Goal: Task Accomplishment & Management: Use online tool/utility

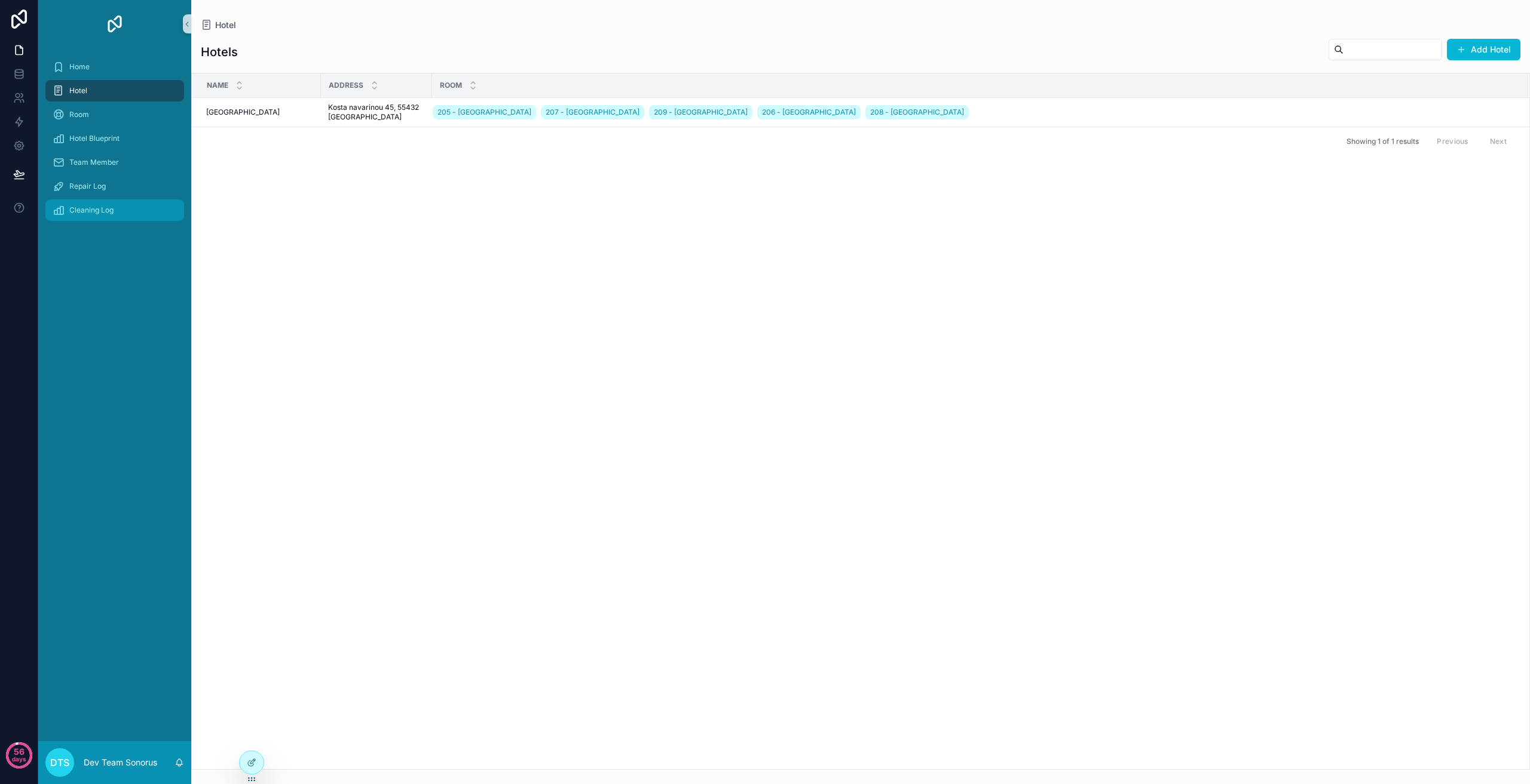
click at [116, 207] on div "Cleaning Log" at bounding box center [114, 210] width 124 height 19
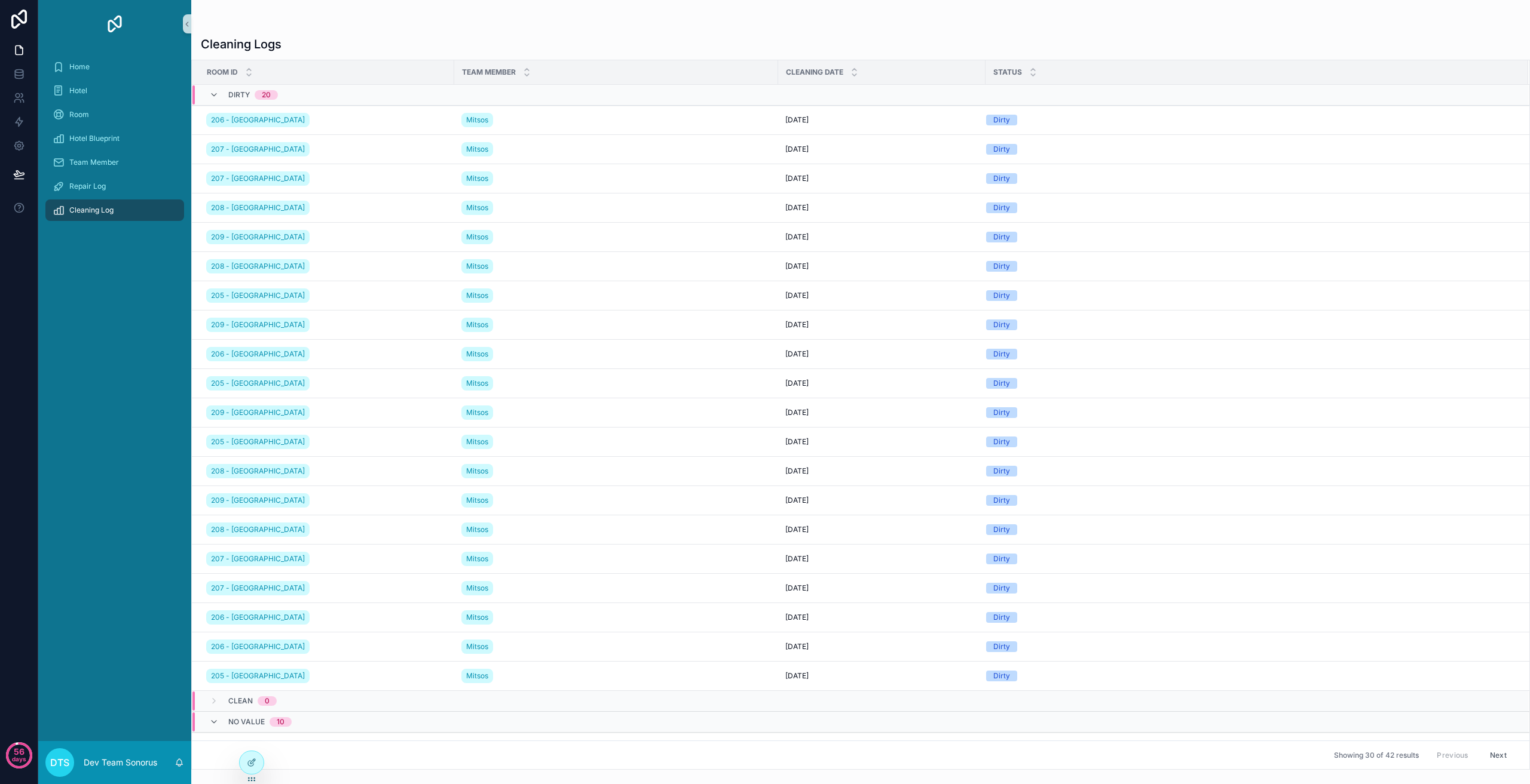
scroll to position [189, 0]
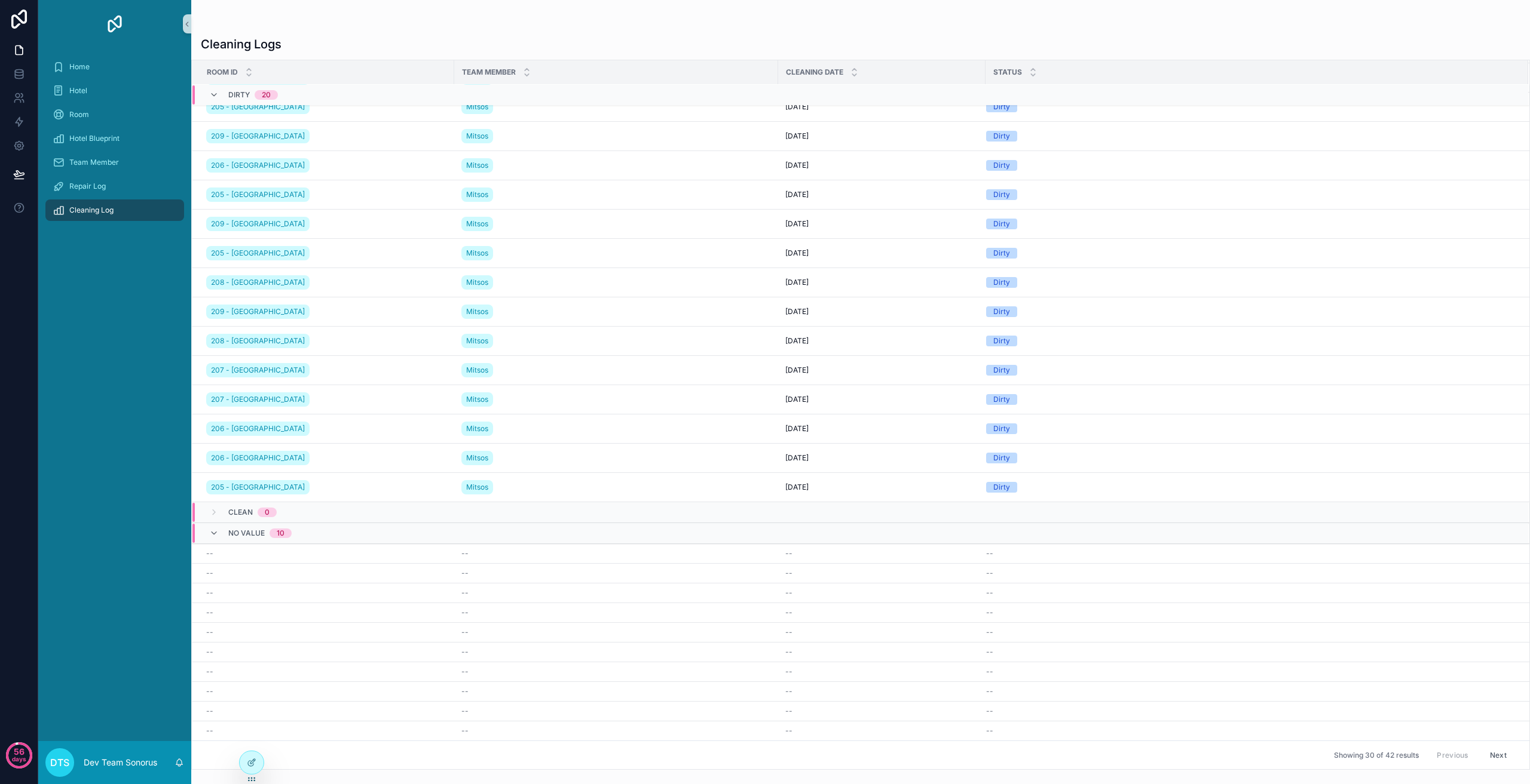
click at [279, 537] on div "10" at bounding box center [280, 533] width 7 height 9
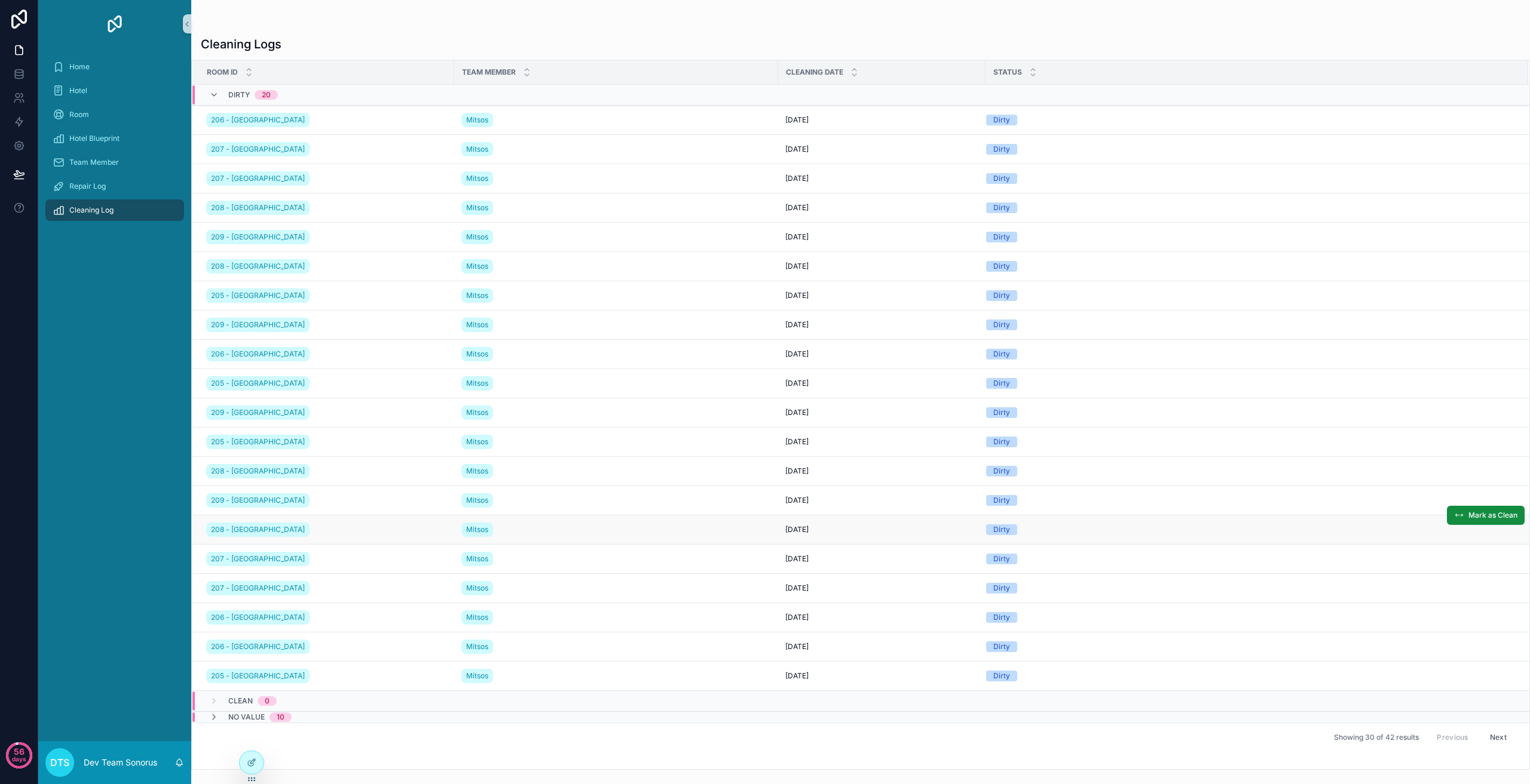
scroll to position [0, 0]
click at [293, 717] on div "No value 10" at bounding box center [250, 717] width 111 height 9
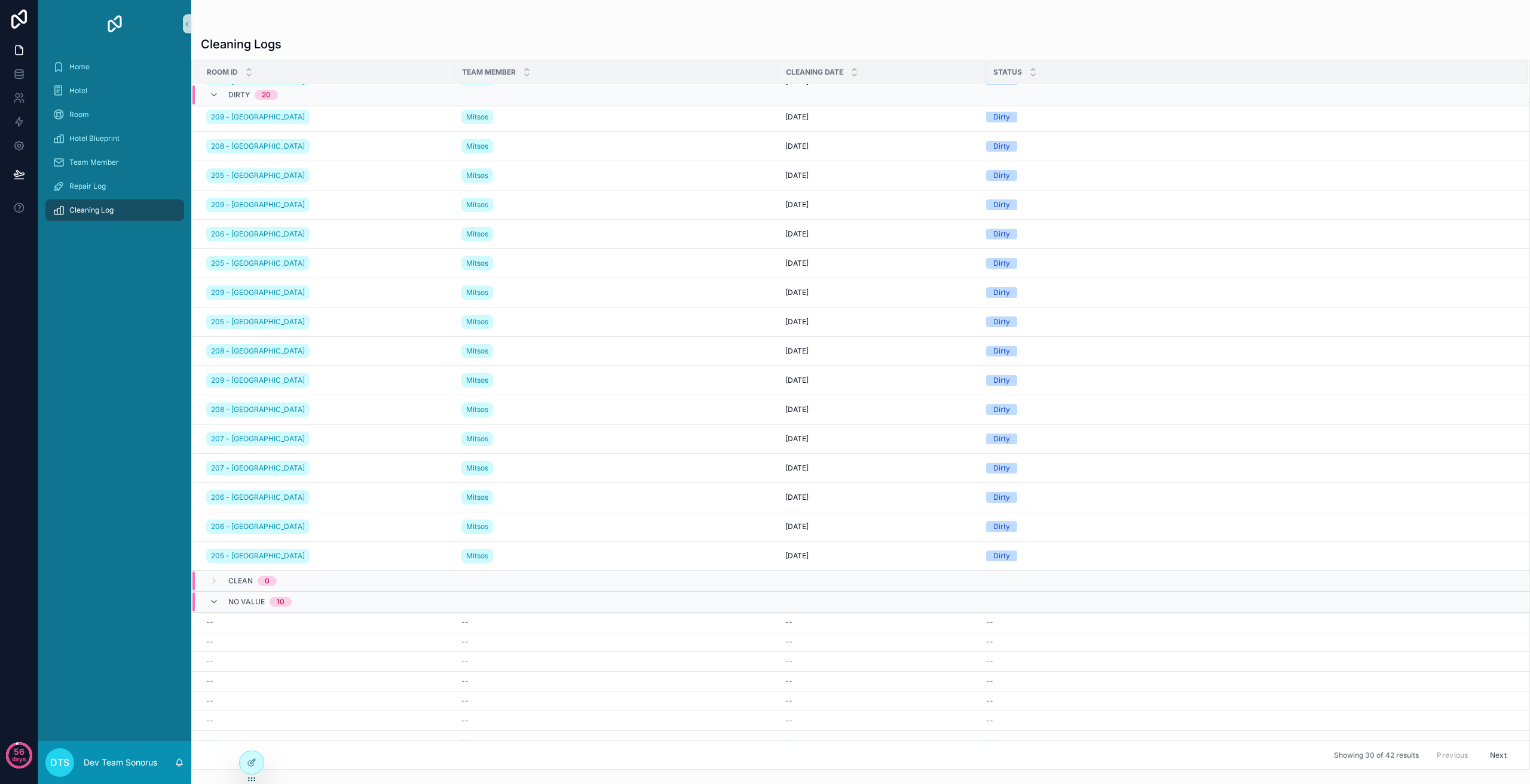
scroll to position [120, 0]
click at [14, 80] on icon at bounding box center [19, 74] width 12 height 12
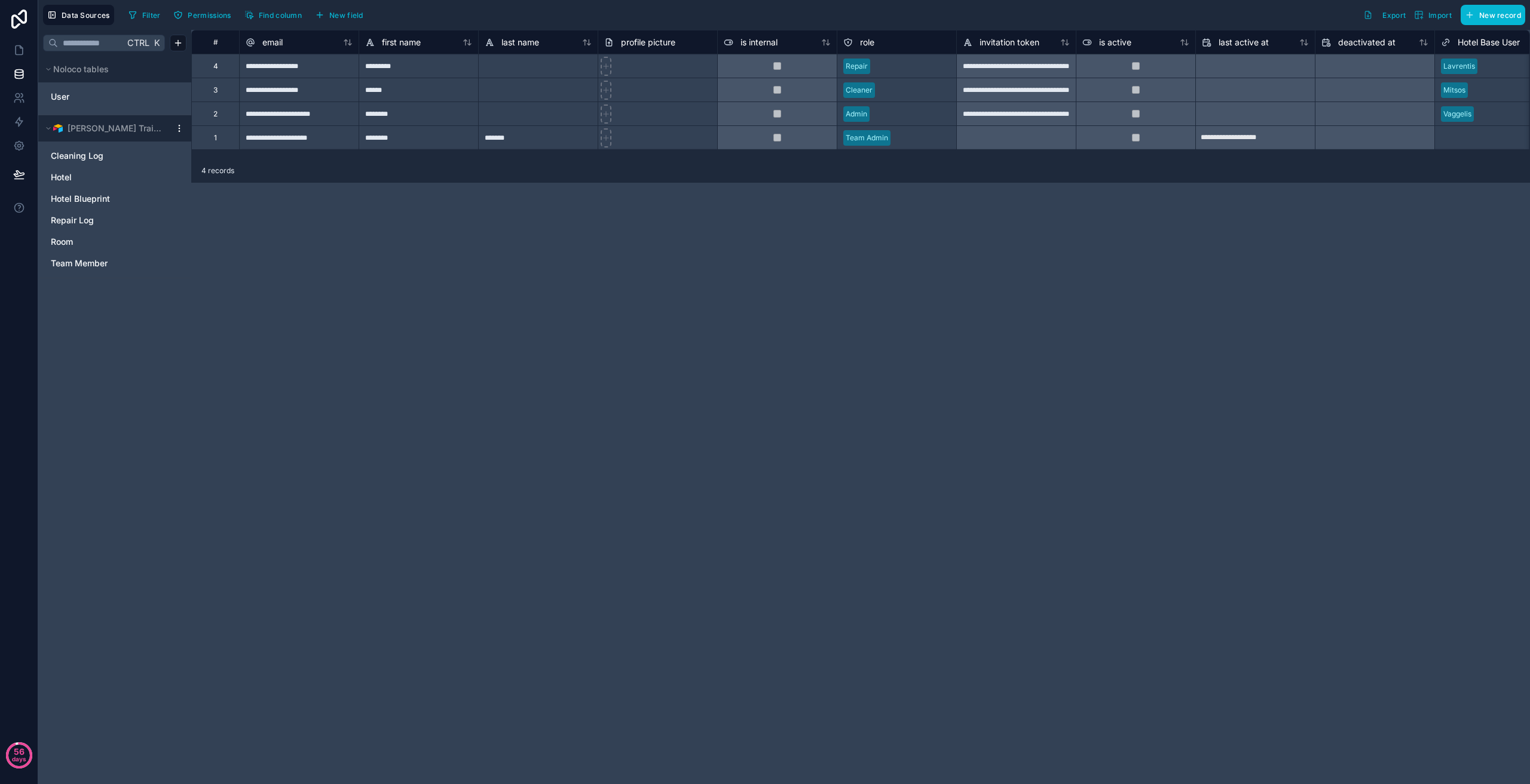
click at [180, 133] on icon at bounding box center [179, 128] width 9 height 9
click at [210, 166] on button "Queue data sync" at bounding box center [244, 172] width 143 height 19
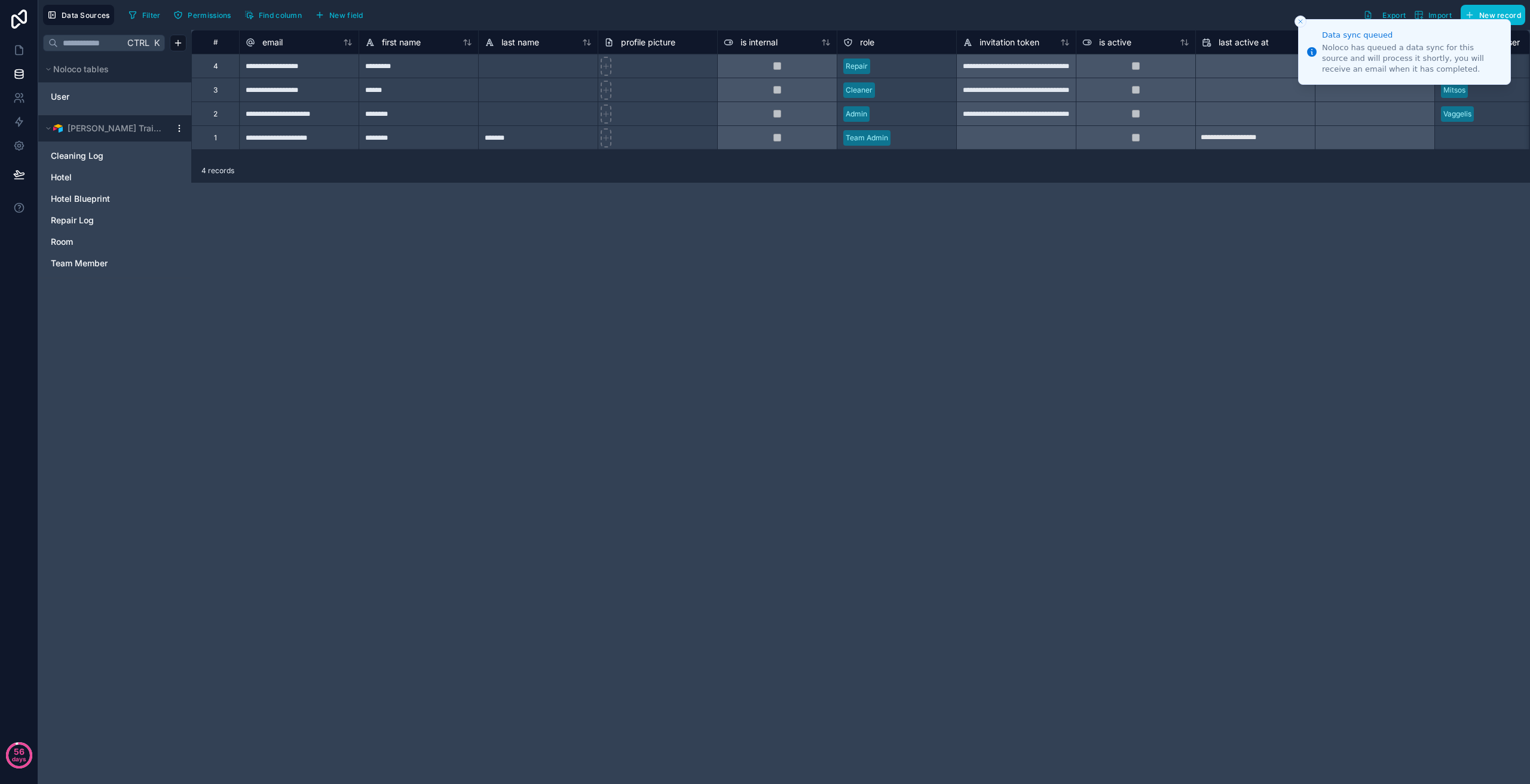
click at [179, 131] on icon at bounding box center [179, 128] width 9 height 9
click at [226, 192] on span "Queue schema sync" at bounding box center [239, 192] width 86 height 9
click at [18, 55] on icon at bounding box center [19, 50] width 7 height 9
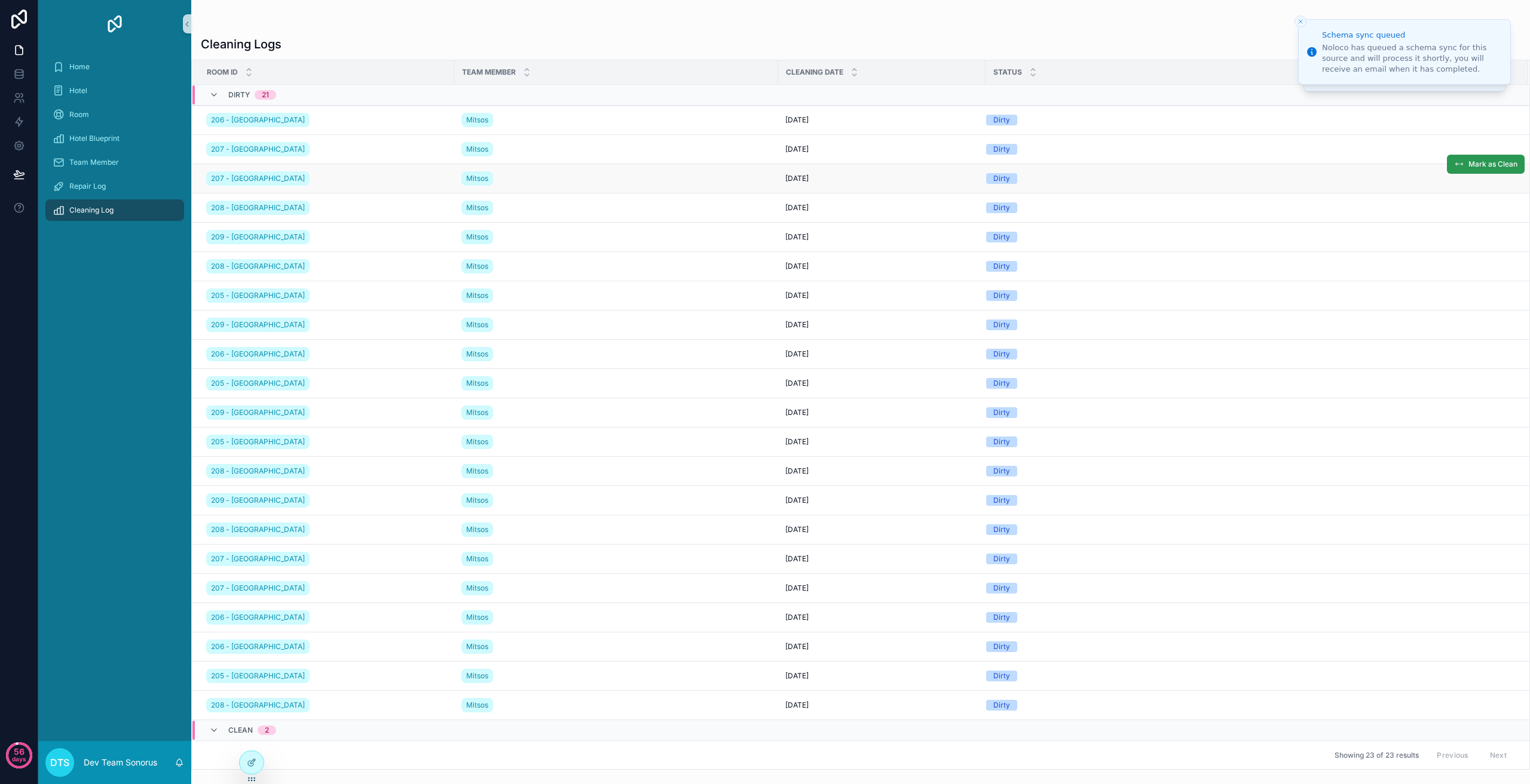
click at [1468, 160] on span "Mark as Clean" at bounding box center [1493, 164] width 49 height 9
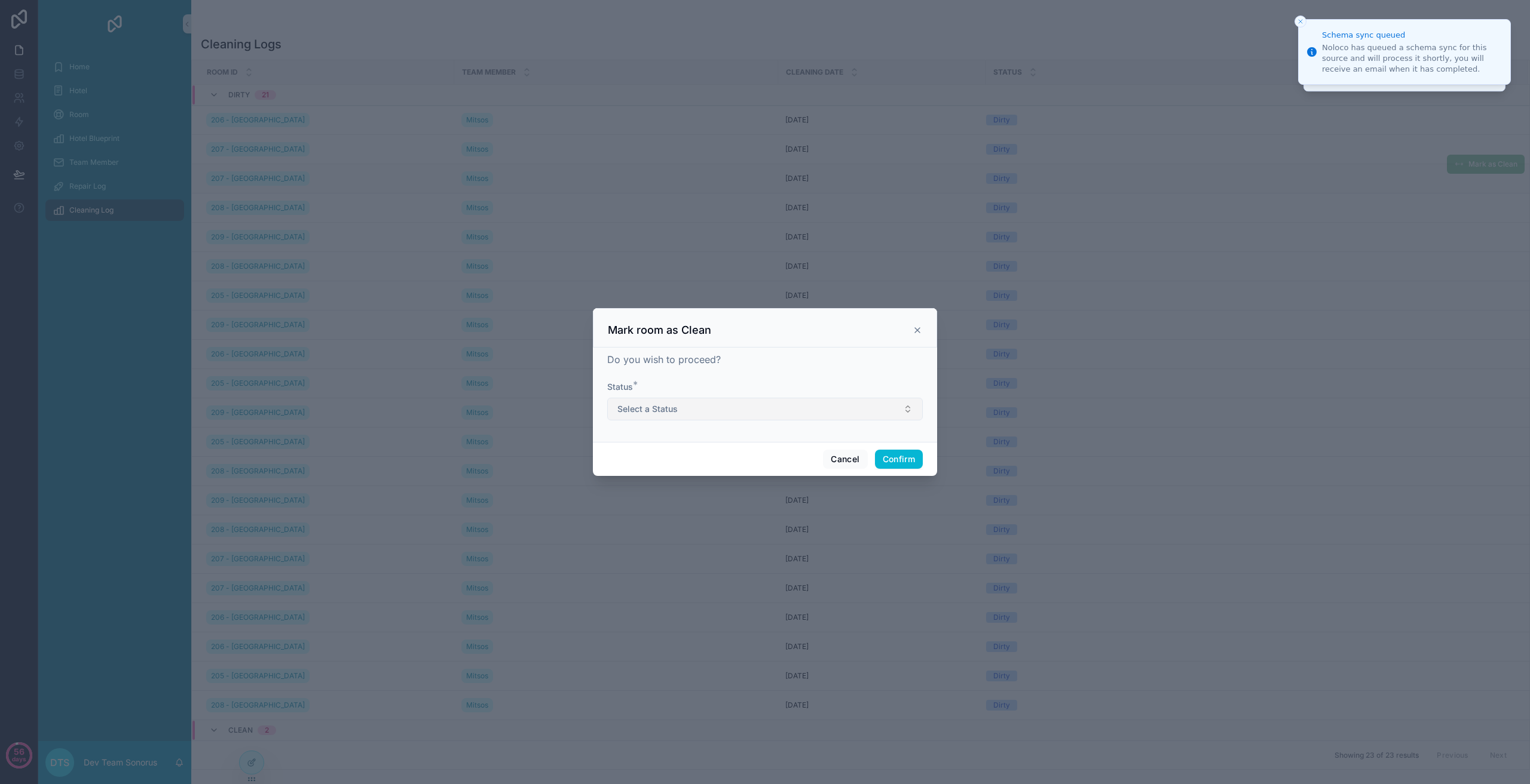
click at [716, 402] on button "Select a Status" at bounding box center [764, 409] width 315 height 22
click at [654, 457] on div "Clean" at bounding box center [765, 457] width 309 height 18
click at [893, 456] on button "Confirm" at bounding box center [898, 459] width 47 height 19
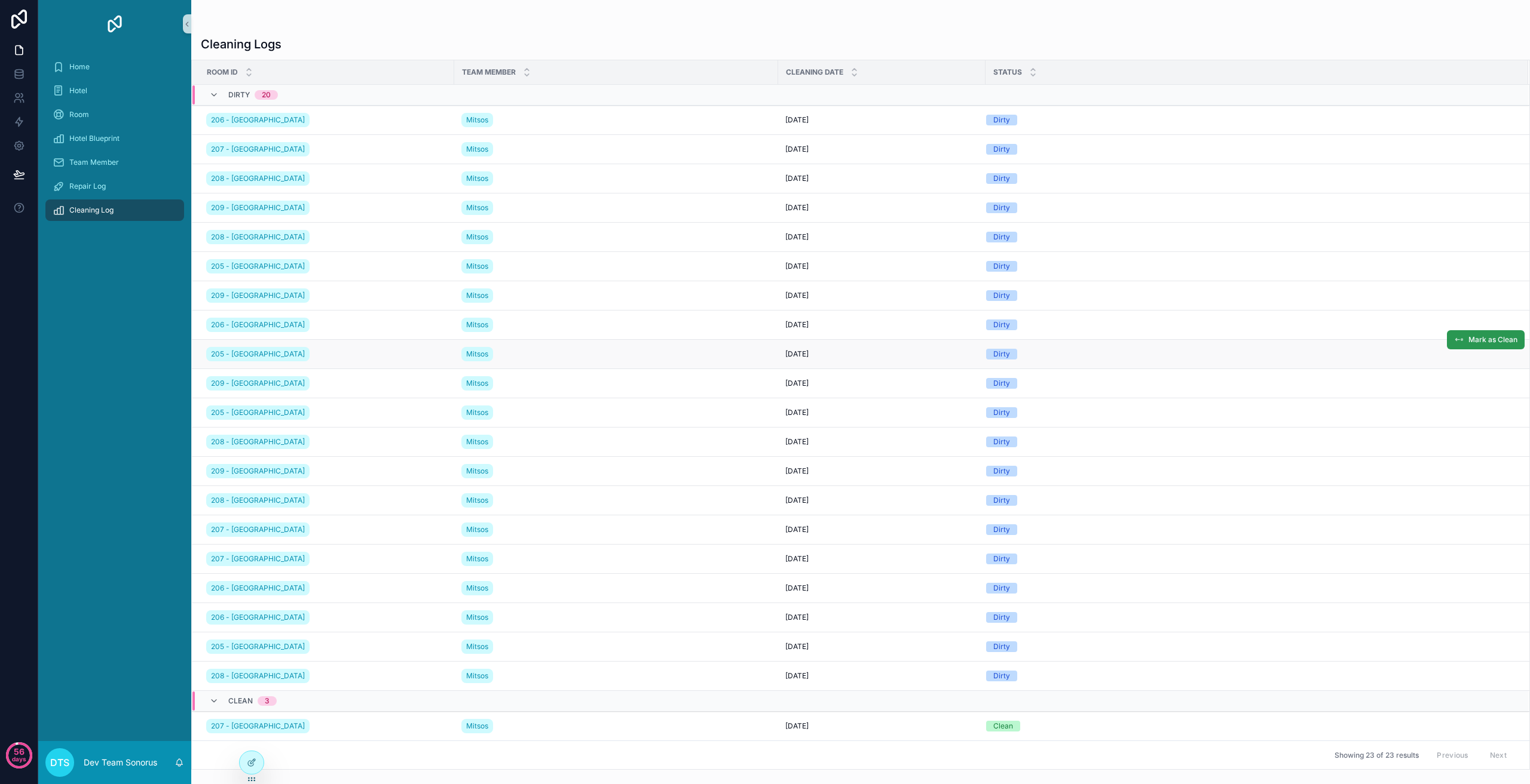
click at [1500, 343] on span "Mark as Clean" at bounding box center [1493, 339] width 49 height 9
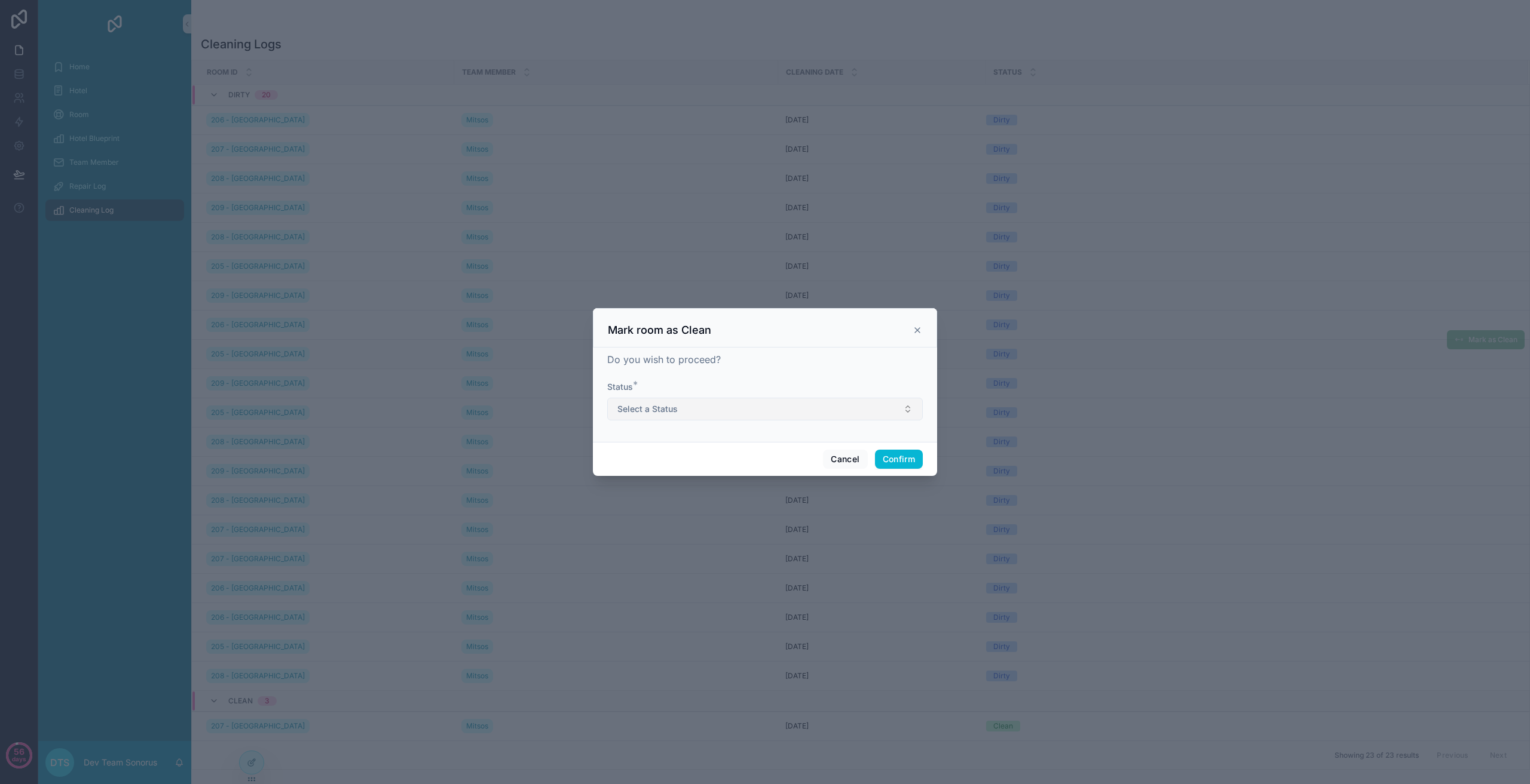
click at [738, 404] on button "Select a Status" at bounding box center [764, 409] width 315 height 22
click at [774, 407] on button "Select a Status" at bounding box center [764, 409] width 315 height 22
click at [919, 327] on icon at bounding box center [916, 330] width 9 height 9
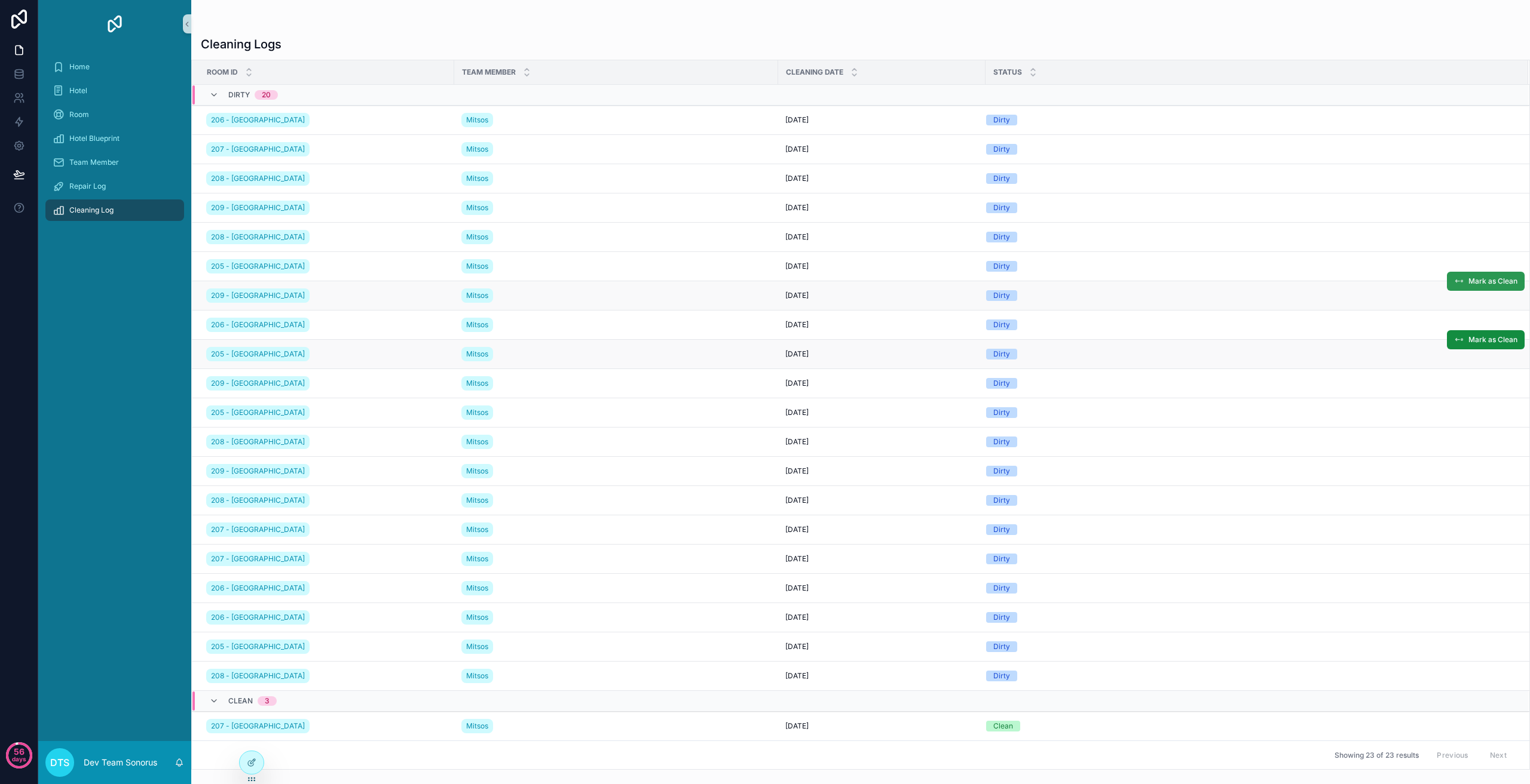
click at [1468, 279] on span "Mark as Clean" at bounding box center [1493, 281] width 49 height 9
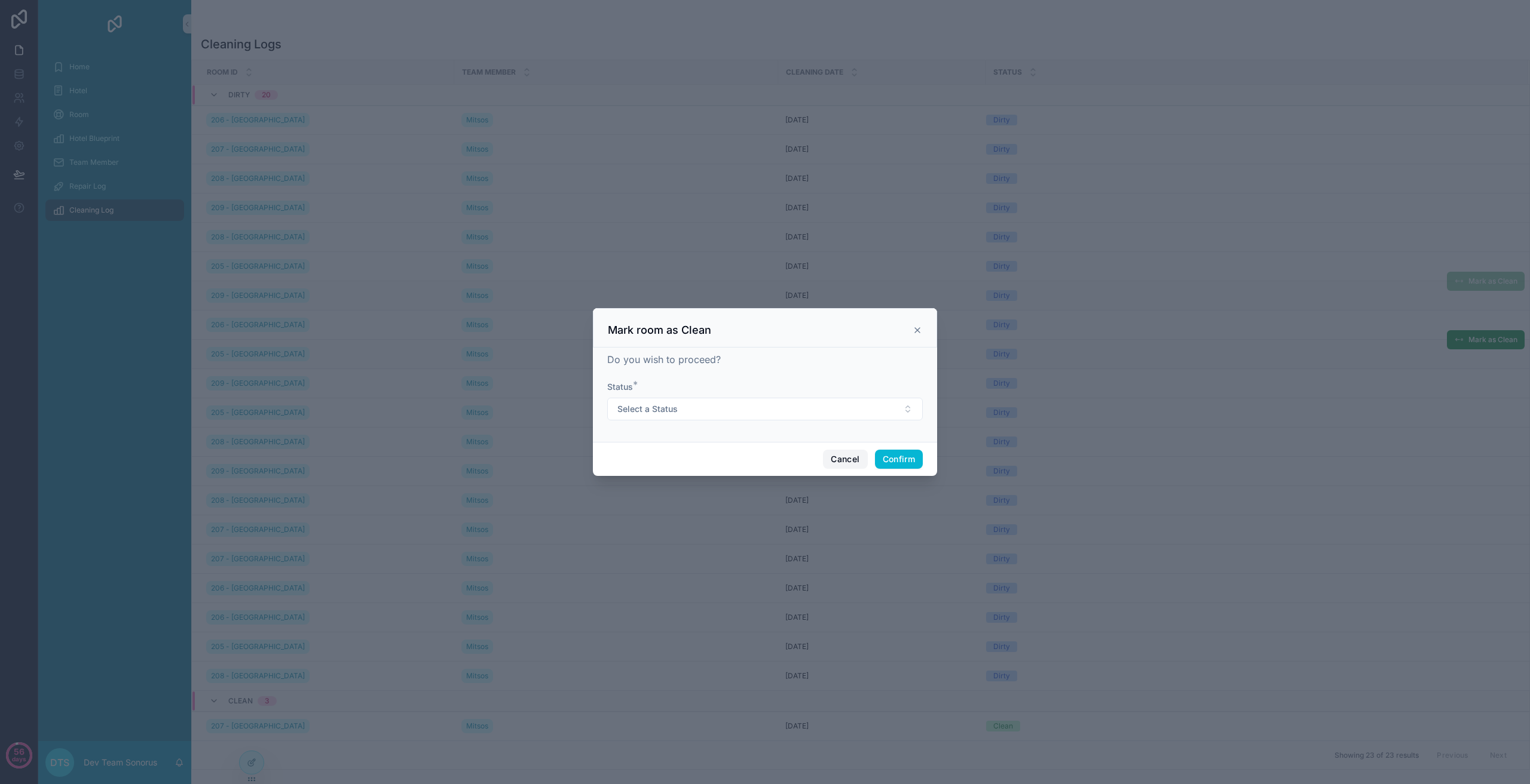
click at [838, 461] on button "Cancel" at bounding box center [844, 459] width 44 height 19
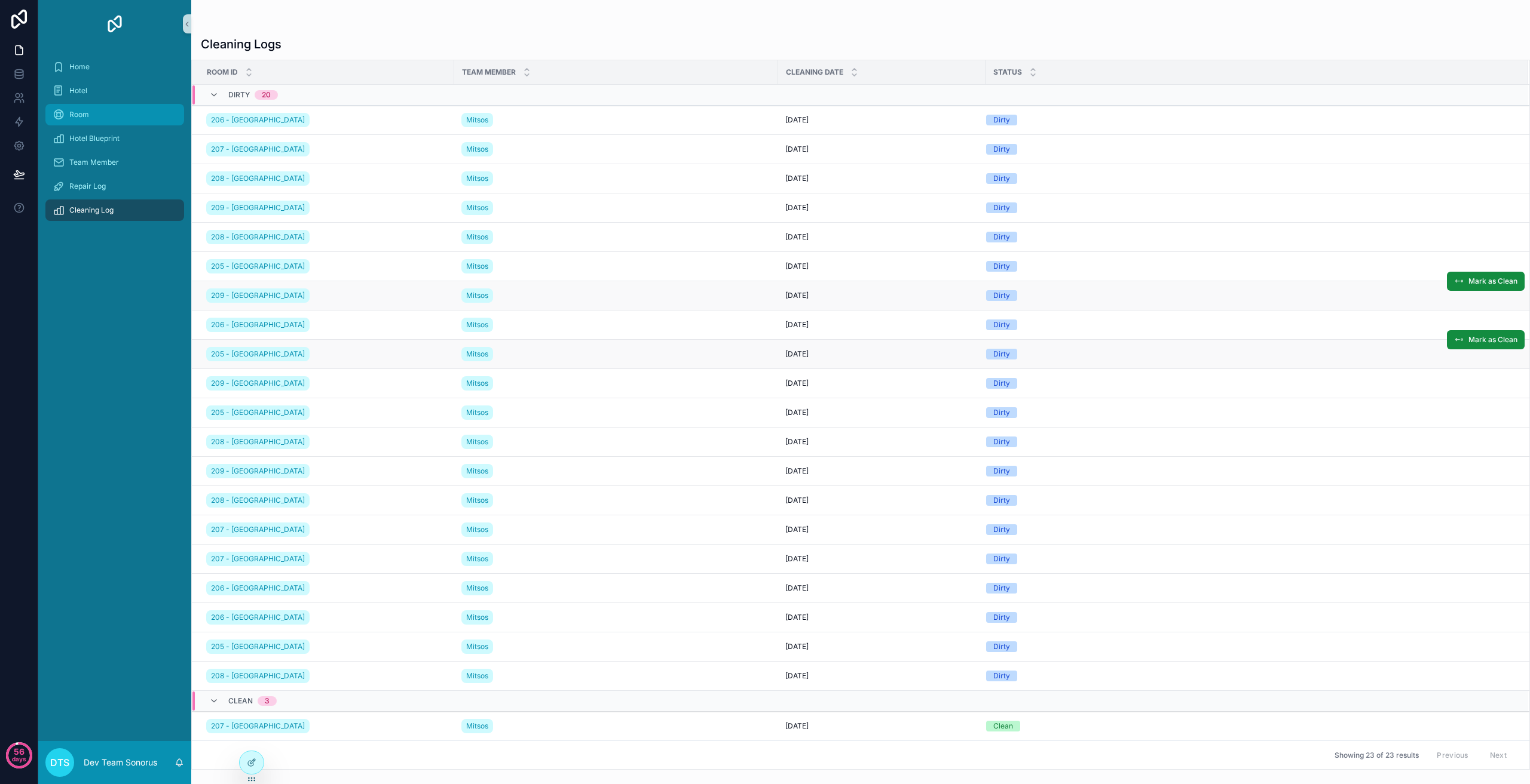
click at [99, 109] on div "Room" at bounding box center [114, 114] width 124 height 19
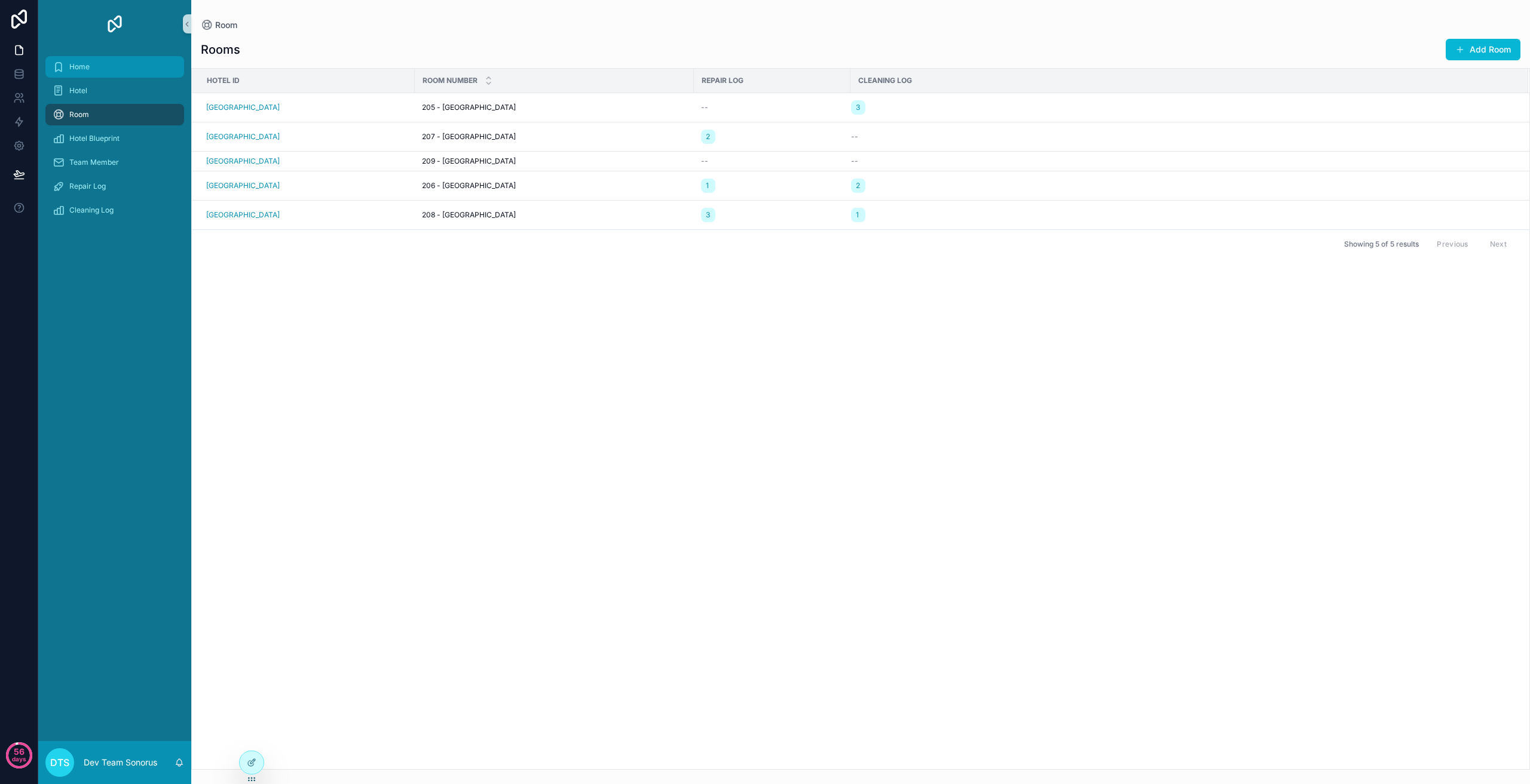
click at [77, 67] on span "Home" at bounding box center [79, 67] width 20 height 9
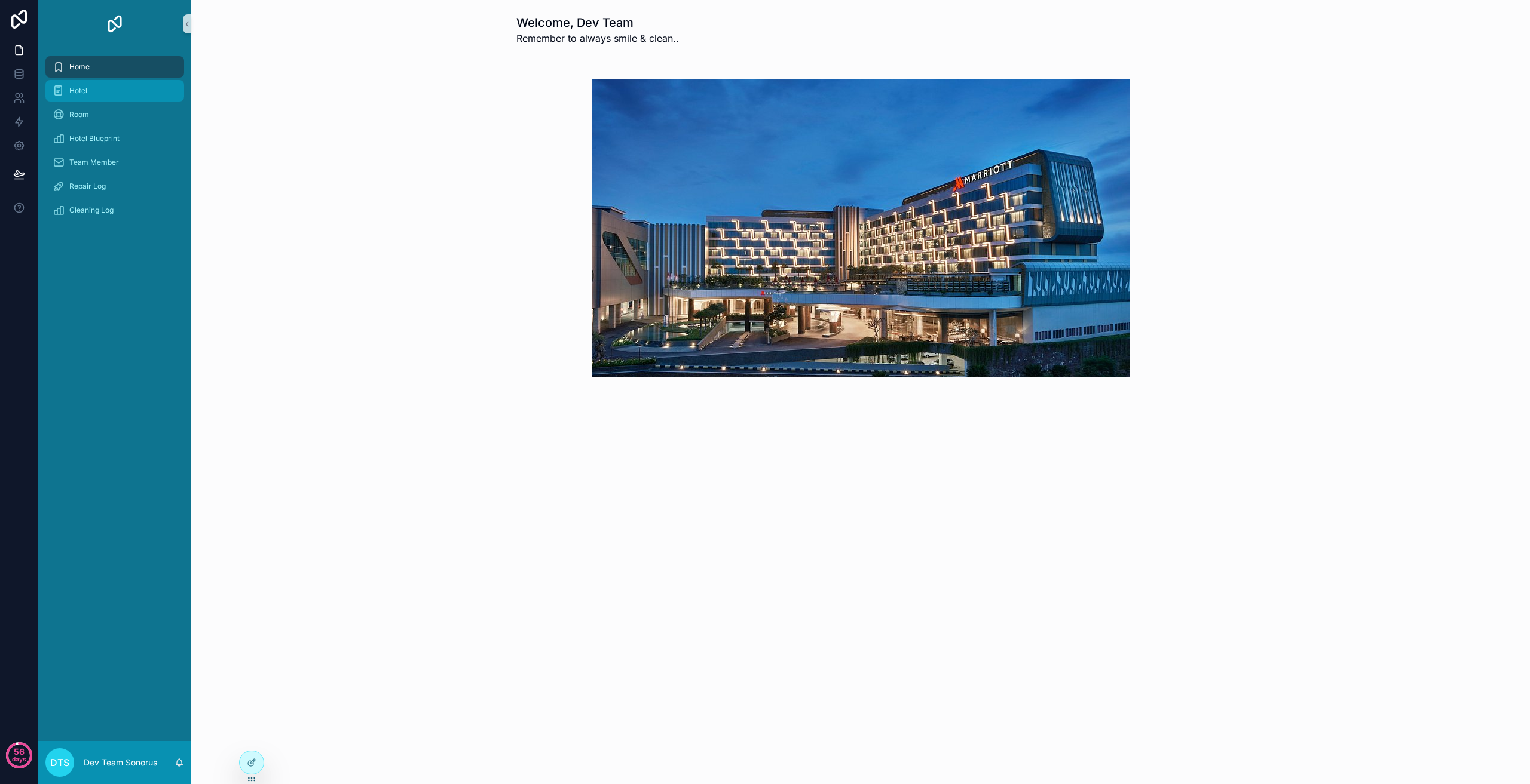
click at [89, 92] on div "Hotel" at bounding box center [114, 91] width 124 height 19
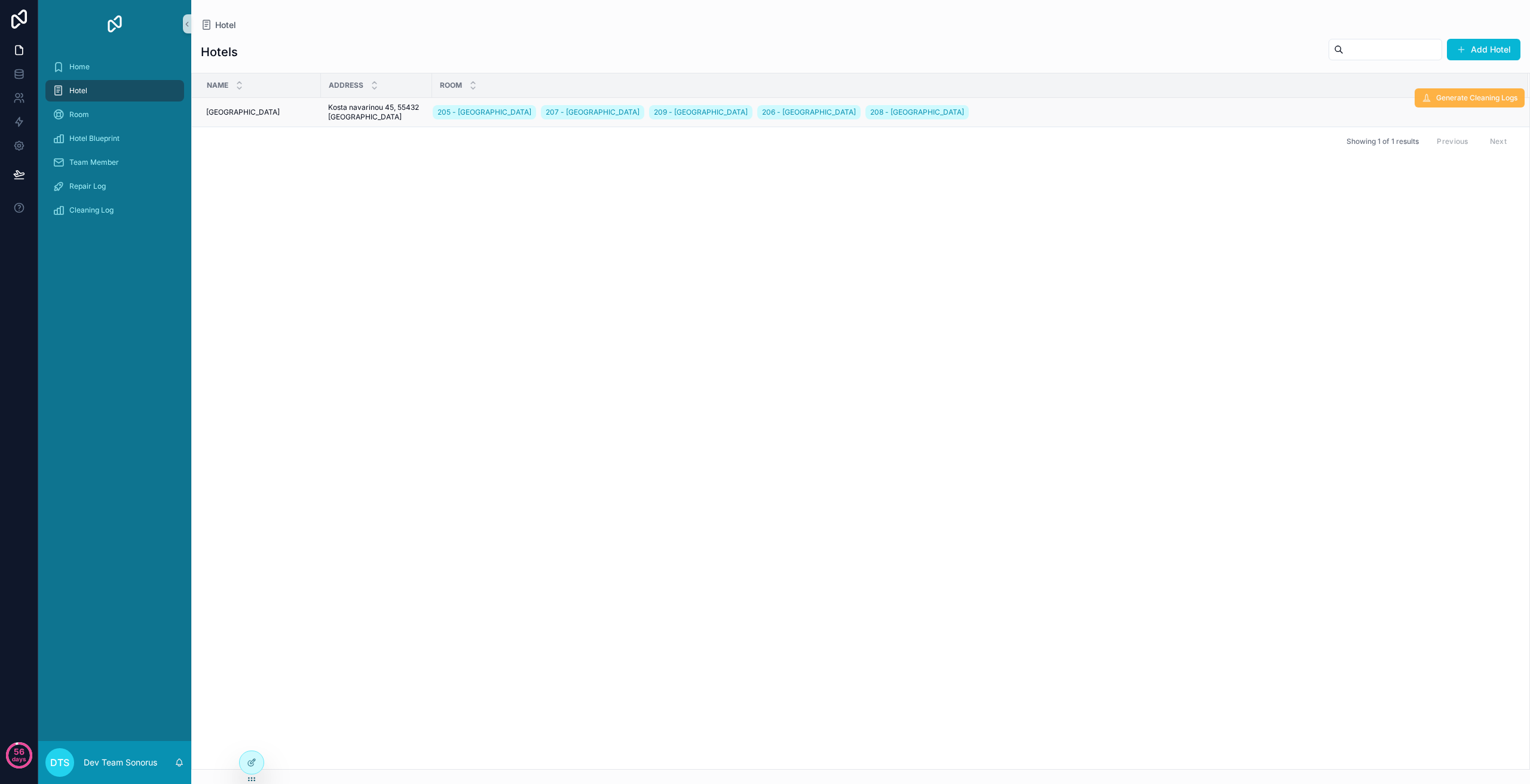
click at [1458, 101] on span "Generate Cleaning Logs" at bounding box center [1477, 97] width 81 height 9
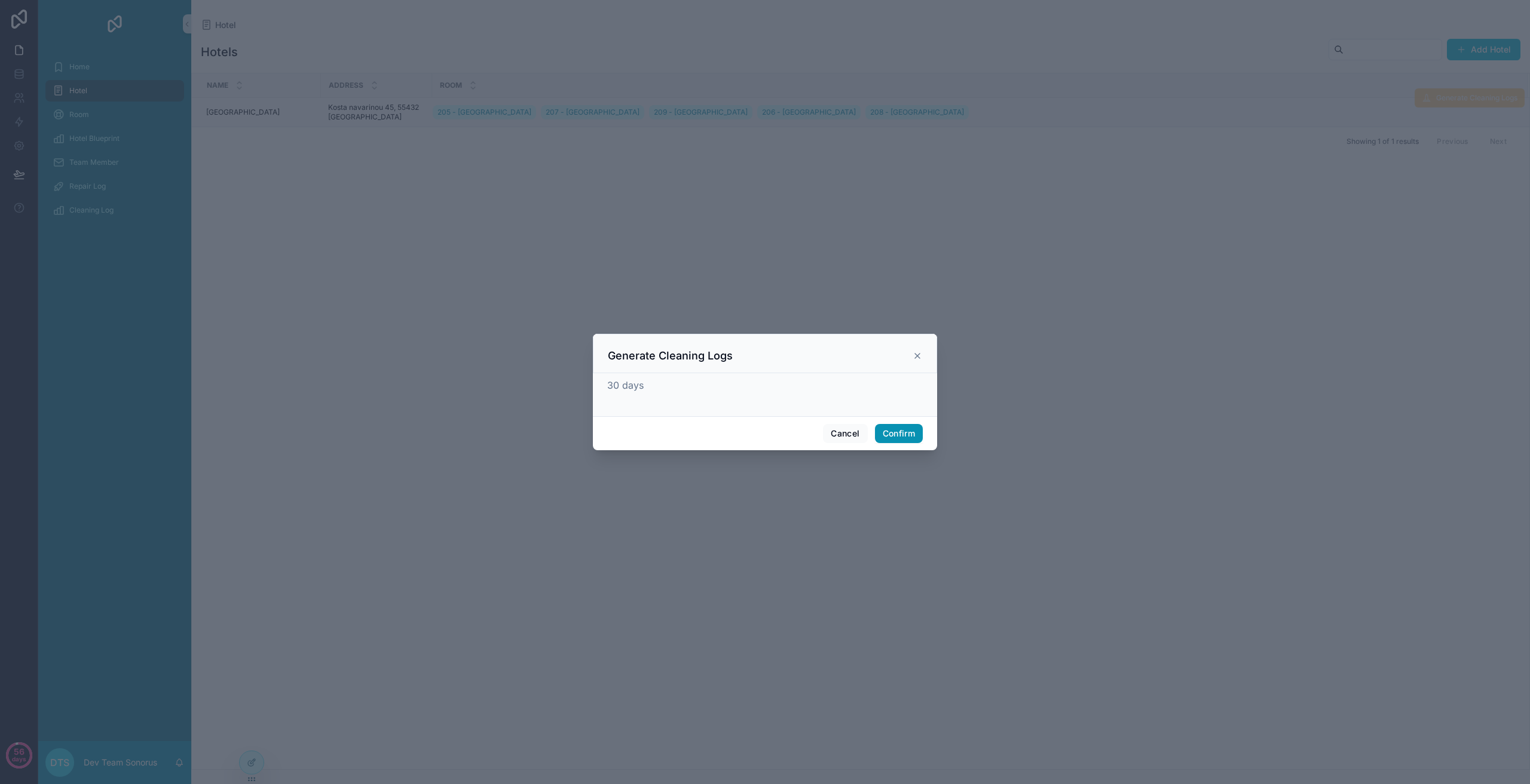
click at [900, 432] on button "Confirm" at bounding box center [898, 433] width 47 height 19
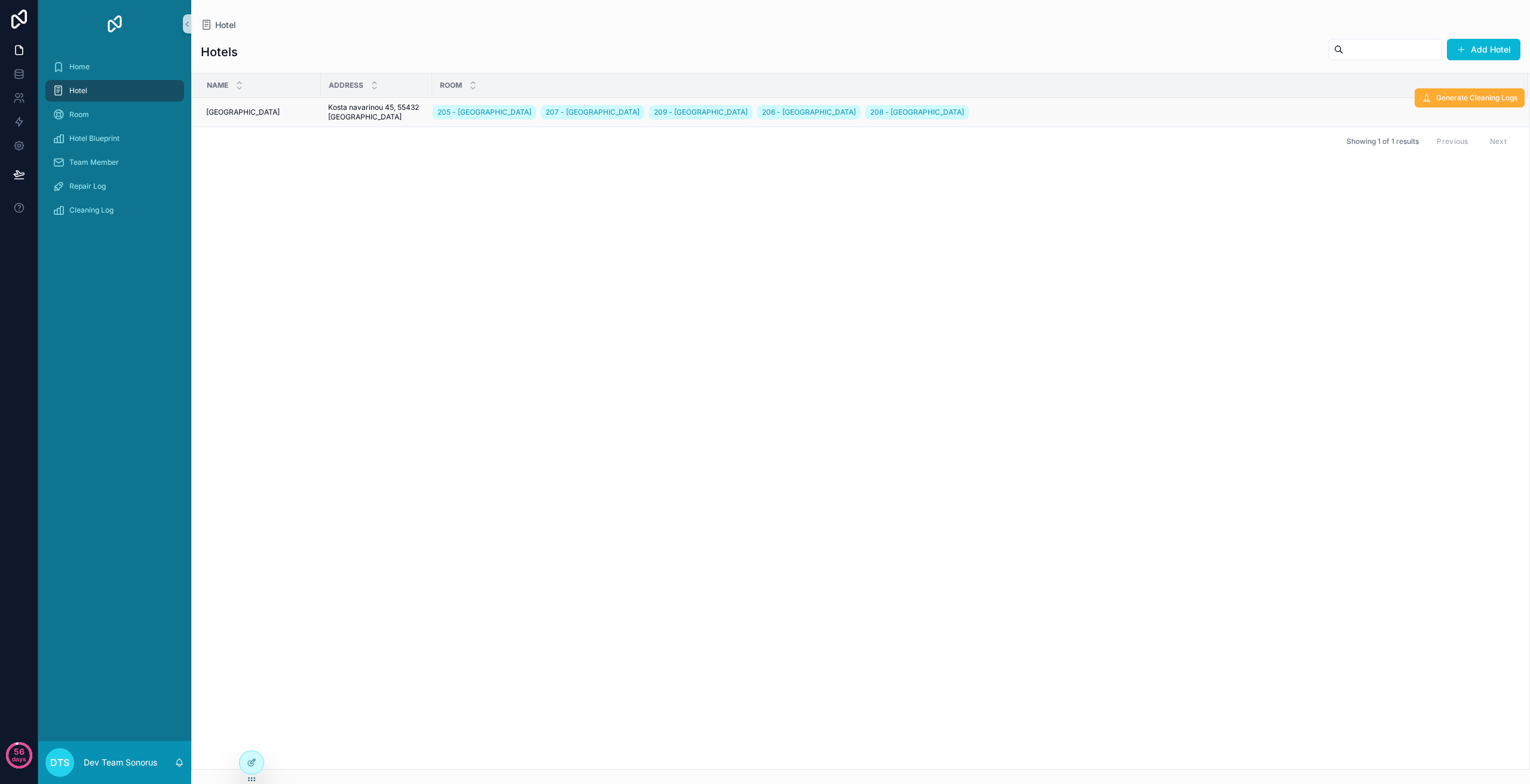
drag, startPoint x: 1247, startPoint y: 292, endPoint x: 1235, endPoint y: 293, distance: 12.0
click at [1247, 292] on div "Name Address Room [GEOGRAPHIC_DATA] 205 - [GEOGRAPHIC_DATA] 207 - [GEOGRAPHIC_D…" at bounding box center [861, 421] width 1337 height 696
drag, startPoint x: 607, startPoint y: 440, endPoint x: 333, endPoint y: 280, distance: 317.3
click at [334, 284] on div "Name Address Room [GEOGRAPHIC_DATA] 205 - [GEOGRAPHIC_DATA] 207 - [GEOGRAPHIC_D…" at bounding box center [861, 421] width 1337 height 696
click at [251, 761] on icon at bounding box center [251, 762] width 9 height 9
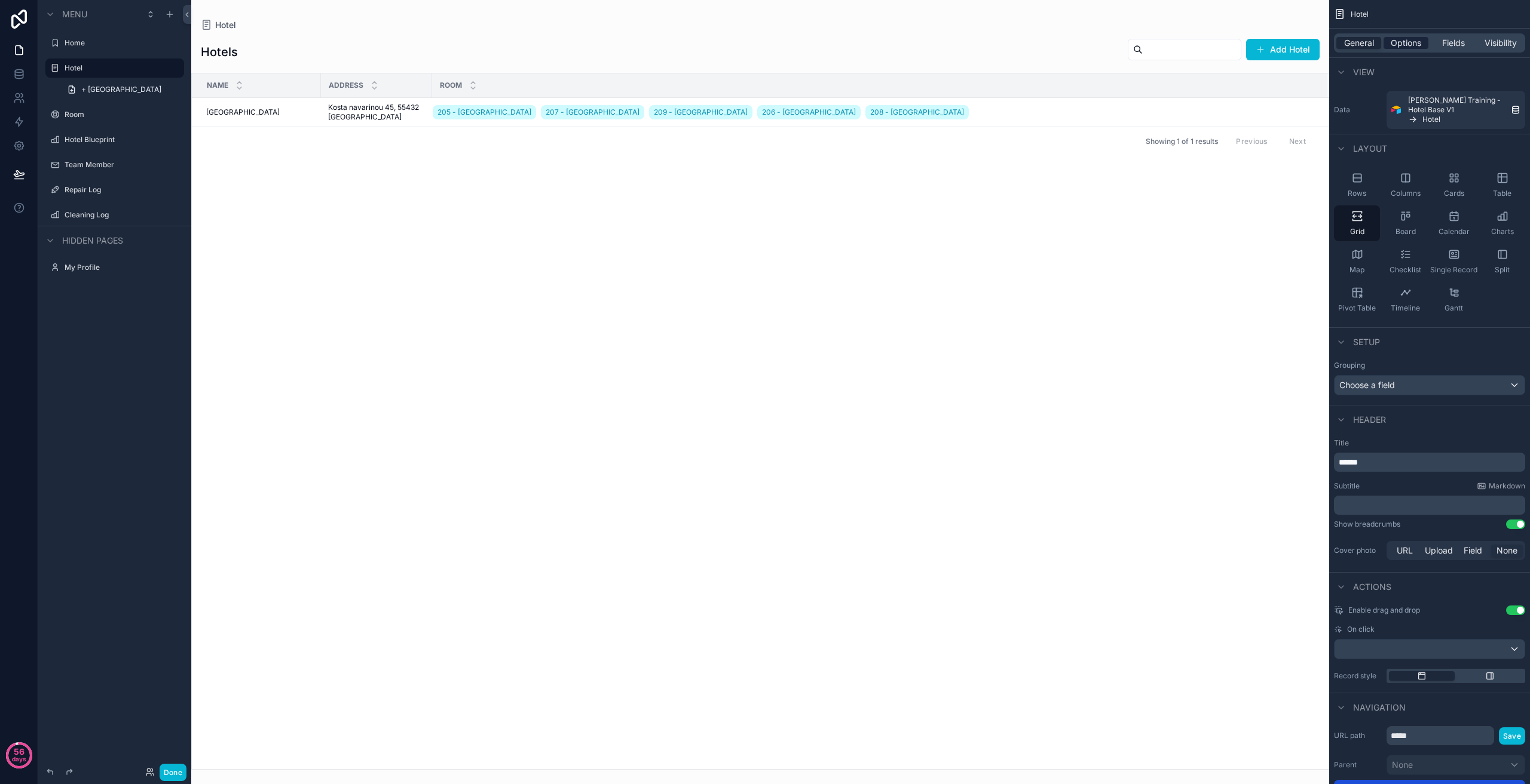
click at [1409, 40] on span "Options" at bounding box center [1405, 43] width 31 height 12
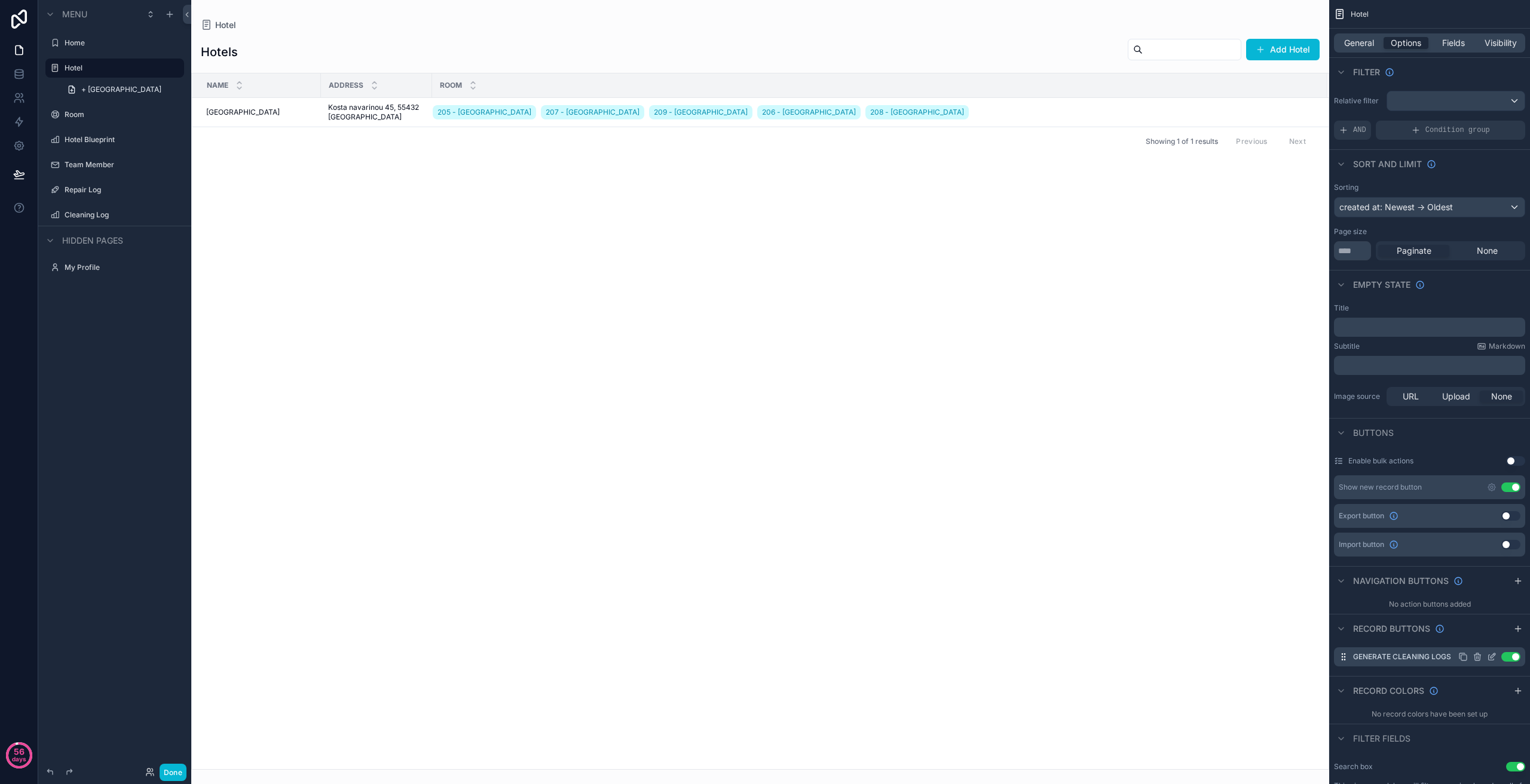
click at [1493, 658] on icon "scrollable content" at bounding box center [1491, 657] width 9 height 9
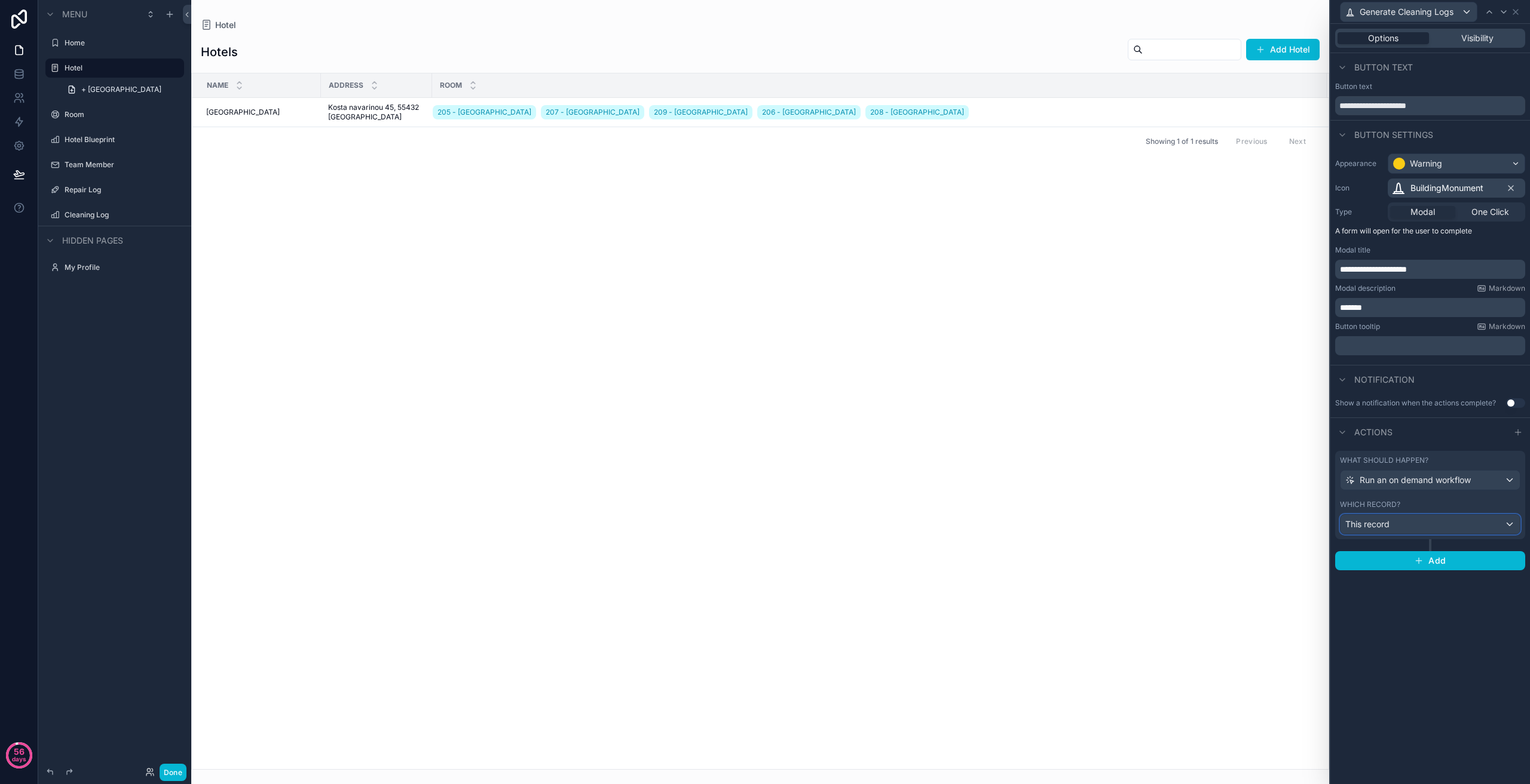
click at [1424, 523] on div "This record" at bounding box center [1430, 524] width 180 height 19
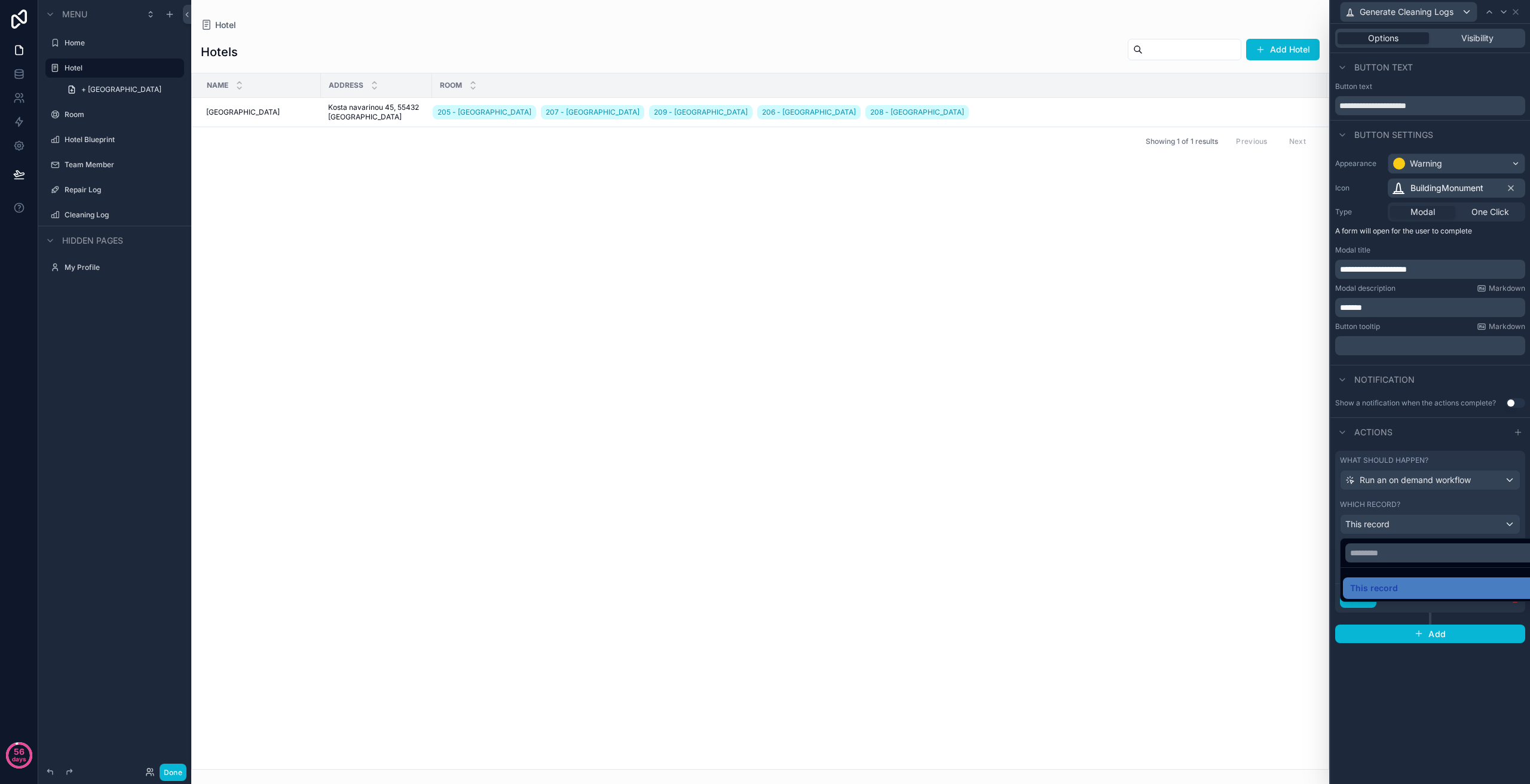
click at [1424, 523] on div at bounding box center [1430, 392] width 200 height 784
drag, startPoint x: 1458, startPoint y: 451, endPoint x: 1453, endPoint y: 475, distance: 24.5
click at [1457, 456] on div "What should happen? Run an on demand workflow Which record? This record" at bounding box center [1429, 496] width 190 height 88
click at [1452, 481] on span "Run an on demand workflow" at bounding box center [1415, 481] width 111 height 12
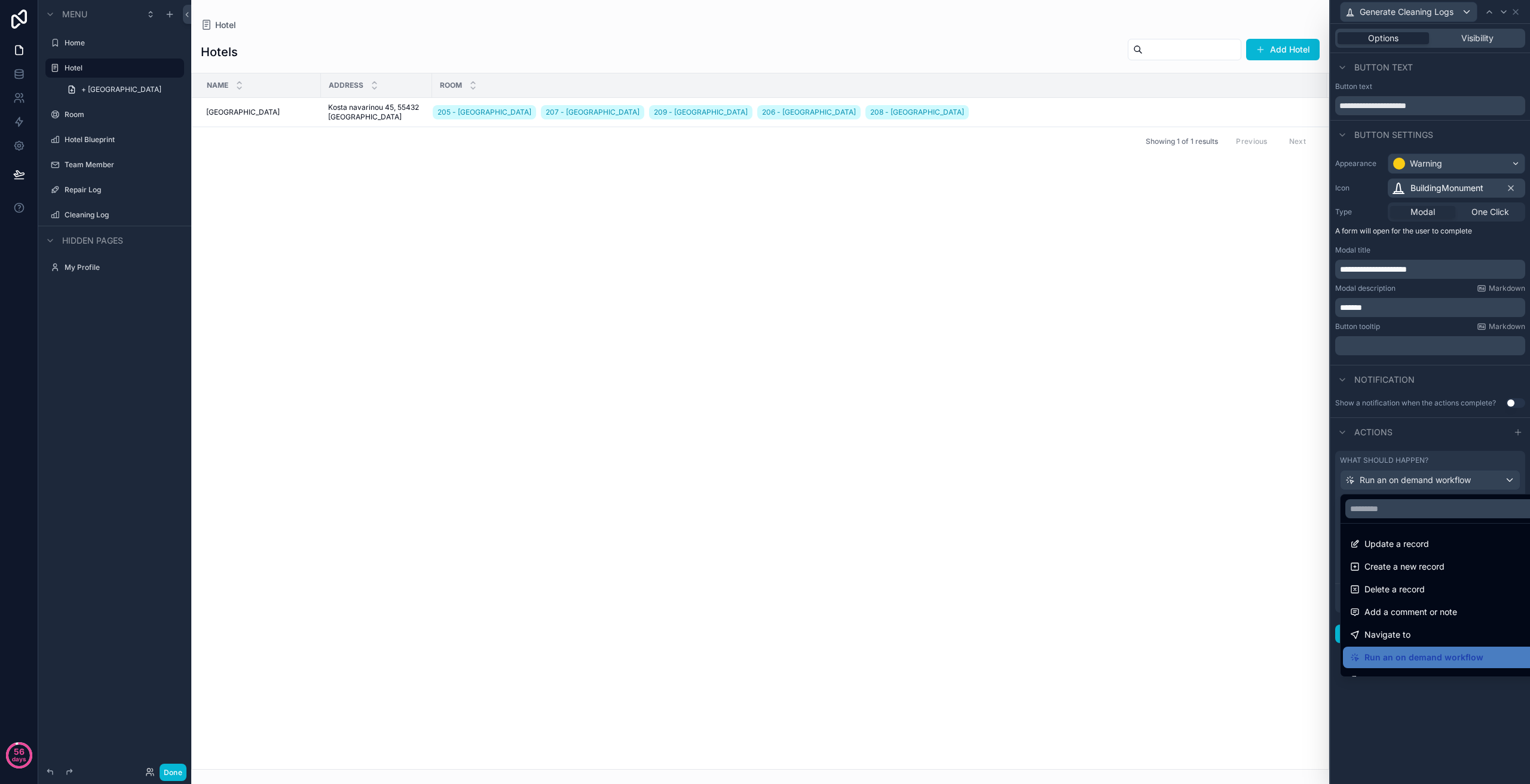
click at [1452, 481] on div at bounding box center [1430, 392] width 200 height 784
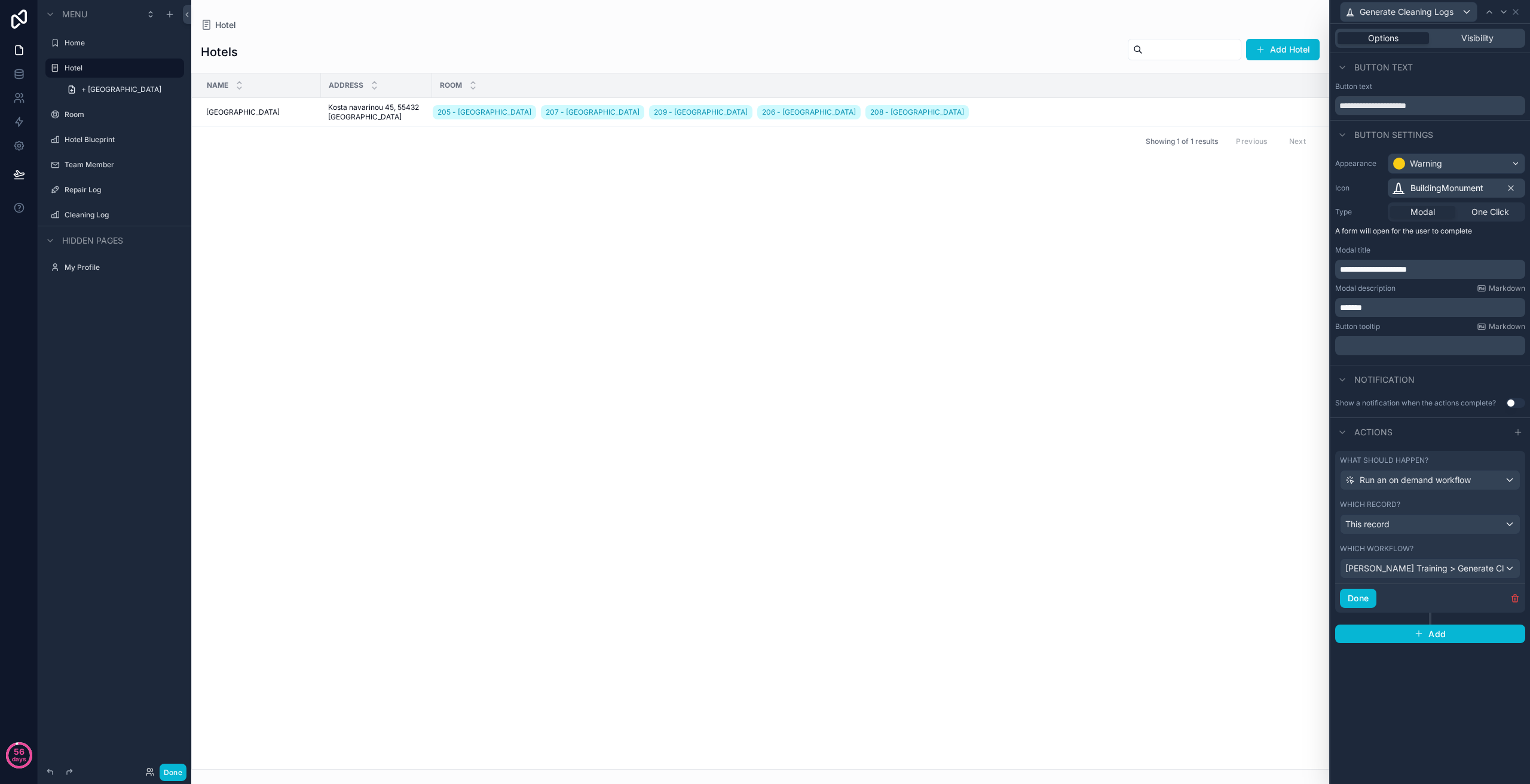
click at [1148, 530] on div "scrollable content" at bounding box center [760, 392] width 1138 height 784
click at [1515, 10] on icon at bounding box center [1515, 12] width 9 height 9
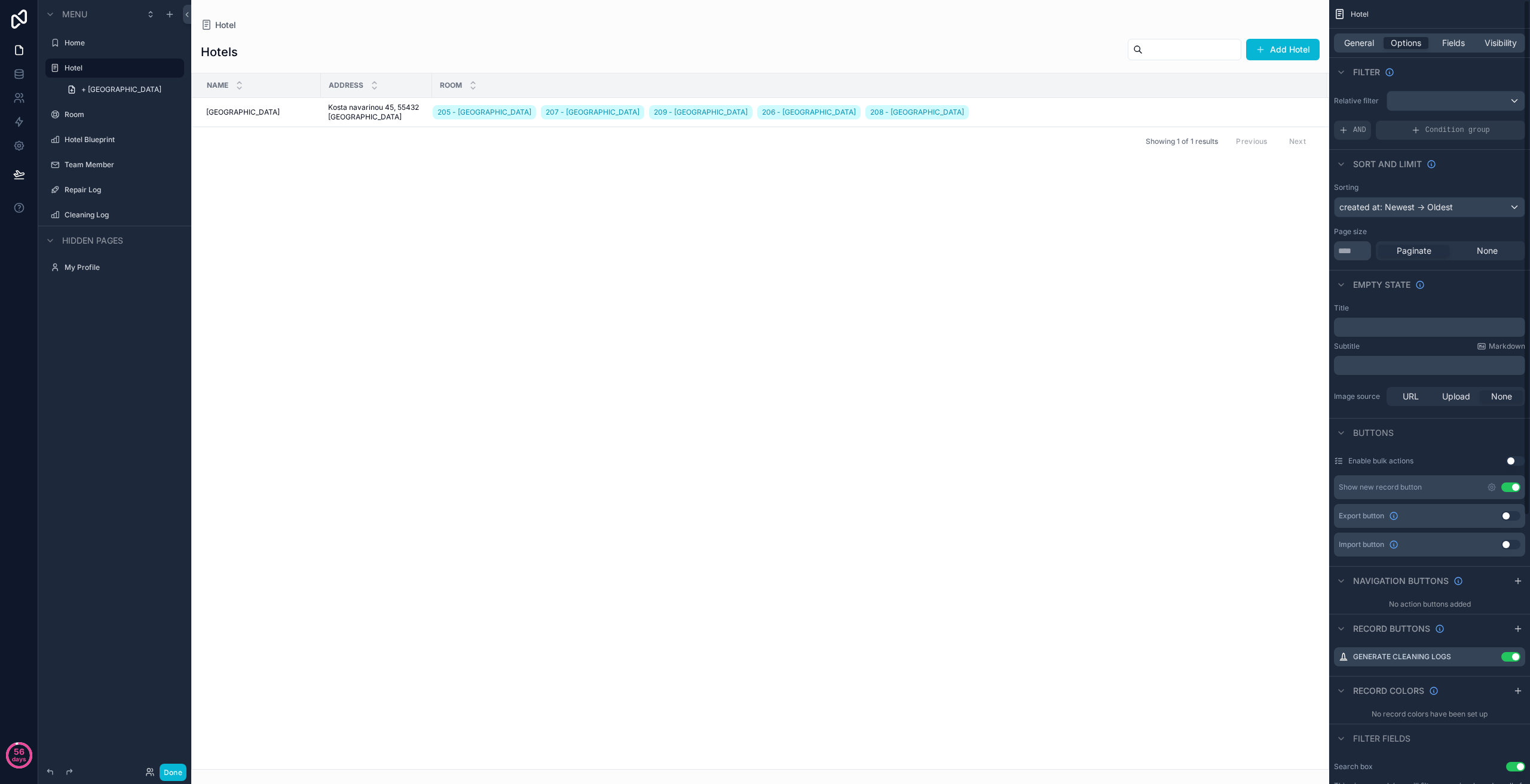
click at [441, 378] on div "Name Address Room [GEOGRAPHIC_DATA] 205 - [GEOGRAPHIC_DATA] 207 - [GEOGRAPHIC_D…" at bounding box center [760, 421] width 1137 height 696
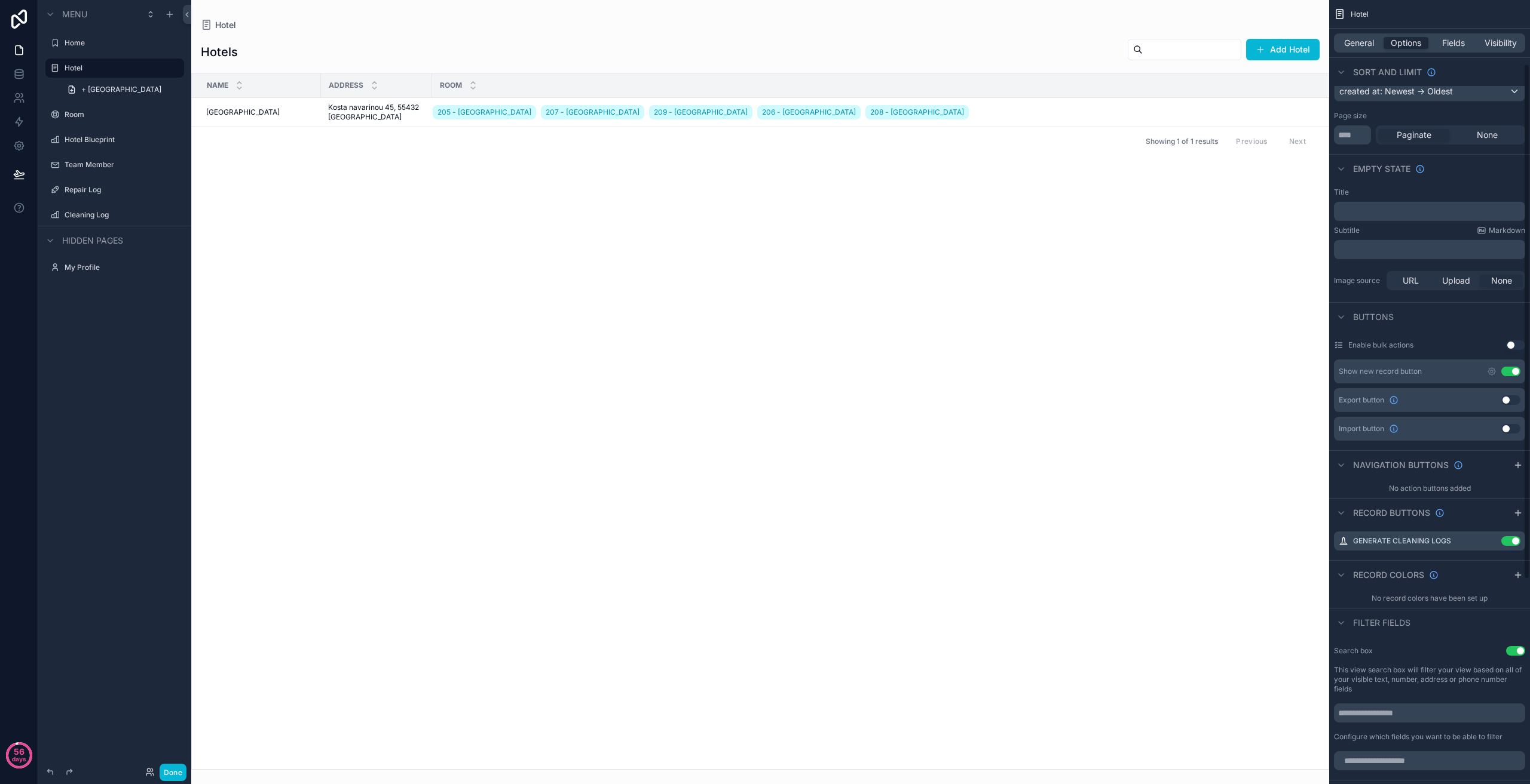
scroll to position [120, 0]
click at [1492, 536] on icon "scrollable content" at bounding box center [1491, 537] width 9 height 9
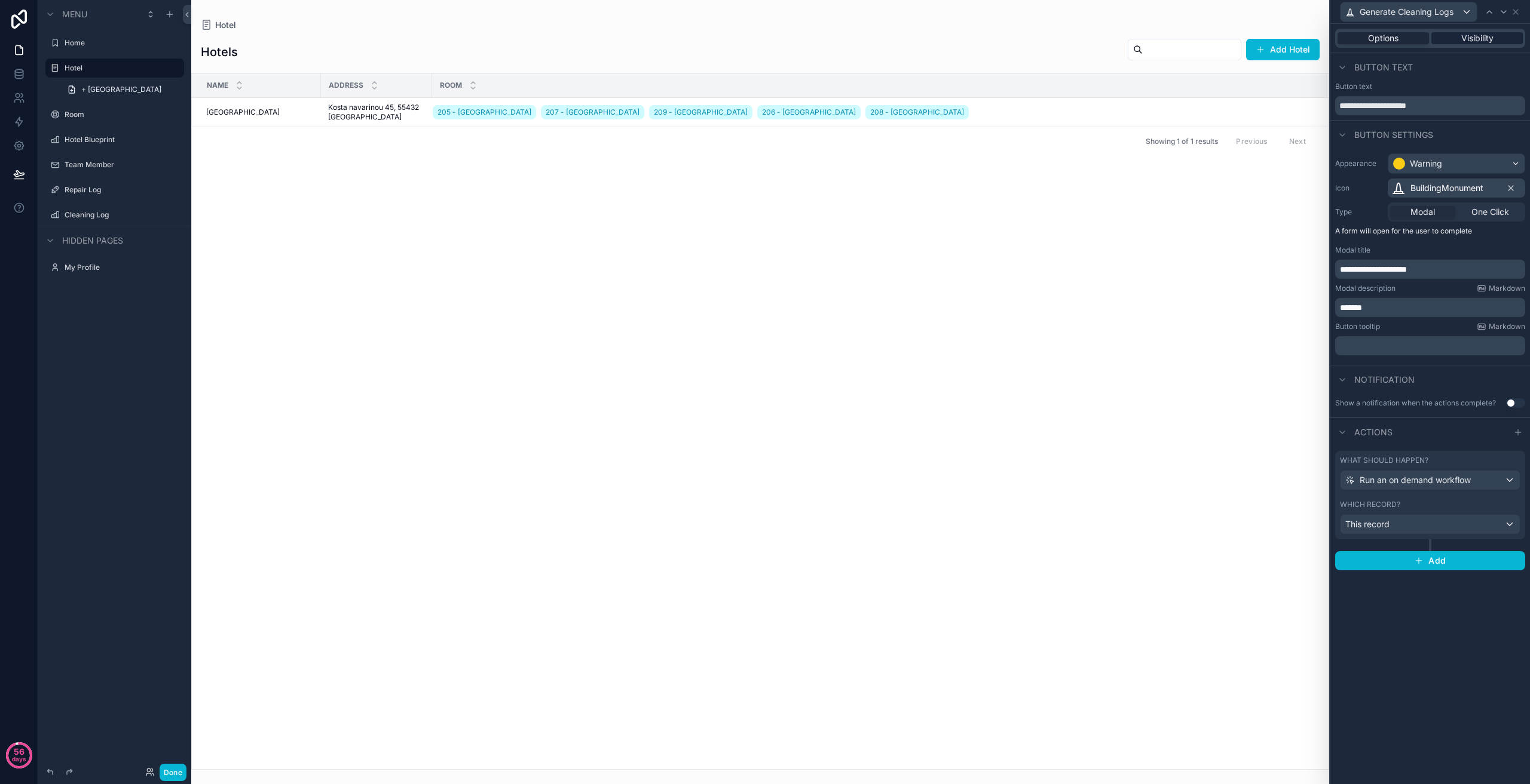
click at [1481, 42] on span "Visibility" at bounding box center [1477, 38] width 32 height 12
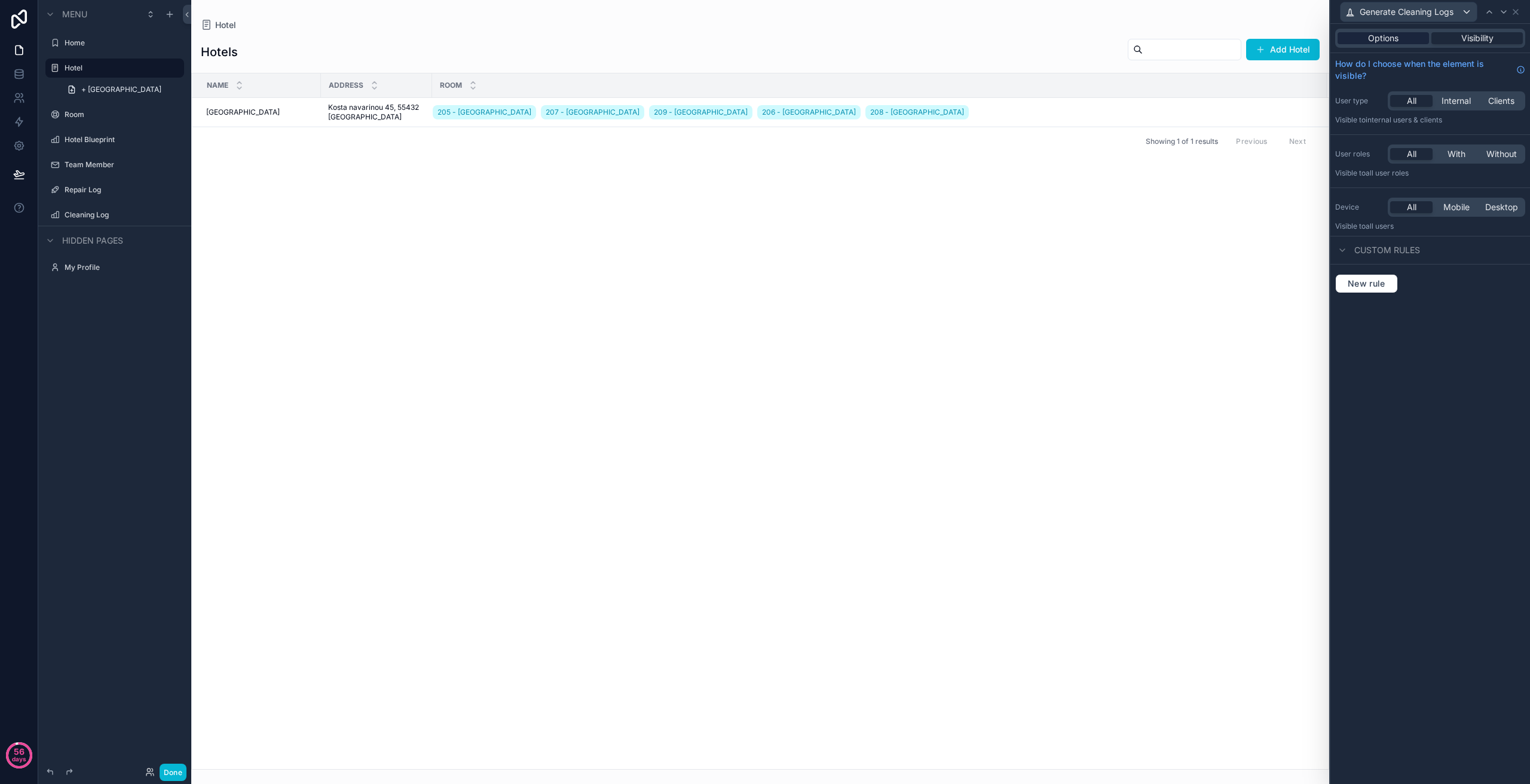
click at [1417, 37] on div "Options" at bounding box center [1383, 38] width 91 height 12
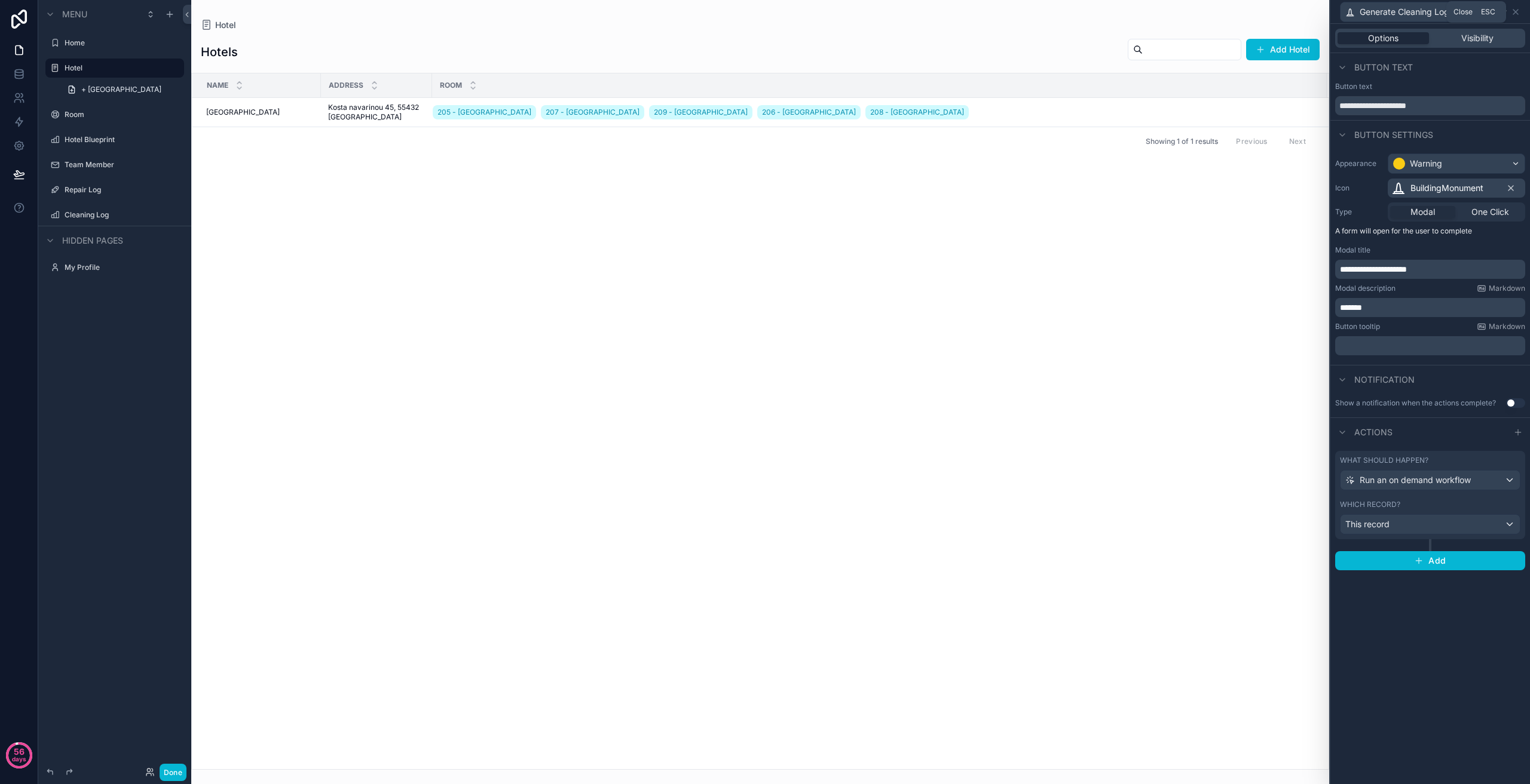
click at [1519, 10] on icon at bounding box center [1515, 12] width 9 height 9
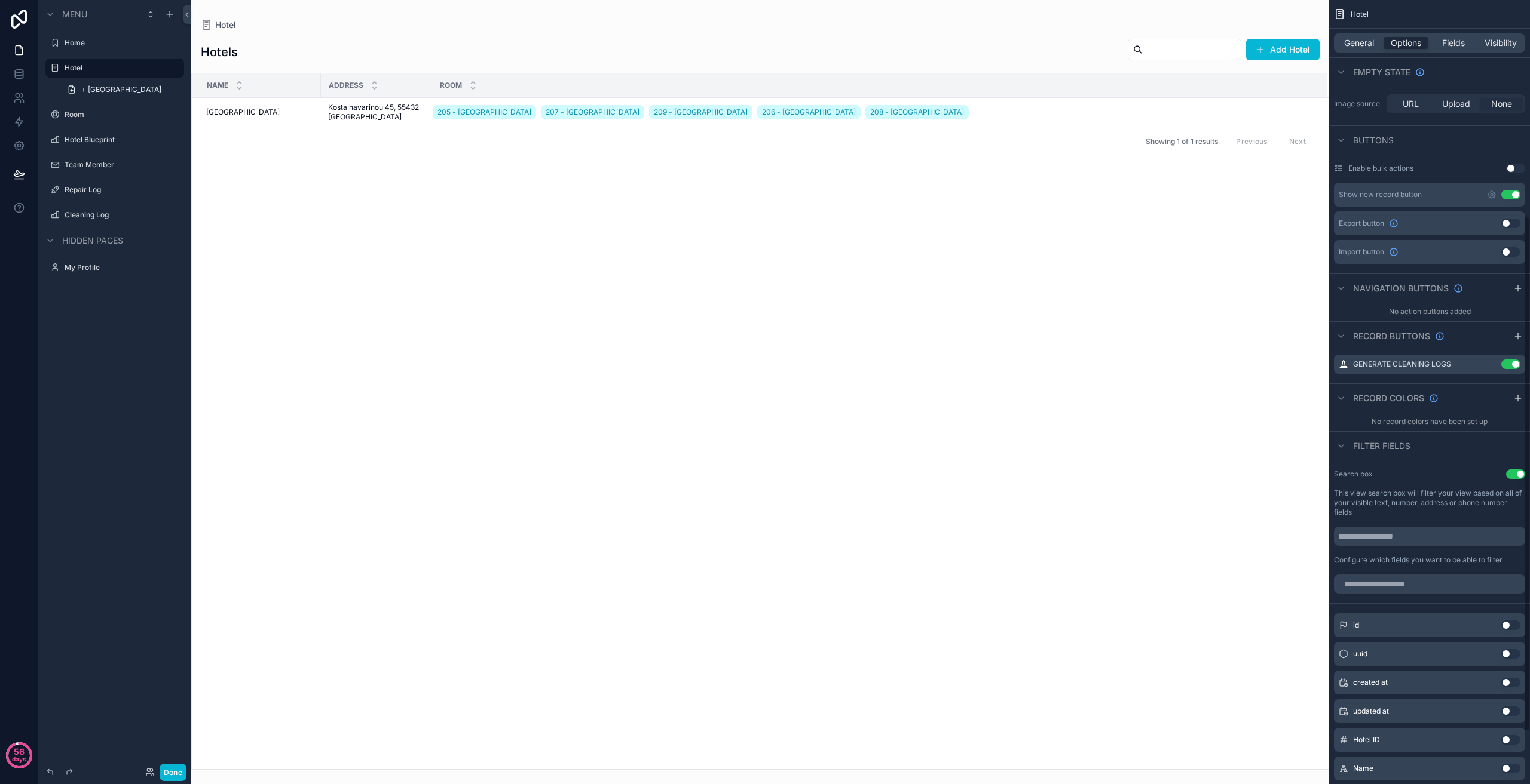
scroll to position [289, 0]
click at [1518, 290] on icon "scrollable content" at bounding box center [1518, 292] width 0 height 5
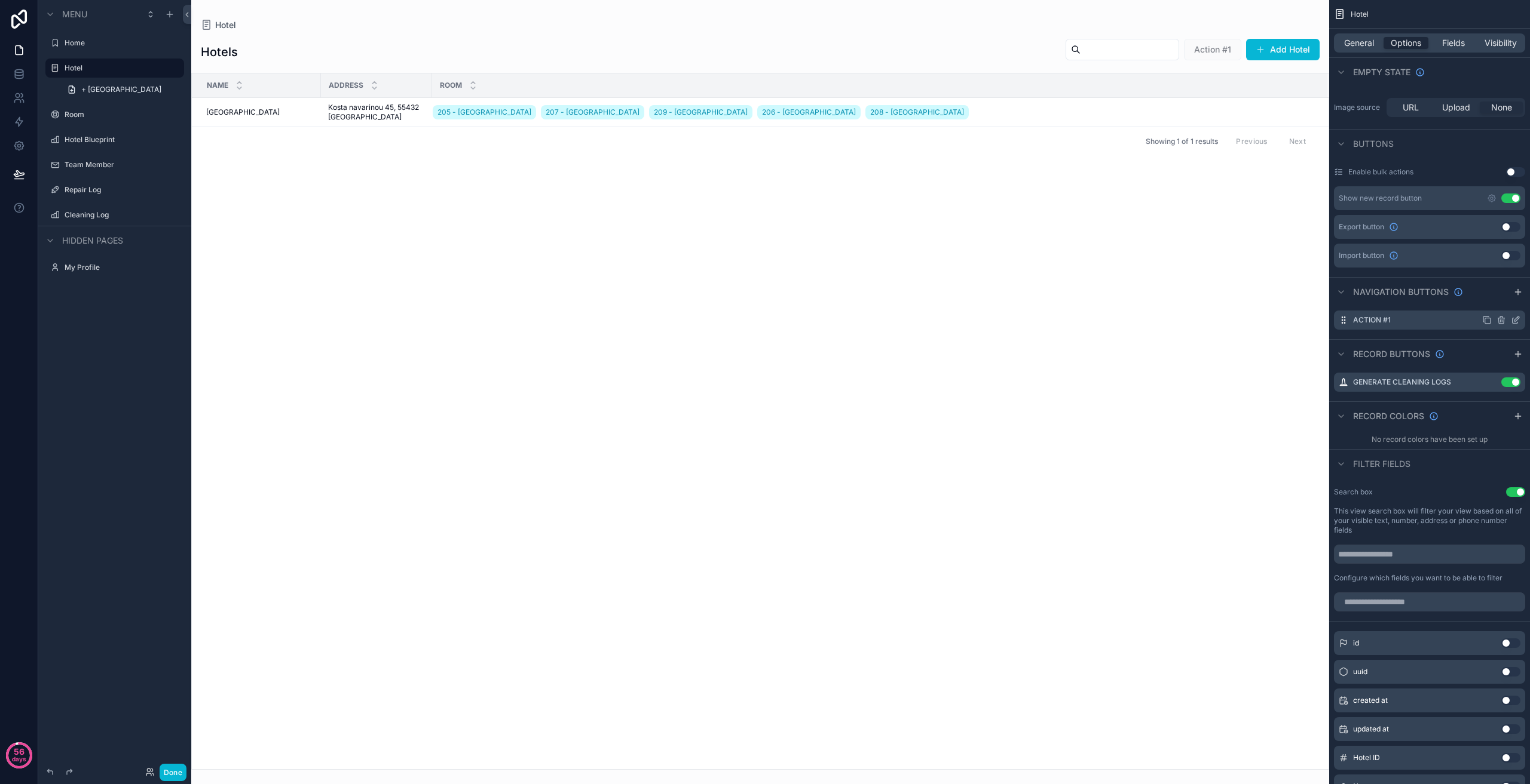
click at [1504, 318] on icon "scrollable content" at bounding box center [1500, 319] width 9 height 9
click at [1501, 300] on icon at bounding box center [1496, 300] width 9 height 9
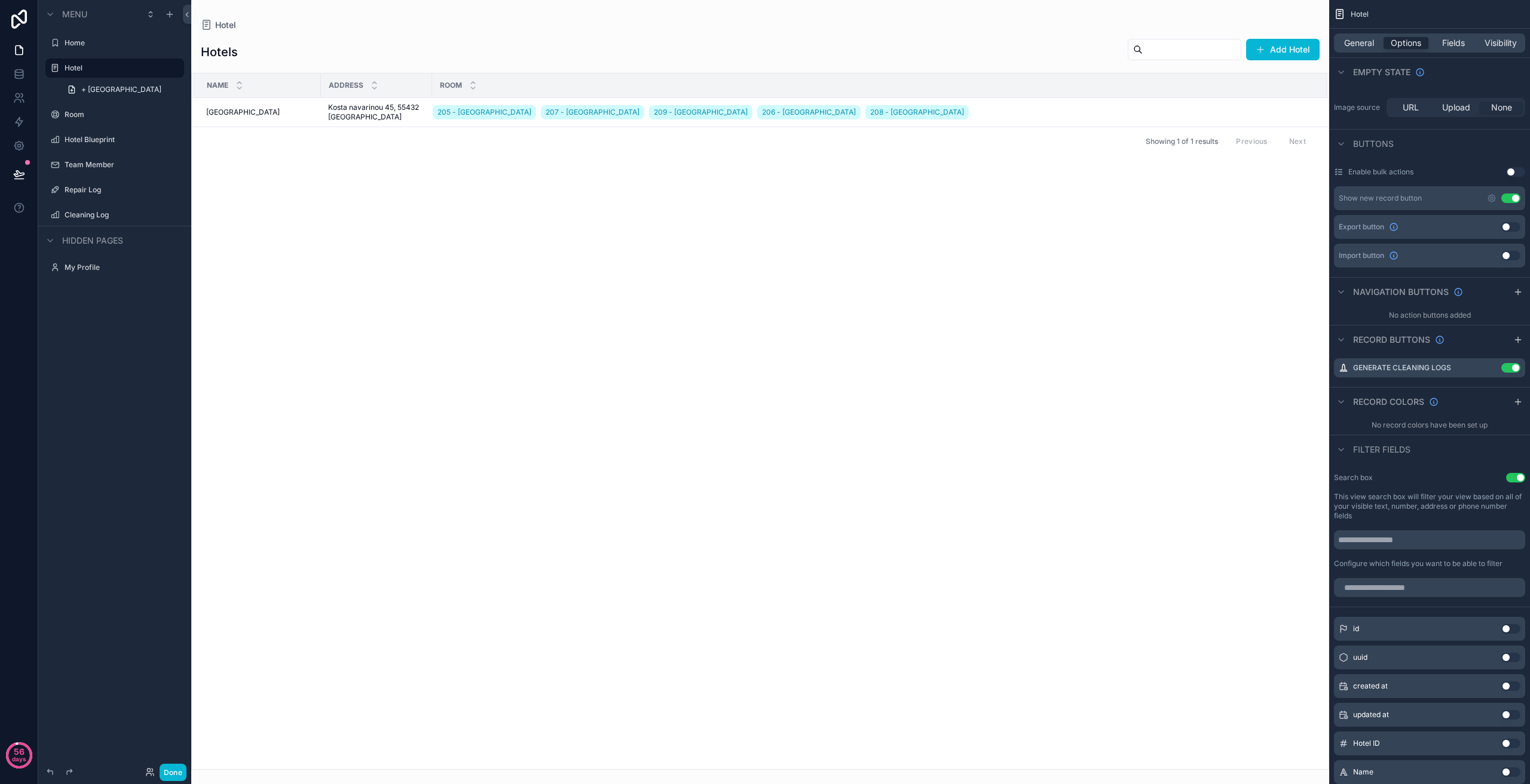
click at [951, 369] on div "Name Address Room [GEOGRAPHIC_DATA] 205 - [GEOGRAPHIC_DATA] 207 - [GEOGRAPHIC_D…" at bounding box center [760, 421] width 1137 height 696
click at [402, 402] on div "Name Address Room [GEOGRAPHIC_DATA] 205 - [GEOGRAPHIC_DATA] 207 - [GEOGRAPHIC_D…" at bounding box center [760, 421] width 1137 height 696
click at [1250, 95] on span "Generate Cleaning Logs" at bounding box center [1268, 97] width 110 height 19
click at [1360, 47] on span "General" at bounding box center [1359, 43] width 30 height 12
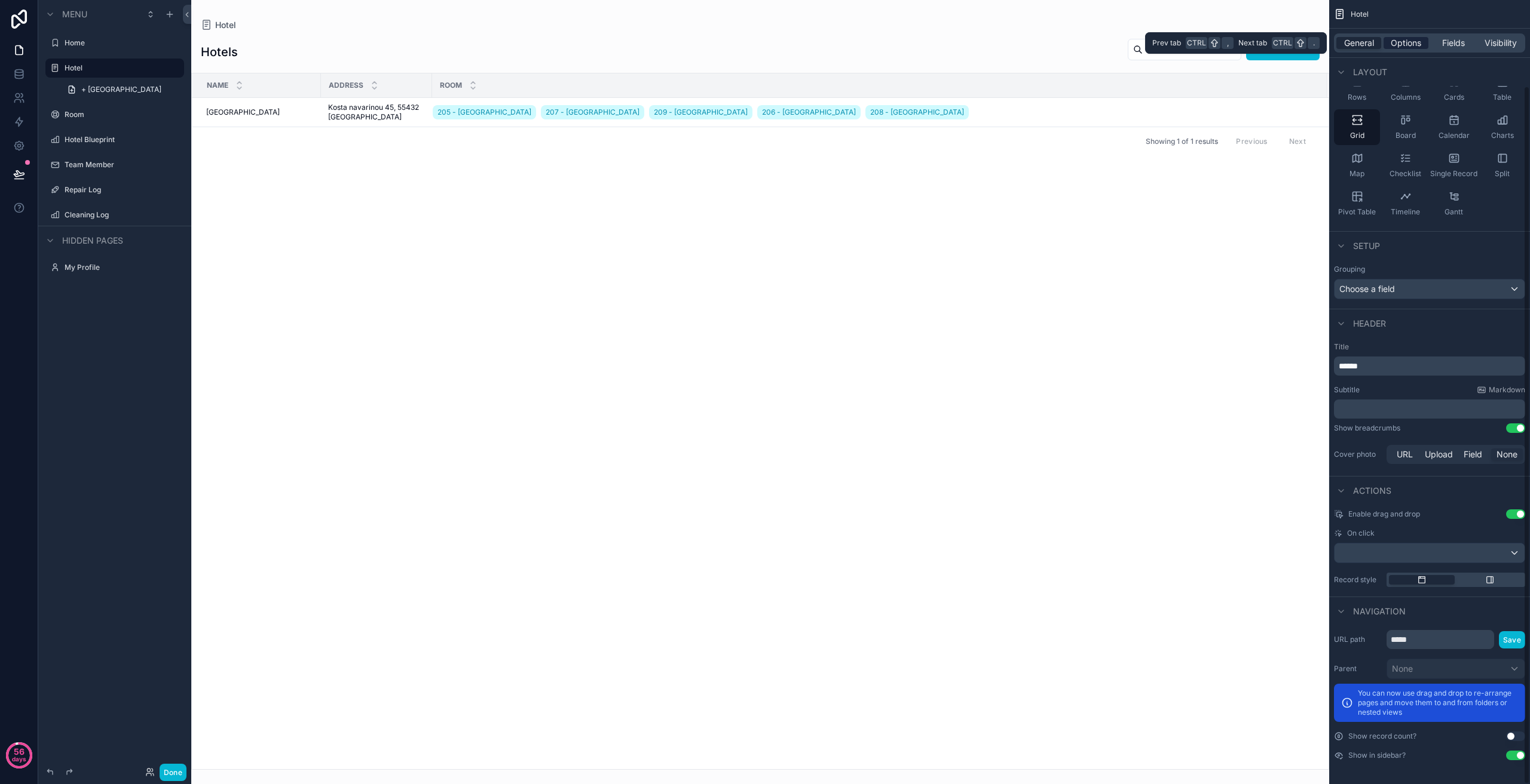
click at [1409, 40] on span "Options" at bounding box center [1405, 43] width 31 height 12
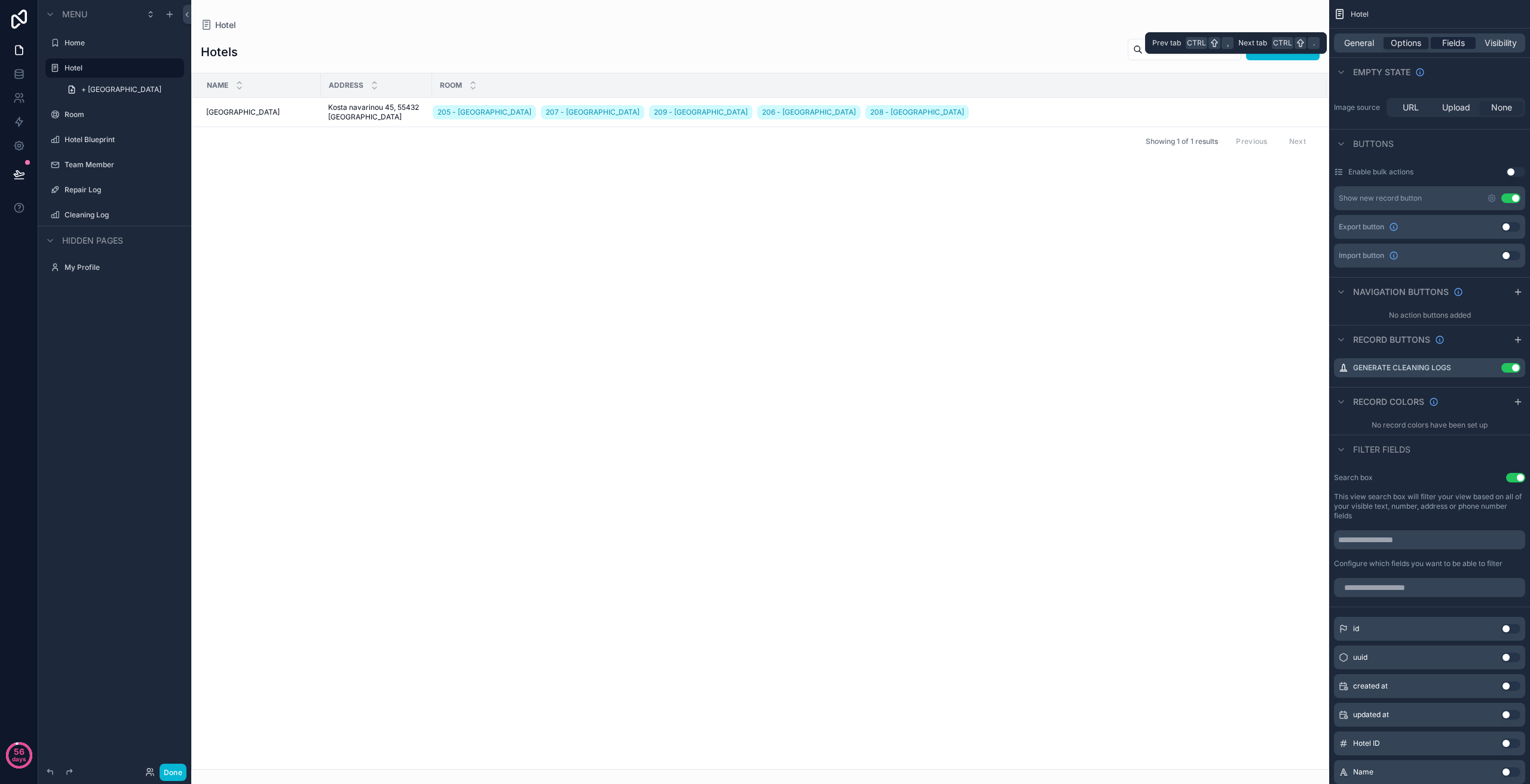
click at [1454, 46] on span "Fields" at bounding box center [1453, 43] width 22 height 12
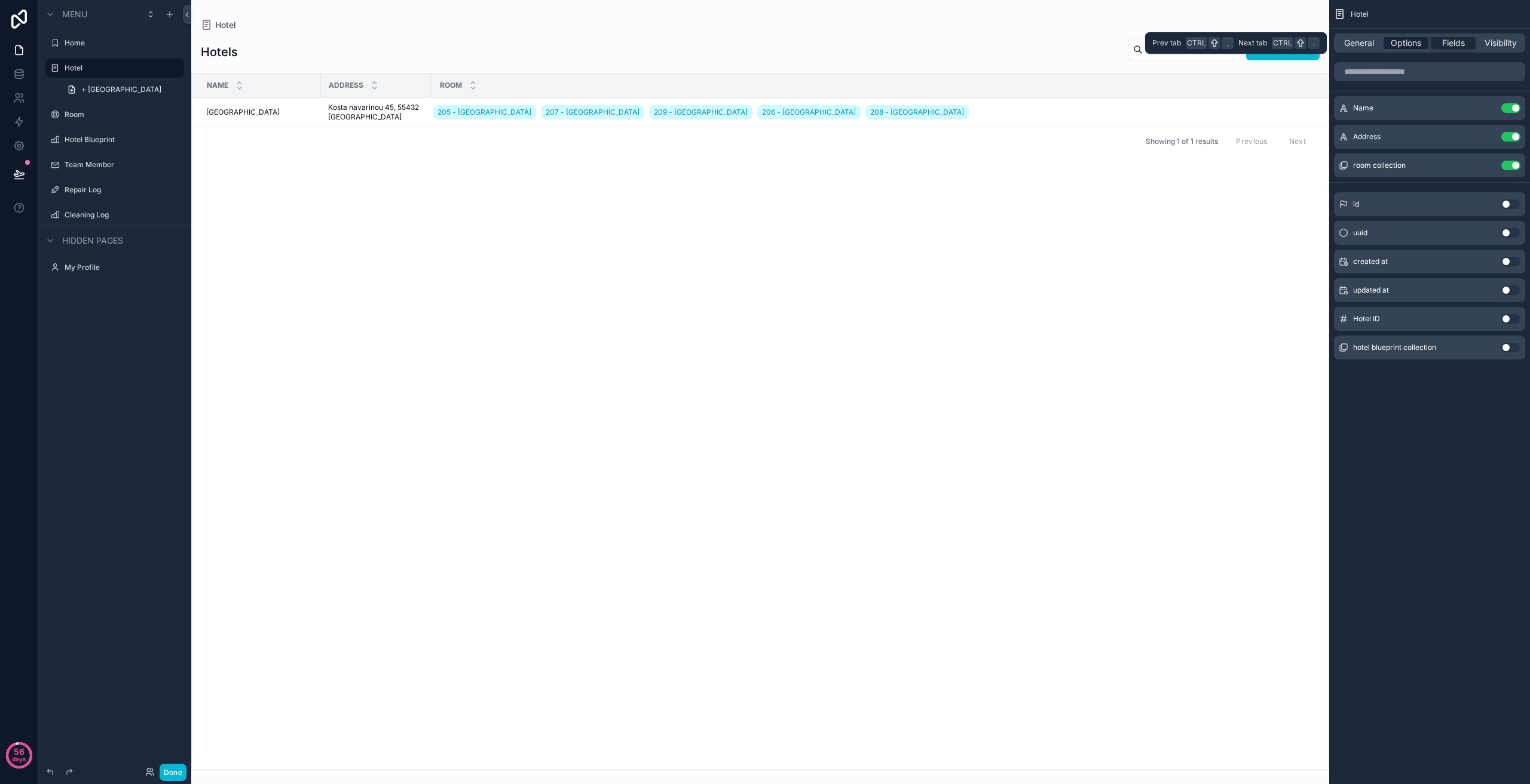
click at [1405, 44] on span "Options" at bounding box center [1405, 43] width 31 height 12
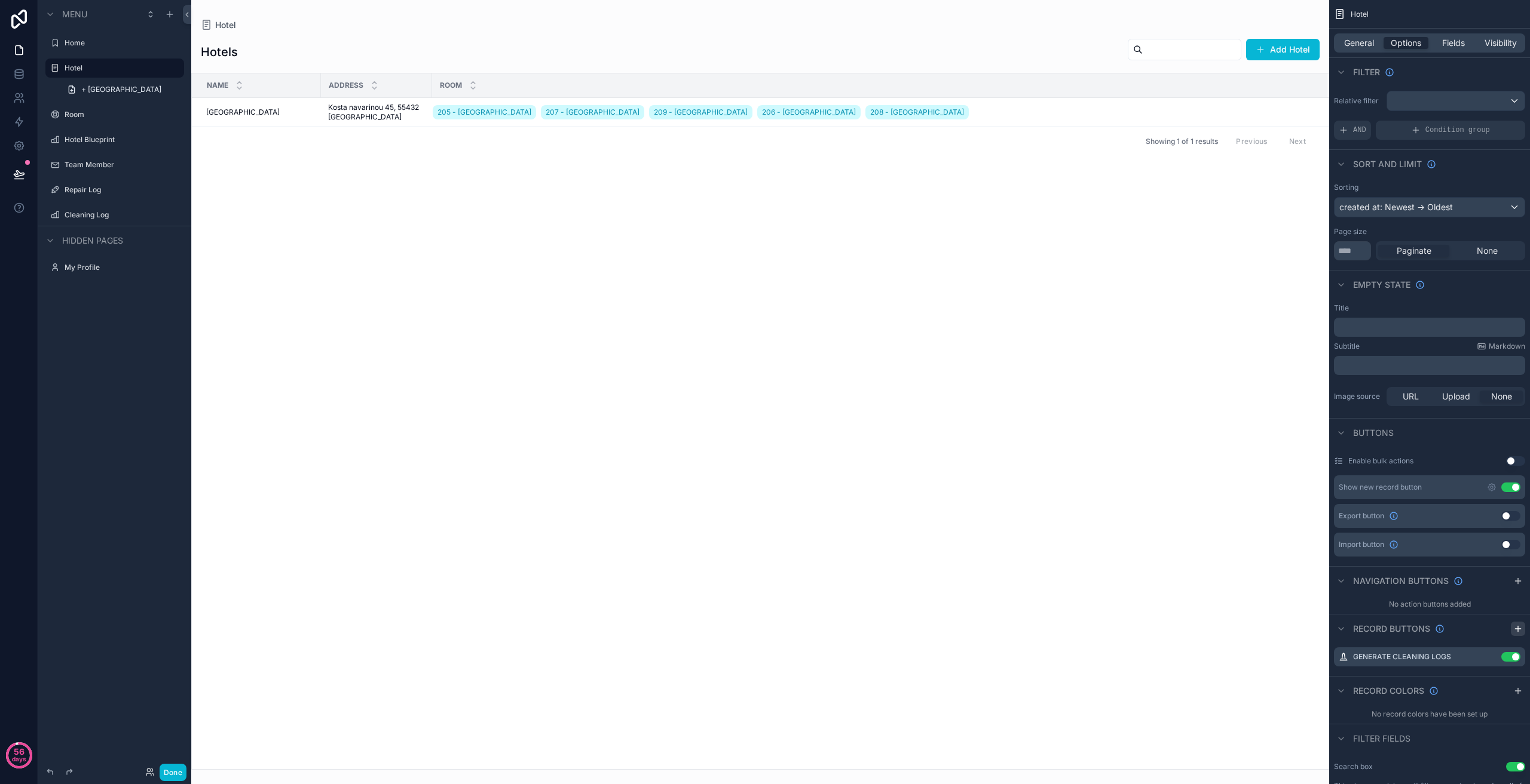
click at [1517, 631] on icon "scrollable content" at bounding box center [1517, 629] width 9 height 9
click at [1492, 682] on icon "scrollable content" at bounding box center [1493, 680] width 5 height 5
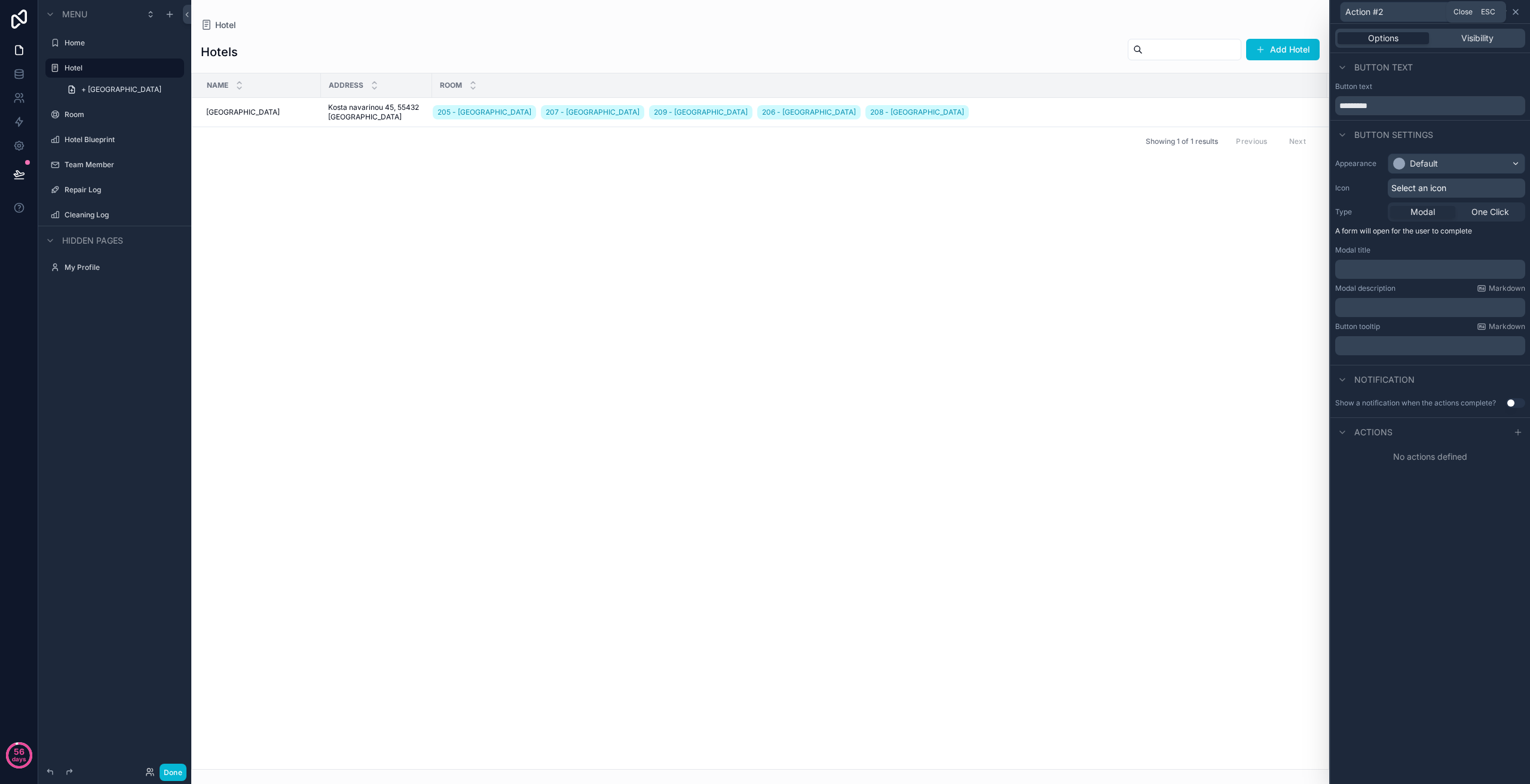
click at [1518, 15] on icon at bounding box center [1515, 12] width 9 height 9
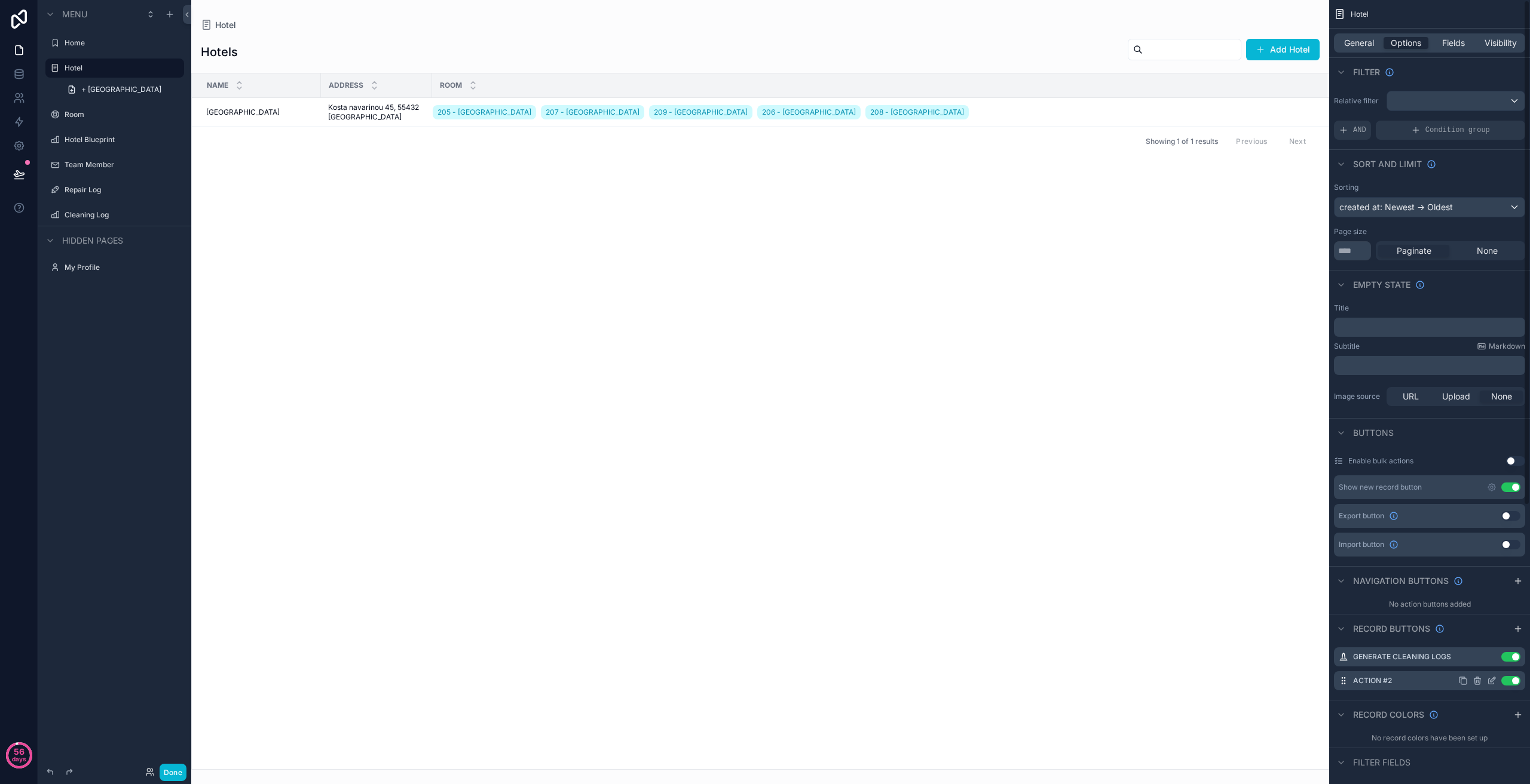
click at [1478, 683] on icon "scrollable content" at bounding box center [1478, 681] width 0 height 2
click at [1497, 661] on icon at bounding box center [1497, 662] width 0 height 2
click at [1492, 658] on icon "scrollable content" at bounding box center [1491, 657] width 9 height 9
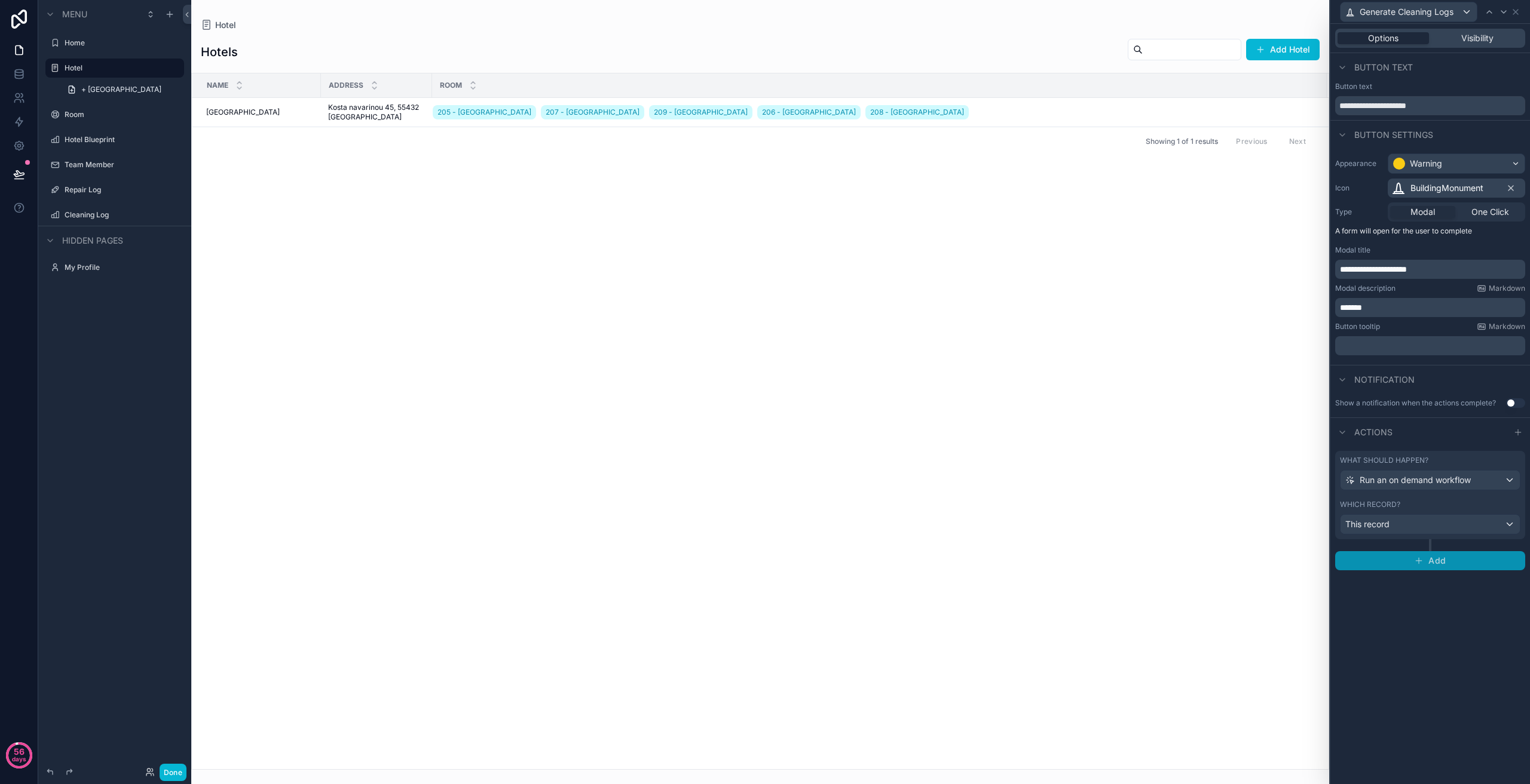
click at [1460, 560] on button "Add" at bounding box center [1429, 560] width 190 height 19
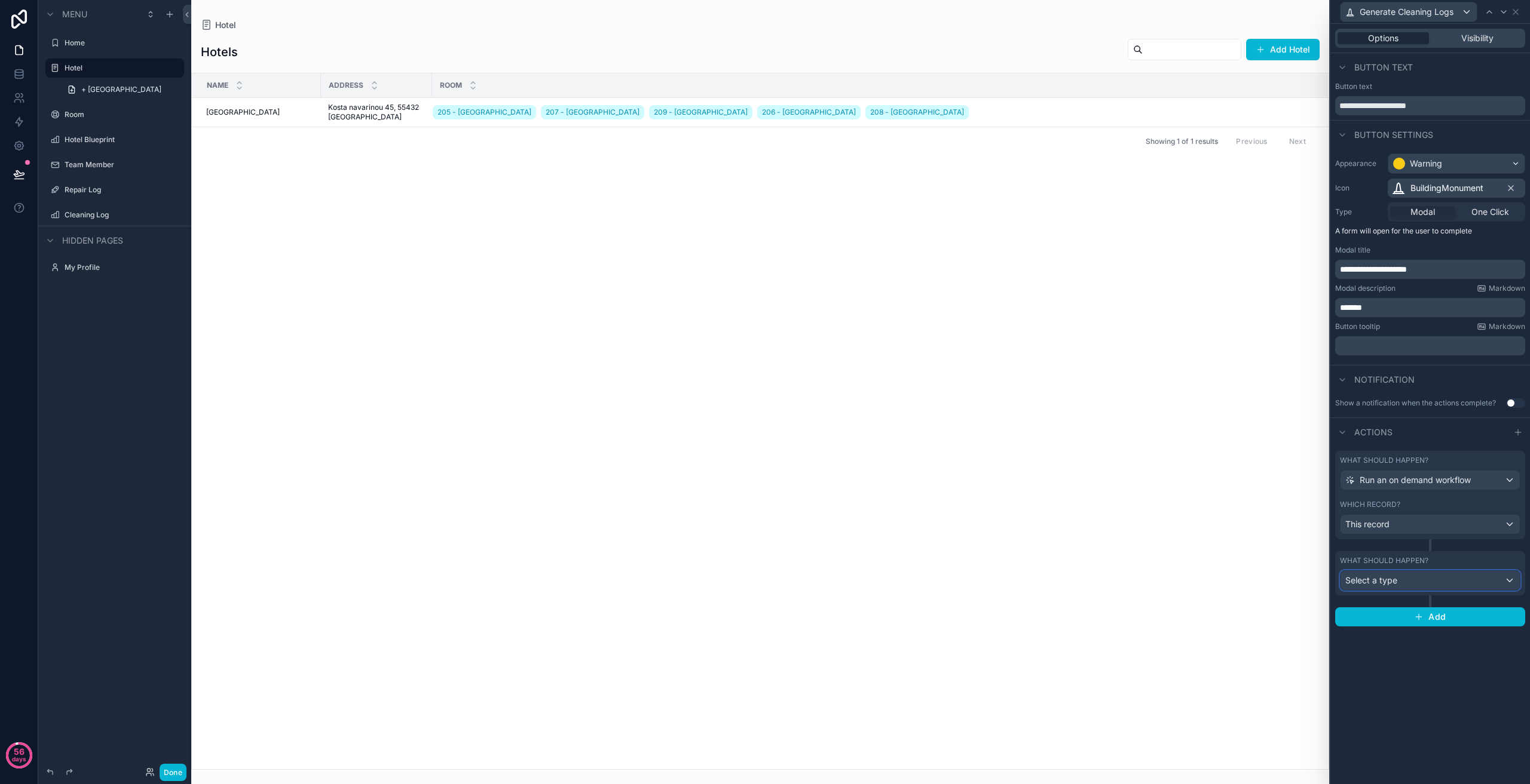
click at [1438, 589] on div "Select a type" at bounding box center [1430, 580] width 180 height 19
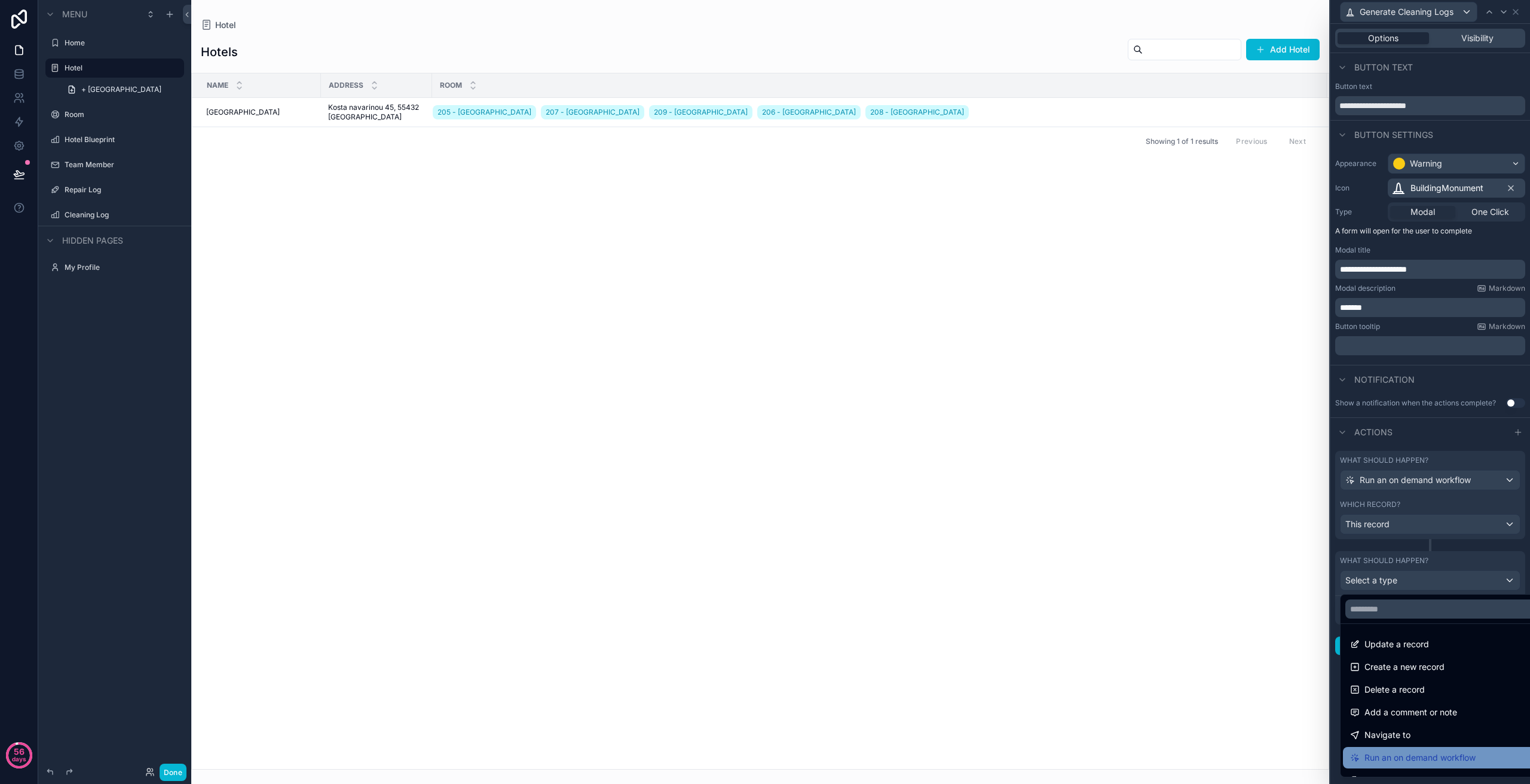
click at [1432, 757] on span "Run an on demand workflow" at bounding box center [1420, 757] width 111 height 14
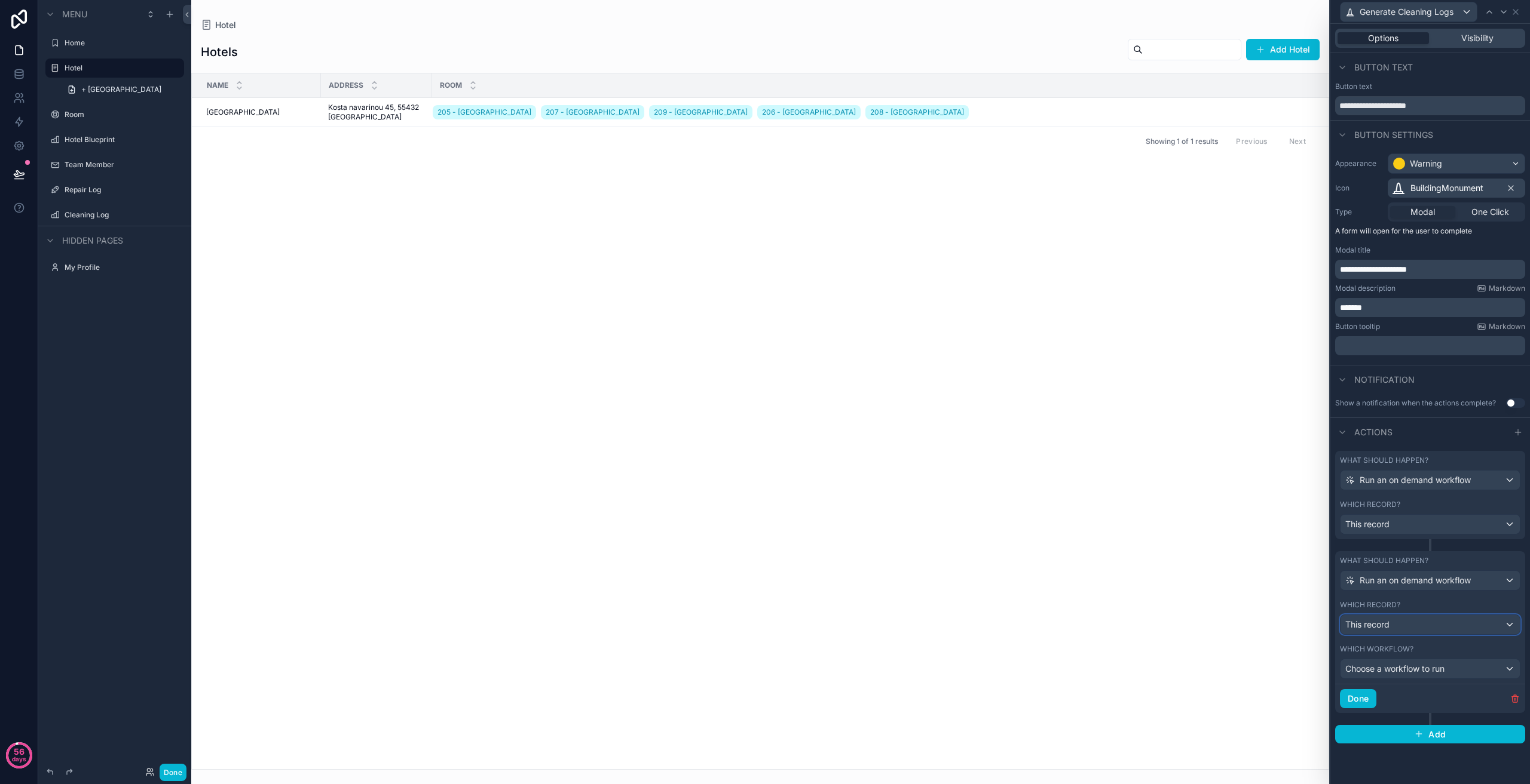
click at [1437, 621] on div "This record" at bounding box center [1430, 624] width 180 height 19
click at [1437, 621] on div at bounding box center [1430, 392] width 200 height 784
click at [1412, 678] on div "Choose a workflow to run" at bounding box center [1430, 668] width 180 height 19
click at [1404, 736] on span "[PERSON_NAME] Training > Generate Cleaning Logs > V1" at bounding box center [1463, 732] width 226 height 14
click at [1361, 699] on button "Done" at bounding box center [1358, 698] width 37 height 19
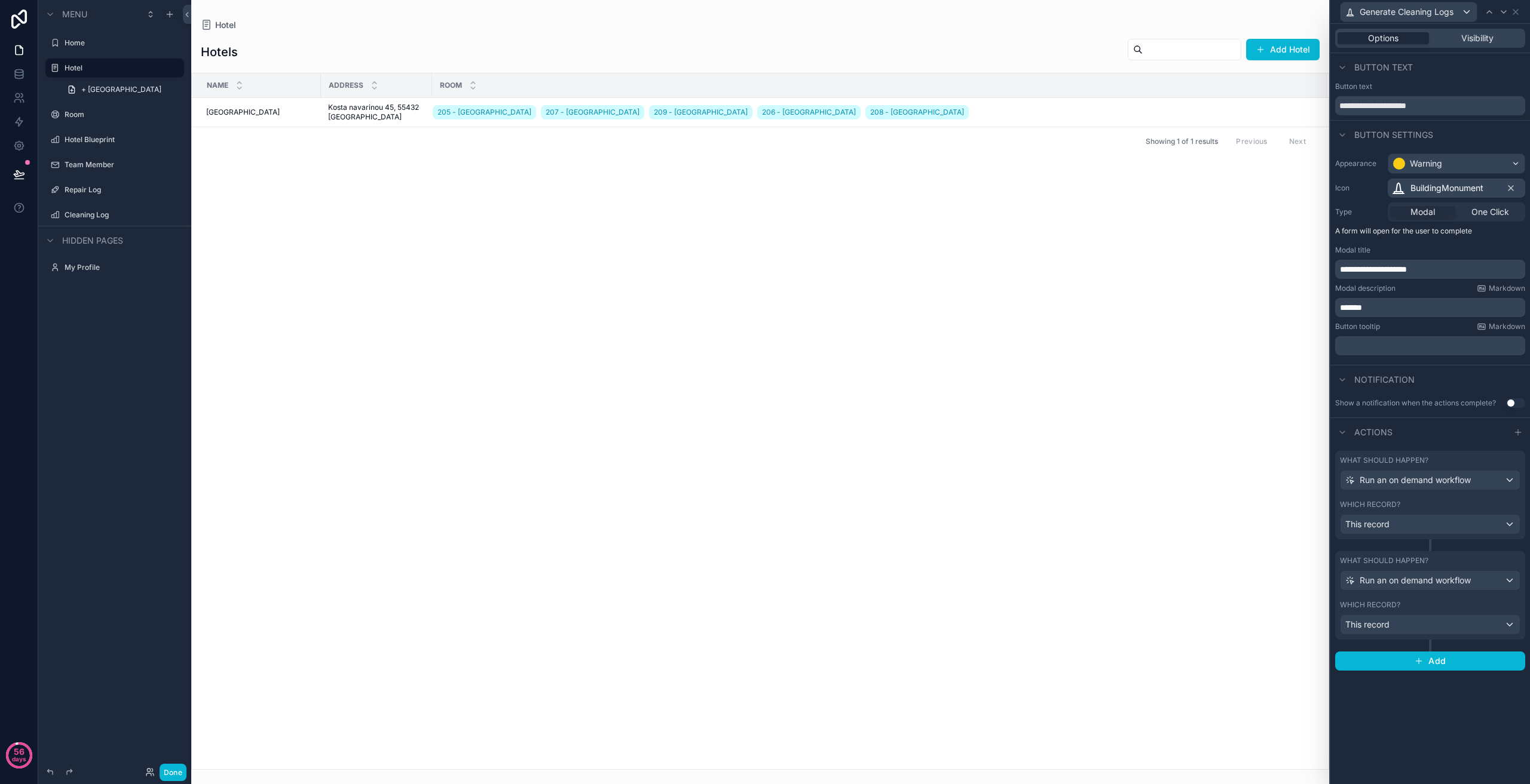
drag, startPoint x: 1174, startPoint y: 567, endPoint x: 1123, endPoint y: 595, distance: 58.2
click at [1166, 573] on div "Name Address Room [GEOGRAPHIC_DATA] 205 - [GEOGRAPHIC_DATA] 207 - [GEOGRAPHIC_D…" at bounding box center [760, 421] width 1137 height 696
click at [168, 767] on button "Done" at bounding box center [173, 772] width 27 height 17
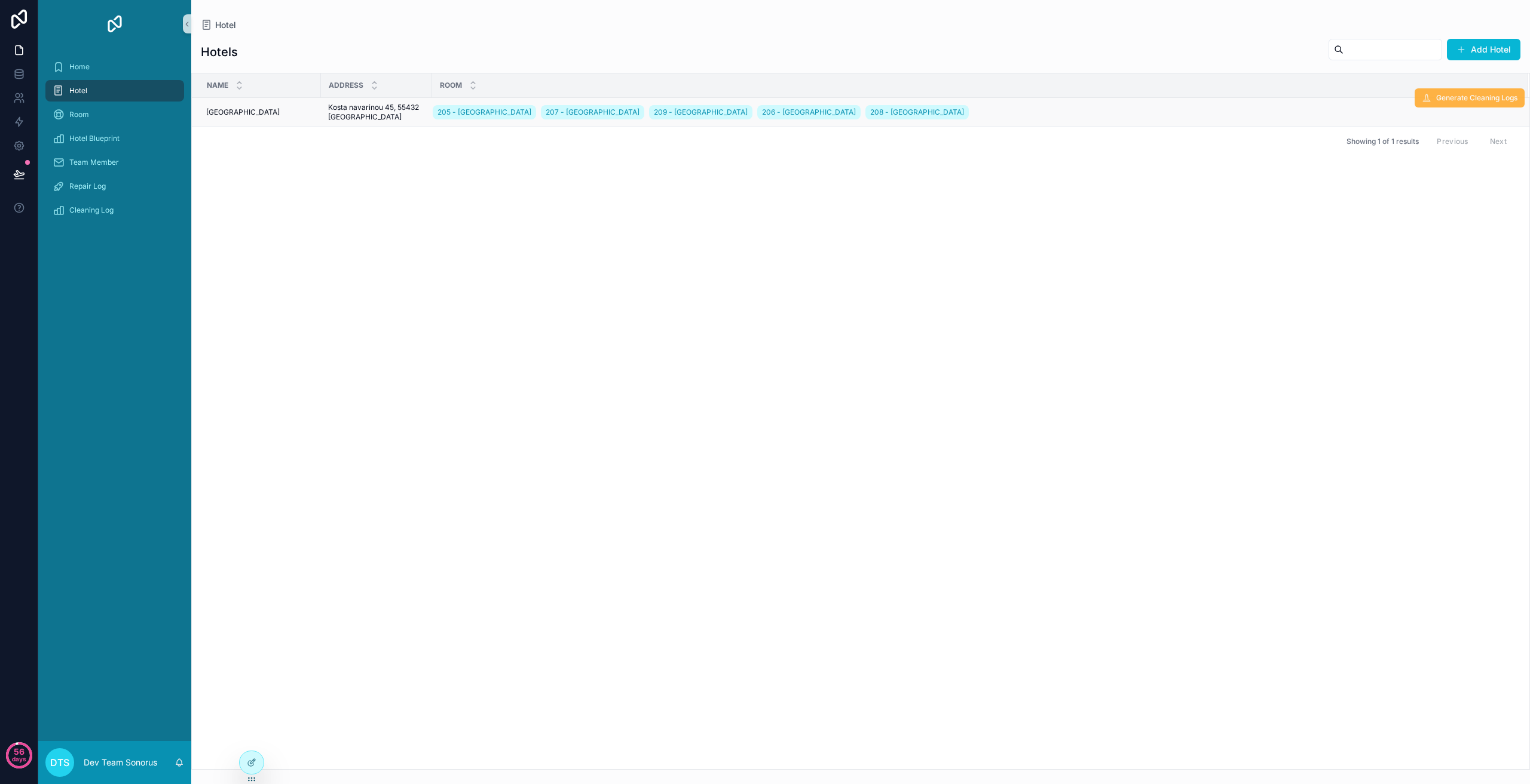
click at [1459, 98] on span "Generate Cleaning Logs" at bounding box center [1477, 97] width 81 height 9
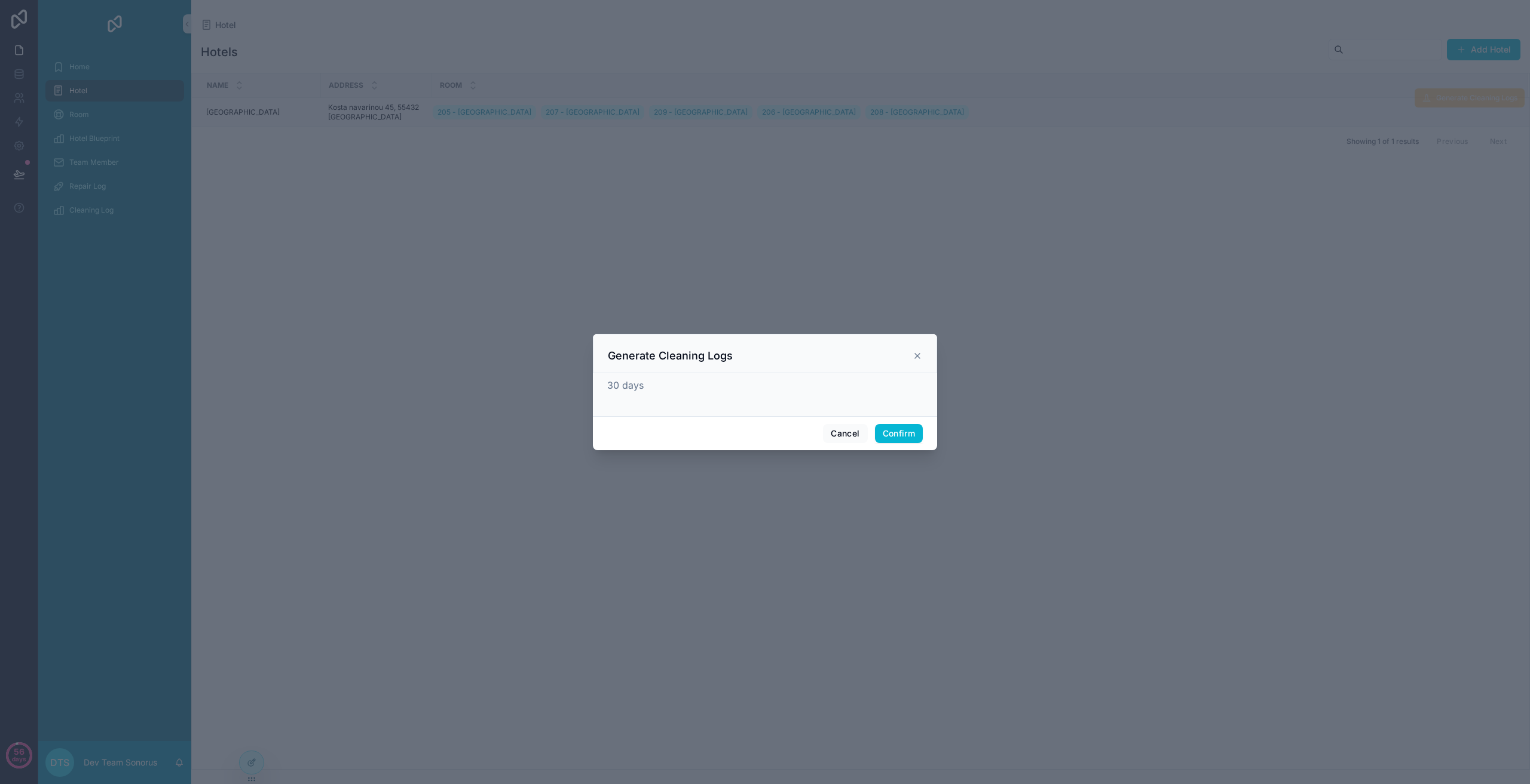
drag, startPoint x: 710, startPoint y: 372, endPoint x: 710, endPoint y: 384, distance: 12.0
click at [710, 372] on div "Generate Cleaning Logs" at bounding box center [765, 353] width 344 height 39
drag, startPoint x: 710, startPoint y: 384, endPoint x: 876, endPoint y: 422, distance: 170.3
click at [723, 387] on div "30 days" at bounding box center [764, 385] width 315 height 14
click at [847, 432] on button "Cancel" at bounding box center [844, 433] width 44 height 19
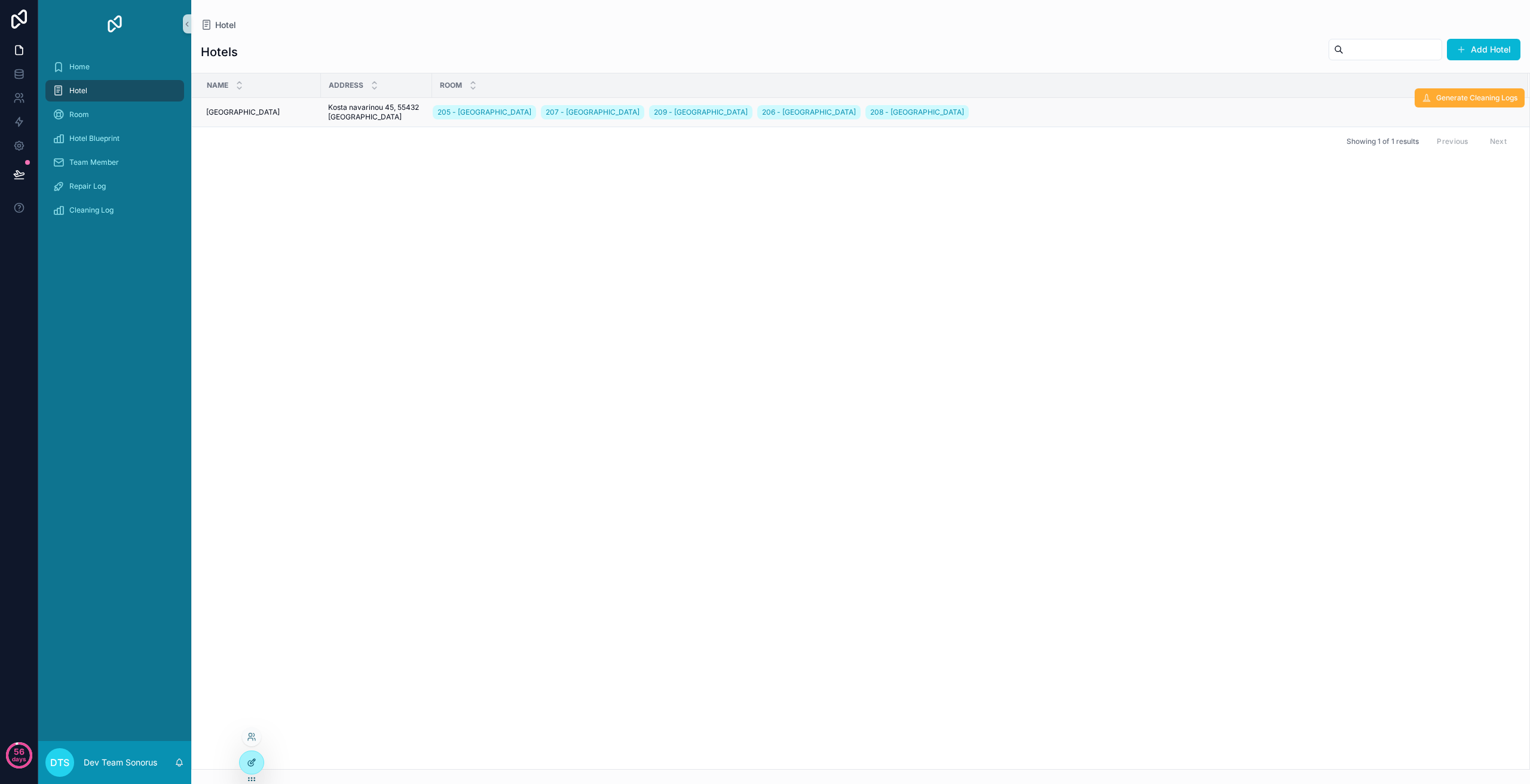
click at [249, 762] on icon at bounding box center [250, 763] width 5 height 5
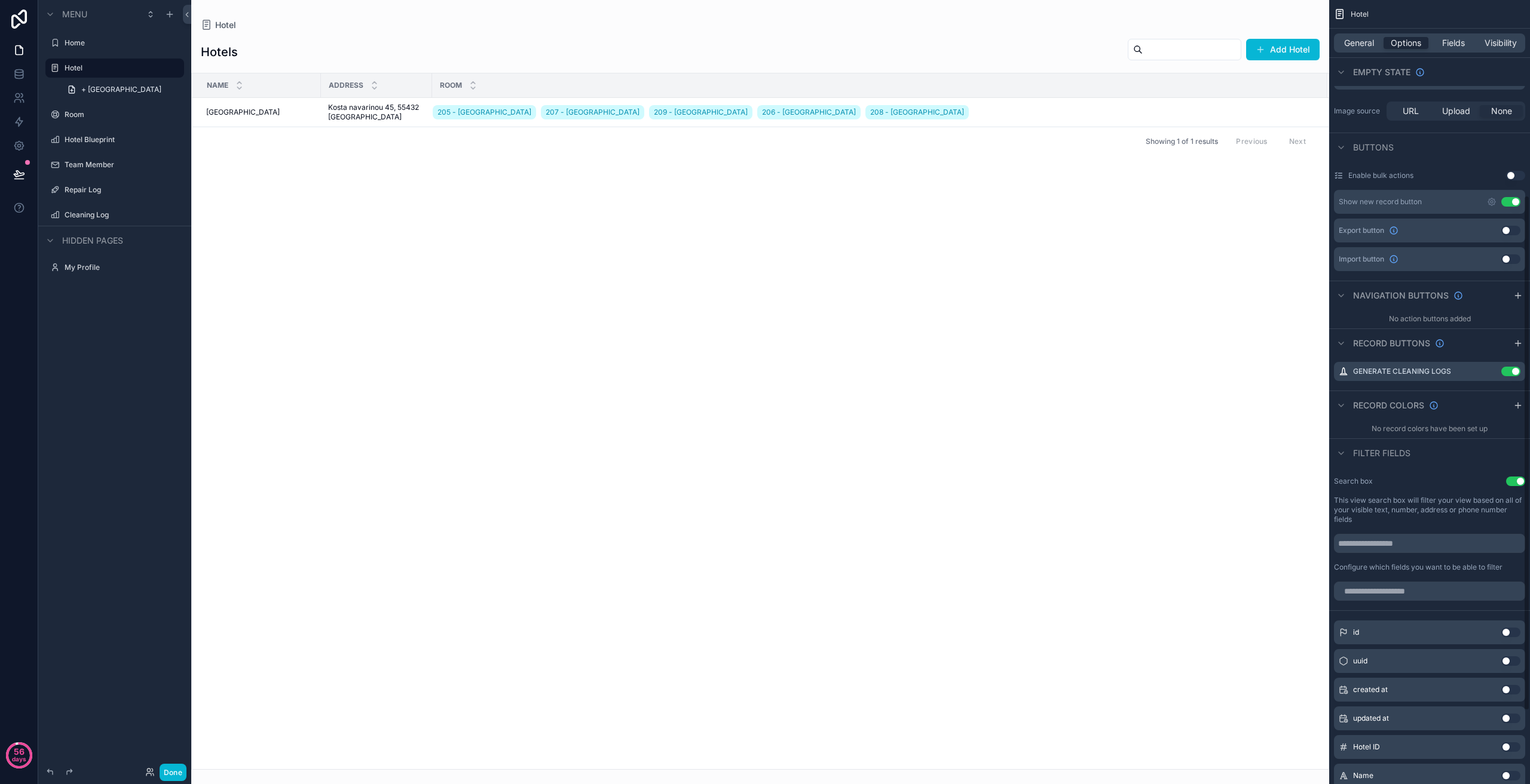
scroll to position [298, 0]
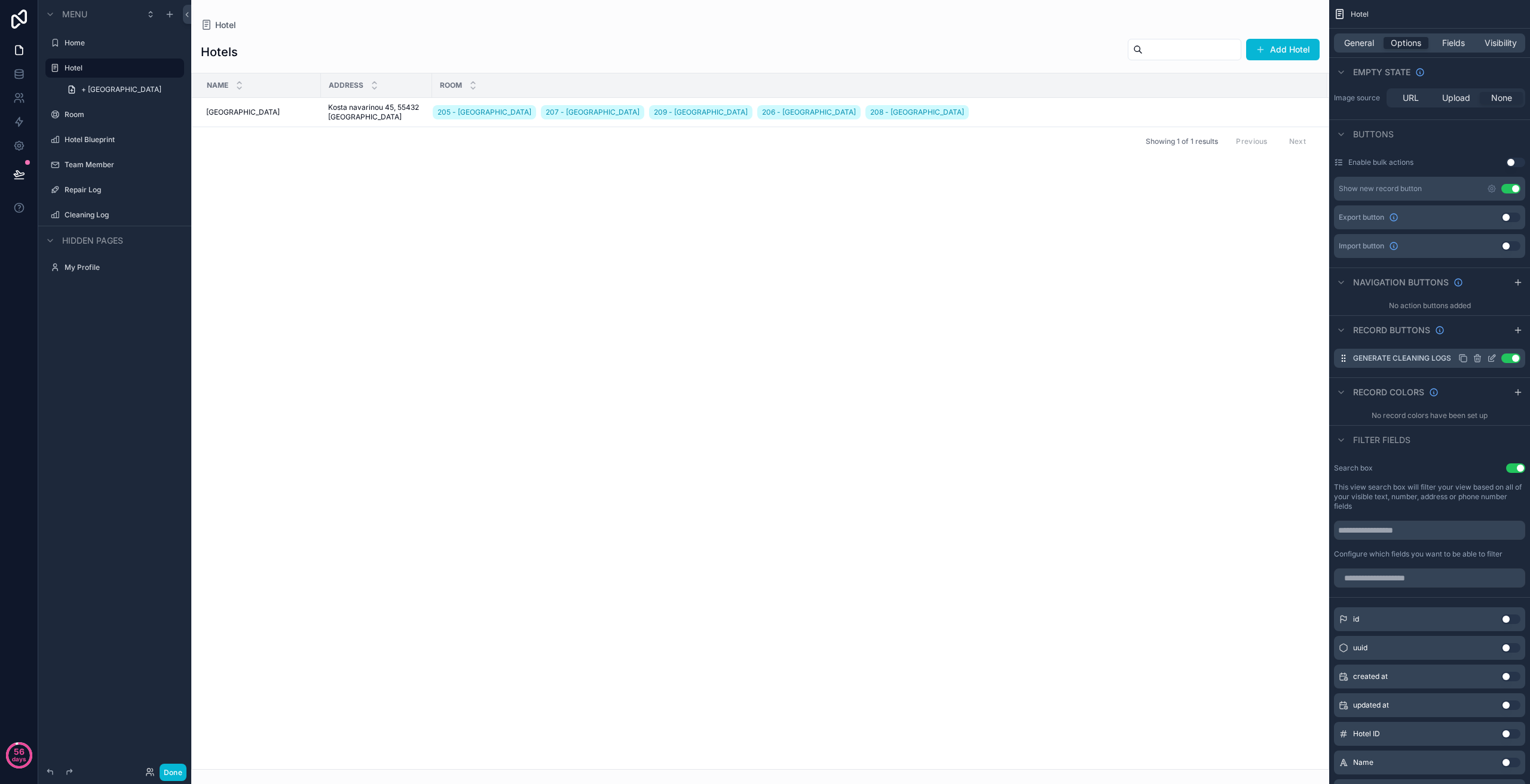
click at [1491, 360] on icon "scrollable content" at bounding box center [1491, 357] width 9 height 9
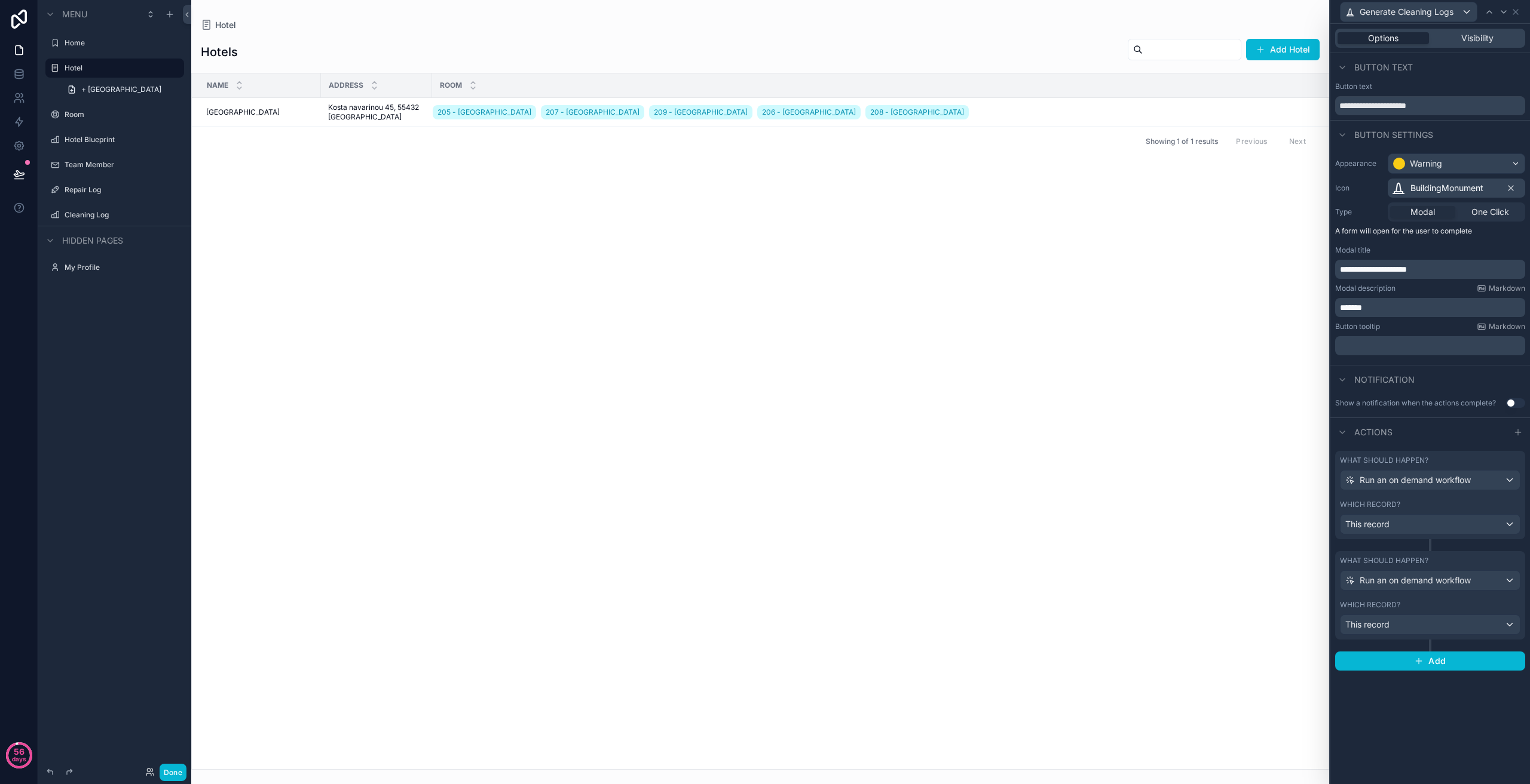
click at [1508, 555] on div "What should happen? Run an on demand workflow Which record? This record" at bounding box center [1429, 595] width 190 height 88
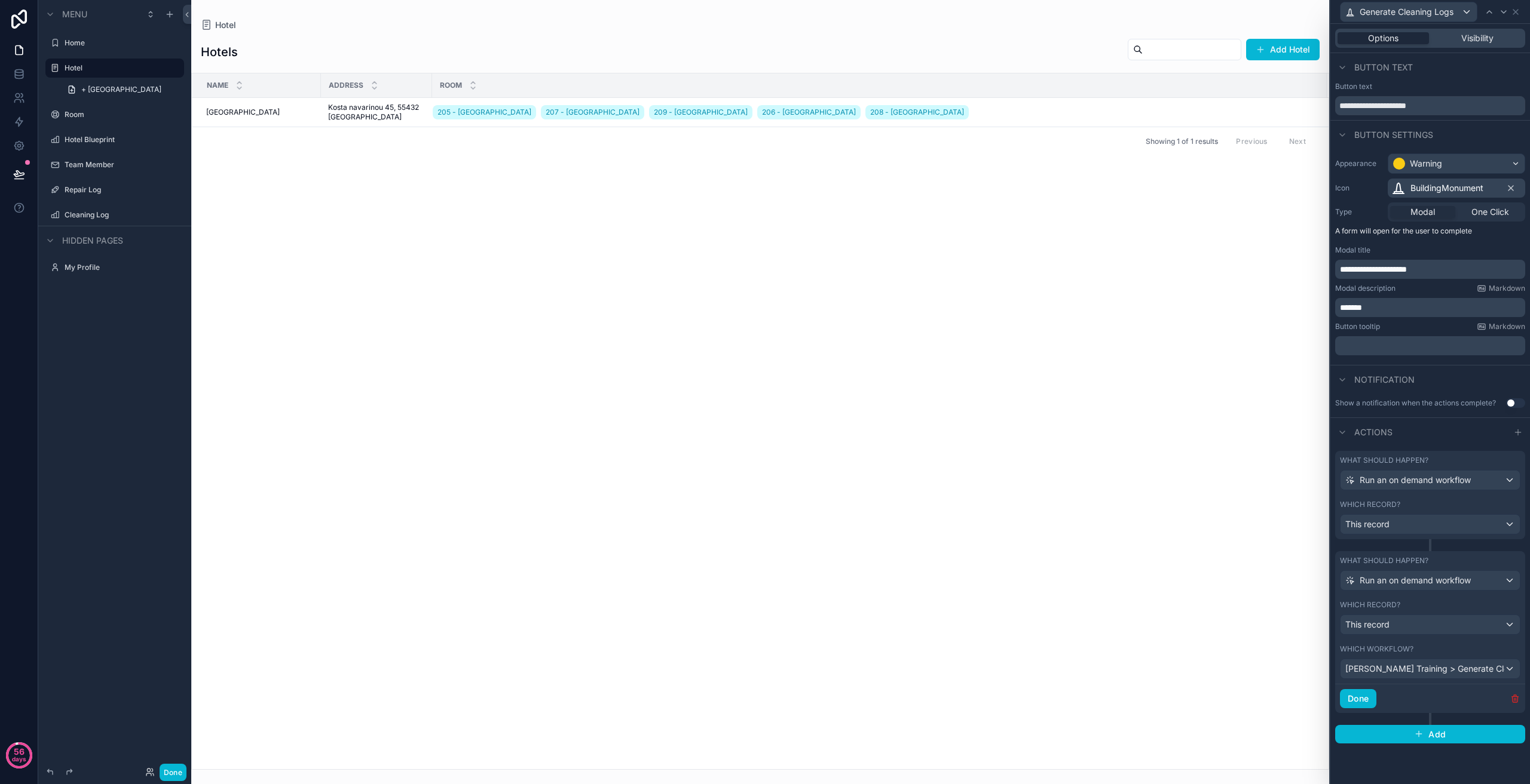
click at [1515, 698] on icon "button" at bounding box center [1514, 698] width 9 height 9
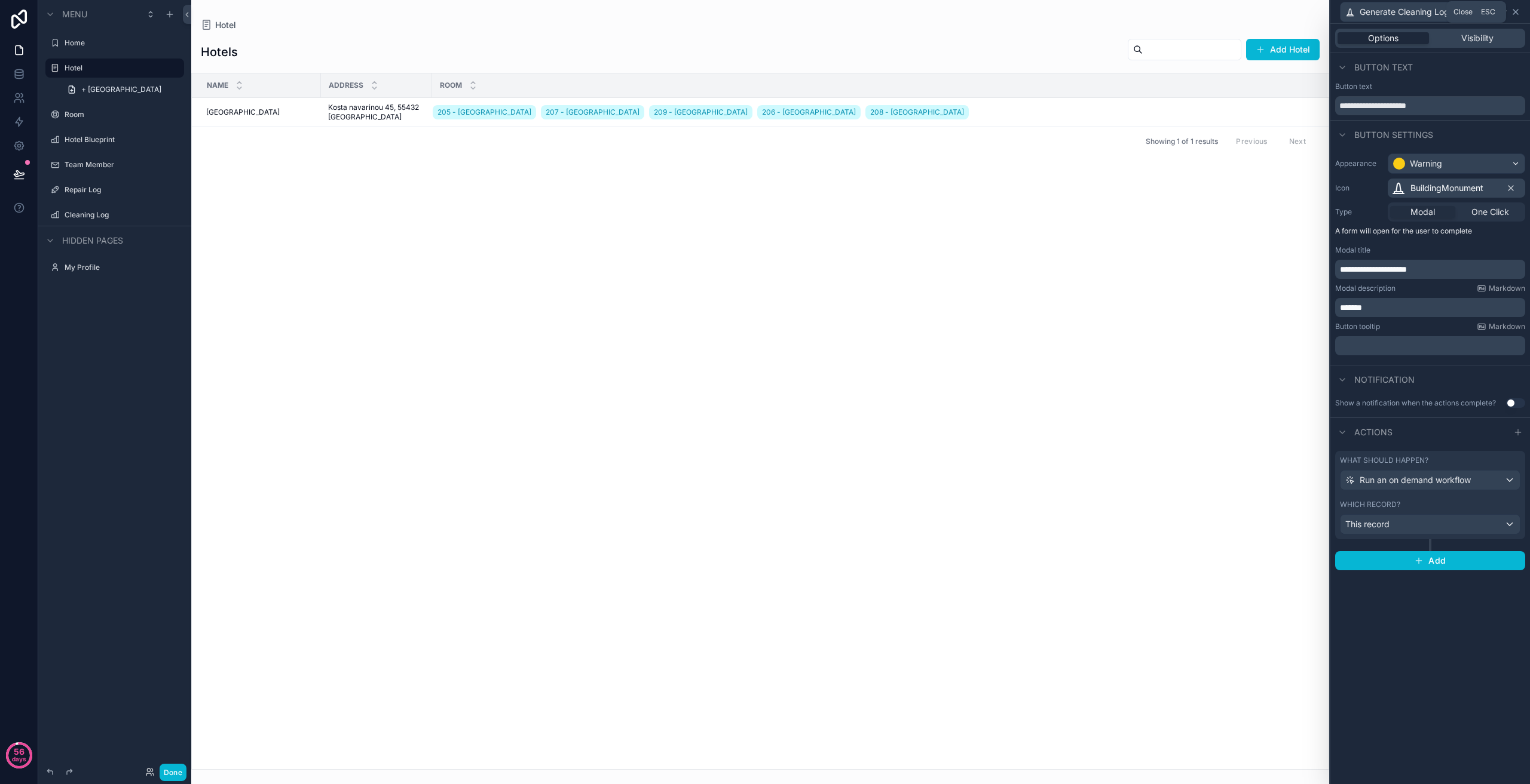
click at [1514, 11] on icon at bounding box center [1515, 12] width 5 height 5
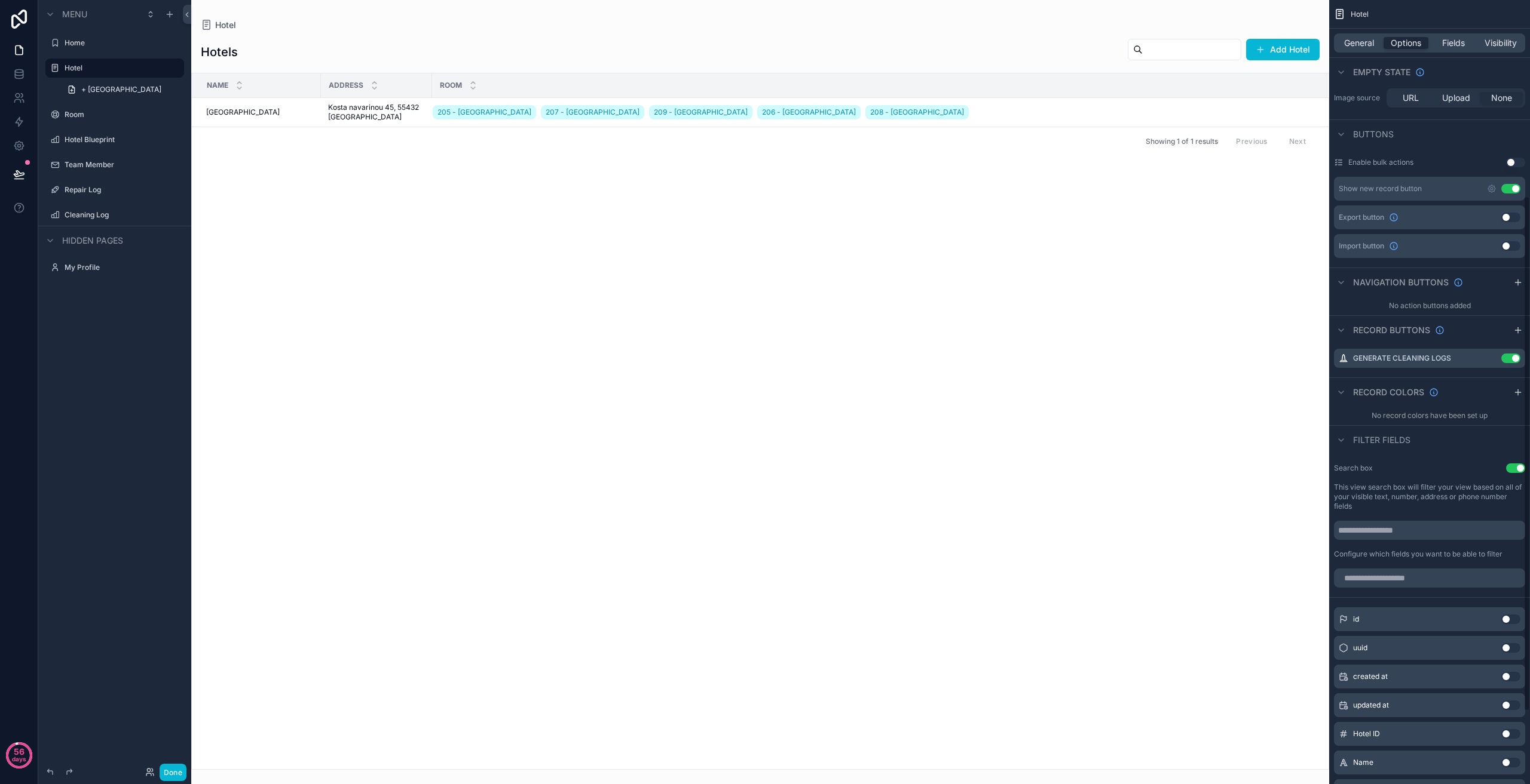
click at [856, 545] on div "scrollable content" at bounding box center [760, 392] width 1138 height 784
click at [590, 503] on div "Name Address Room [GEOGRAPHIC_DATA] 205 - [GEOGRAPHIC_DATA] 207 - [GEOGRAPHIC_D…" at bounding box center [760, 421] width 1137 height 696
click at [1085, 101] on td "205 - [GEOGRAPHIC_DATA] 207 - [GEOGRAPHIC_DATA] 209 - [GEOGRAPHIC_DATA] 206 - […" at bounding box center [880, 112] width 895 height 29
click at [766, 277] on div "Name Address Room [GEOGRAPHIC_DATA] 205 - [GEOGRAPHIC_DATA] 207 - [GEOGRAPHIC_D…" at bounding box center [760, 421] width 1137 height 696
click at [1362, 48] on span "General" at bounding box center [1359, 43] width 30 height 12
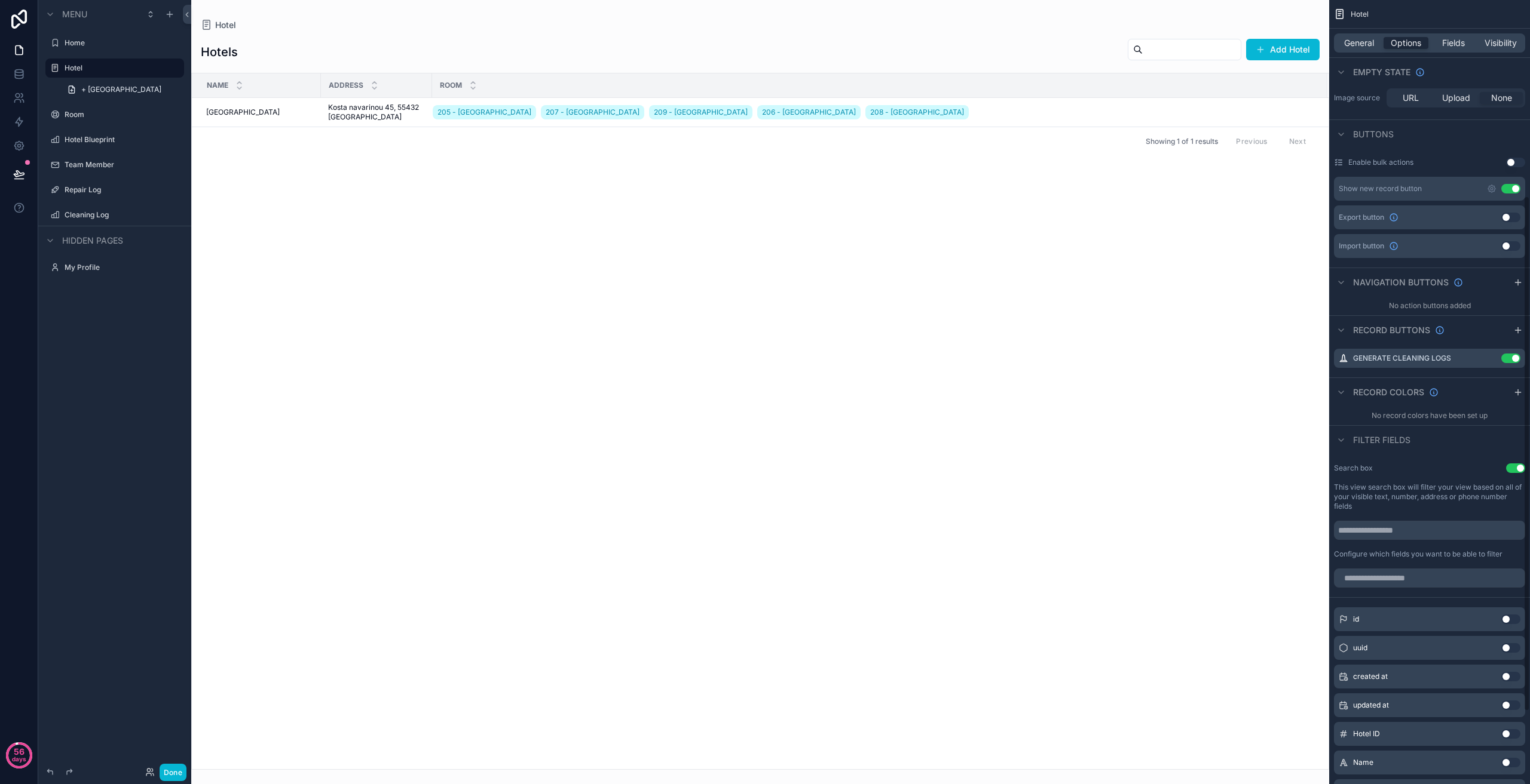
scroll to position [96, 0]
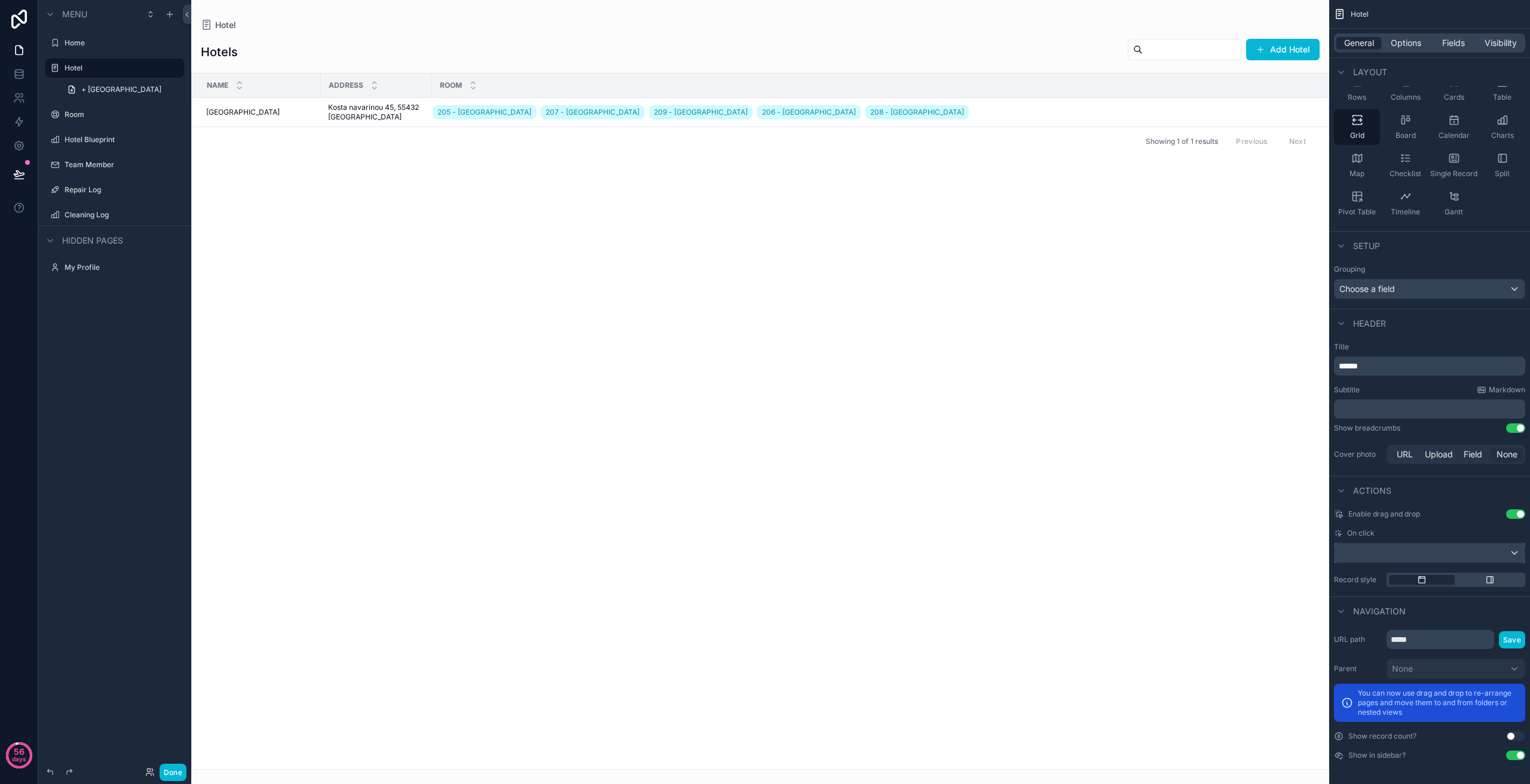
click at [1424, 552] on div "scrollable content" at bounding box center [1429, 553] width 190 height 19
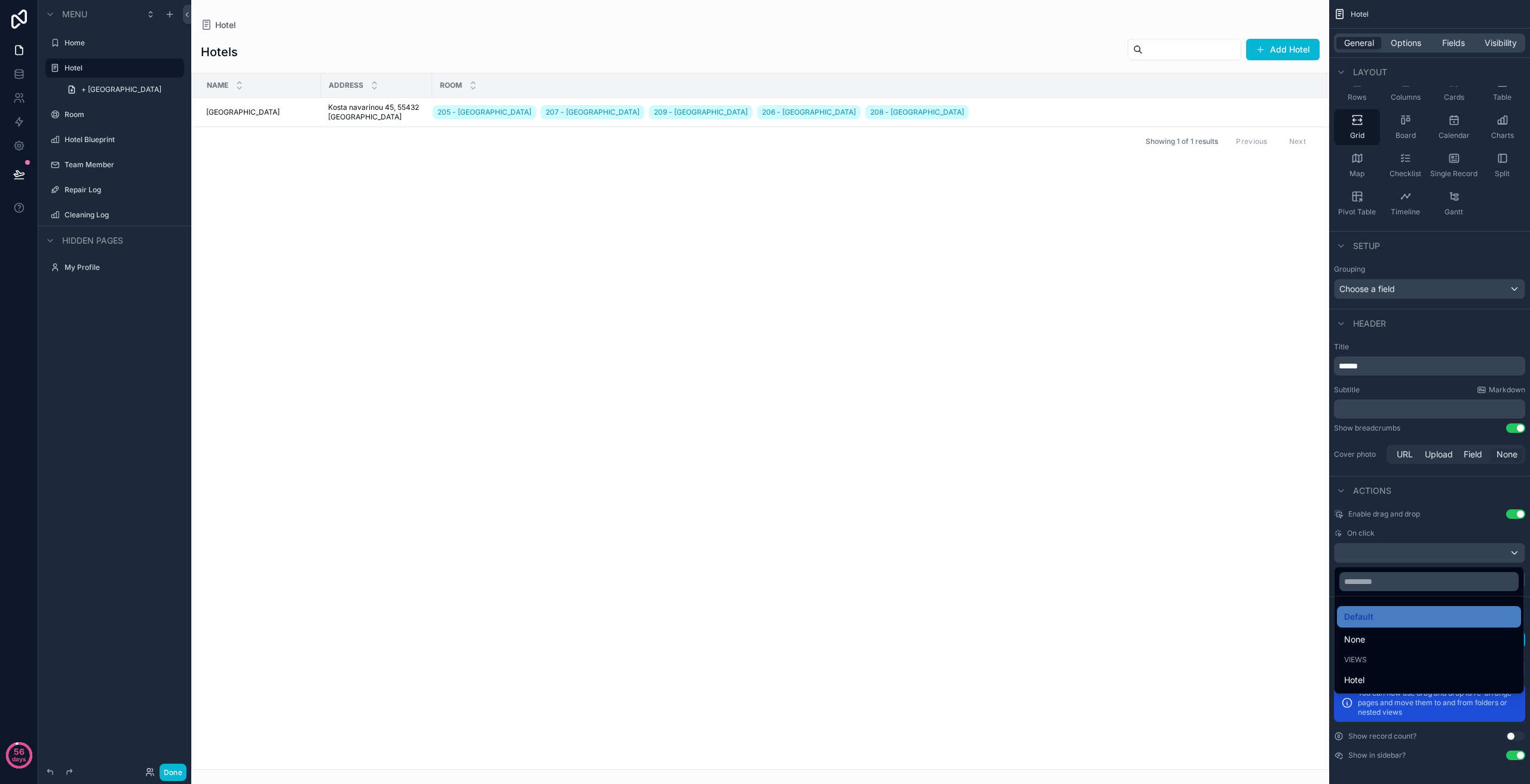
click at [1424, 551] on div "scrollable content" at bounding box center [765, 392] width 1530 height 784
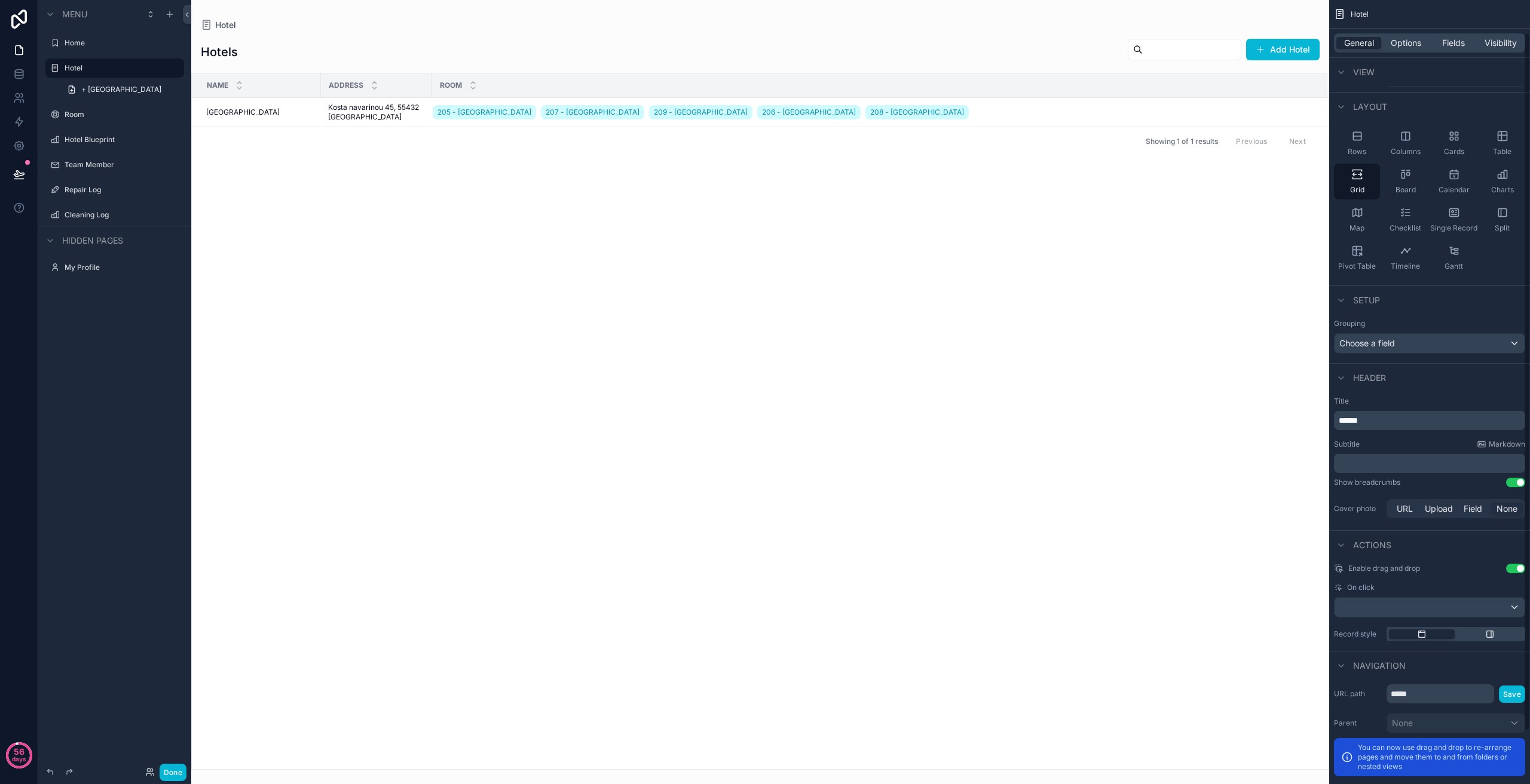
scroll to position [37, 0]
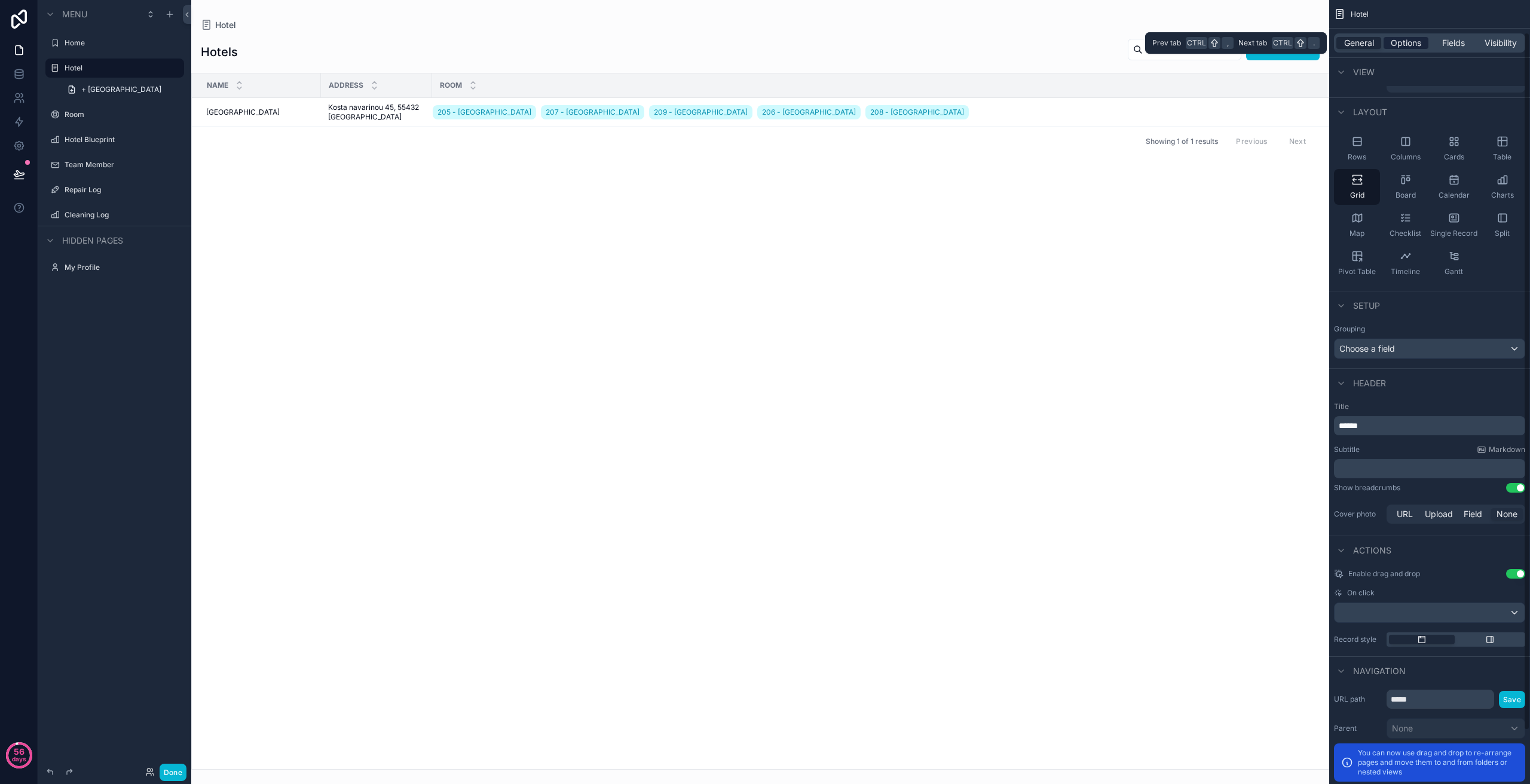
click at [1409, 43] on span "Options" at bounding box center [1405, 43] width 31 height 12
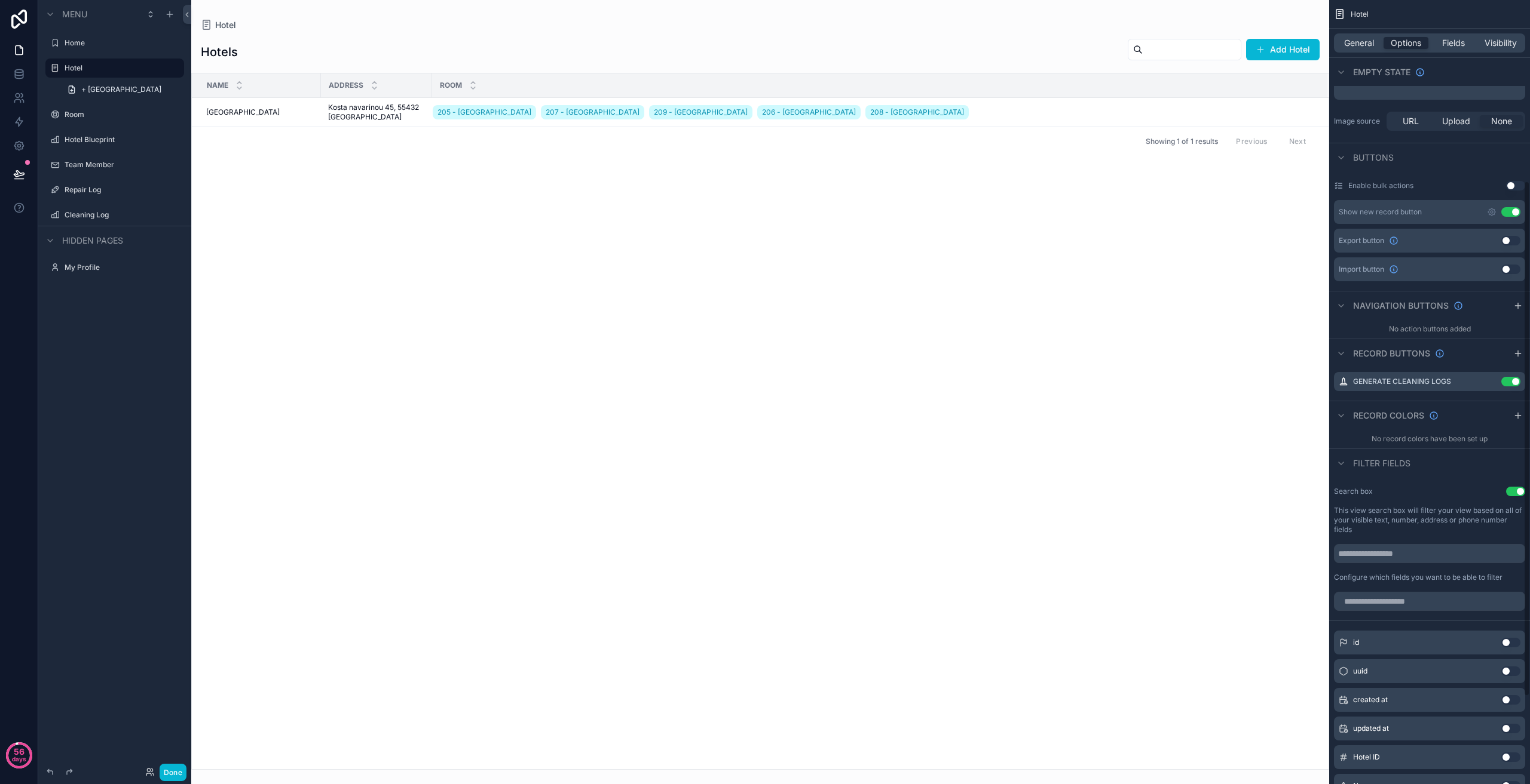
scroll to position [335, 0]
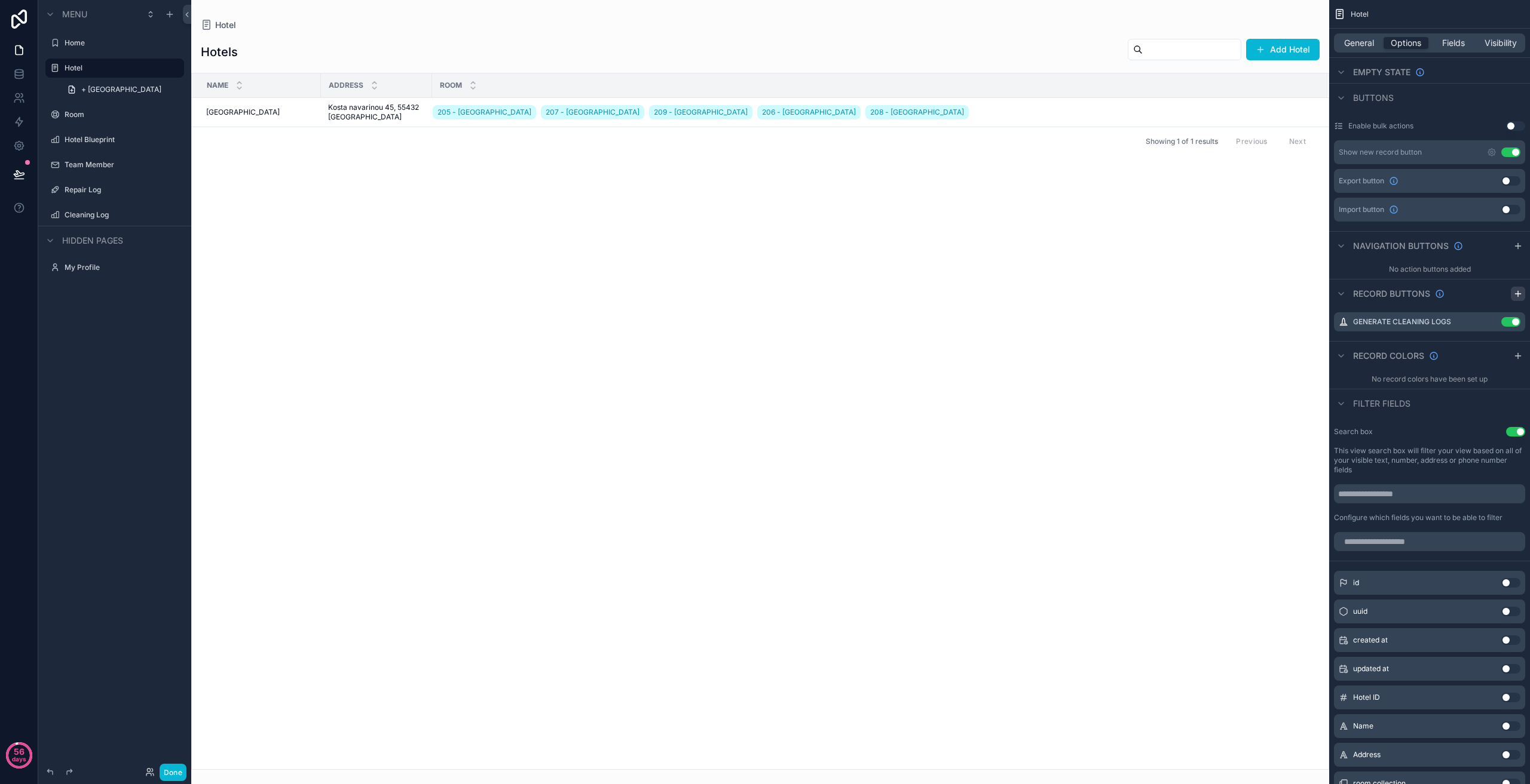
click at [1519, 291] on icon "scrollable content" at bounding box center [1517, 293] width 9 height 9
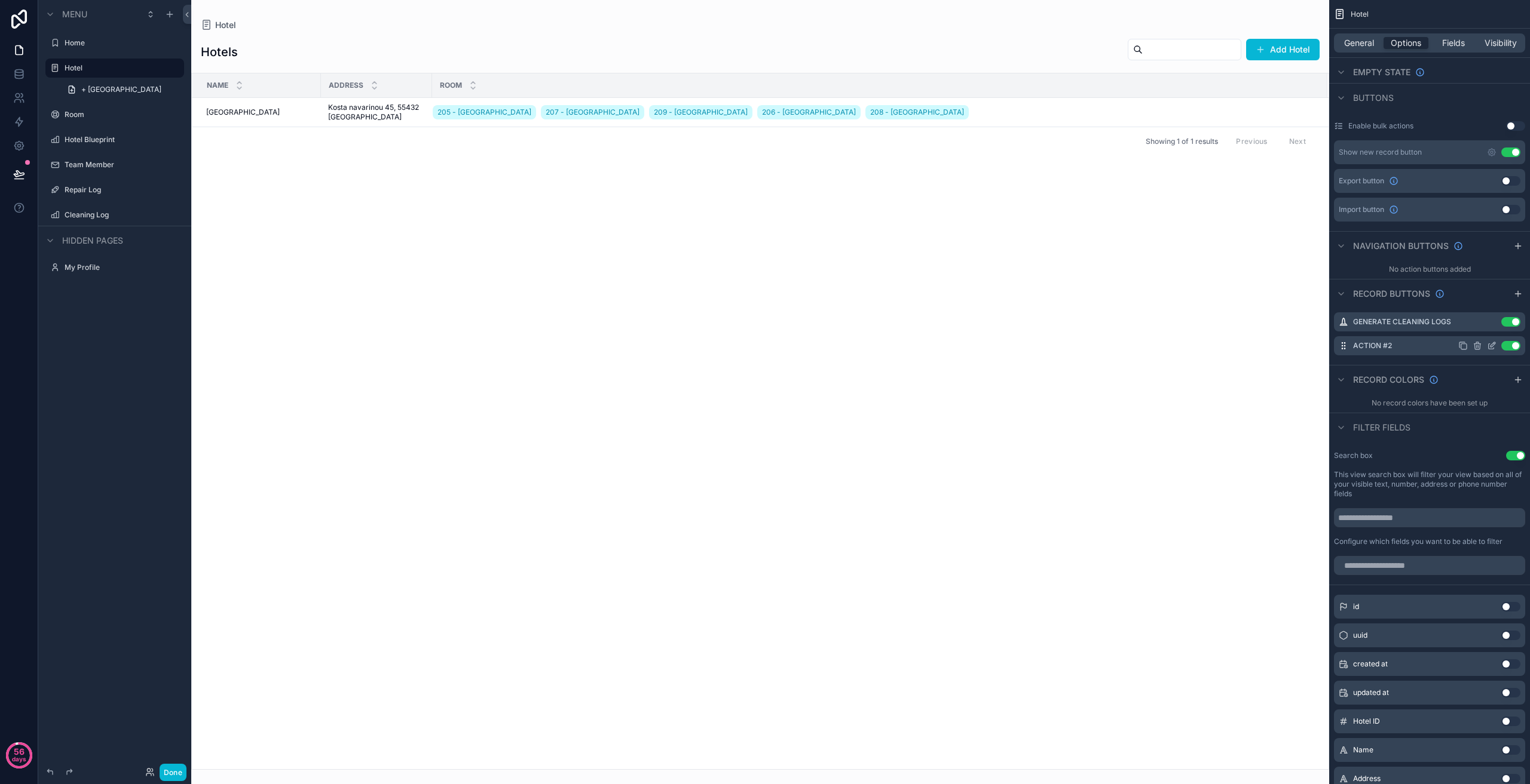
click at [1479, 346] on icon "scrollable content" at bounding box center [1477, 347] width 5 height 5
click at [1497, 326] on icon at bounding box center [1497, 327] width 0 height 2
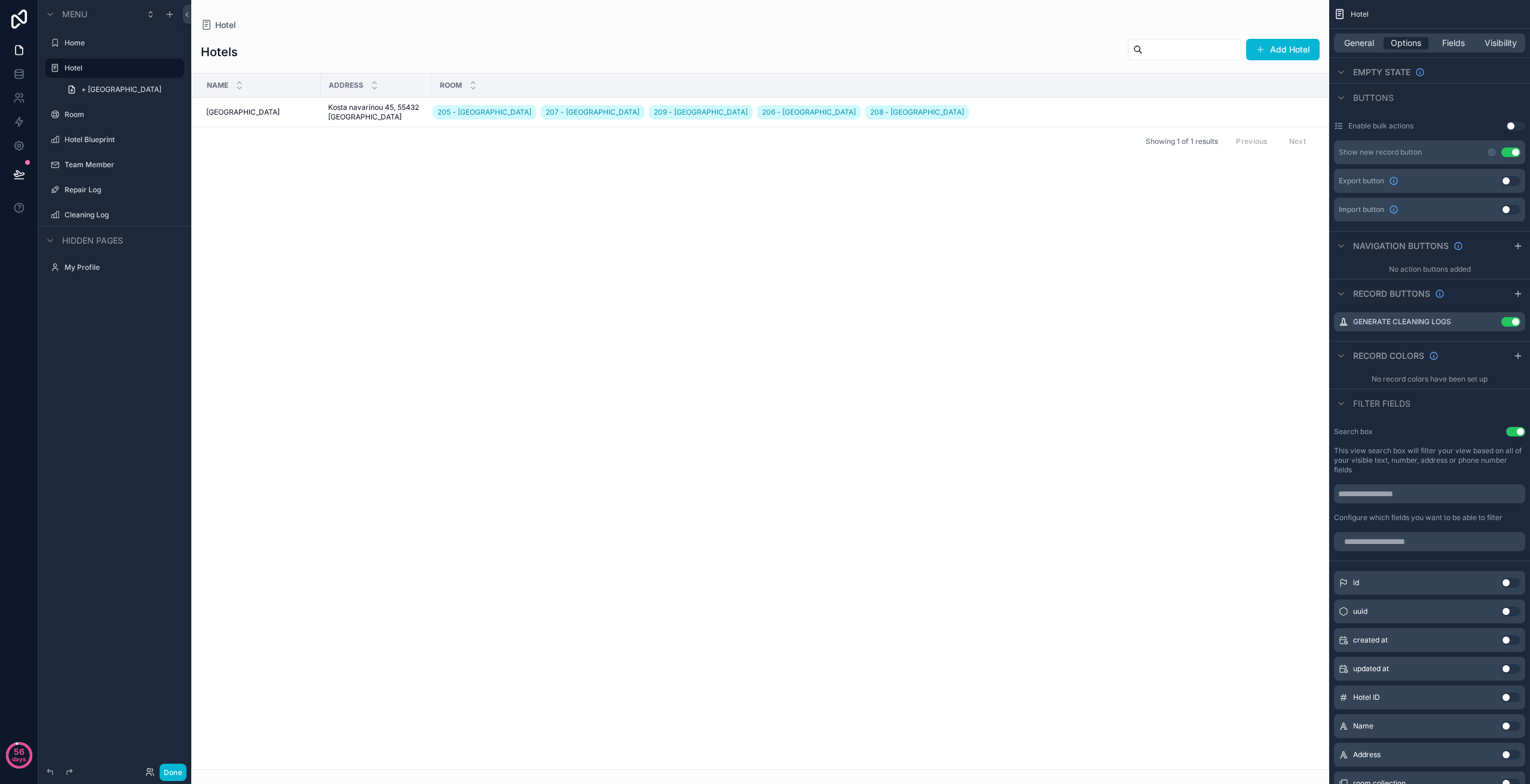
click at [519, 188] on div "Name Address Room [GEOGRAPHIC_DATA] 205 - [GEOGRAPHIC_DATA] 207 - [GEOGRAPHIC_D…" at bounding box center [760, 421] width 1137 height 696
click at [1222, 157] on div "Name Address Room [GEOGRAPHIC_DATA] 205 - [GEOGRAPHIC_DATA] 207 - [GEOGRAPHIC_D…" at bounding box center [760, 421] width 1137 height 696
click at [17, 85] on link at bounding box center [18, 74] width 37 height 24
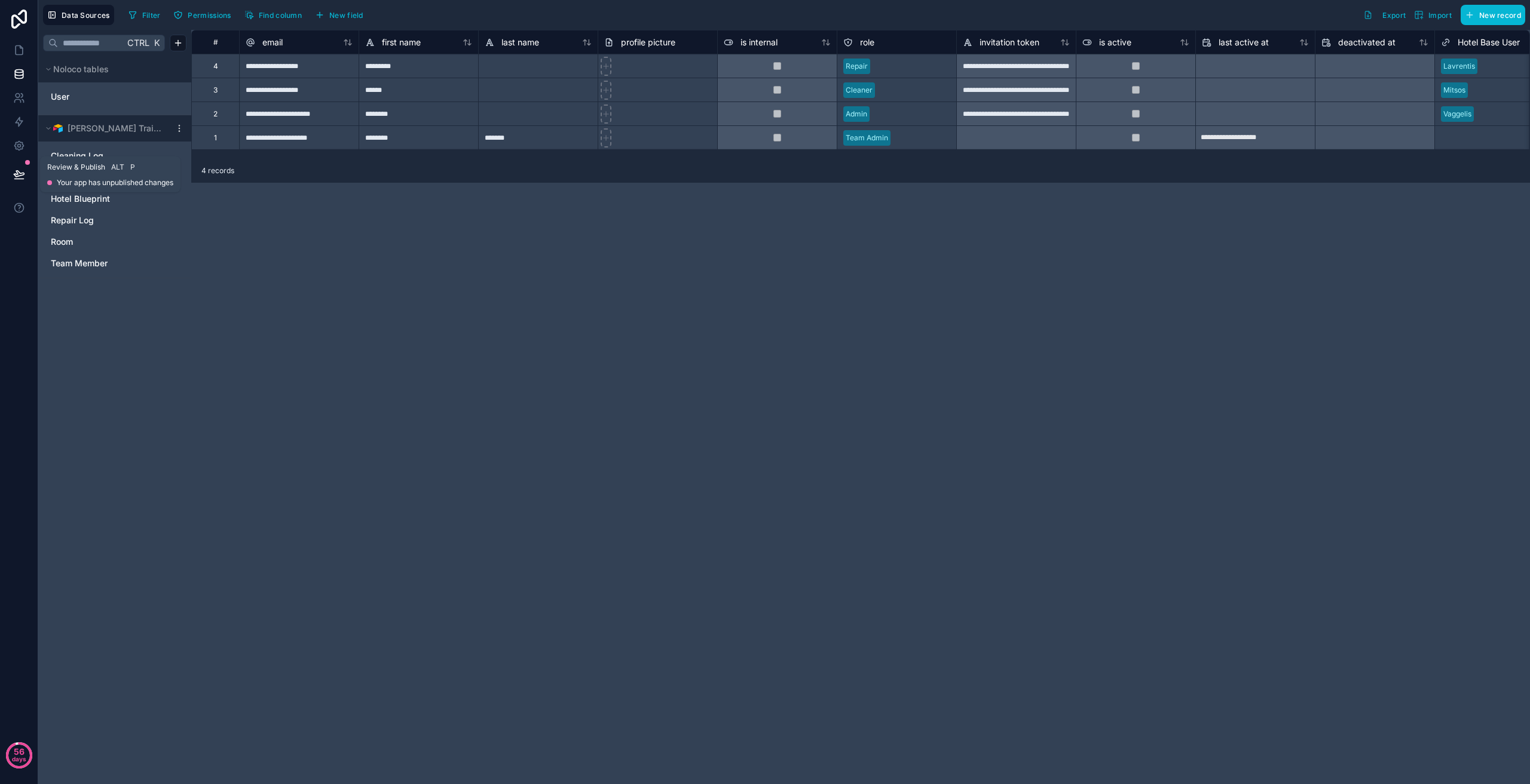
click at [17, 169] on icon at bounding box center [19, 175] width 12 height 12
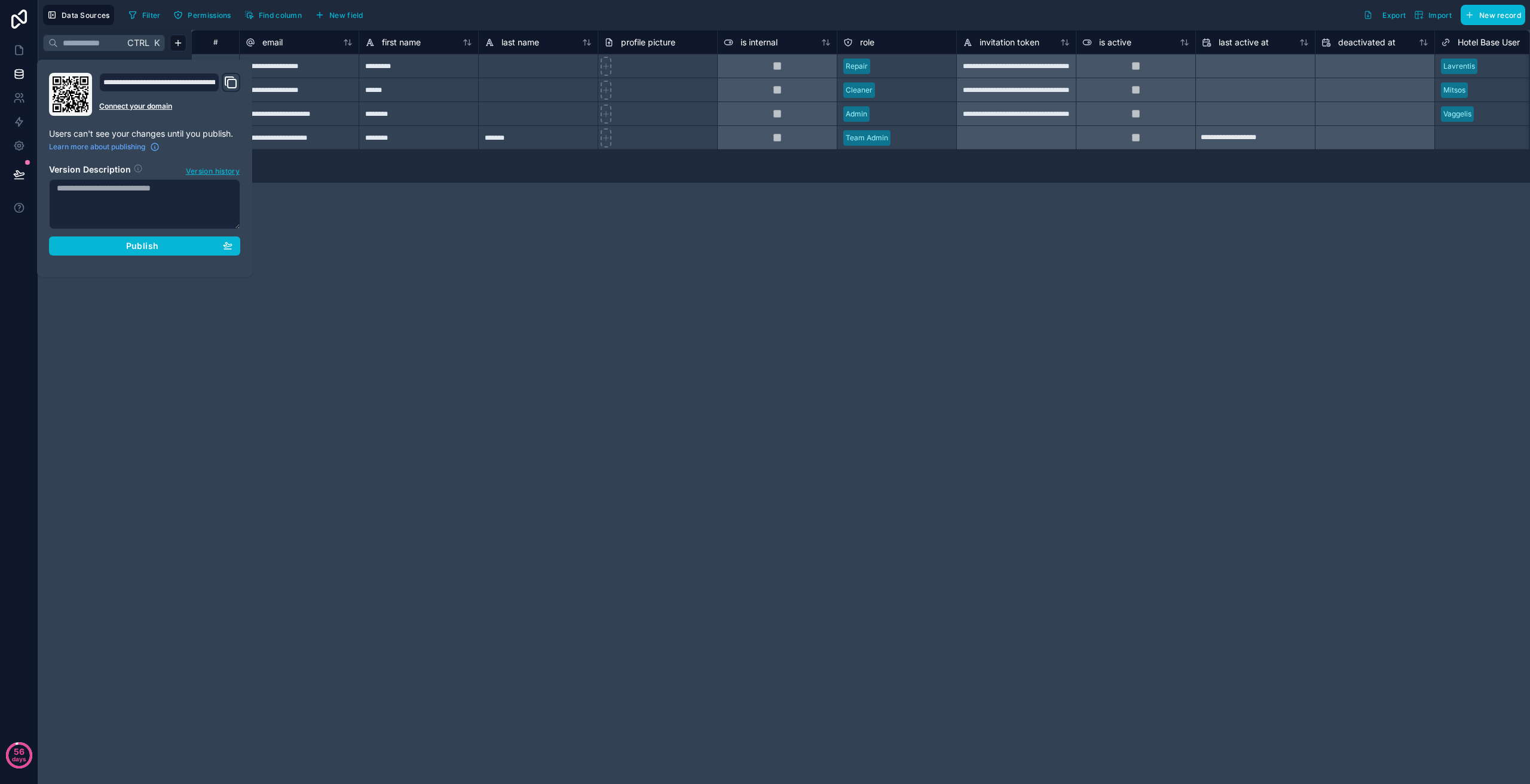
click at [151, 233] on section "Version Description Version history Publish" at bounding box center [145, 205] width 191 height 99
click at [151, 245] on span "Publish" at bounding box center [142, 246] width 32 height 11
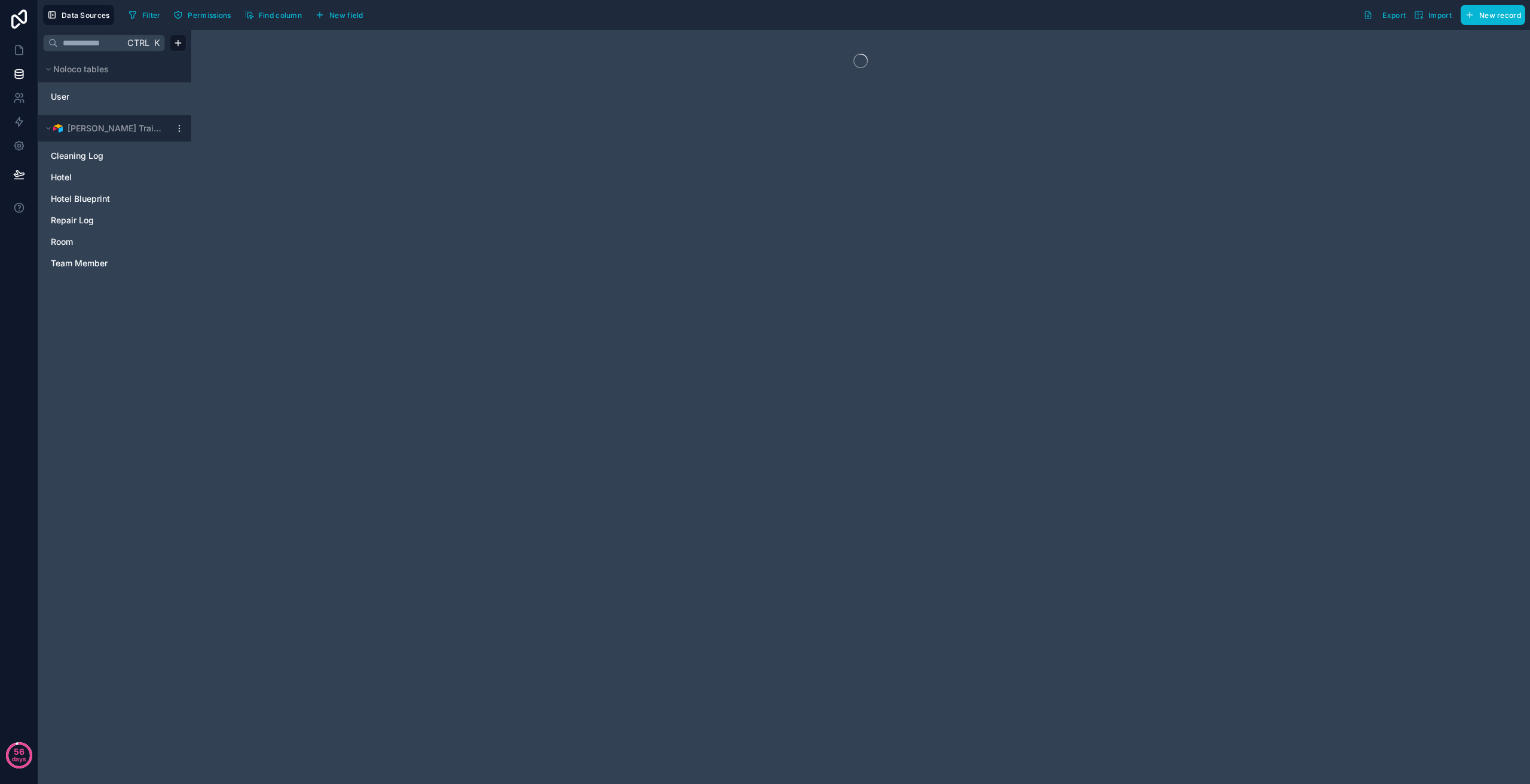
click at [370, 306] on div at bounding box center [861, 407] width 1339 height 755
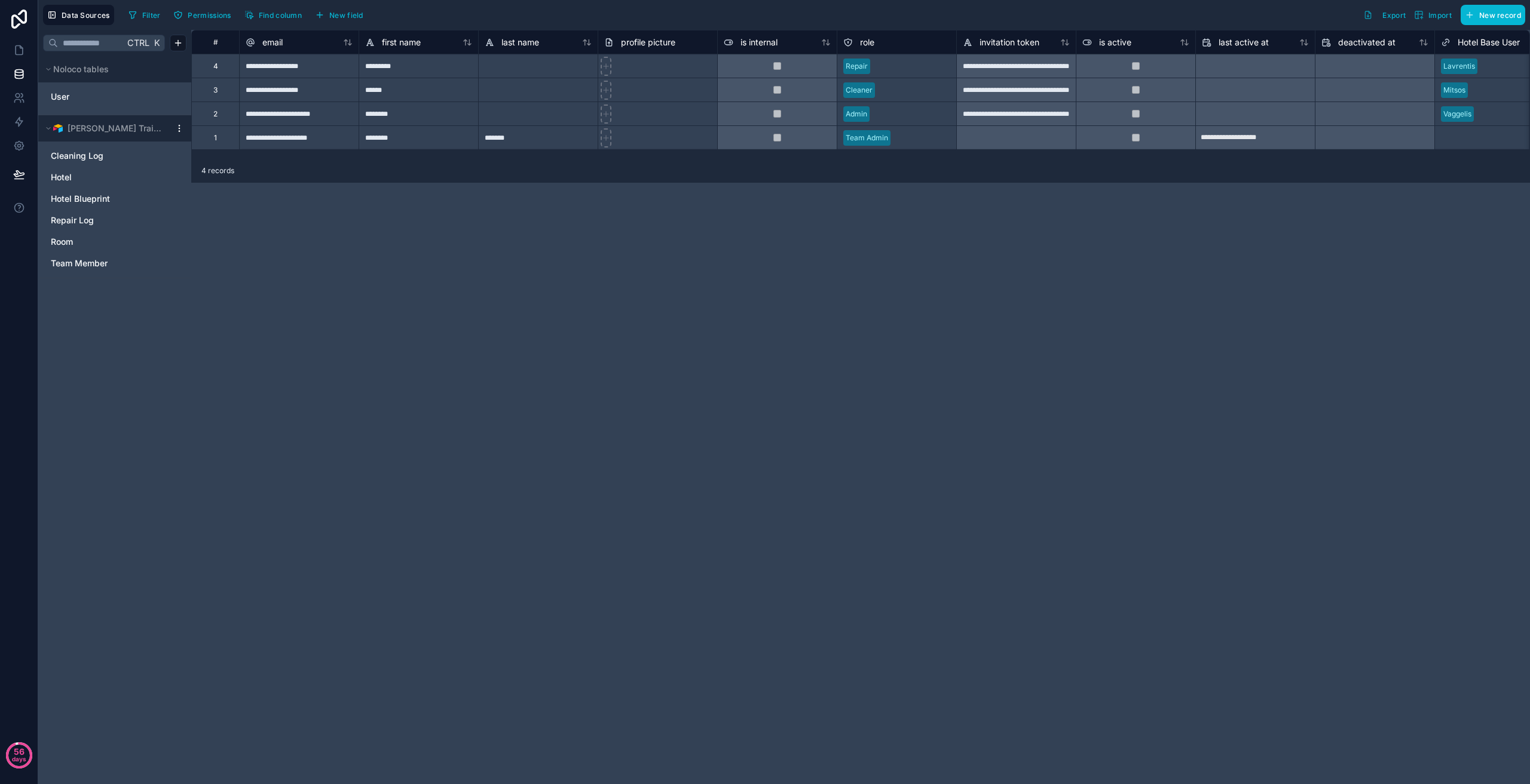
click at [181, 130] on icon at bounding box center [179, 128] width 9 height 9
click at [213, 171] on span "Queue data sync" at bounding box center [239, 172] width 86 height 9
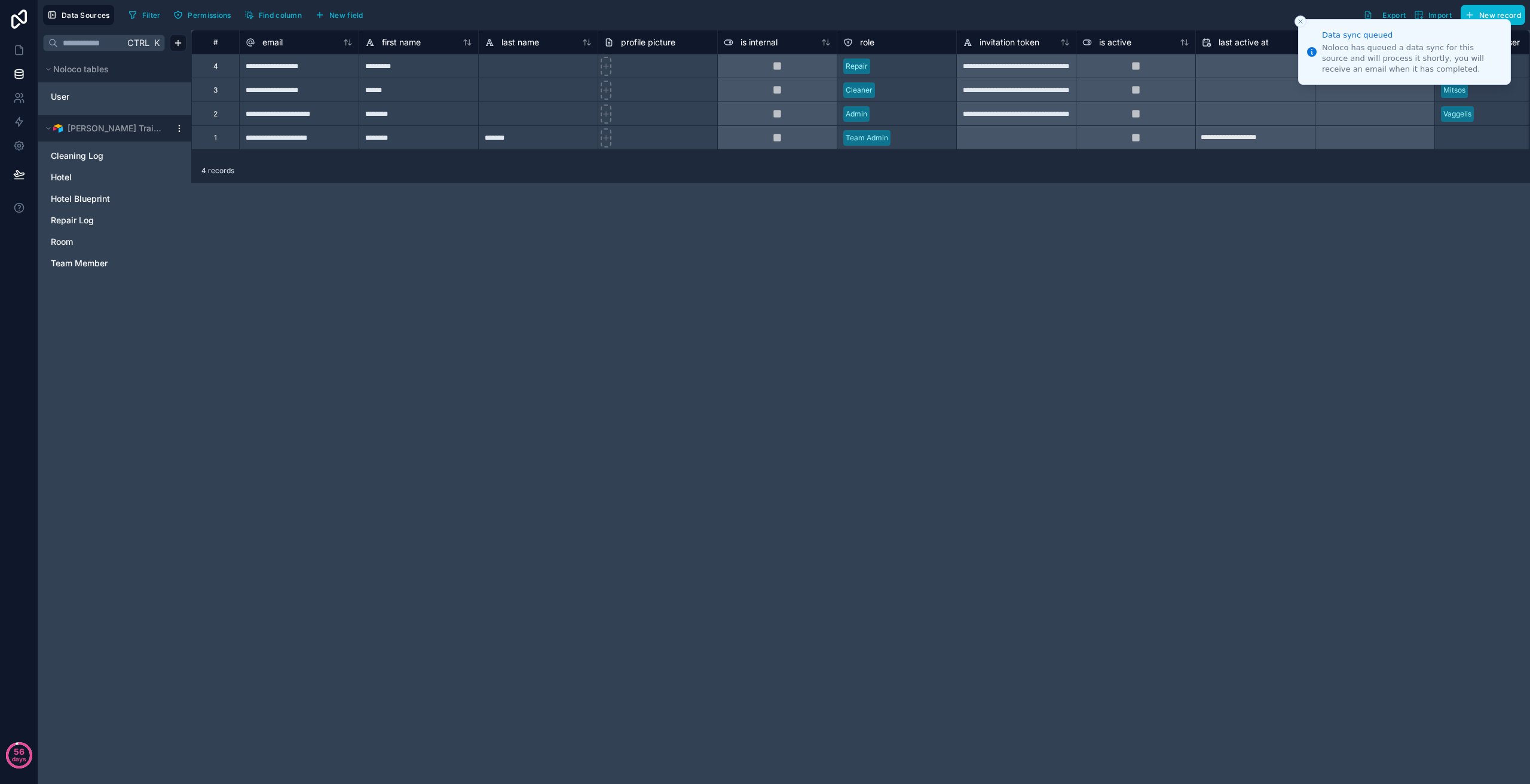
click at [175, 130] on icon at bounding box center [179, 128] width 9 height 9
click at [220, 196] on span "Queue schema sync" at bounding box center [239, 192] width 86 height 9
click at [434, 302] on div "**********" at bounding box center [861, 407] width 1339 height 755
click at [16, 52] on icon at bounding box center [19, 50] width 12 height 12
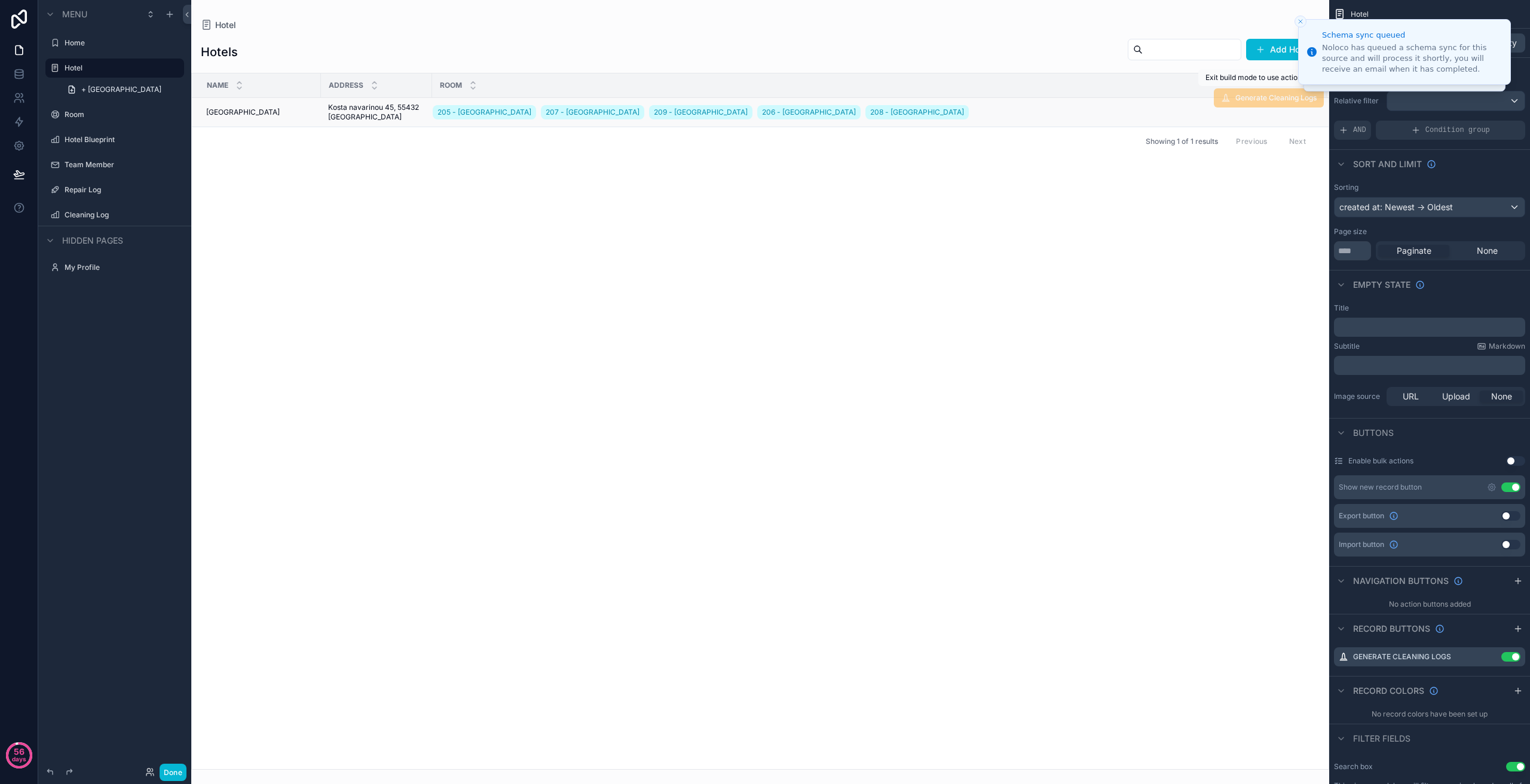
click at [1275, 102] on span "Generate Cleaning Logs" at bounding box center [1268, 97] width 110 height 19
click at [1492, 657] on icon "scrollable content" at bounding box center [1491, 657] width 9 height 9
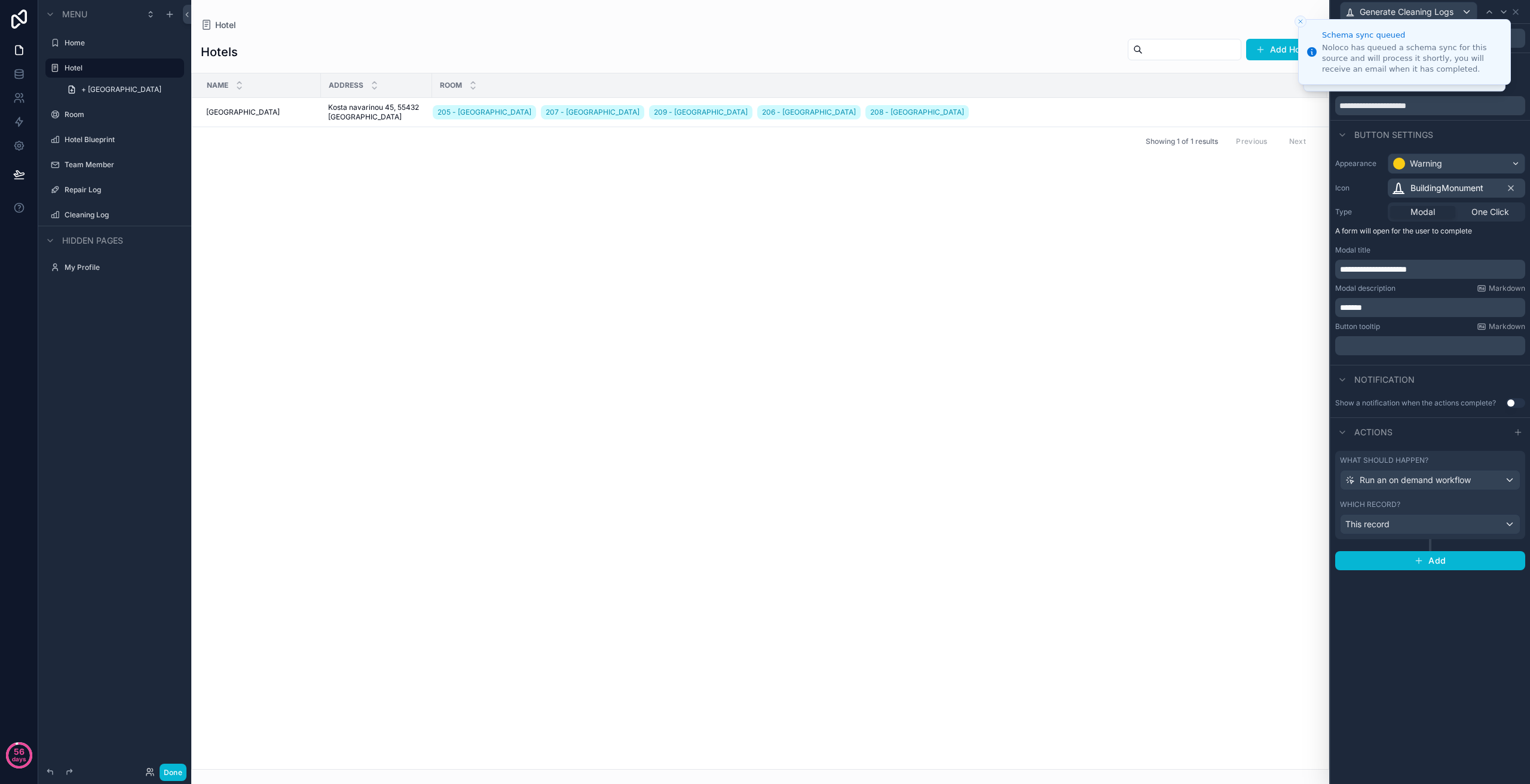
scroll to position [120, 0]
click at [1440, 480] on span "Run an on demand workflow" at bounding box center [1415, 481] width 111 height 12
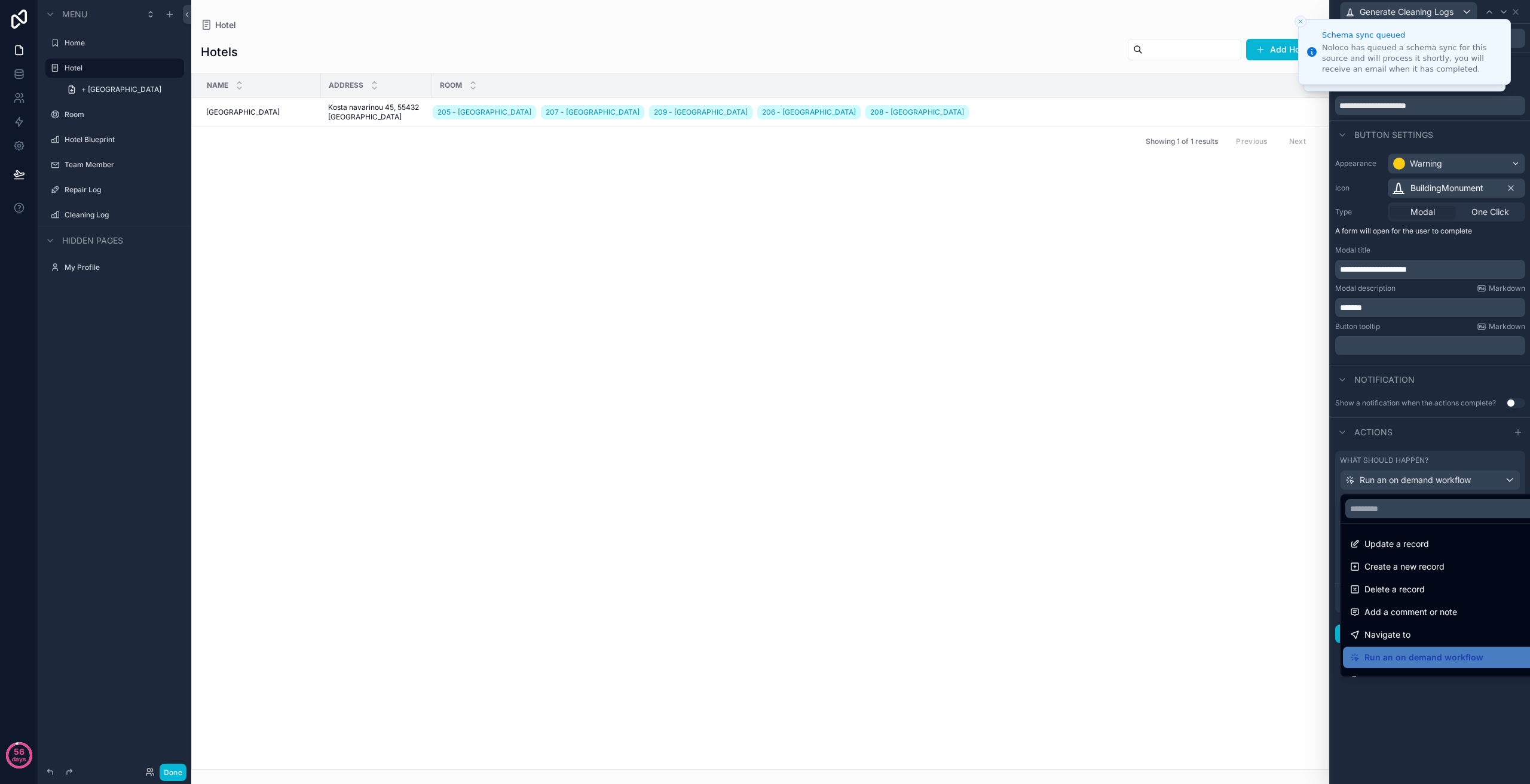
click at [1440, 480] on div at bounding box center [1430, 392] width 200 height 784
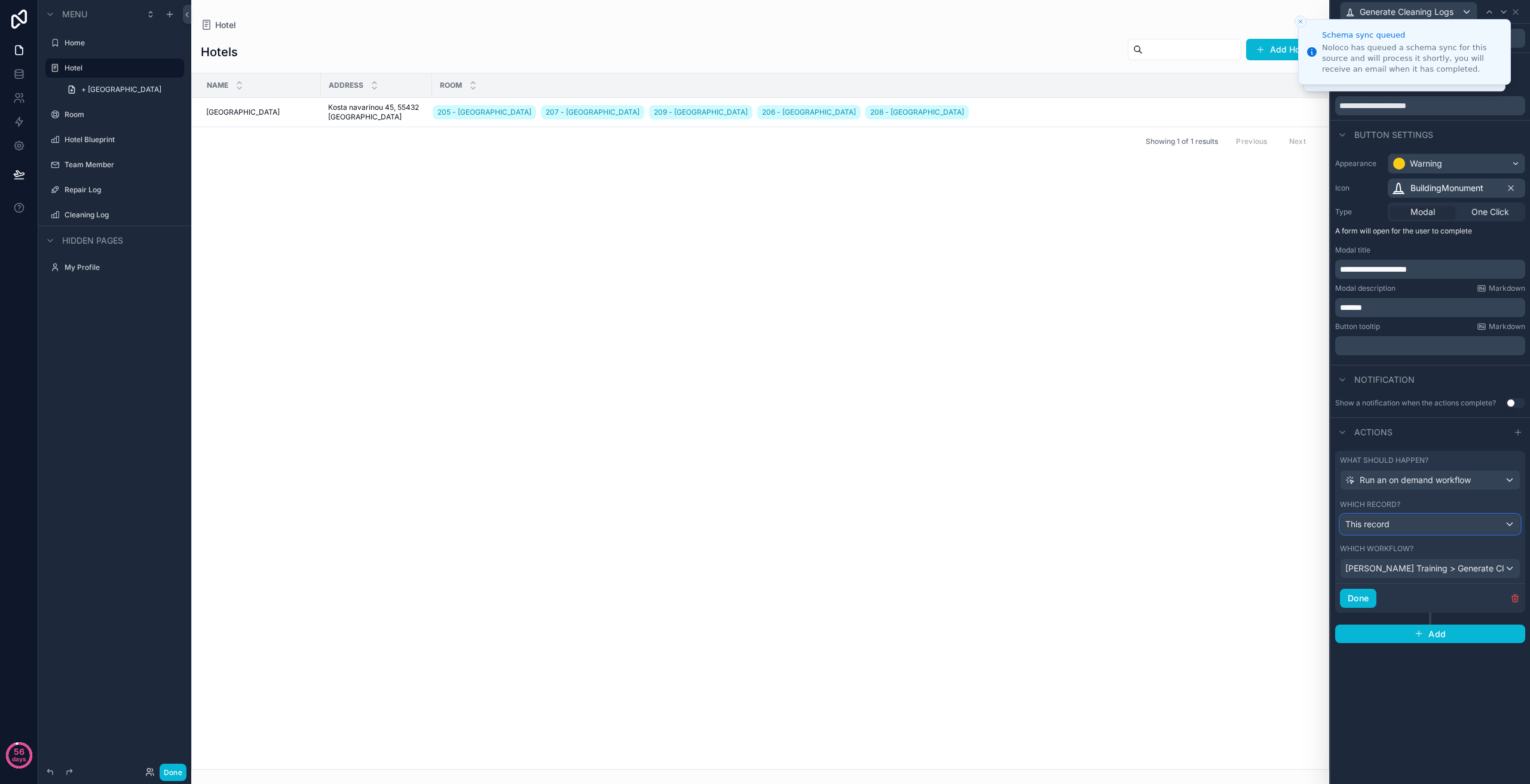
click at [1415, 532] on div "This record" at bounding box center [1430, 524] width 180 height 19
click at [1419, 529] on div at bounding box center [1430, 392] width 200 height 784
click at [1422, 569] on span "[PERSON_NAME] Training > Generate Cleaning Logs > V1" at bounding box center [1424, 569] width 159 height 12
click at [1423, 569] on div at bounding box center [1430, 392] width 200 height 784
drag, startPoint x: 1077, startPoint y: 525, endPoint x: 785, endPoint y: 338, distance: 346.7
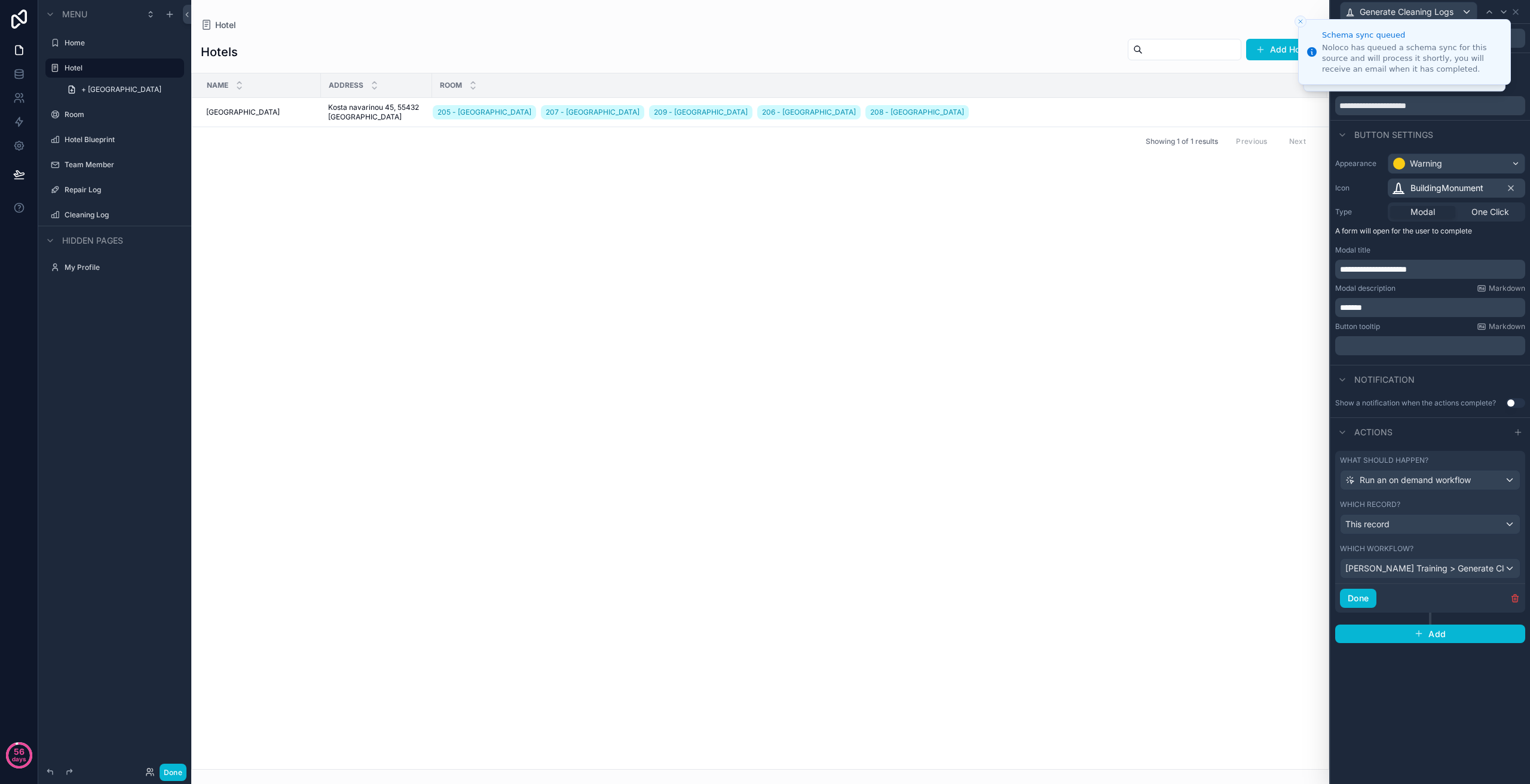
click at [1075, 525] on div "Name Address Room [GEOGRAPHIC_DATA] 205 - [GEOGRAPHIC_DATA] 207 - [GEOGRAPHIC_D…" at bounding box center [760, 421] width 1137 height 696
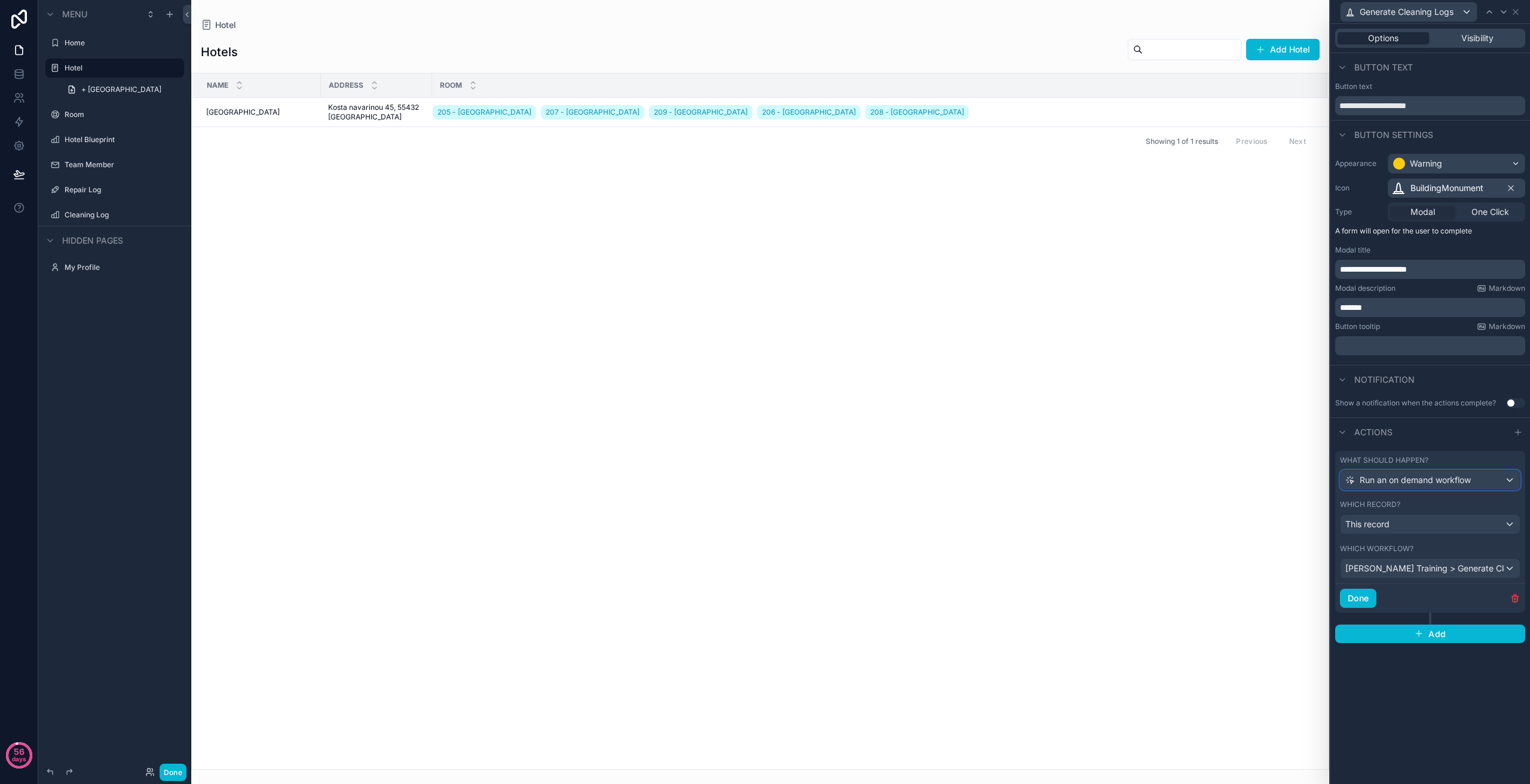
click at [1436, 486] on span "Run an on demand workflow" at bounding box center [1415, 481] width 111 height 12
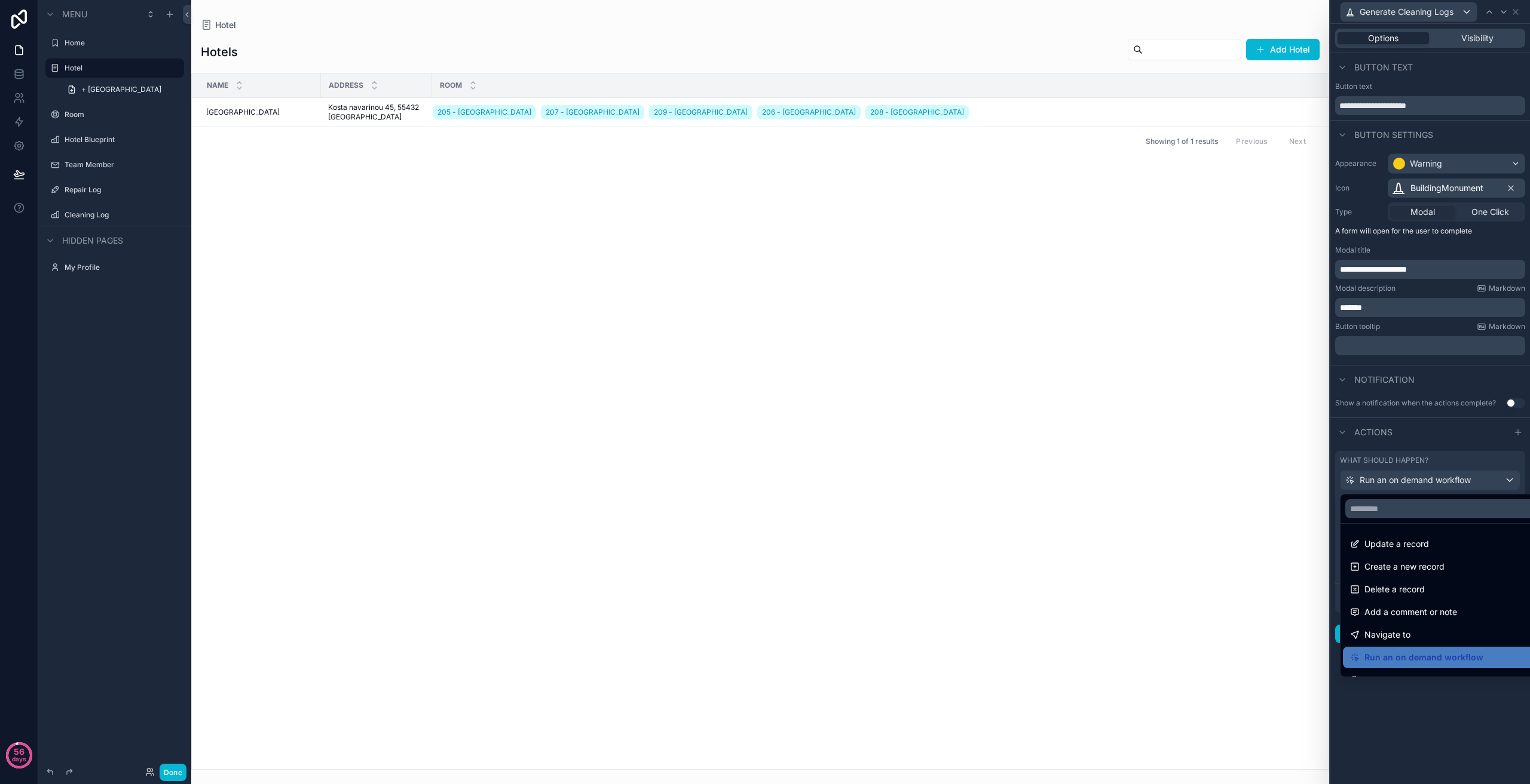
click at [1438, 484] on div at bounding box center [1430, 392] width 200 height 784
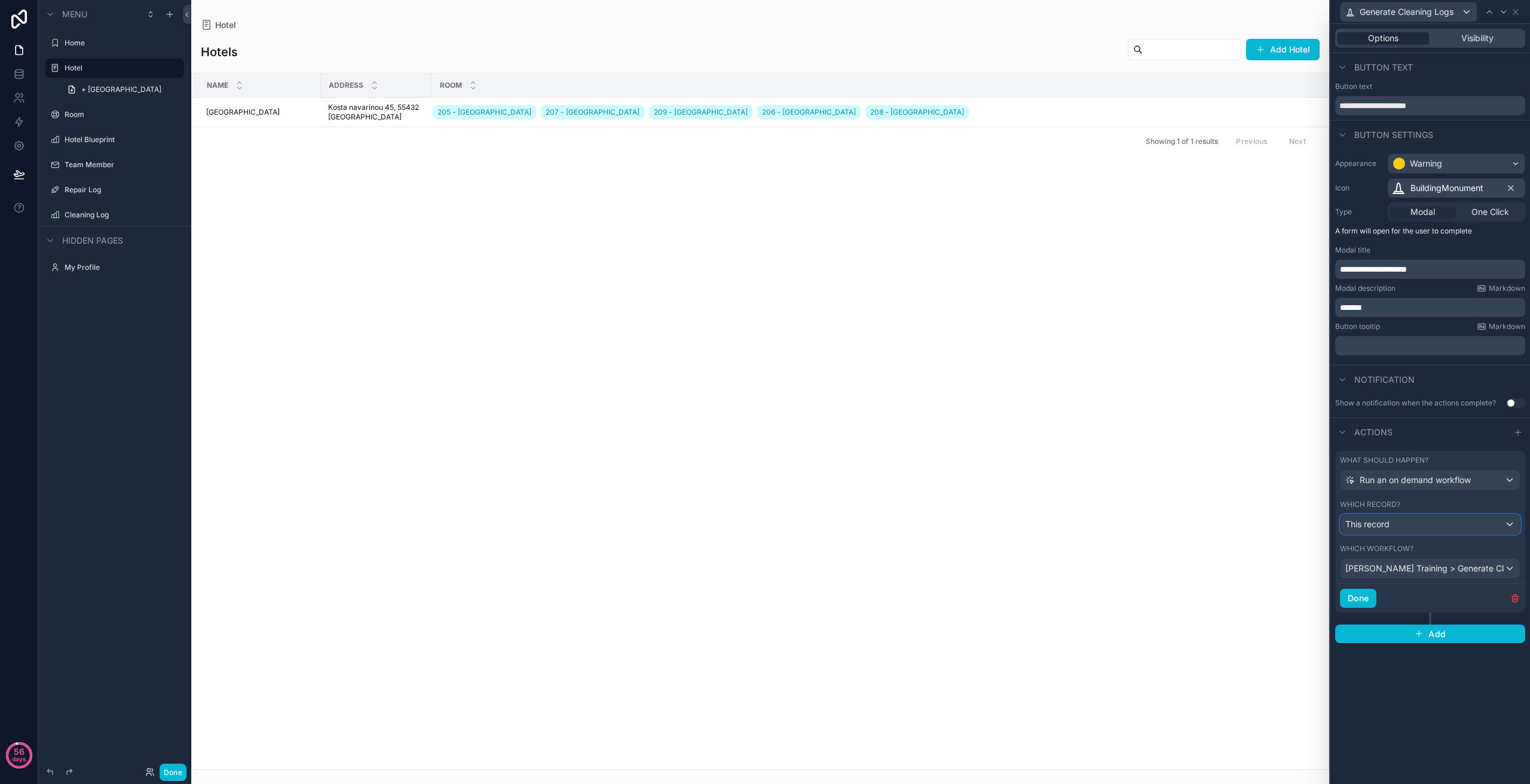
click at [1426, 525] on div "This record" at bounding box center [1430, 524] width 180 height 19
click at [1426, 525] on div at bounding box center [1430, 392] width 200 height 784
click at [1421, 568] on span "[PERSON_NAME] Training > Generate Cleaning Logs > V1" at bounding box center [1424, 569] width 159 height 12
click at [1421, 568] on div at bounding box center [1430, 392] width 200 height 784
drag, startPoint x: 1514, startPoint y: 10, endPoint x: 1510, endPoint y: 18, distance: 8.9
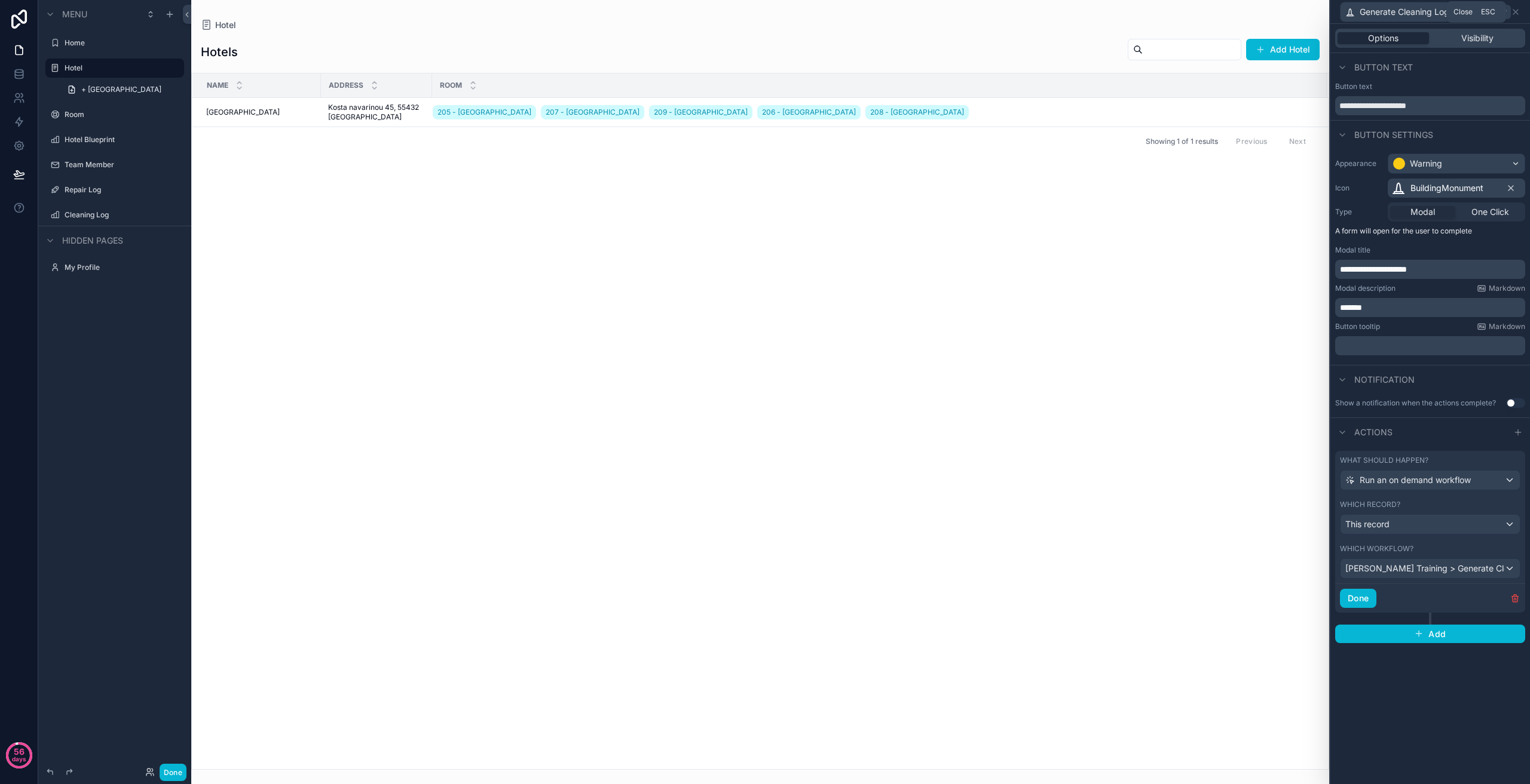
click at [1515, 10] on icon at bounding box center [1515, 12] width 9 height 9
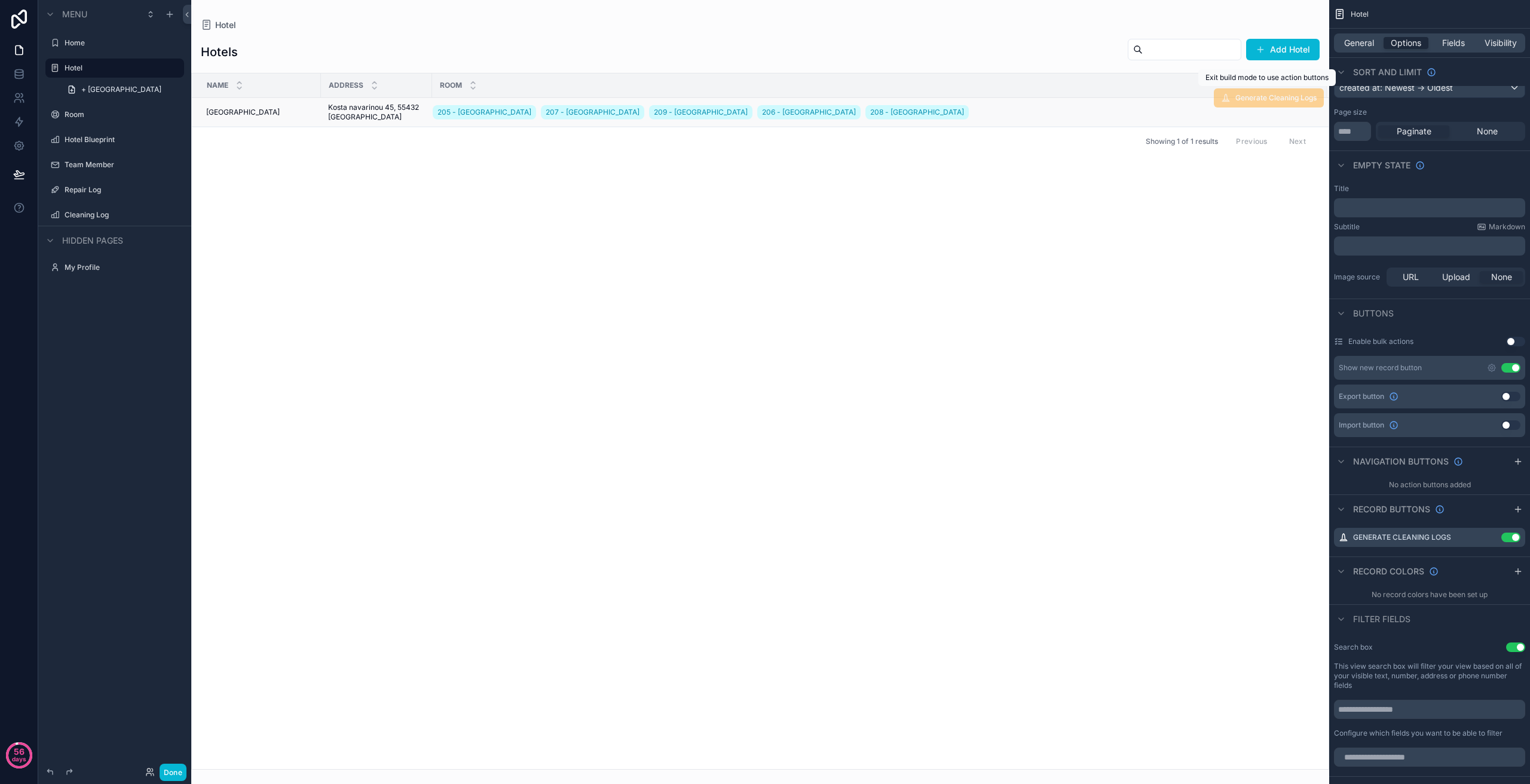
click at [1271, 97] on span "Generate Cleaning Logs" at bounding box center [1268, 97] width 110 height 19
click at [1254, 237] on div "Name Address Room [GEOGRAPHIC_DATA] 205 - [GEOGRAPHIC_DATA] 207 - [GEOGRAPHIC_D…" at bounding box center [760, 421] width 1137 height 696
click at [609, 225] on div "Name Address Room [GEOGRAPHIC_DATA] 205 - [GEOGRAPHIC_DATA] 207 - [GEOGRAPHIC_D…" at bounding box center [760, 421] width 1137 height 696
click at [18, 80] on link at bounding box center [18, 74] width 37 height 24
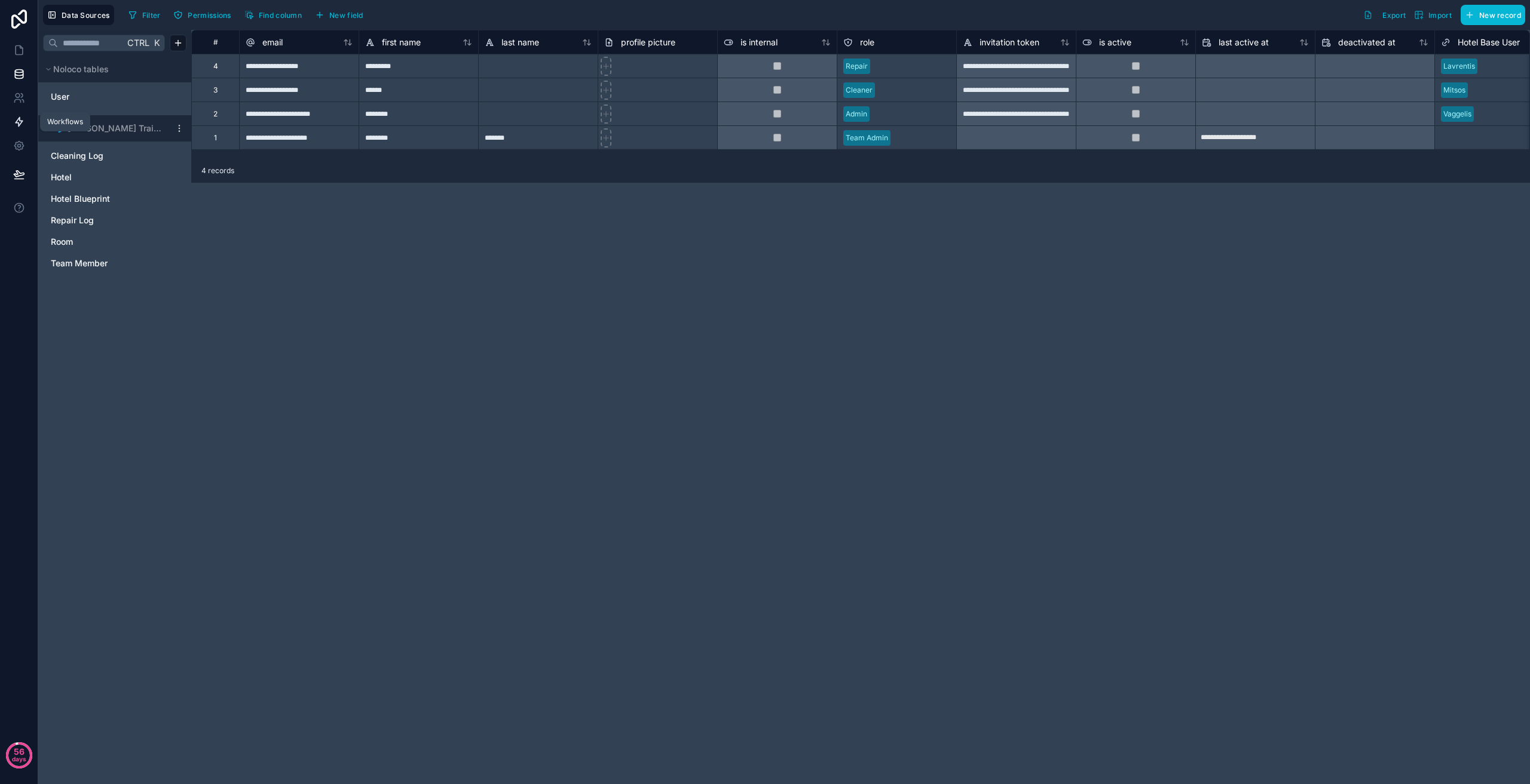
click at [22, 124] on icon at bounding box center [19, 121] width 12 height 12
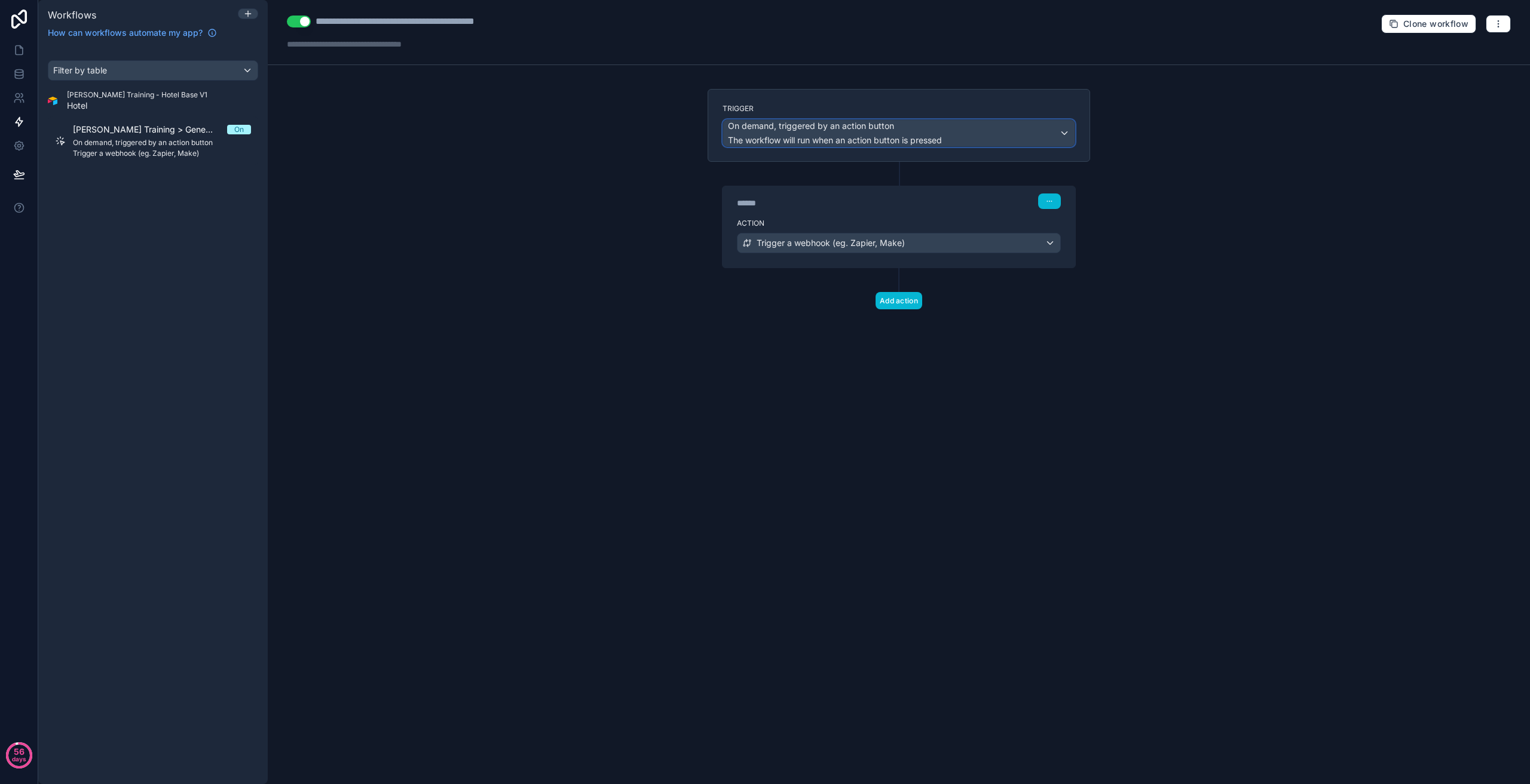
click at [844, 126] on span "On demand, triggered by an action button" at bounding box center [811, 126] width 166 height 12
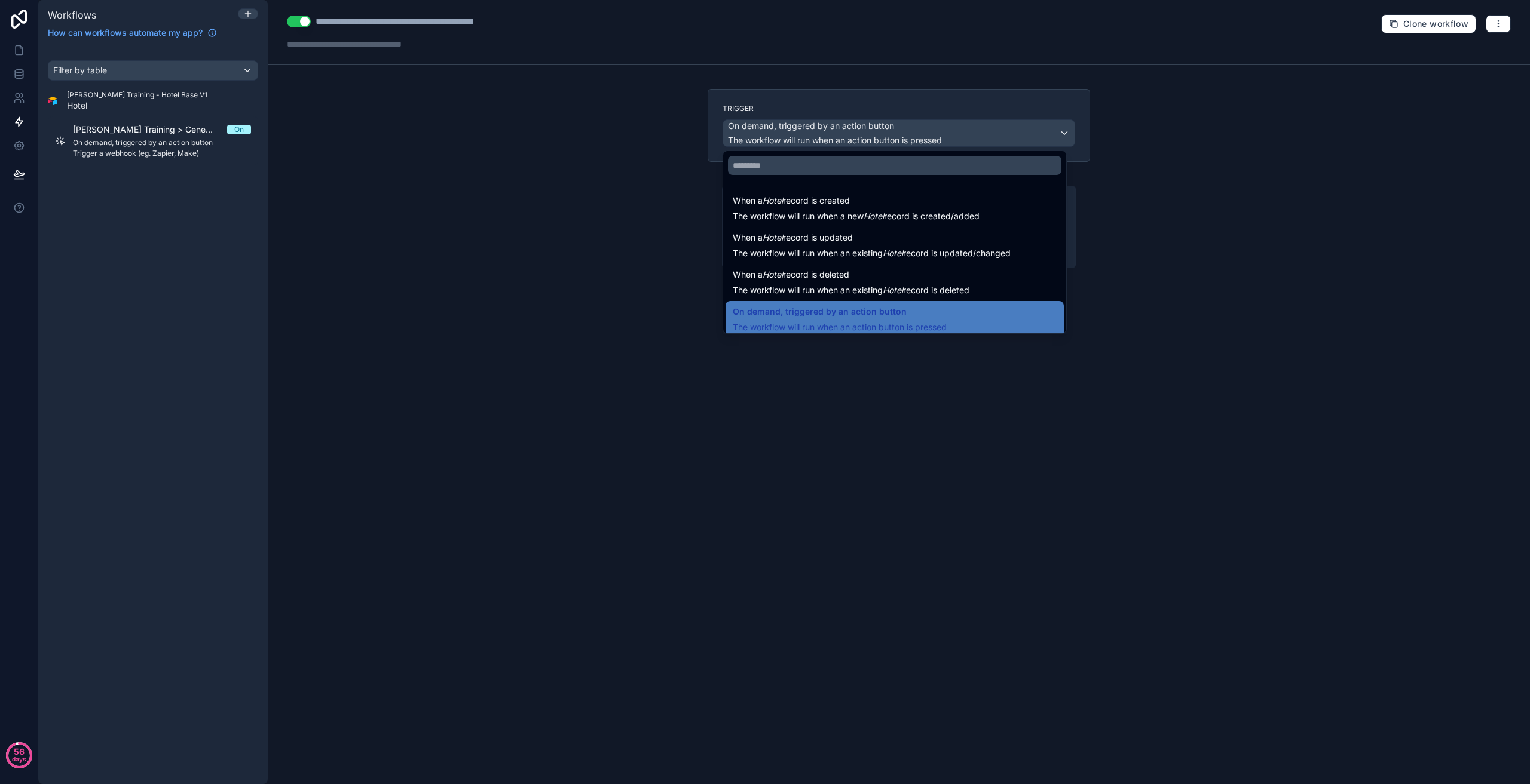
click at [870, 124] on div at bounding box center [765, 392] width 1530 height 784
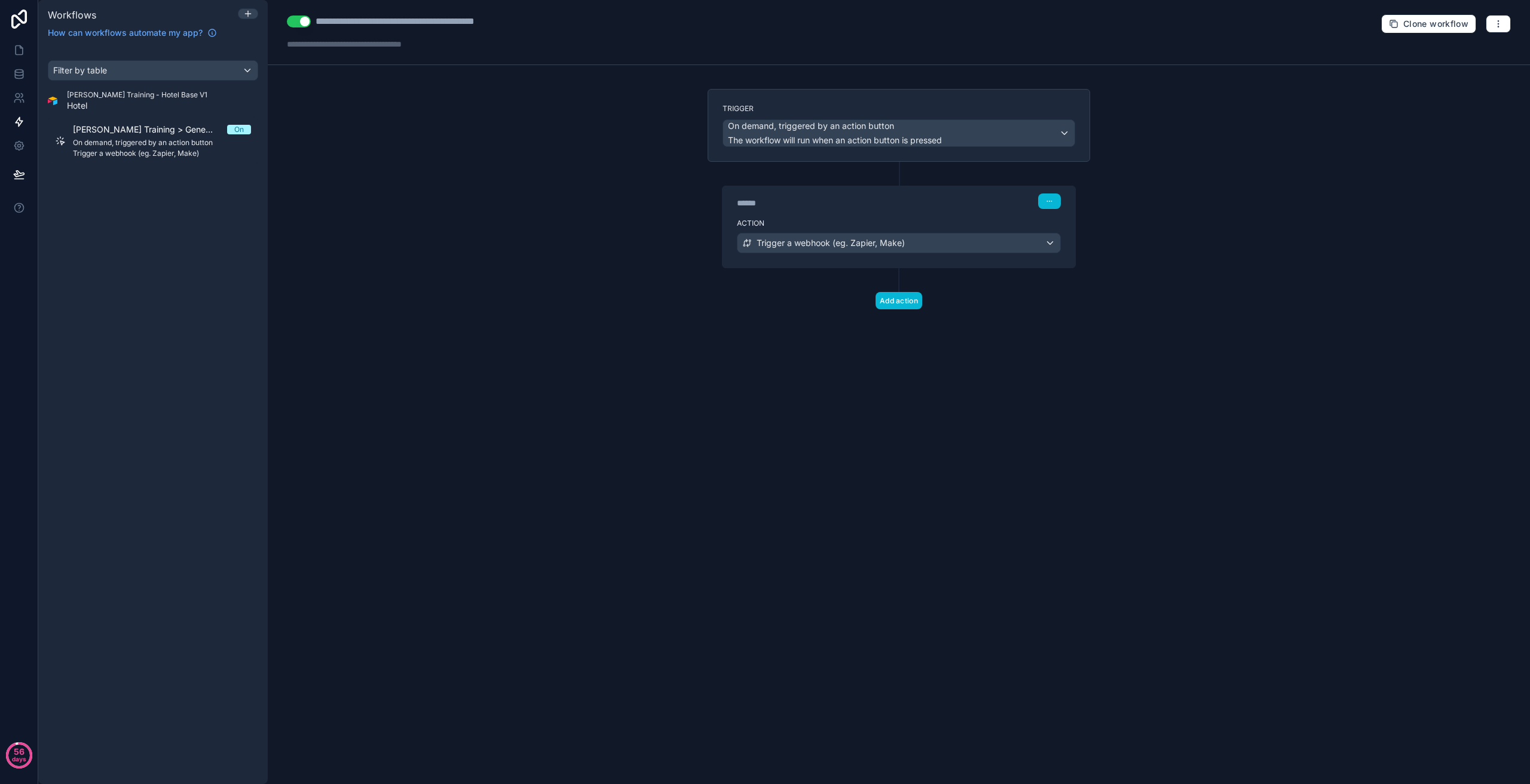
click at [1061, 204] on div "****** Step 1" at bounding box center [899, 200] width 353 height 27
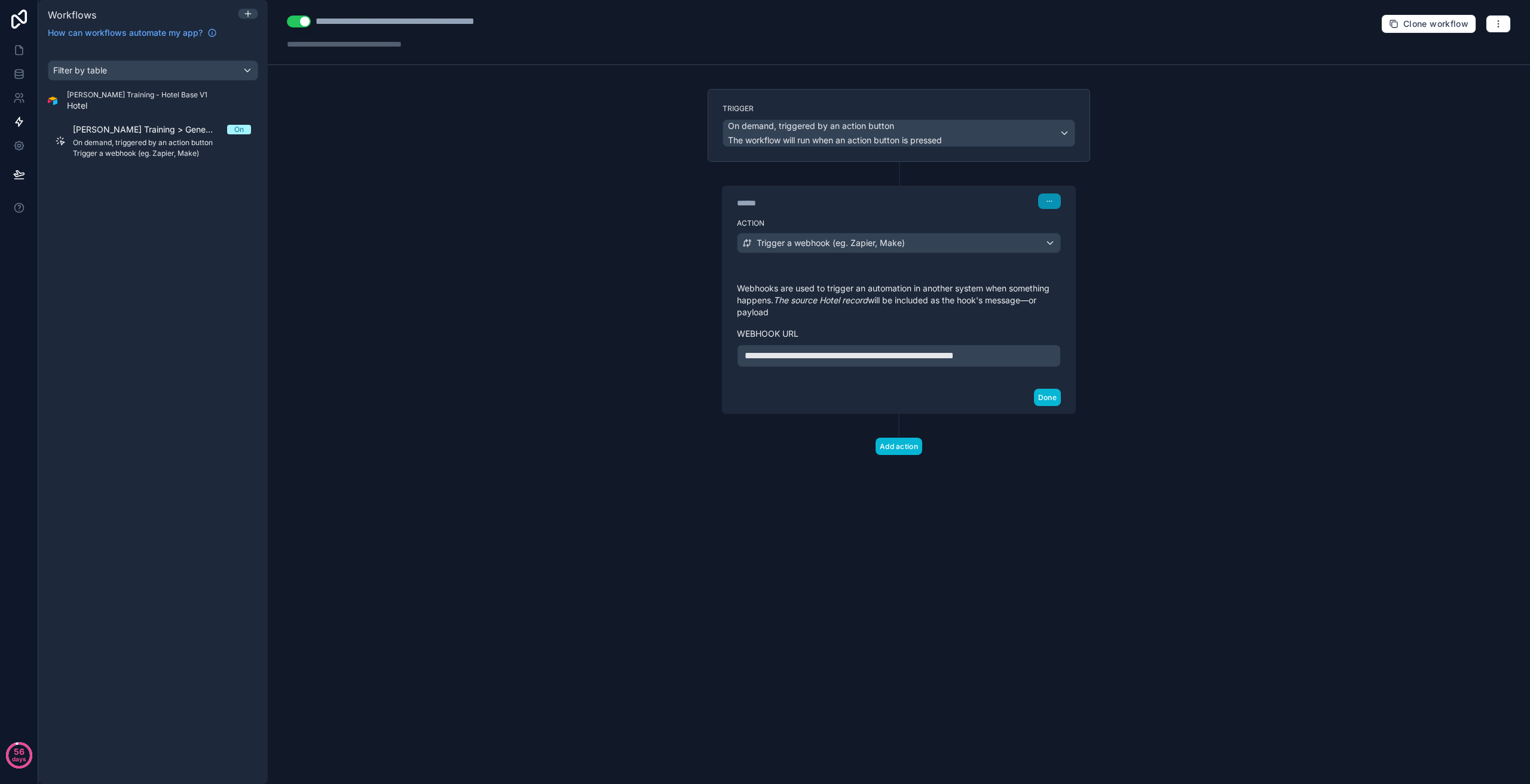
click at [1051, 200] on icon "button" at bounding box center [1049, 201] width 7 height 7
click at [1052, 223] on button "Edit Description" at bounding box center [1078, 228] width 81 height 19
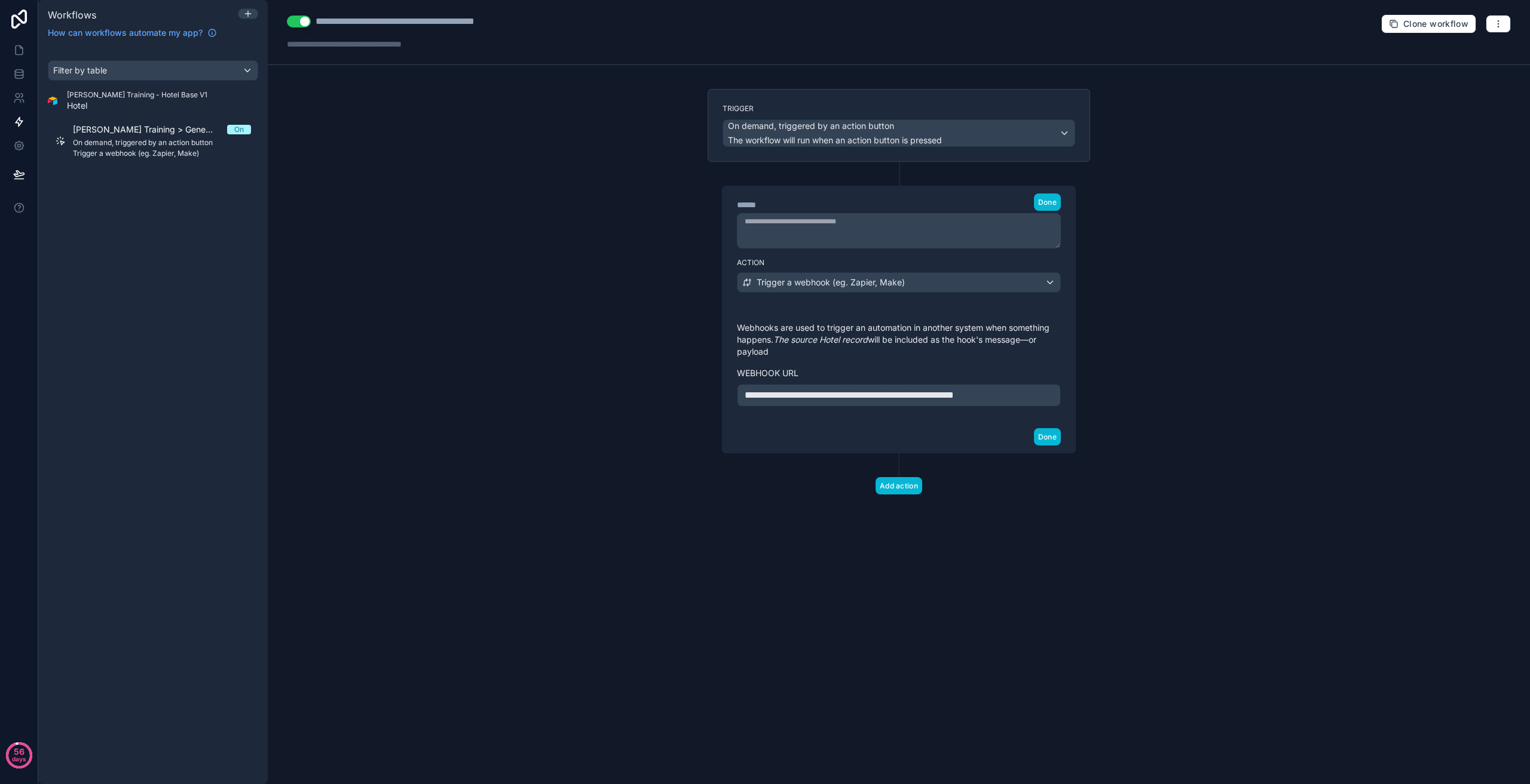
drag, startPoint x: 966, startPoint y: 207, endPoint x: 982, endPoint y: 208, distance: 16.0
click at [970, 207] on div "****** Step 1 Done" at bounding box center [898, 202] width 323 height 17
click at [1045, 206] on span "Done" at bounding box center [1047, 202] width 18 height 9
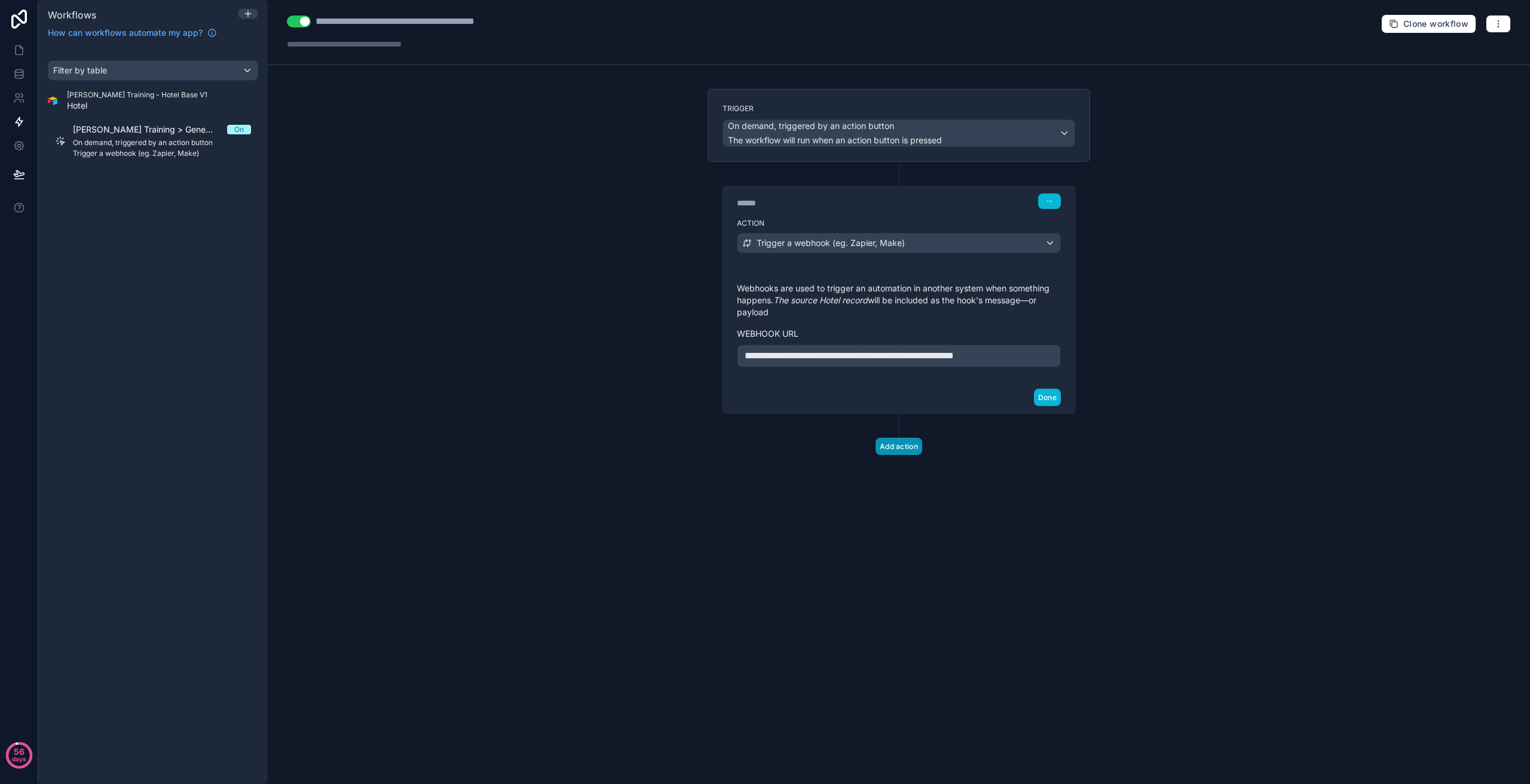
click at [910, 451] on button "Add action" at bounding box center [899, 446] width 47 height 17
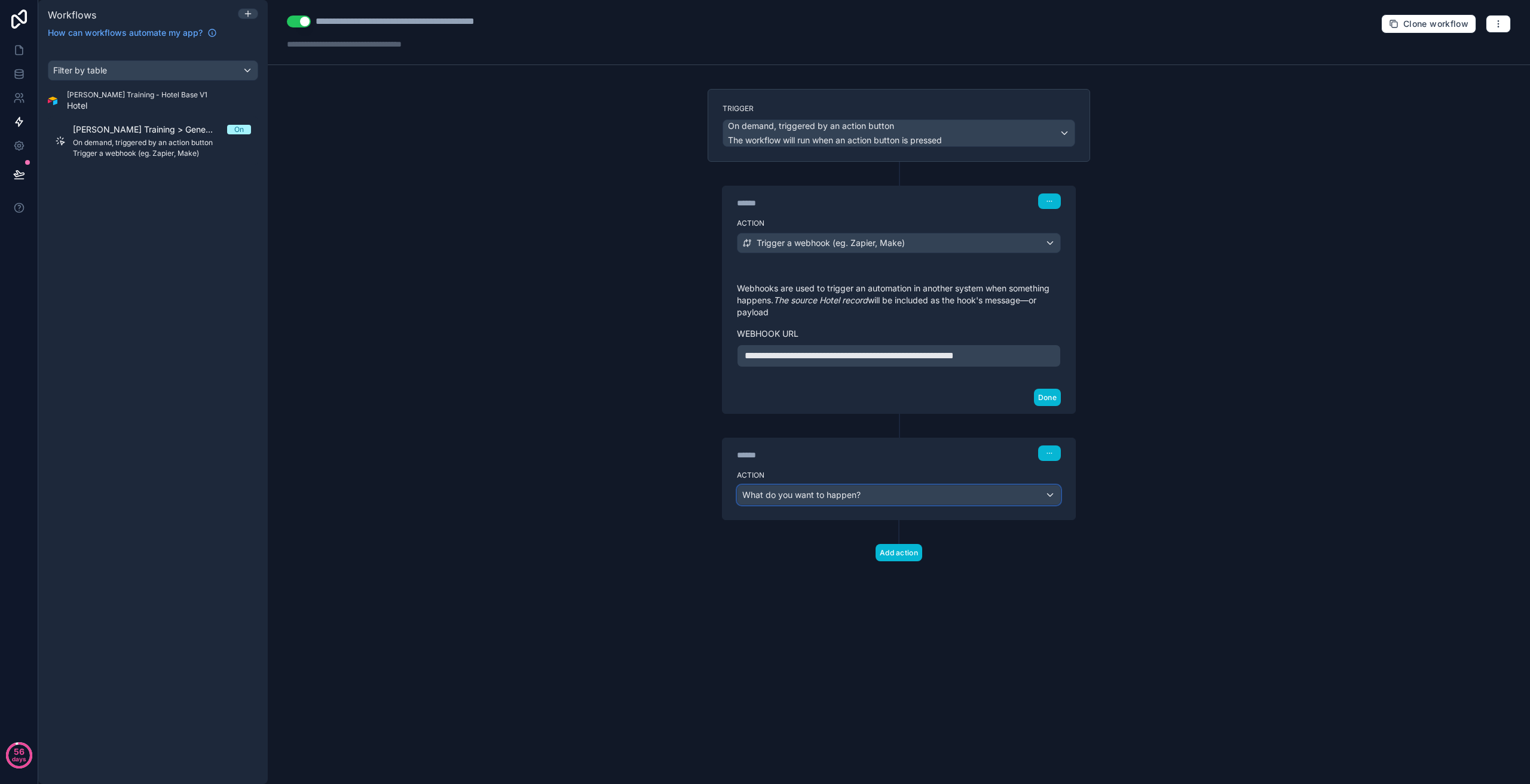
click at [994, 497] on div "What do you want to happen?" at bounding box center [899, 495] width 323 height 19
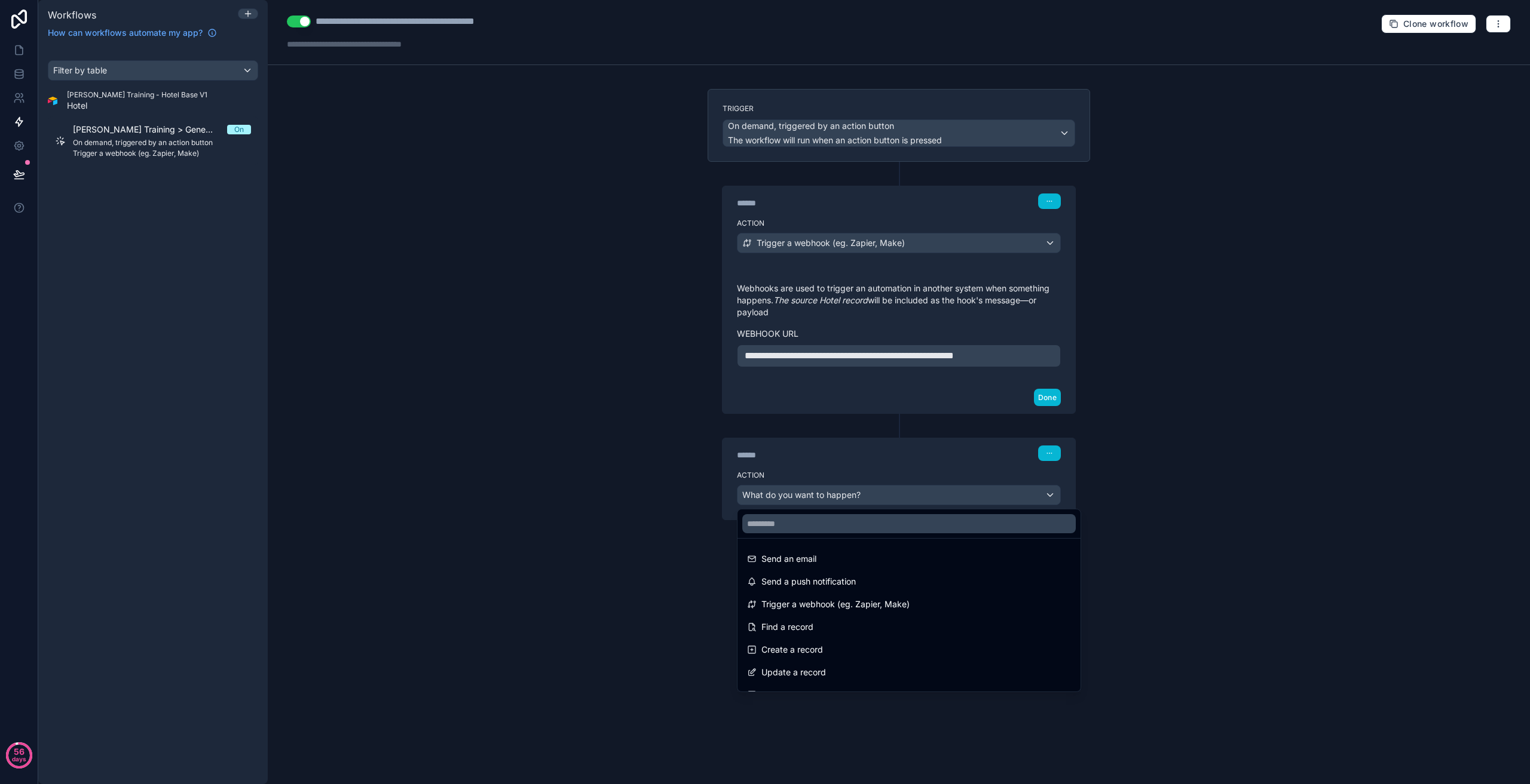
click at [914, 498] on div at bounding box center [765, 392] width 1530 height 784
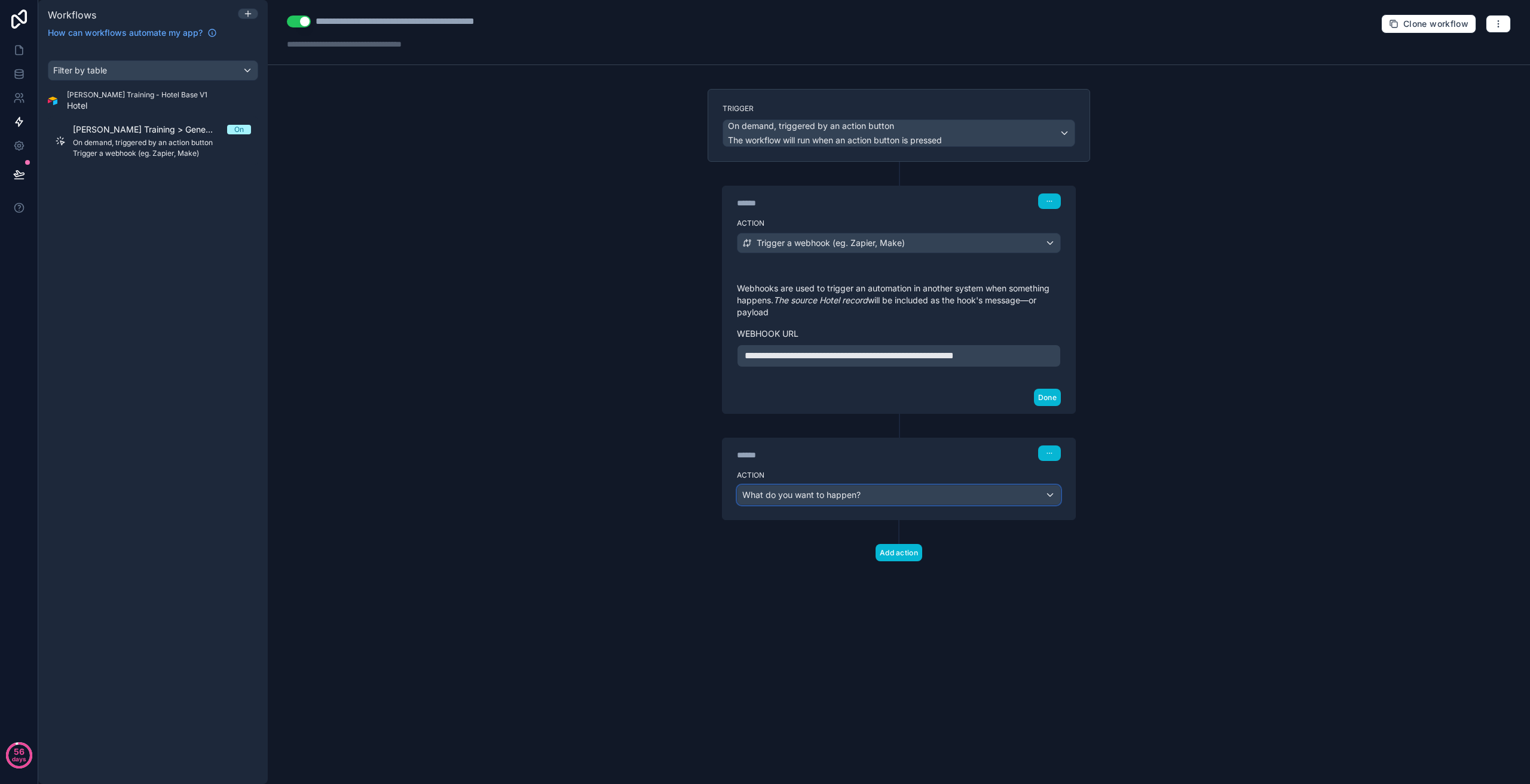
click at [910, 491] on div "What do you want to happen?" at bounding box center [899, 495] width 323 height 19
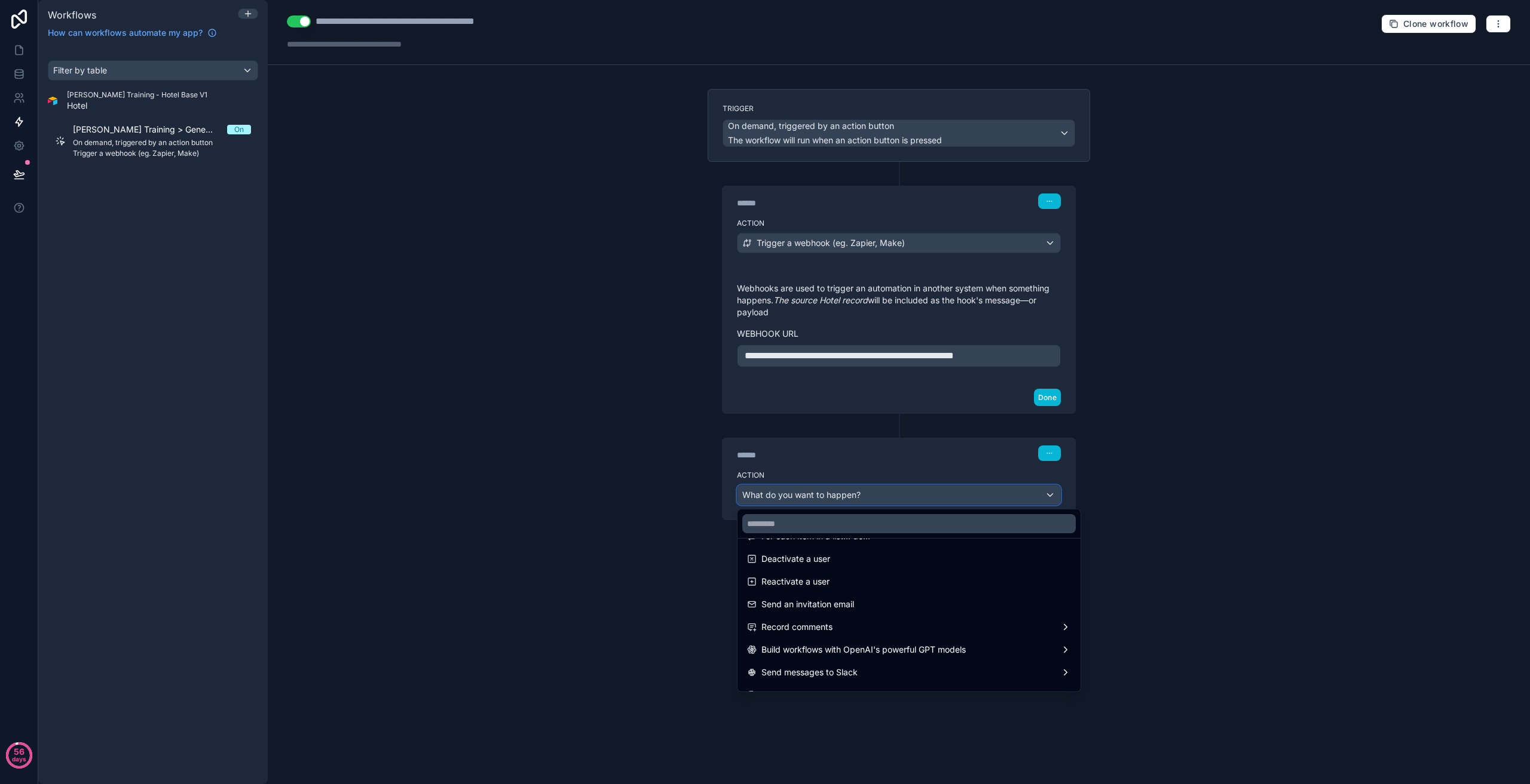
scroll to position [221, 0]
click at [929, 446] on div at bounding box center [765, 392] width 1530 height 784
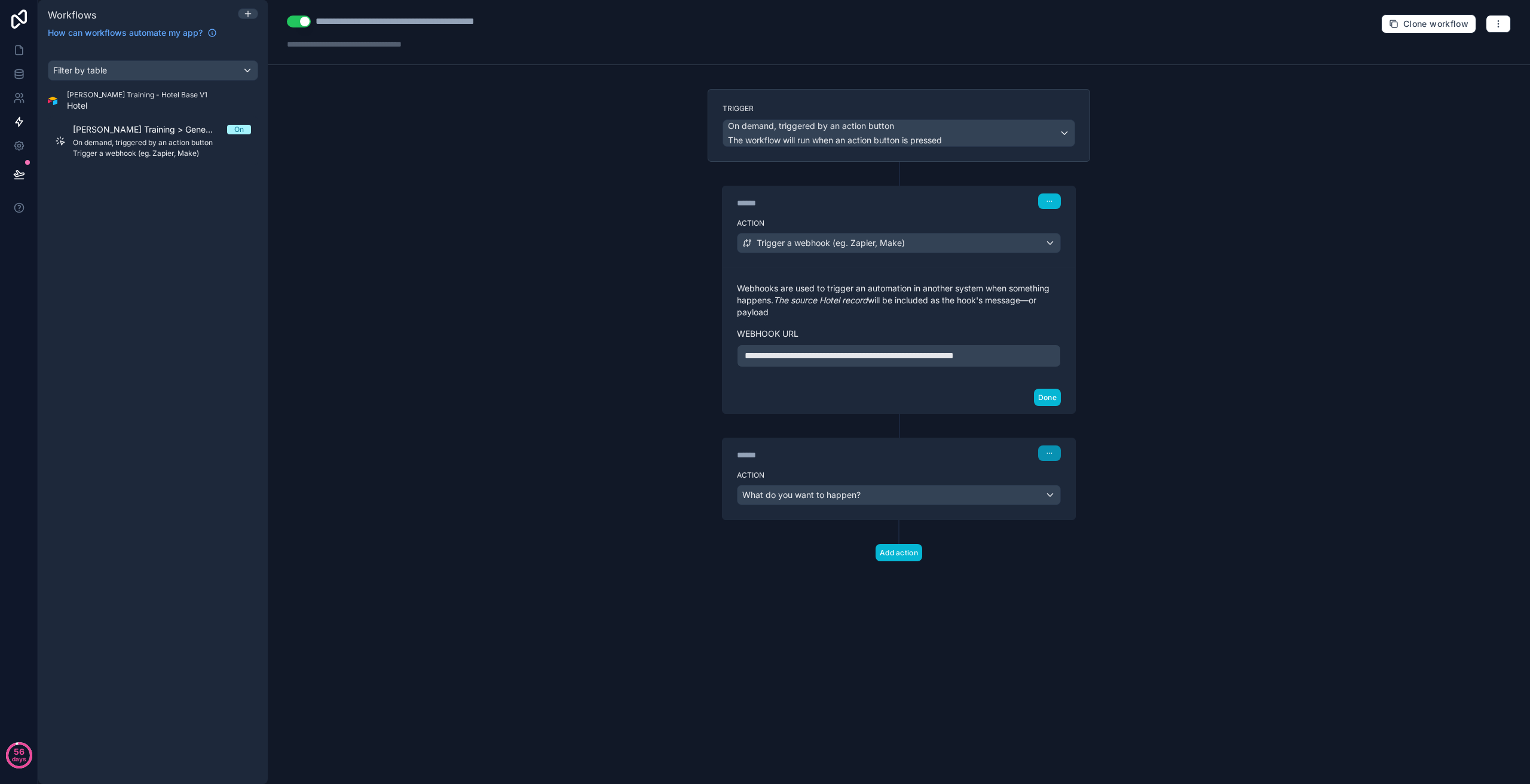
click at [1053, 454] on button "button" at bounding box center [1049, 453] width 22 height 16
click at [1081, 505] on button "Delete" at bounding box center [1078, 499] width 81 height 19
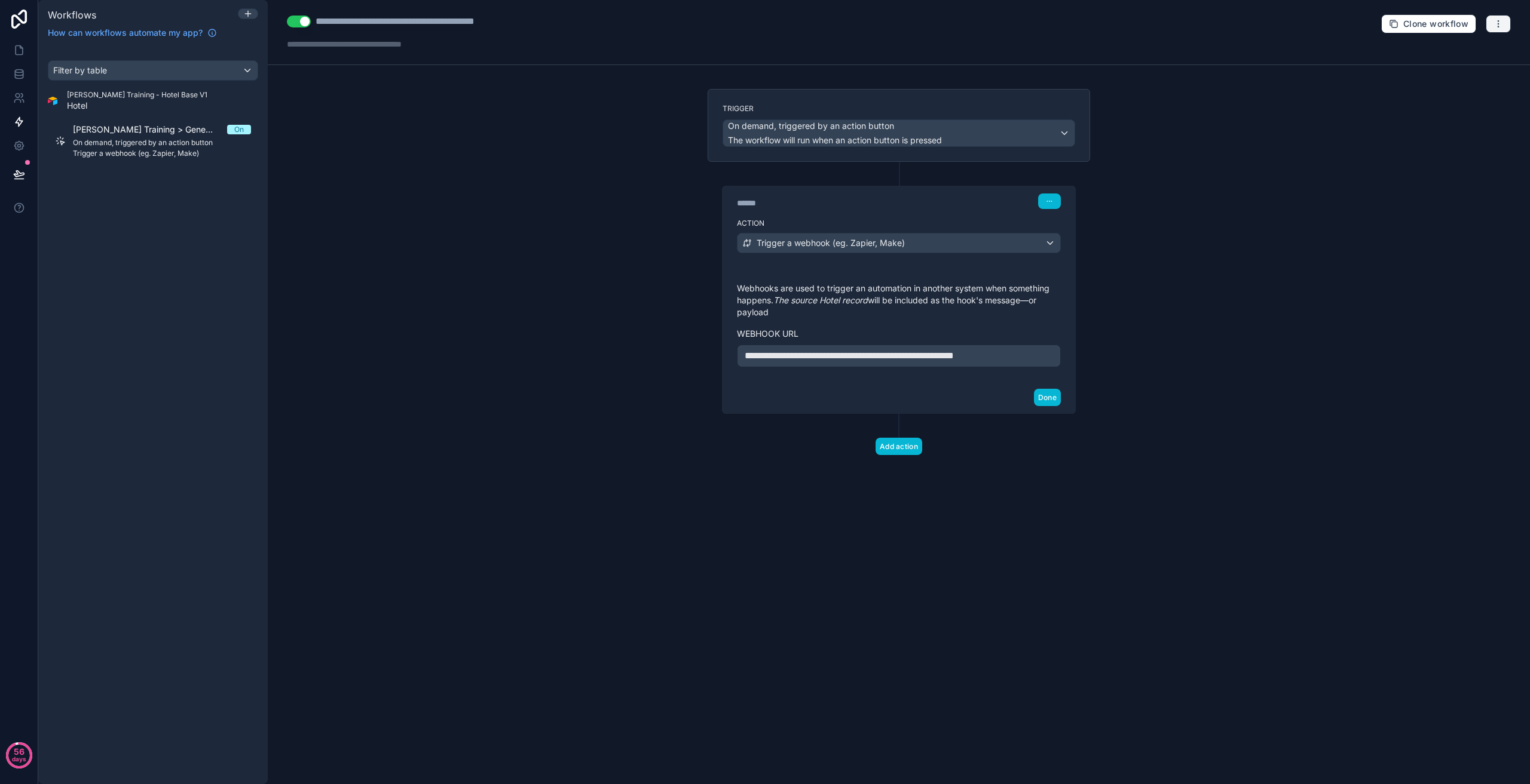
click at [1498, 27] on icon "button" at bounding box center [1498, 27] width 1 height 1
click at [1498, 24] on icon "button" at bounding box center [1498, 23] width 1 height 1
click at [189, 226] on div "Filter by table [PERSON_NAME] Training - Hotel Base V1 Hotel [PERSON_NAME] Trai…" at bounding box center [153, 415] width 230 height 738
click at [22, 47] on icon at bounding box center [19, 50] width 12 height 12
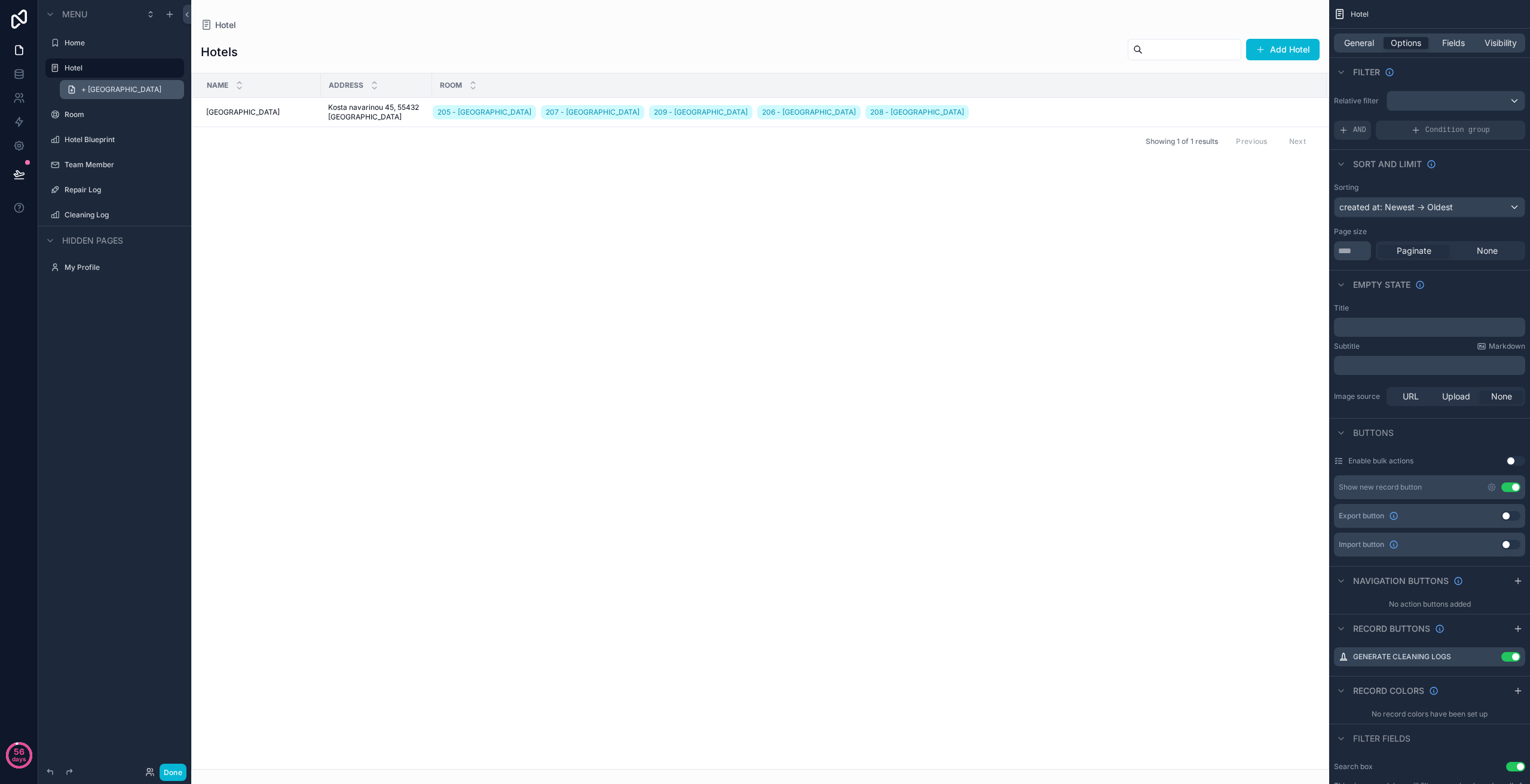
click at [111, 86] on span "+ [GEOGRAPHIC_DATA]" at bounding box center [121, 89] width 80 height 9
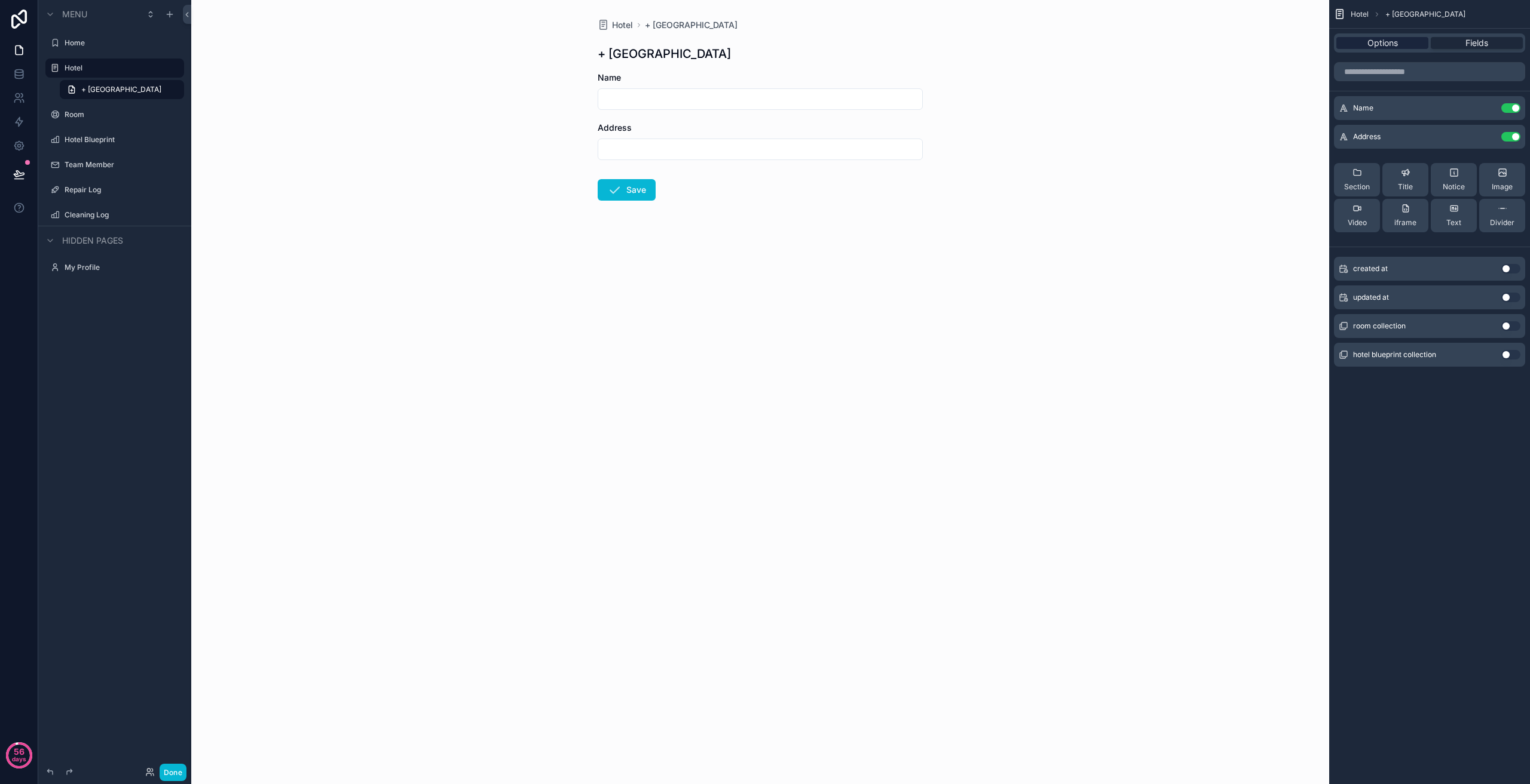
click at [1411, 43] on div "Options" at bounding box center [1382, 43] width 92 height 12
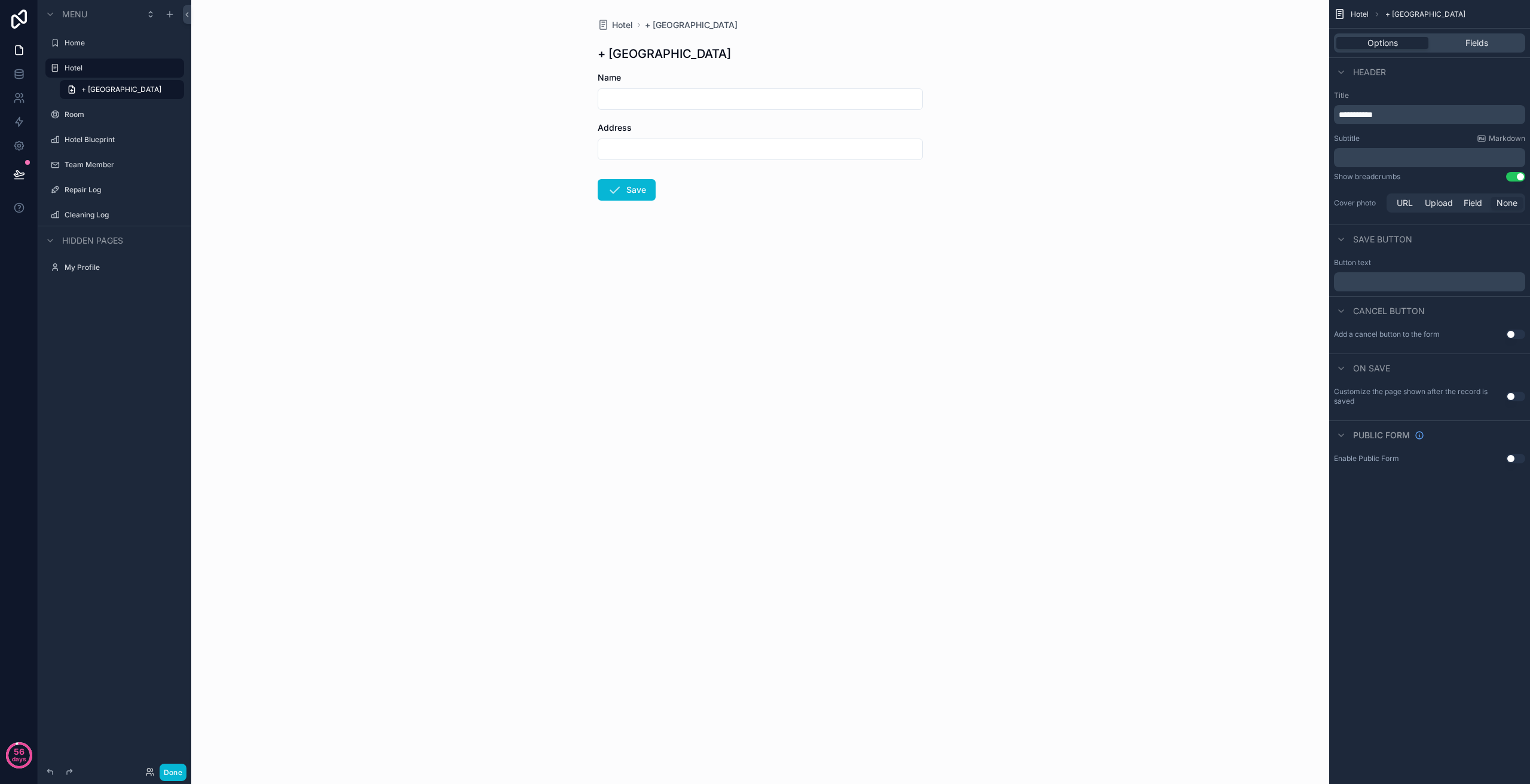
click at [1516, 461] on button "Use setting" at bounding box center [1515, 458] width 19 height 9
click at [1517, 458] on button "Use setting" at bounding box center [1515, 458] width 19 height 9
click at [1476, 42] on span "Fields" at bounding box center [1476, 43] width 22 height 12
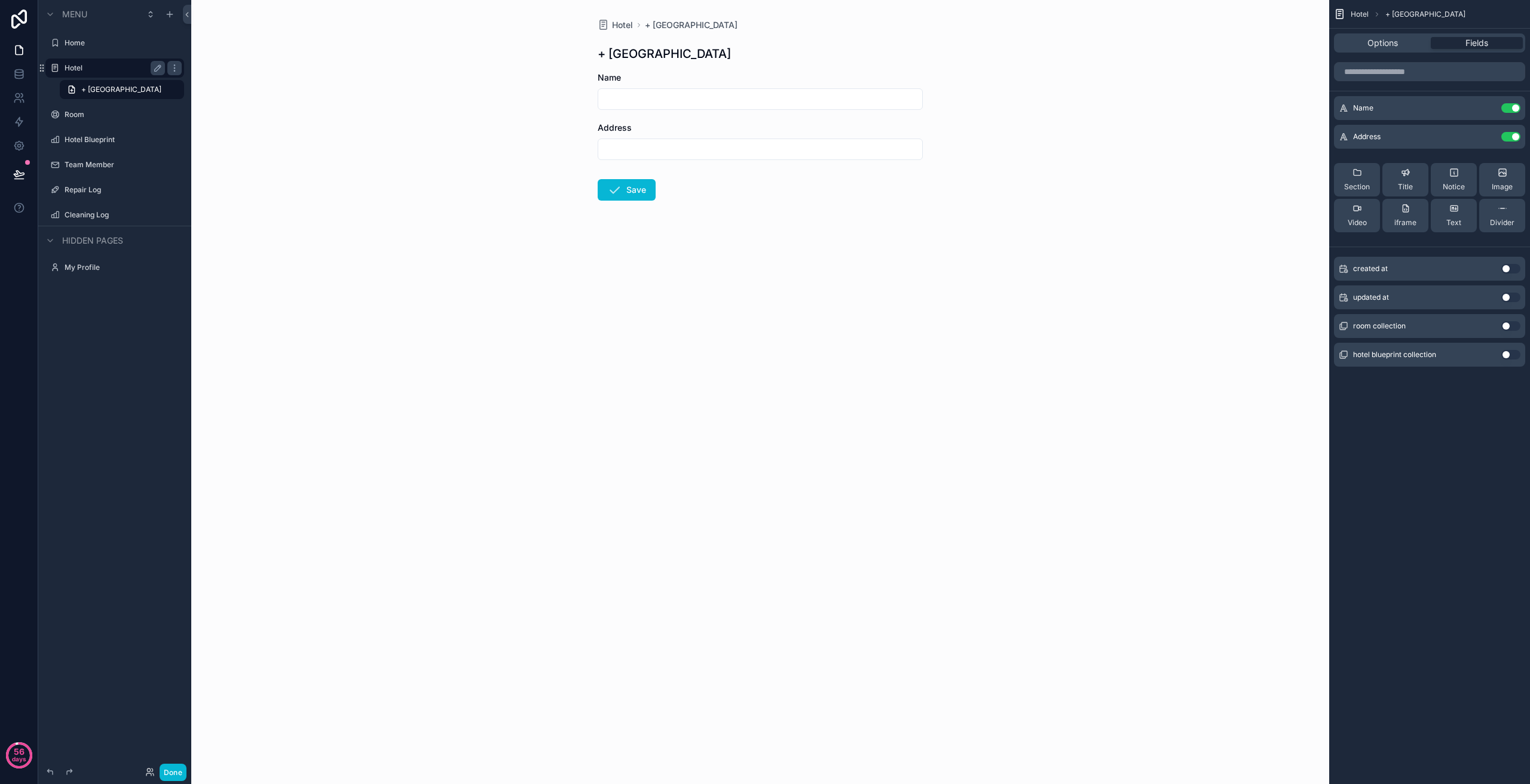
click at [101, 63] on label "Hotel" at bounding box center [112, 67] width 96 height 9
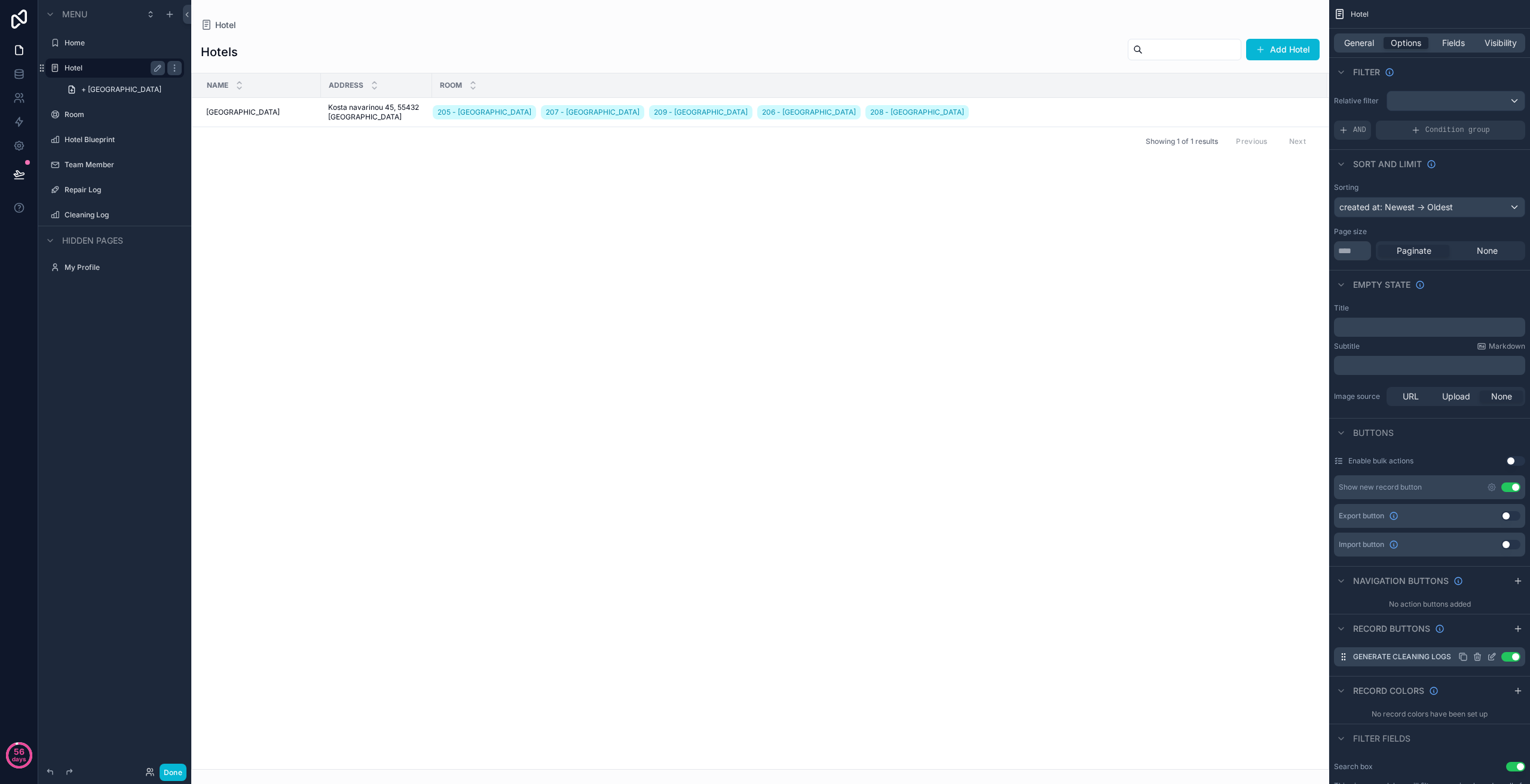
click at [1492, 657] on icon "scrollable content" at bounding box center [1491, 657] width 9 height 9
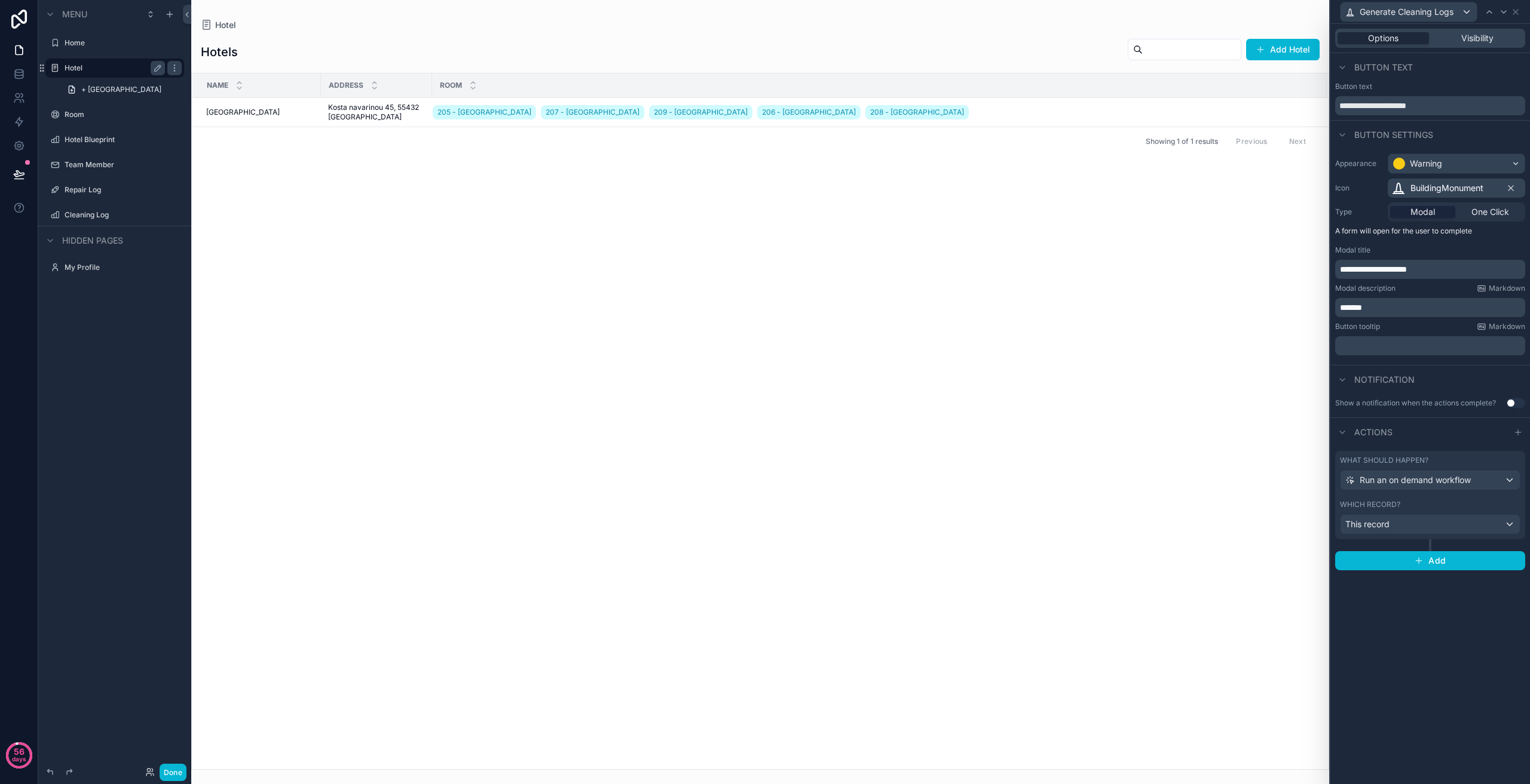
click at [1426, 210] on span "Modal" at bounding box center [1422, 212] width 24 height 12
click at [1475, 213] on span "One Click" at bounding box center [1489, 212] width 37 height 12
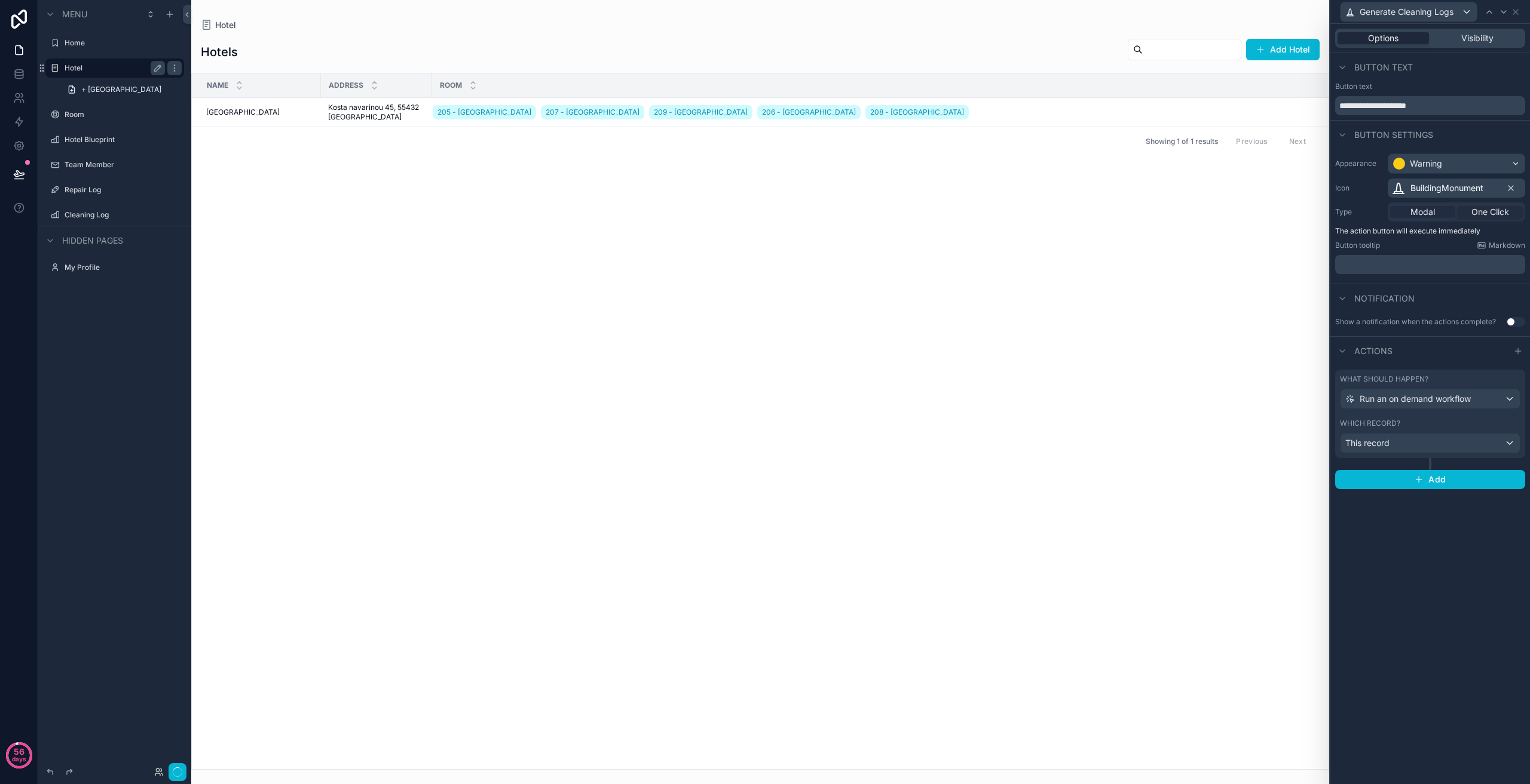
click at [1438, 212] on div "Modal" at bounding box center [1422, 212] width 65 height 12
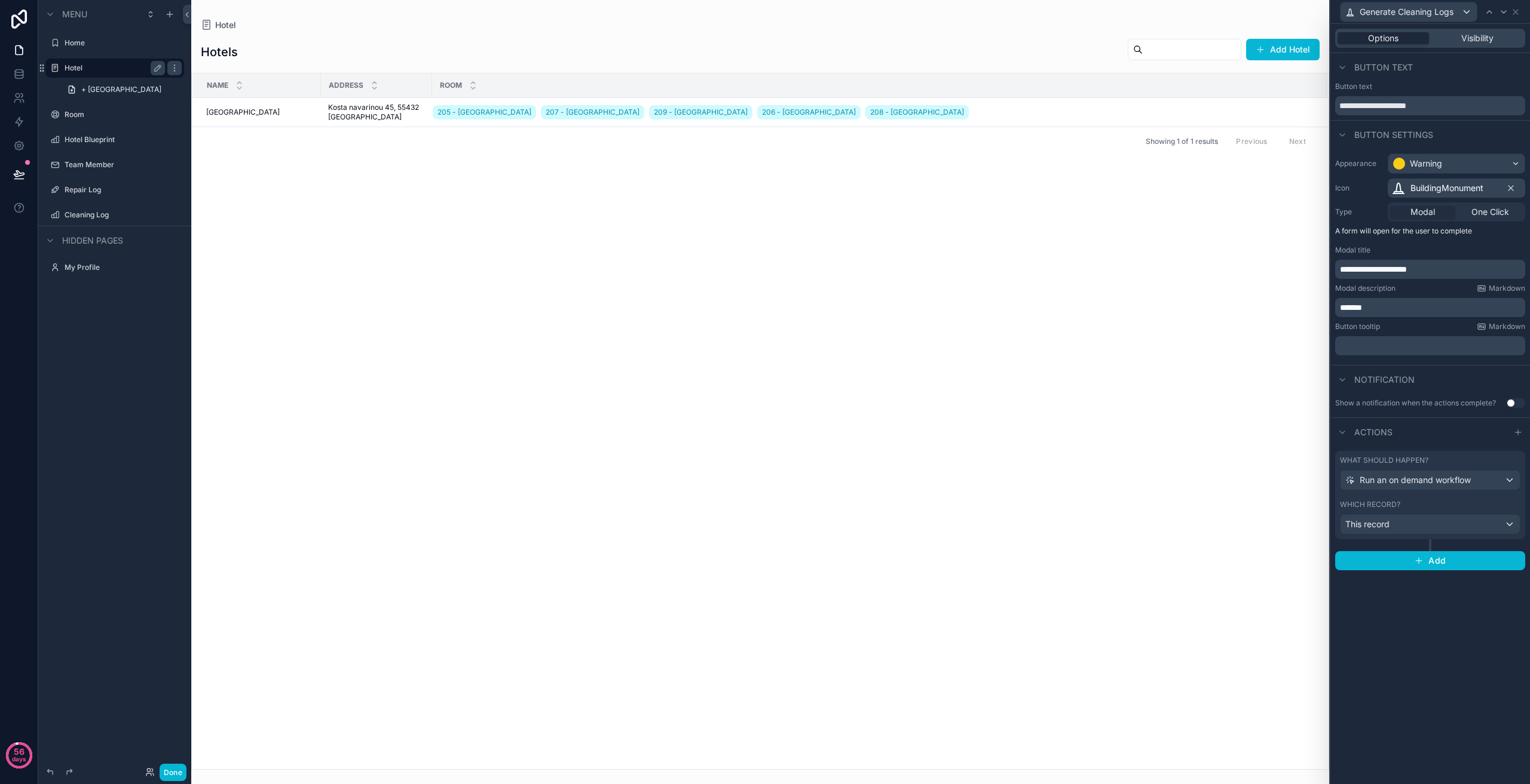
click at [1458, 347] on p "﻿" at bounding box center [1431, 346] width 183 height 12
click at [1447, 364] on div "**********" at bounding box center [1430, 257] width 200 height 216
click at [1516, 5] on div "Generate Cleaning Logs" at bounding box center [1429, 12] width 190 height 23
click at [1514, 12] on icon at bounding box center [1515, 12] width 9 height 9
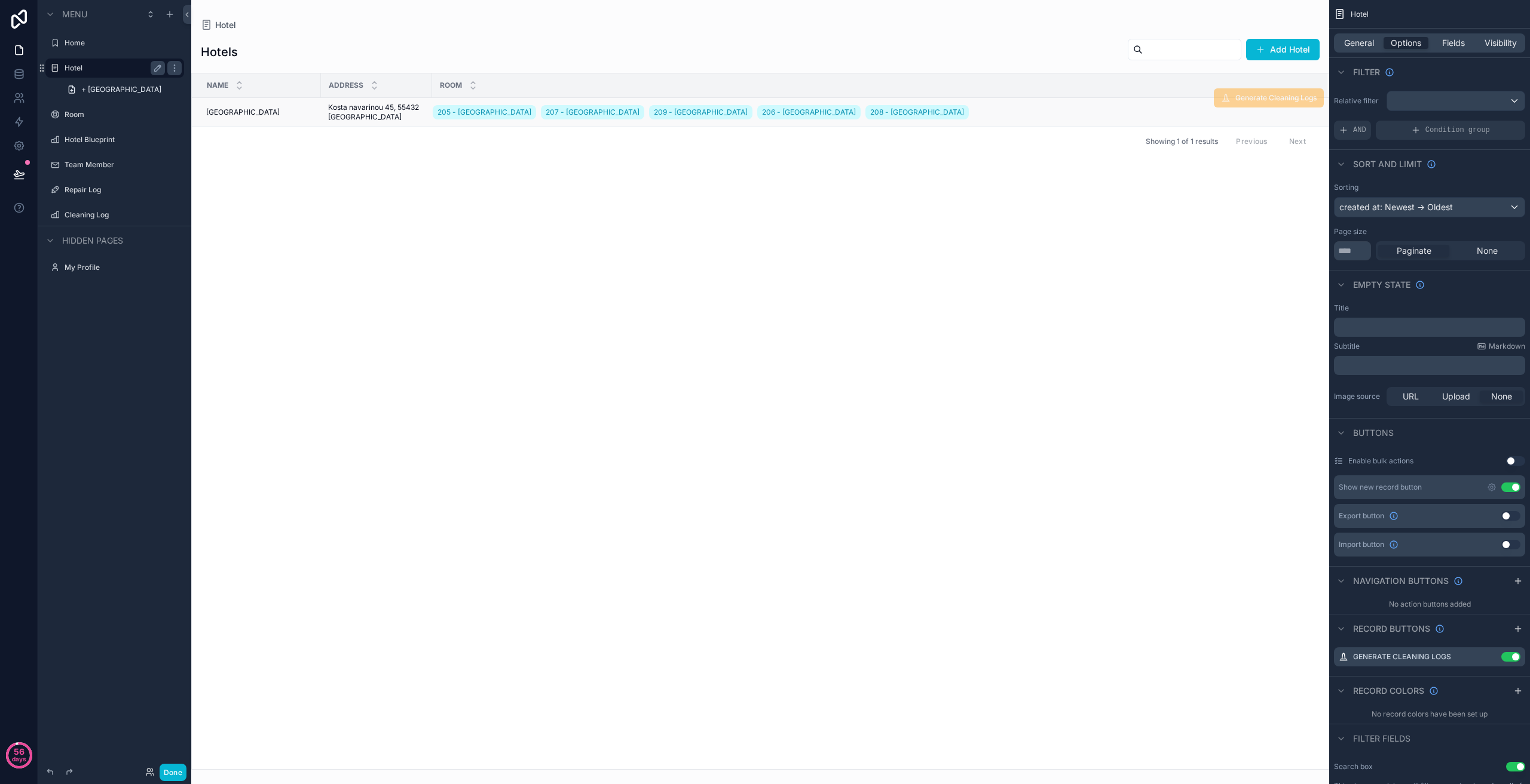
click at [1005, 116] on div "205 - [GEOGRAPHIC_DATA] 207 - [GEOGRAPHIC_DATA] 209 - [GEOGRAPHIC_DATA] 206 - […" at bounding box center [872, 112] width 880 height 19
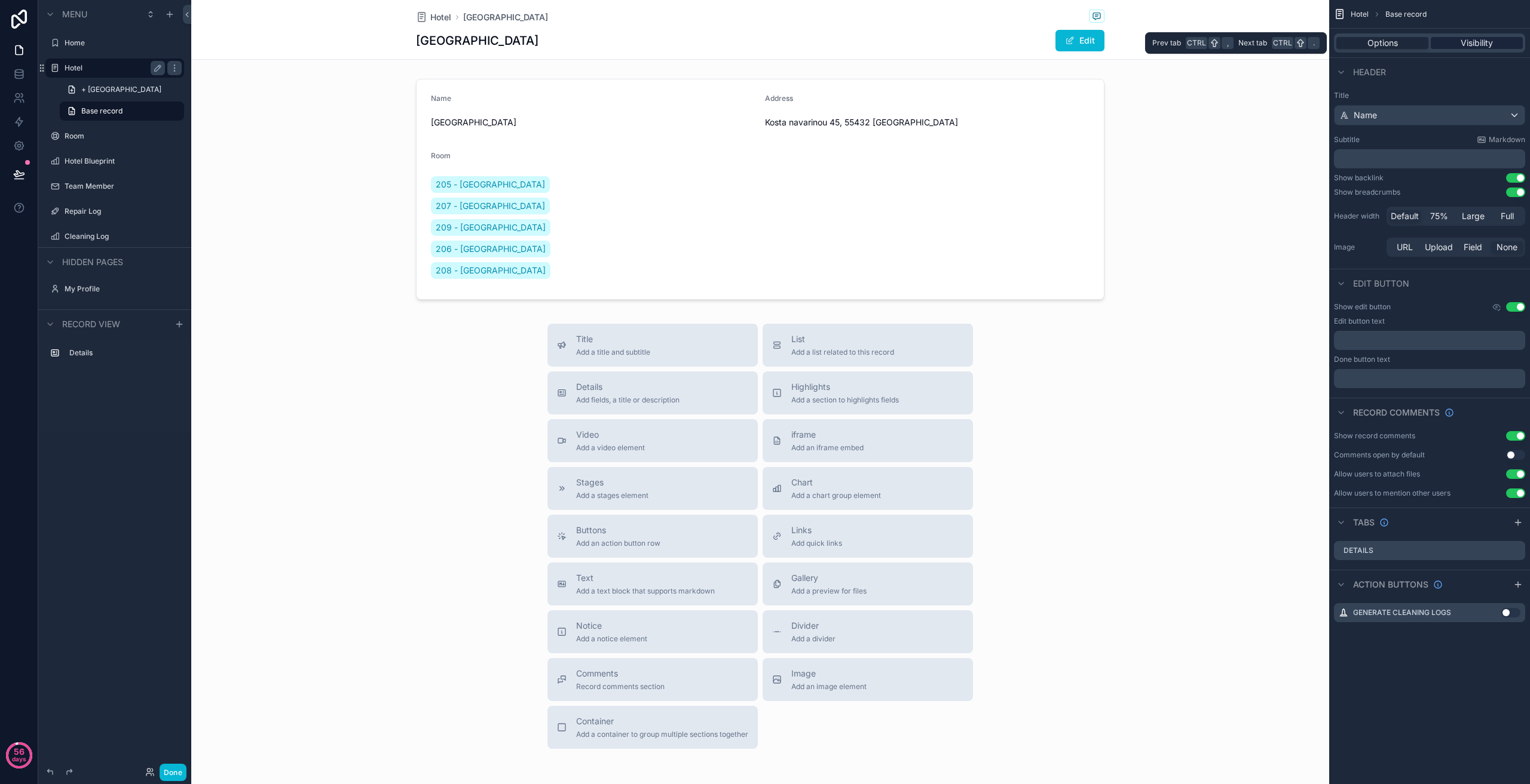
click at [1458, 46] on div "Visibility" at bounding box center [1476, 43] width 92 height 12
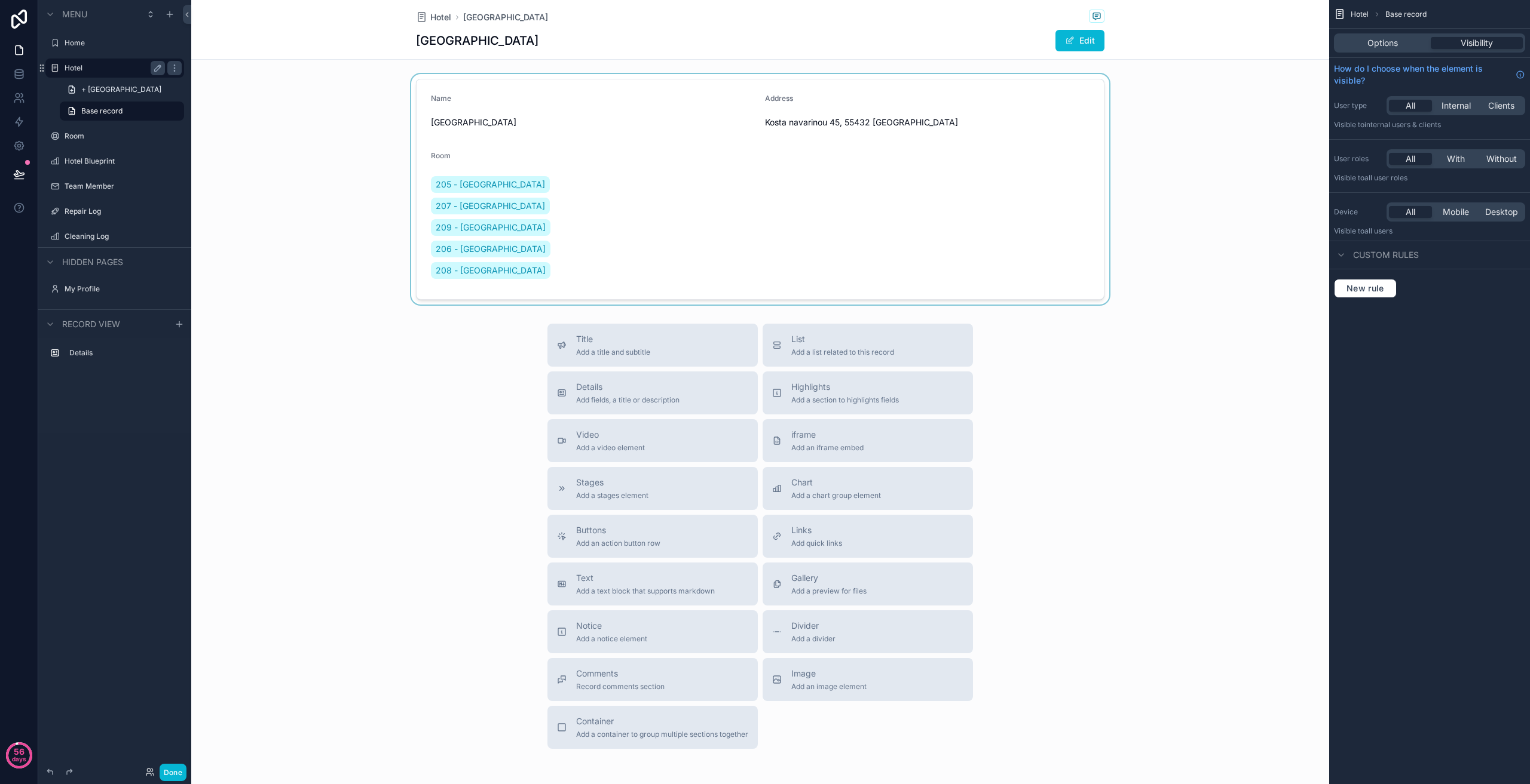
click at [1159, 297] on div "scrollable content" at bounding box center [760, 189] width 1138 height 230
click at [16, 76] on icon at bounding box center [19, 74] width 12 height 12
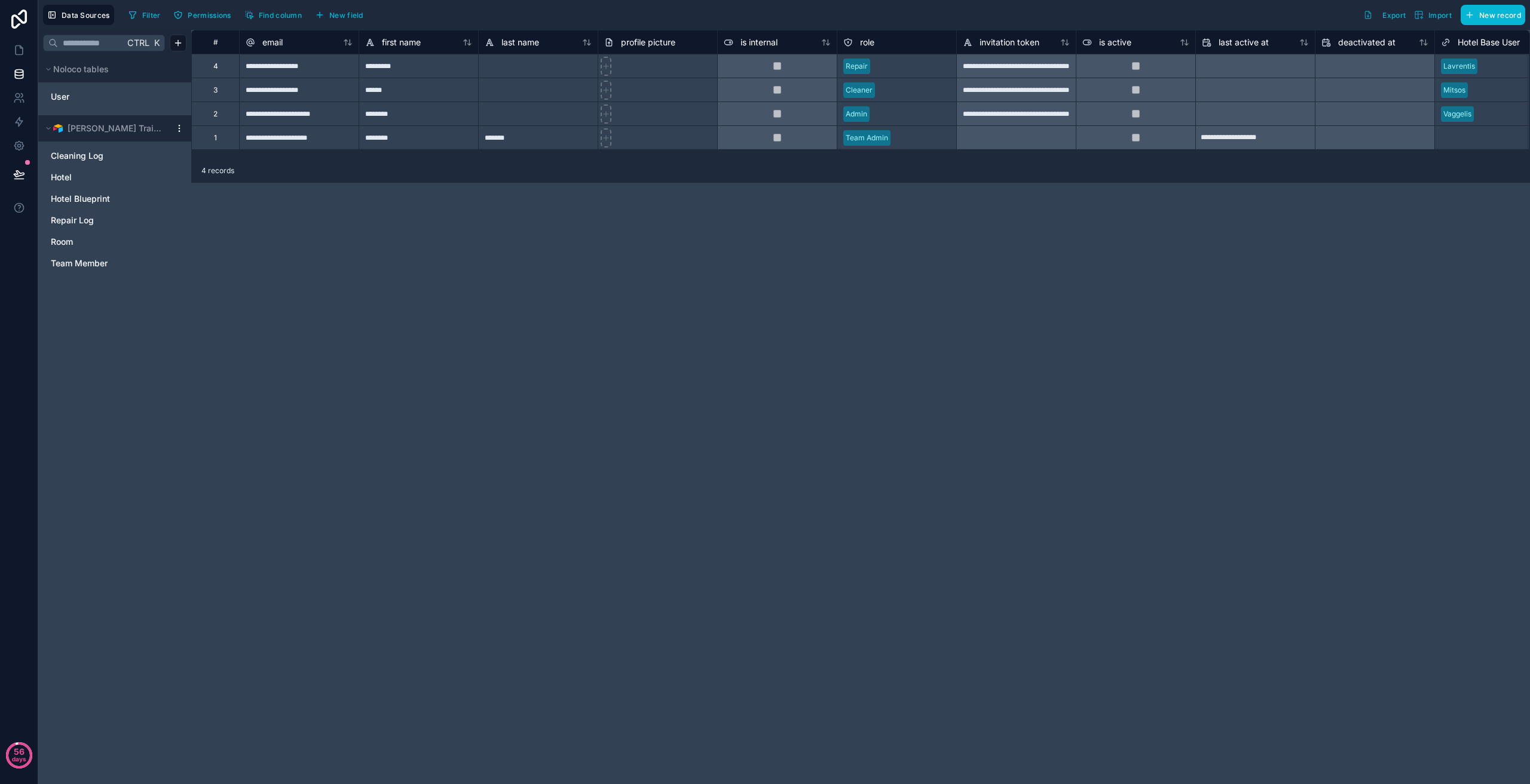
click at [180, 126] on icon at bounding box center [179, 128] width 9 height 9
click at [208, 166] on button "Queue data sync" at bounding box center [244, 172] width 143 height 19
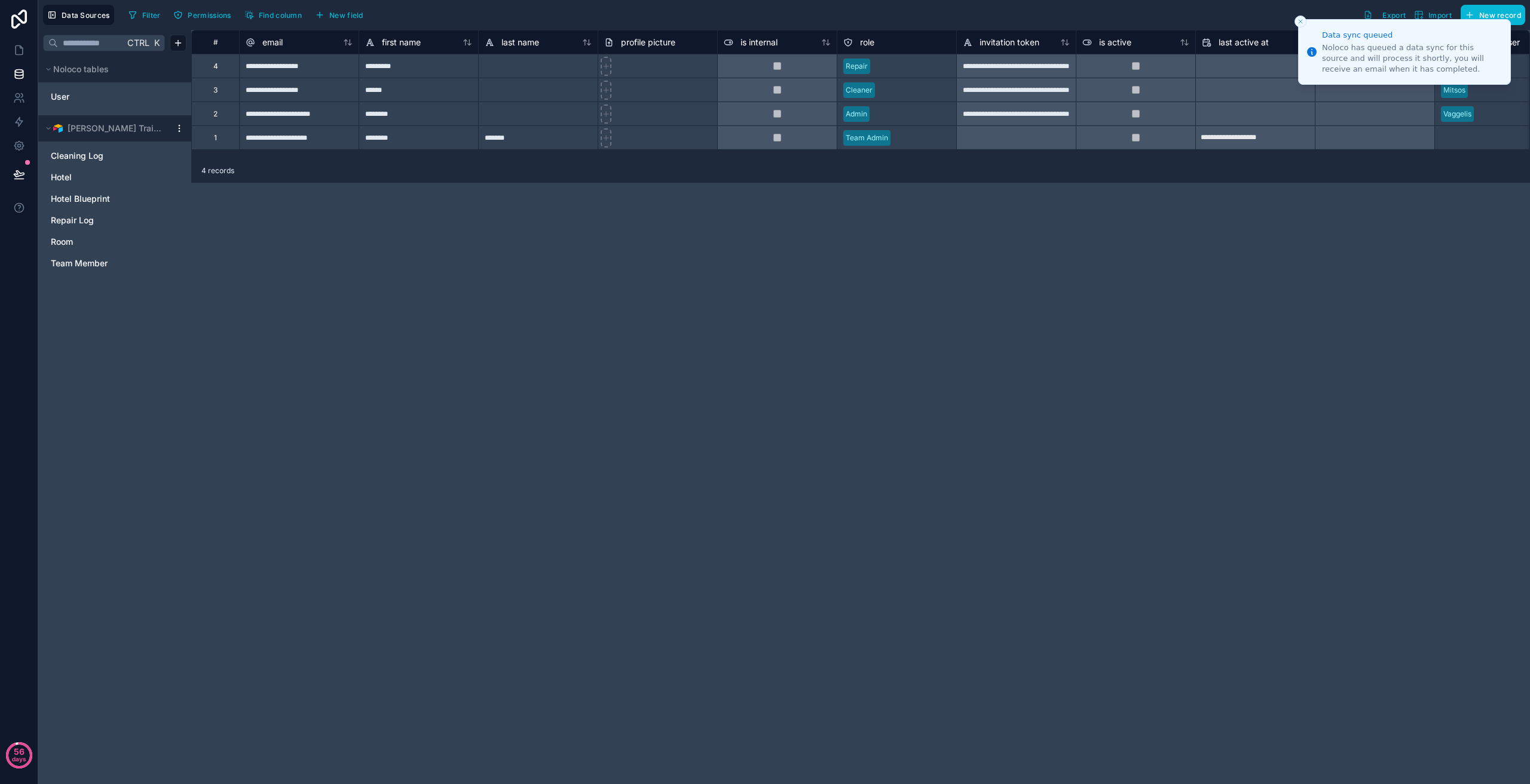
click at [178, 130] on icon at bounding box center [179, 128] width 9 height 9
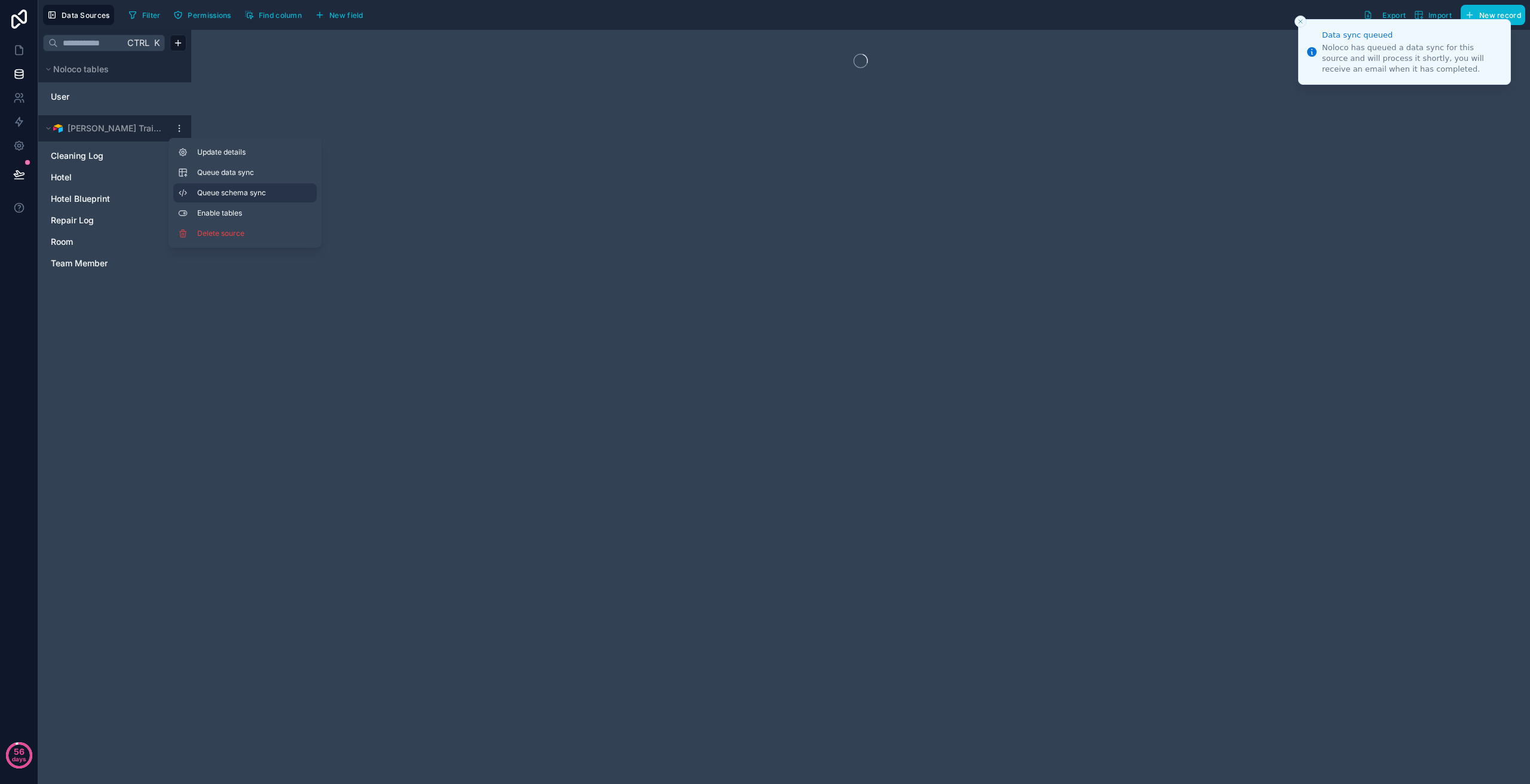
click at [226, 189] on span "Queue schema sync" at bounding box center [239, 192] width 86 height 9
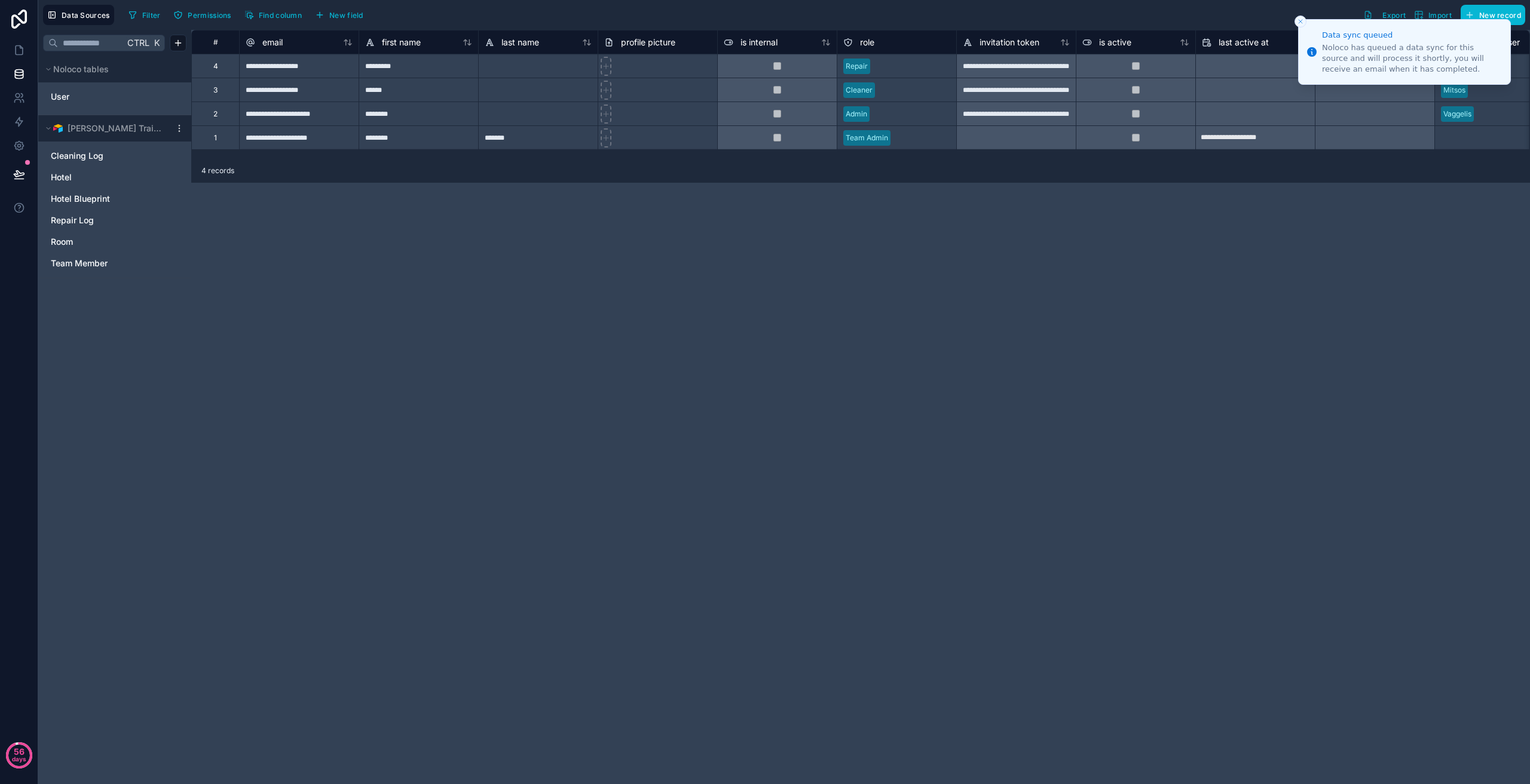
click at [427, 358] on div "**********" at bounding box center [861, 407] width 1339 height 755
click at [15, 77] on icon at bounding box center [18, 76] width 7 height 5
click at [31, 98] on link at bounding box center [18, 97] width 37 height 24
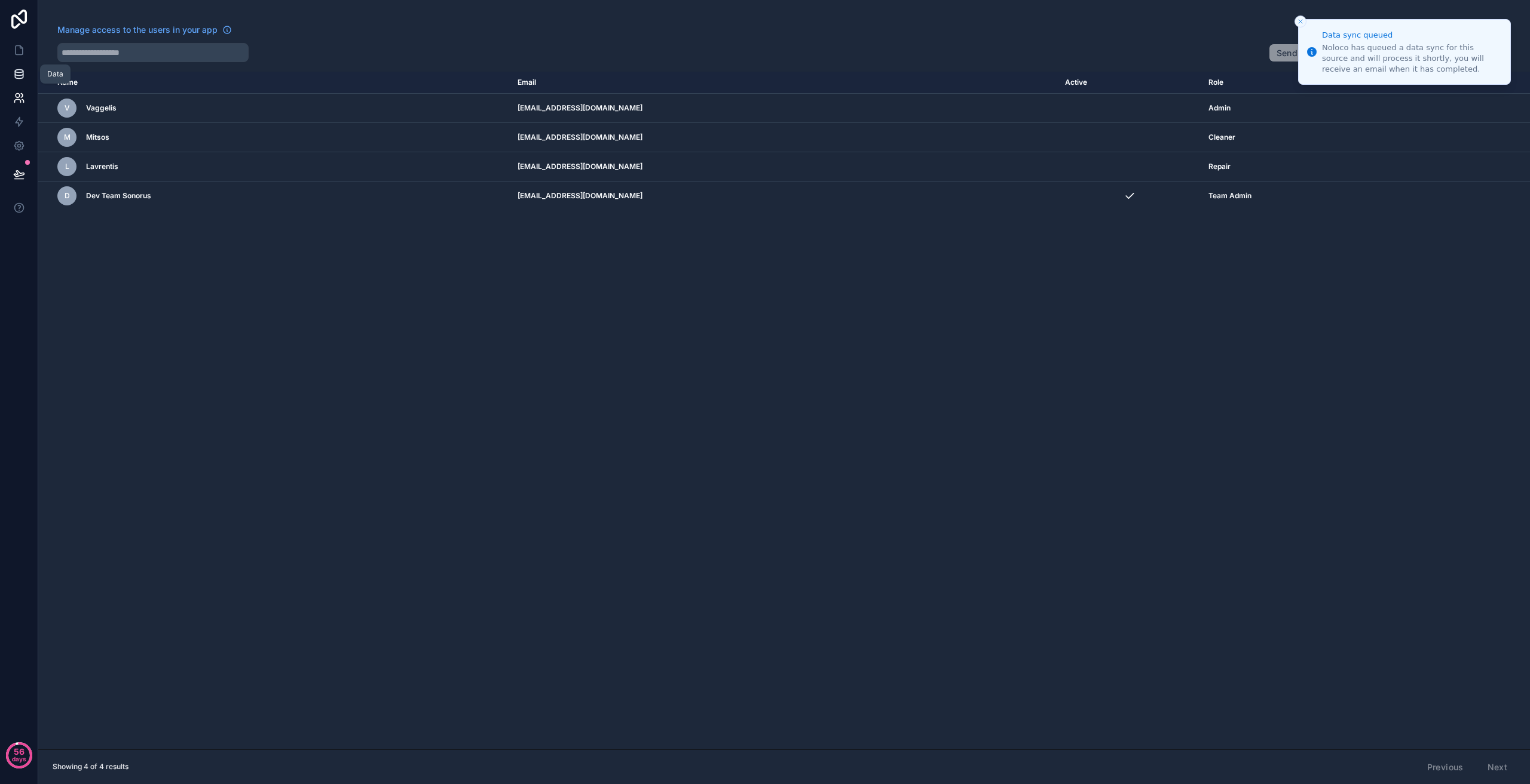
click at [23, 68] on icon at bounding box center [19, 74] width 12 height 12
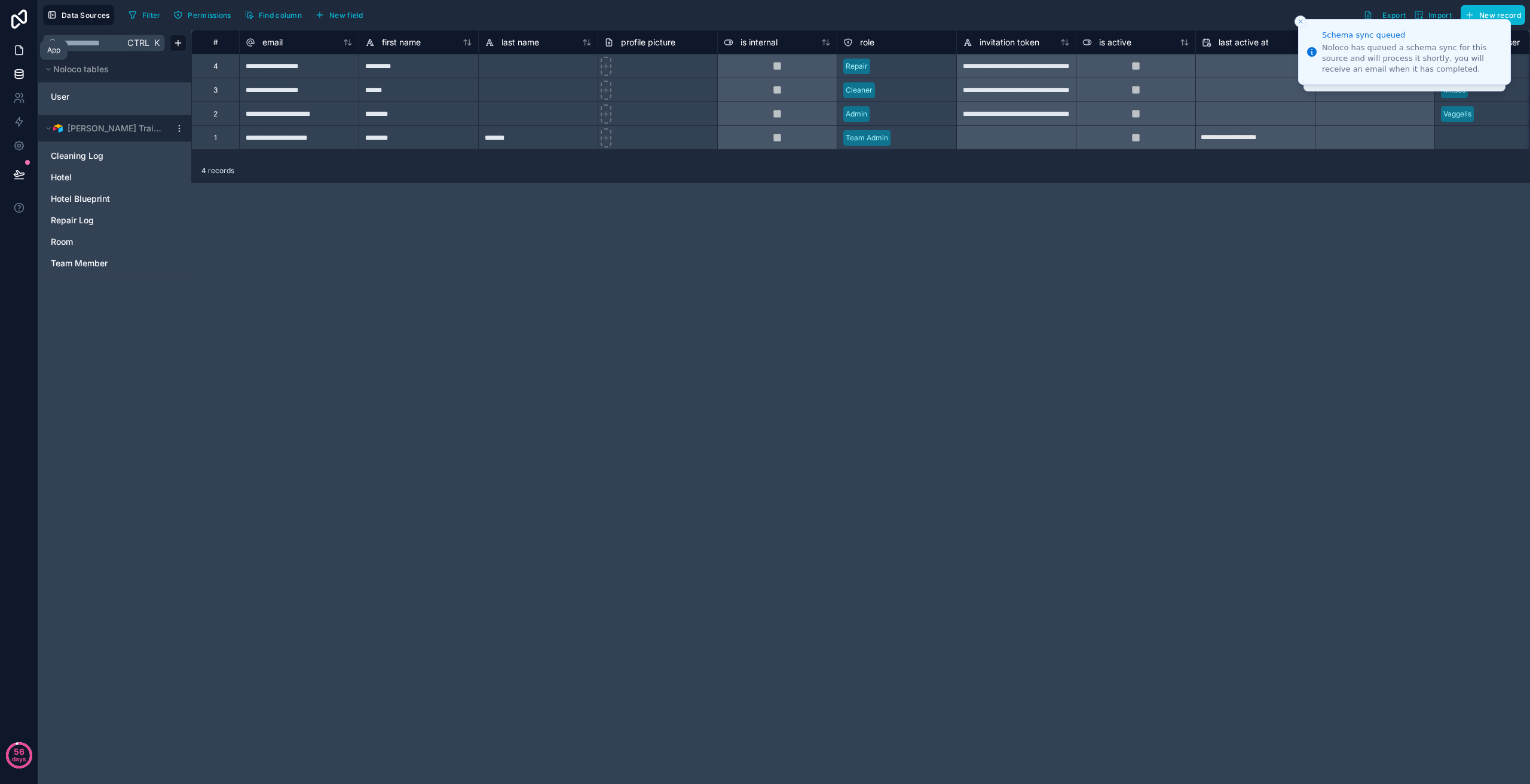
click at [18, 47] on icon at bounding box center [19, 50] width 12 height 12
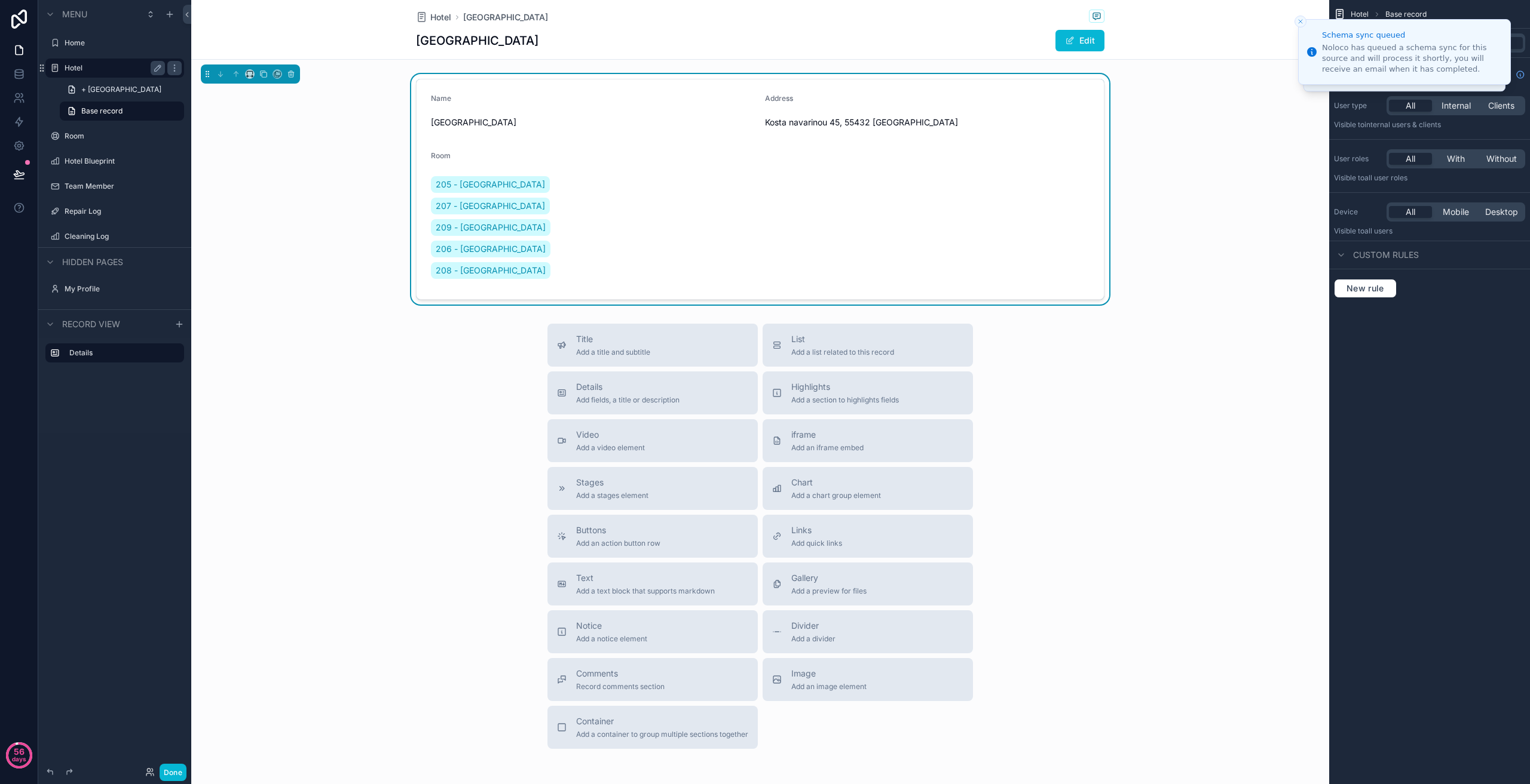
click at [118, 65] on label "Hotel" at bounding box center [112, 67] width 96 height 9
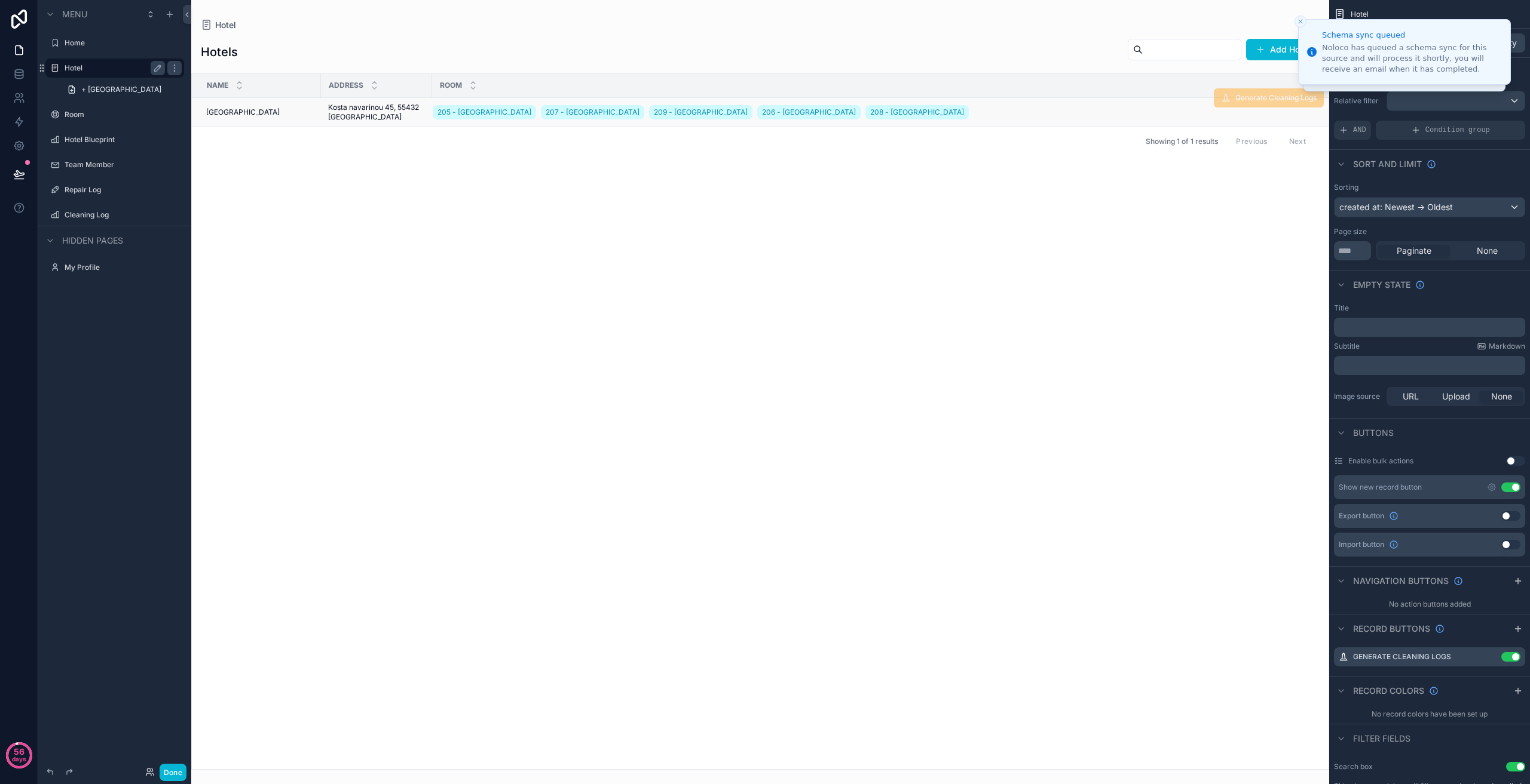
click at [1286, 98] on span "Generate Cleaning Logs" at bounding box center [1268, 97] width 110 height 19
click at [955, 98] on td "205 - [GEOGRAPHIC_DATA] 207 - [GEOGRAPHIC_DATA] 209 - [GEOGRAPHIC_DATA] 206 - […" at bounding box center [880, 112] width 895 height 29
click at [162, 776] on button "Done" at bounding box center [173, 772] width 27 height 17
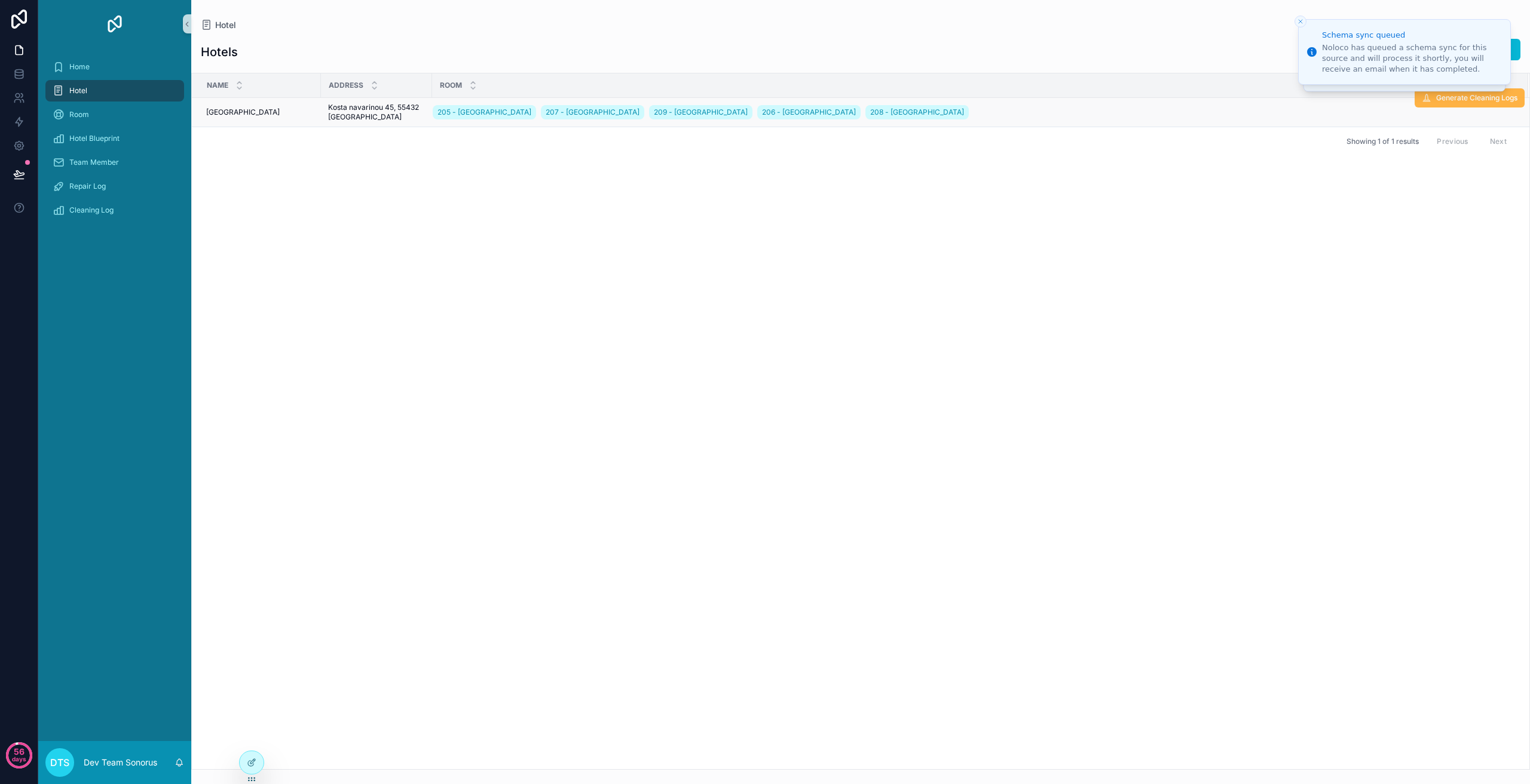
click at [1492, 99] on span "Generate Cleaning Logs" at bounding box center [1477, 97] width 81 height 9
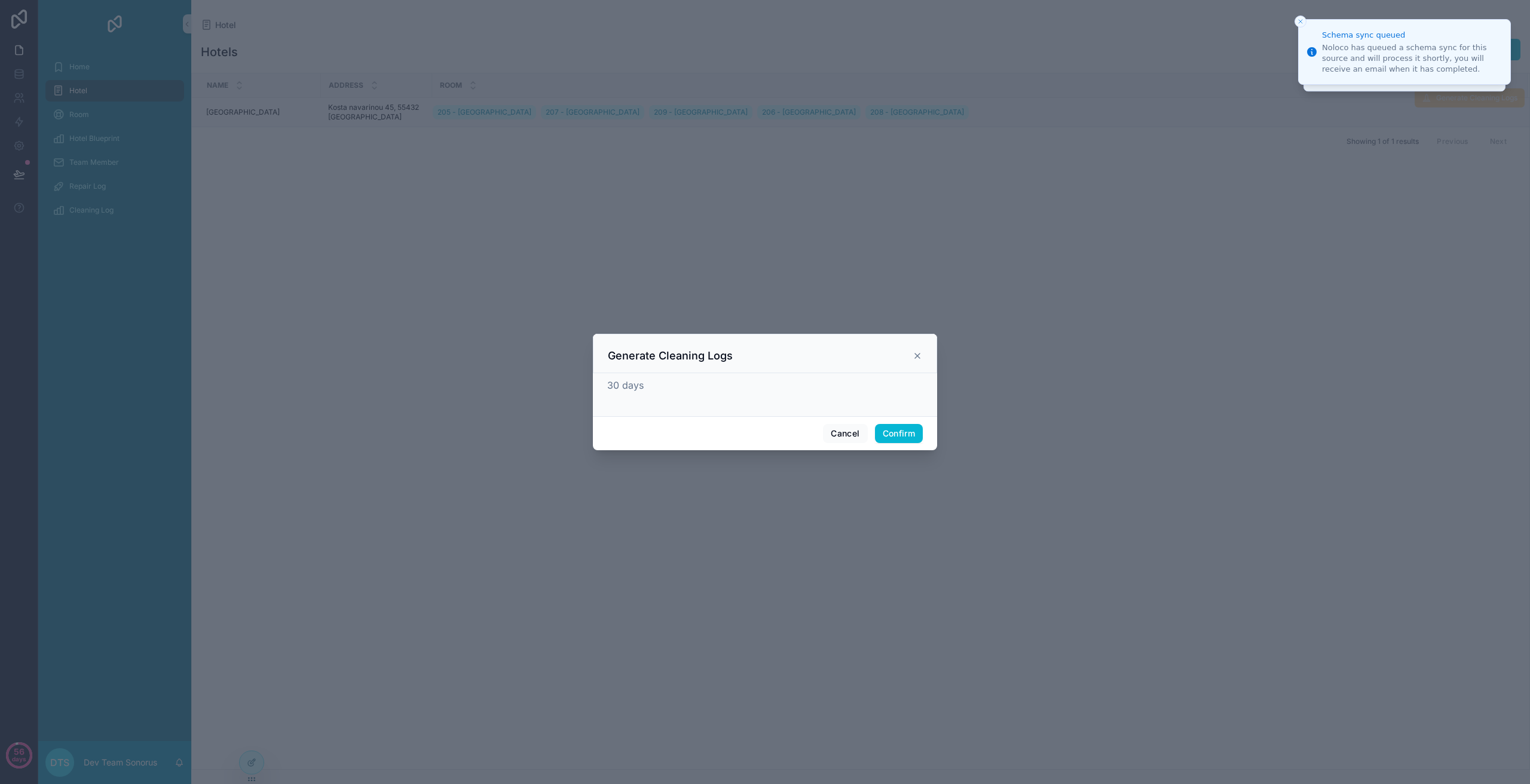
click at [699, 393] on div "30 days" at bounding box center [764, 392] width 315 height 28
drag, startPoint x: 920, startPoint y: 355, endPoint x: 1171, endPoint y: 260, distance: 268.4
click at [920, 355] on icon at bounding box center [916, 356] width 9 height 9
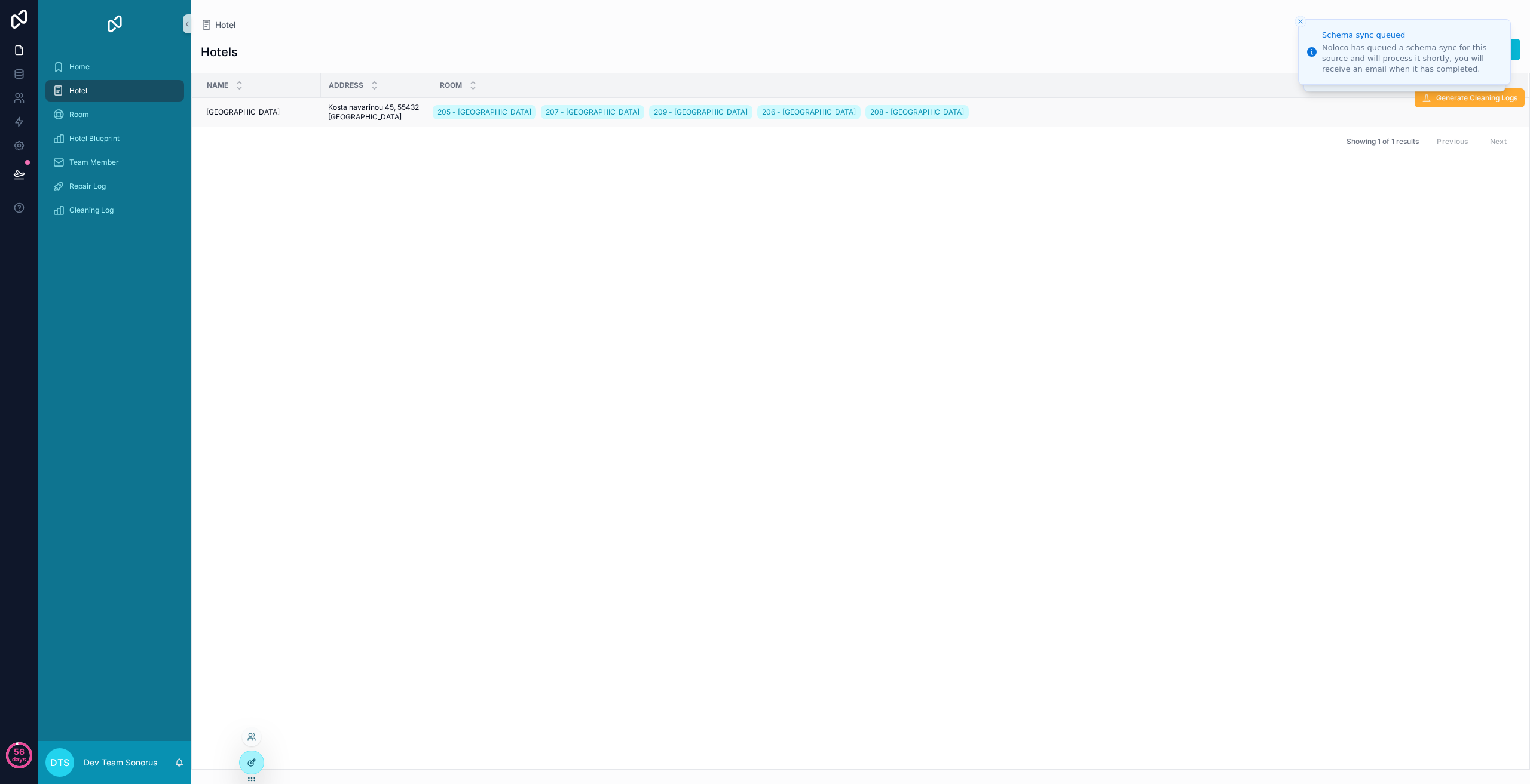
click at [248, 763] on icon at bounding box center [250, 763] width 5 height 5
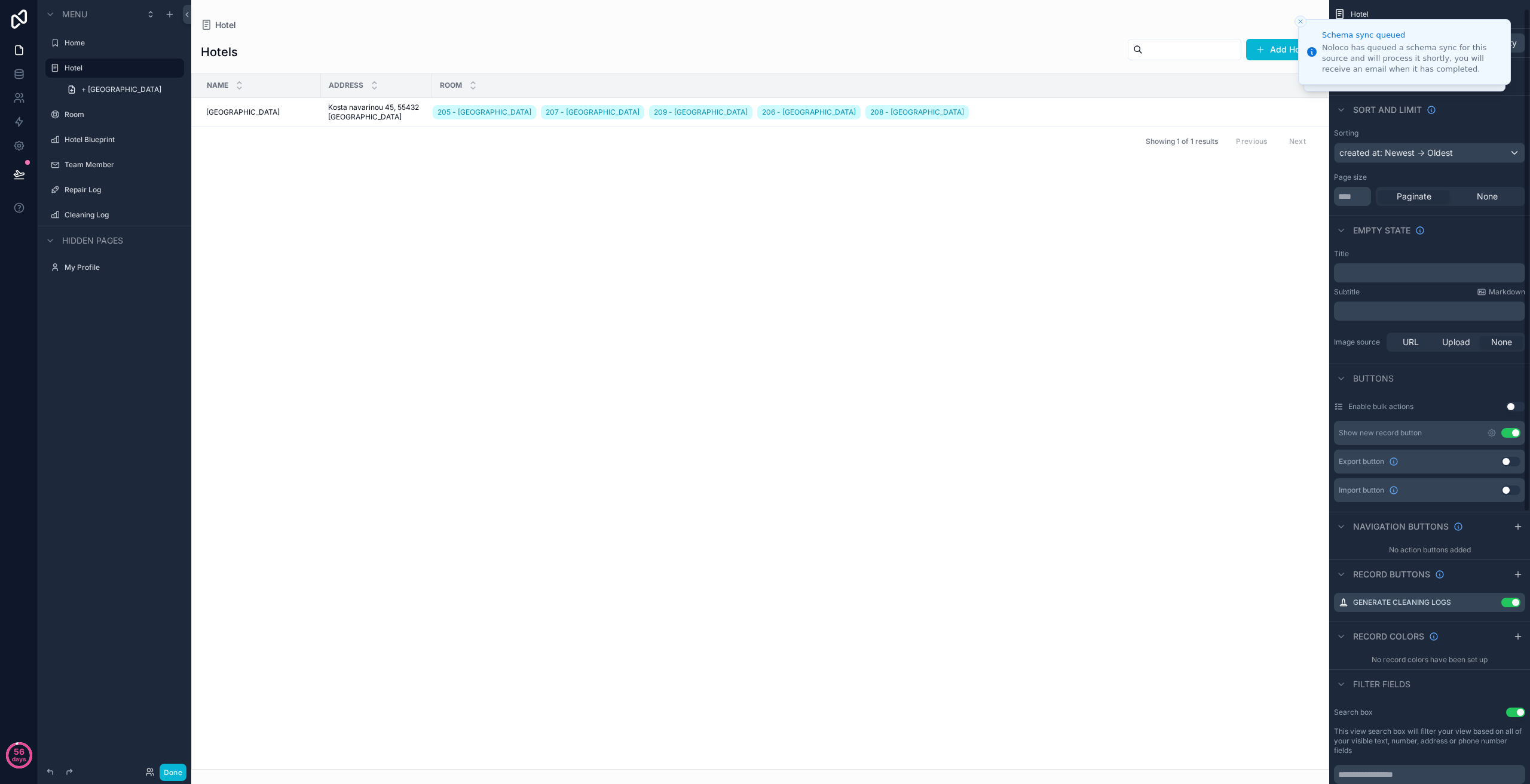
scroll to position [60, 0]
click at [1491, 598] on icon "scrollable content" at bounding box center [1491, 597] width 9 height 9
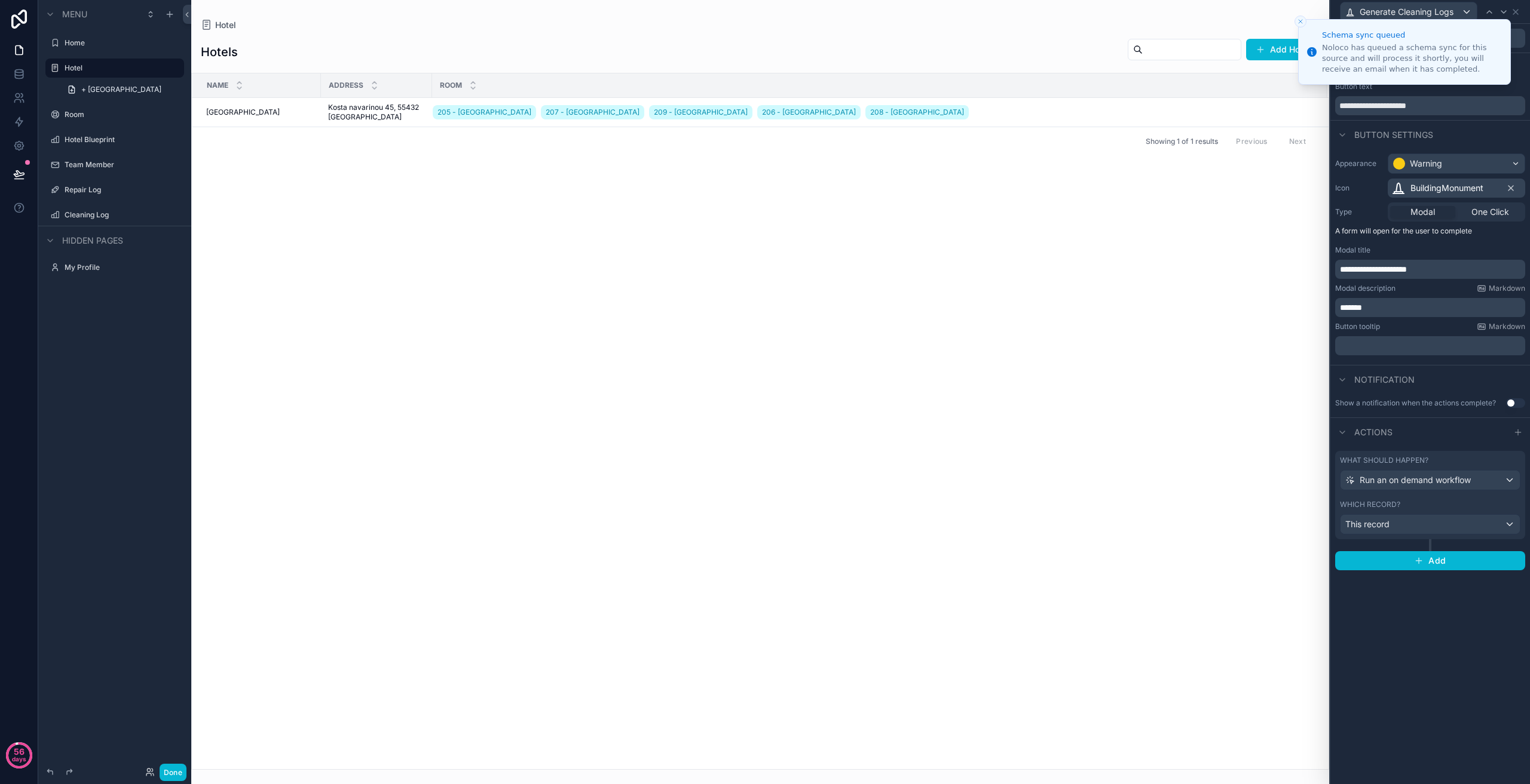
click at [1496, 28] on li "Schema sync queued Noloco has queued a schema sync for this source and will pro…" at bounding box center [1404, 52] width 213 height 66
click at [1475, 129] on div "Button settings" at bounding box center [1430, 134] width 200 height 28
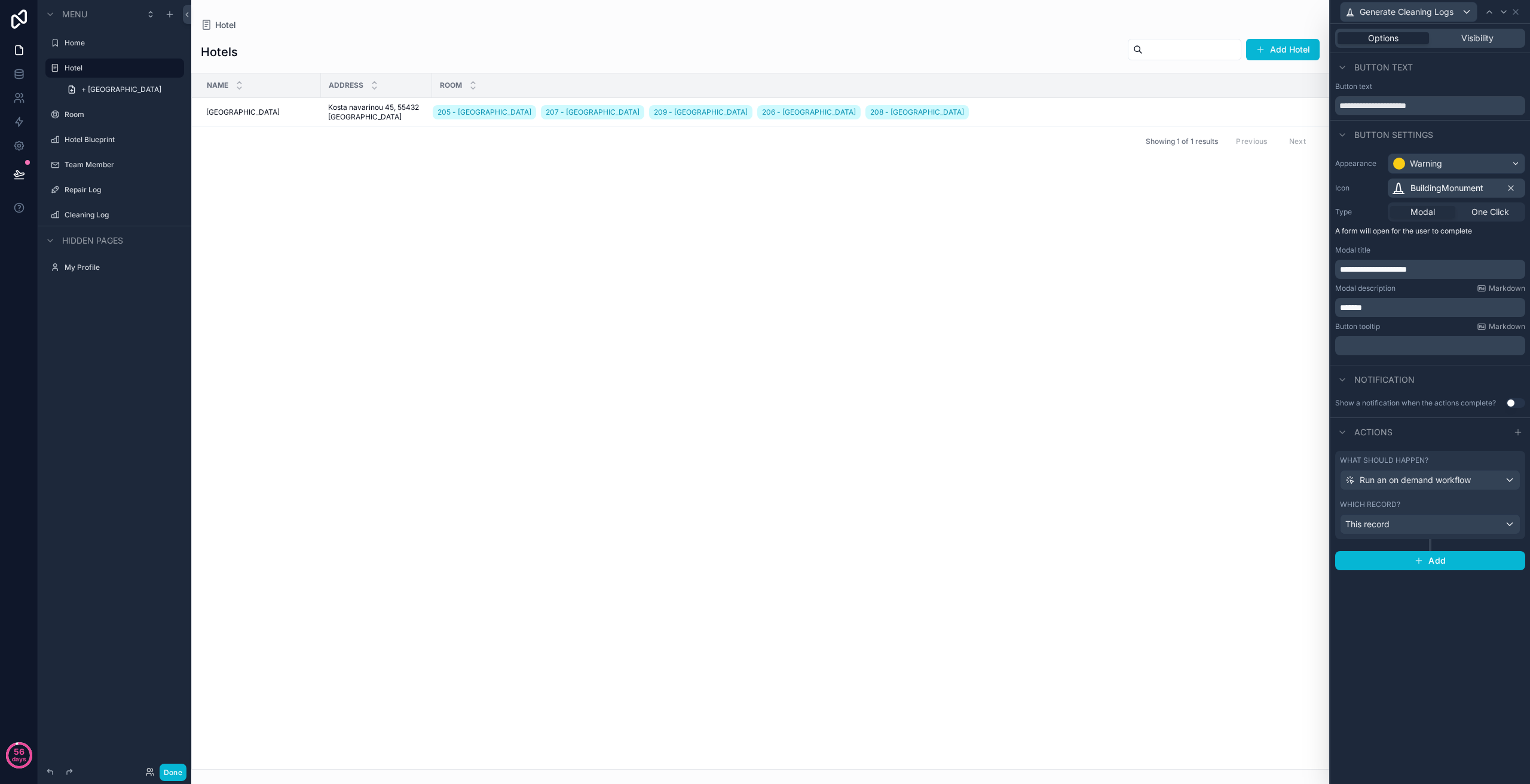
click at [1434, 218] on div "Modal One Click" at bounding box center [1456, 212] width 137 height 19
click at [1434, 215] on div "Modal" at bounding box center [1422, 212] width 65 height 12
click at [1413, 347] on p "﻿" at bounding box center [1431, 346] width 183 height 12
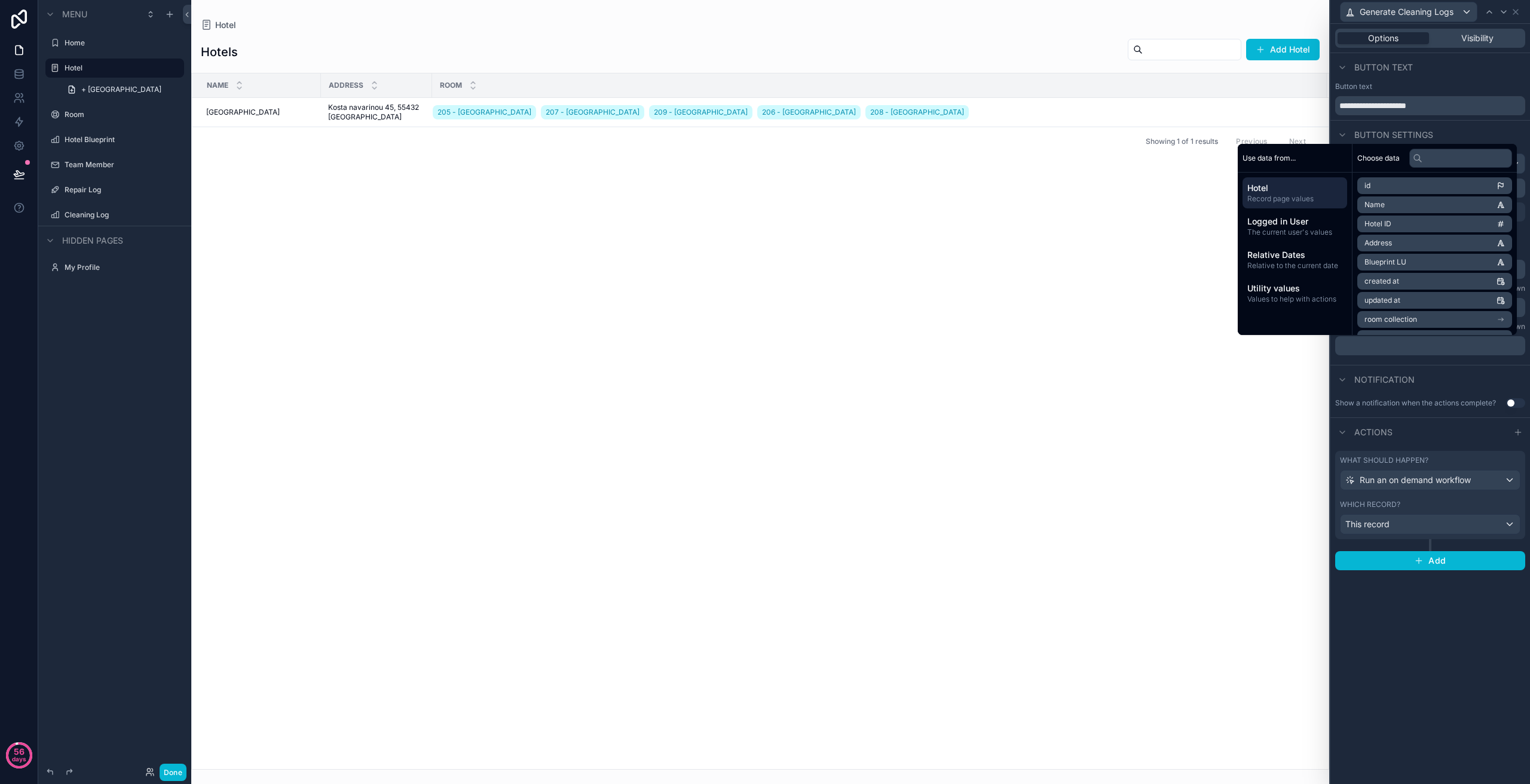
click at [1458, 368] on div "Notification" at bounding box center [1430, 379] width 200 height 28
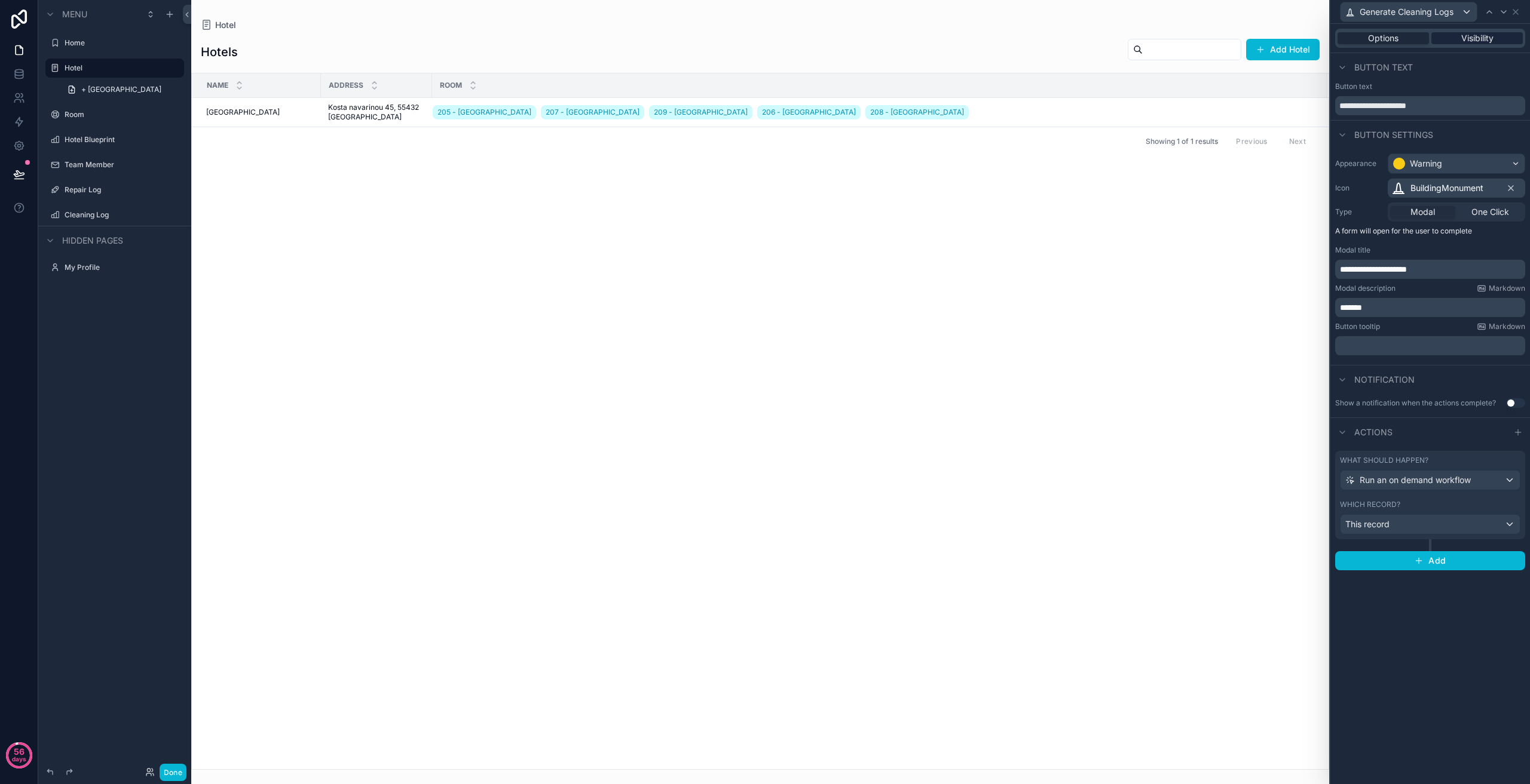
click at [1459, 39] on div "Visibility" at bounding box center [1477, 38] width 91 height 12
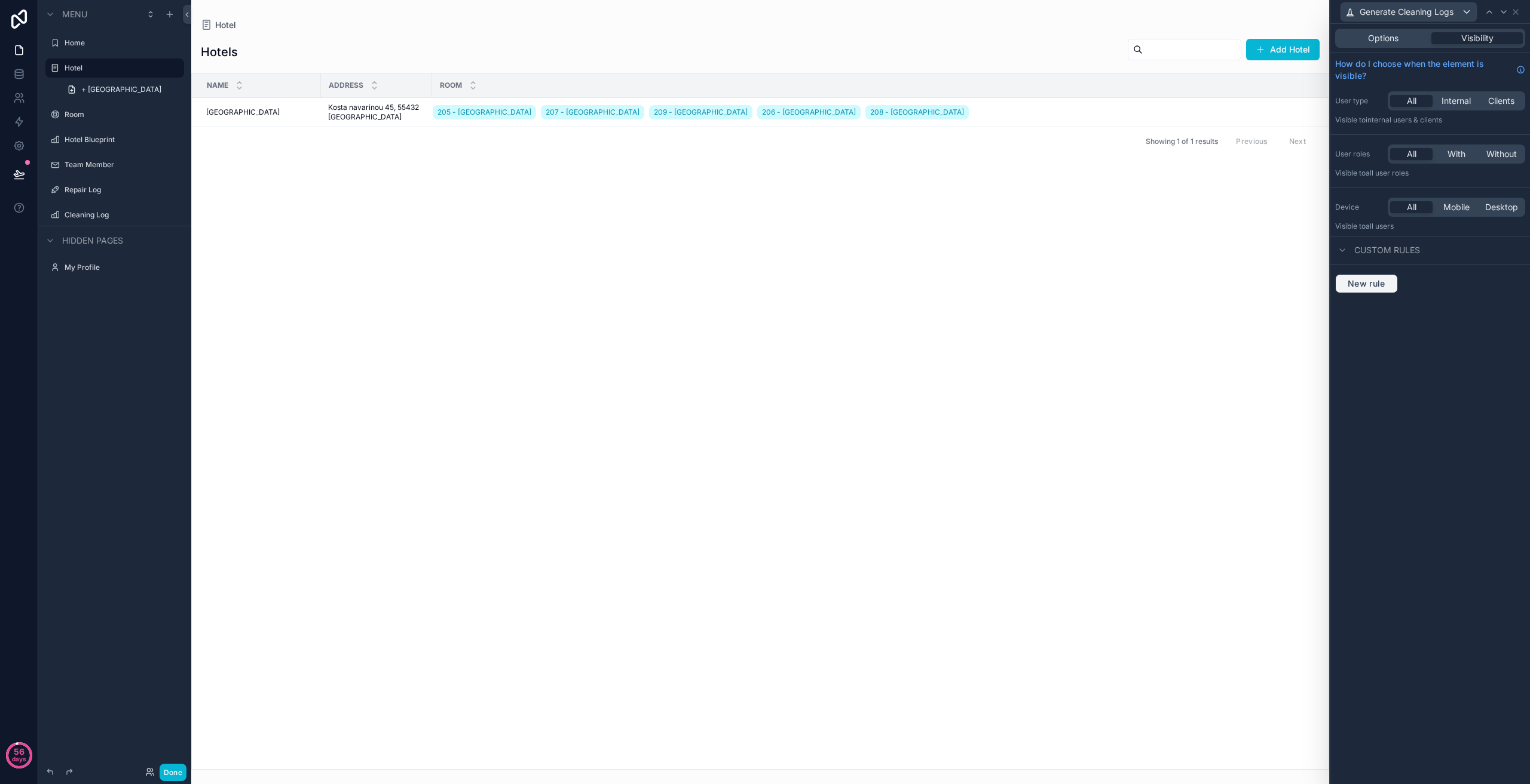
click at [1379, 281] on span "New rule" at bounding box center [1366, 284] width 47 height 11
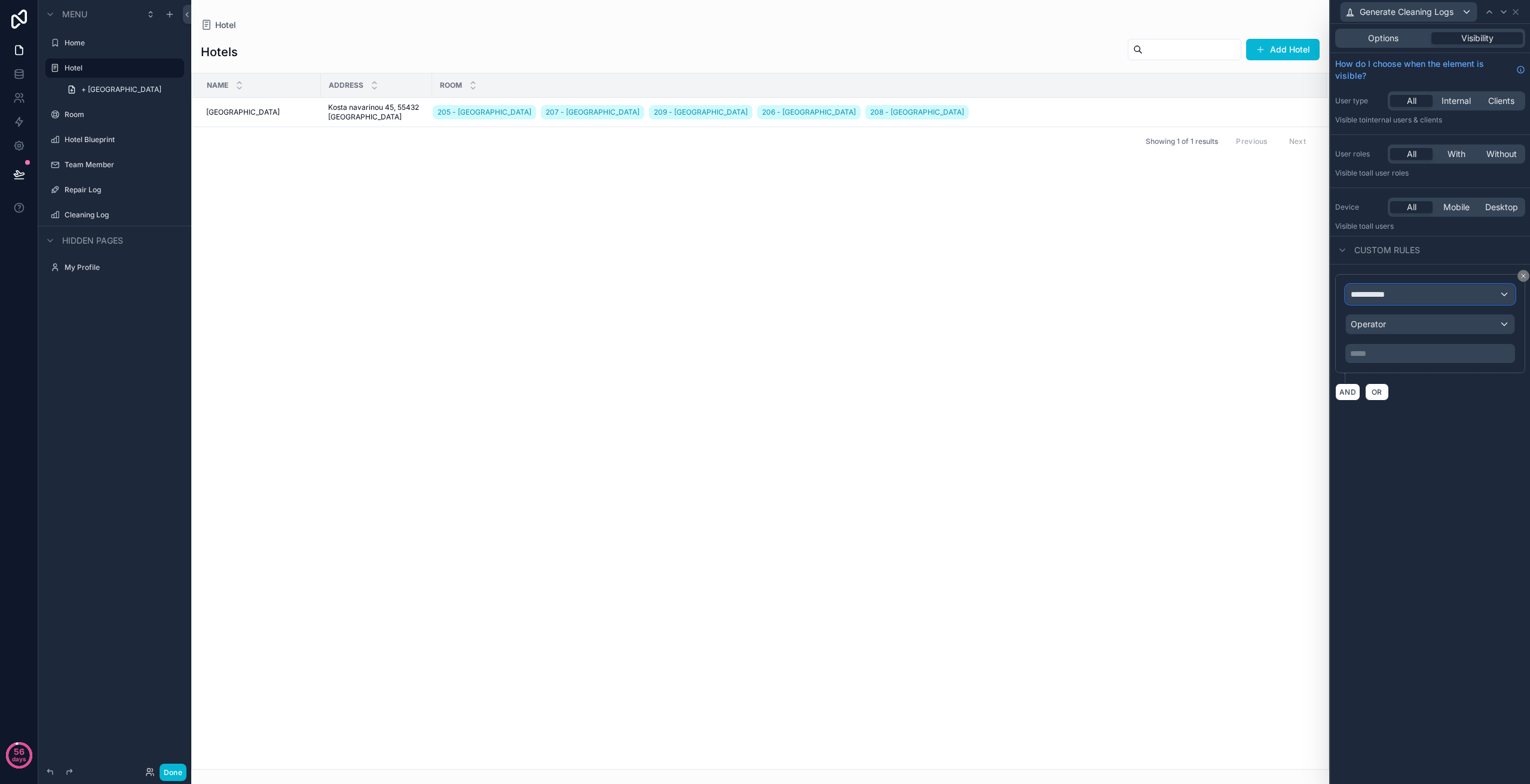
click at [1400, 298] on div "**********" at bounding box center [1429, 294] width 169 height 19
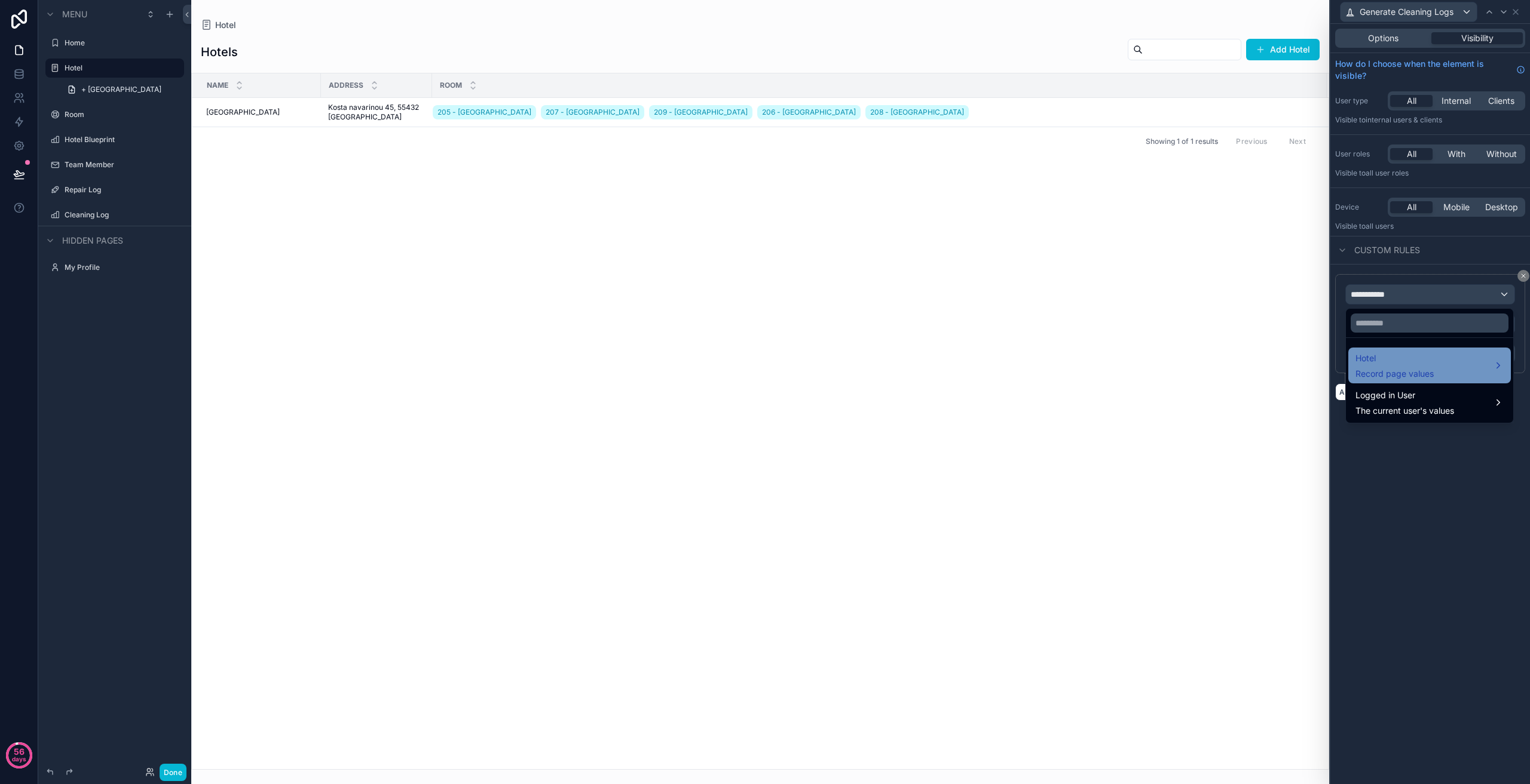
click at [1422, 367] on div "Hotel Record page values" at bounding box center [1394, 366] width 78 height 28
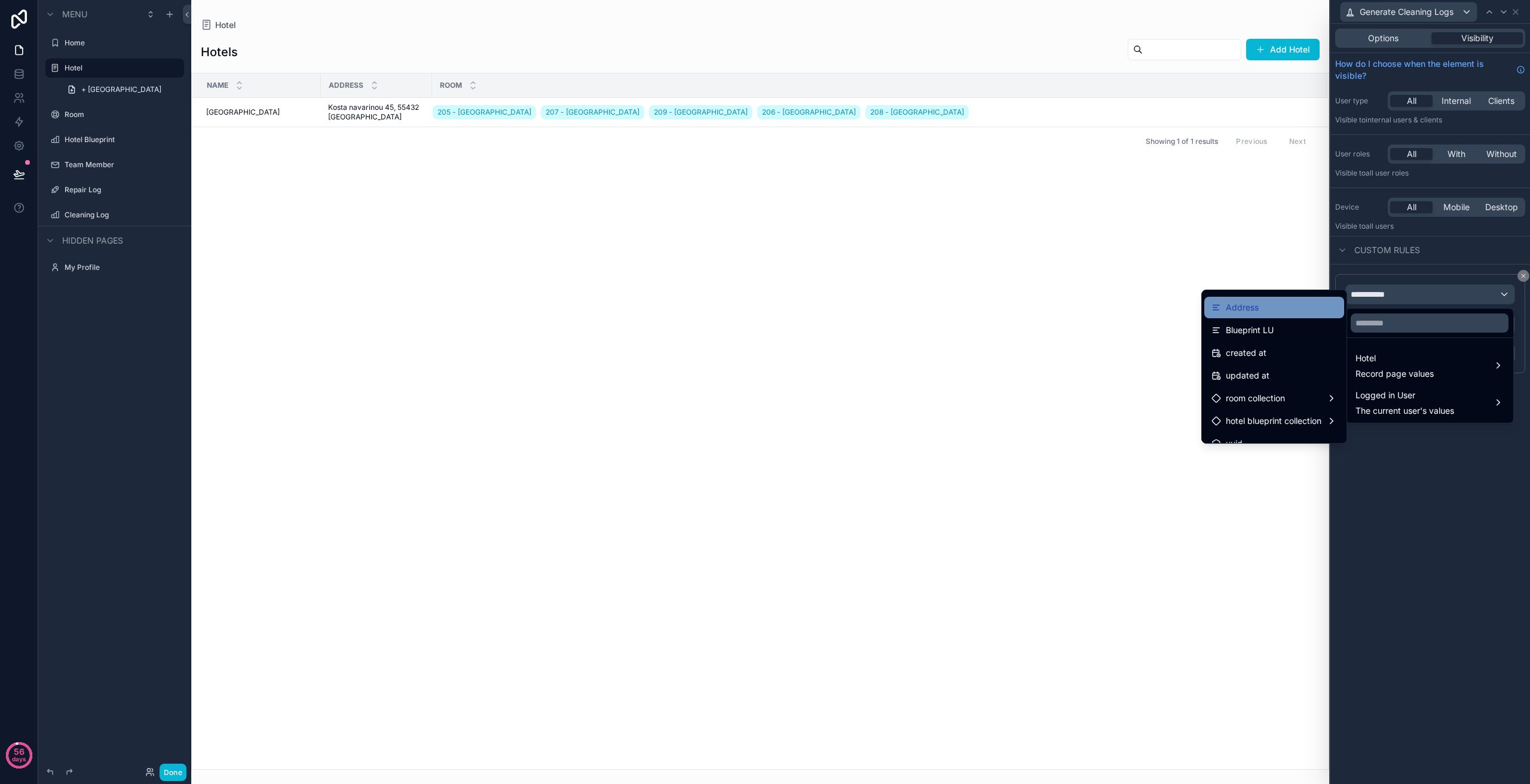
scroll to position [77, 0]
click at [1300, 411] on span "hotel blueprint collection" at bounding box center [1273, 407] width 96 height 14
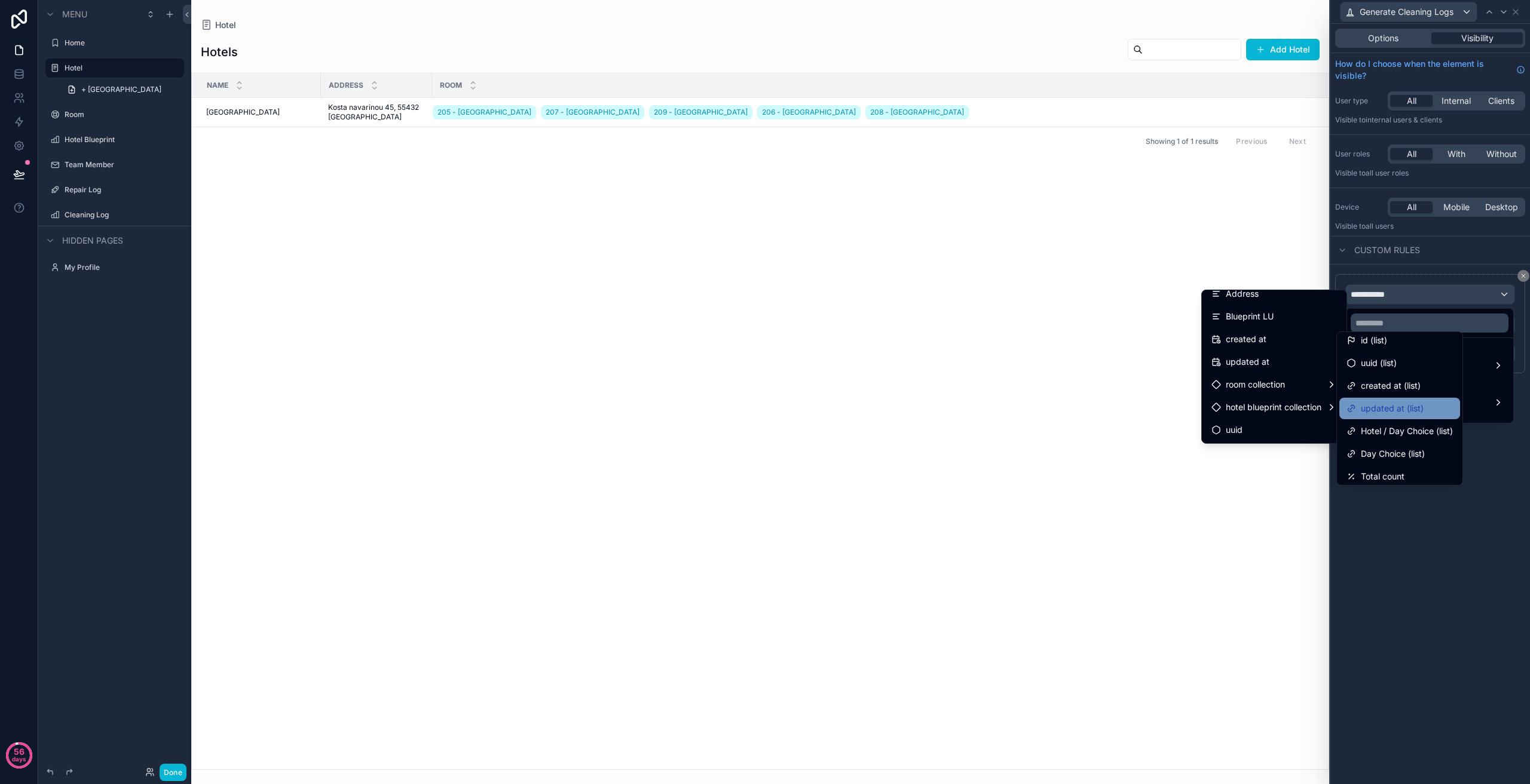
scroll to position [9, 0]
click at [1411, 444] on span "Day Choice (list)" at bounding box center [1392, 449] width 64 height 14
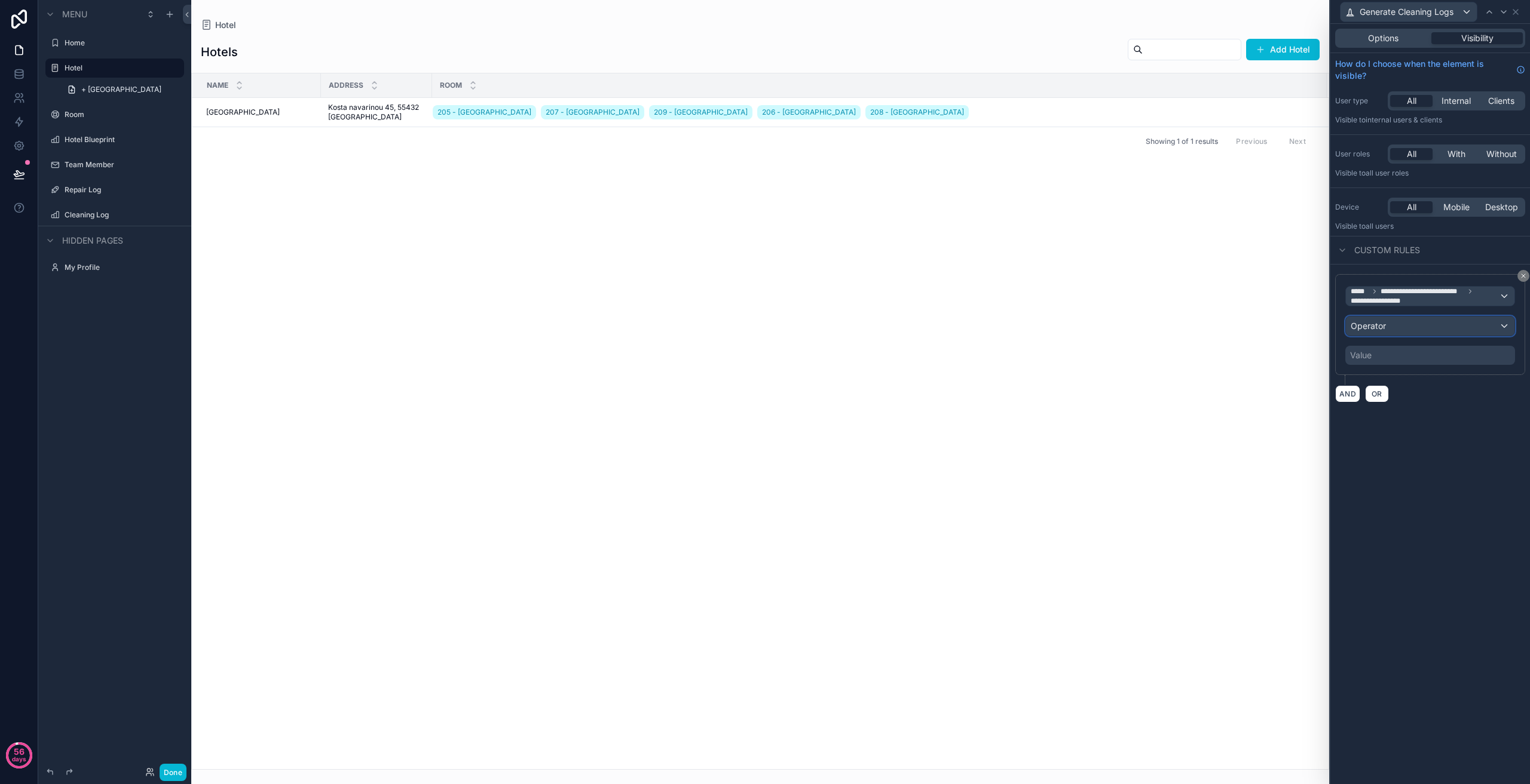
click at [1409, 326] on div "Operator" at bounding box center [1429, 326] width 169 height 19
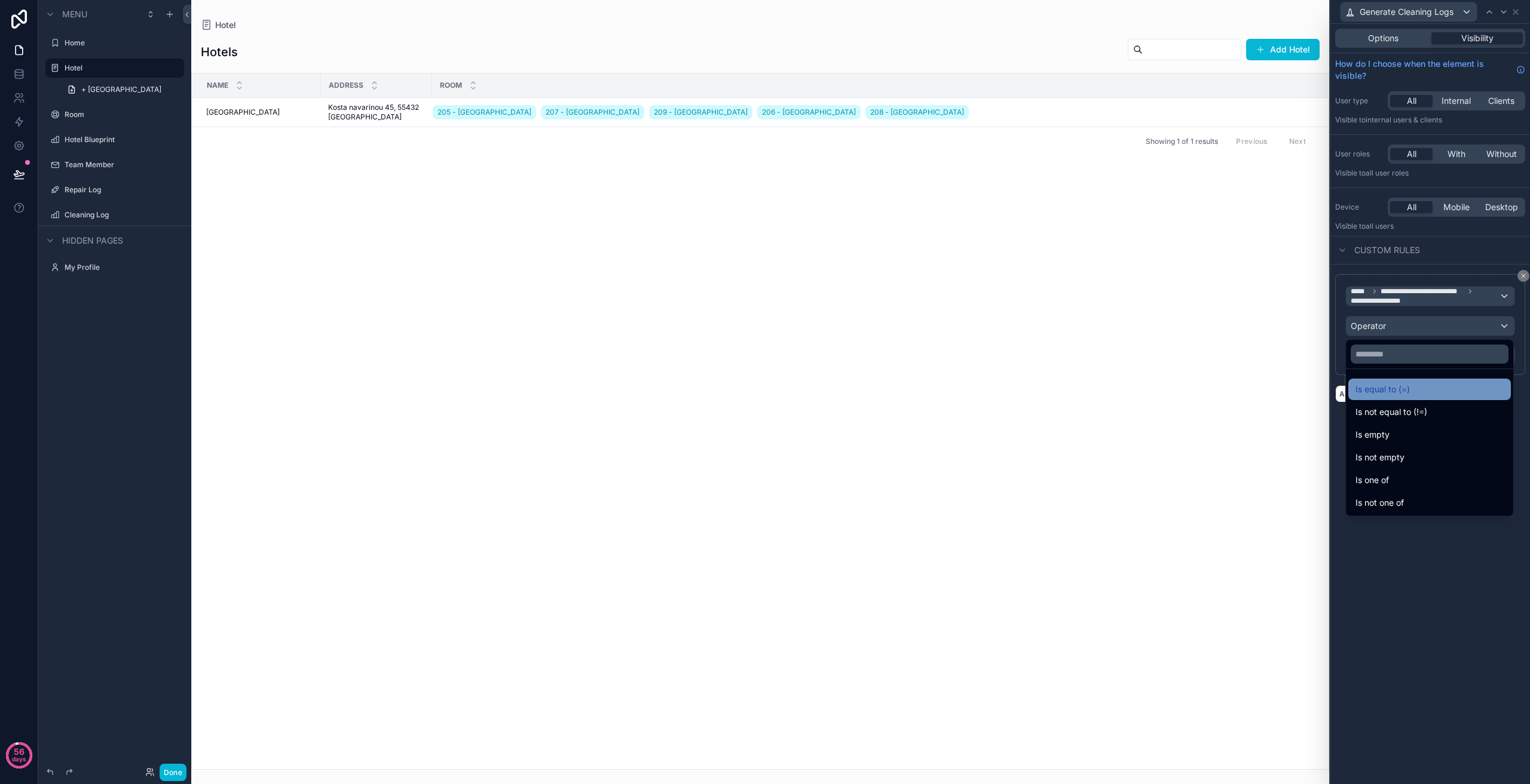
click at [1425, 393] on div "Is equal to (=)" at bounding box center [1429, 389] width 148 height 14
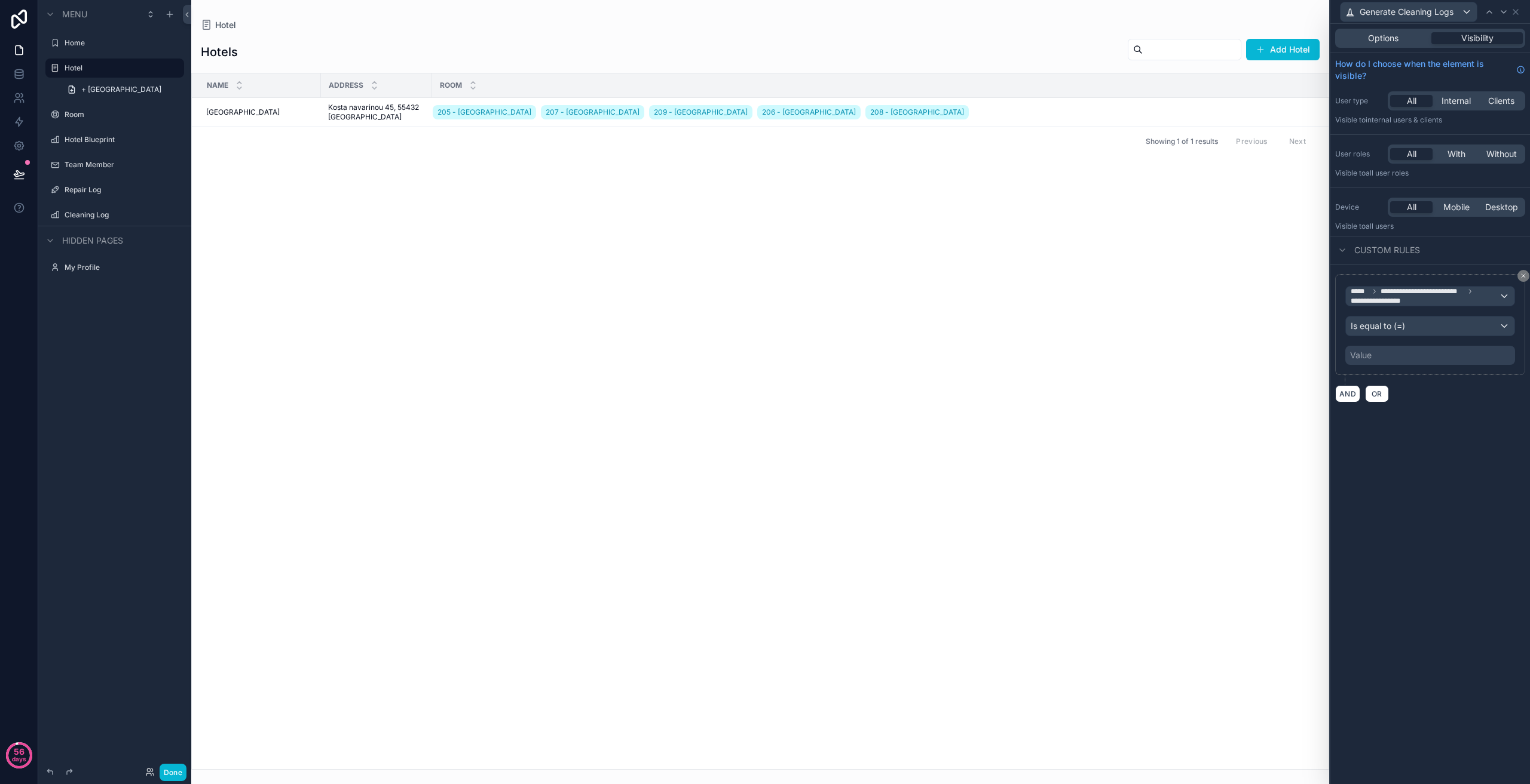
click at [1400, 355] on div "Value" at bounding box center [1430, 355] width 170 height 19
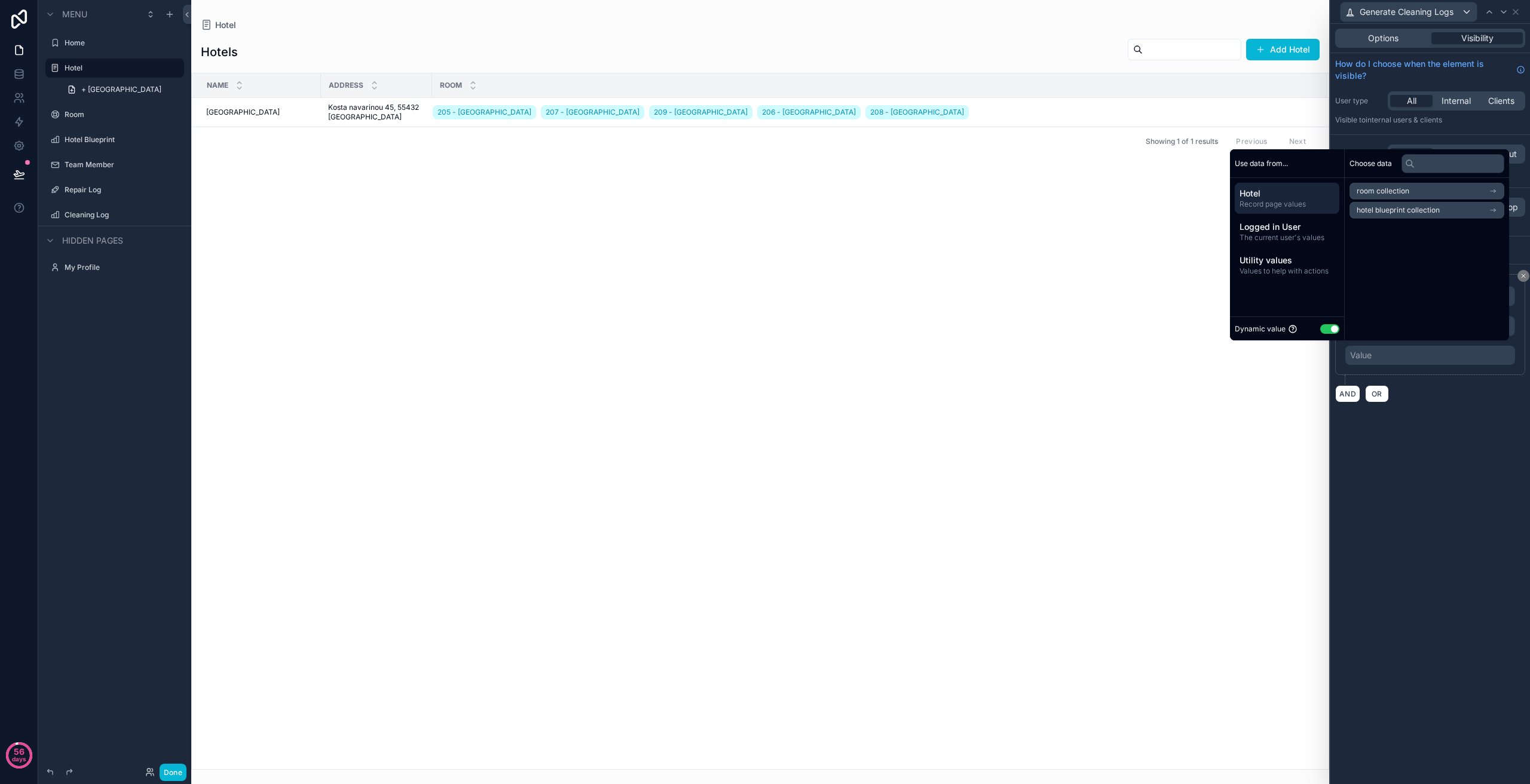
click at [1417, 186] on li "room collection" at bounding box center [1427, 191] width 155 height 17
click at [1414, 190] on span "room collection" at bounding box center [1395, 190] width 52 height 9
click at [1422, 209] on span "hotel blueprint collection" at bounding box center [1398, 210] width 83 height 9
click at [1293, 200] on span "Record page values" at bounding box center [1286, 204] width 95 height 9
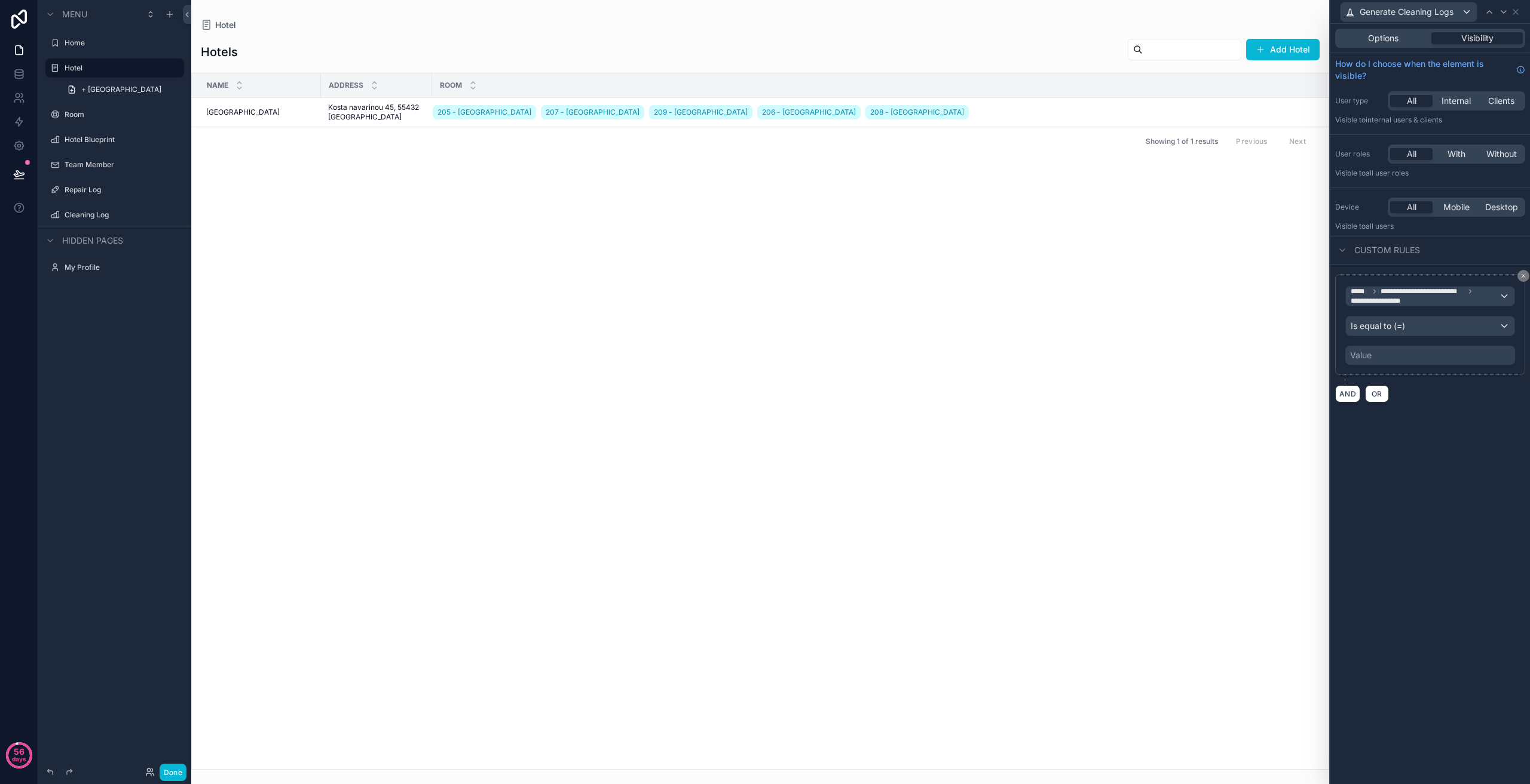
drag, startPoint x: 1409, startPoint y: 462, endPoint x: 1411, endPoint y: 344, distance: 118.0
click at [1409, 461] on div "**********" at bounding box center [1430, 404] width 200 height 761
click at [1424, 295] on span "**********" at bounding box center [1422, 291] width 84 height 9
click at [1429, 394] on span "Logged in User" at bounding box center [1404, 397] width 99 height 14
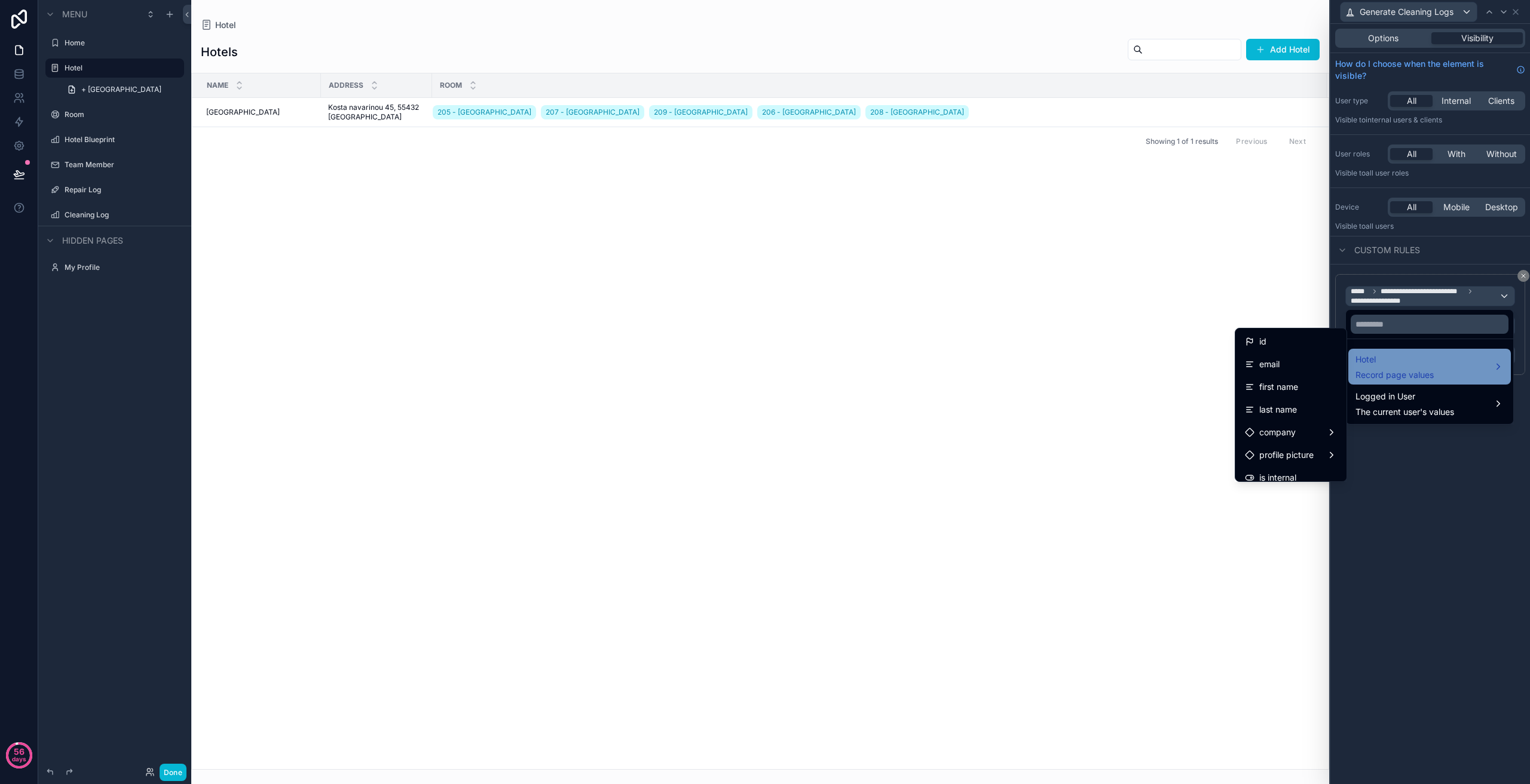
click at [1422, 372] on span "Record page values" at bounding box center [1394, 375] width 78 height 12
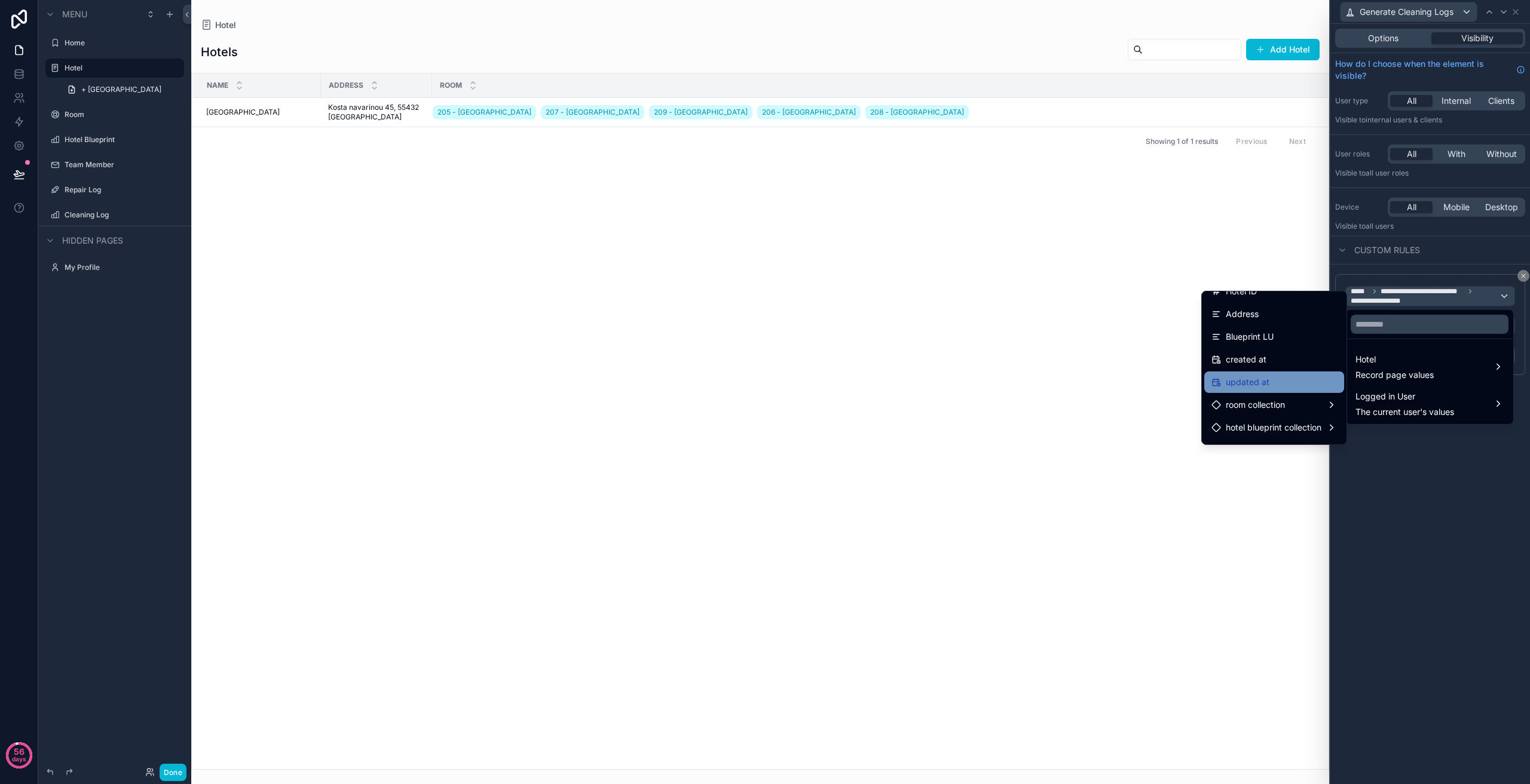
scroll to position [77, 0]
click at [1271, 322] on div "Blueprint LU" at bounding box center [1274, 318] width 126 height 14
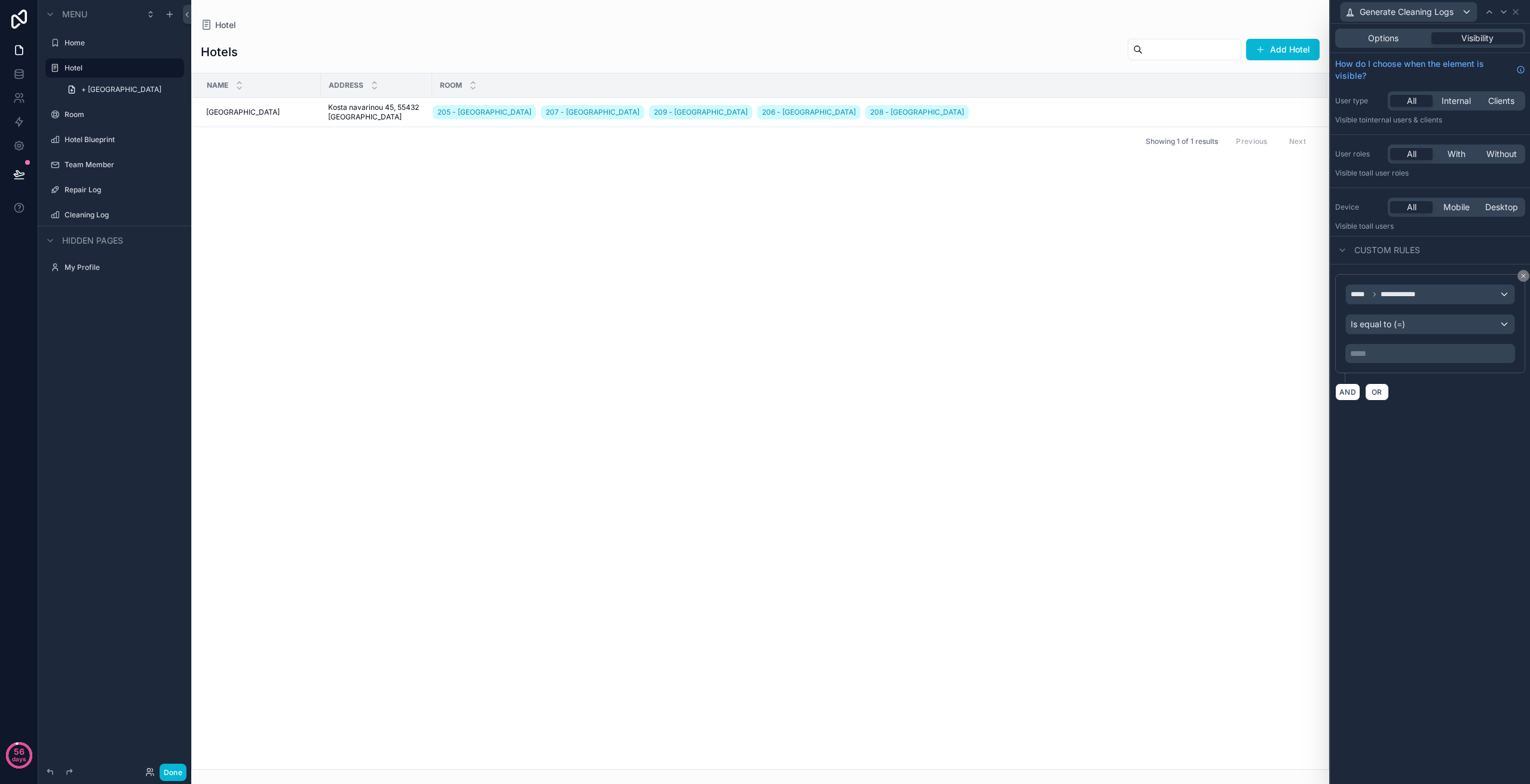
click at [1384, 347] on div "***** ﻿" at bounding box center [1430, 353] width 170 height 19
click at [1383, 361] on div "***** ﻿" at bounding box center [1430, 353] width 170 height 19
click at [1383, 355] on p "***** ﻿" at bounding box center [1430, 353] width 162 height 12
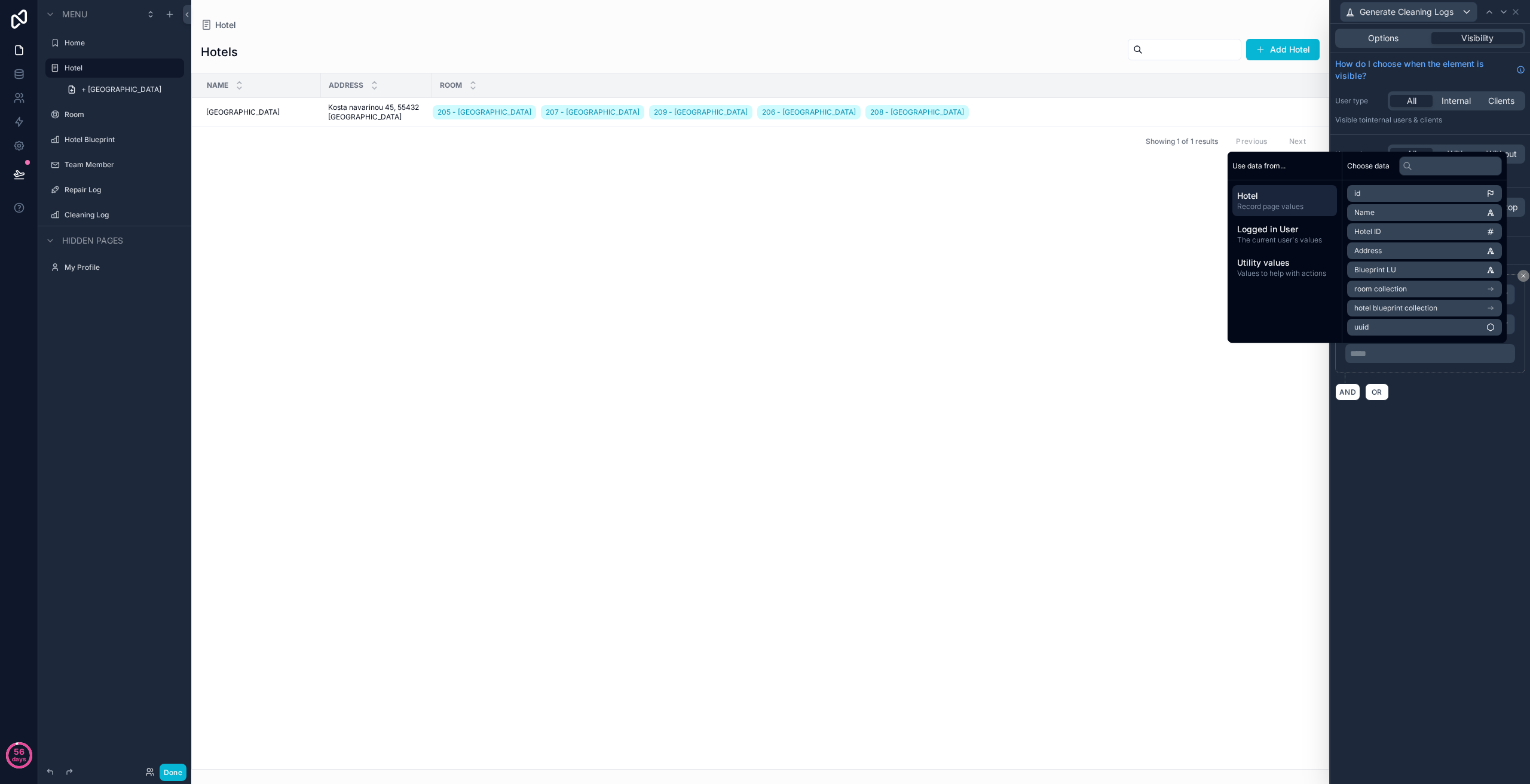
click at [1407, 307] on span "hotel blueprint collection" at bounding box center [1395, 308] width 83 height 9
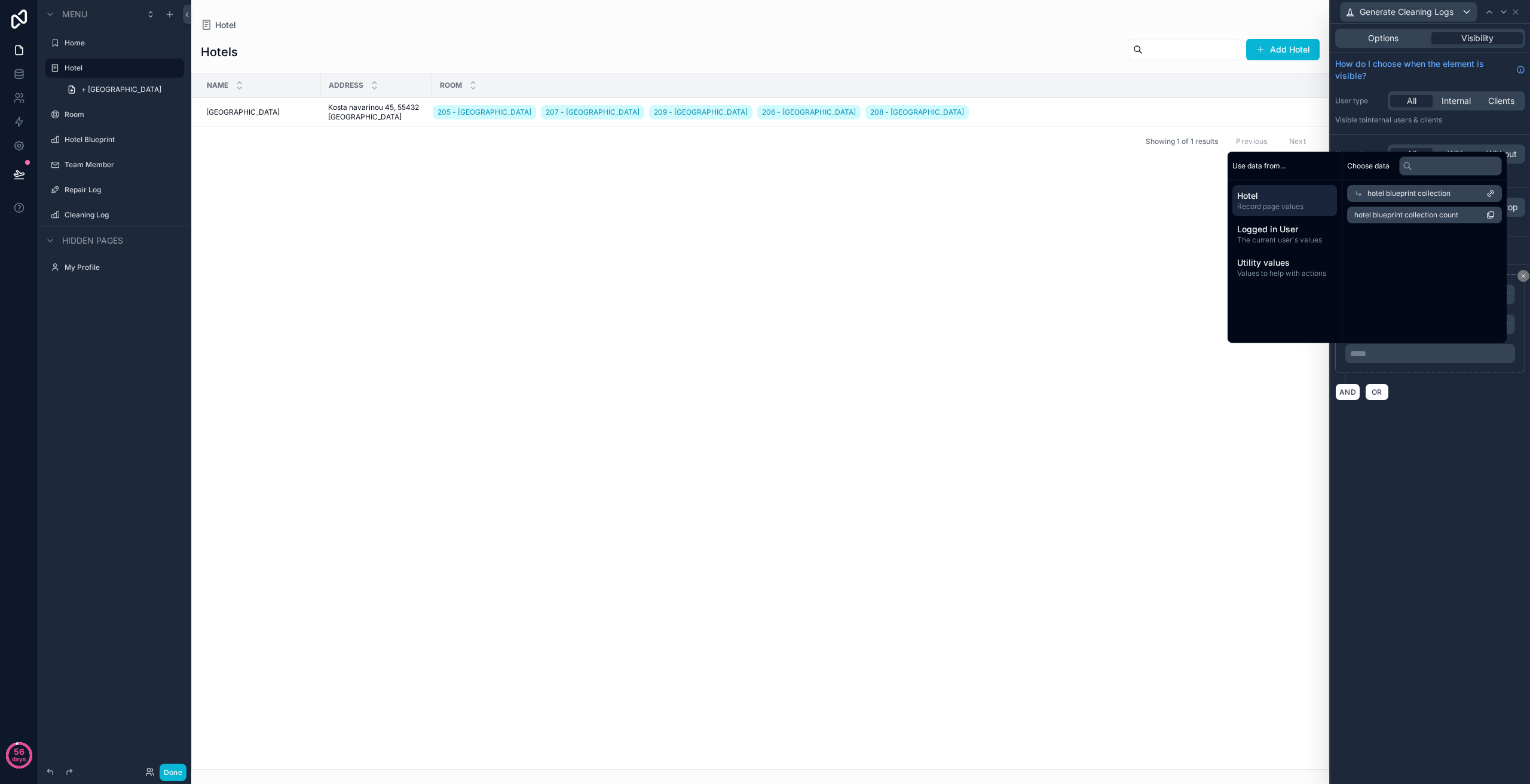
click at [1389, 214] on span "hotel blueprint collection count" at bounding box center [1405, 214] width 104 height 9
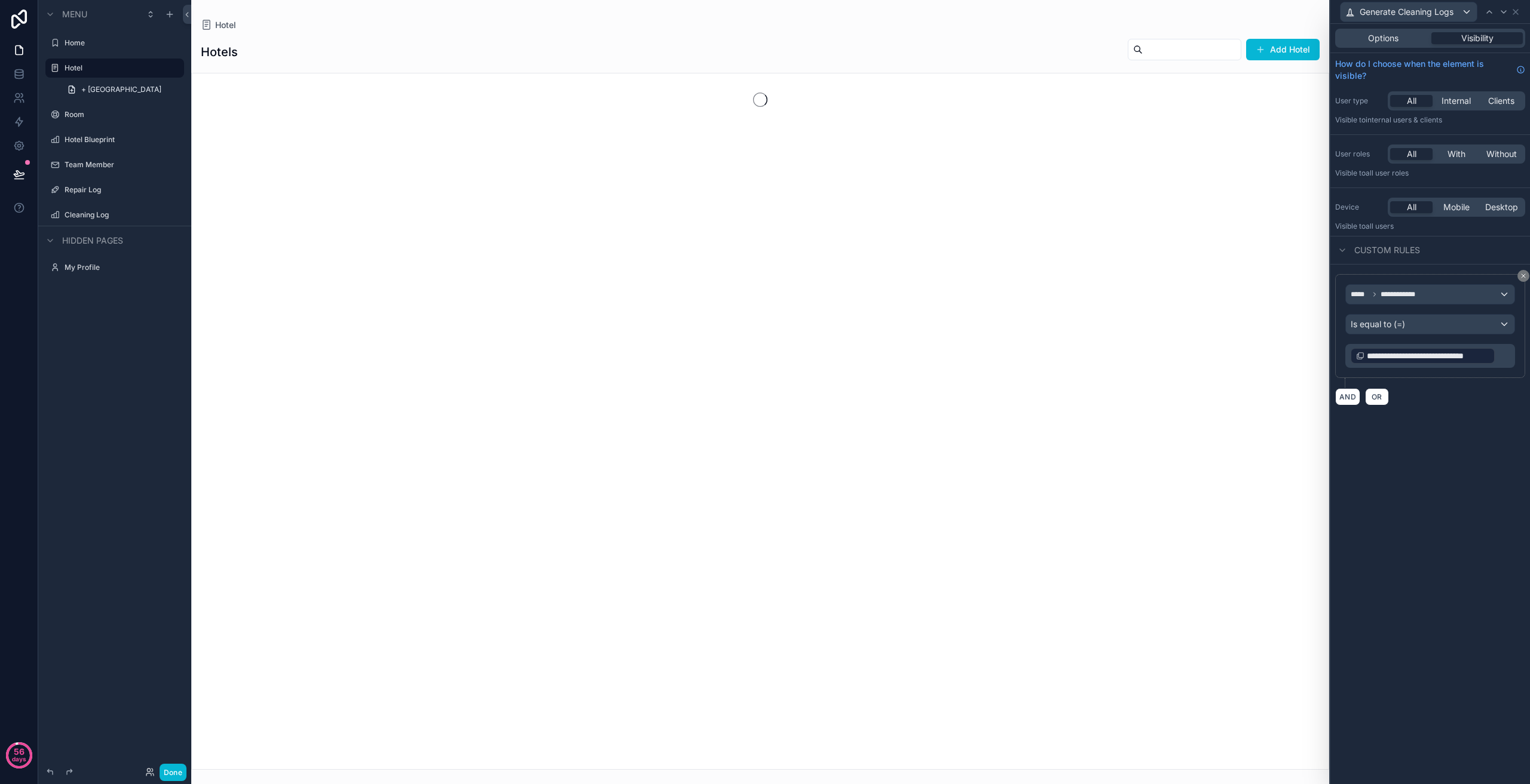
click at [1447, 422] on div "**********" at bounding box center [1430, 404] width 200 height 761
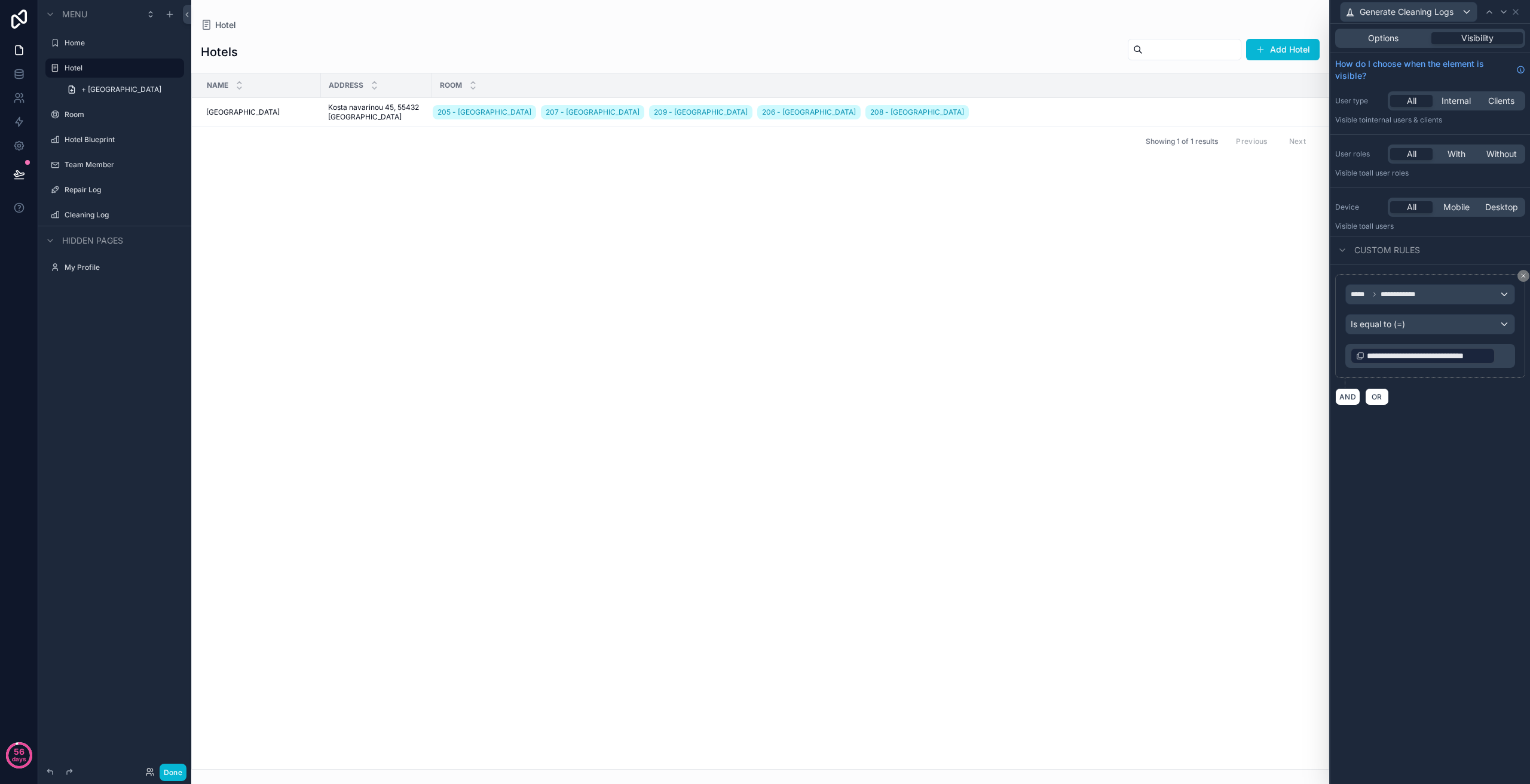
click at [1521, 274] on button at bounding box center [1523, 276] width 12 height 12
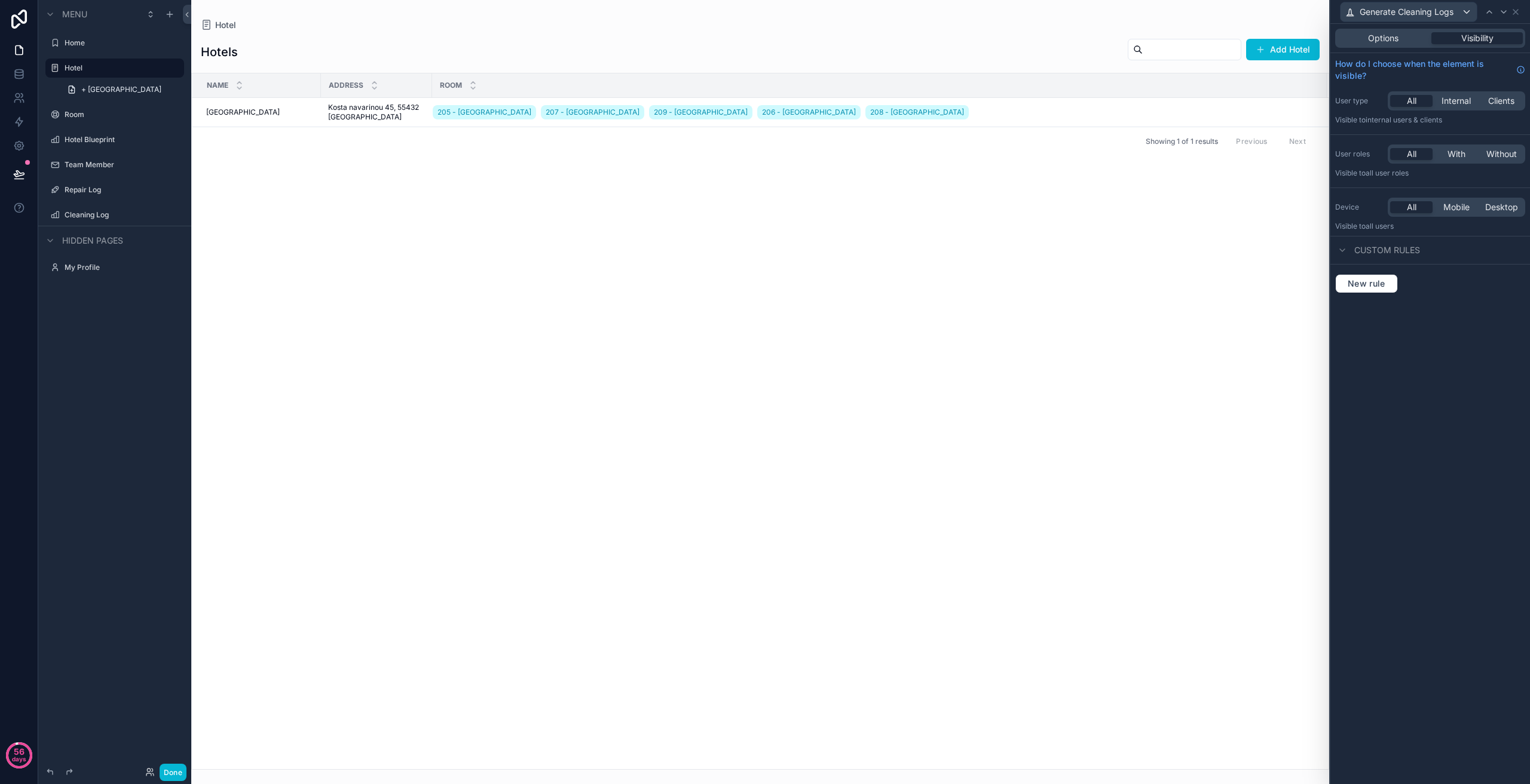
click at [1373, 239] on div "Custom rules" at bounding box center [1430, 250] width 200 height 28
click at [1375, 243] on div "Custom rules" at bounding box center [1430, 250] width 200 height 28
click at [1375, 247] on span "Custom rules" at bounding box center [1386, 250] width 66 height 12
click at [1363, 275] on button "New rule" at bounding box center [1365, 284] width 62 height 19
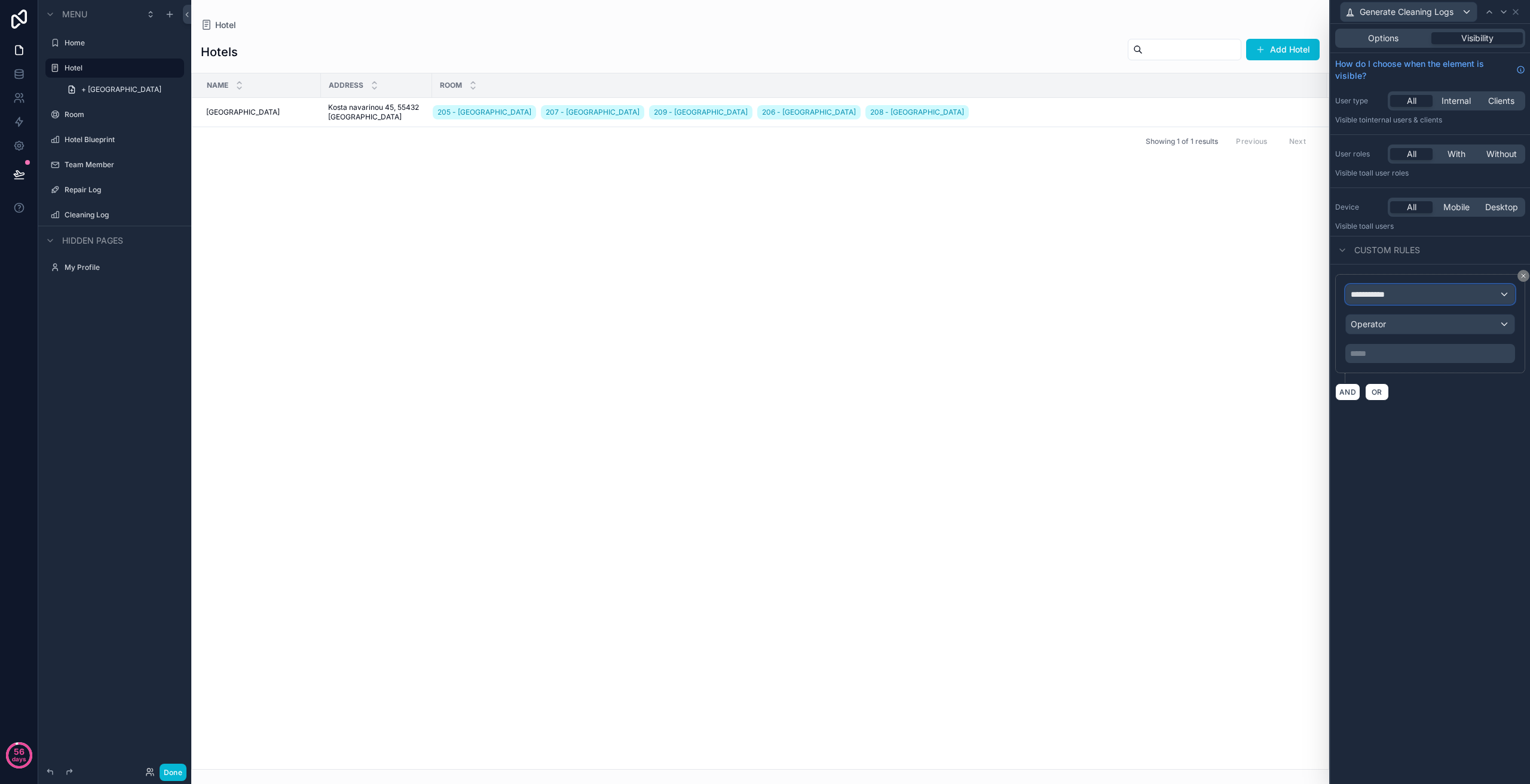
click at [1394, 298] on span "**********" at bounding box center [1372, 294] width 44 height 12
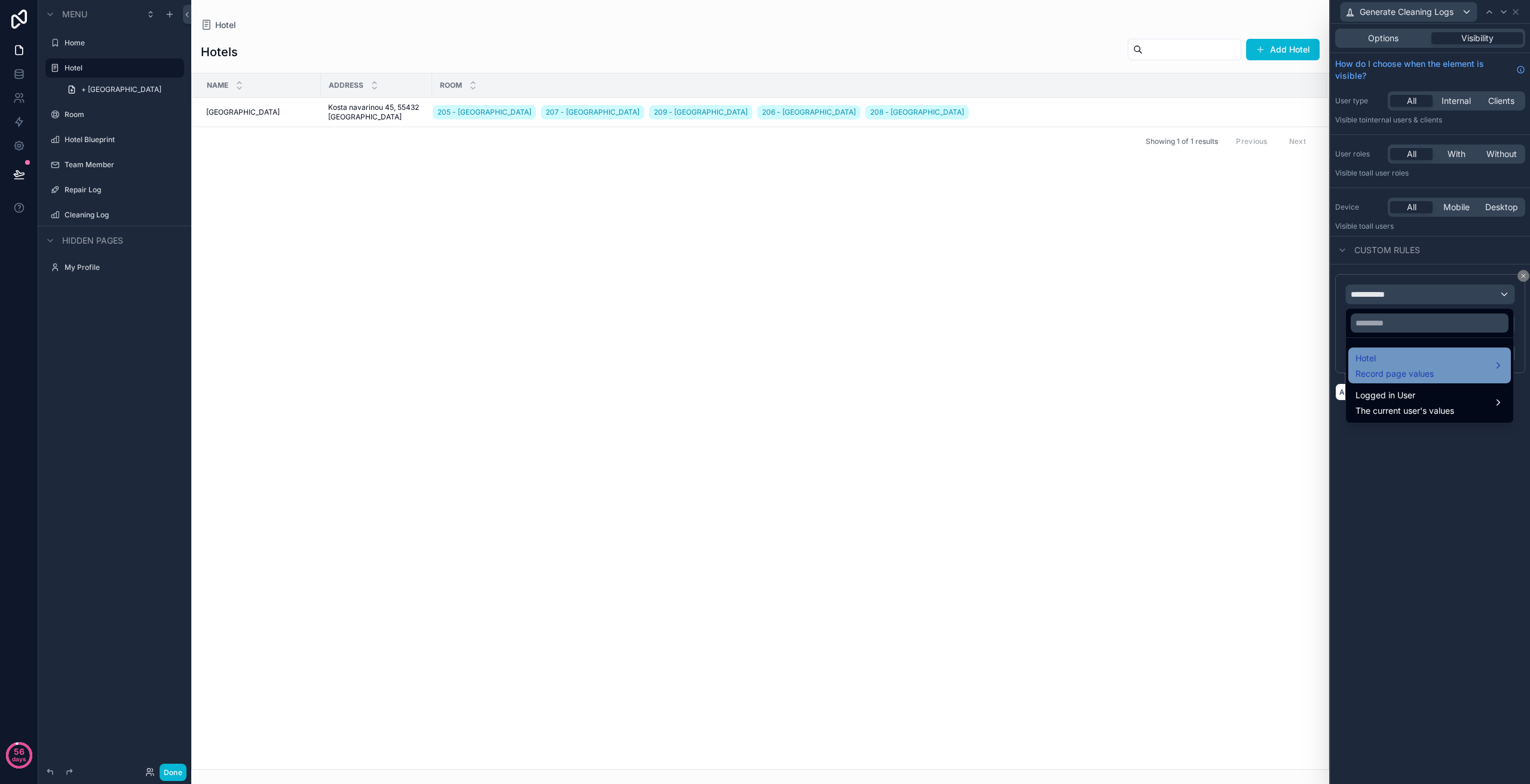
click at [1439, 372] on div "Hotel Record page values" at bounding box center [1429, 366] width 148 height 28
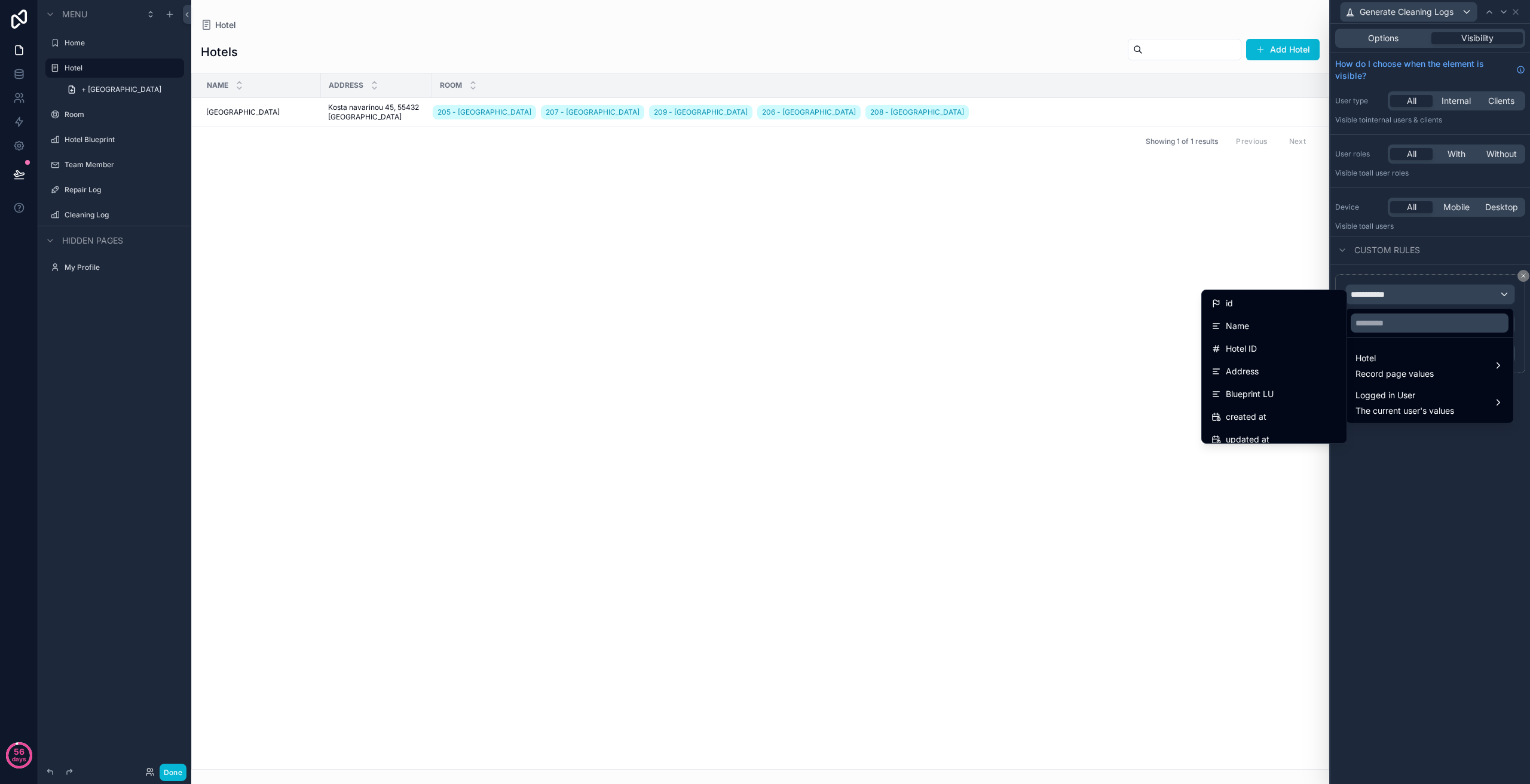
click at [1449, 488] on div at bounding box center [1430, 392] width 200 height 784
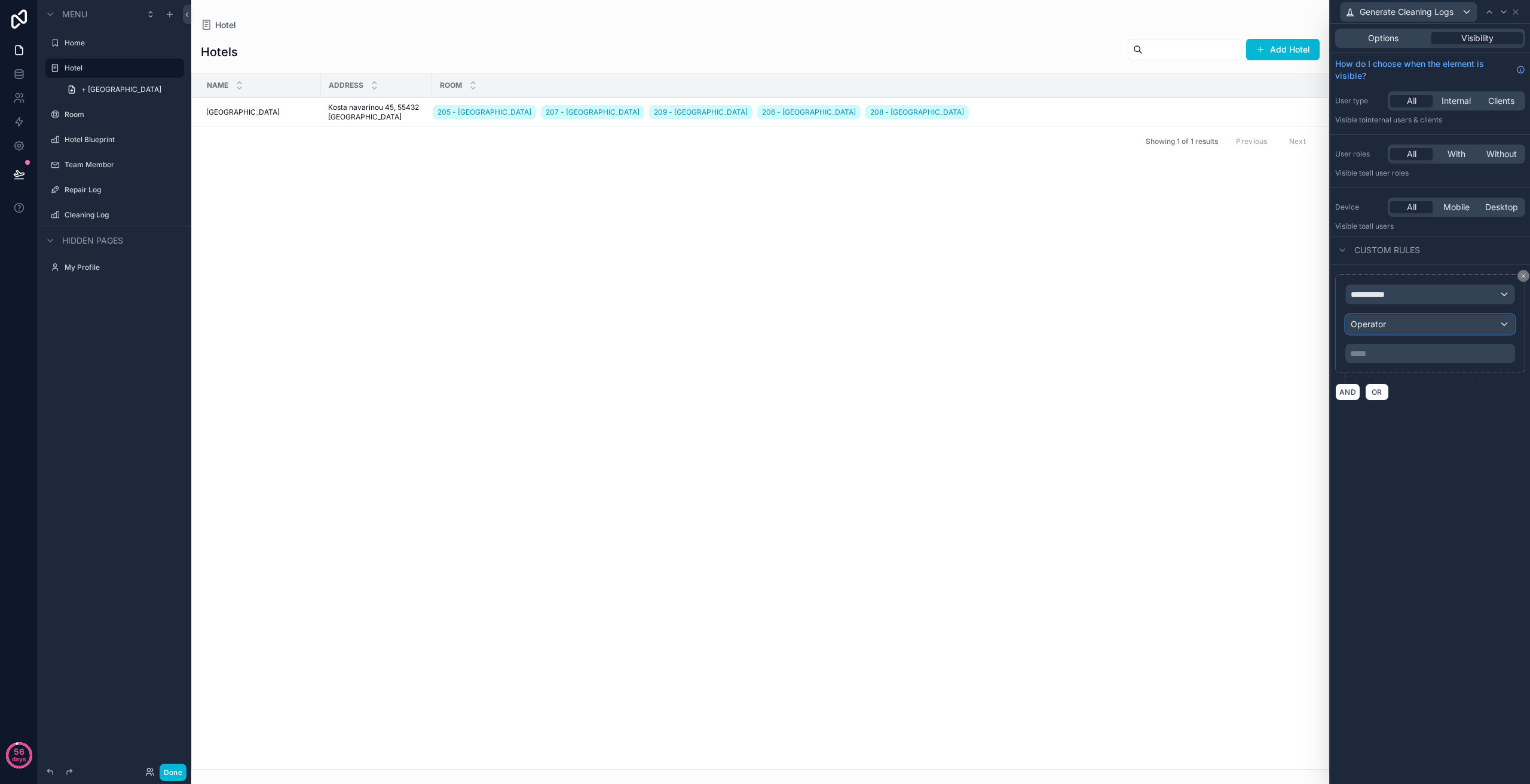
click at [1439, 318] on div "Operator" at bounding box center [1429, 324] width 169 height 19
click at [1424, 294] on div at bounding box center [1430, 392] width 200 height 784
click at [1424, 294] on div "**********" at bounding box center [1429, 294] width 169 height 19
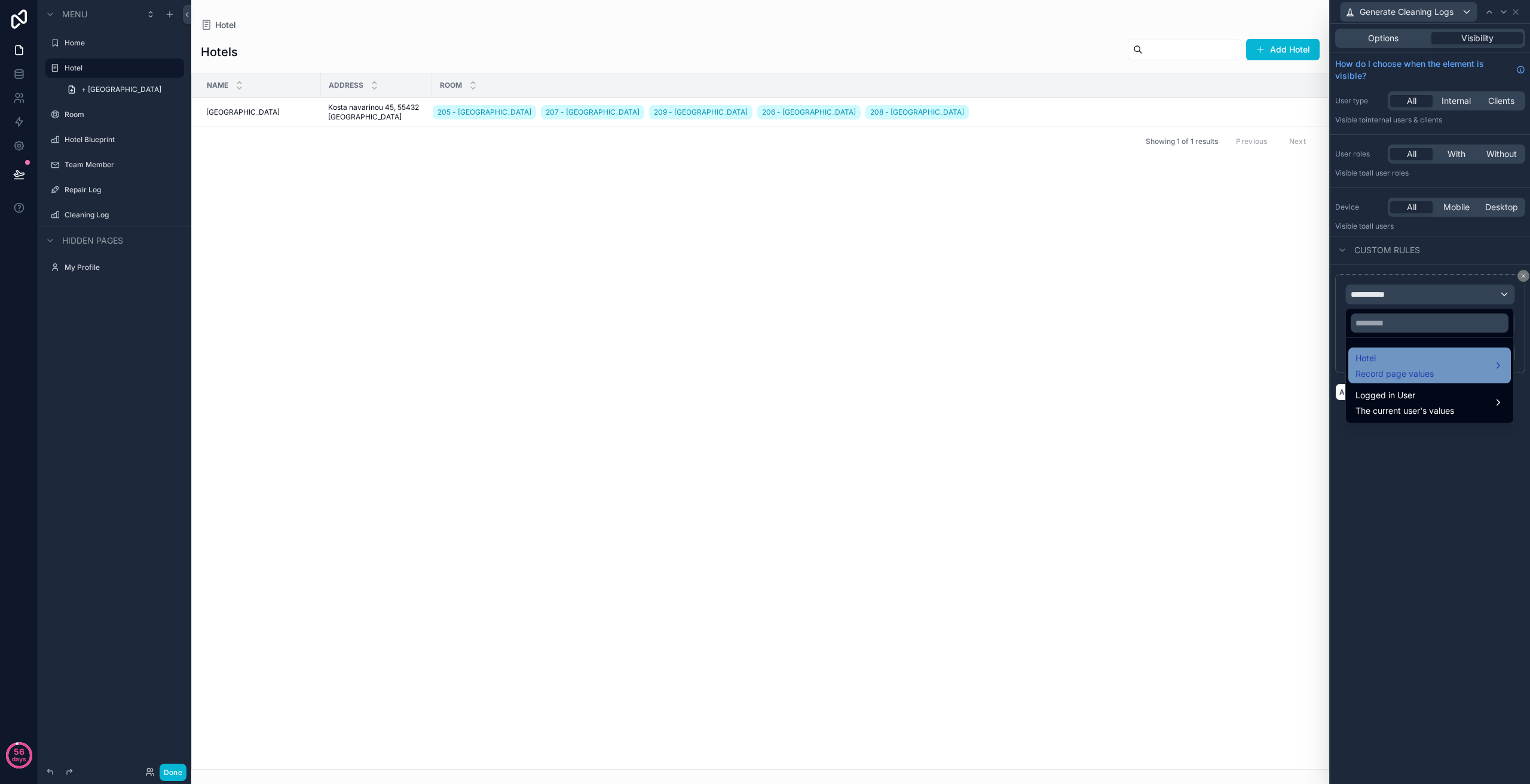
click at [1428, 377] on span "Record page values" at bounding box center [1394, 374] width 78 height 12
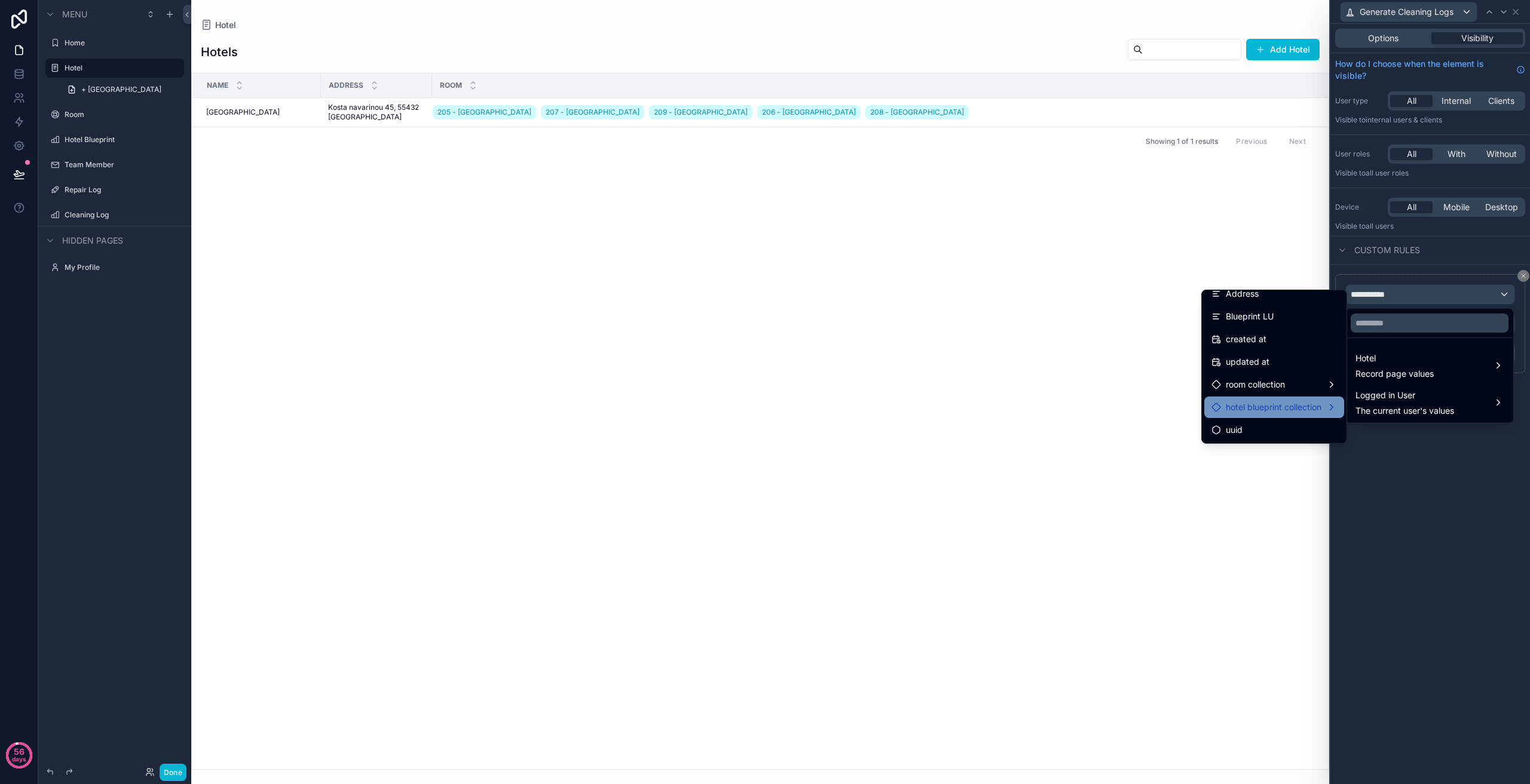
click at [1296, 415] on div "hotel blueprint collection" at bounding box center [1274, 407] width 140 height 22
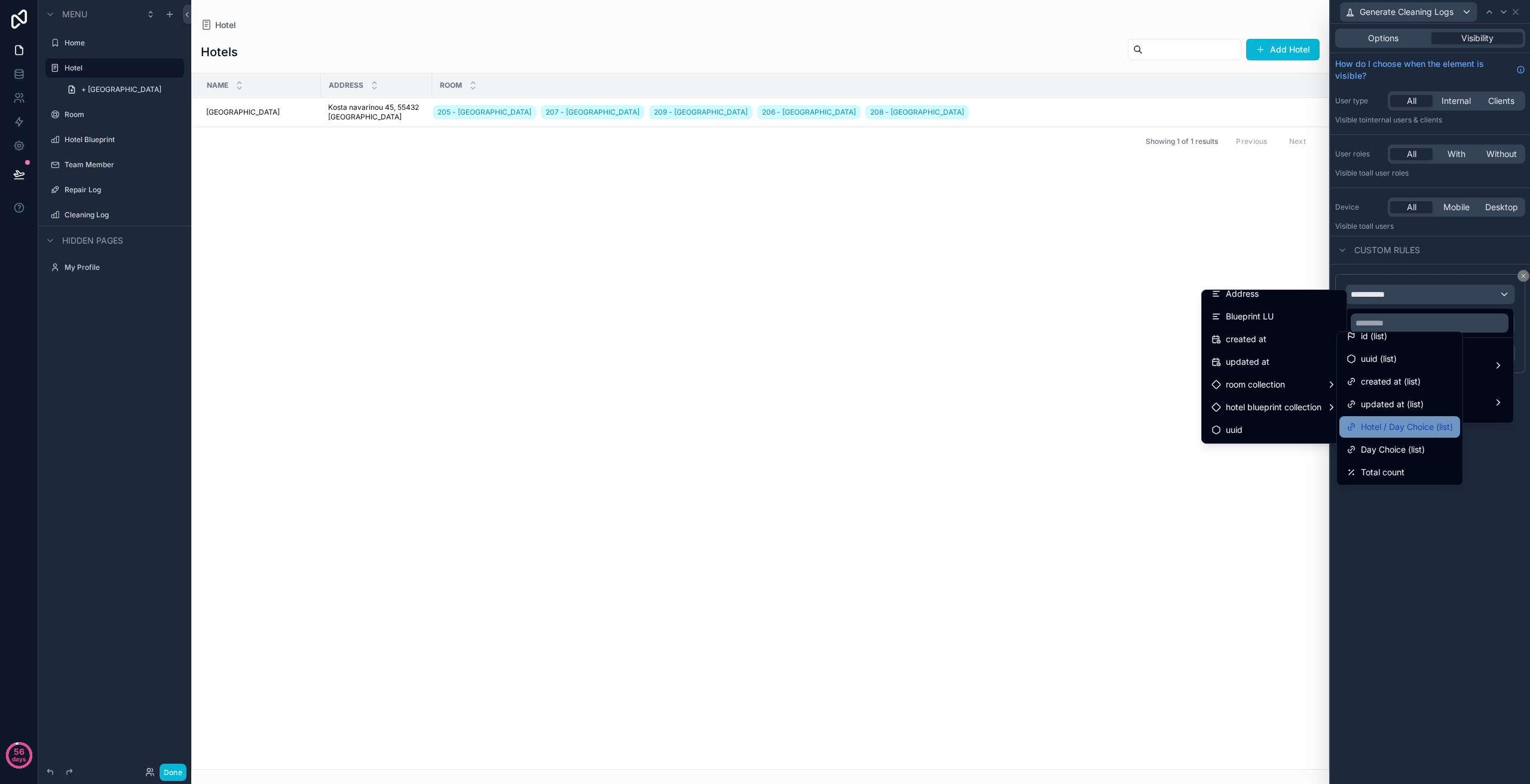
scroll to position [9, 0]
drag, startPoint x: 1422, startPoint y: 456, endPoint x: 1425, endPoint y: 449, distance: 7.6
click at [1422, 456] on span "Day Choice (list)" at bounding box center [1392, 449] width 64 height 14
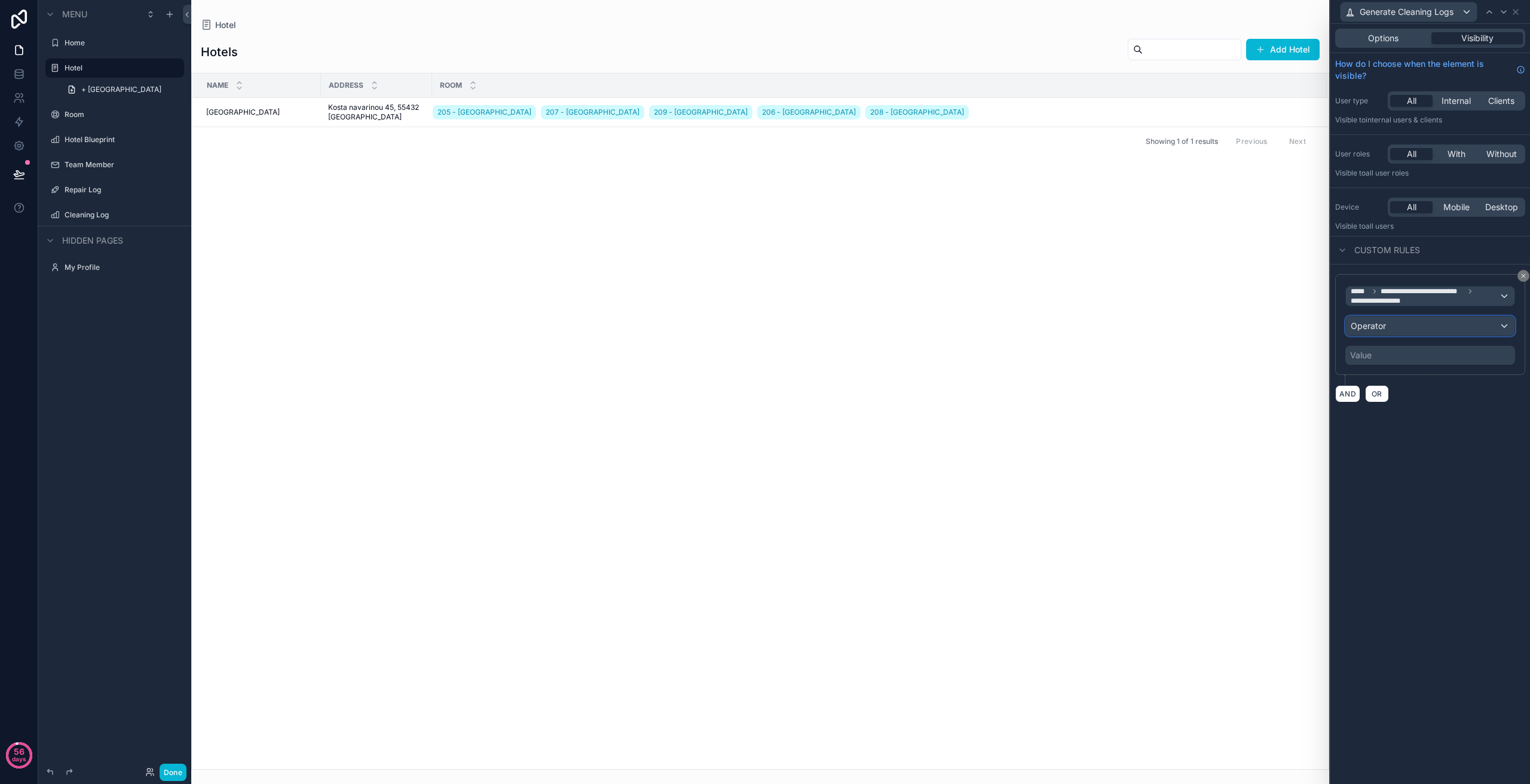
click at [1426, 329] on div "Operator" at bounding box center [1429, 326] width 169 height 19
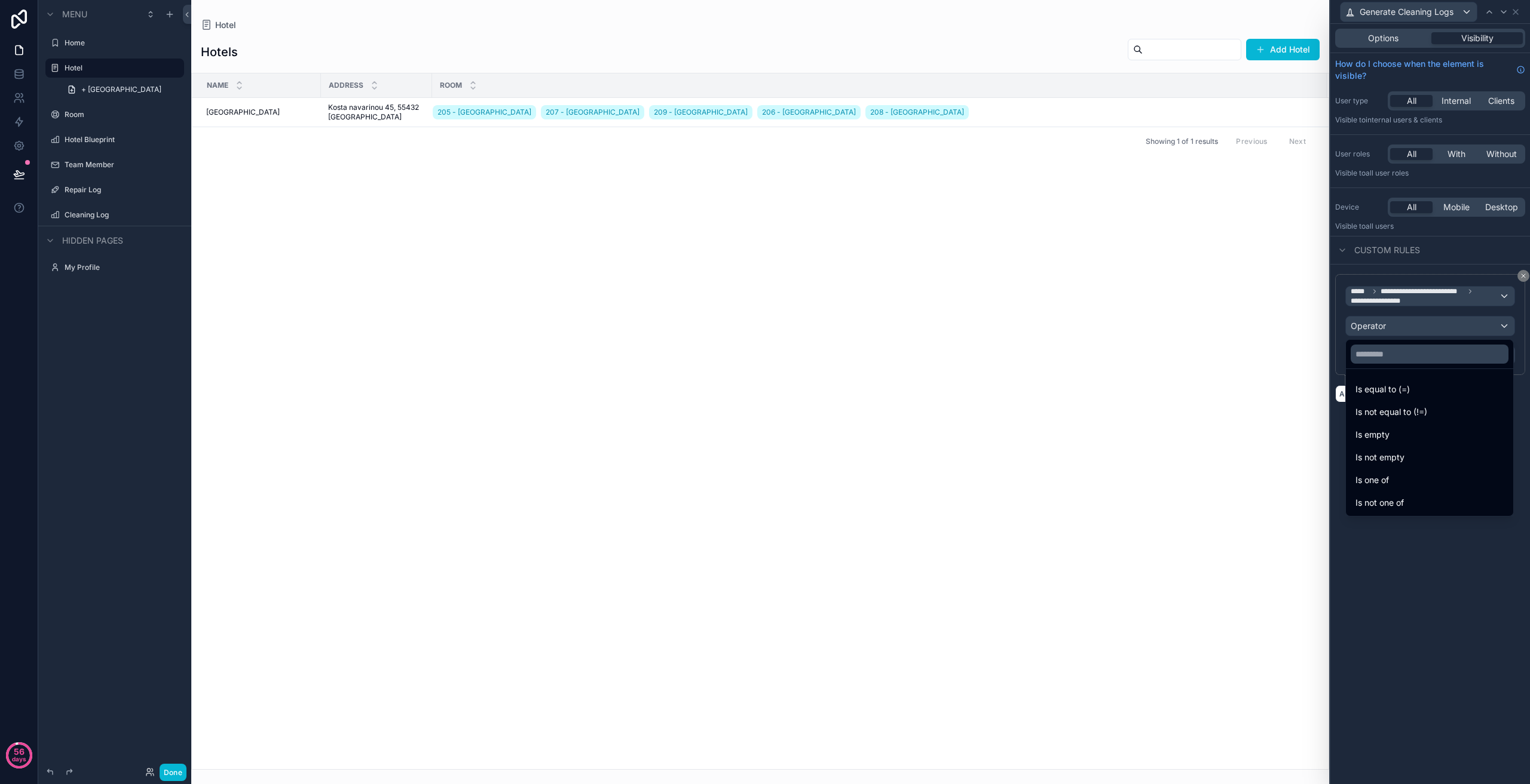
click at [1413, 384] on div "Is equal to (=)" at bounding box center [1429, 389] width 148 height 14
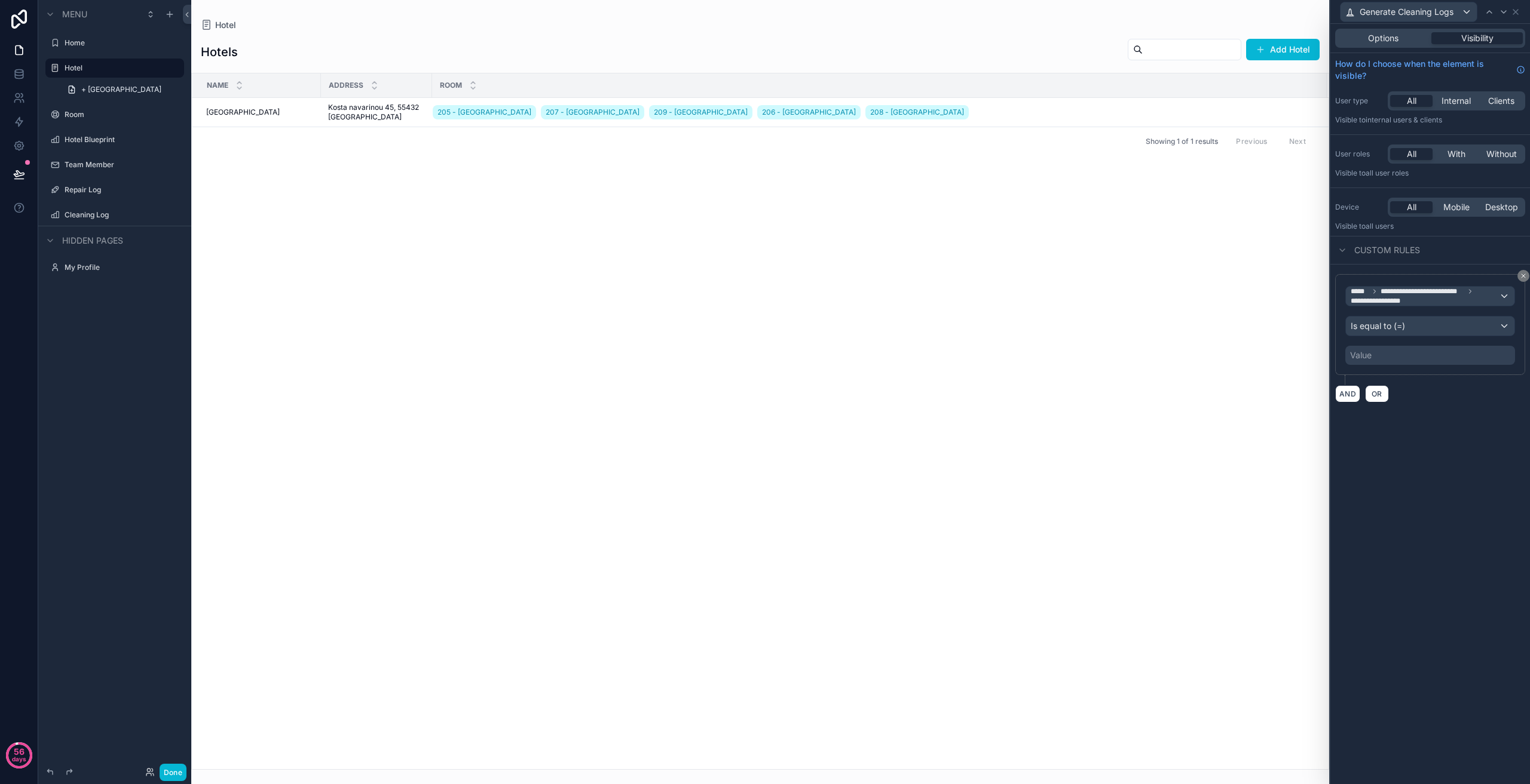
click at [1419, 354] on div "Value" at bounding box center [1430, 355] width 170 height 19
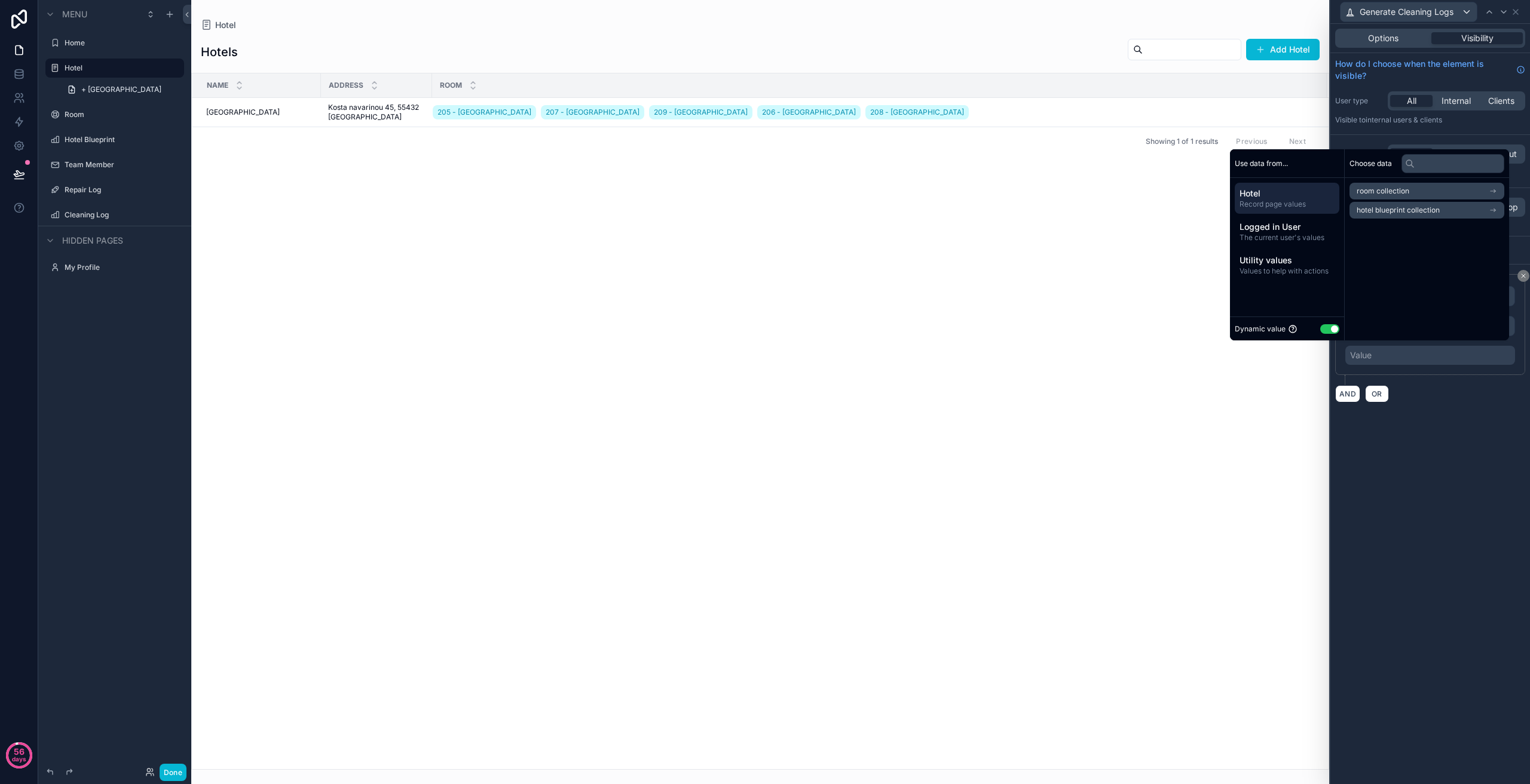
click at [1409, 211] on span "hotel blueprint collection" at bounding box center [1398, 210] width 83 height 9
click at [1320, 333] on button "Use setting" at bounding box center [1329, 328] width 19 height 9
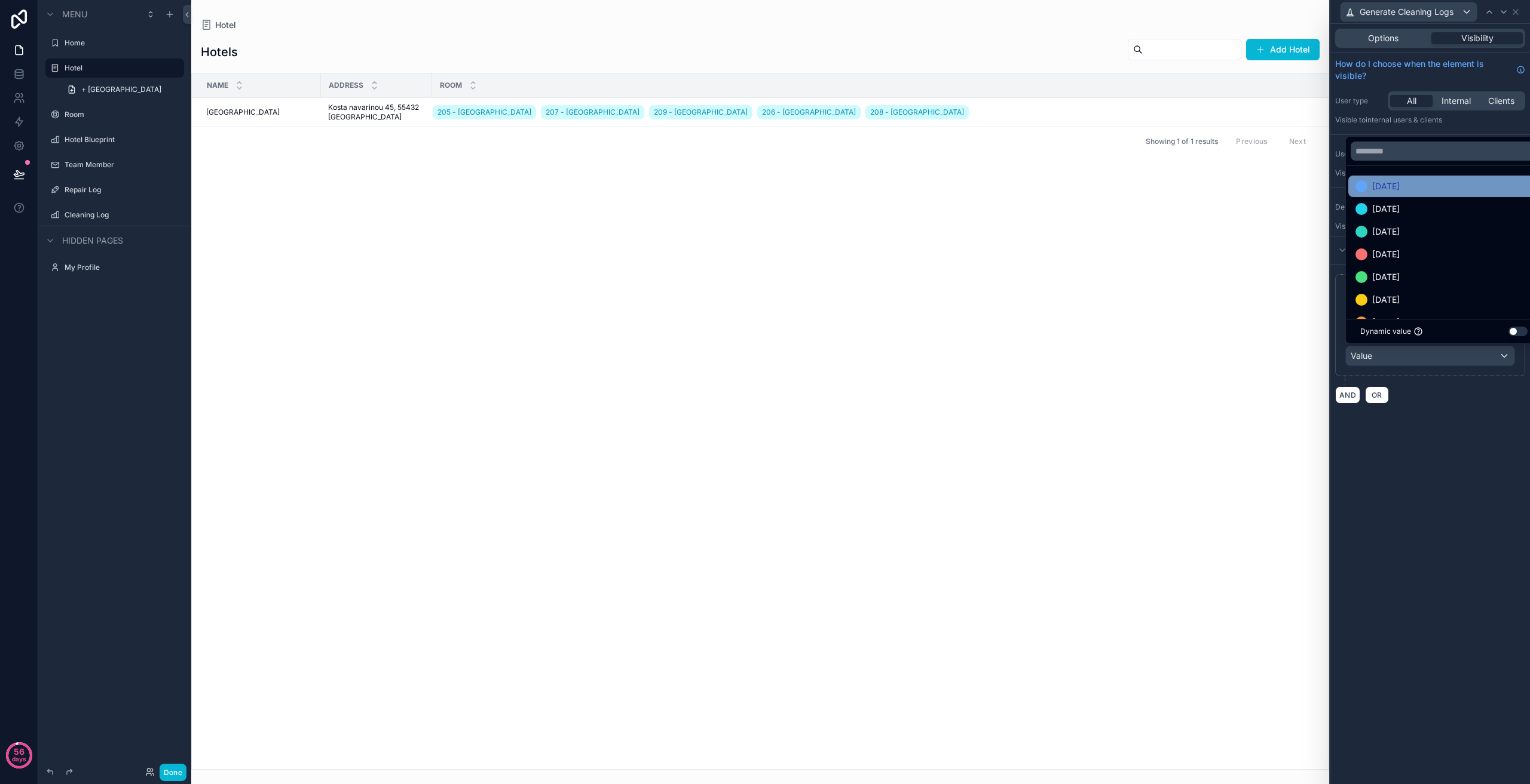
click at [1424, 190] on div "[DATE]" at bounding box center [1444, 186] width 177 height 14
click at [1413, 205] on div "[DATE]" at bounding box center [1444, 209] width 177 height 14
click at [1422, 190] on div "[DATE]" at bounding box center [1444, 186] width 177 height 14
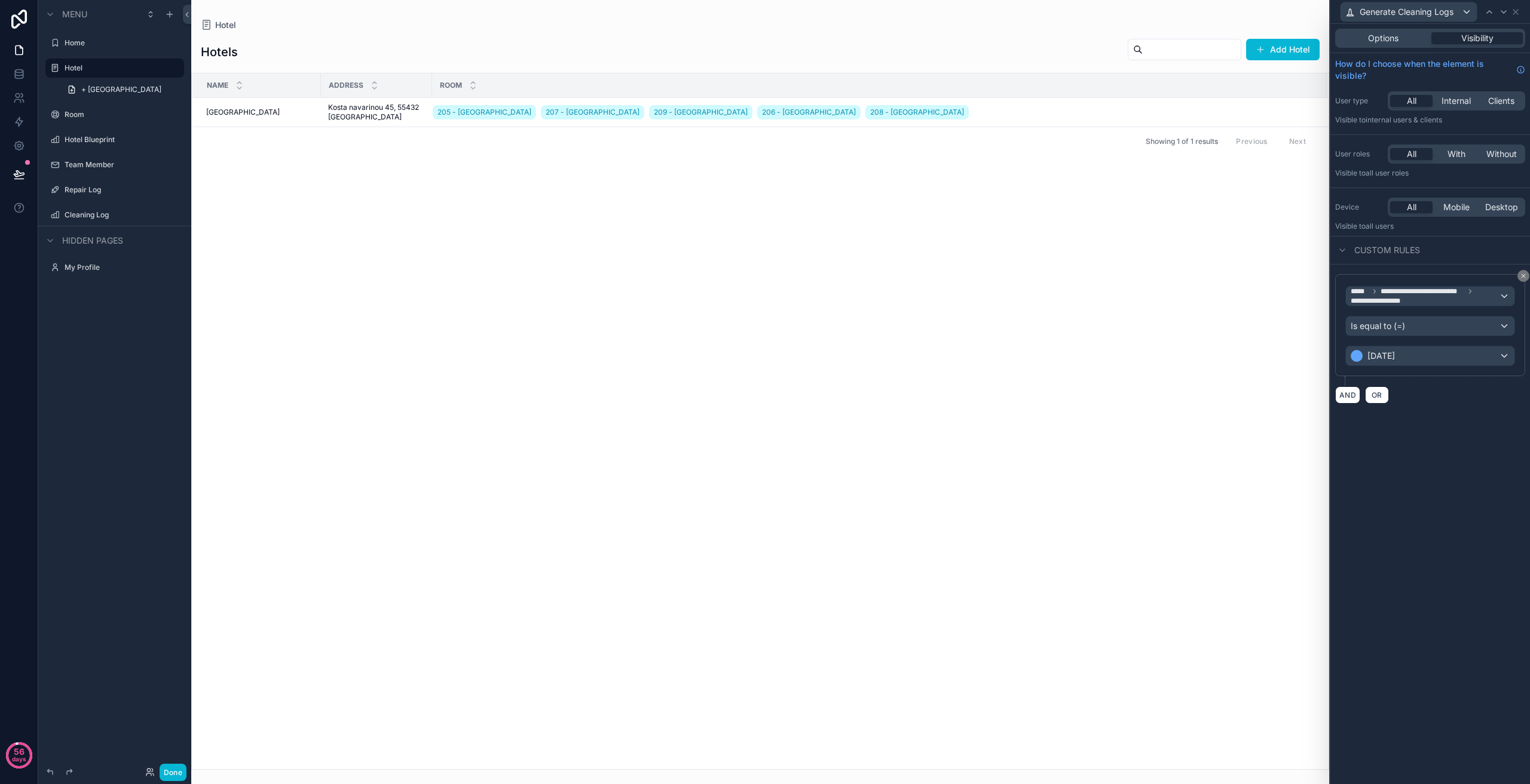
click at [1404, 491] on div "**********" at bounding box center [1430, 404] width 200 height 761
click at [1522, 277] on icon at bounding box center [1523, 276] width 7 height 7
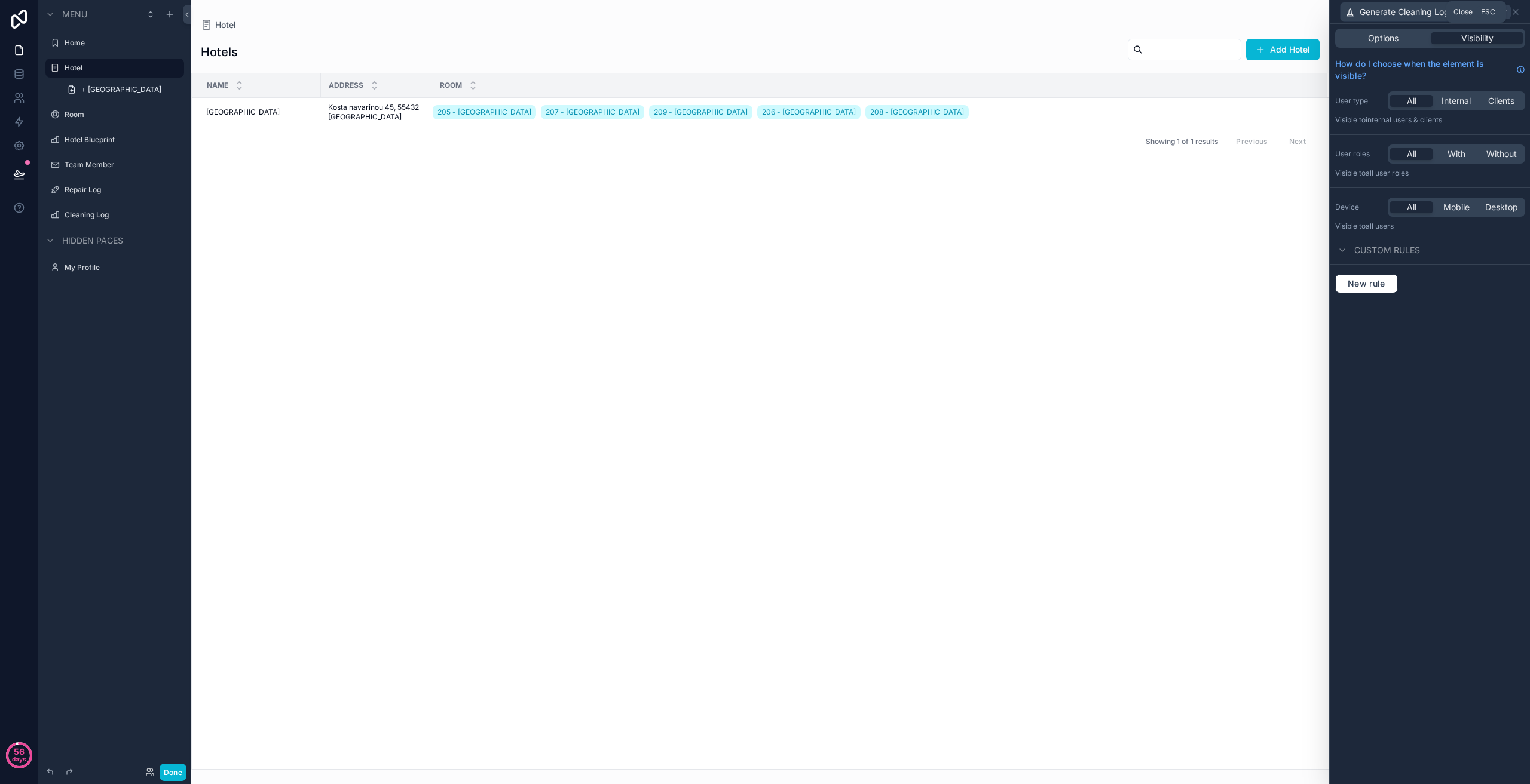
click at [1511, 11] on icon at bounding box center [1515, 12] width 9 height 9
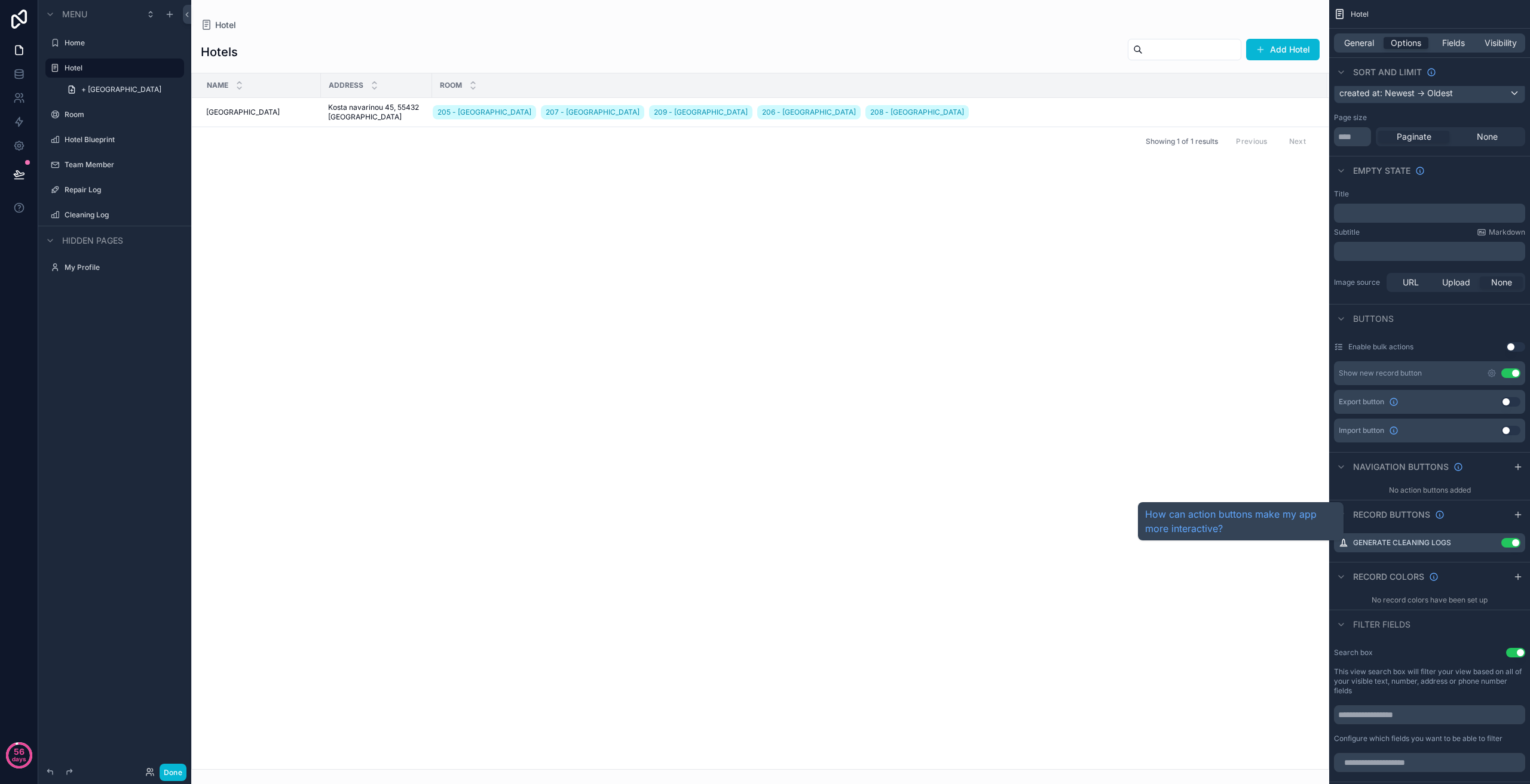
scroll to position [120, 0]
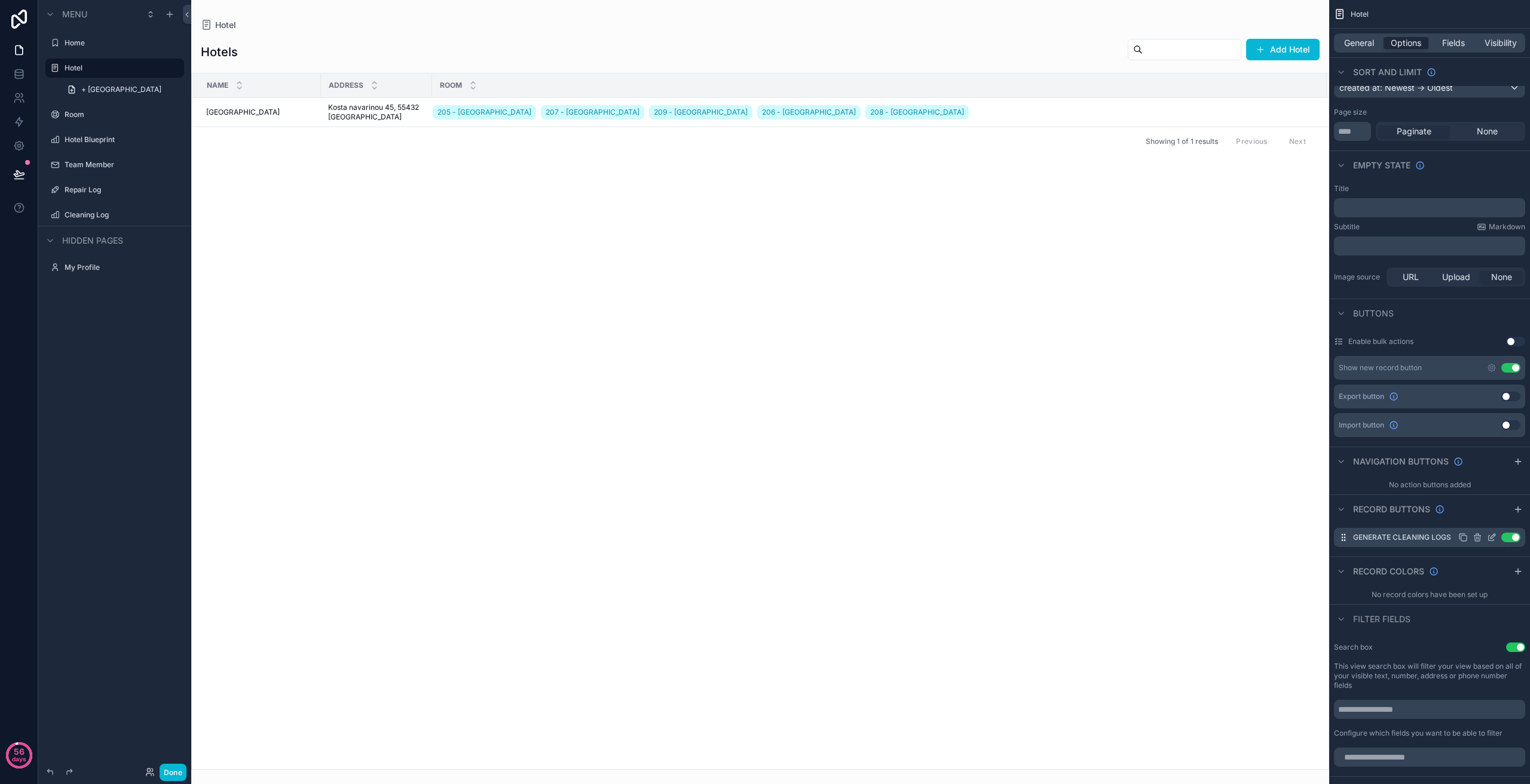
click at [1490, 534] on icon "scrollable content" at bounding box center [1491, 537] width 9 height 9
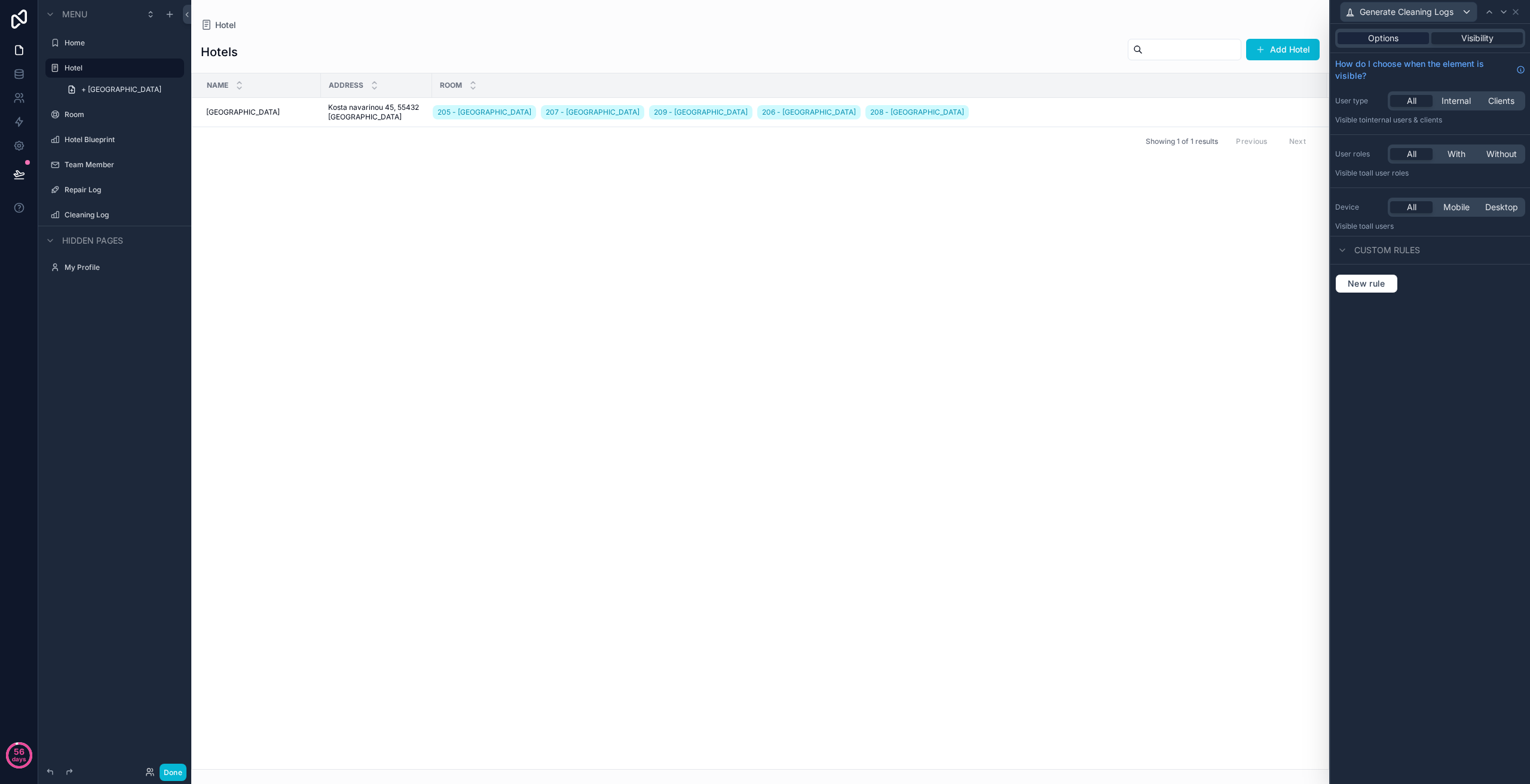
click at [1424, 40] on div "Options" at bounding box center [1383, 38] width 91 height 12
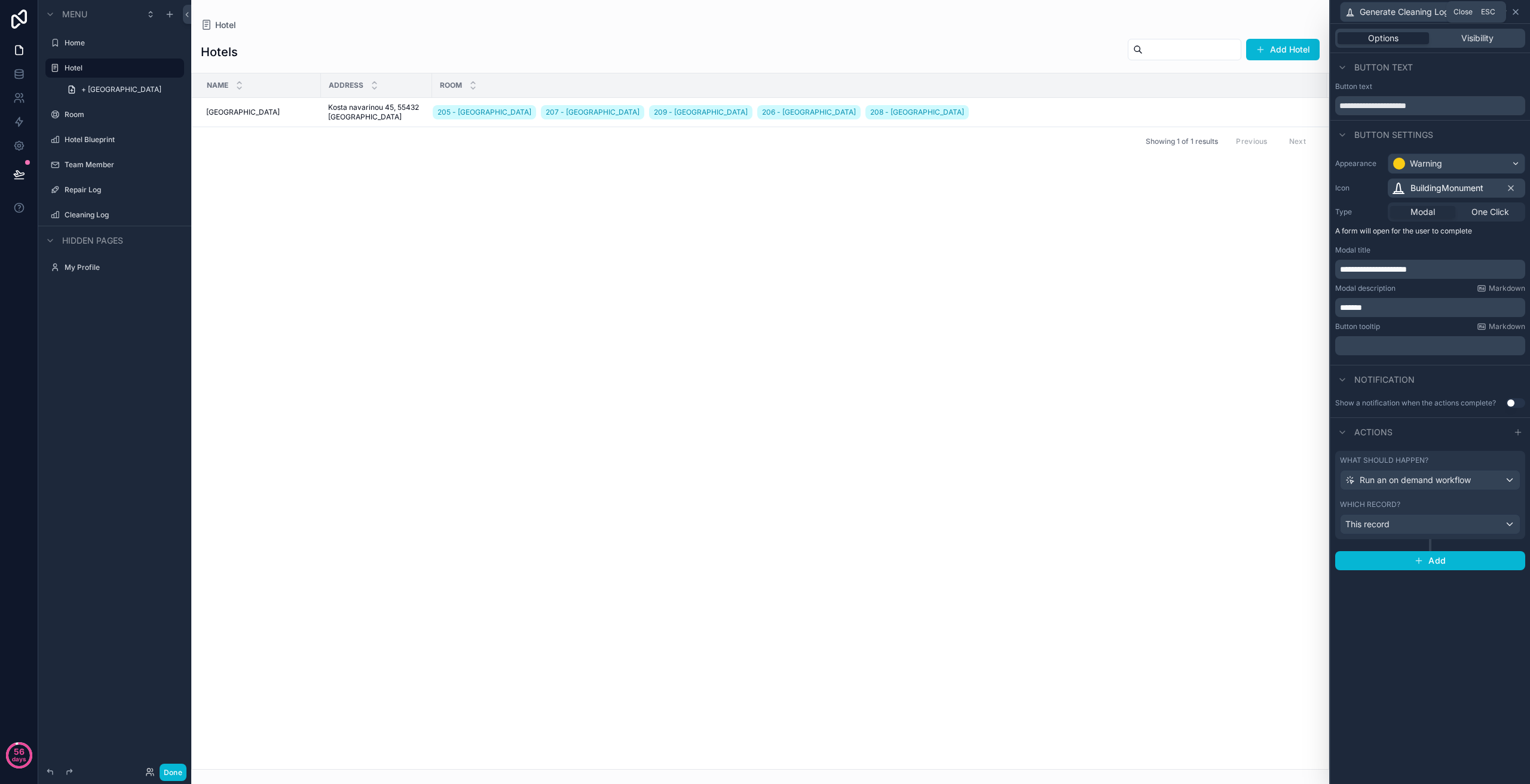
click at [1518, 12] on icon at bounding box center [1515, 12] width 9 height 9
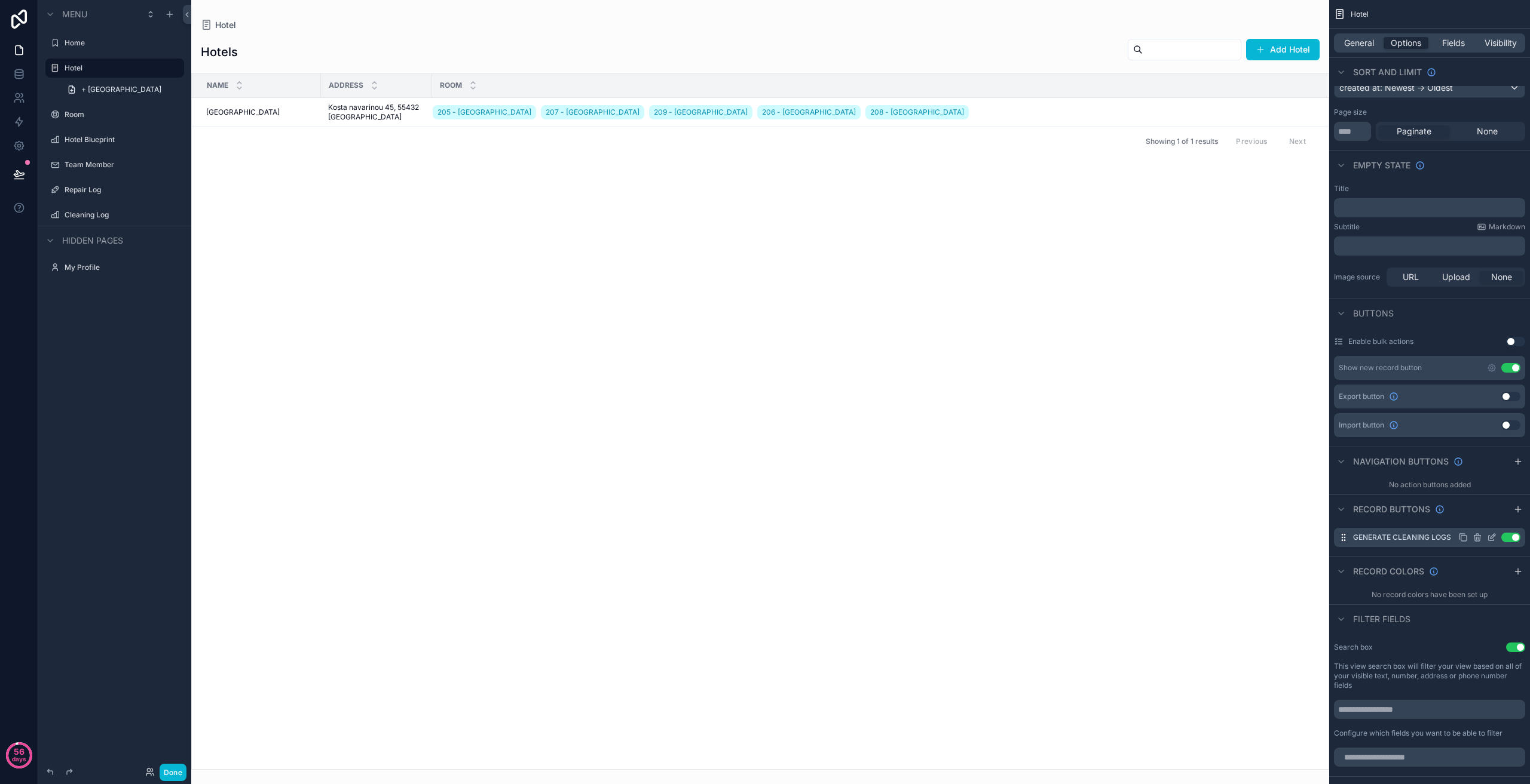
click at [1490, 540] on icon "scrollable content" at bounding box center [1491, 539] width 5 height 5
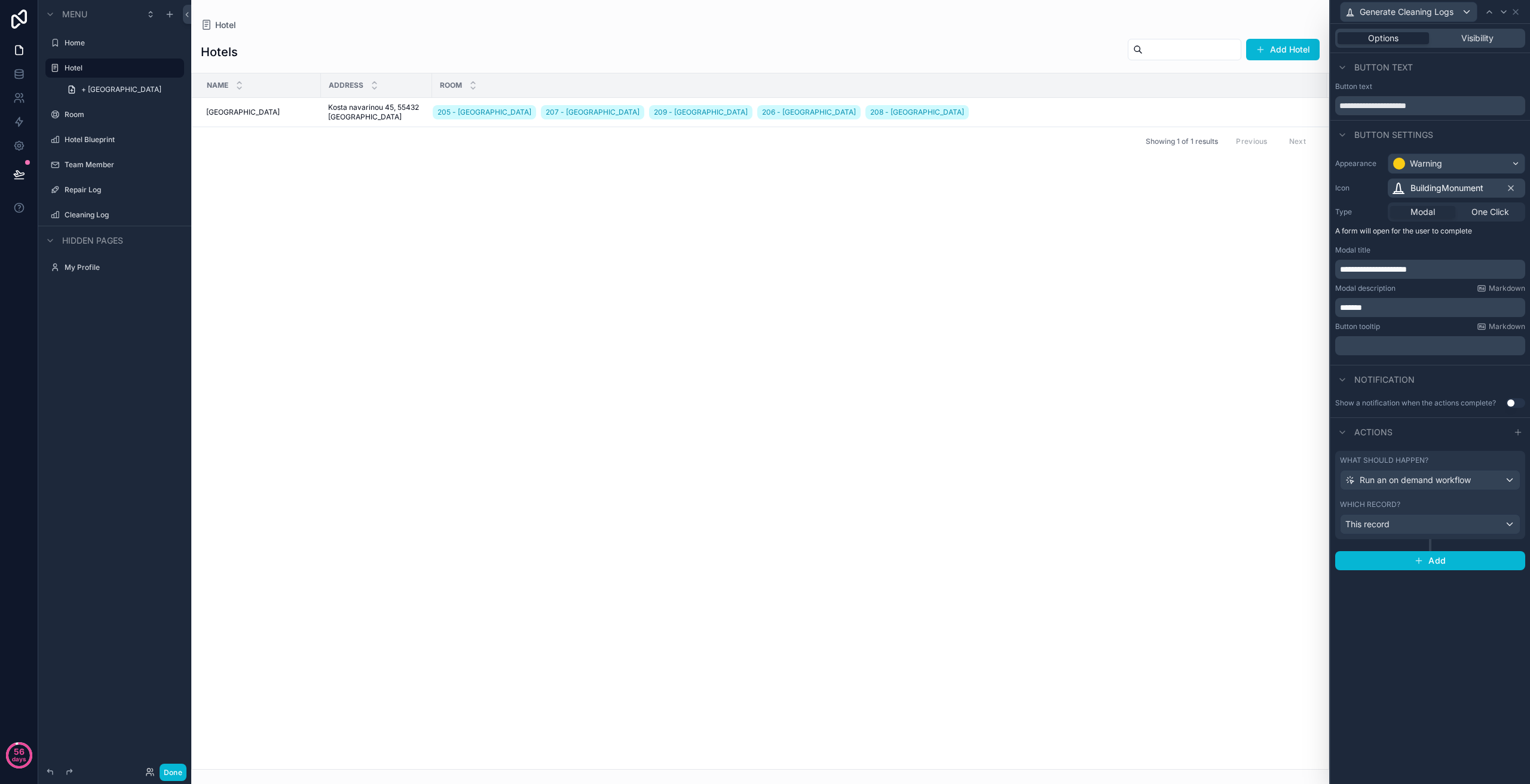
click at [1464, 23] on div "Generate Cleaning Logs" at bounding box center [1430, 12] width 200 height 24
click at [1463, 32] on span "Visibility" at bounding box center [1477, 38] width 32 height 12
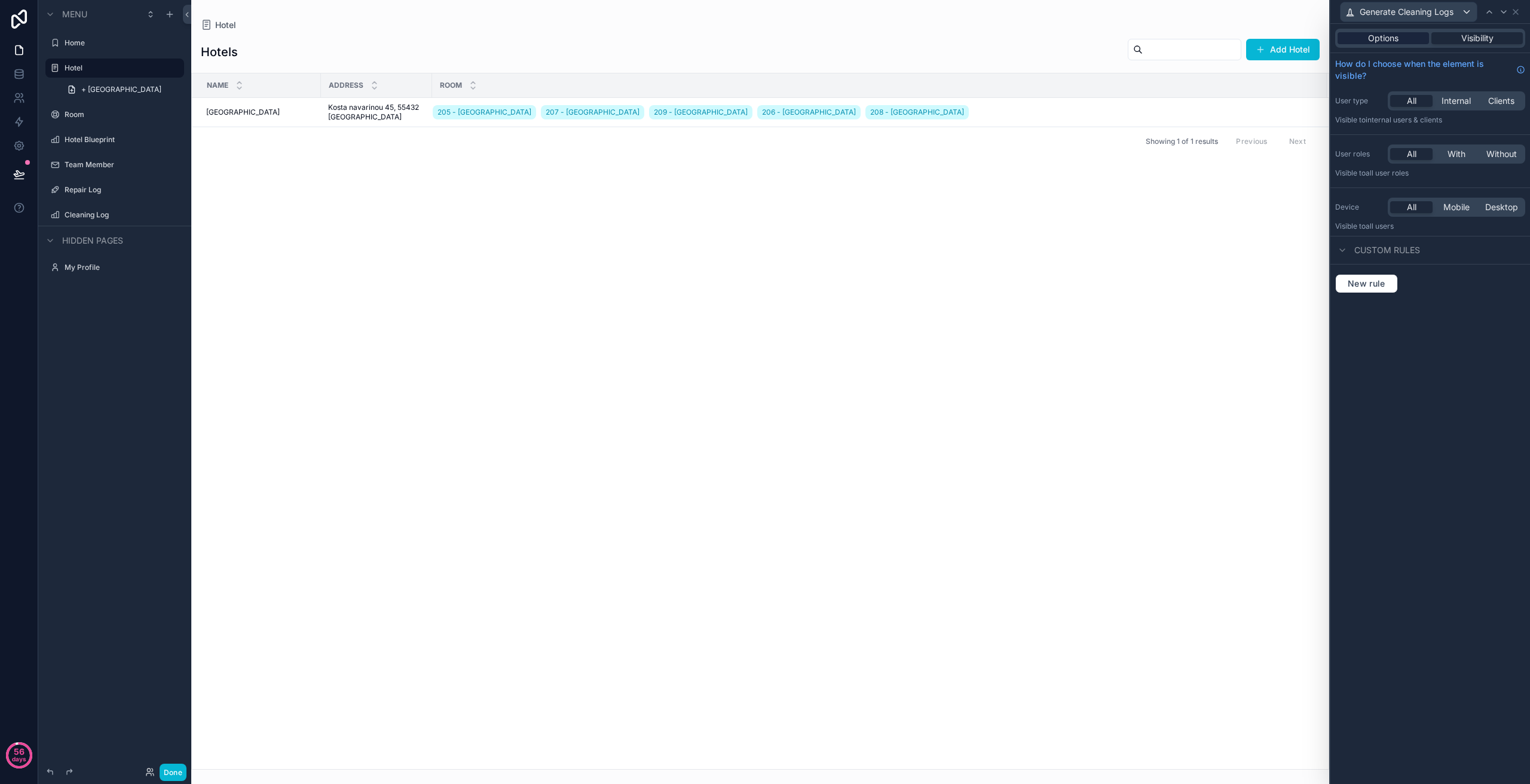
click at [1385, 35] on span "Options" at bounding box center [1383, 38] width 31 height 12
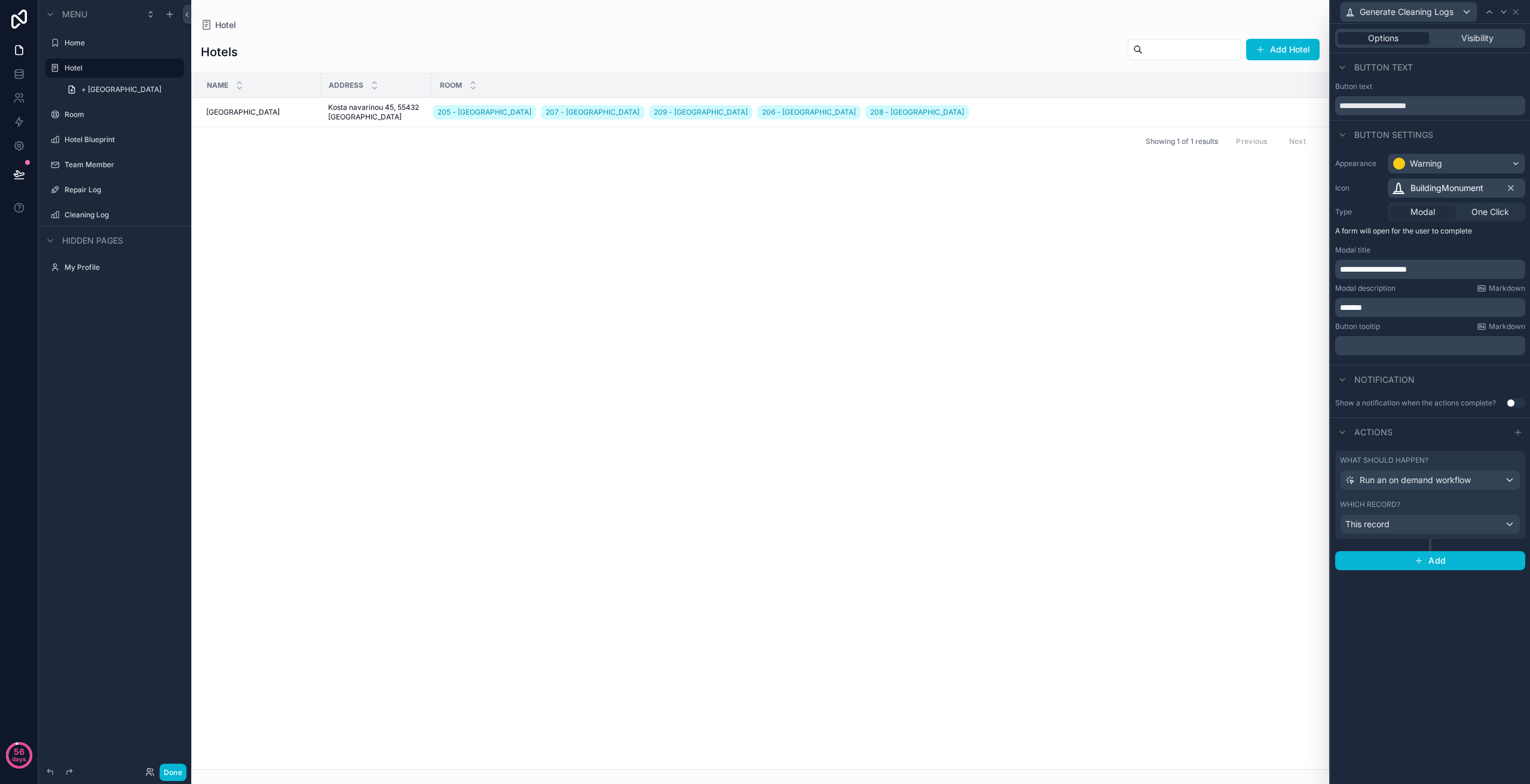
click at [1360, 434] on span "Actions" at bounding box center [1373, 432] width 38 height 12
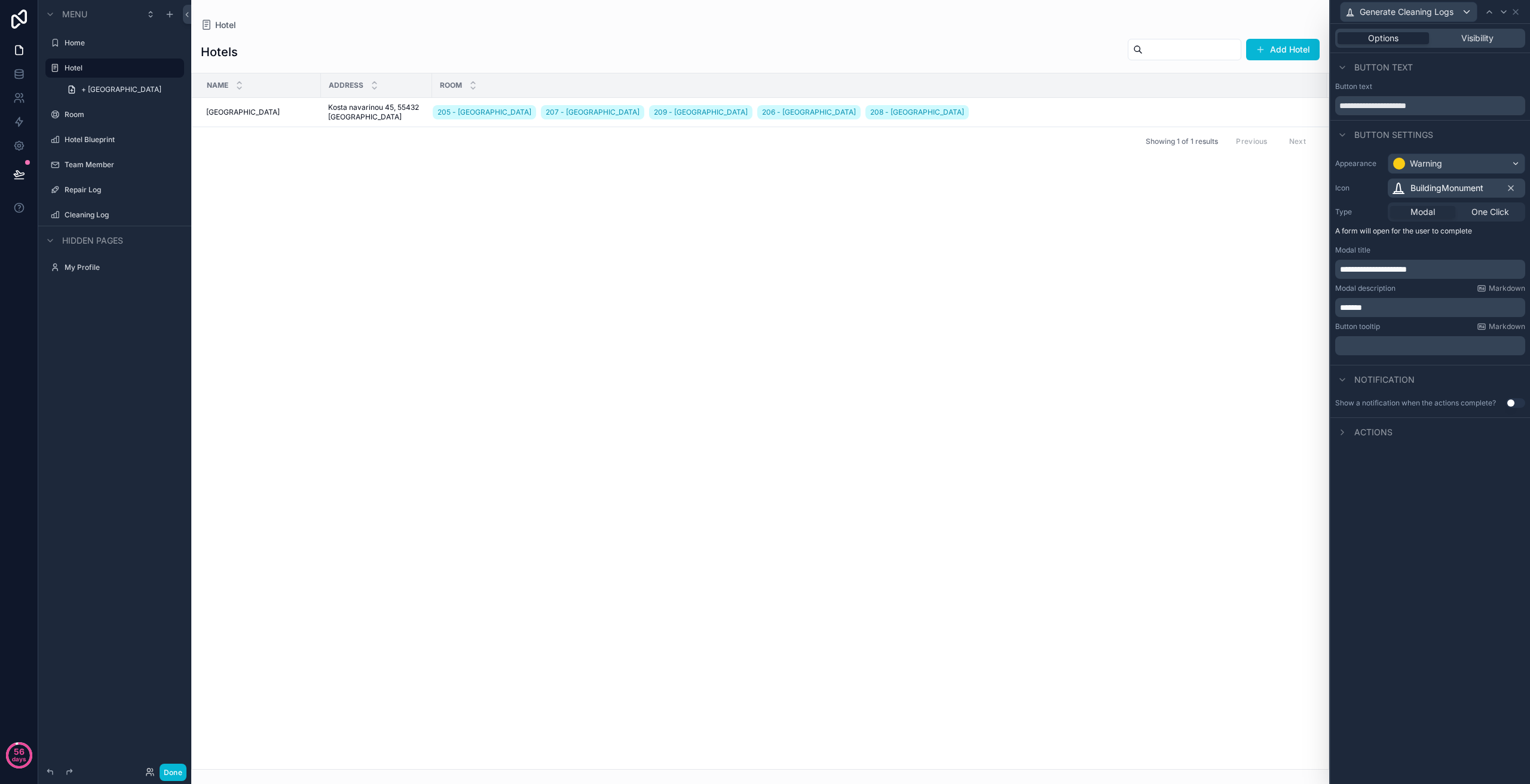
click at [1360, 434] on span "Actions" at bounding box center [1373, 432] width 38 height 12
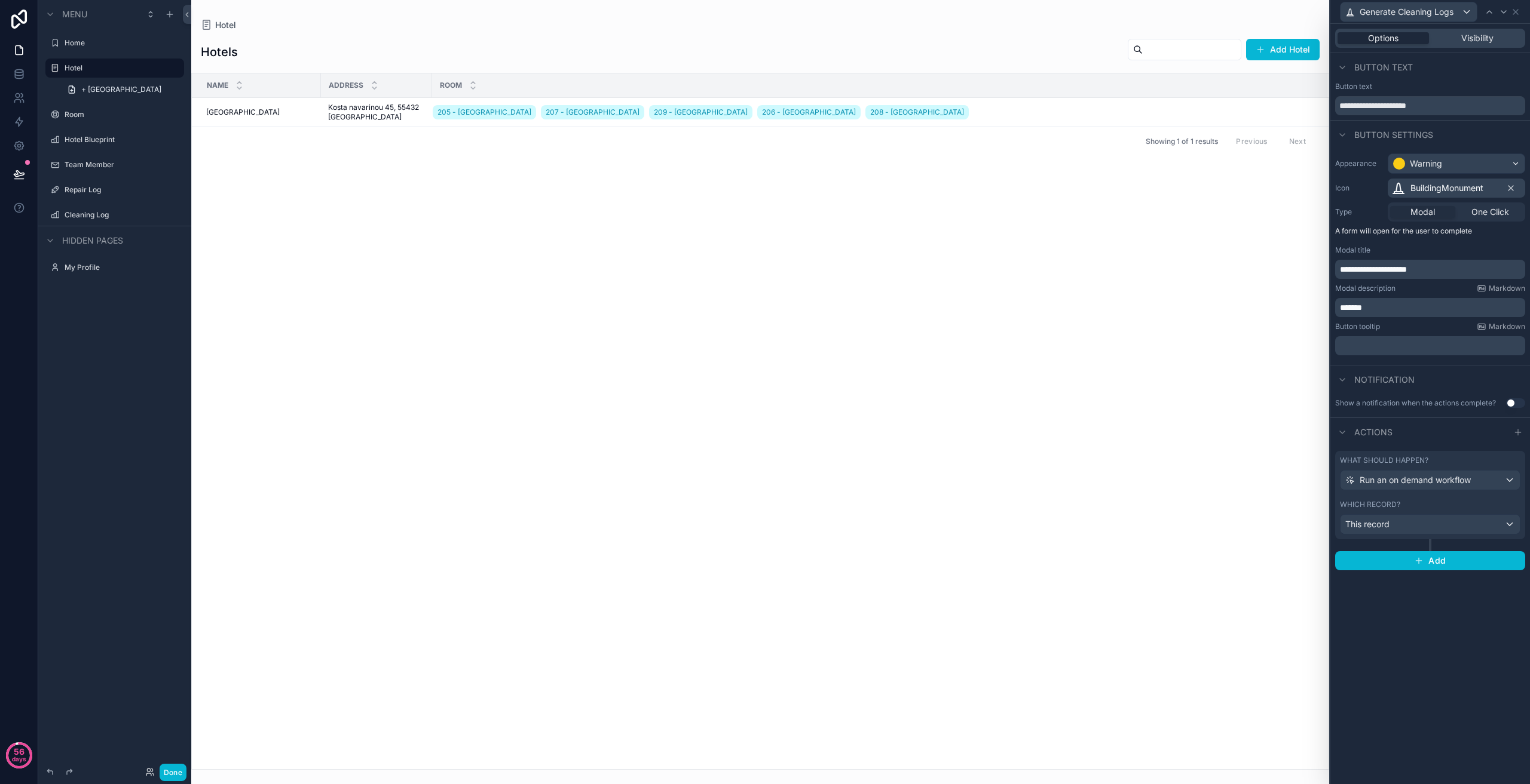
scroll to position [239, 0]
click at [1389, 229] on p "A form will open for the user to complete" at bounding box center [1429, 233] width 190 height 14
click at [1513, 12] on icon at bounding box center [1515, 12] width 9 height 9
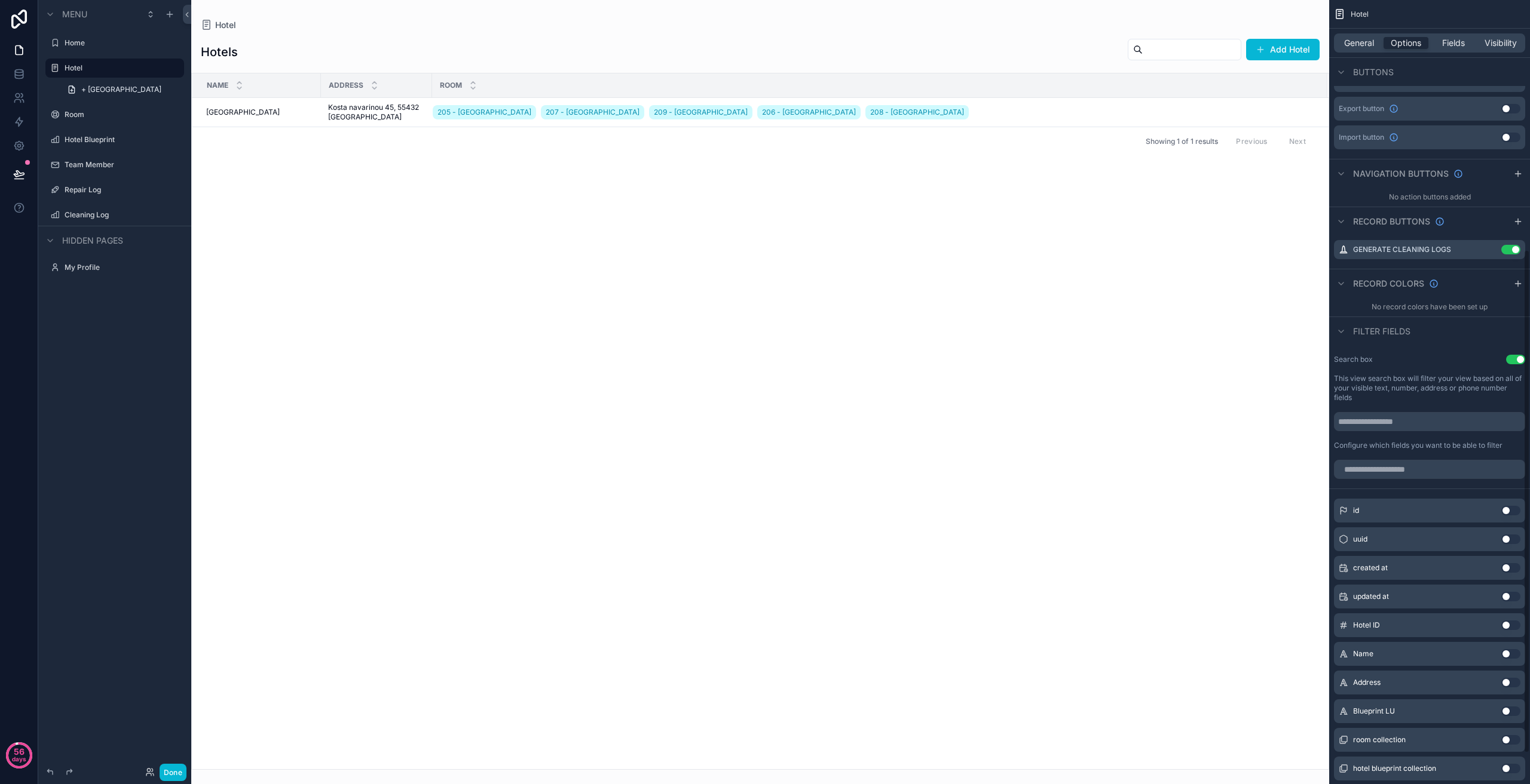
scroll to position [437, 0]
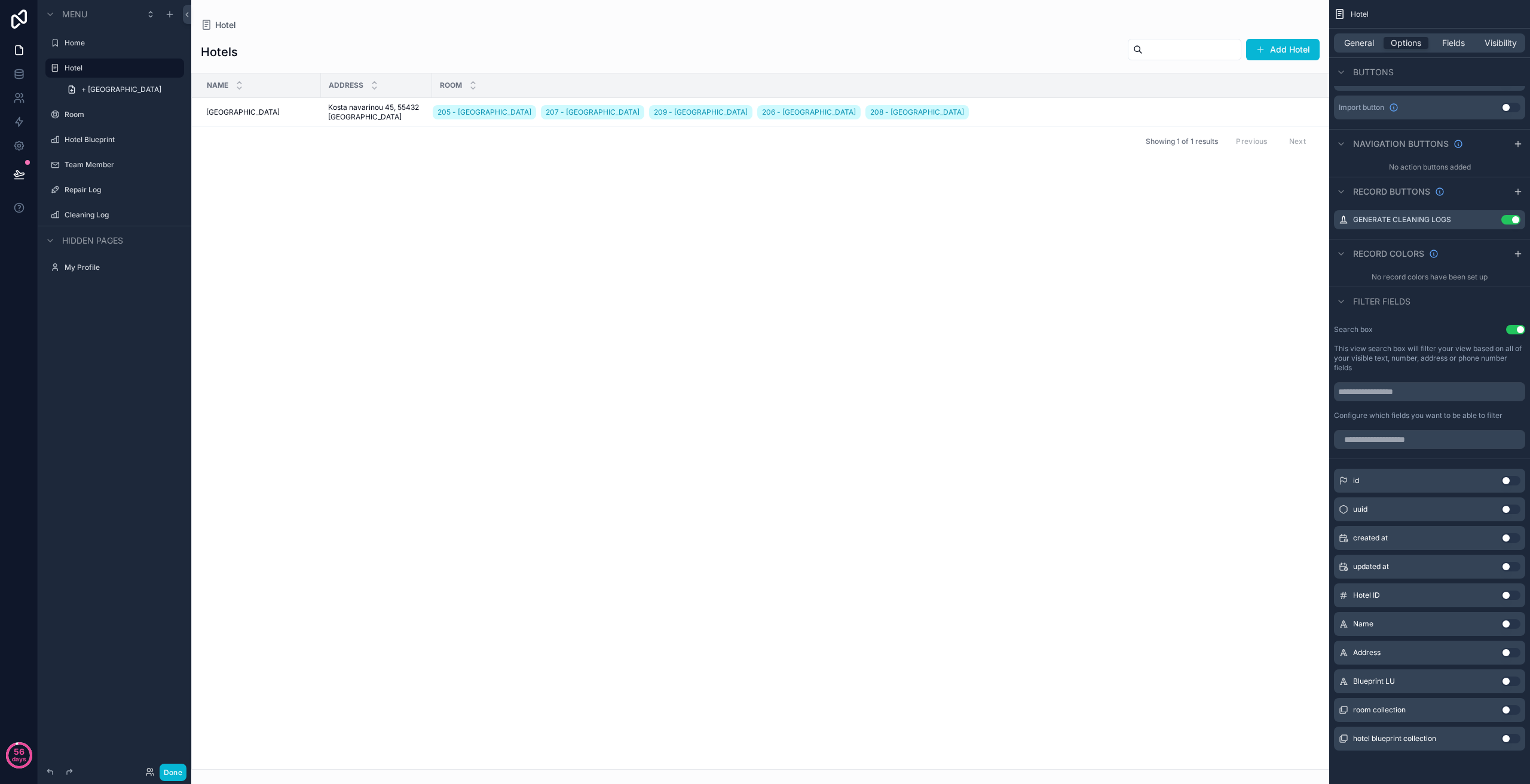
click at [1508, 678] on button "Use setting" at bounding box center [1510, 681] width 19 height 9
click at [1508, 678] on div "Address Use setting" at bounding box center [1429, 687] width 191 height 24
click at [1508, 476] on button "Use setting" at bounding box center [1510, 476] width 19 height 9
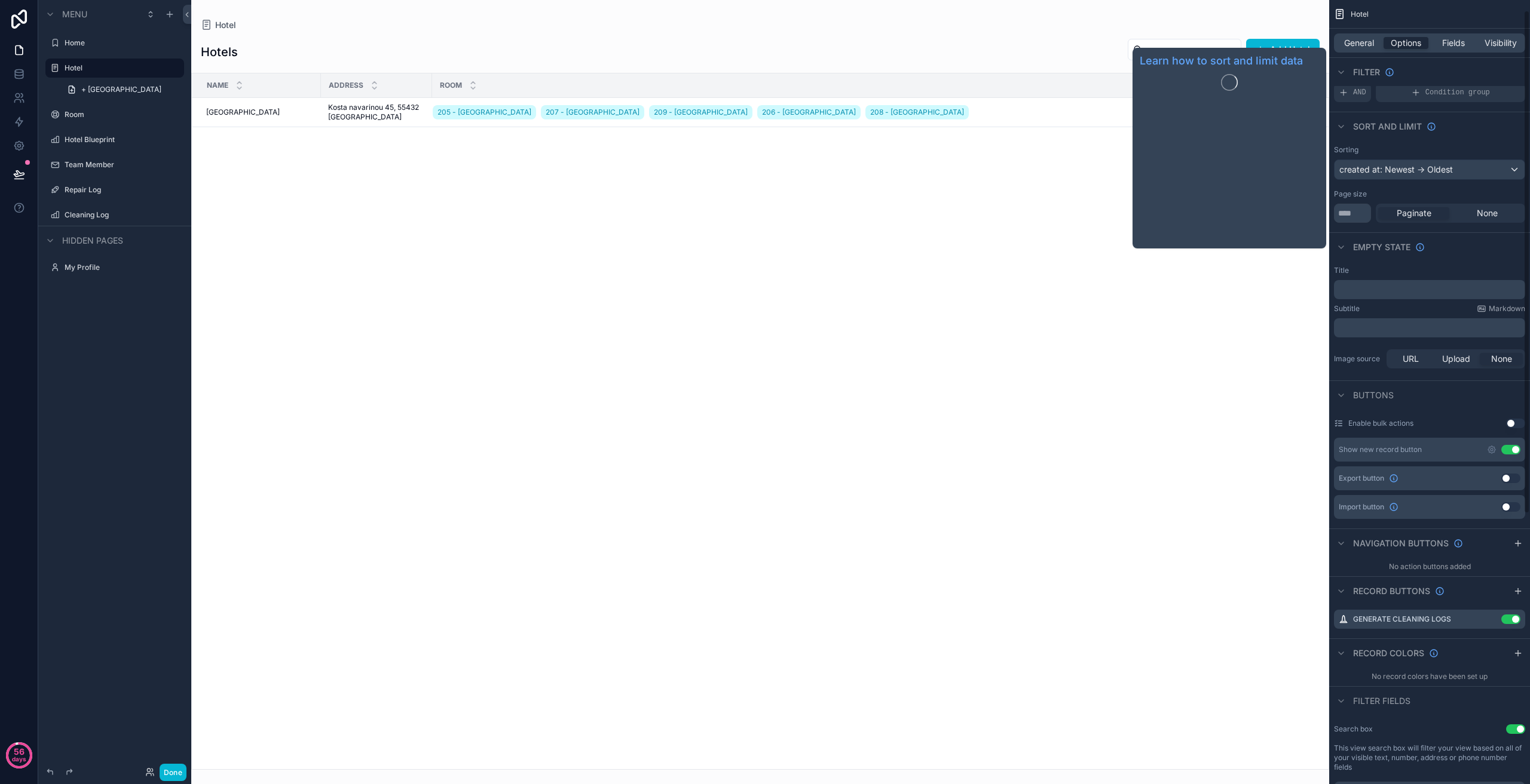
scroll to position [0, 0]
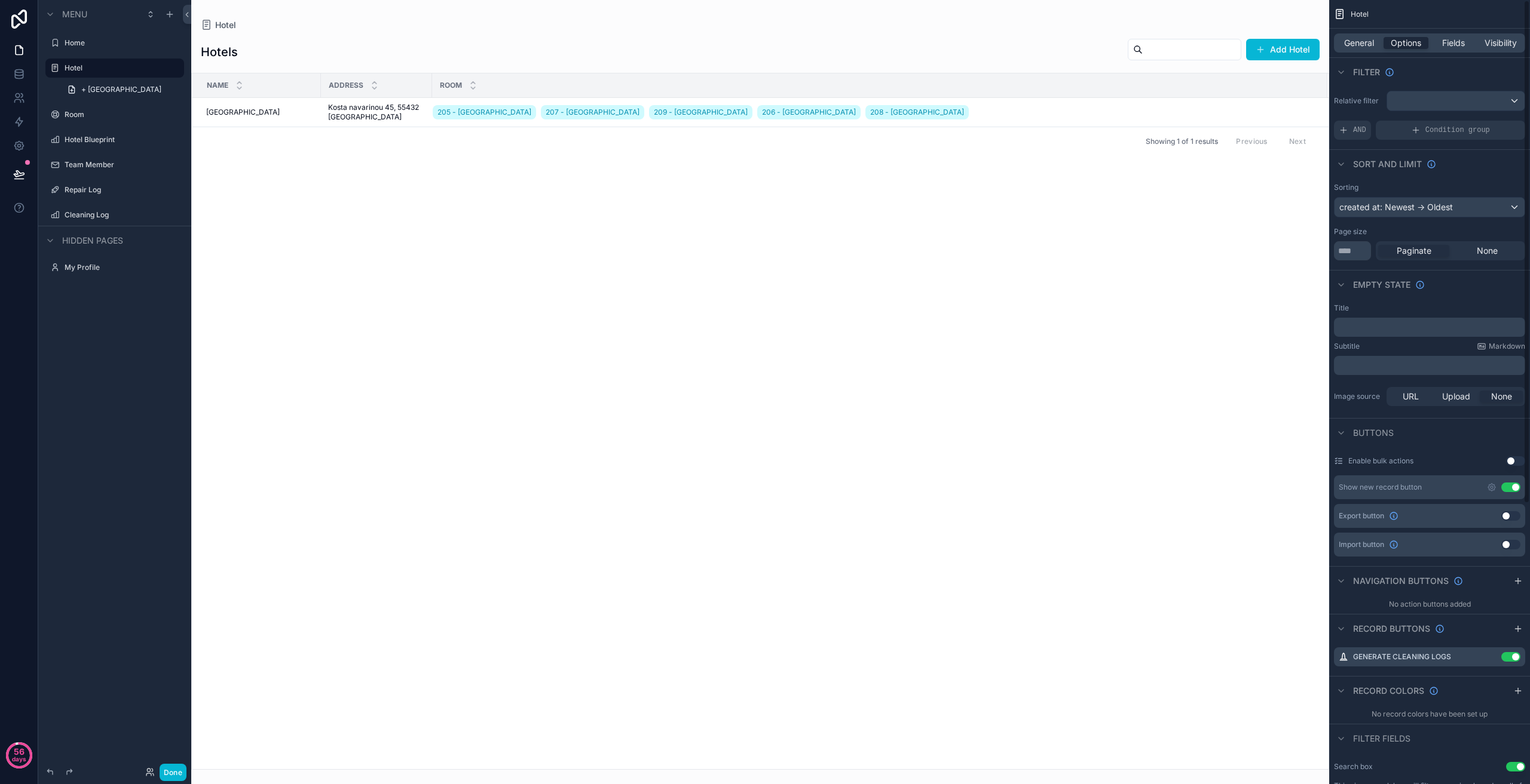
click at [1516, 50] on div "General Options Fields Visibility" at bounding box center [1429, 42] width 191 height 19
click at [1508, 42] on span "Visibility" at bounding box center [1500, 43] width 32 height 12
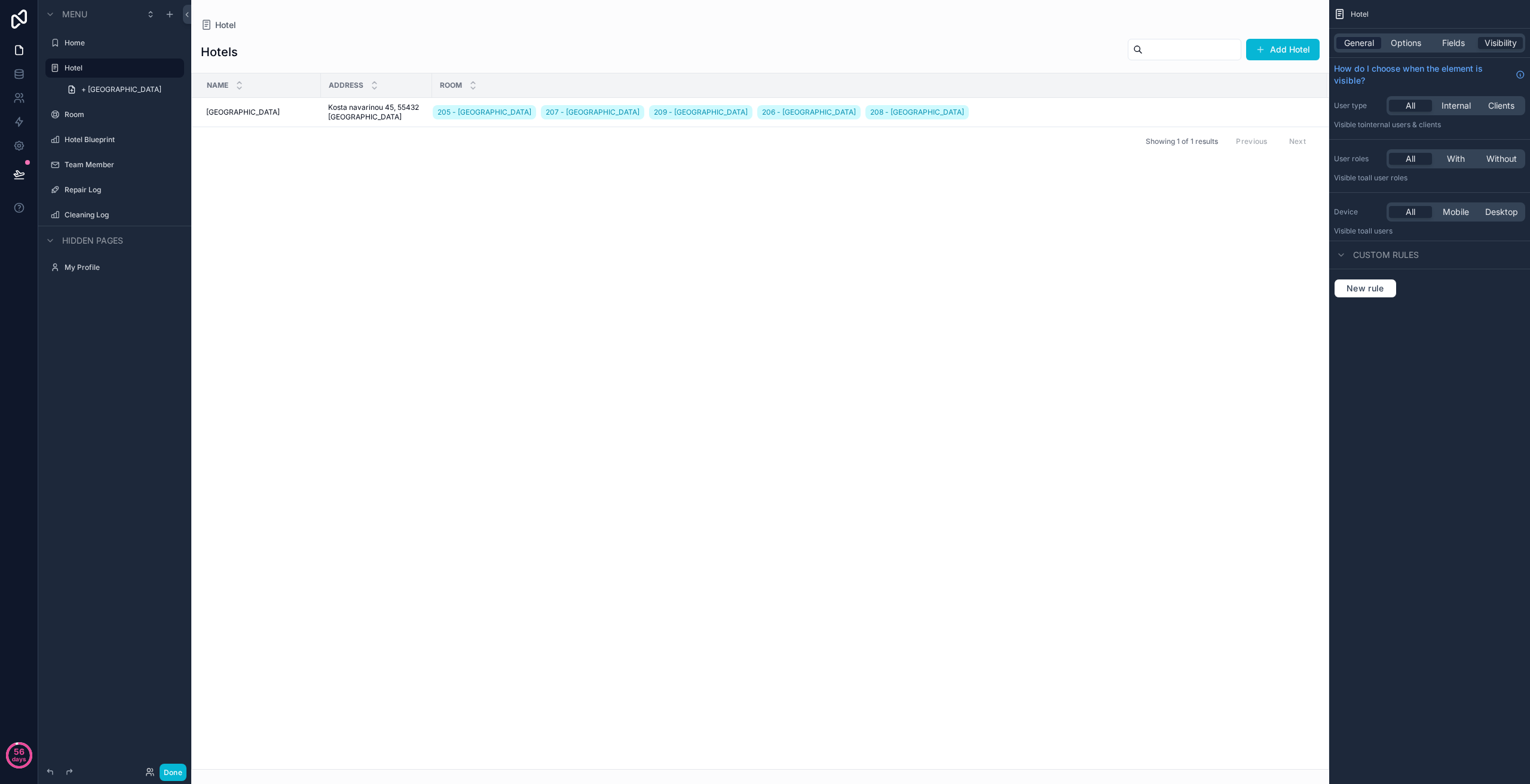
click at [1360, 39] on span "General" at bounding box center [1359, 43] width 30 height 12
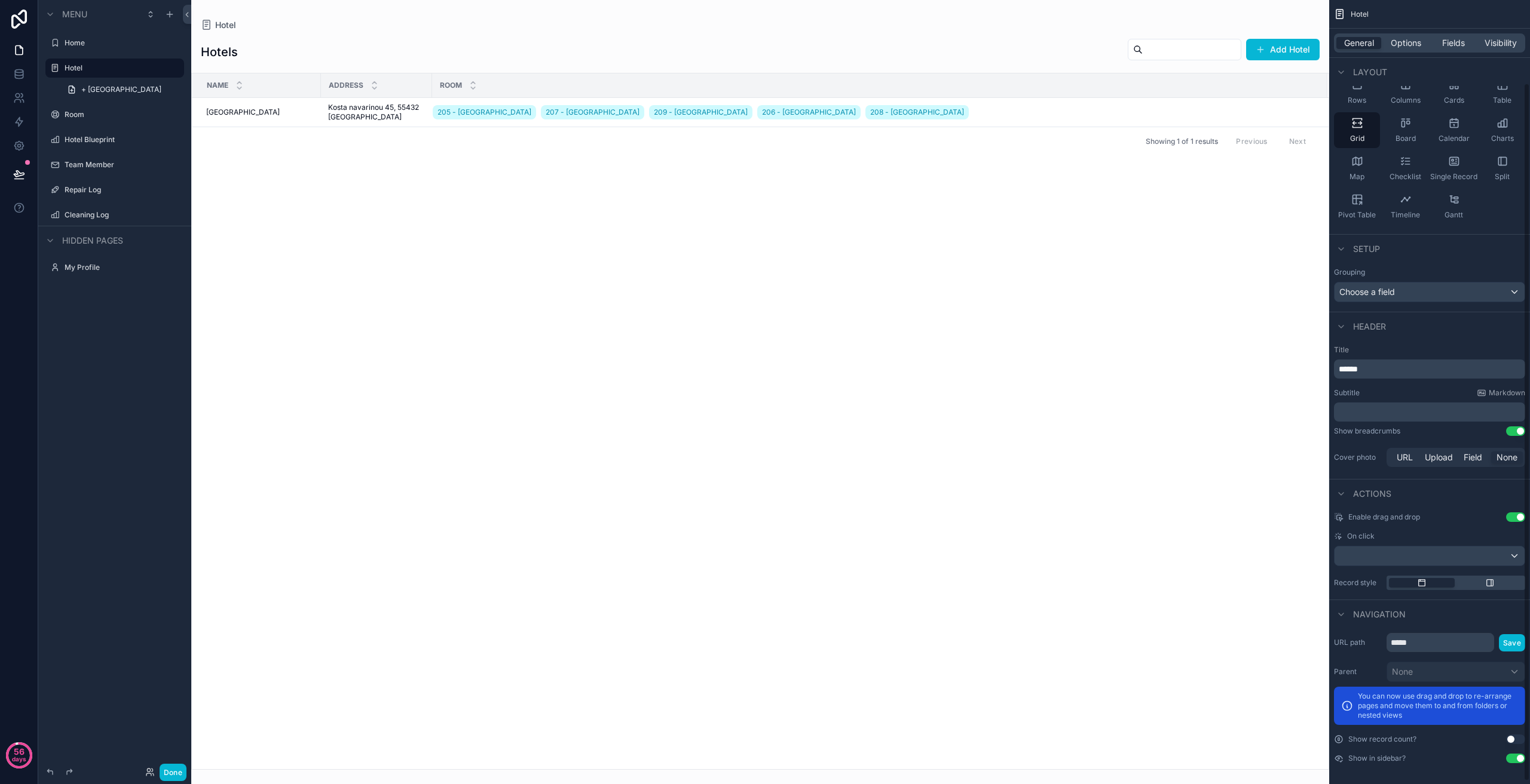
scroll to position [96, 0]
click at [1117, 377] on div "scrollable content" at bounding box center [760, 392] width 1138 height 784
click at [116, 114] on label "Room" at bounding box center [112, 114] width 96 height 9
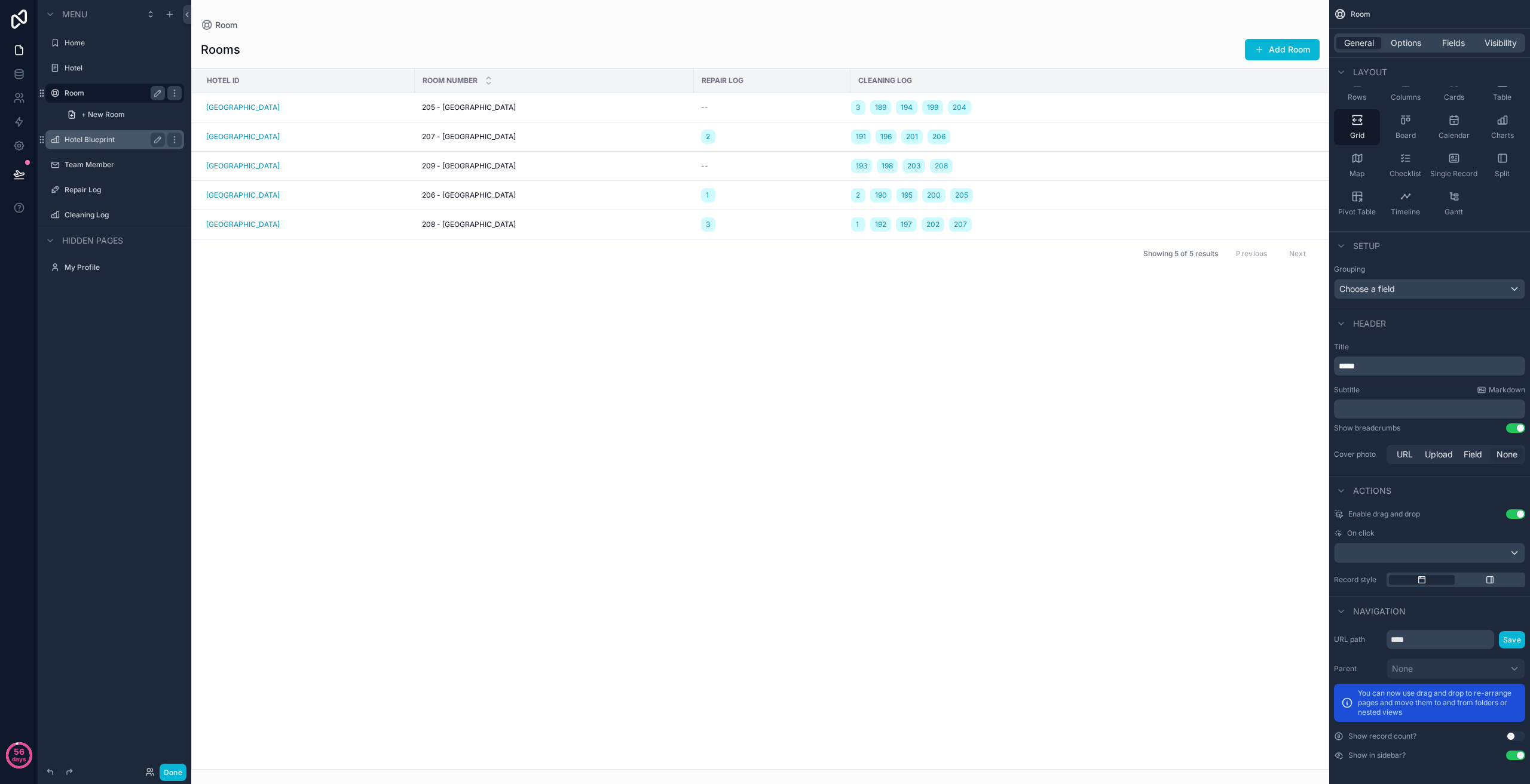
click at [96, 140] on label "Hotel Blueprint" at bounding box center [112, 139] width 96 height 9
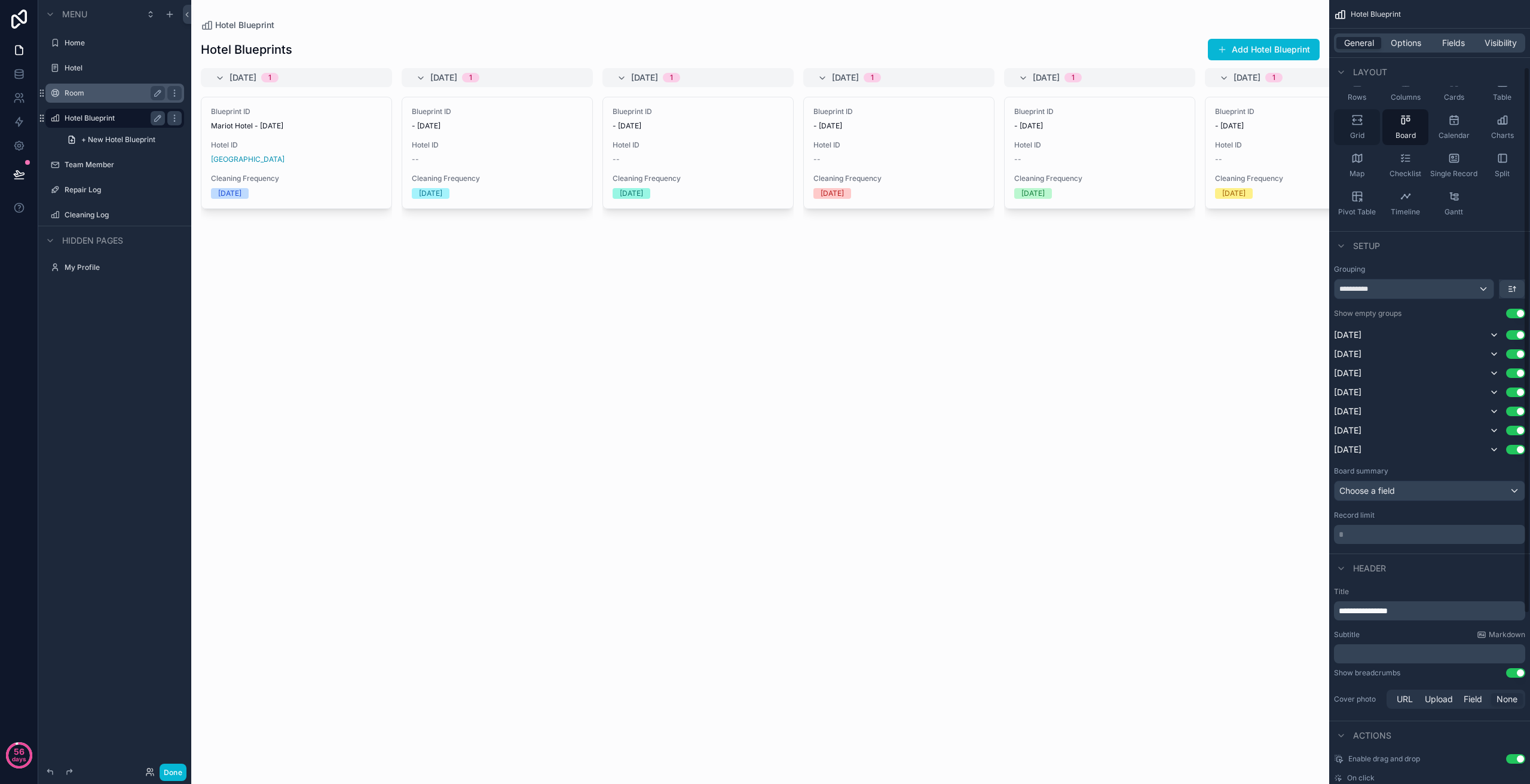
click at [1361, 116] on icon "scrollable content" at bounding box center [1356, 116] width 9 height 2
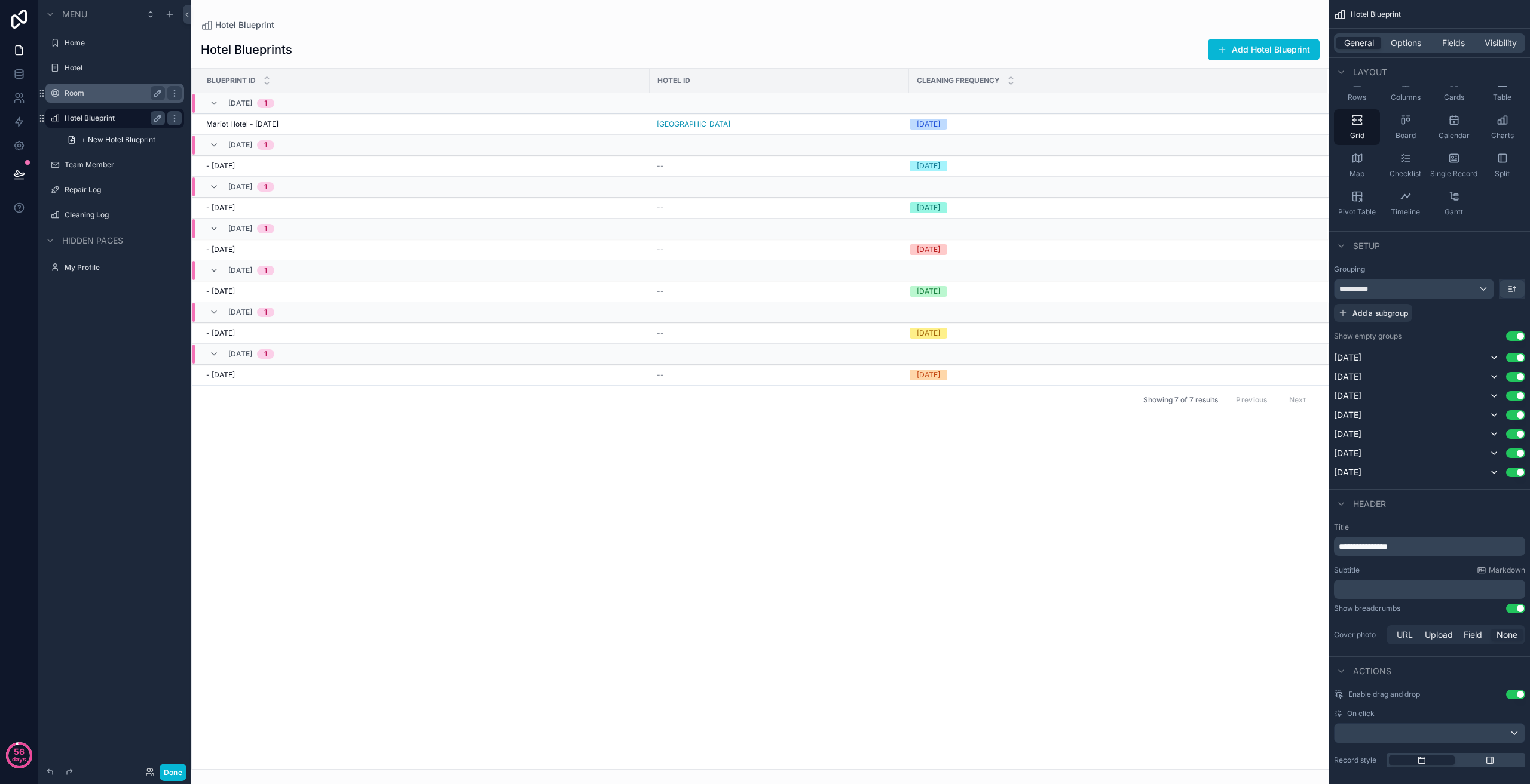
click at [237, 140] on div "[DATE] 1" at bounding box center [250, 145] width 46 height 19
click at [236, 139] on span "[DATE]" at bounding box center [239, 140] width 24 height 9
click at [117, 165] on label "Team Member" at bounding box center [112, 165] width 96 height 9
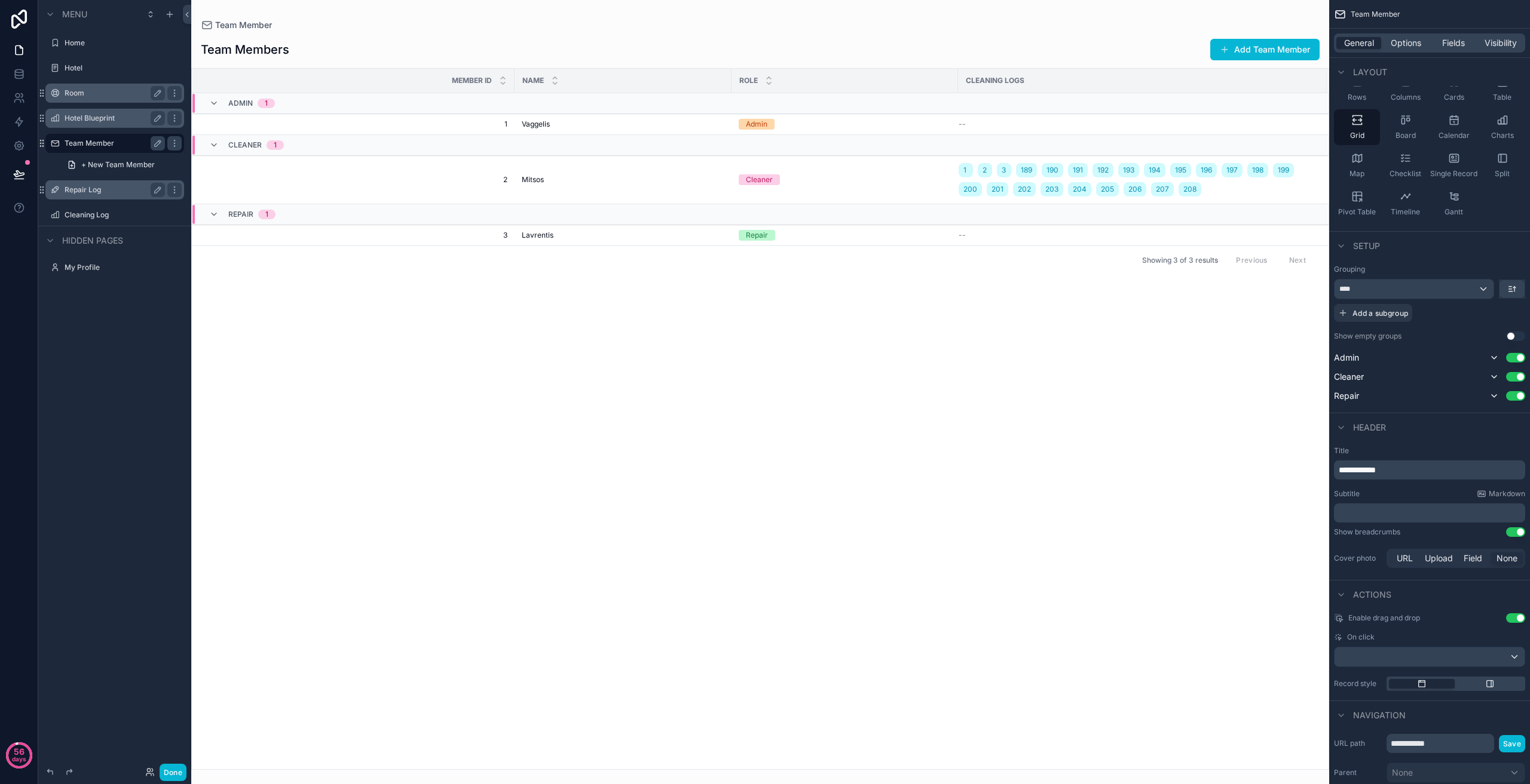
click at [121, 186] on label "Repair Log" at bounding box center [112, 190] width 96 height 9
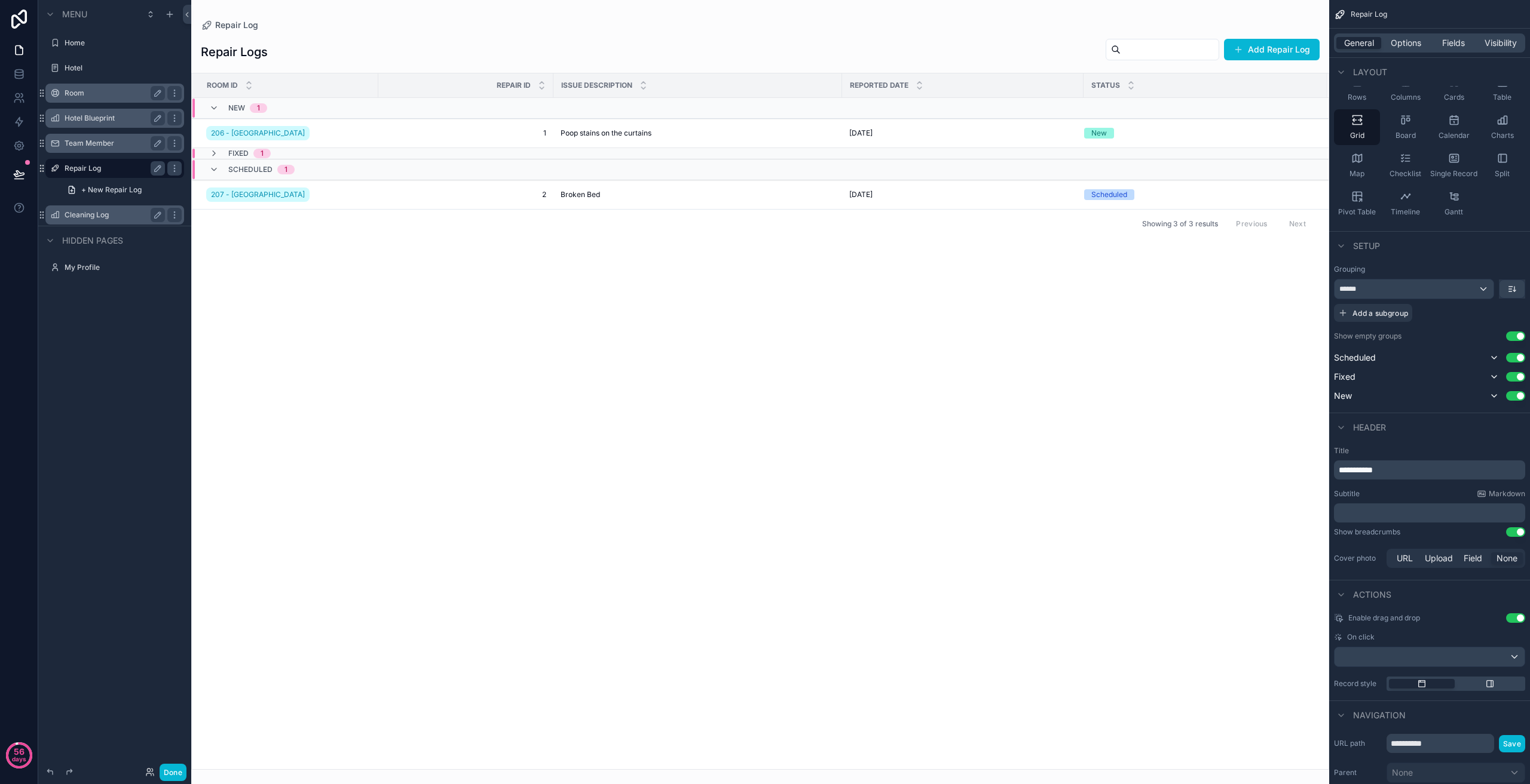
click at [95, 219] on label "Cleaning Log" at bounding box center [112, 214] width 96 height 9
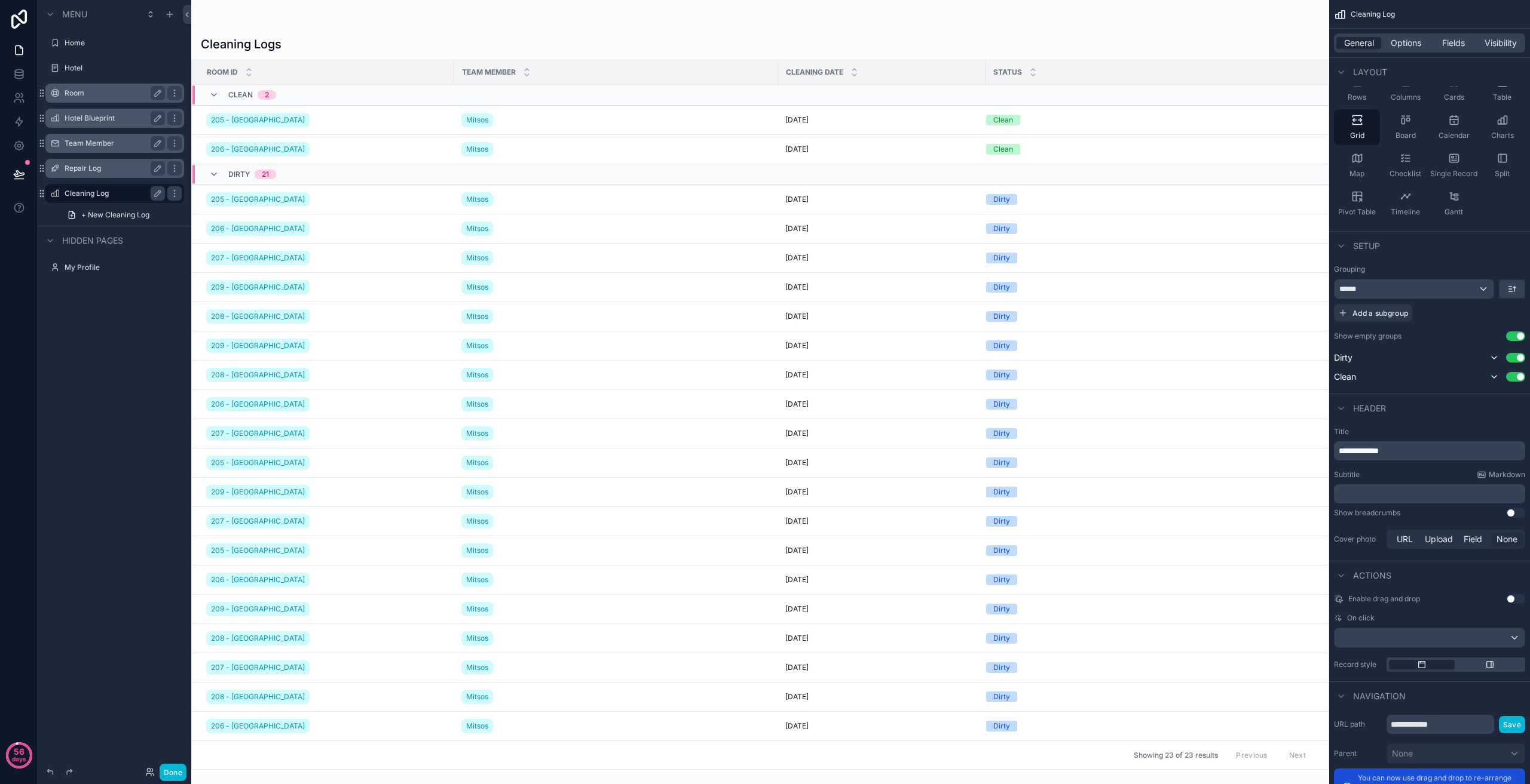
drag, startPoint x: 1087, startPoint y: 116, endPoint x: 1108, endPoint y: 113, distance: 21.2
click at [1108, 113] on div "scrollable content" at bounding box center [760, 392] width 1138 height 784
click at [1471, 23] on div "Cleaning Log" at bounding box center [1429, 14] width 200 height 28
click at [1439, 40] on div "Fields" at bounding box center [1453, 43] width 45 height 12
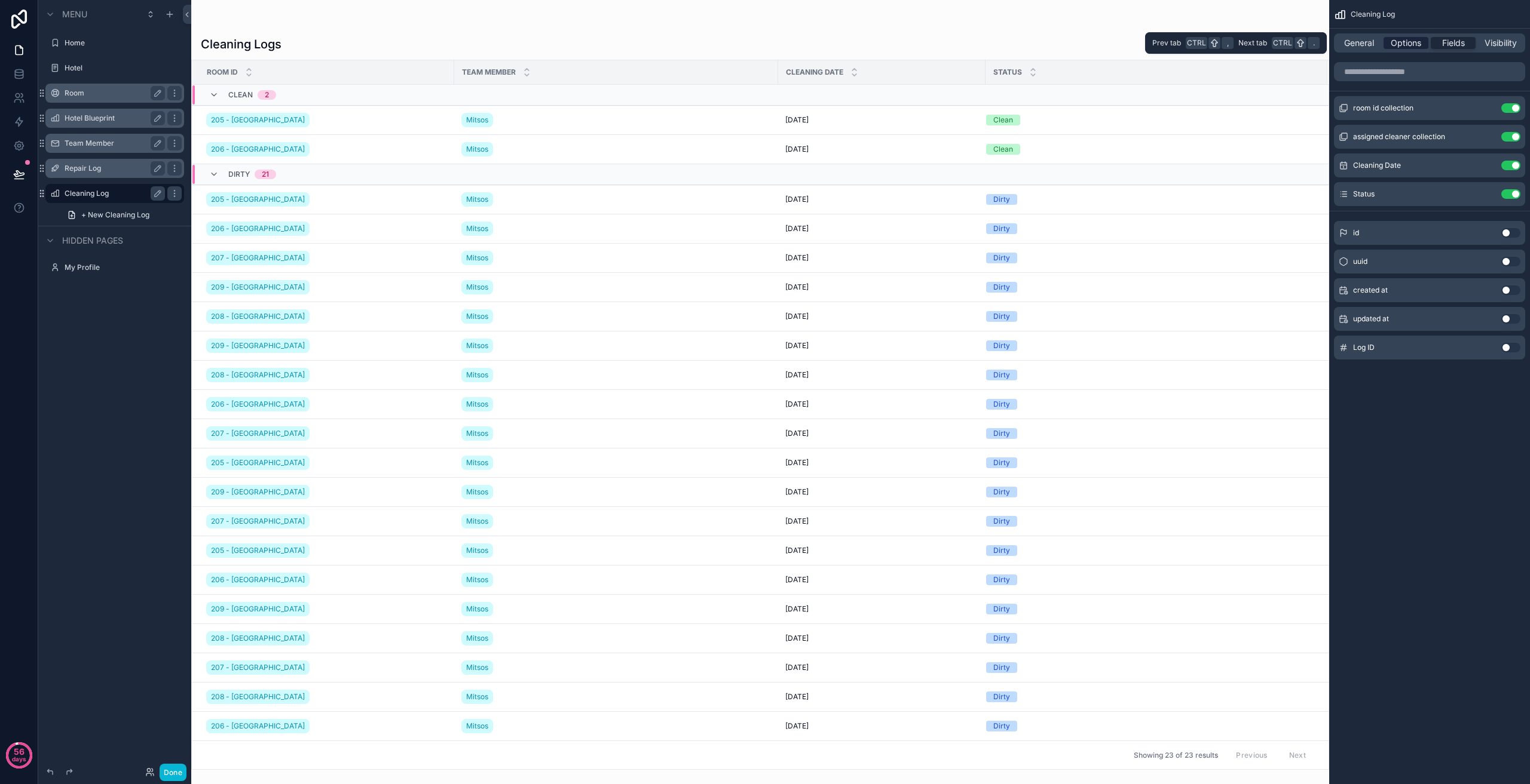
click at [1404, 41] on span "Options" at bounding box center [1405, 43] width 31 height 12
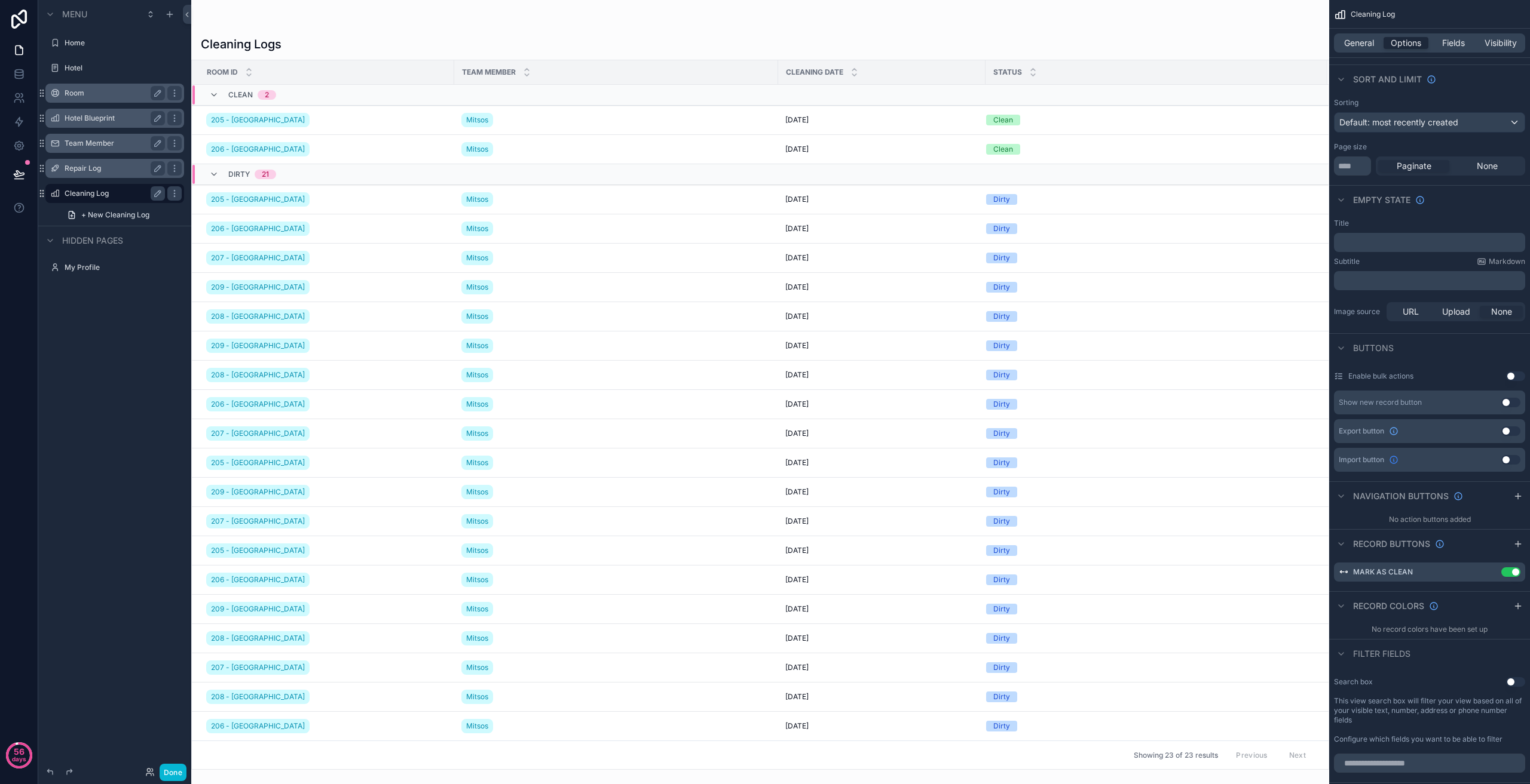
scroll to position [120, 0]
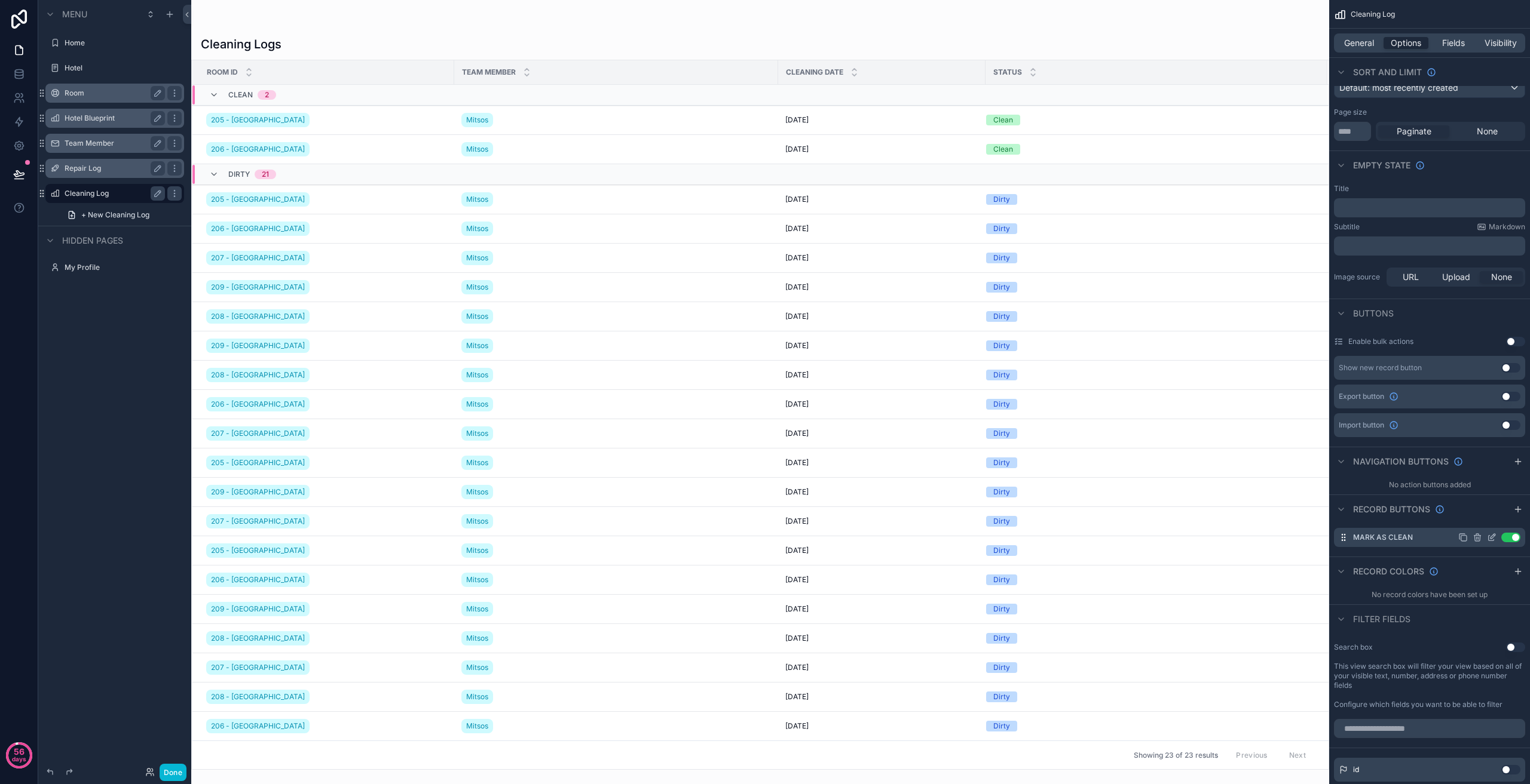
click at [1496, 538] on icon "scrollable content" at bounding box center [1491, 537] width 9 height 9
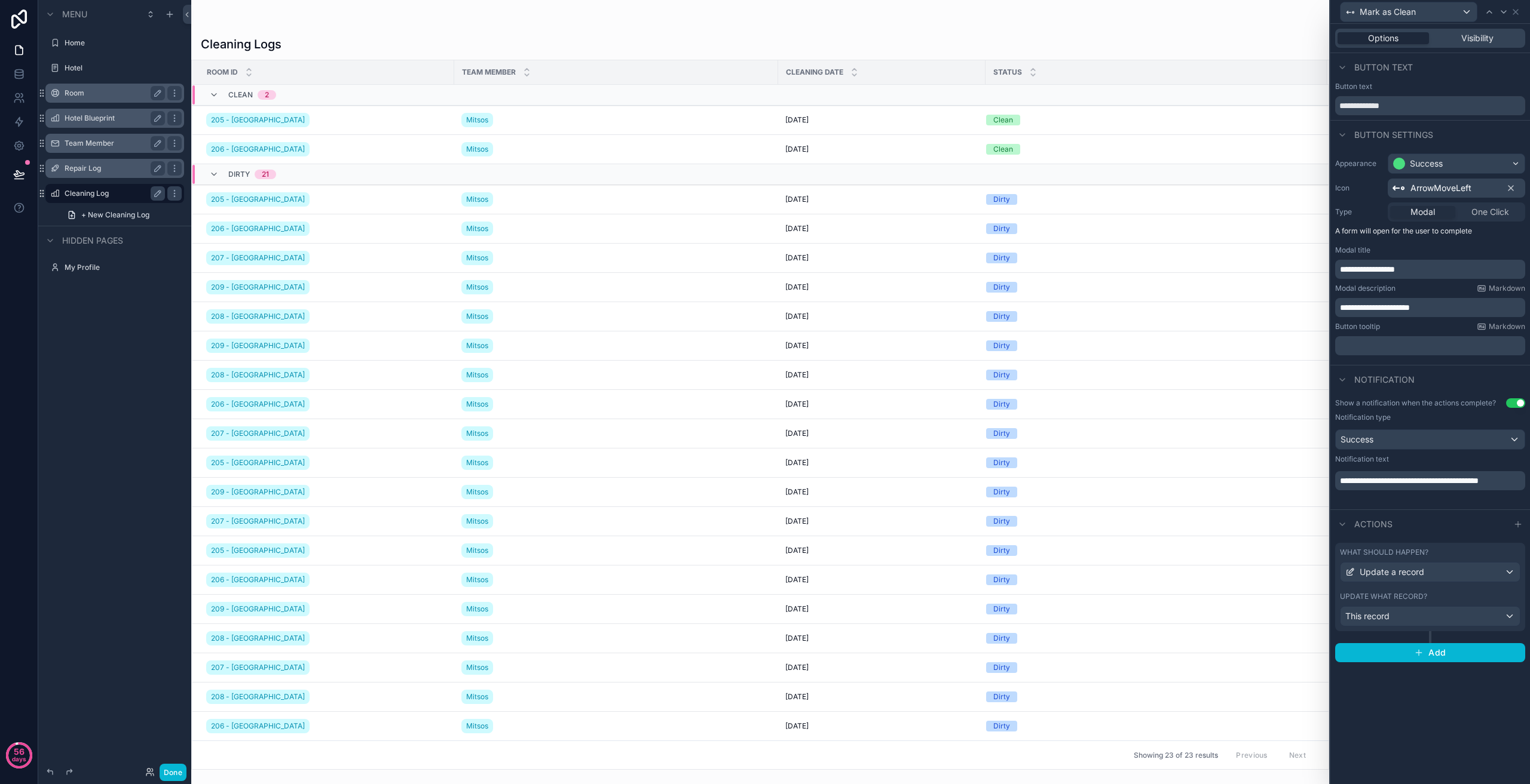
scroll to position [180, 0]
click at [1517, 12] on icon at bounding box center [1515, 12] width 9 height 9
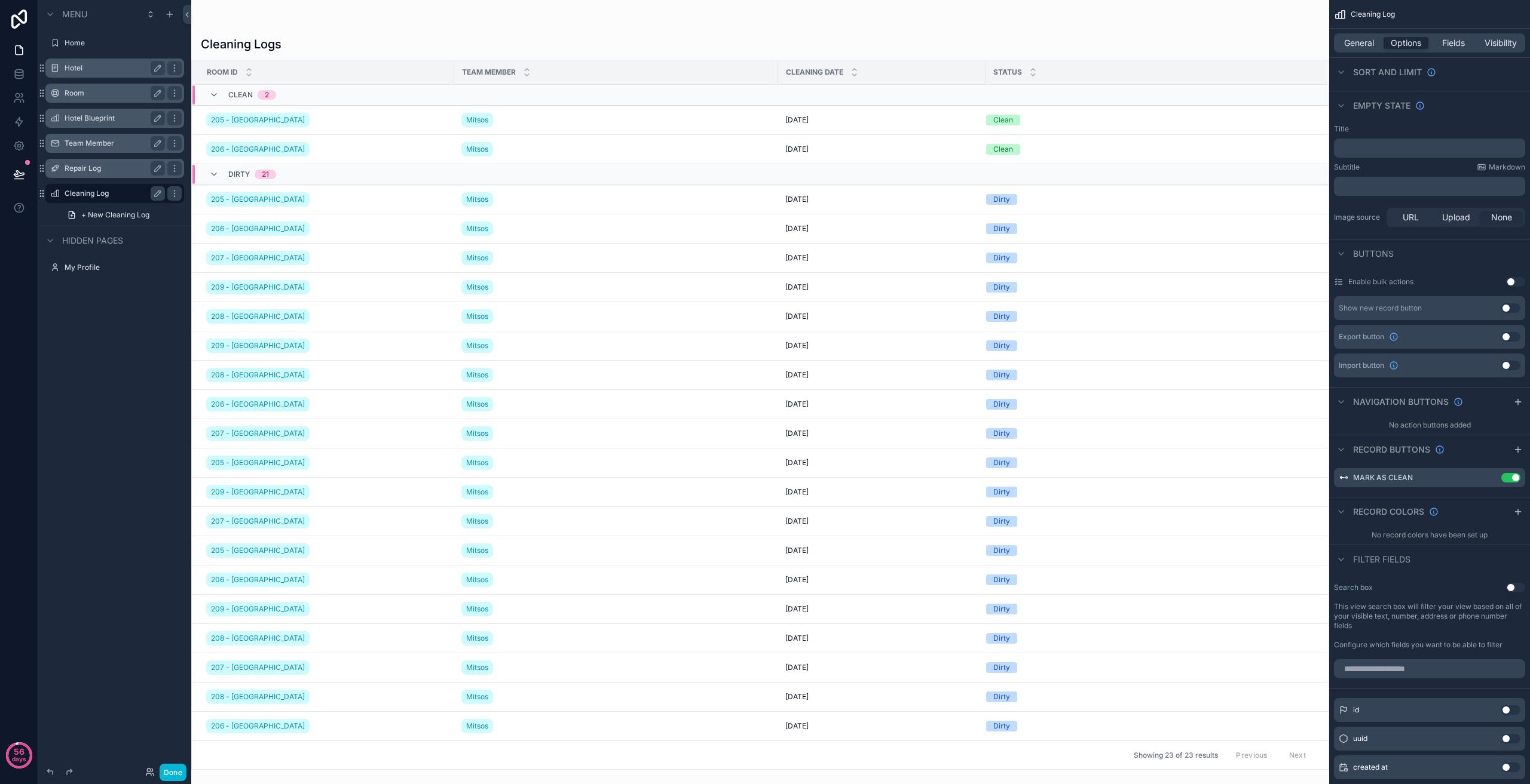
click at [101, 62] on div "Hotel" at bounding box center [115, 67] width 101 height 14
click at [99, 63] on label "Hotel" at bounding box center [112, 67] width 96 height 9
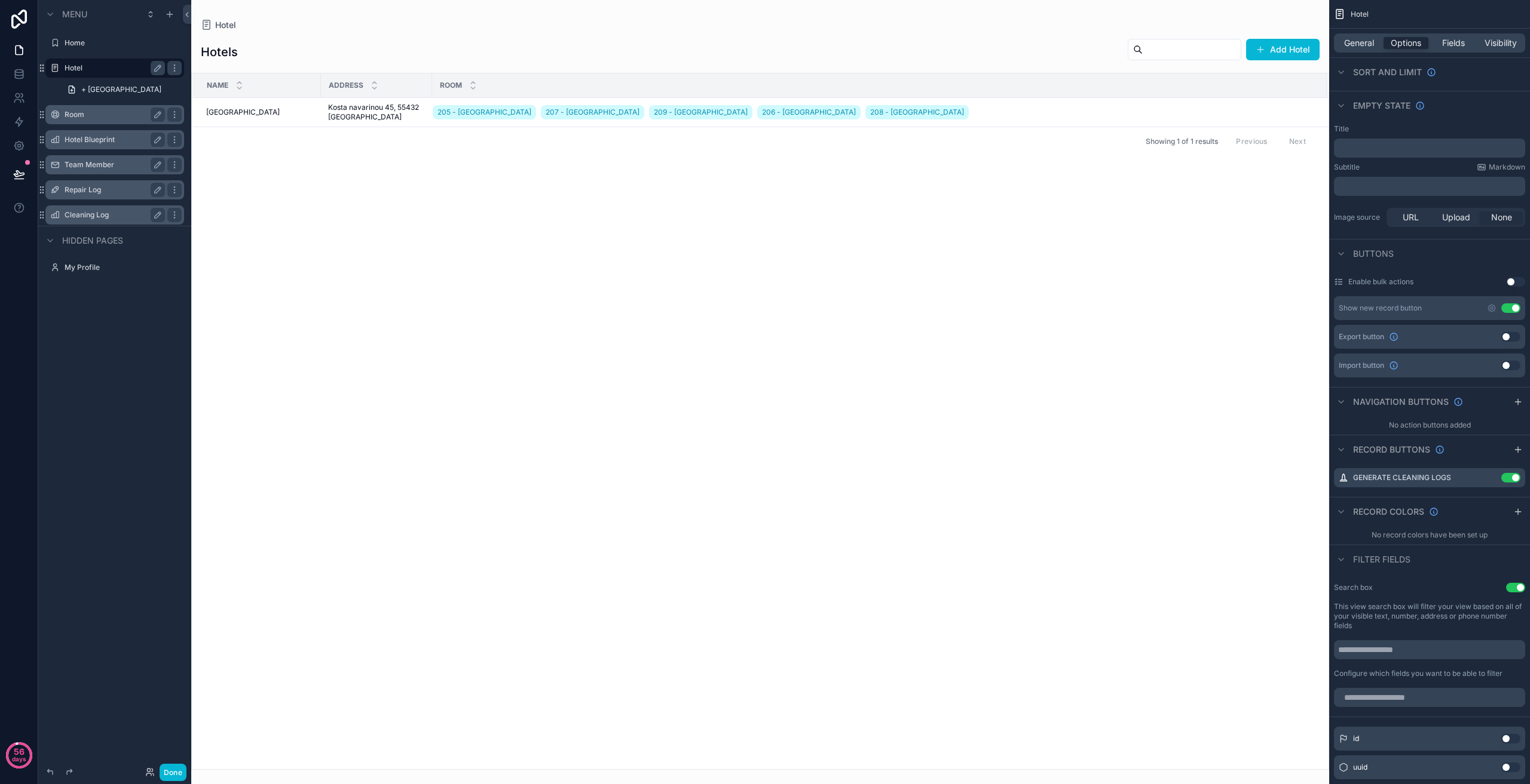
click at [1020, 107] on div "scrollable content" at bounding box center [760, 392] width 1138 height 784
click at [1489, 479] on icon "scrollable content" at bounding box center [1491, 477] width 9 height 9
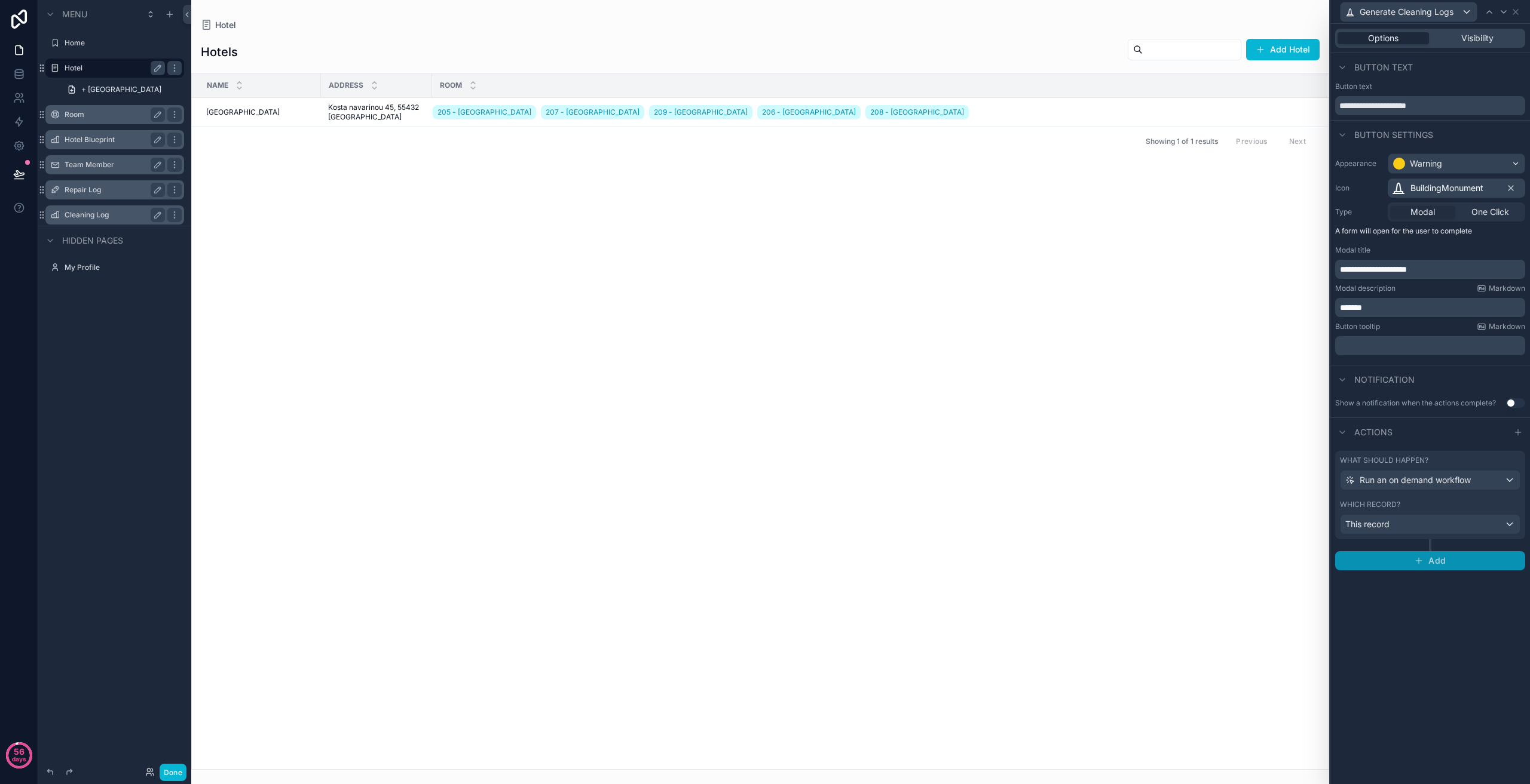
click at [1429, 561] on span "Add" at bounding box center [1436, 560] width 17 height 11
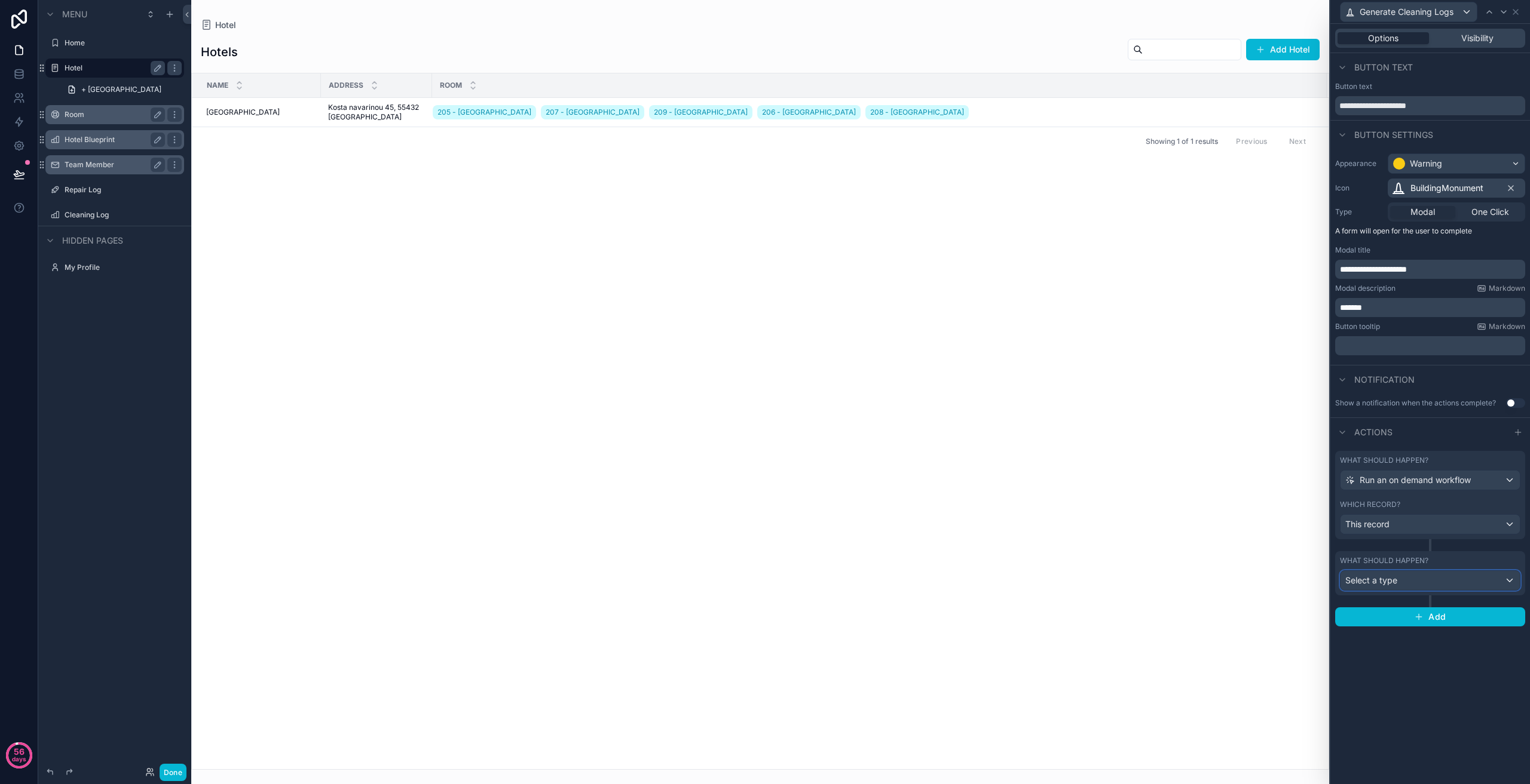
click at [1426, 584] on div "Select a type" at bounding box center [1430, 580] width 180 height 19
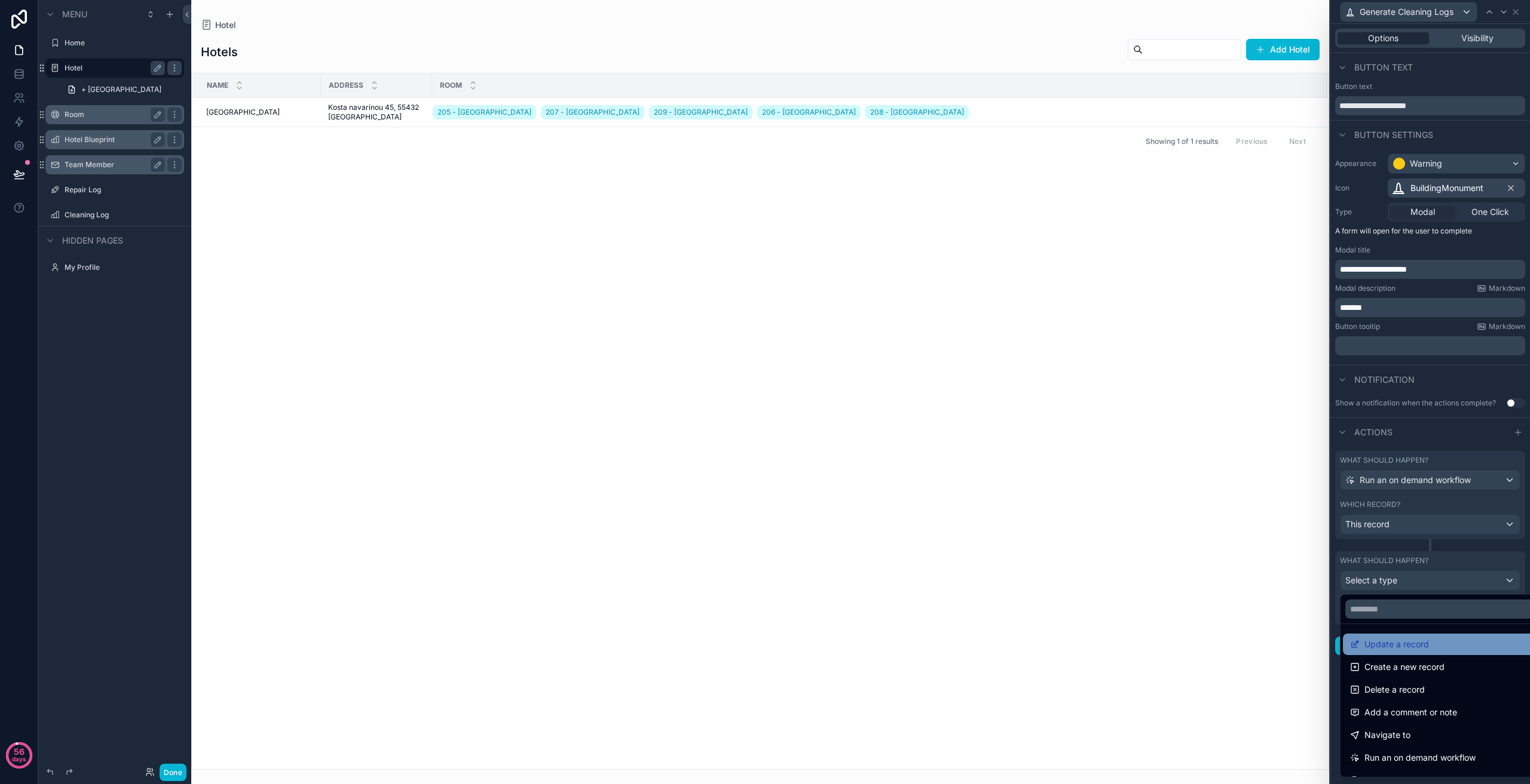
click at [1431, 642] on div "Update a record" at bounding box center [1444, 644] width 188 height 14
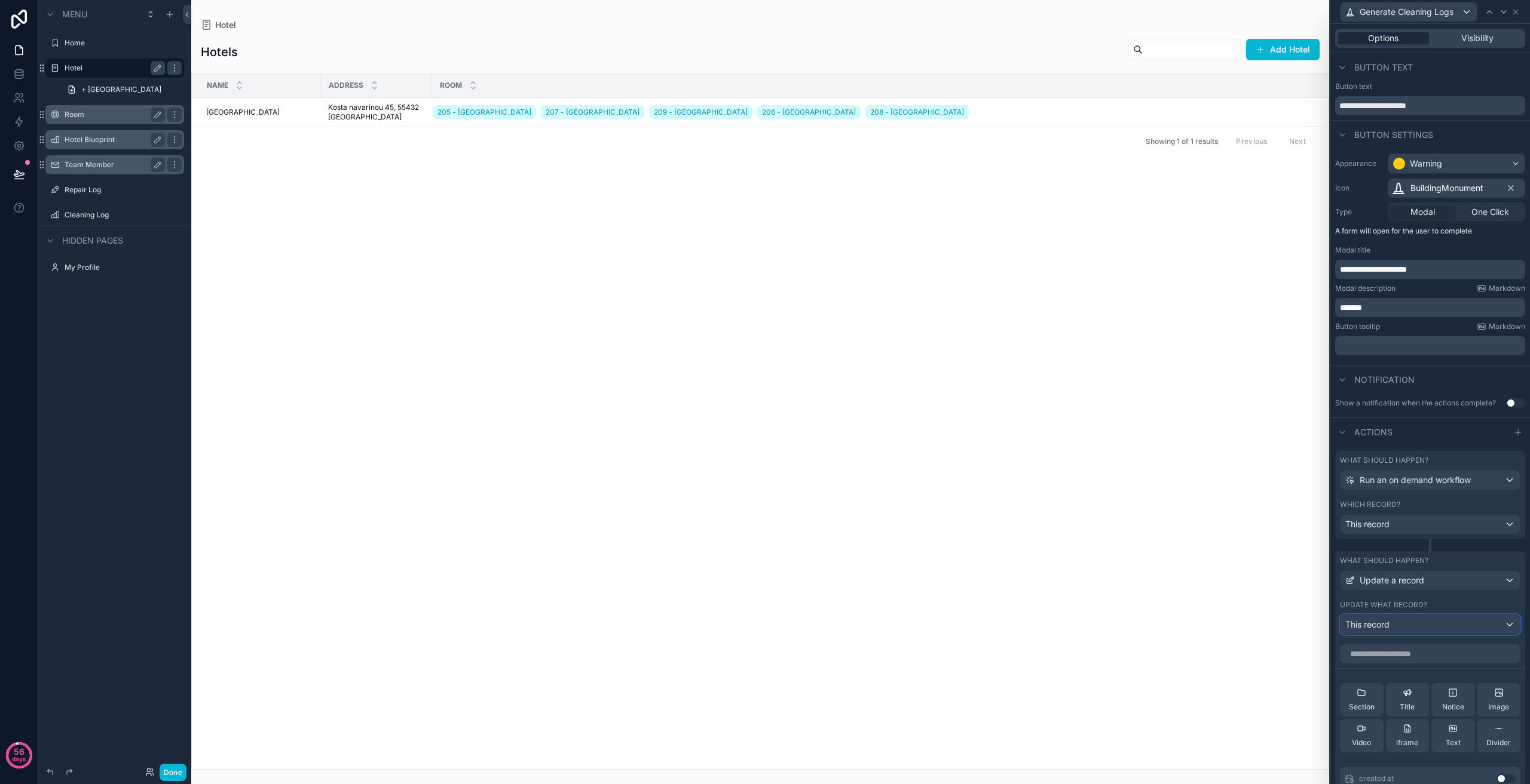
click at [1407, 626] on div "This record" at bounding box center [1430, 624] width 180 height 19
click at [1408, 625] on div at bounding box center [1430, 392] width 200 height 784
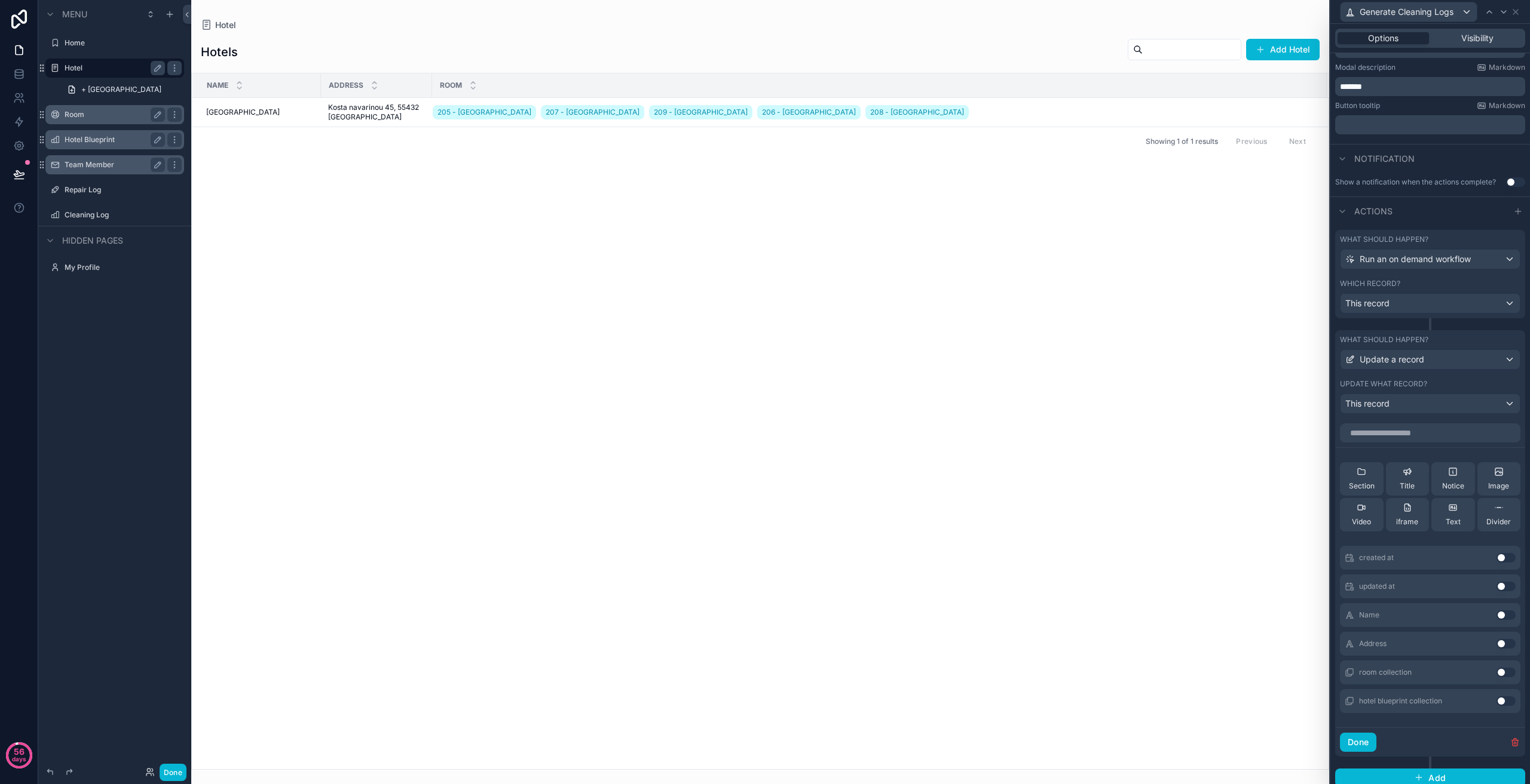
scroll to position [229, 0]
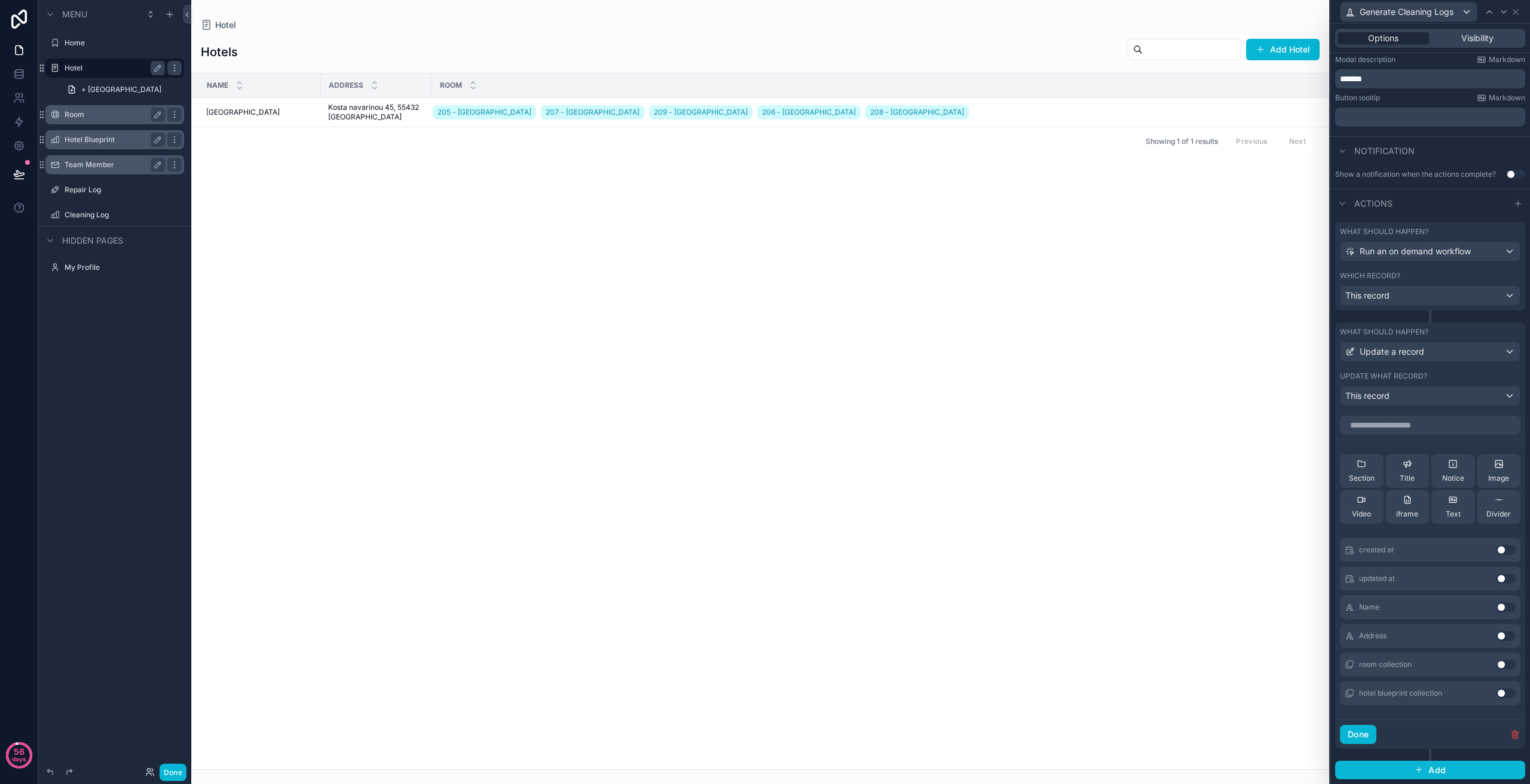
click at [1496, 695] on button "Use setting" at bounding box center [1505, 693] width 19 height 9
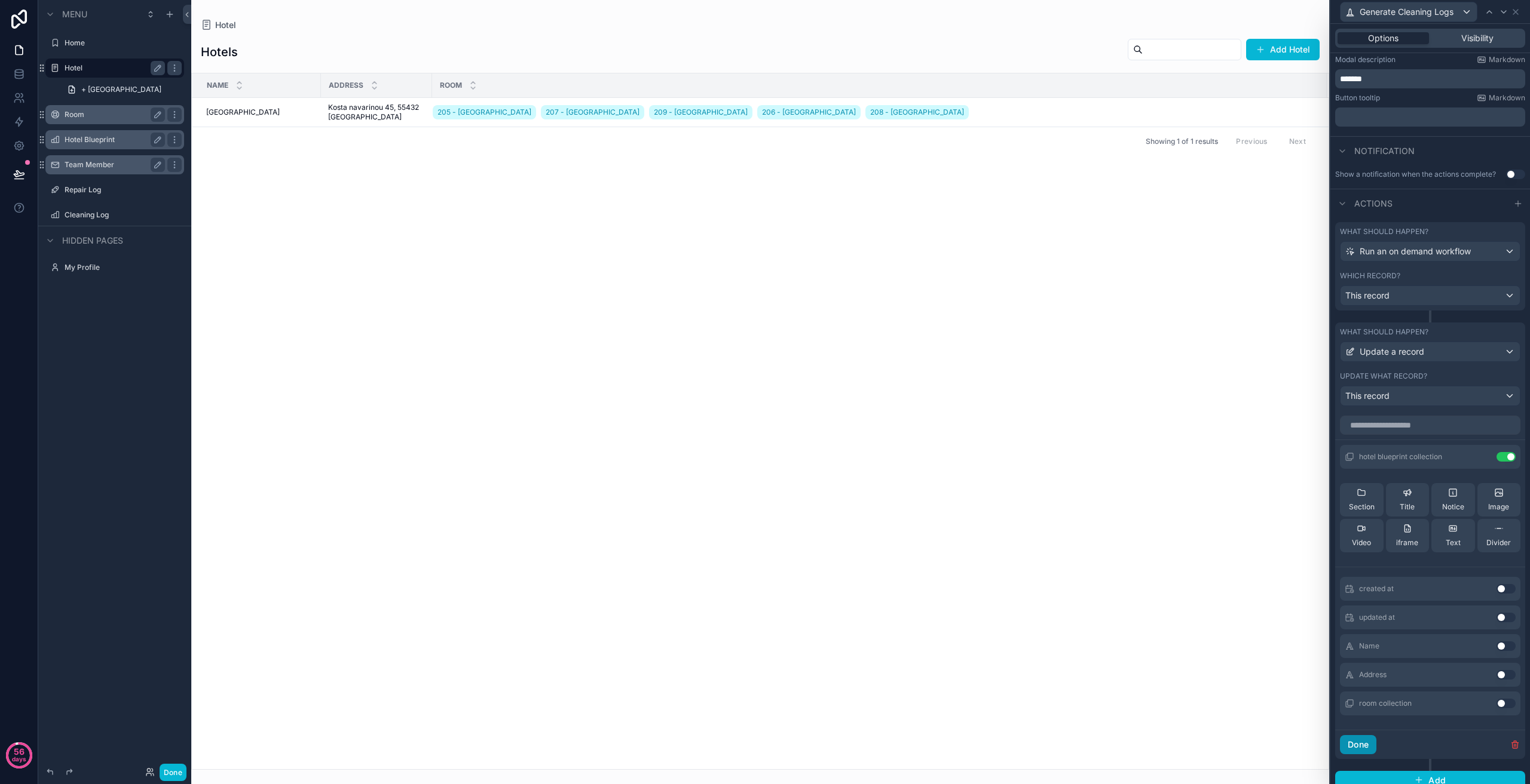
click at [1372, 747] on button "Done" at bounding box center [1358, 745] width 37 height 19
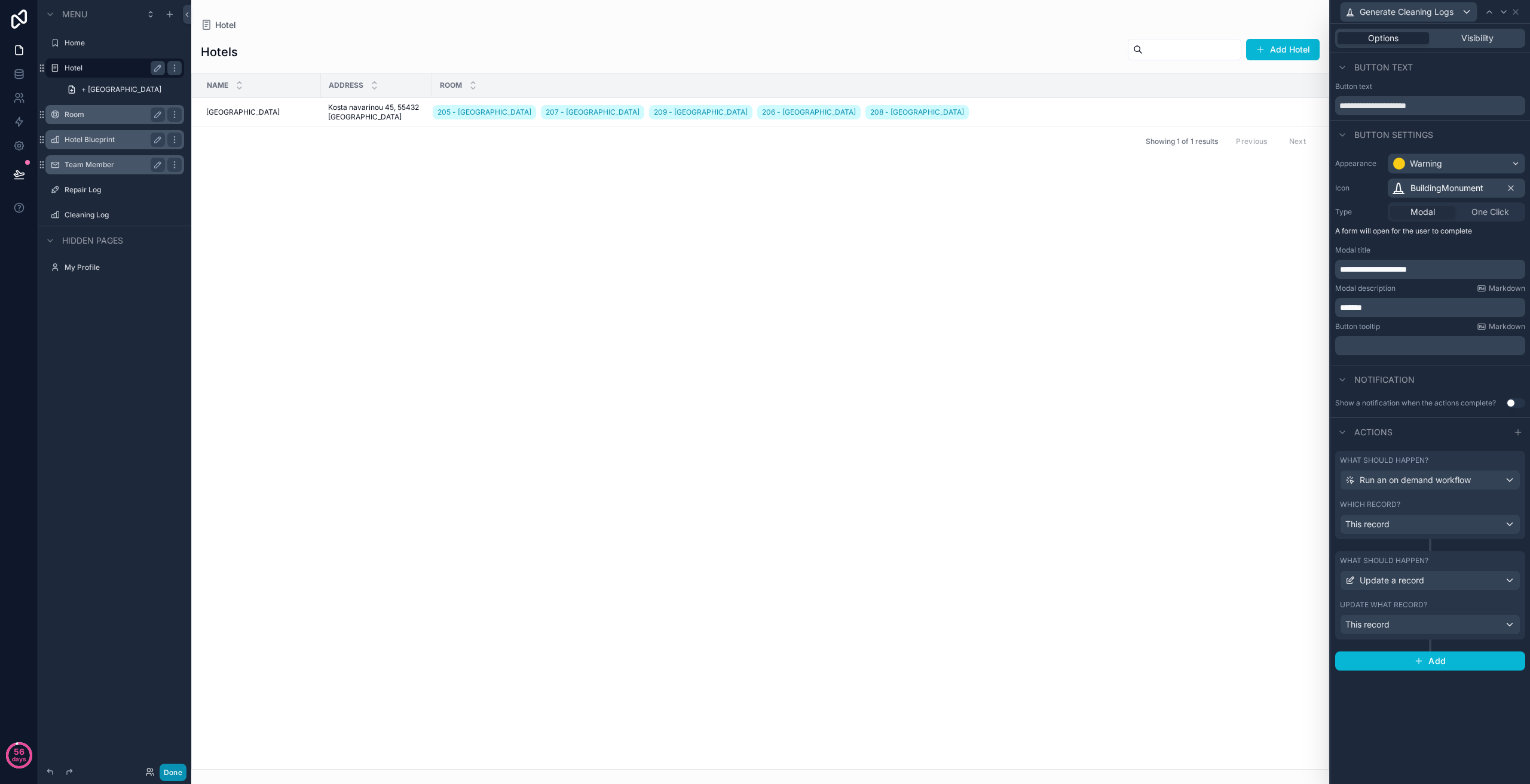
click at [171, 775] on button "Done" at bounding box center [173, 772] width 27 height 17
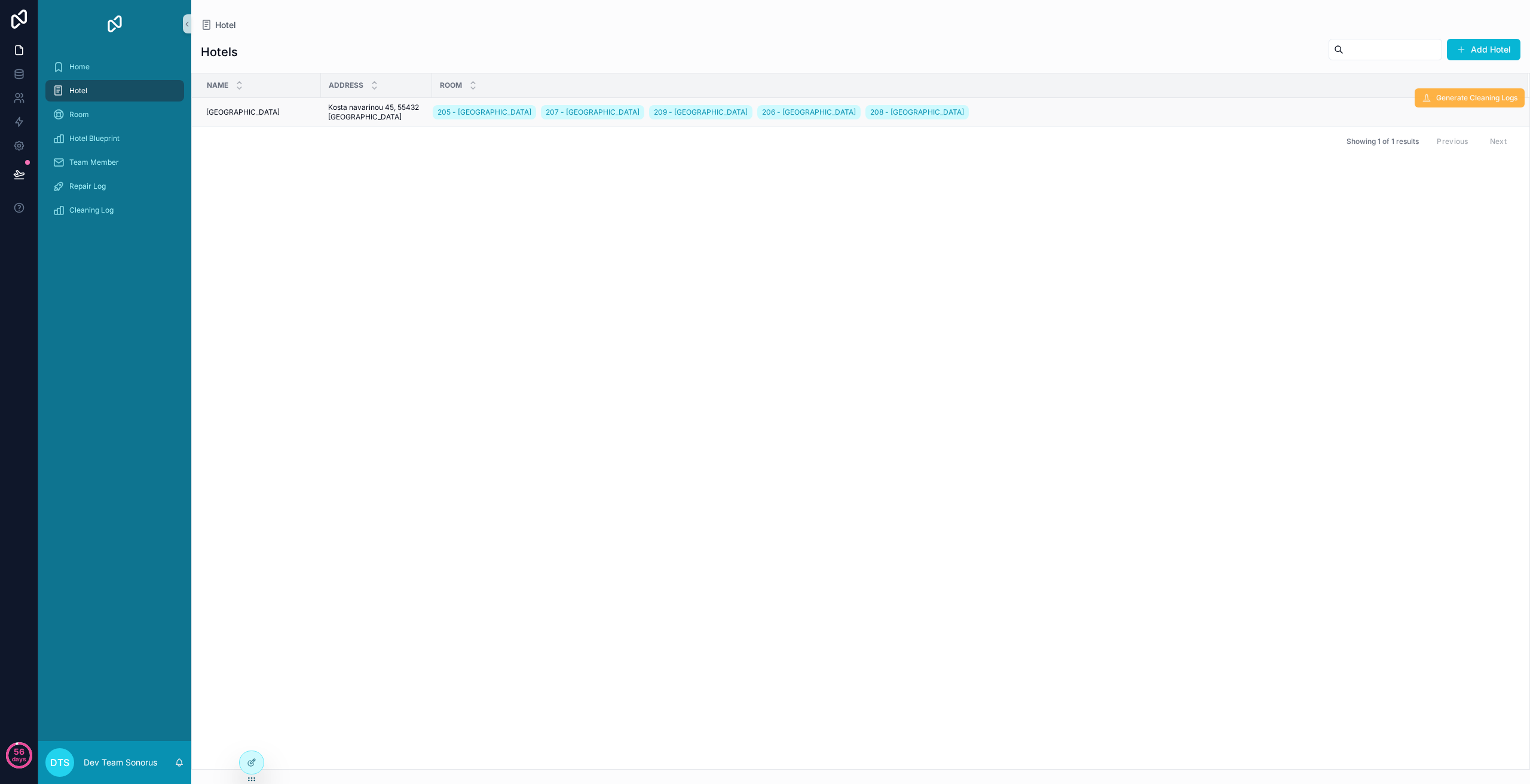
click at [1448, 103] on button "Generate Cleaning Logs" at bounding box center [1469, 97] width 110 height 19
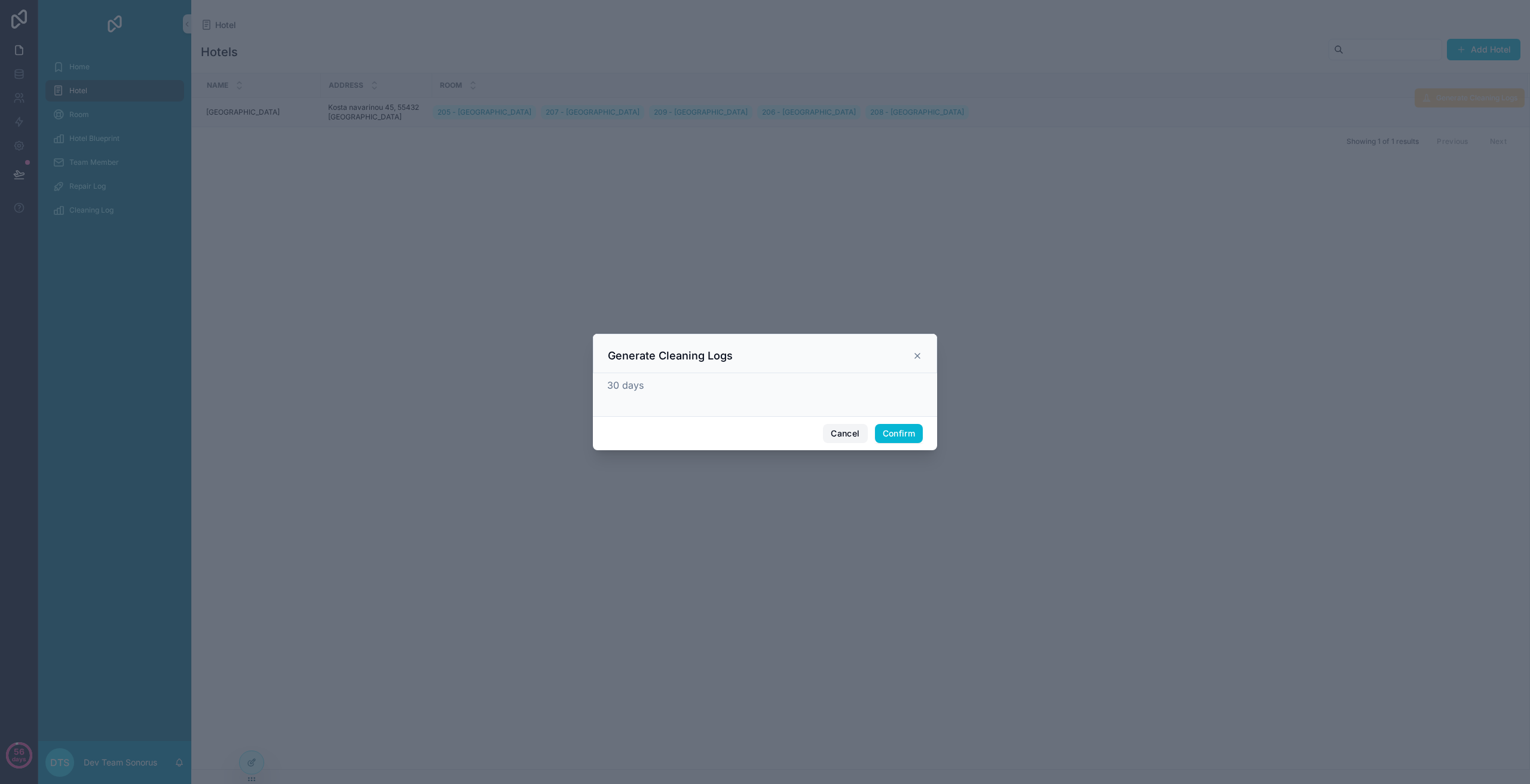
click at [834, 436] on button "Cancel" at bounding box center [844, 433] width 44 height 19
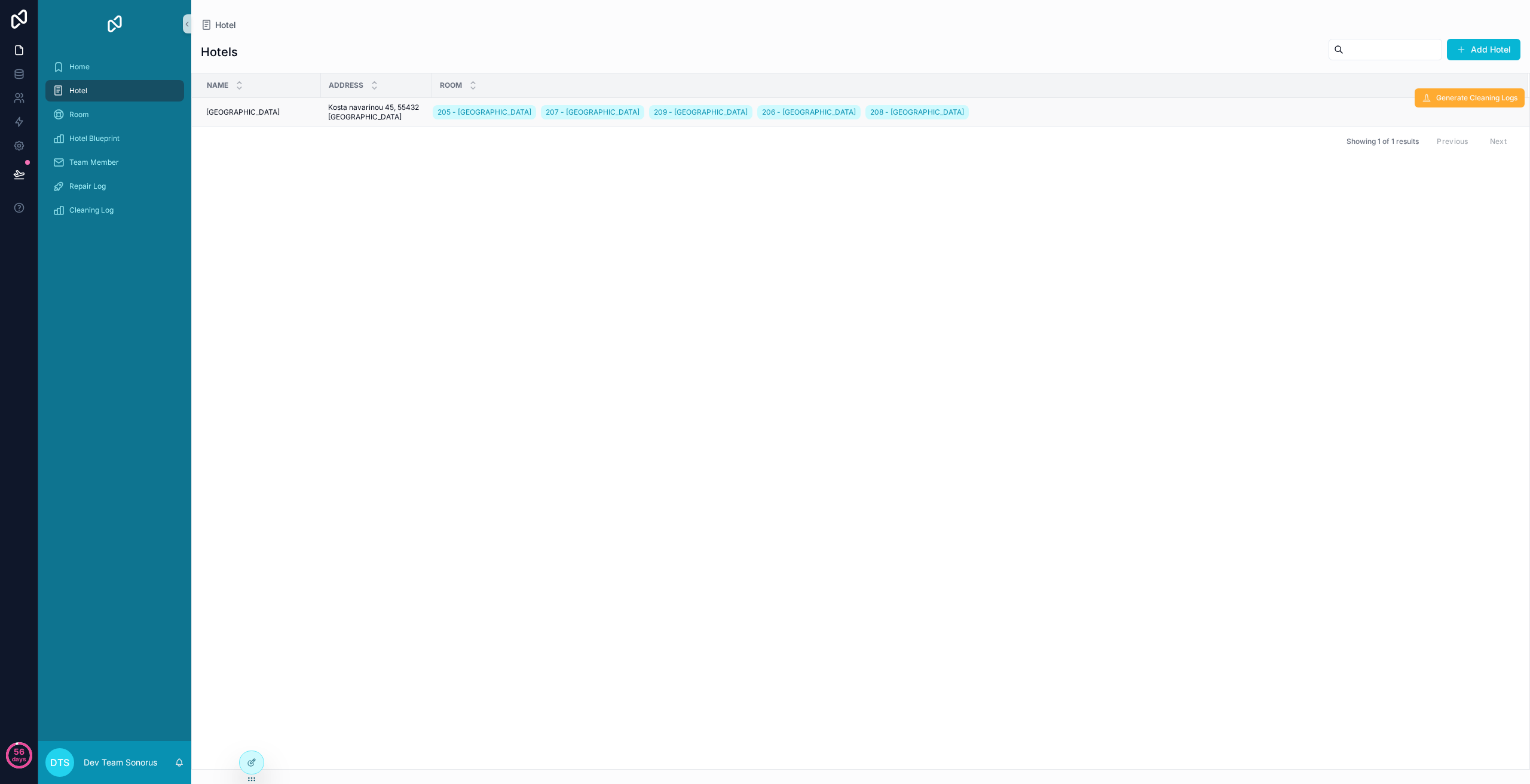
drag, startPoint x: 330, startPoint y: 708, endPoint x: 266, endPoint y: 751, distance: 77.1
click at [328, 711] on div "Name Address Room [GEOGRAPHIC_DATA] 205 - [GEOGRAPHIC_DATA] 207 - [GEOGRAPHIC_D…" at bounding box center [861, 421] width 1337 height 696
click at [251, 761] on icon at bounding box center [251, 762] width 9 height 9
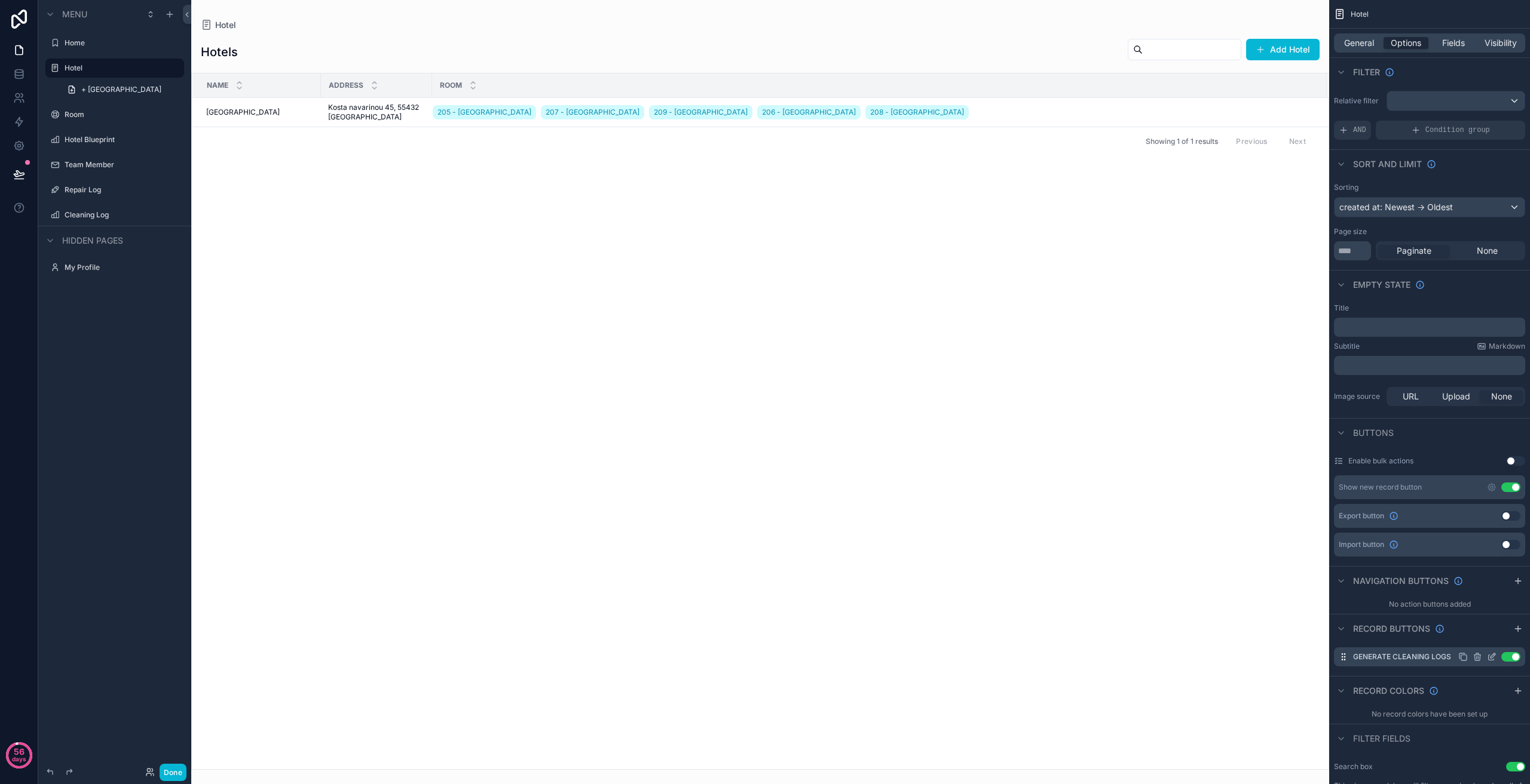
click at [1492, 660] on icon "scrollable content" at bounding box center [1491, 658] width 5 height 5
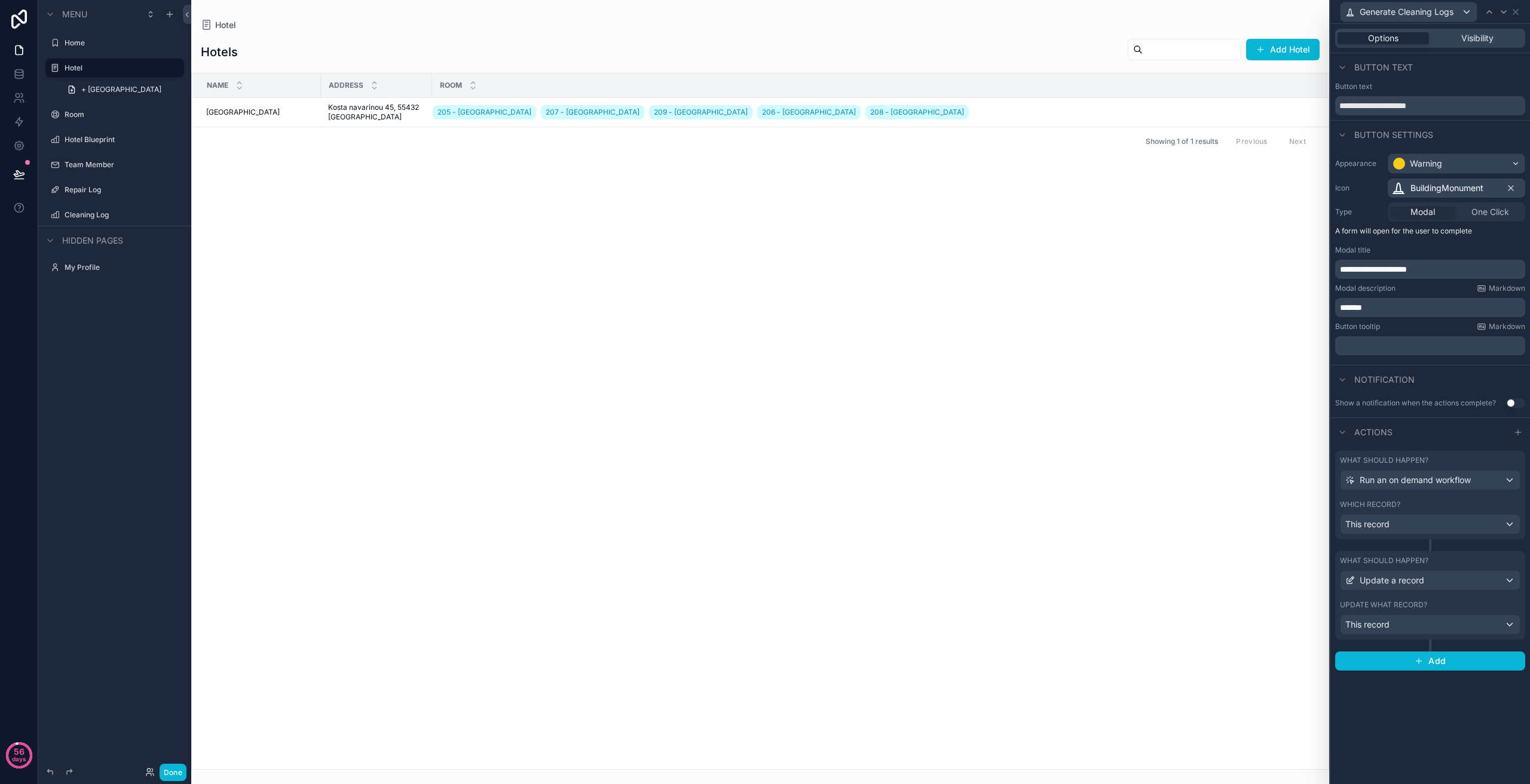
scroll to position [120, 0]
click at [1436, 584] on div "Update a record" at bounding box center [1430, 580] width 180 height 19
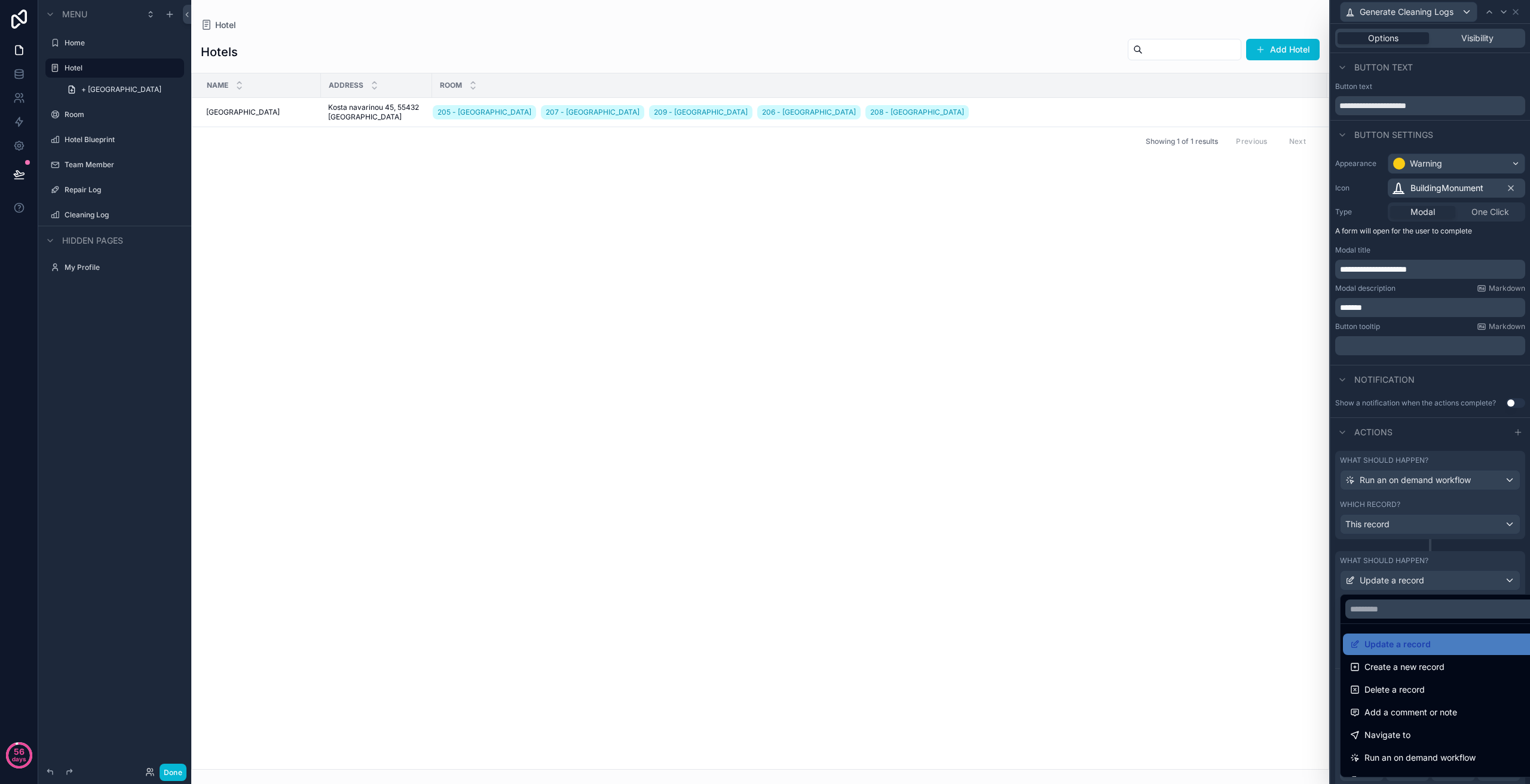
click at [1431, 583] on div at bounding box center [1430, 392] width 200 height 784
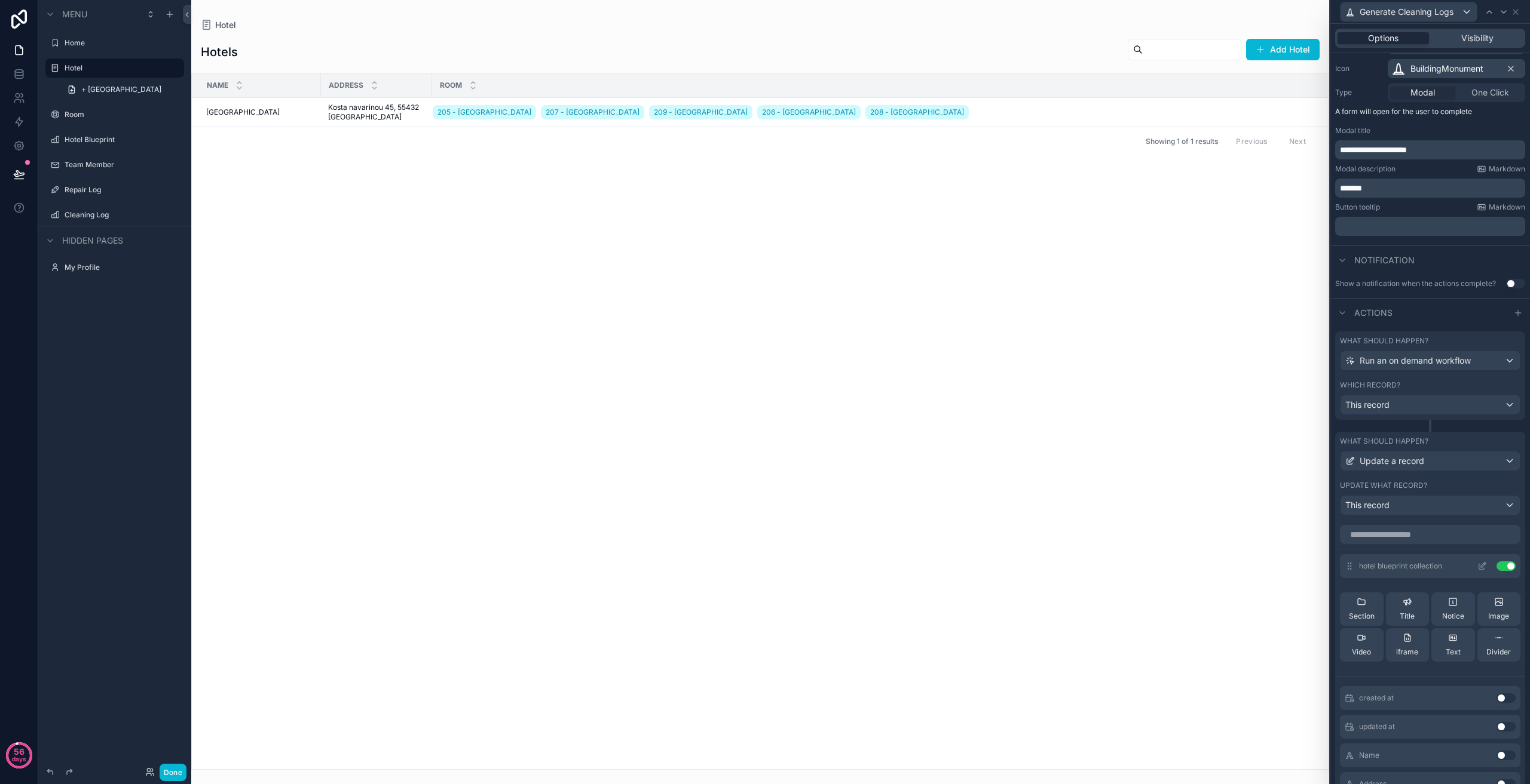
click at [1429, 562] on span "hotel blueprint collection" at bounding box center [1400, 565] width 83 height 9
click at [1481, 566] on icon at bounding box center [1483, 565] width 5 height 5
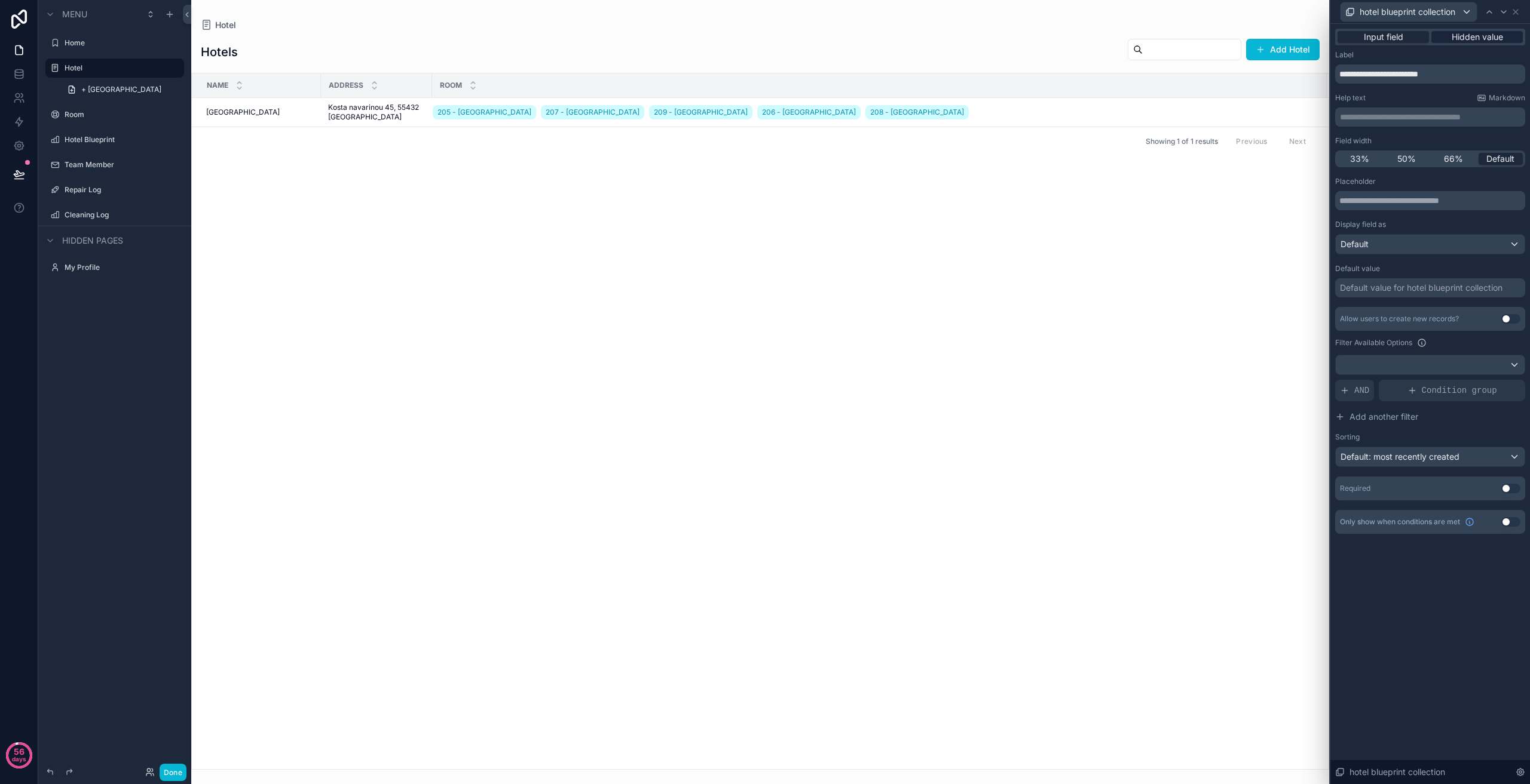
click at [1462, 40] on span "Hidden value" at bounding box center [1477, 37] width 52 height 12
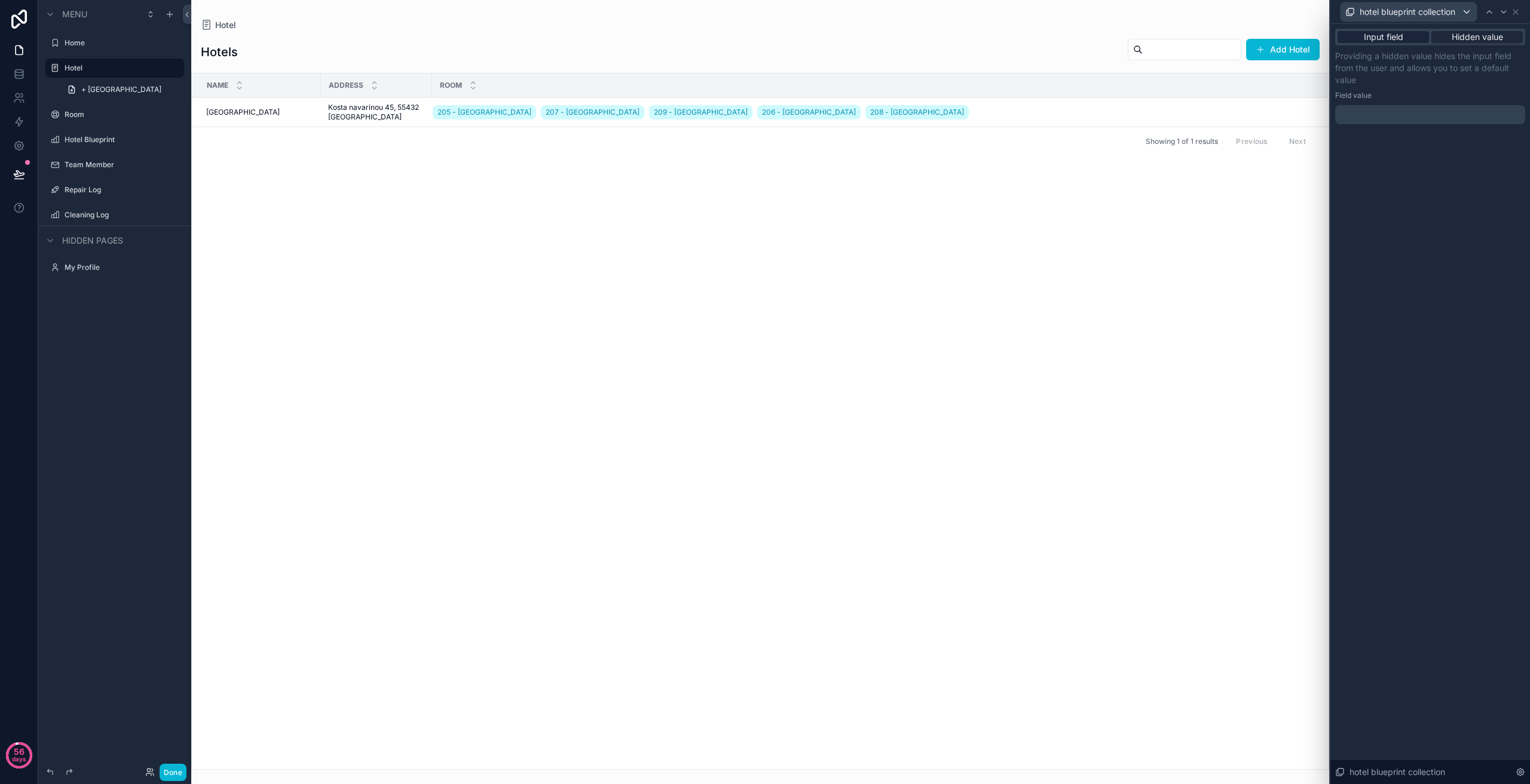
click at [1420, 39] on div "Input field" at bounding box center [1383, 37] width 91 height 12
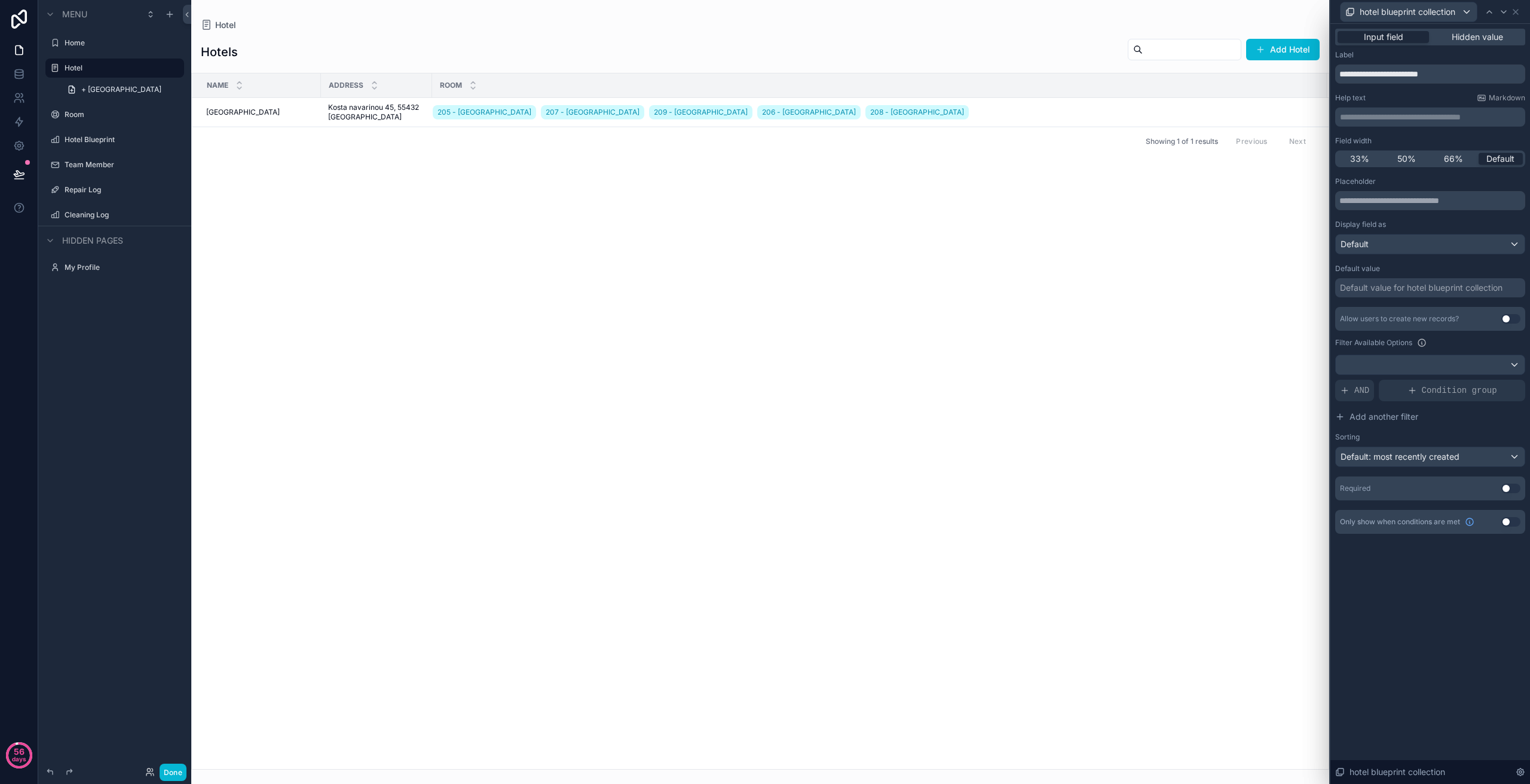
click at [1507, 483] on div "Required Use setting" at bounding box center [1429, 488] width 190 height 24
click at [1508, 486] on button "Use setting" at bounding box center [1510, 488] width 19 height 9
click at [1520, 12] on div "hotel blueprint collection" at bounding box center [1429, 12] width 190 height 23
click at [1518, 12] on icon at bounding box center [1515, 12] width 9 height 9
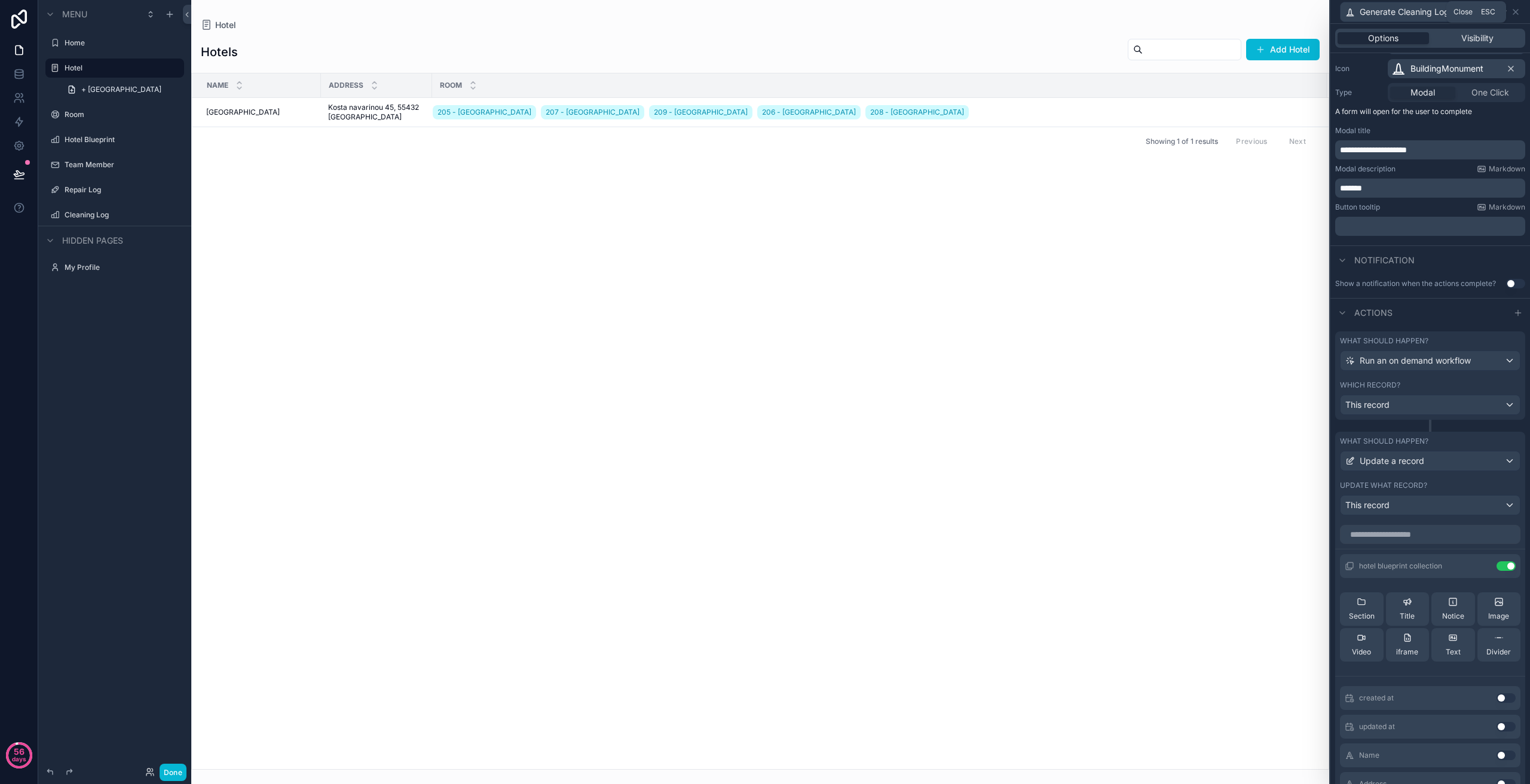
click at [1518, 12] on icon at bounding box center [1515, 12] width 9 height 9
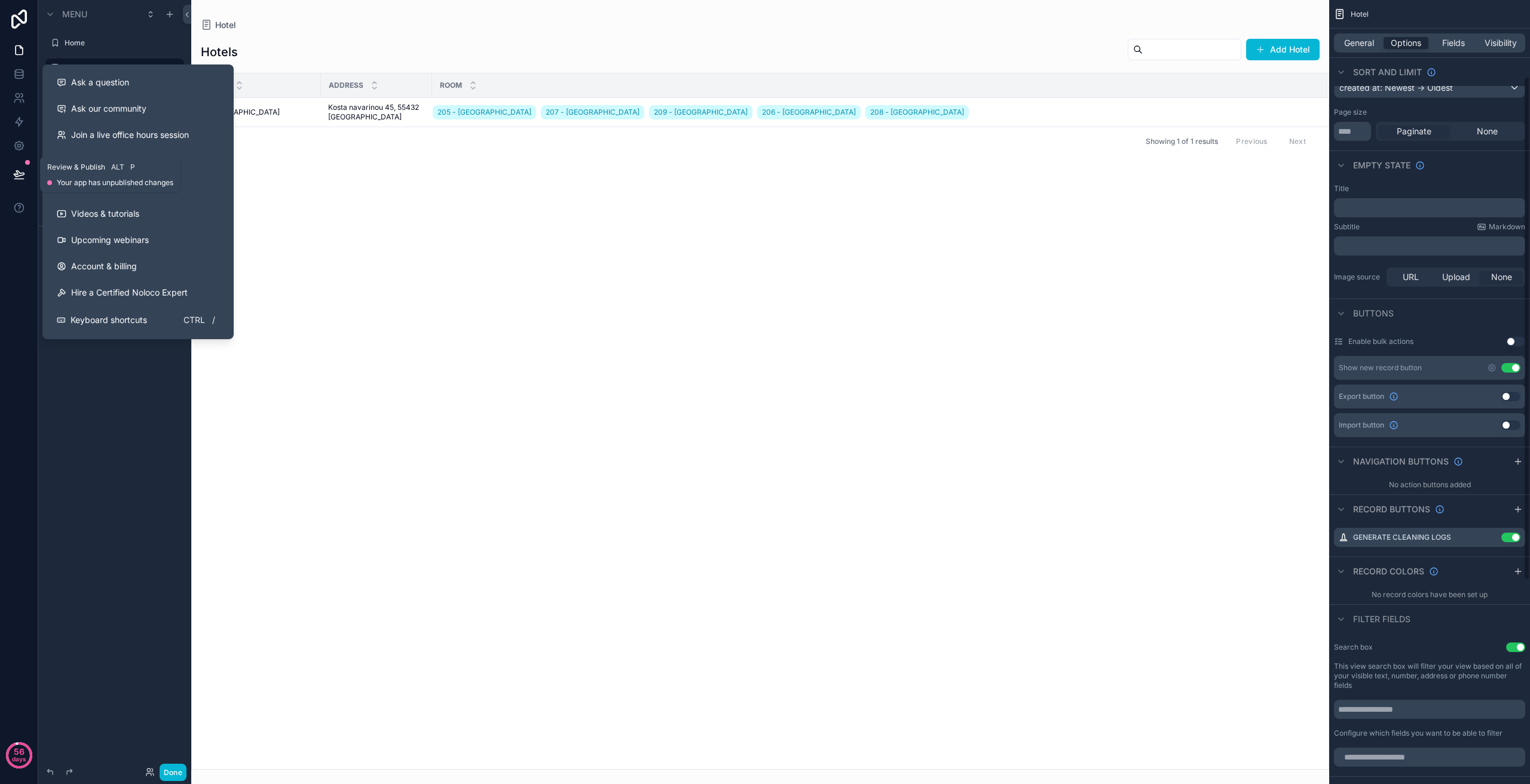
click at [32, 168] on button at bounding box center [19, 175] width 27 height 33
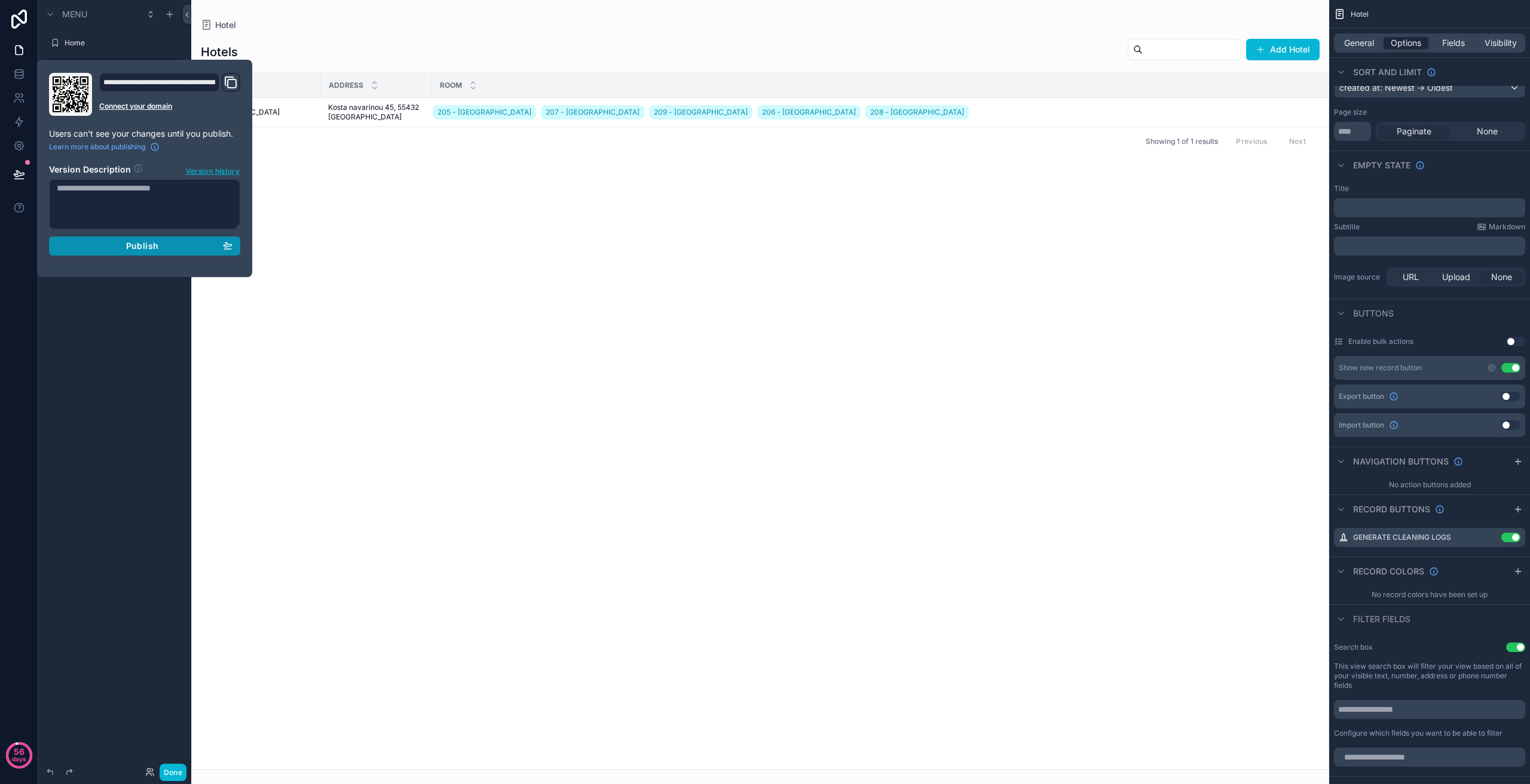
click at [183, 255] on button "Publish" at bounding box center [145, 246] width 191 height 19
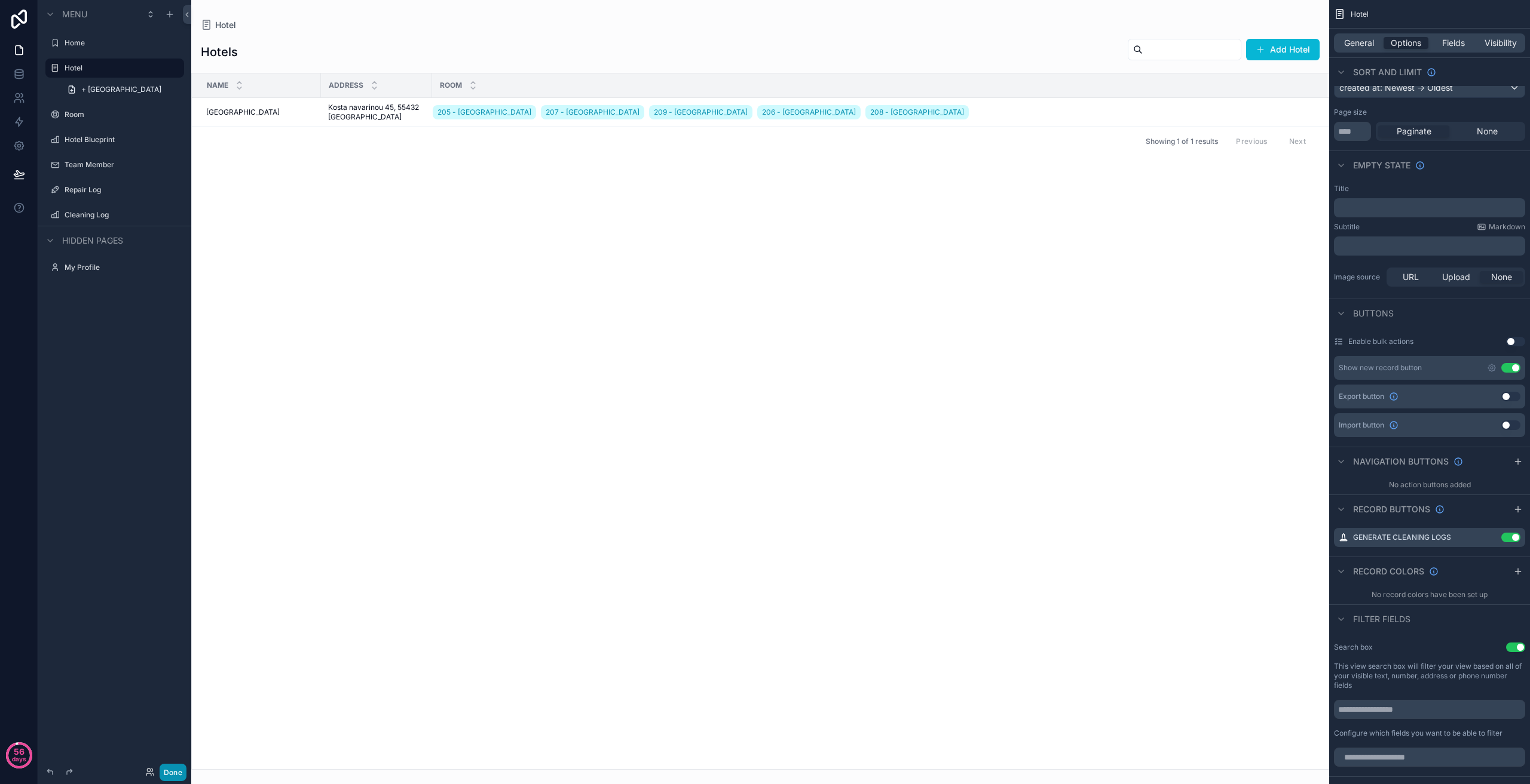
click at [166, 766] on button "Done" at bounding box center [173, 772] width 27 height 17
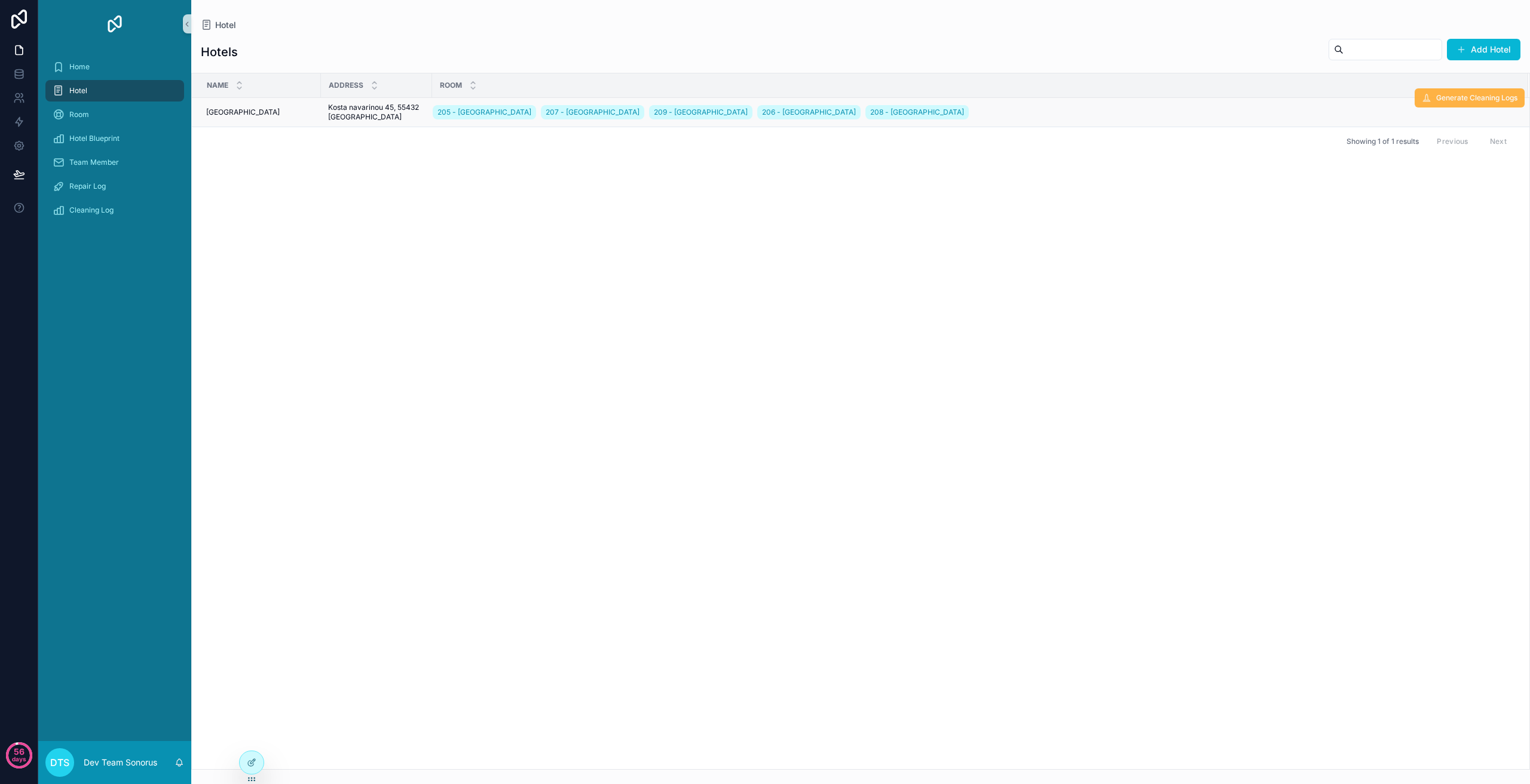
click at [1458, 99] on span "Generate Cleaning Logs" at bounding box center [1477, 97] width 81 height 9
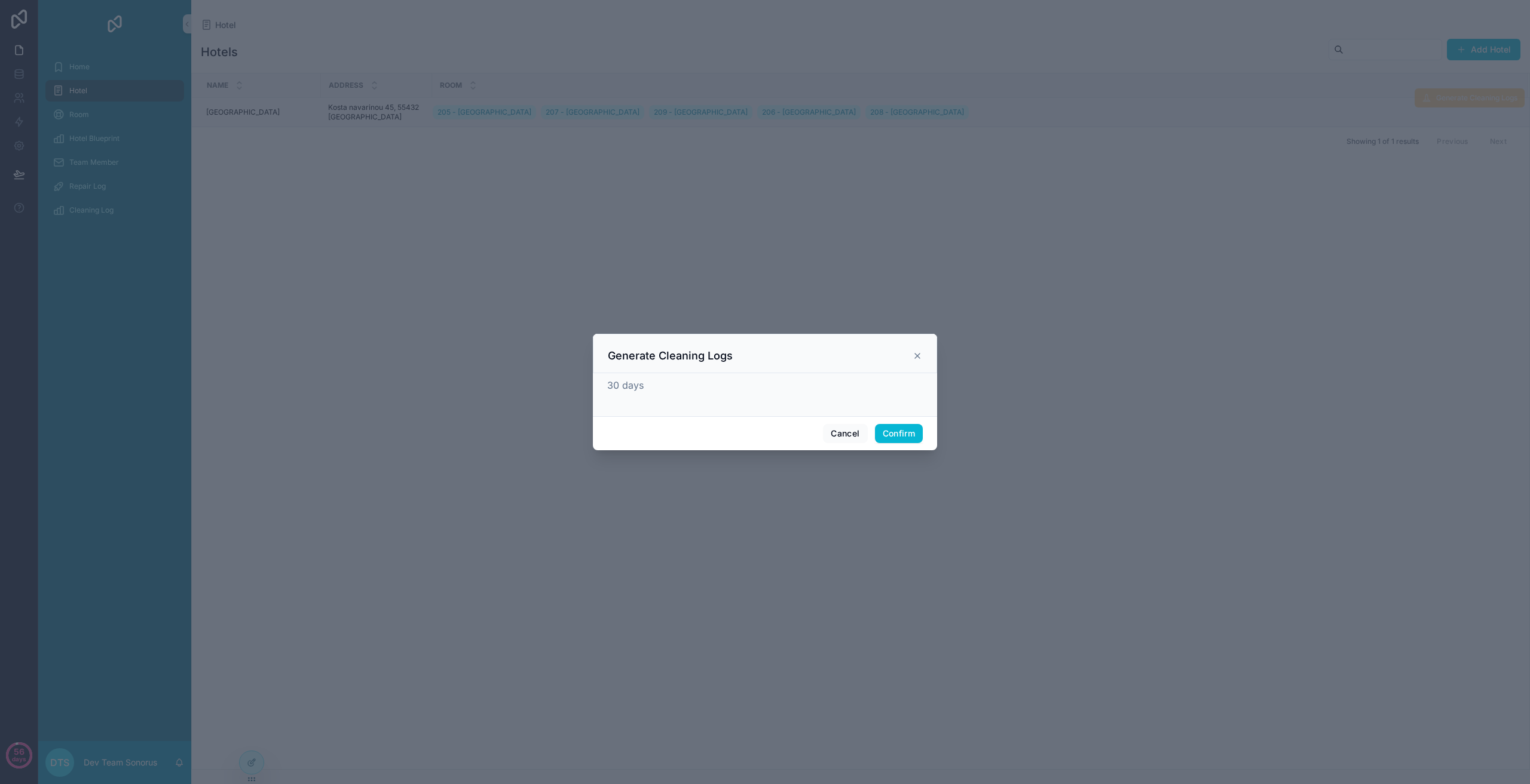
click at [689, 387] on div "30 days" at bounding box center [764, 385] width 315 height 14
click at [645, 387] on div "30 days" at bounding box center [764, 385] width 315 height 14
click at [634, 386] on span "30 days" at bounding box center [625, 385] width 37 height 12
drag, startPoint x: 658, startPoint y: 411, endPoint x: 814, endPoint y: 428, distance: 156.9
click at [659, 411] on div "30 days" at bounding box center [765, 395] width 344 height 43
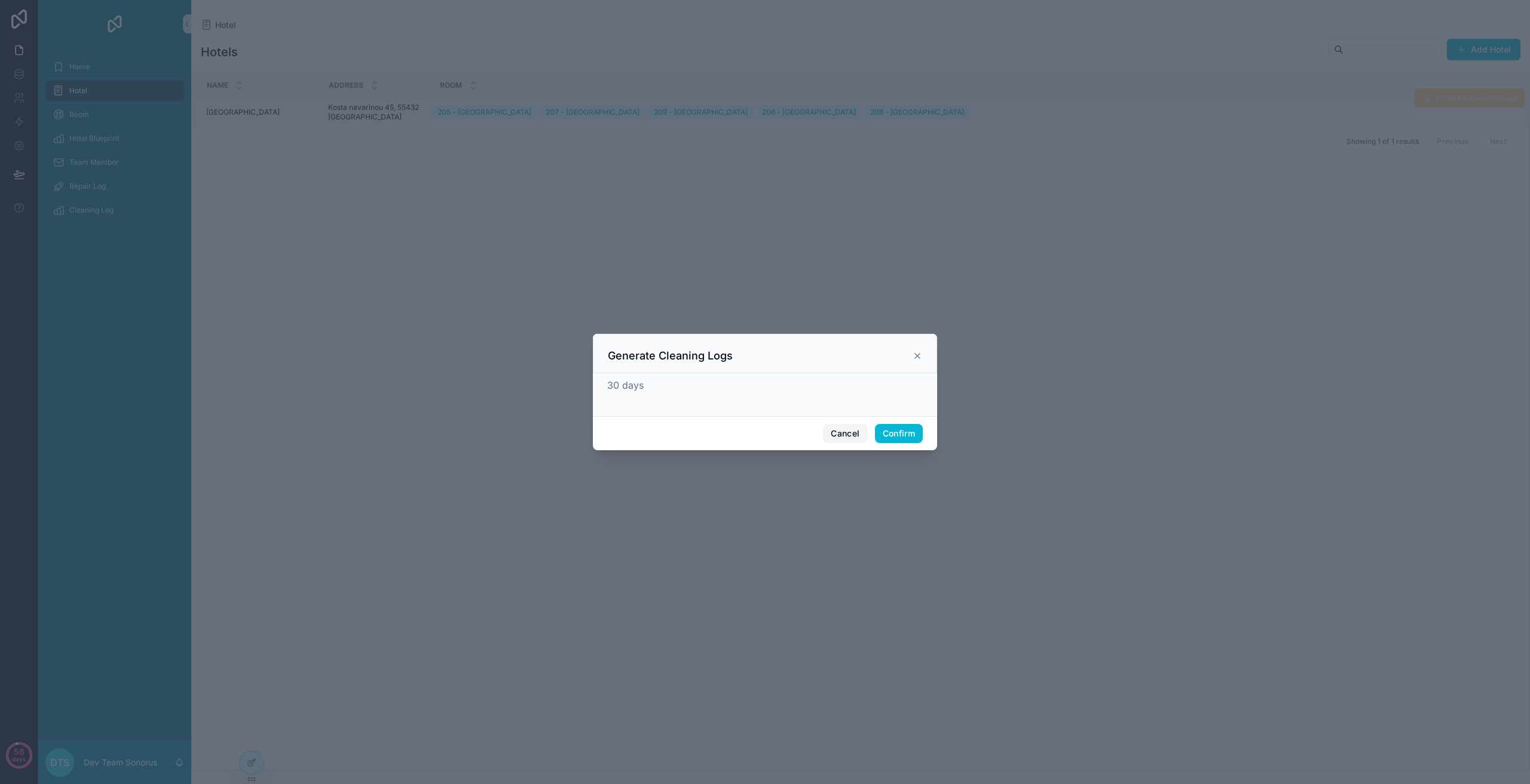
click at [855, 434] on button "Cancel" at bounding box center [844, 433] width 44 height 19
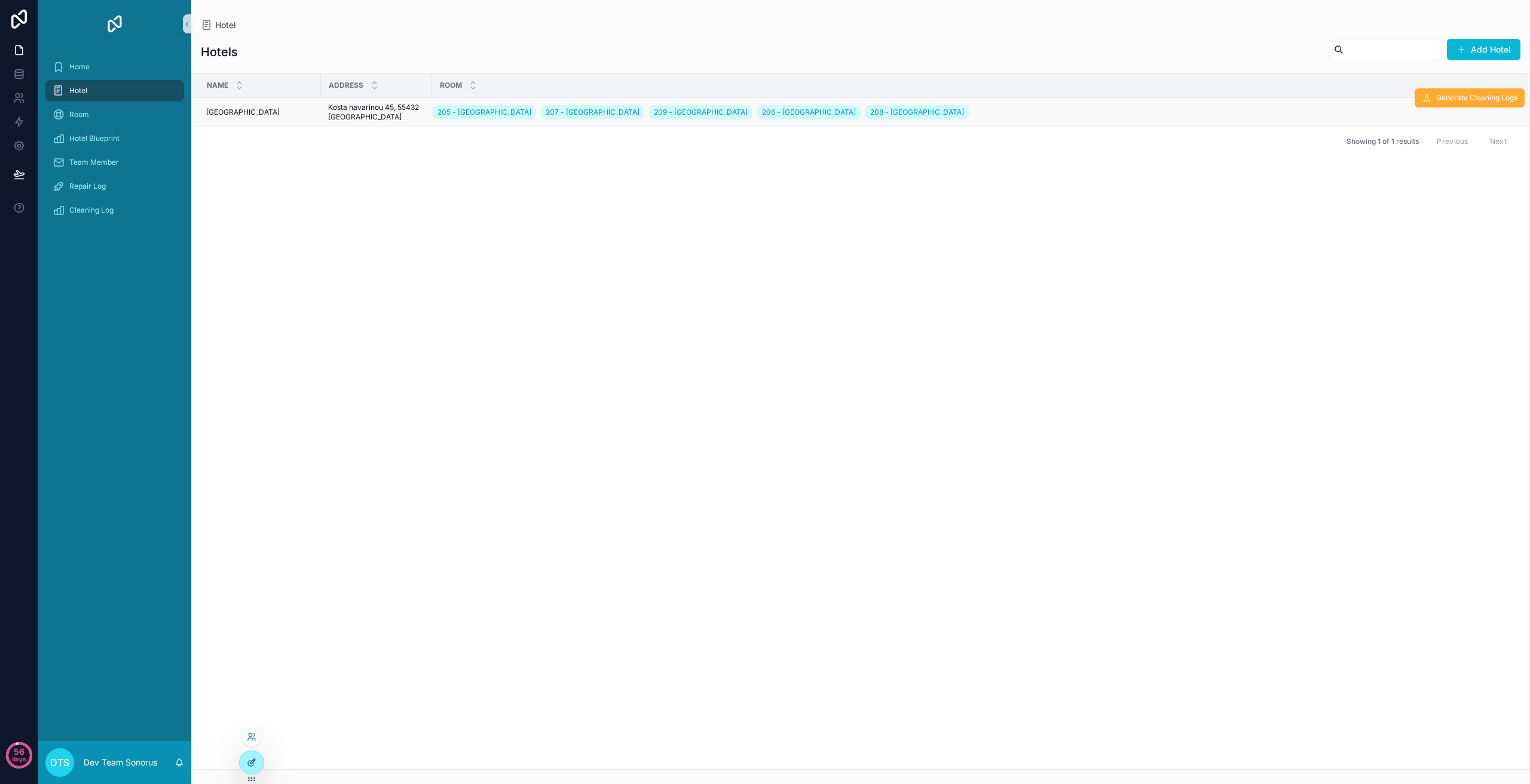
click at [243, 765] on div at bounding box center [251, 762] width 24 height 22
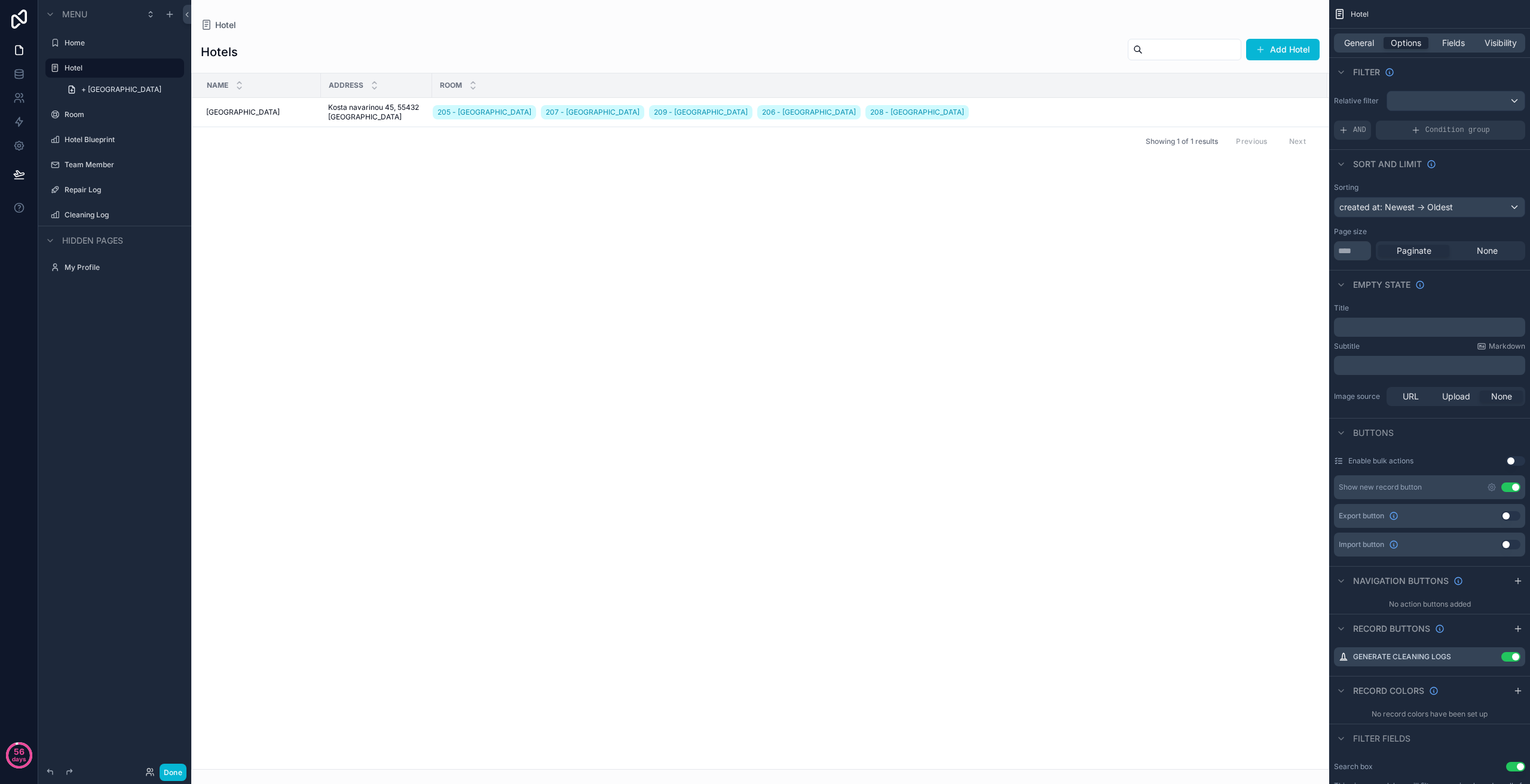
click at [961, 96] on div "Room" at bounding box center [879, 85] width 894 height 22
click at [1466, 42] on div "Fields" at bounding box center [1453, 43] width 45 height 12
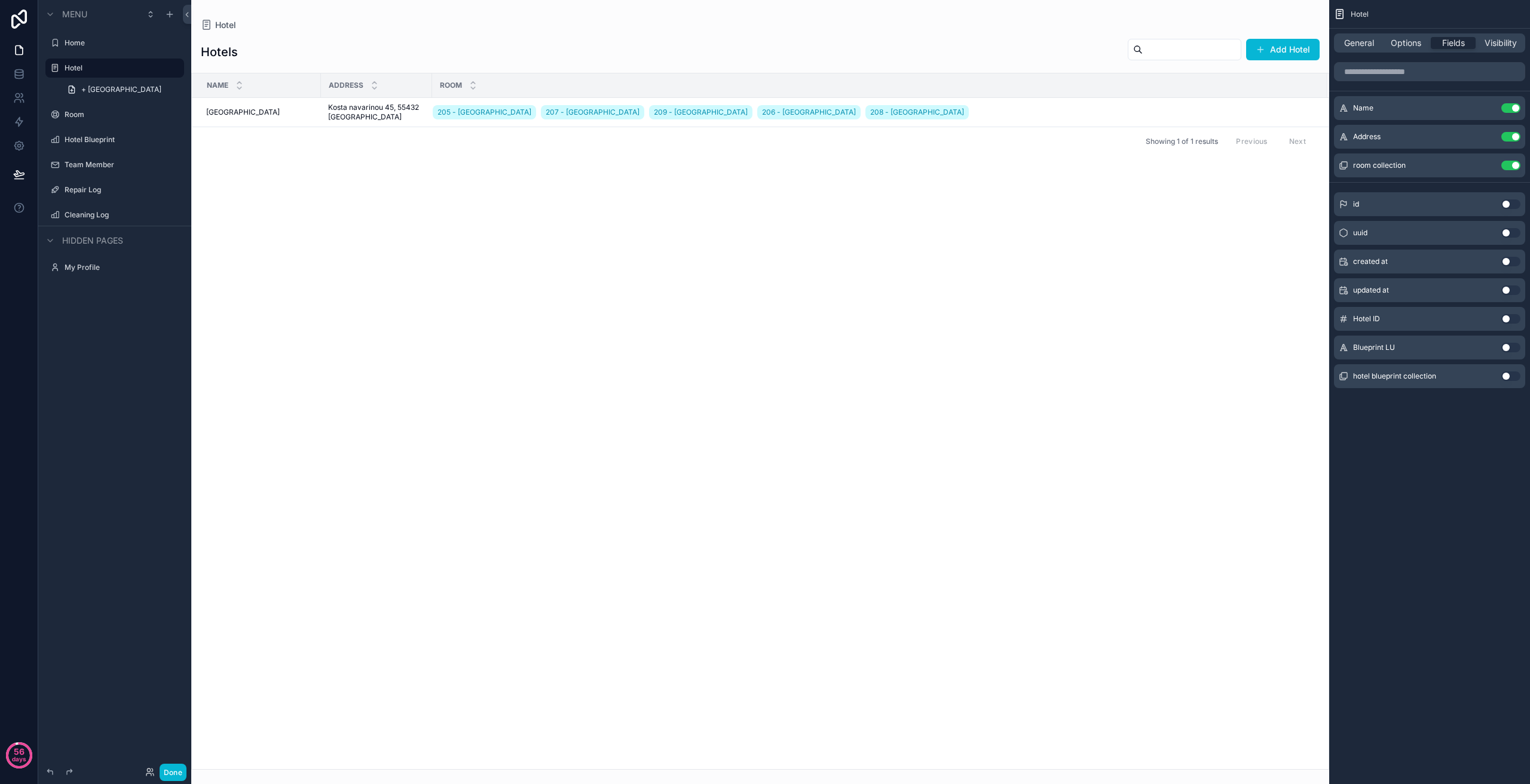
click at [1513, 379] on button "Use setting" at bounding box center [1510, 376] width 19 height 9
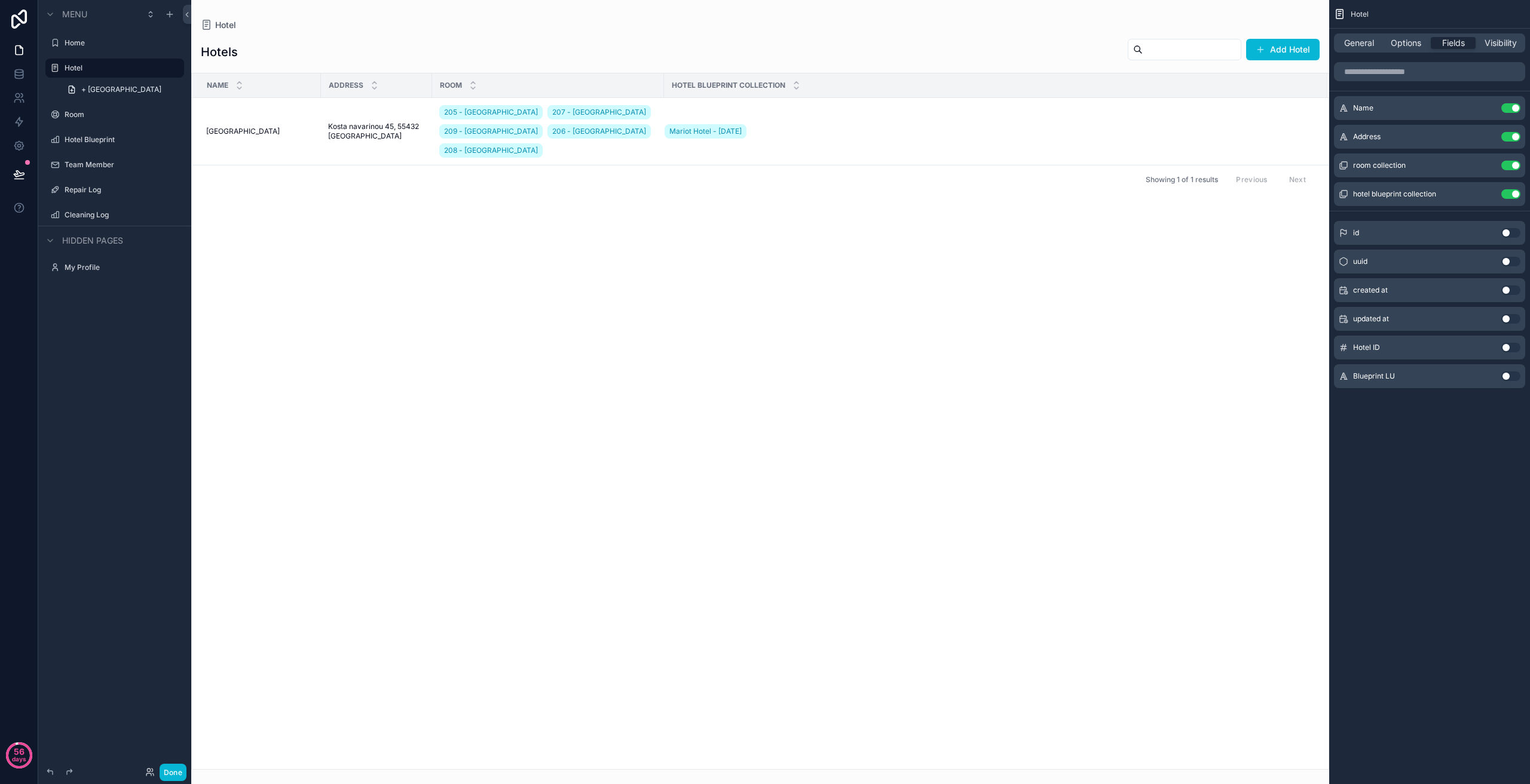
click at [1509, 380] on button "Use setting" at bounding box center [1510, 376] width 19 height 9
click at [1513, 222] on button "Use setting" at bounding box center [1510, 222] width 19 height 9
click at [1509, 195] on button "Use setting" at bounding box center [1510, 194] width 19 height 9
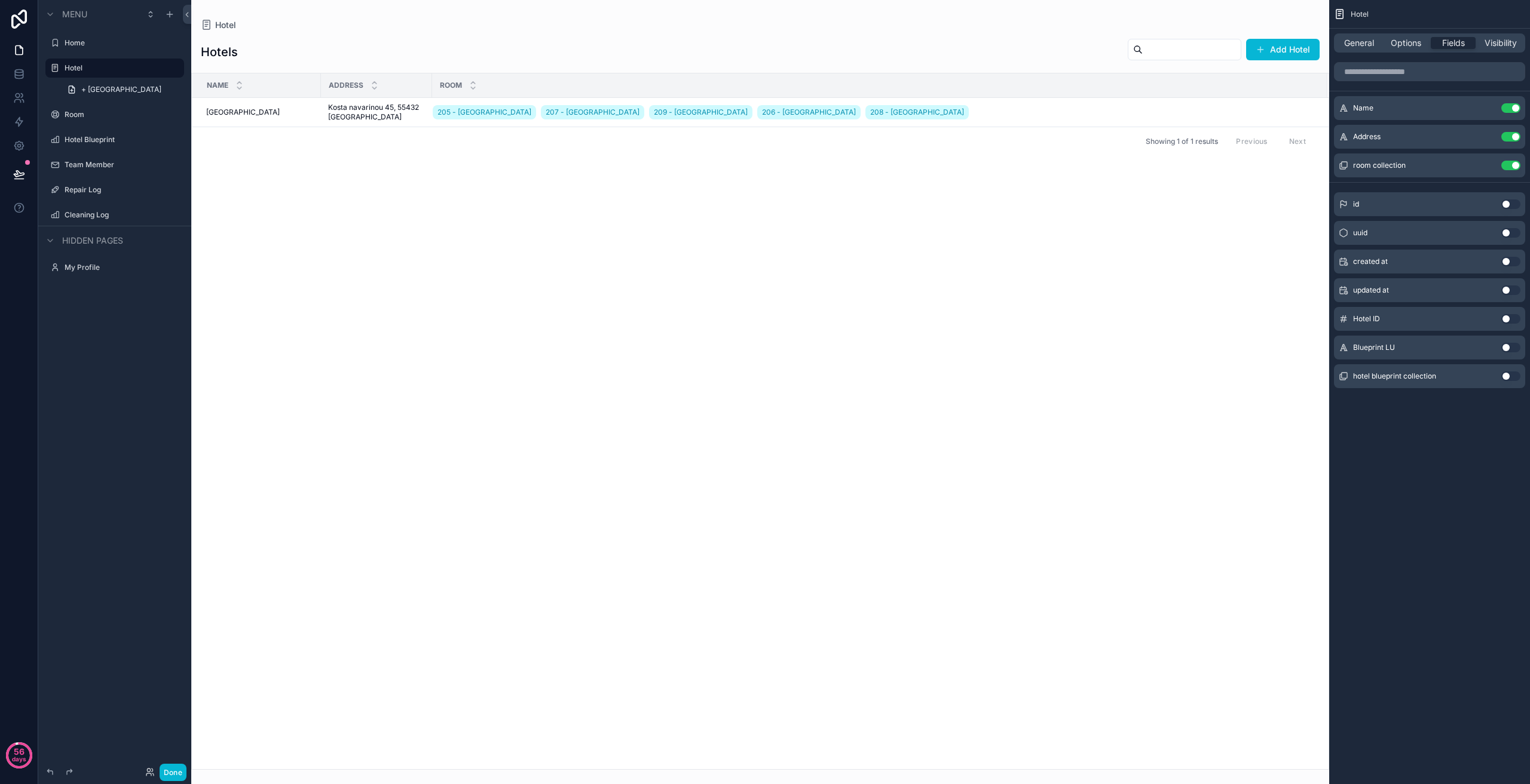
click at [562, 616] on div "Name Address Room [GEOGRAPHIC_DATA] 205 - [GEOGRAPHIC_DATA] 207 - [GEOGRAPHIC_D…" at bounding box center [760, 421] width 1137 height 696
click at [169, 768] on button "Done" at bounding box center [173, 772] width 27 height 17
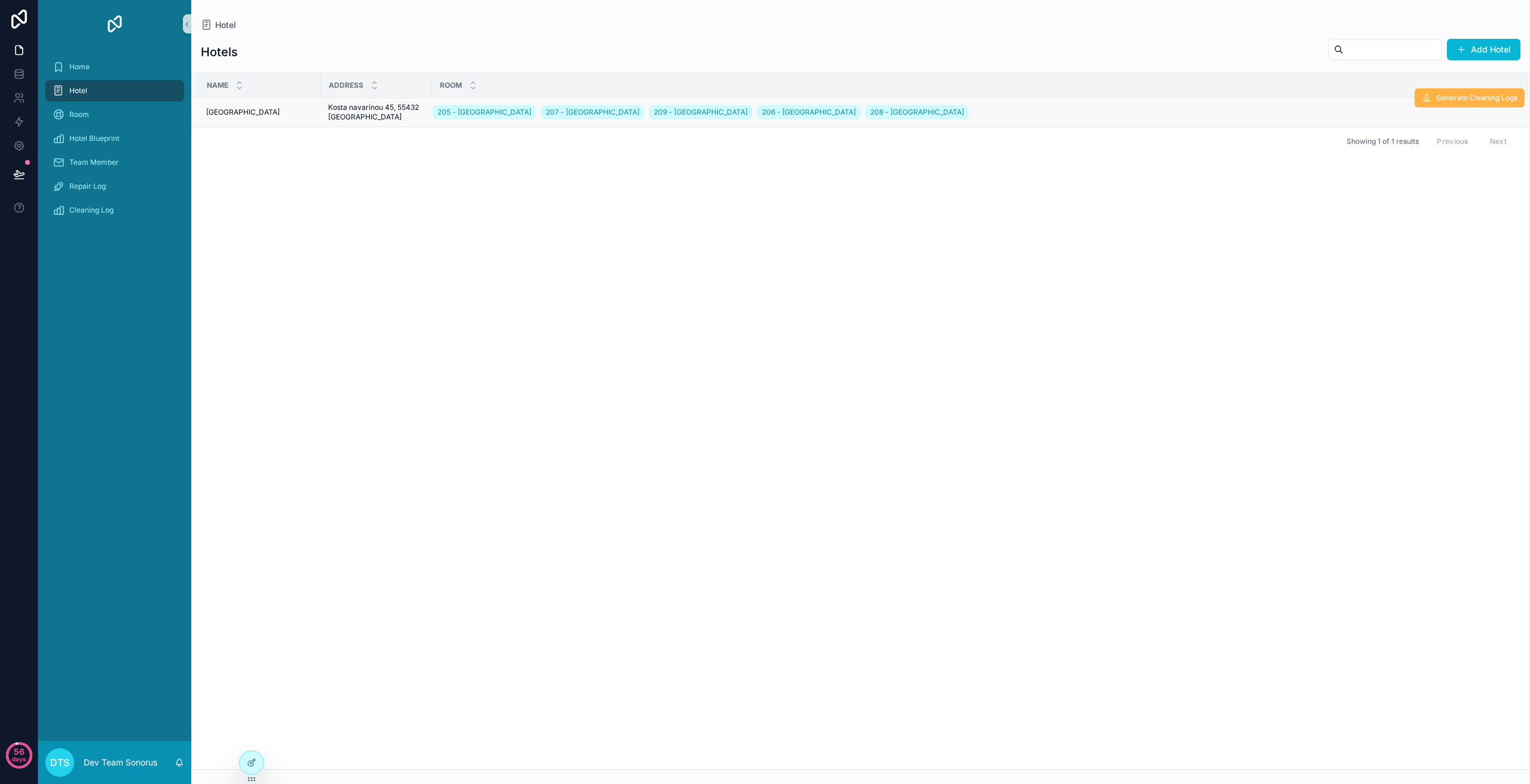
click at [1434, 101] on button "Generate Cleaning Logs" at bounding box center [1469, 97] width 110 height 19
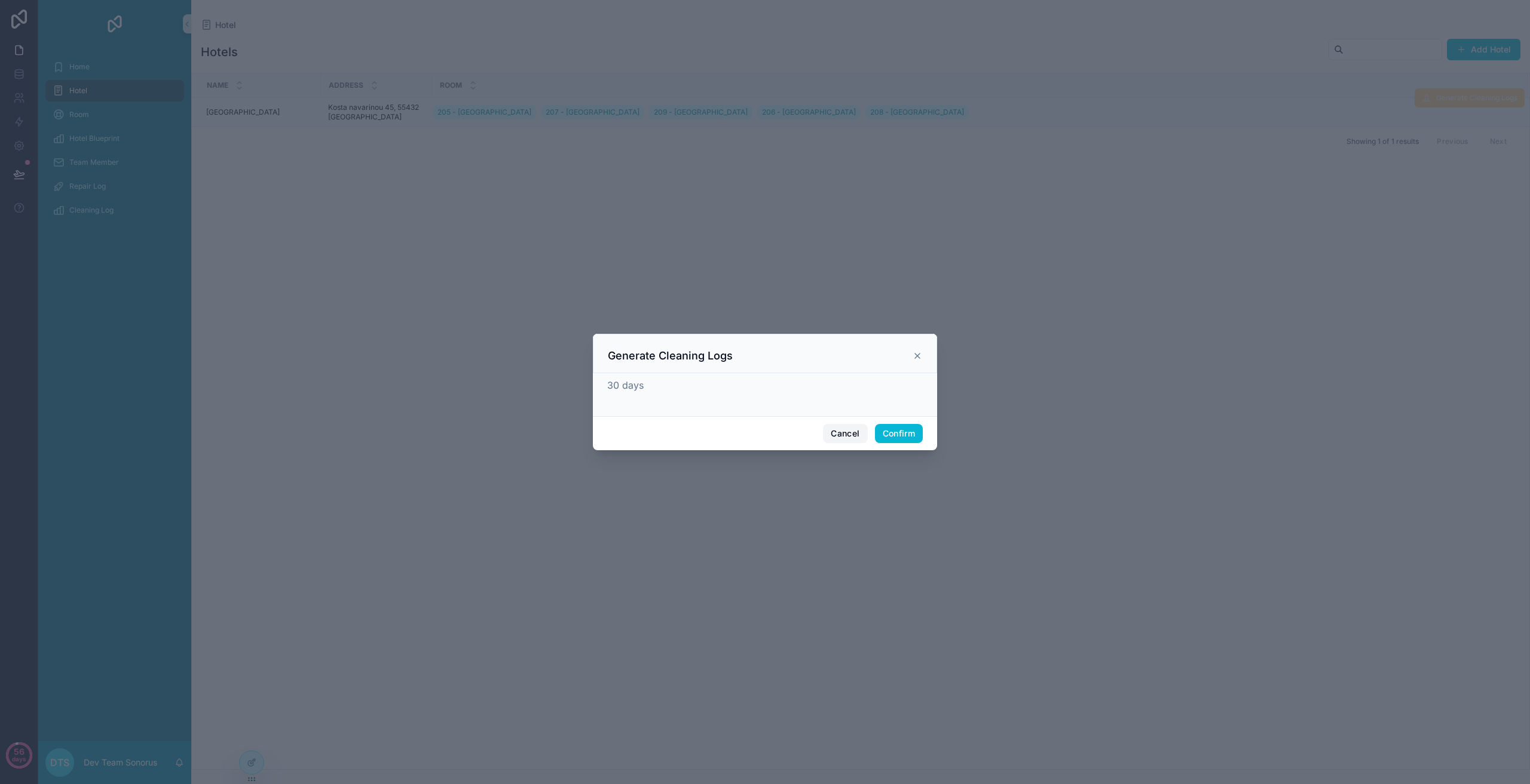
click at [835, 434] on button "Cancel" at bounding box center [844, 433] width 44 height 19
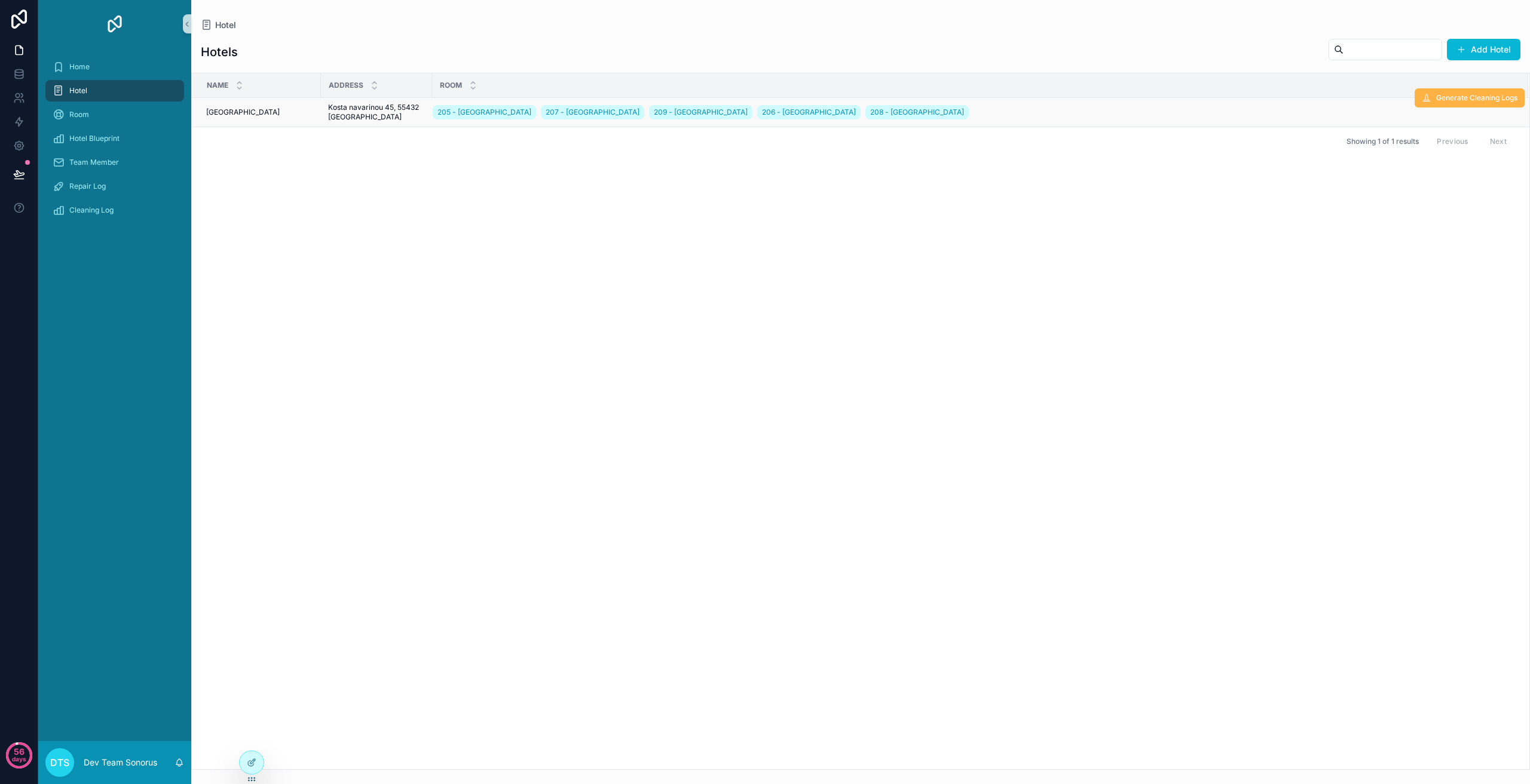
click at [1454, 99] on span "Generate Cleaning Logs" at bounding box center [1477, 97] width 81 height 9
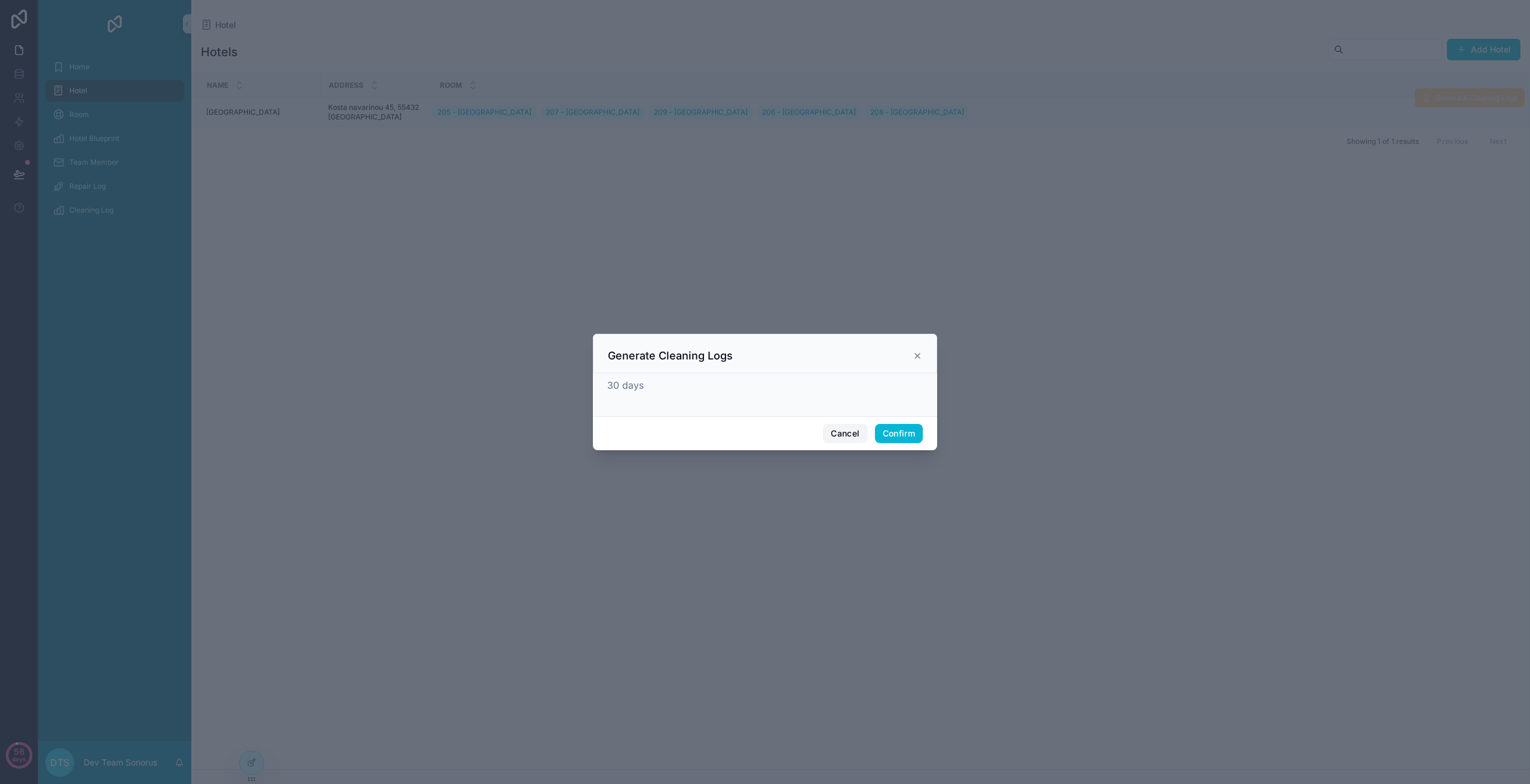
click at [836, 435] on button "Cancel" at bounding box center [844, 433] width 44 height 19
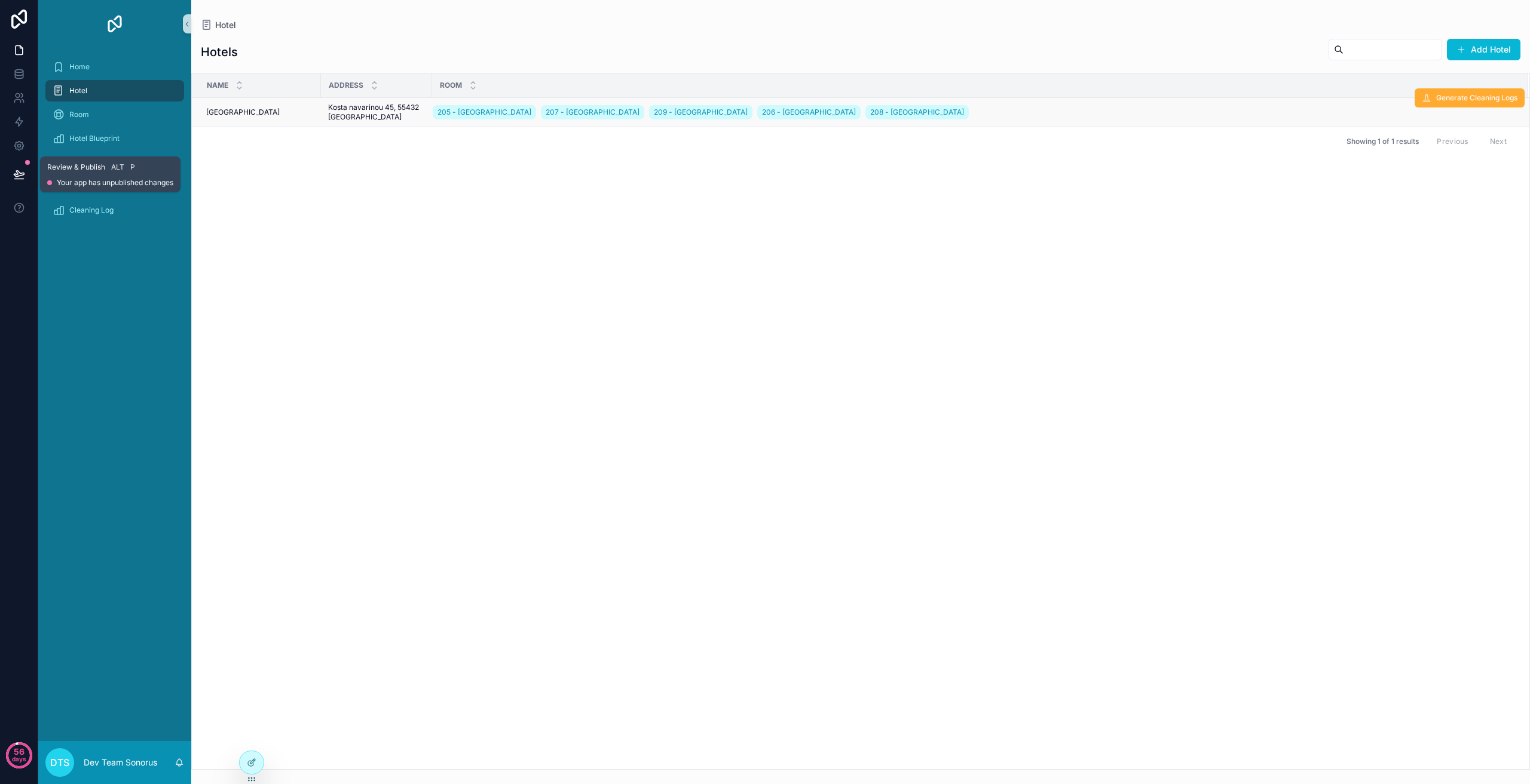
click at [9, 170] on button at bounding box center [19, 175] width 27 height 33
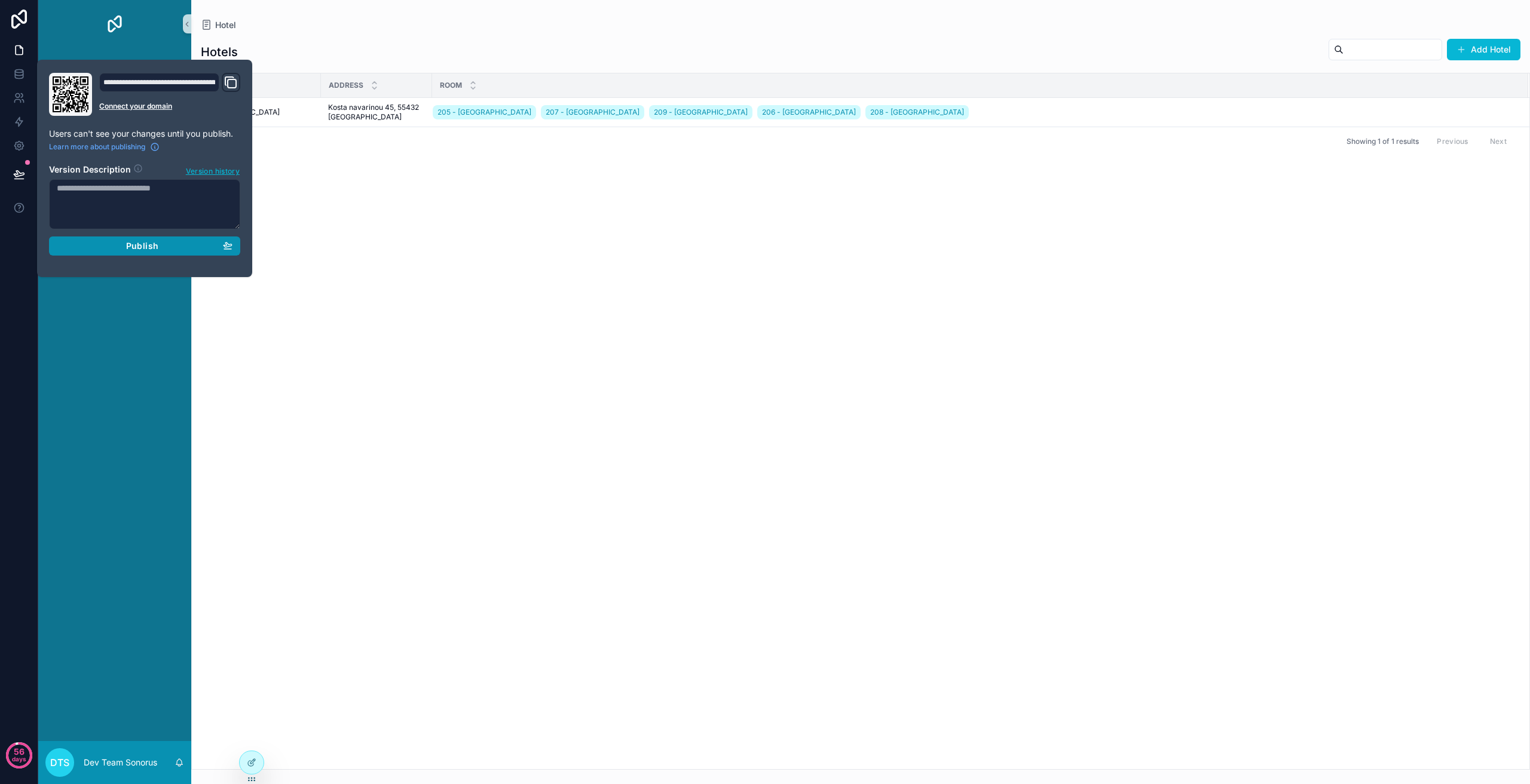
click at [164, 243] on div "Publish" at bounding box center [144, 246] width 175 height 11
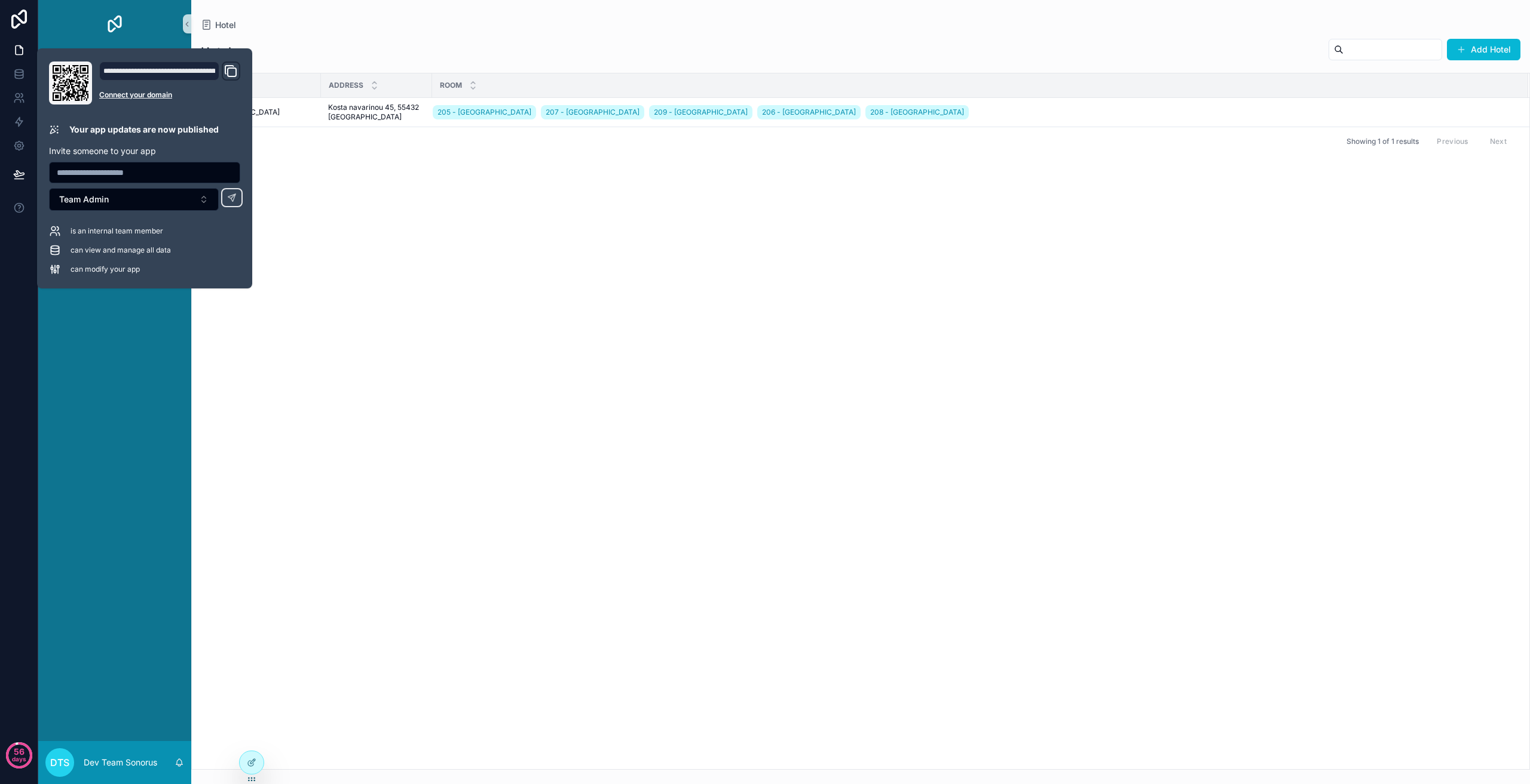
click at [897, 329] on div "Name Address Room [GEOGRAPHIC_DATA] 205 - [GEOGRAPHIC_DATA] 207 - [GEOGRAPHIC_D…" at bounding box center [861, 421] width 1337 height 696
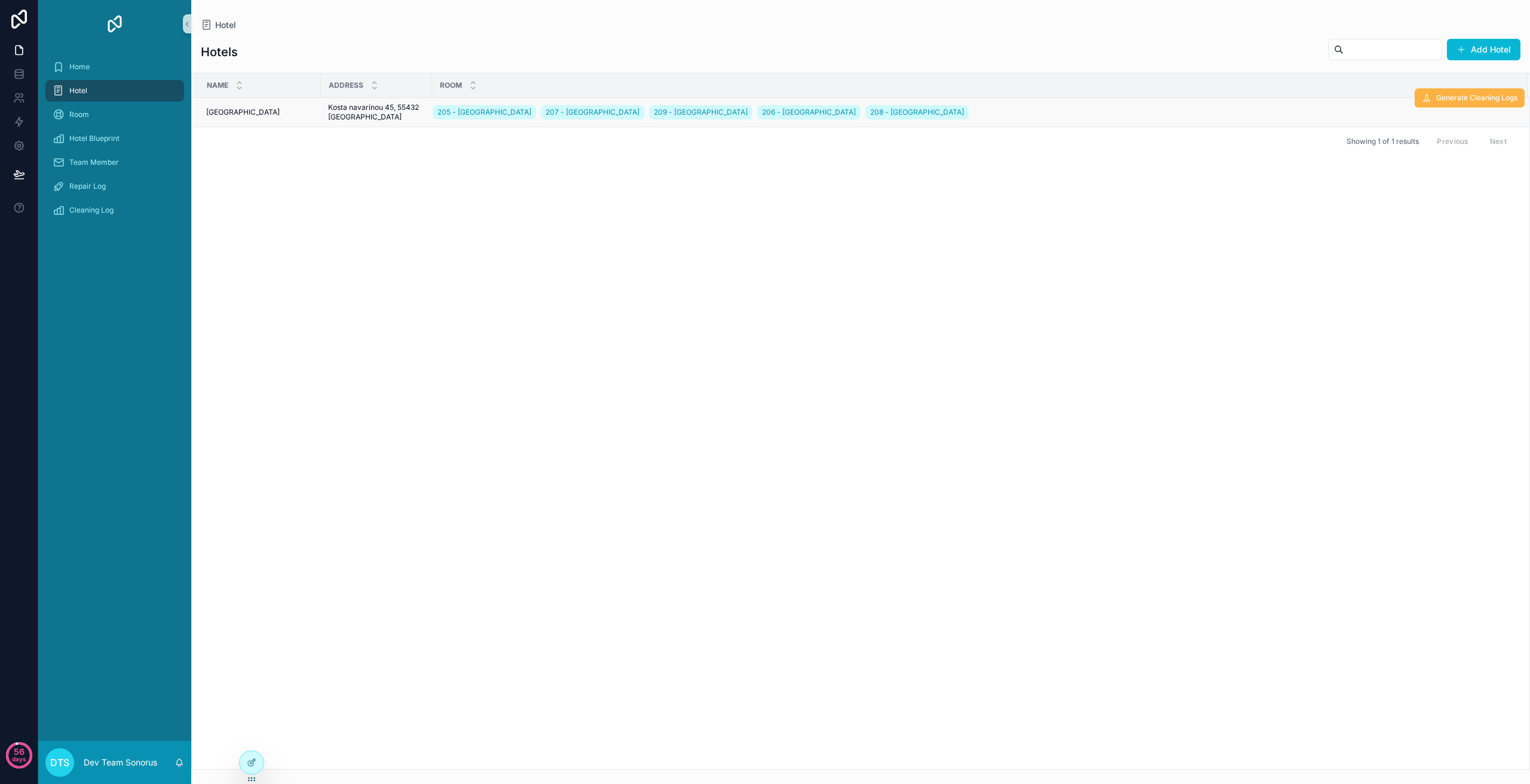
click at [1478, 105] on button "Generate Cleaning Logs" at bounding box center [1469, 97] width 110 height 19
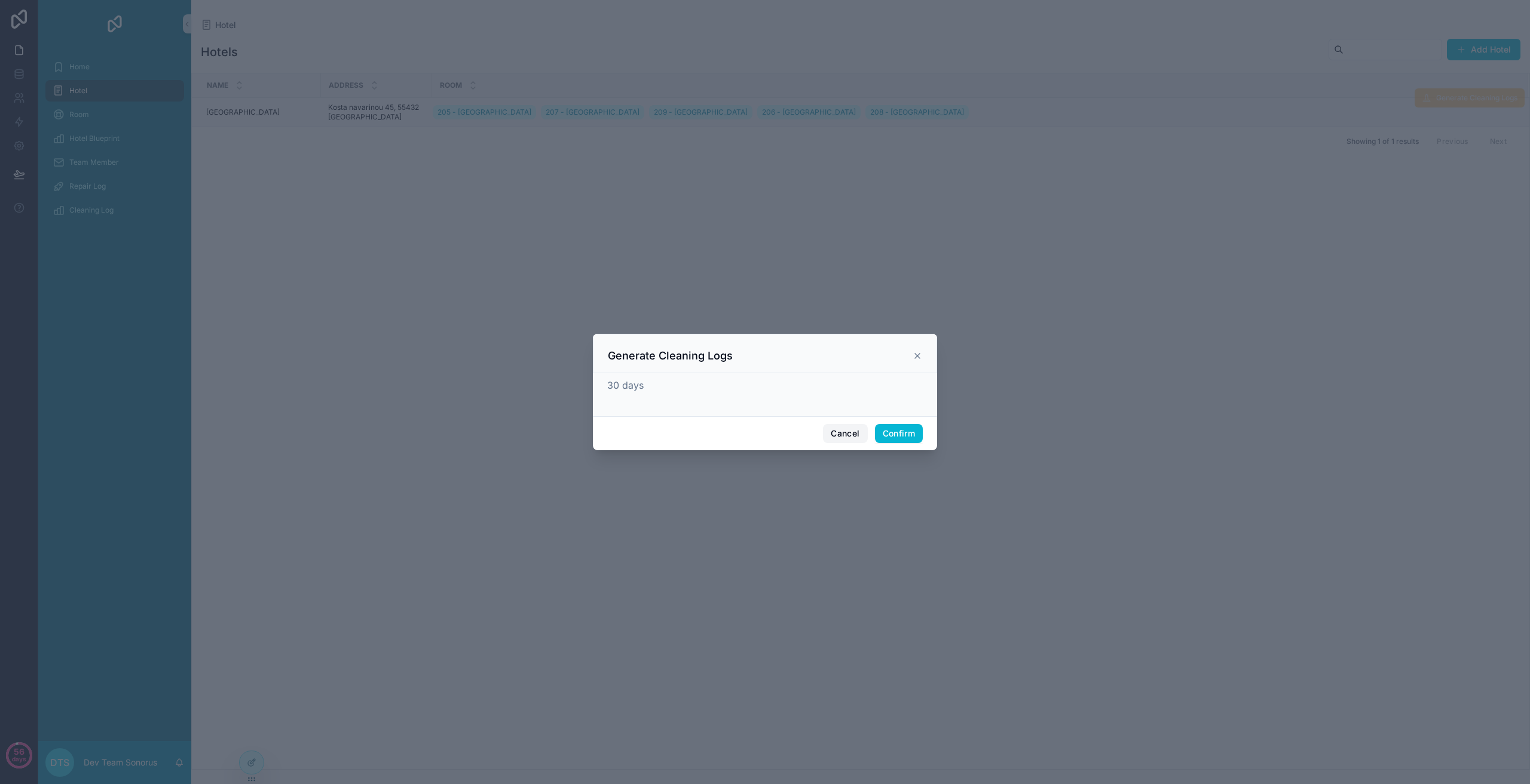
click at [843, 428] on button "Cancel" at bounding box center [844, 433] width 44 height 19
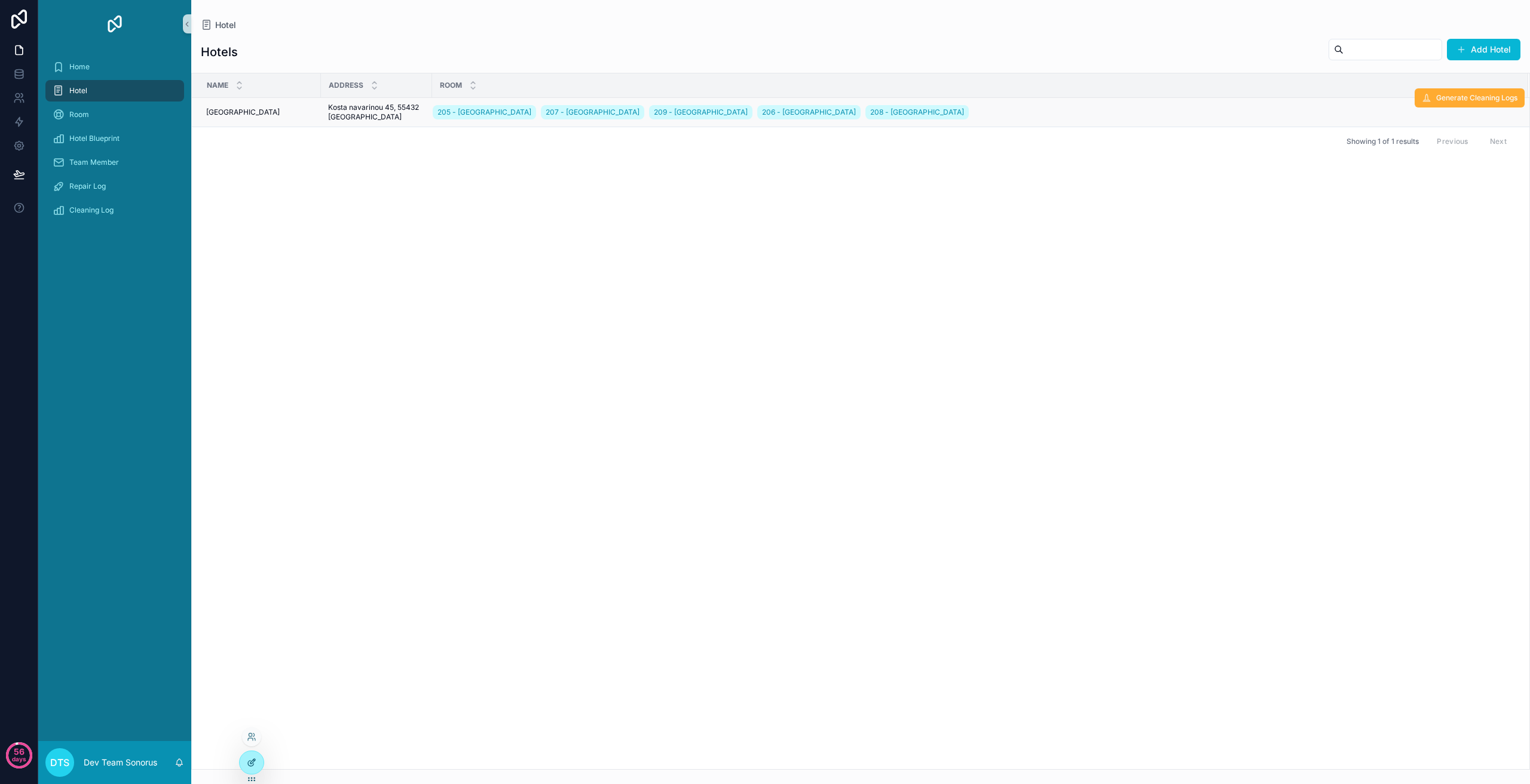
click at [250, 767] on div at bounding box center [251, 762] width 24 height 22
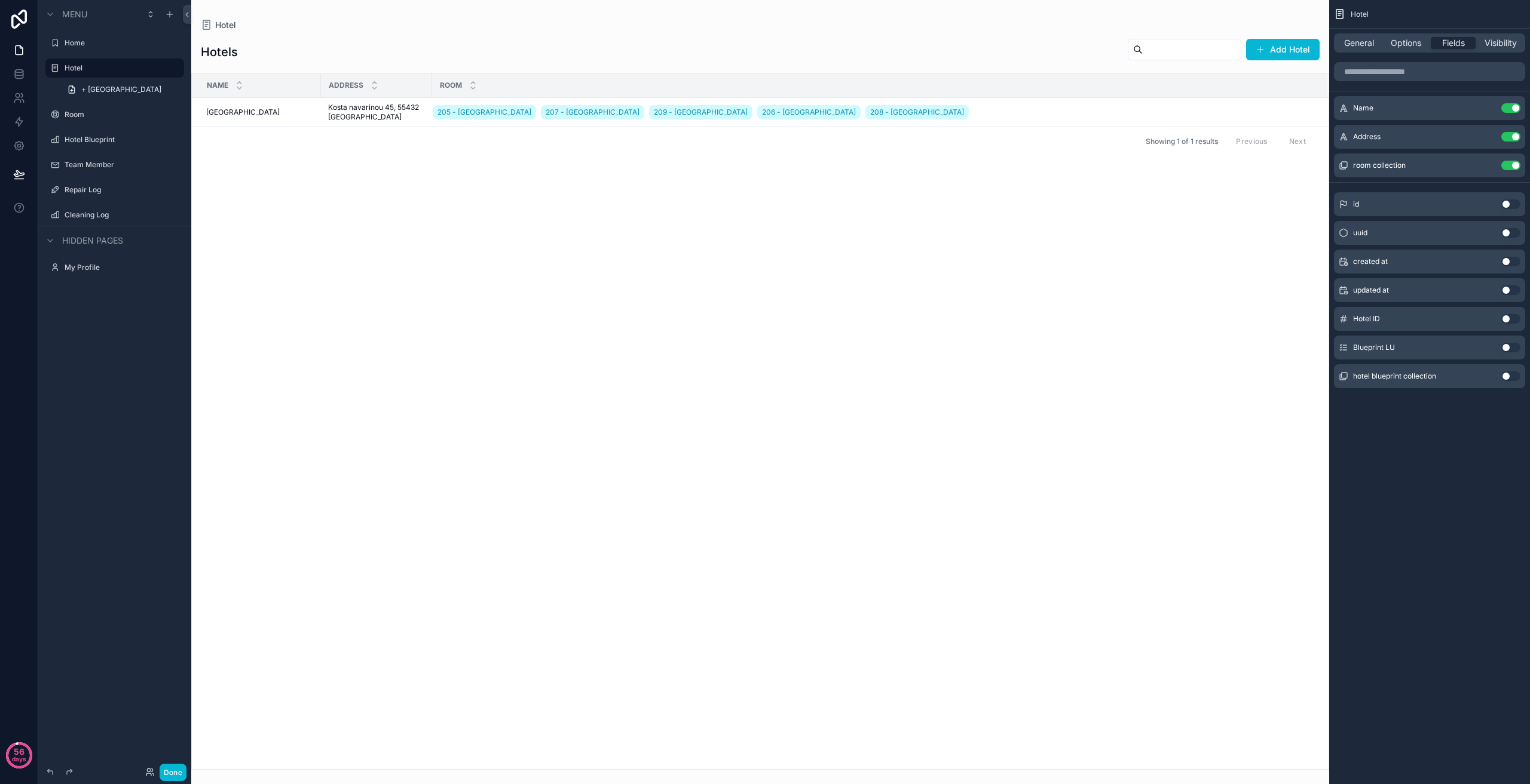
click at [1513, 348] on button "Use setting" at bounding box center [1510, 347] width 19 height 9
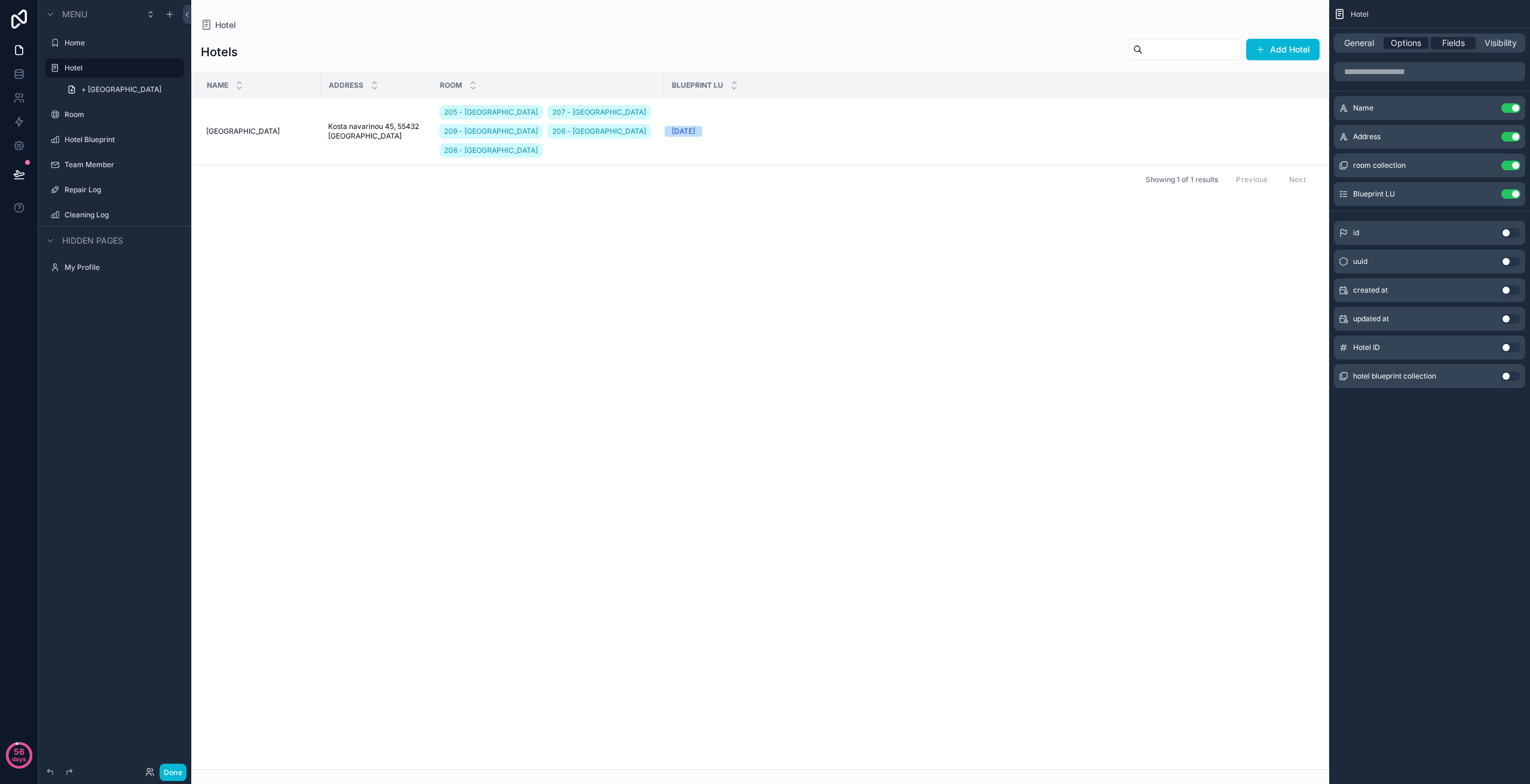
click at [1404, 45] on span "Options" at bounding box center [1405, 43] width 31 height 12
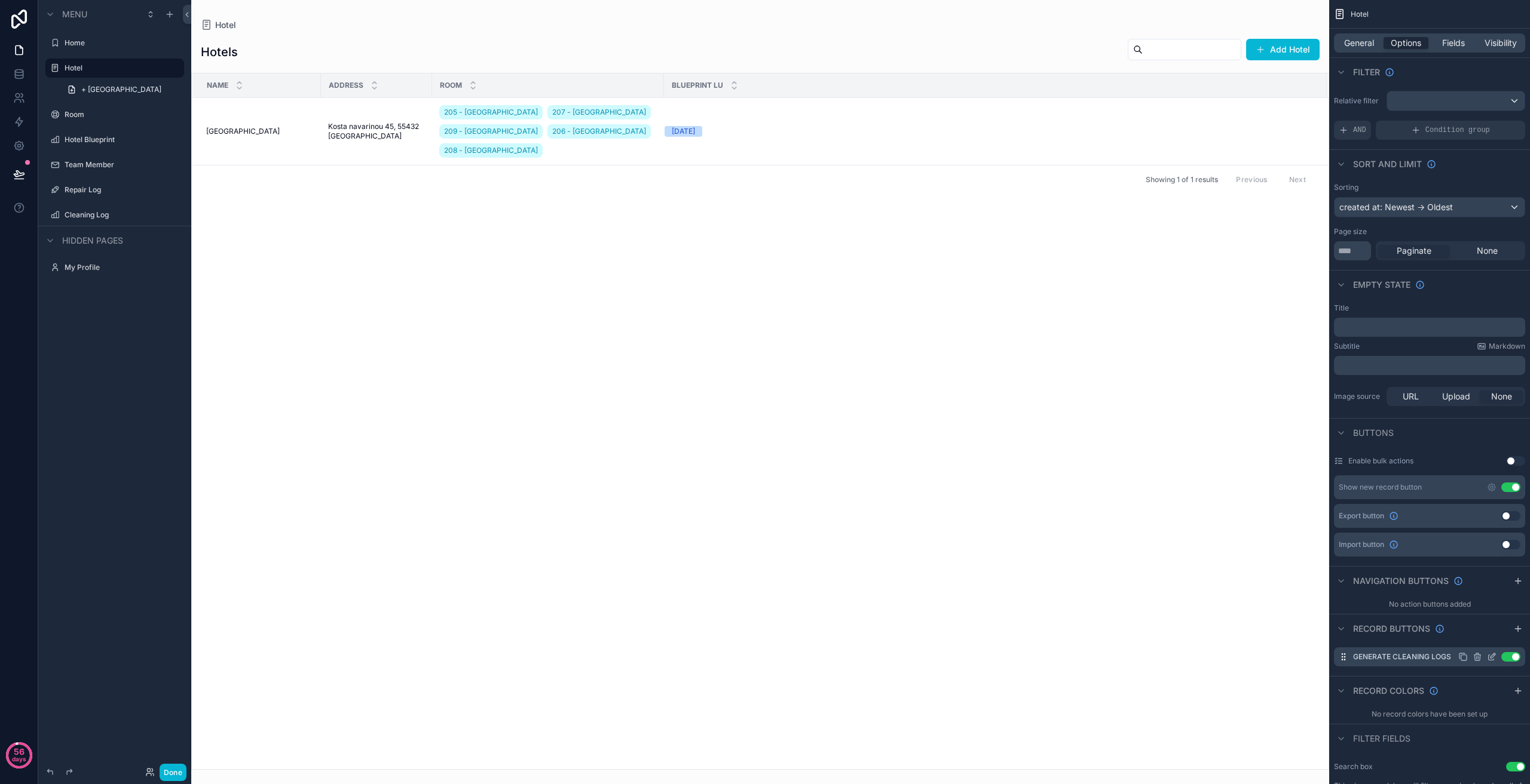
click at [1492, 656] on icon "scrollable content" at bounding box center [1491, 657] width 9 height 9
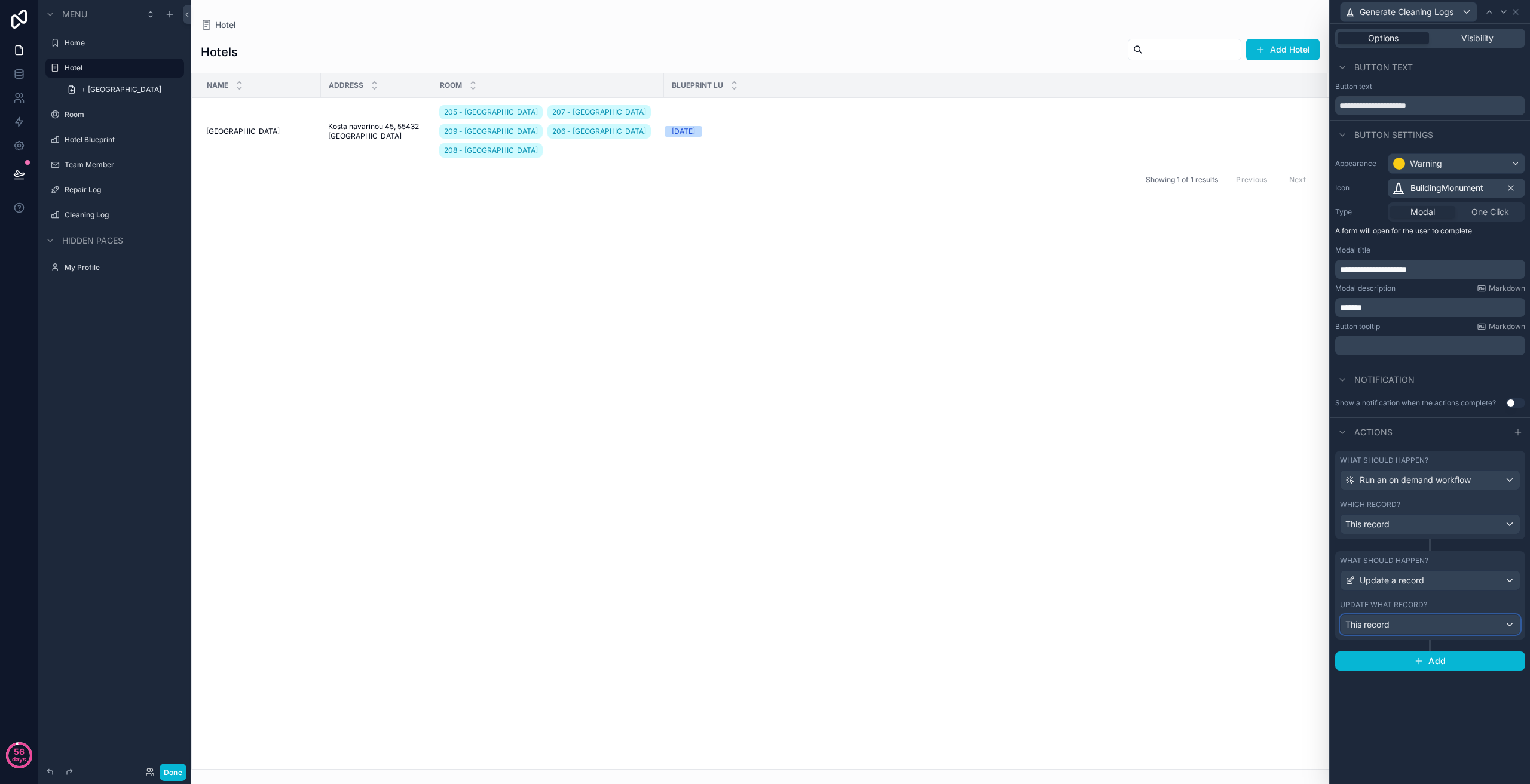
click at [1425, 629] on div "This record" at bounding box center [1430, 624] width 180 height 19
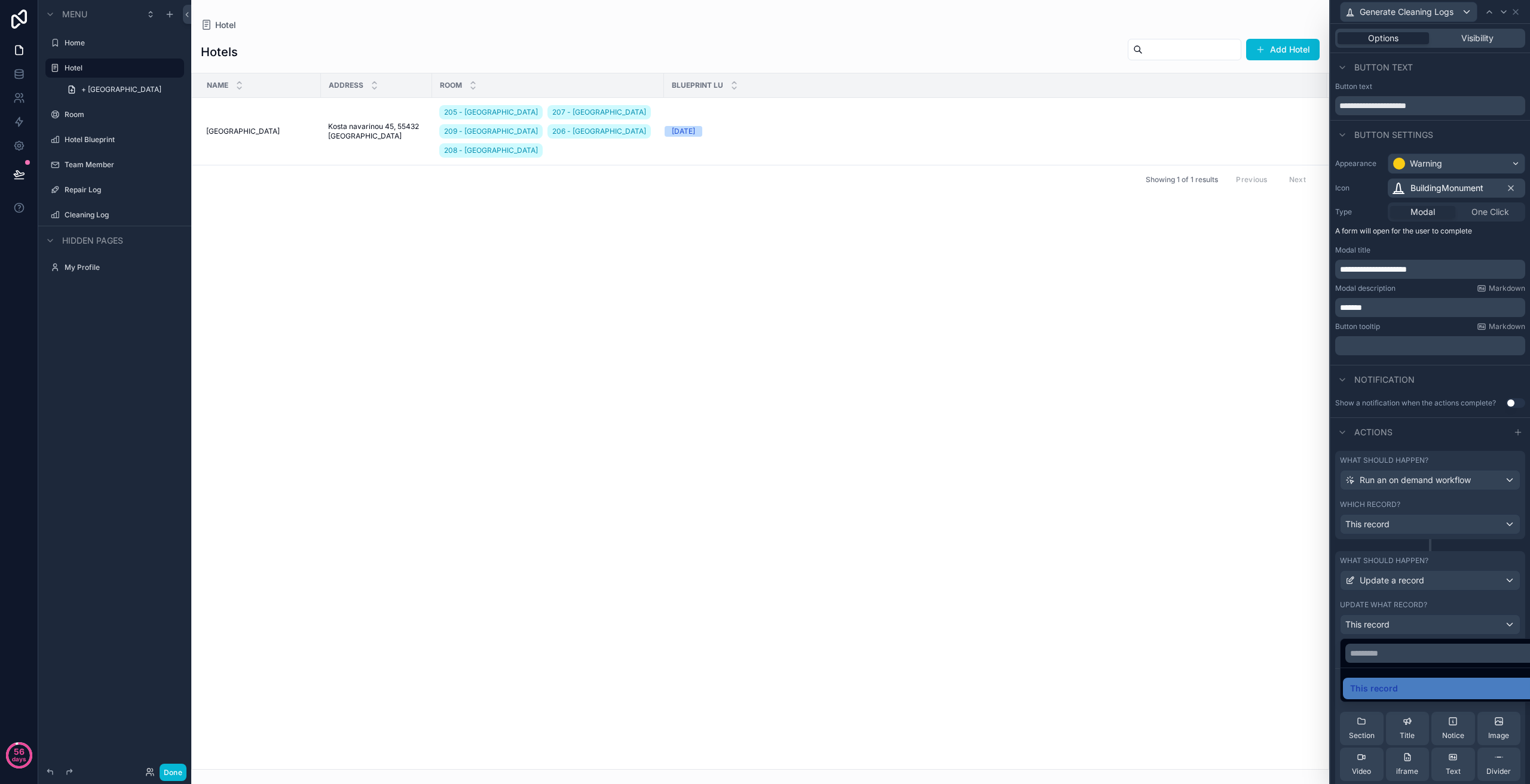
click at [1425, 629] on div at bounding box center [1430, 392] width 200 height 784
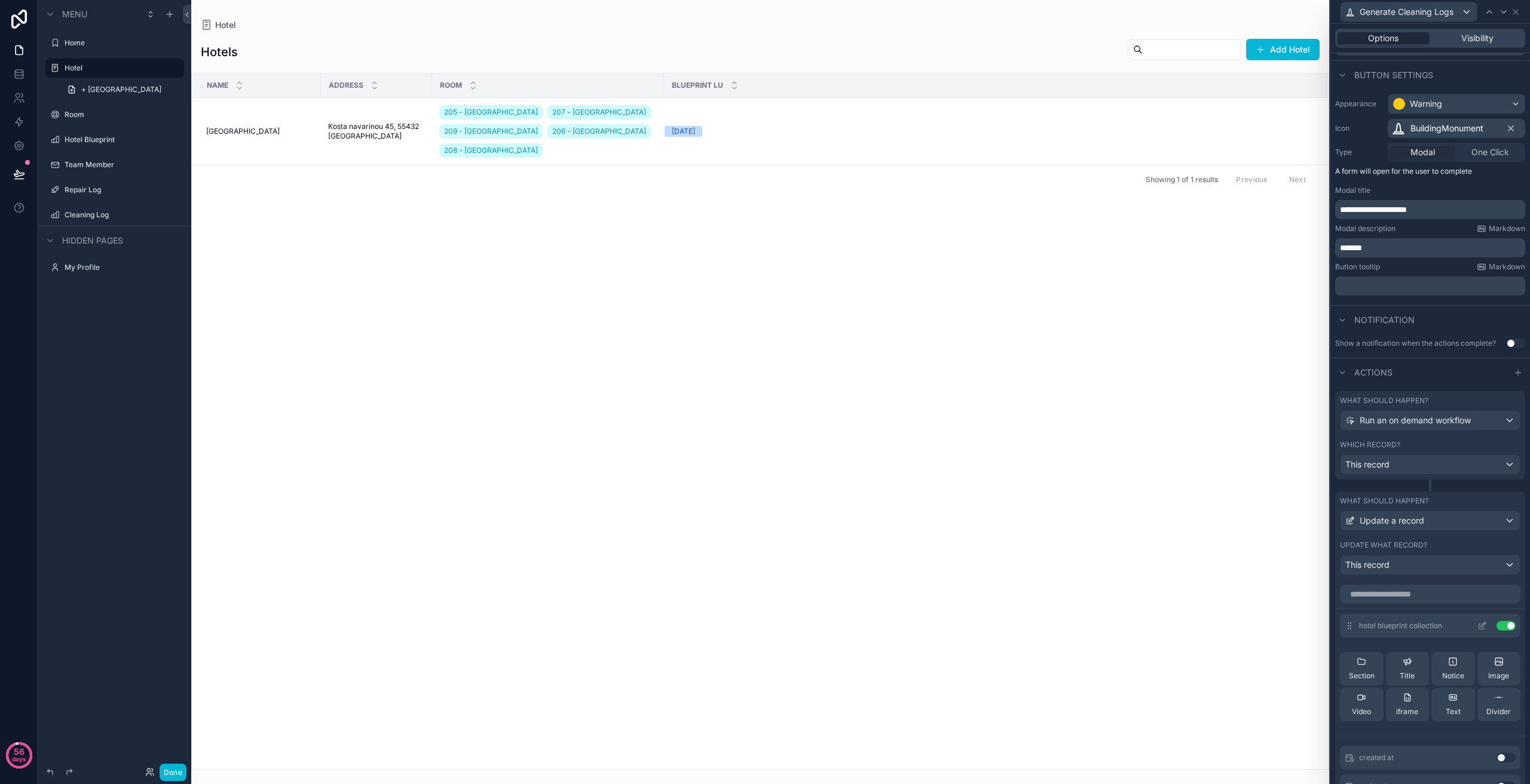
click at [1503, 627] on button "Use setting" at bounding box center [1505, 625] width 19 height 9
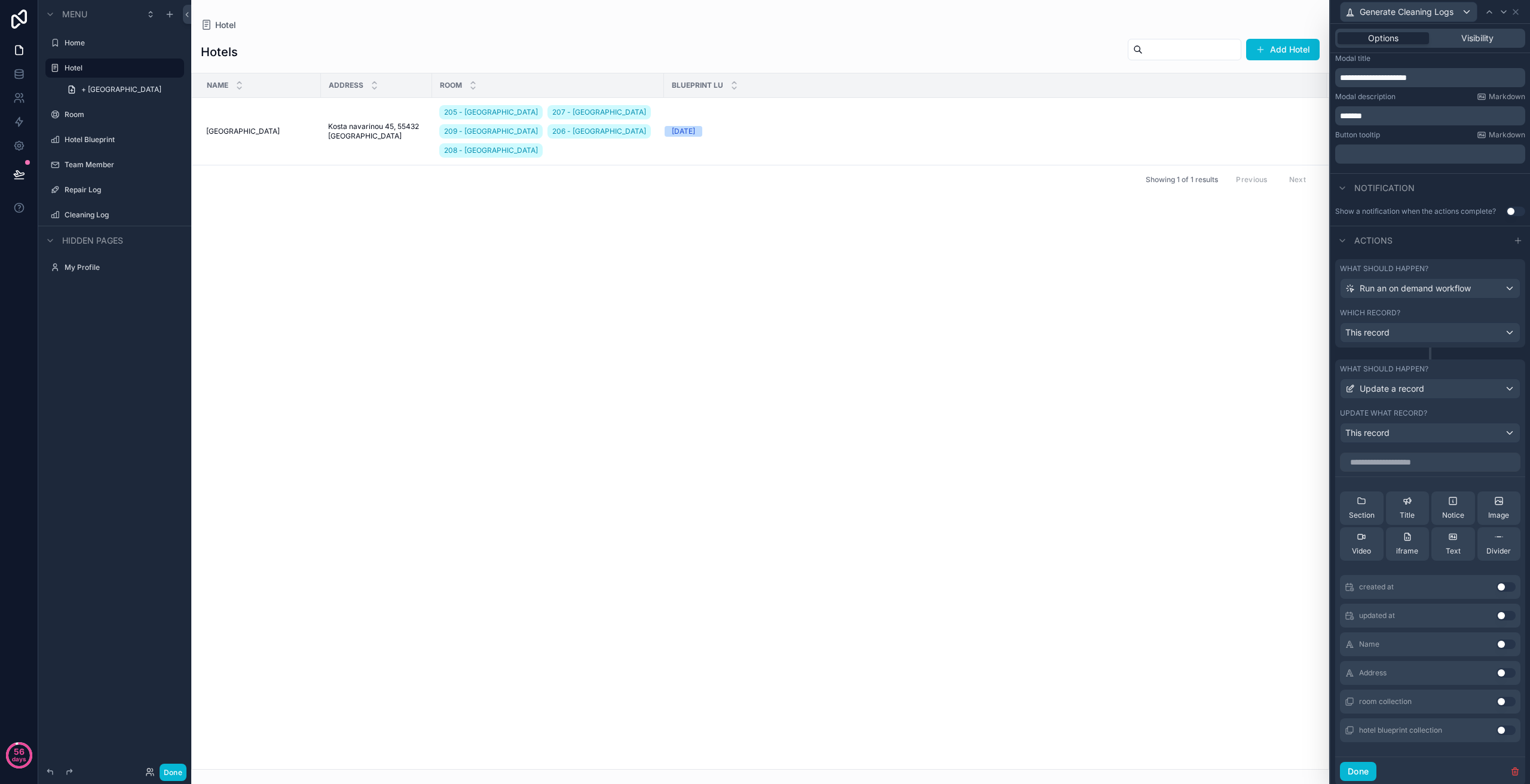
scroll to position [229, 0]
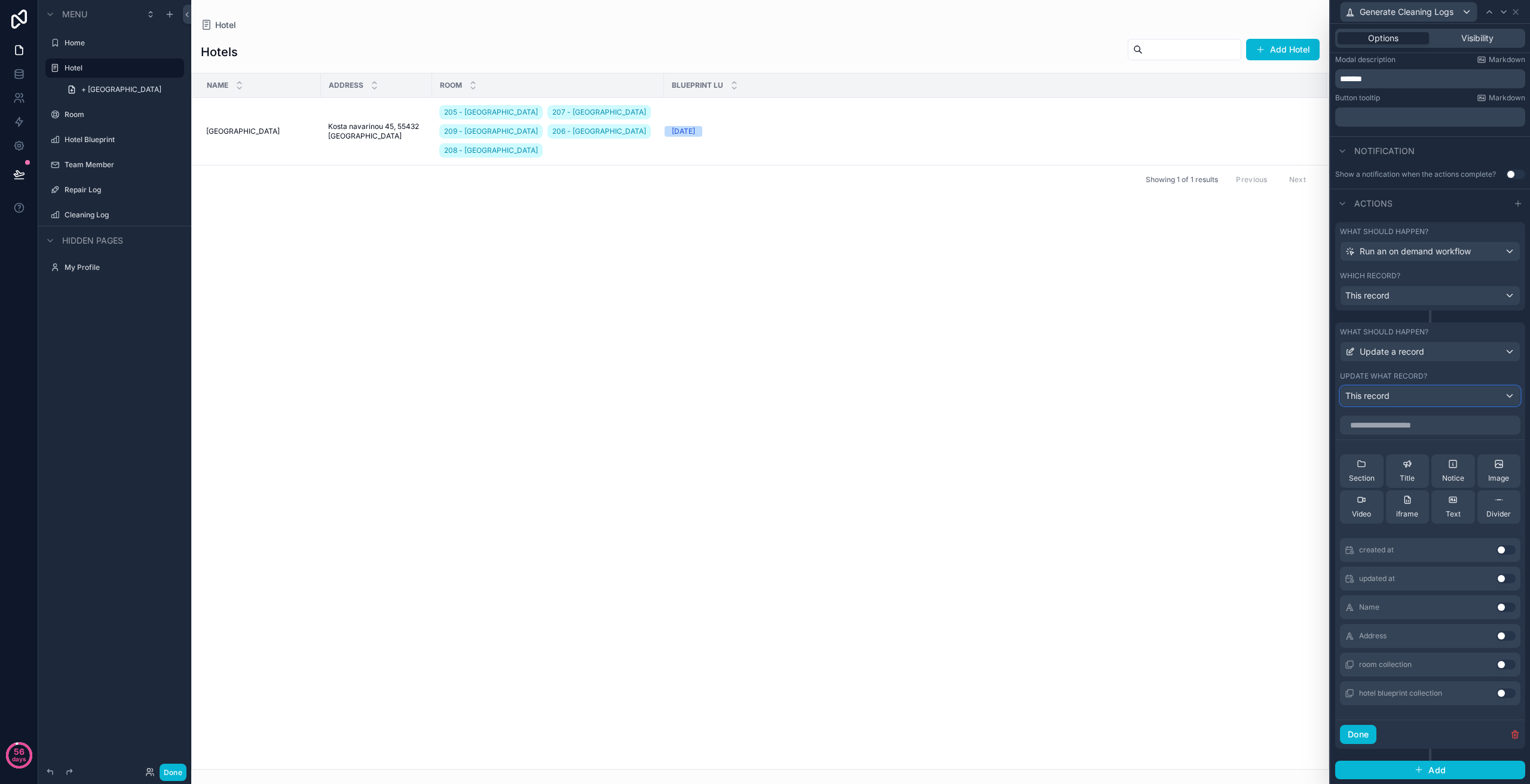
click at [1400, 394] on div "This record" at bounding box center [1430, 396] width 180 height 19
click at [1389, 432] on input "text" at bounding box center [1439, 424] width 188 height 19
type input "*"
type input "**"
click at [1343, 390] on div at bounding box center [1430, 392] width 200 height 784
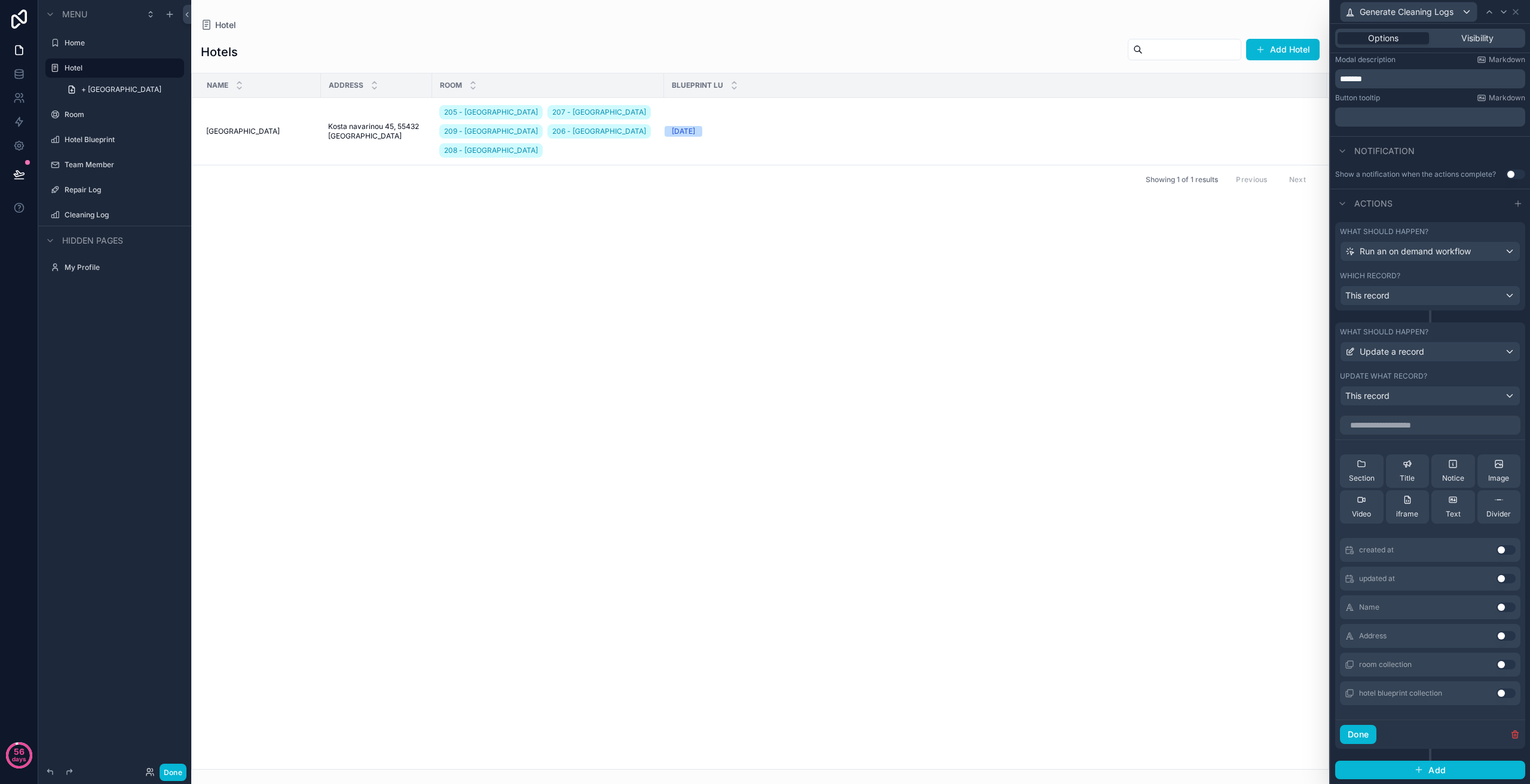
click at [1256, 362] on div "scrollable content" at bounding box center [760, 392] width 1138 height 784
click at [1444, 299] on div "This record" at bounding box center [1430, 295] width 180 height 19
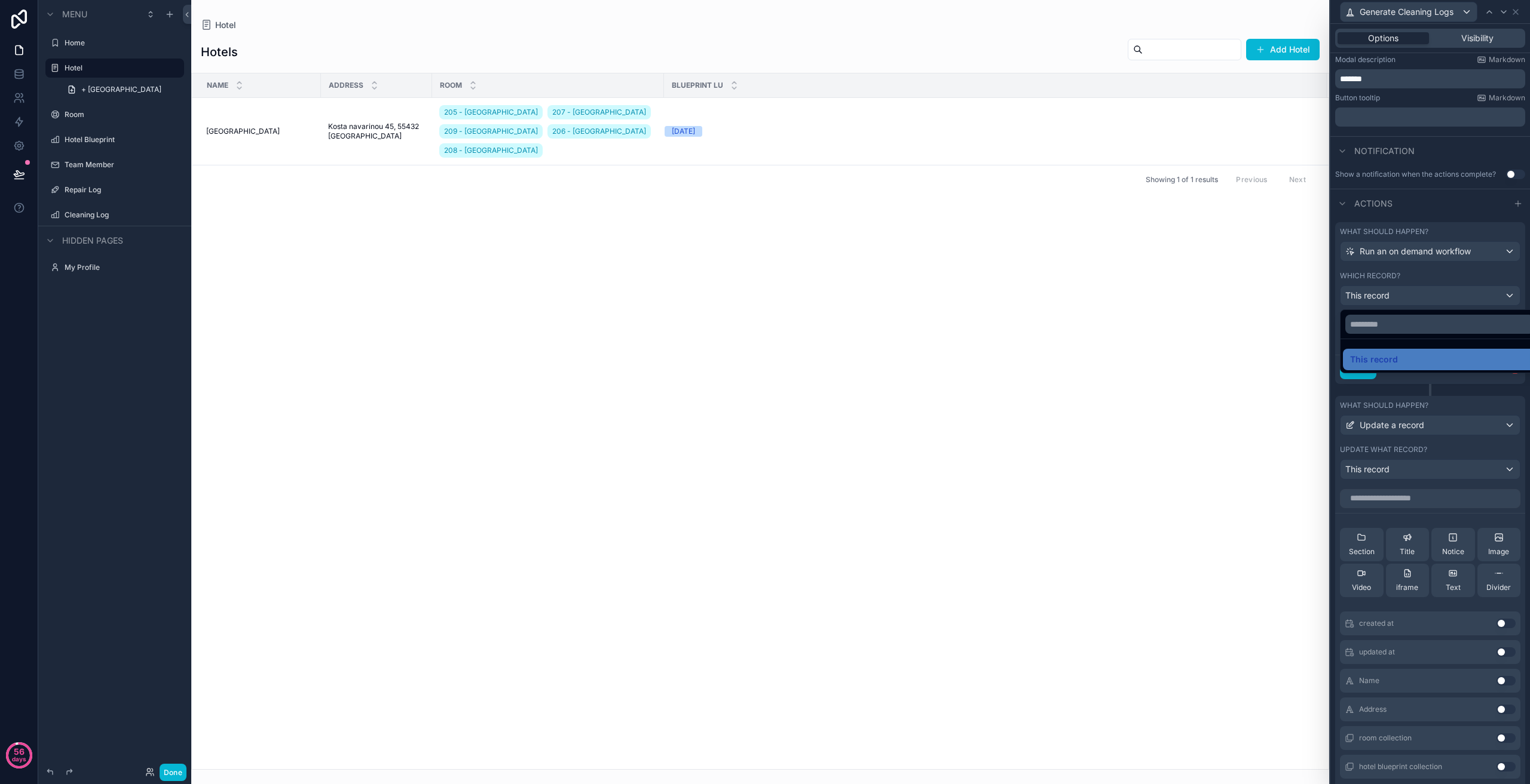
click at [1444, 299] on div at bounding box center [1430, 392] width 200 height 784
click at [1429, 471] on div "This record" at bounding box center [1430, 469] width 180 height 19
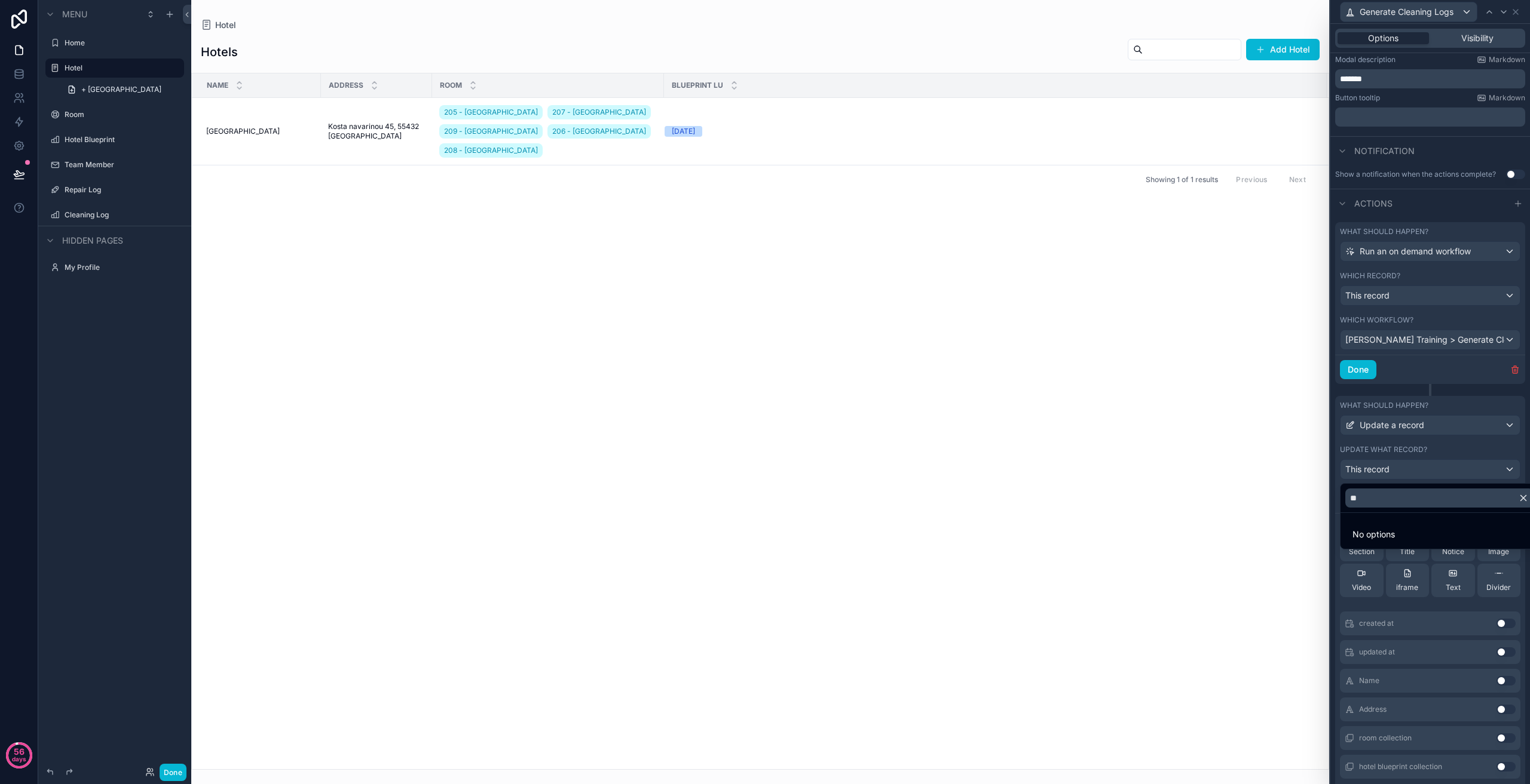
click at [1422, 428] on div at bounding box center [1430, 392] width 200 height 784
click at [1421, 468] on div "This record" at bounding box center [1430, 469] width 180 height 19
click at [1416, 472] on div at bounding box center [1430, 392] width 200 height 784
click at [1423, 464] on div "This record" at bounding box center [1430, 469] width 180 height 19
click at [1526, 499] on icon "button" at bounding box center [1523, 498] width 11 height 11
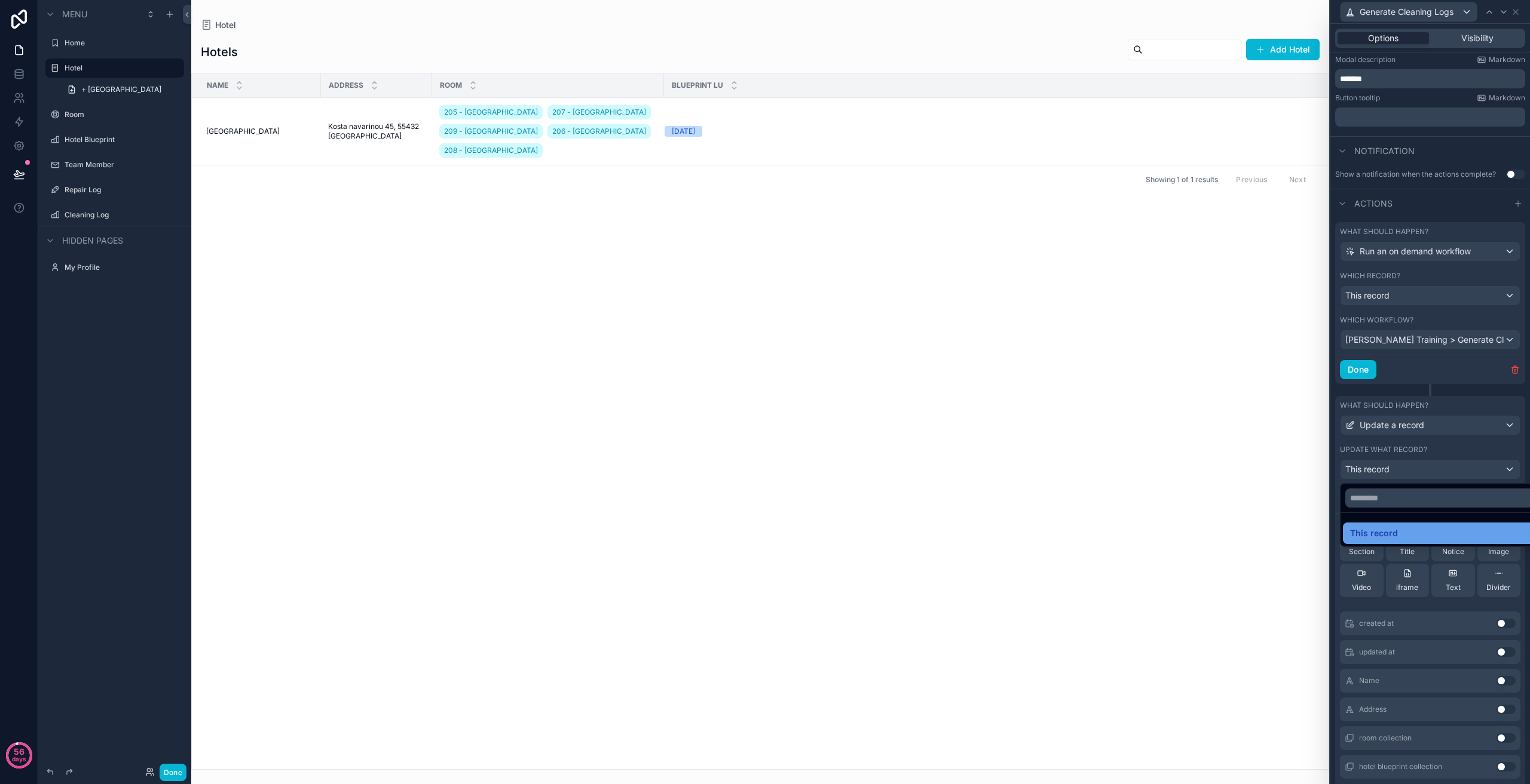
click at [1408, 534] on div "This record" at bounding box center [1439, 533] width 179 height 14
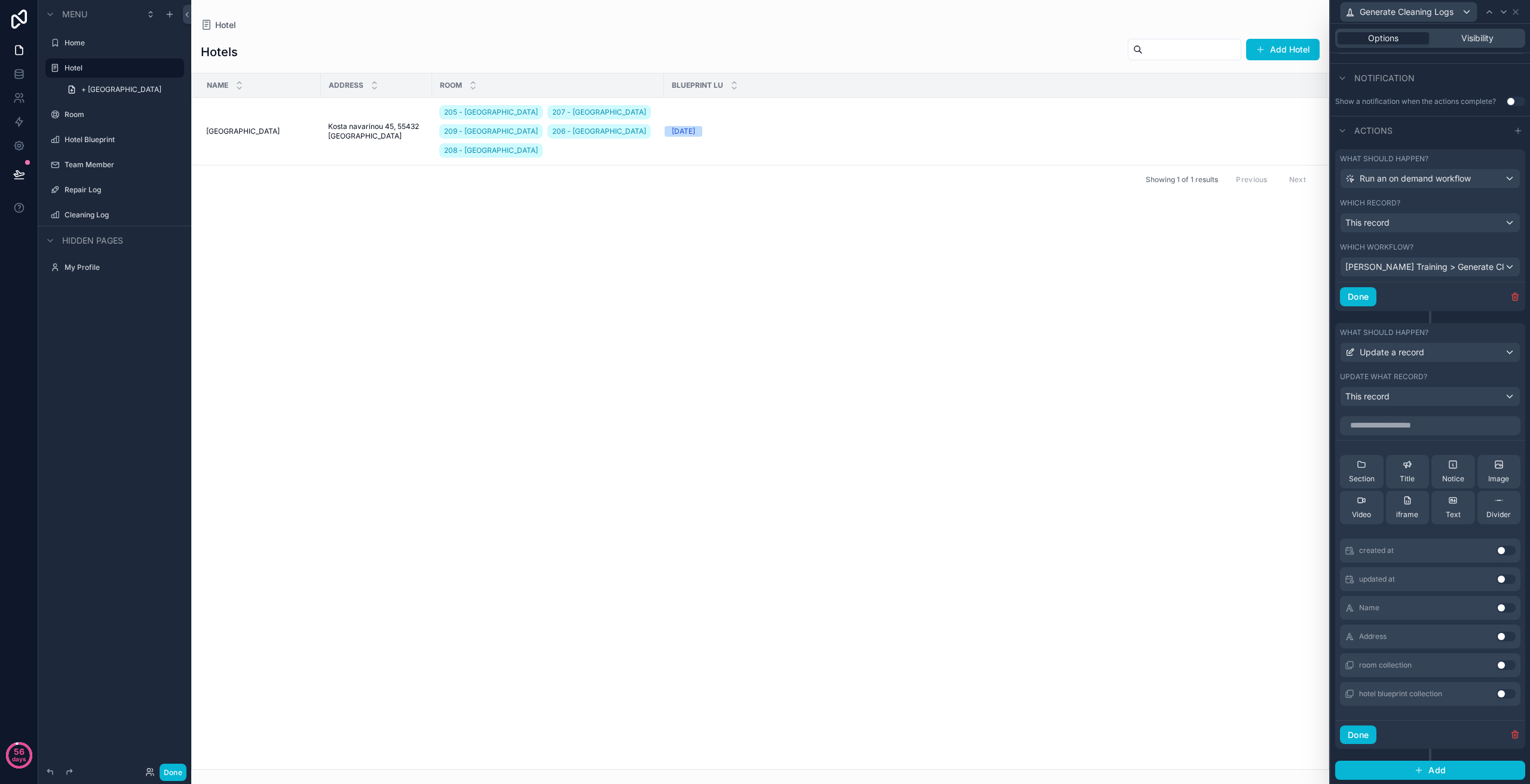
scroll to position [303, 0]
click at [1510, 736] on icon "button" at bounding box center [1514, 733] width 9 height 9
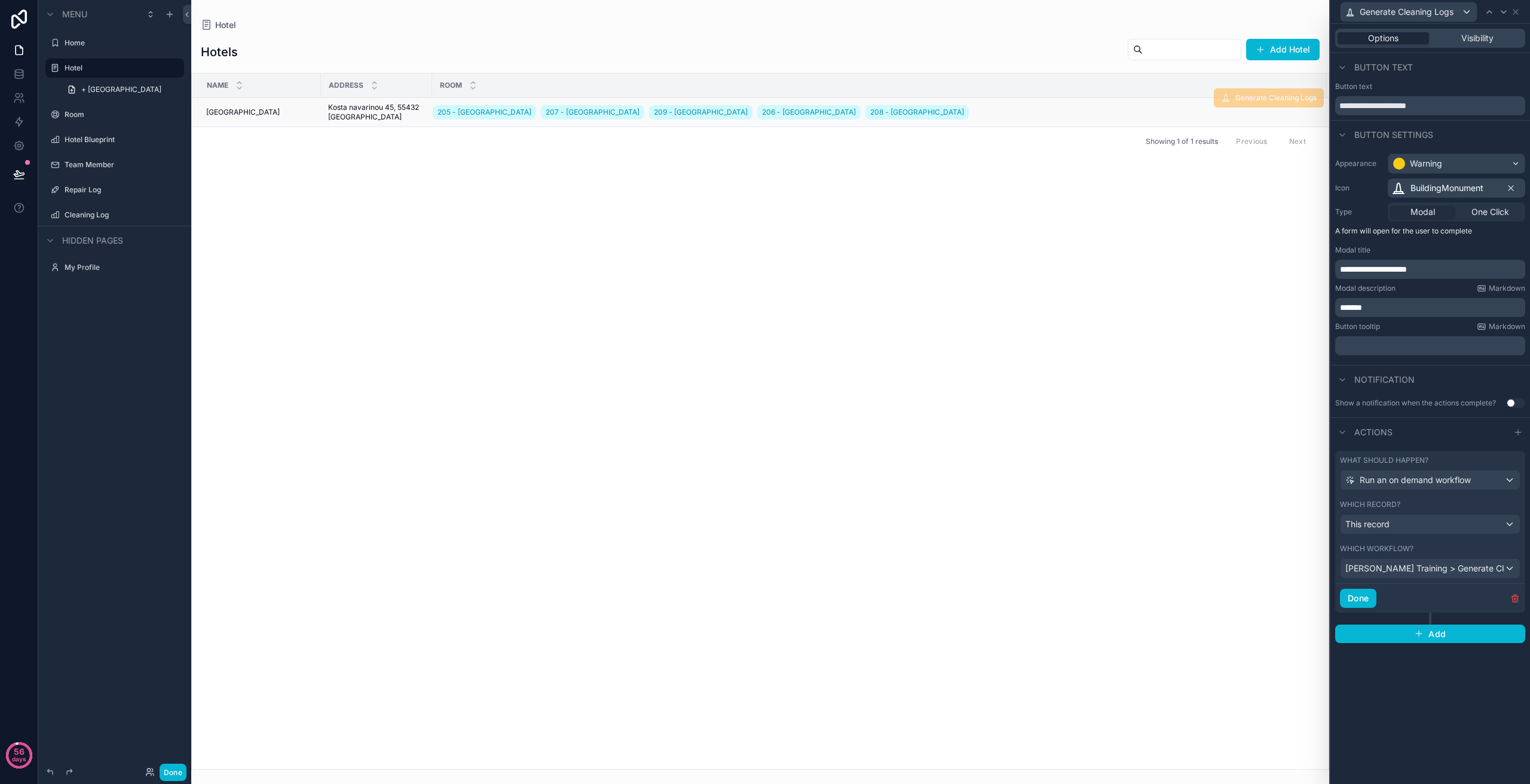
click at [1258, 99] on span "Generate Cleaning Logs" at bounding box center [1268, 97] width 110 height 19
click at [18, 176] on icon at bounding box center [19, 174] width 10 height 6
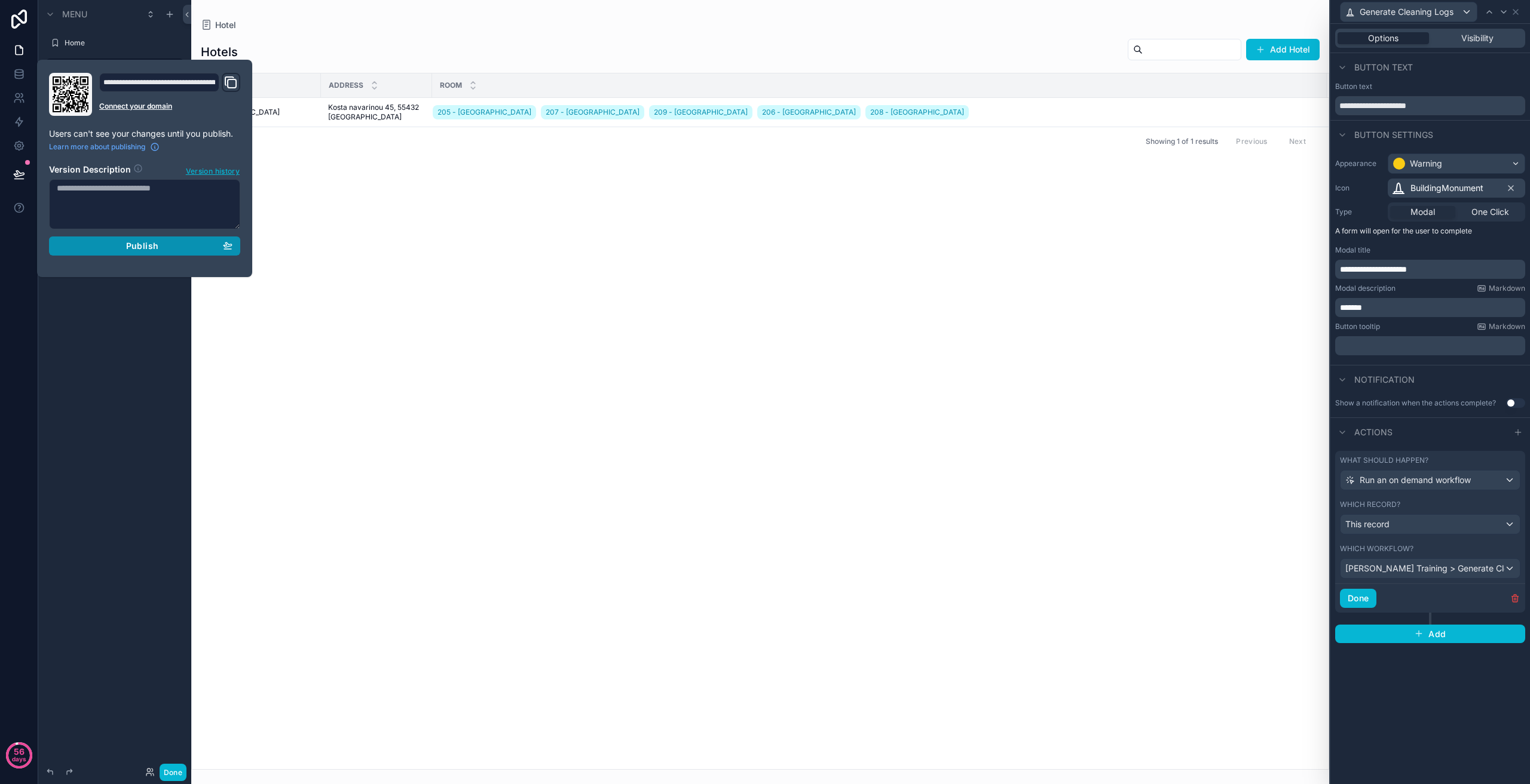
click at [166, 241] on div "Publish" at bounding box center [144, 246] width 175 height 11
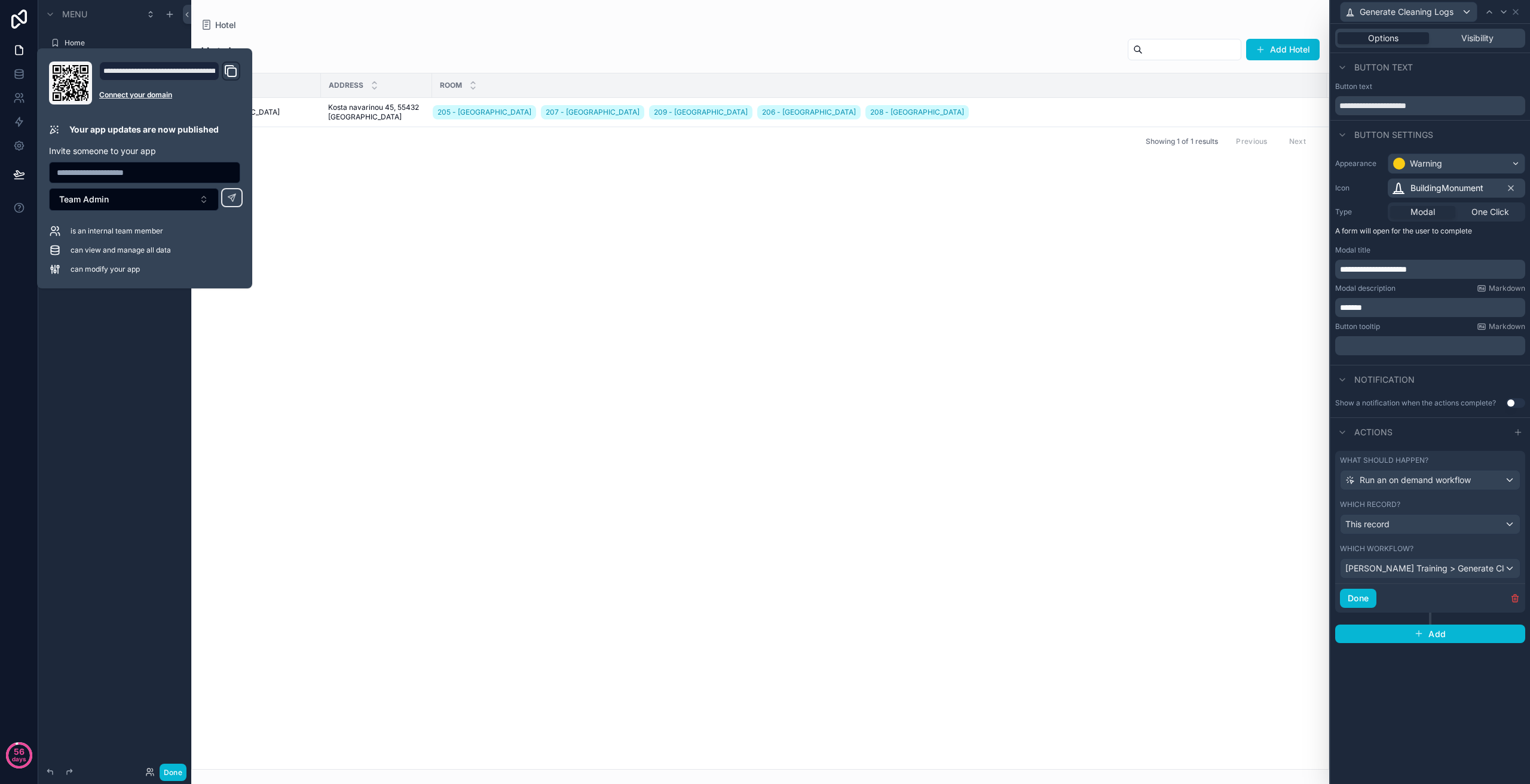
click at [530, 370] on div "Name Address Room [GEOGRAPHIC_DATA] 205 - [GEOGRAPHIC_DATA] 207 - [GEOGRAPHIC_D…" at bounding box center [760, 421] width 1137 height 696
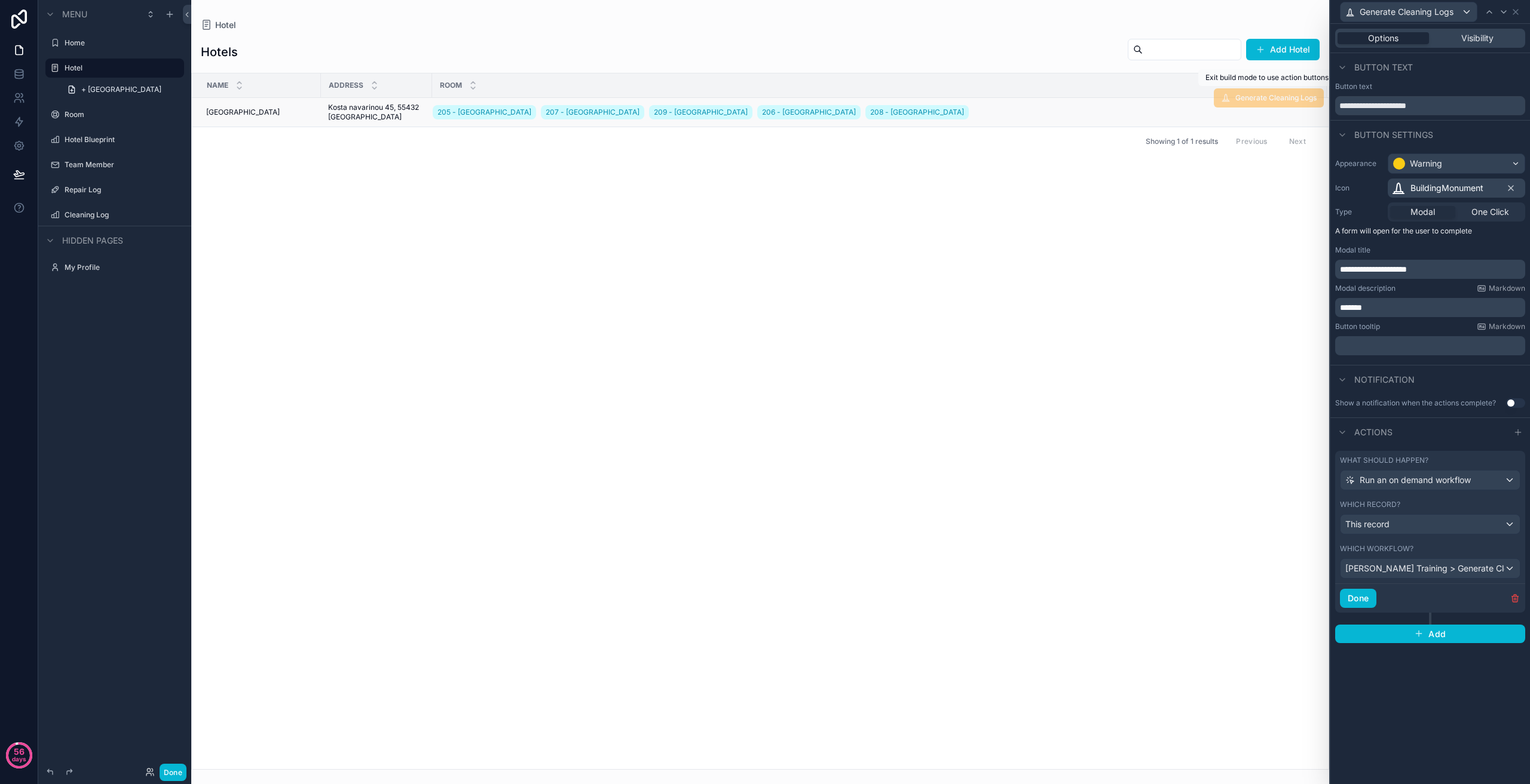
click at [1276, 103] on span "Generate Cleaning Logs" at bounding box center [1268, 97] width 110 height 19
click at [888, 369] on div "Name Address Room [GEOGRAPHIC_DATA] 205 - [GEOGRAPHIC_DATA] 207 - [GEOGRAPHIC_D…" at bounding box center [760, 421] width 1137 height 696
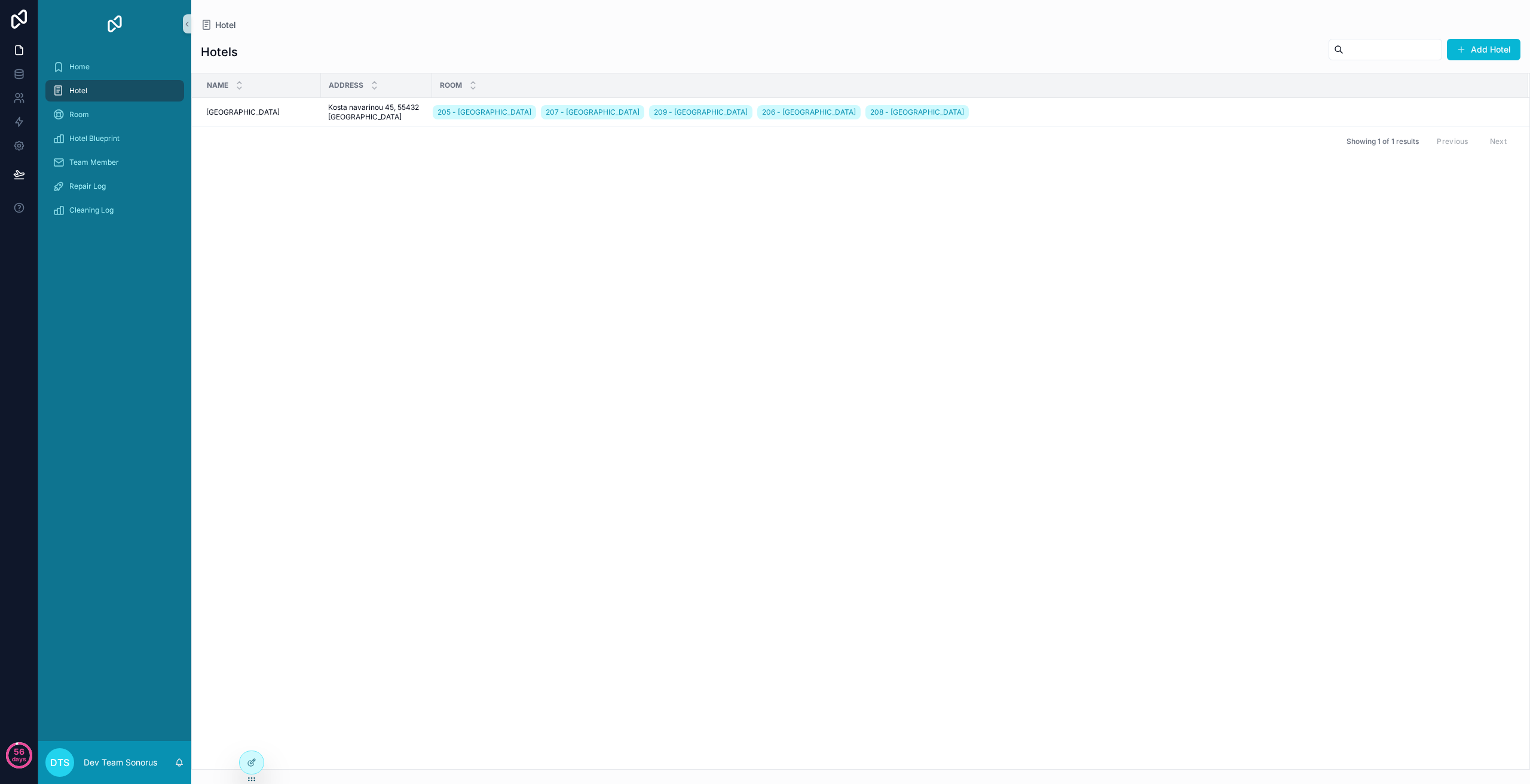
click at [1350, 291] on div "Name Address Room [GEOGRAPHIC_DATA] 205 - [GEOGRAPHIC_DATA] 207 - [GEOGRAPHIC_D…" at bounding box center [861, 421] width 1337 height 696
click at [1458, 97] on span "Generate Cleaning Logs" at bounding box center [1477, 97] width 81 height 9
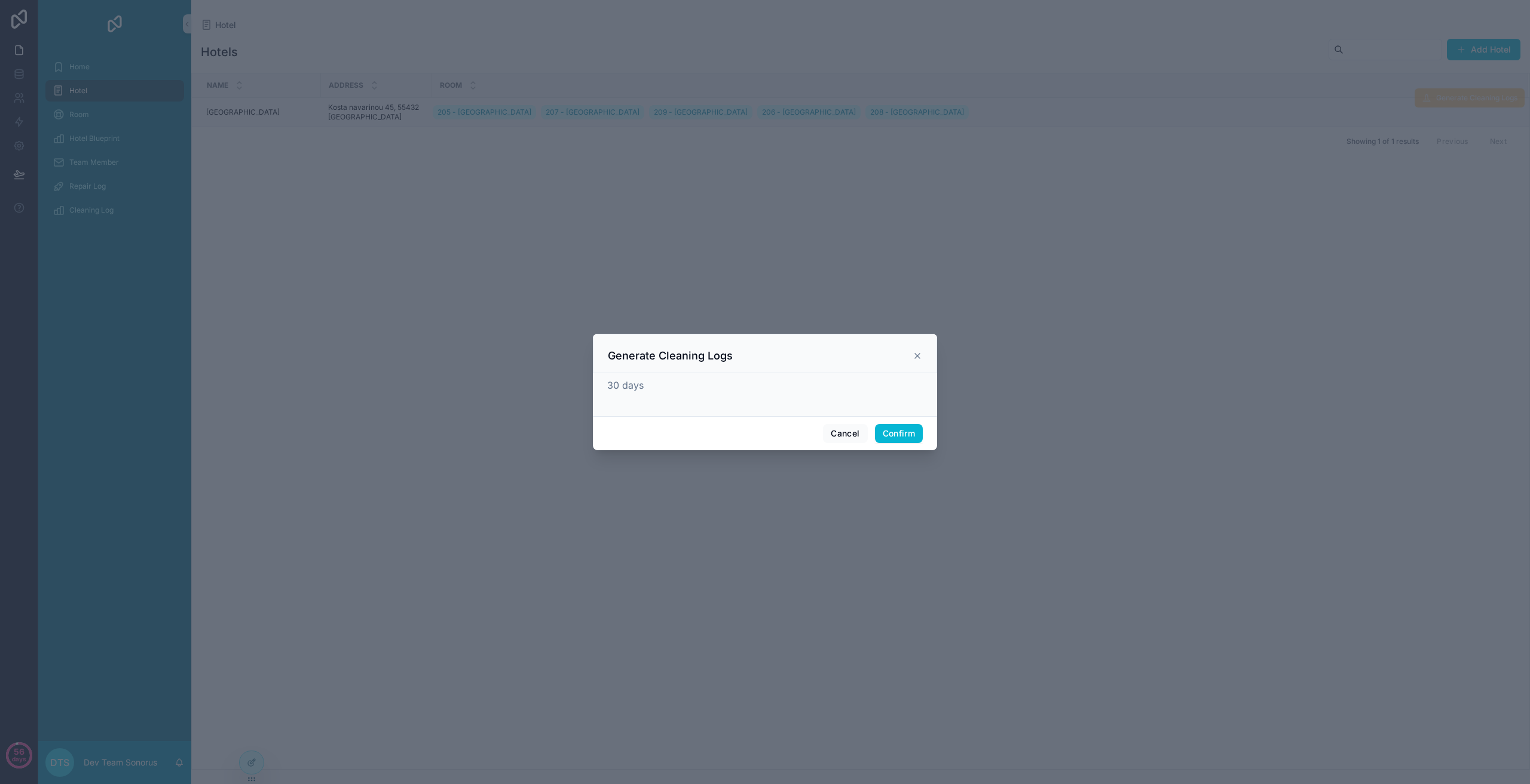
click at [679, 386] on div "30 days" at bounding box center [764, 385] width 315 height 14
click at [846, 430] on button "Cancel" at bounding box center [844, 433] width 44 height 19
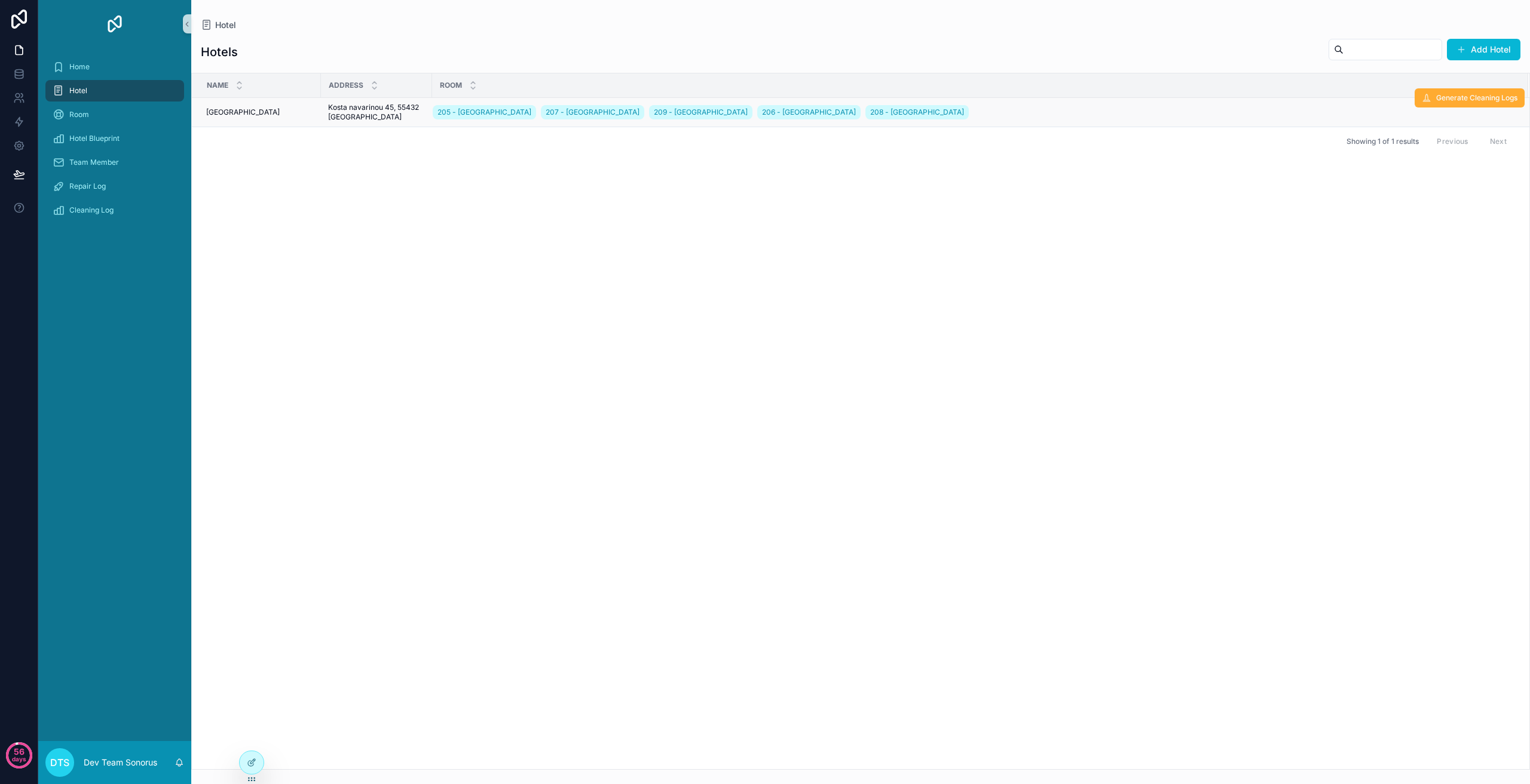
click at [718, 415] on div "Name Address Room [GEOGRAPHIC_DATA] 205 - [GEOGRAPHIC_DATA] 207 - [GEOGRAPHIC_D…" at bounding box center [861, 421] width 1337 height 696
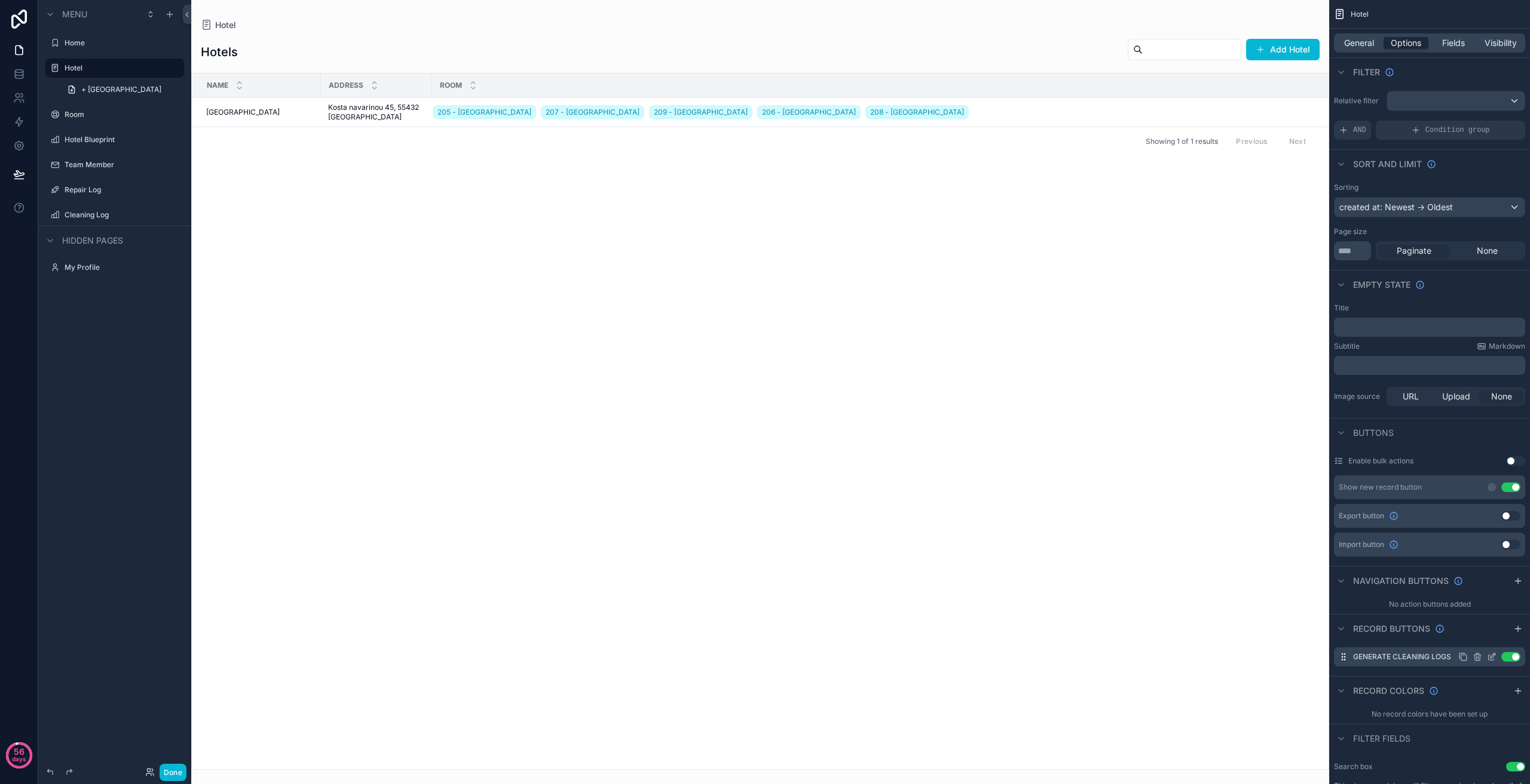
click at [1488, 655] on icon "scrollable content" at bounding box center [1491, 658] width 5 height 5
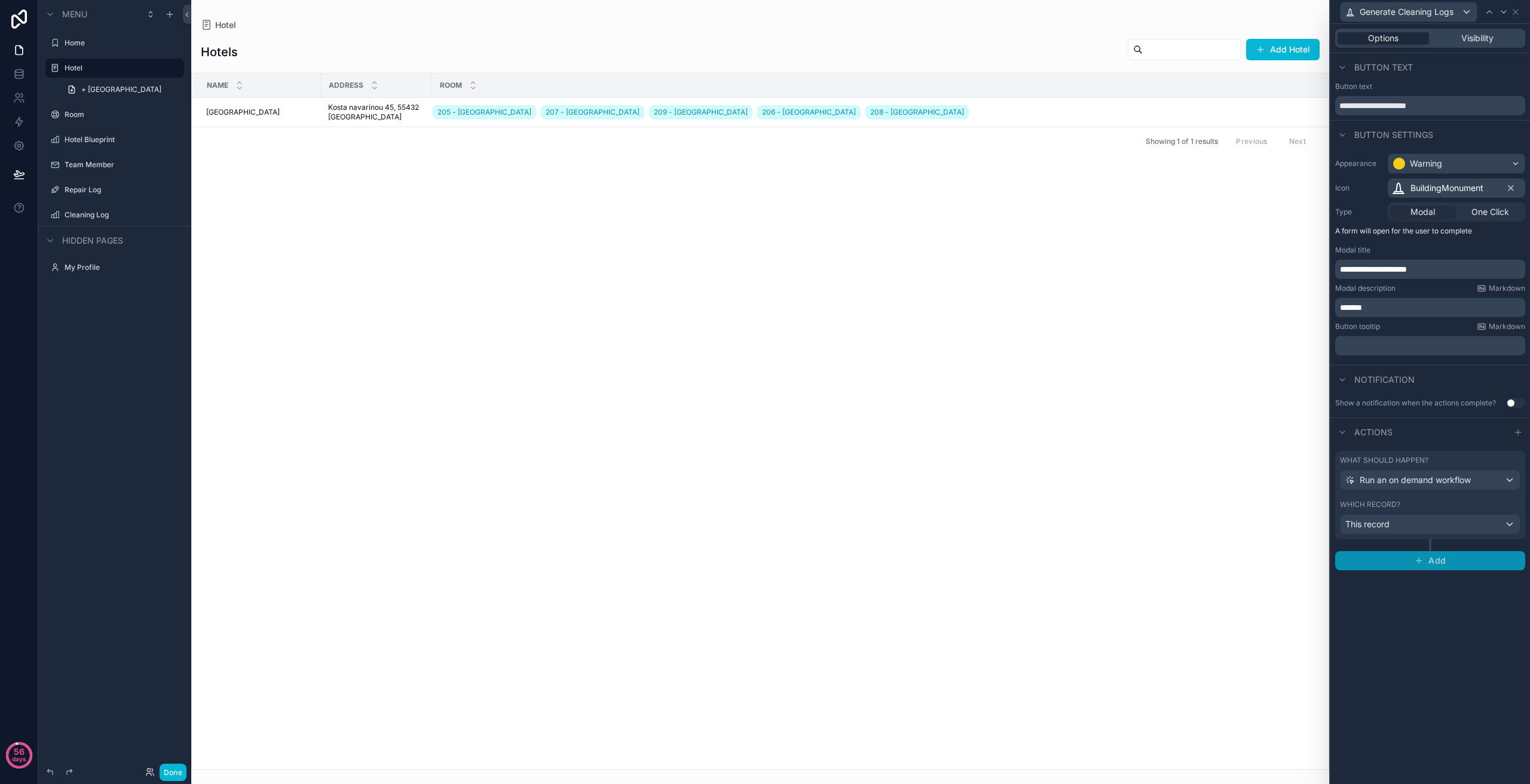
click at [1436, 564] on span "Add" at bounding box center [1436, 560] width 17 height 11
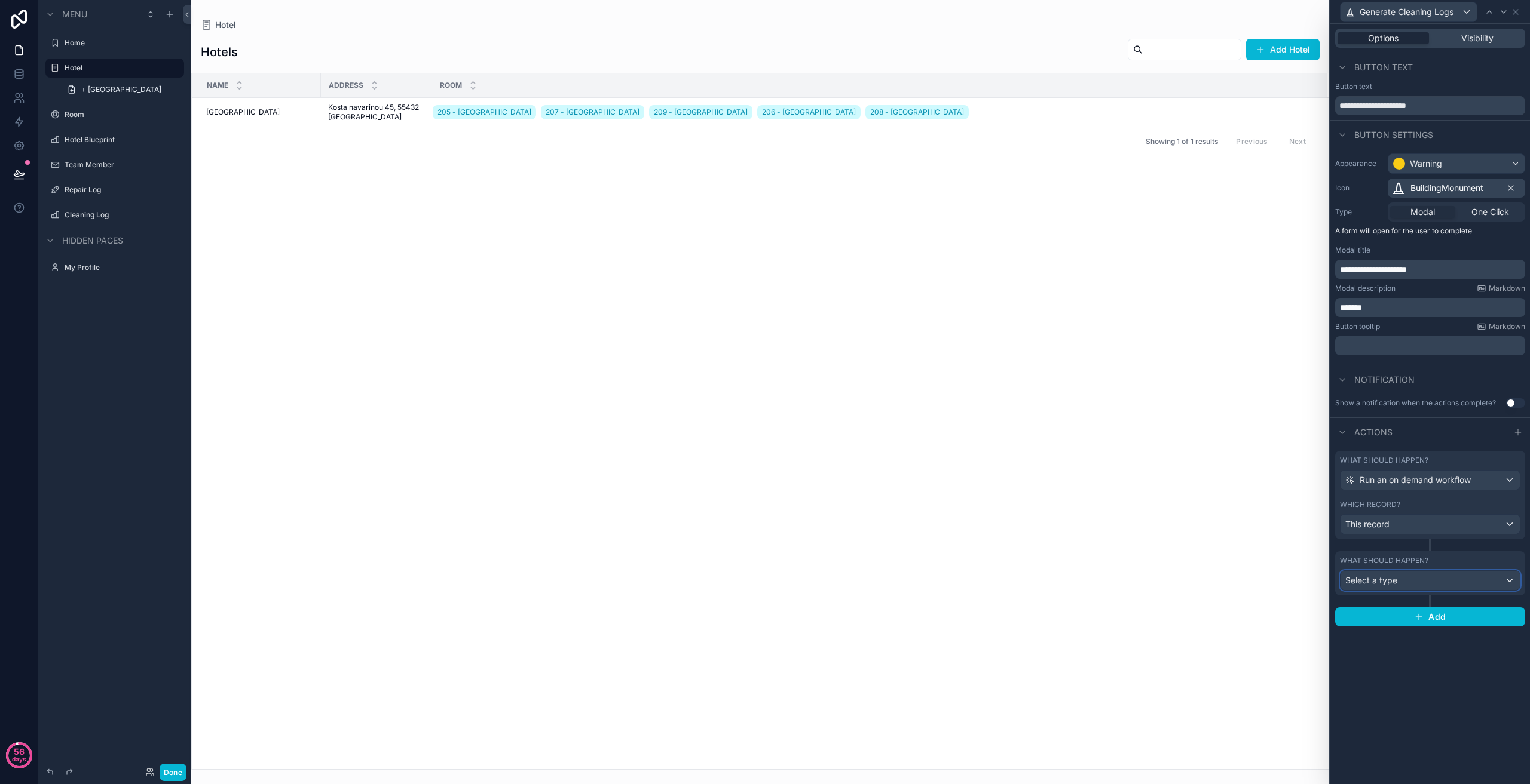
click at [1438, 589] on div "Select a type" at bounding box center [1430, 580] width 180 height 19
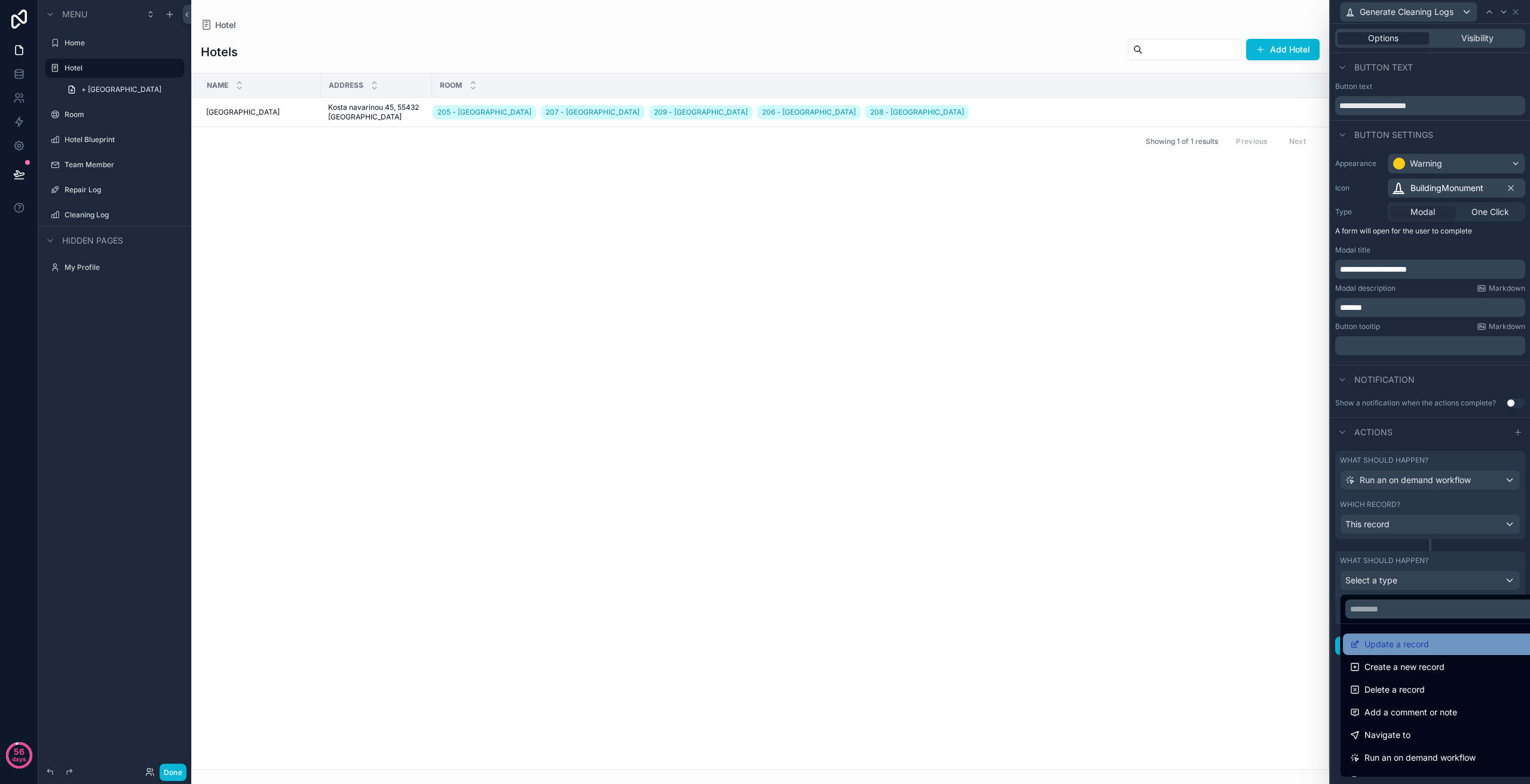
click at [1425, 646] on span "Update a record" at bounding box center [1397, 644] width 65 height 14
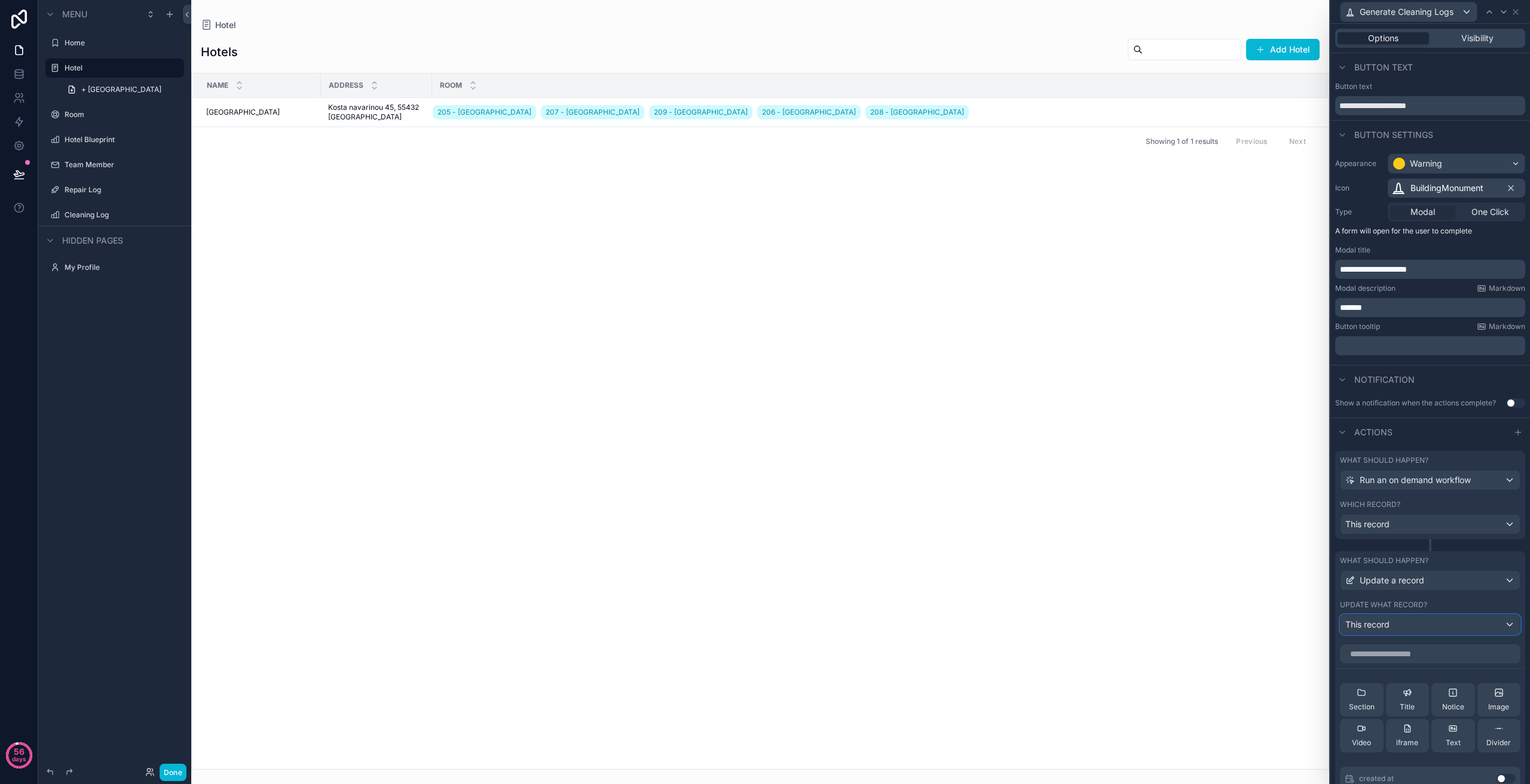
click at [1404, 625] on div "This record" at bounding box center [1430, 624] width 180 height 19
click at [1404, 625] on div at bounding box center [1430, 392] width 200 height 784
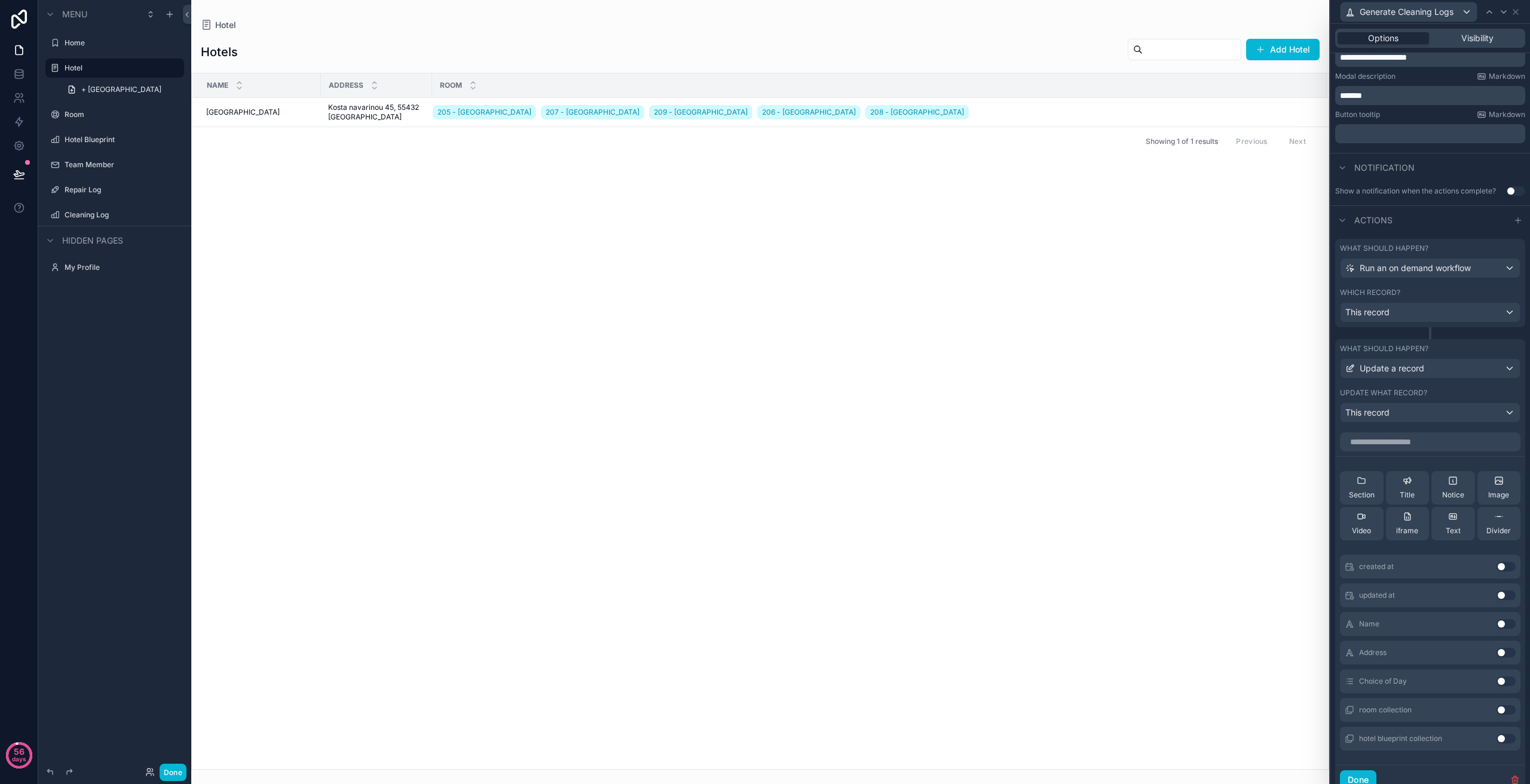
scroll to position [239, 0]
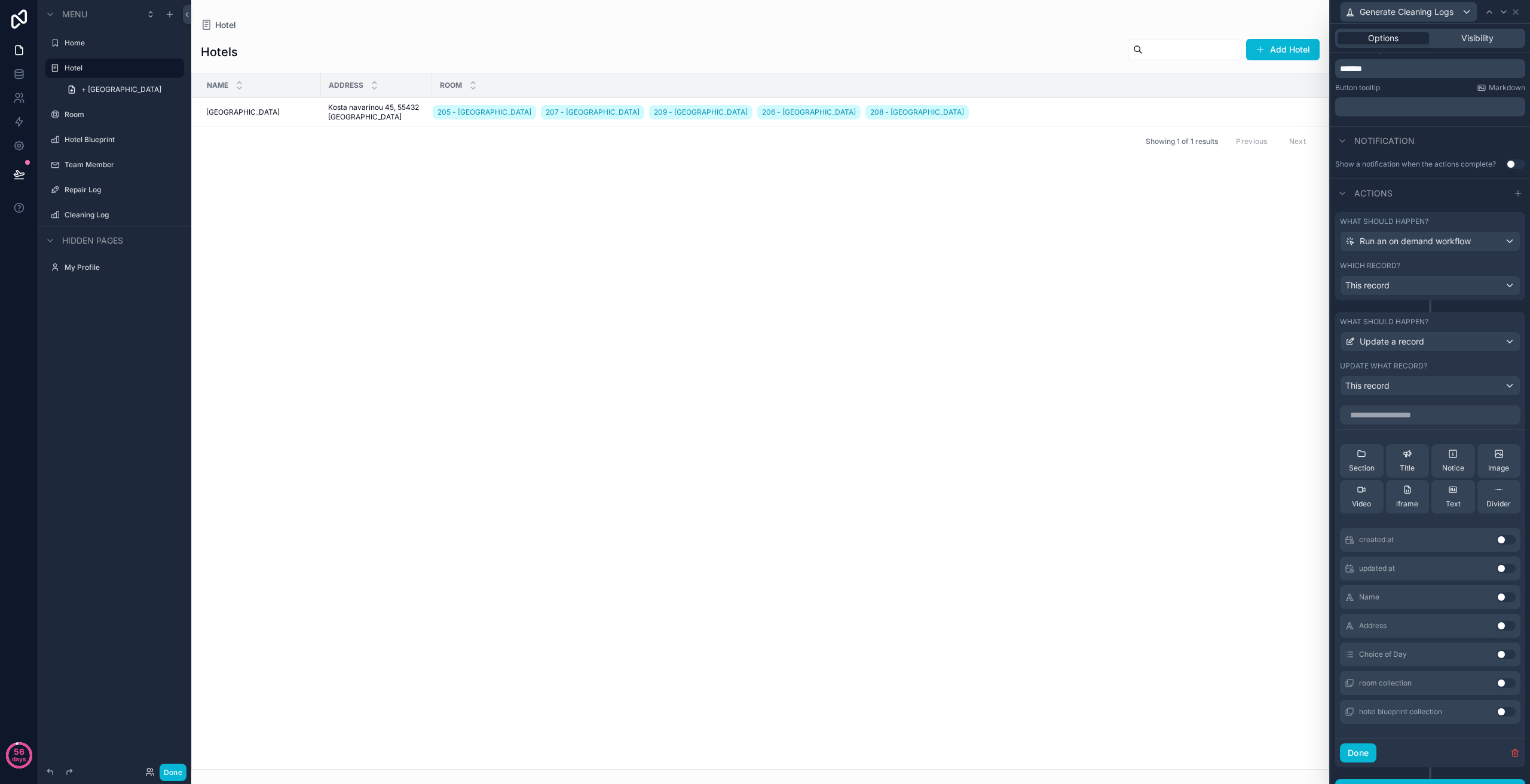
click at [1503, 651] on button "Use setting" at bounding box center [1505, 654] width 19 height 9
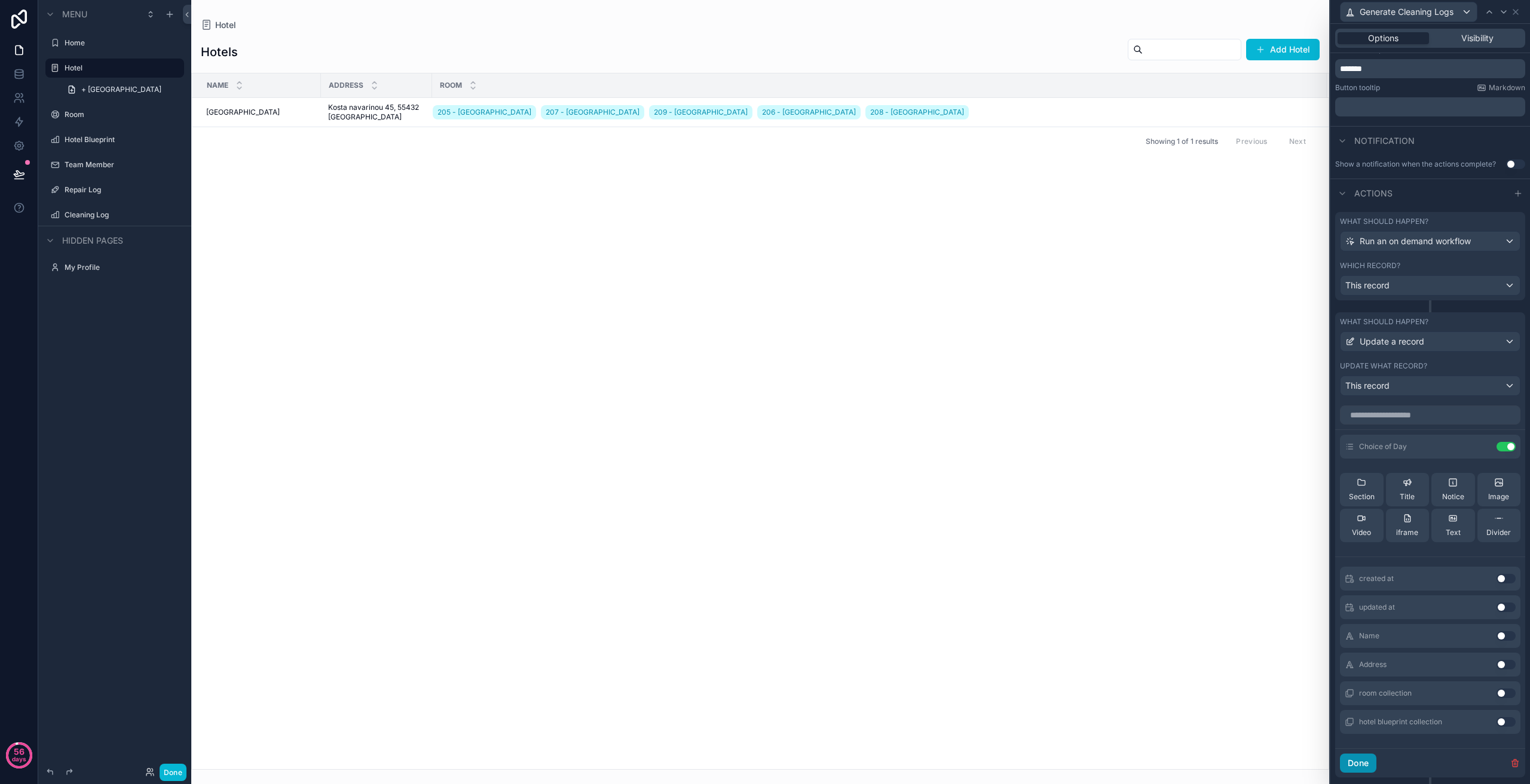
click at [1366, 770] on button "Done" at bounding box center [1358, 763] width 37 height 19
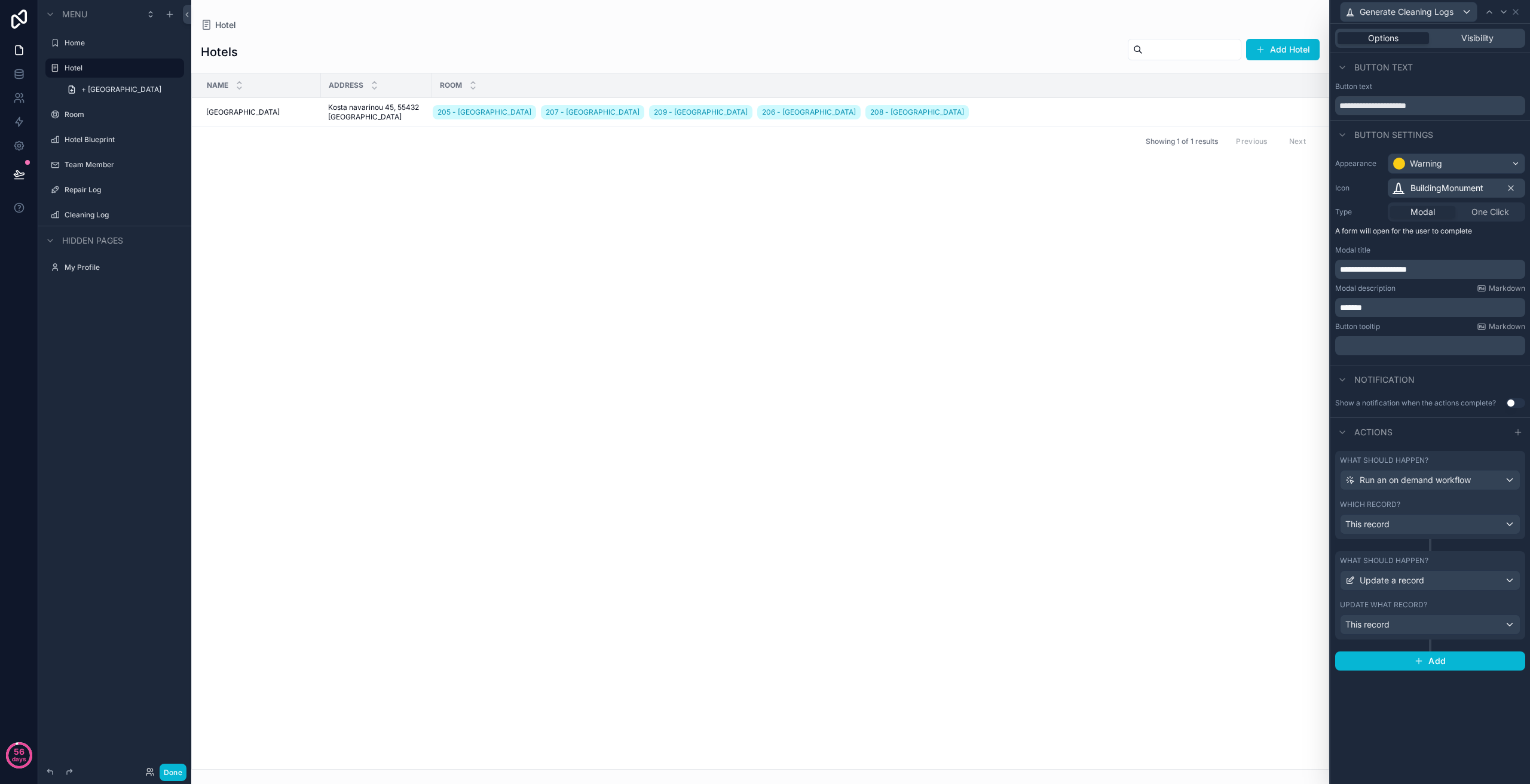
drag, startPoint x: 1125, startPoint y: 402, endPoint x: 1350, endPoint y: 156, distance: 333.4
click at [1125, 402] on div "scrollable content" at bounding box center [760, 392] width 1138 height 784
click at [1511, 14] on icon at bounding box center [1515, 12] width 9 height 9
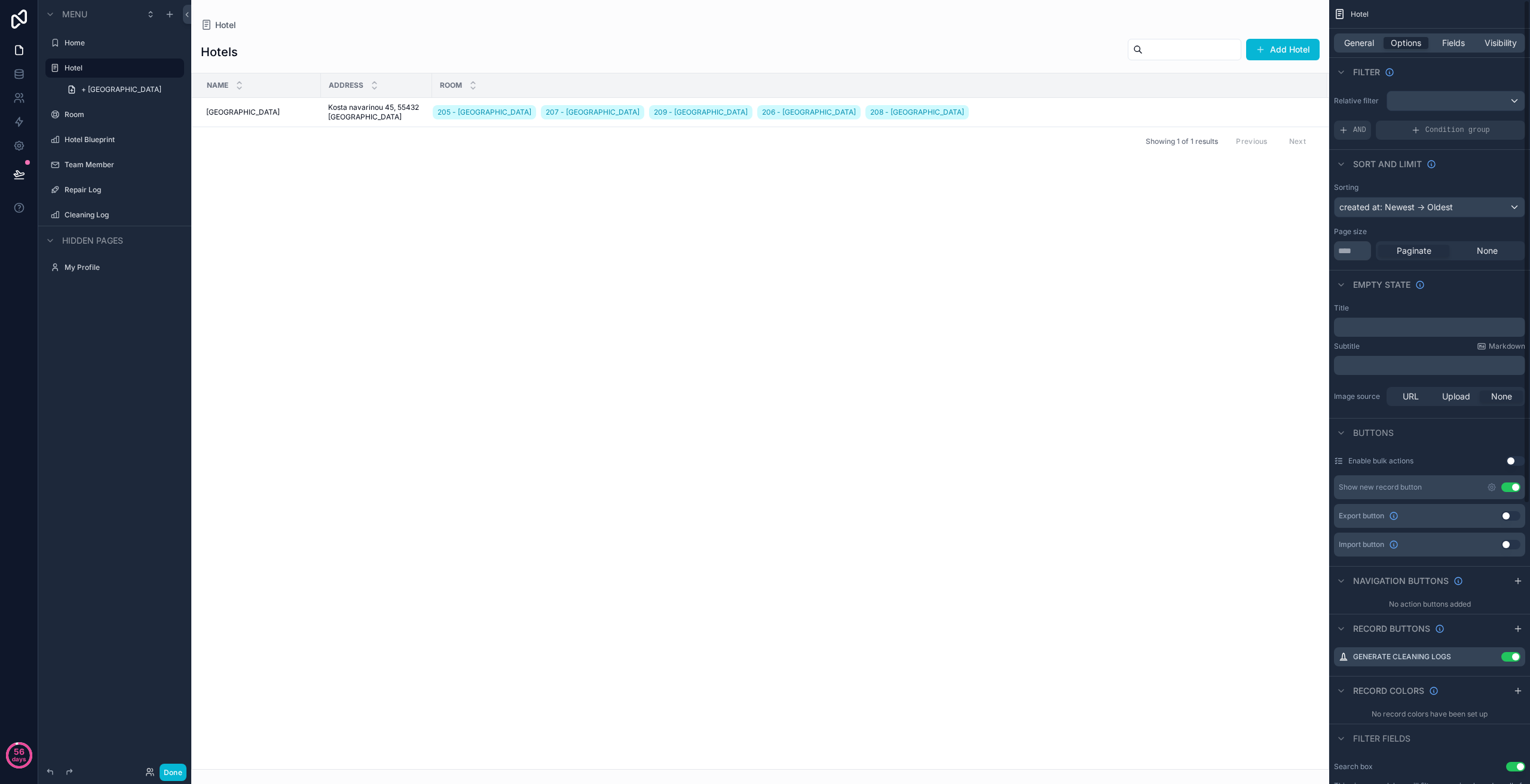
click at [1176, 212] on div "Name Address Room [GEOGRAPHIC_DATA] 205 - [GEOGRAPHIC_DATA] 207 - [GEOGRAPHIC_D…" at bounding box center [760, 421] width 1137 height 696
click at [1133, 353] on div "Name Address Room [GEOGRAPHIC_DATA] 205 - [GEOGRAPHIC_DATA] 207 - [GEOGRAPHIC_D…" at bounding box center [760, 421] width 1137 height 696
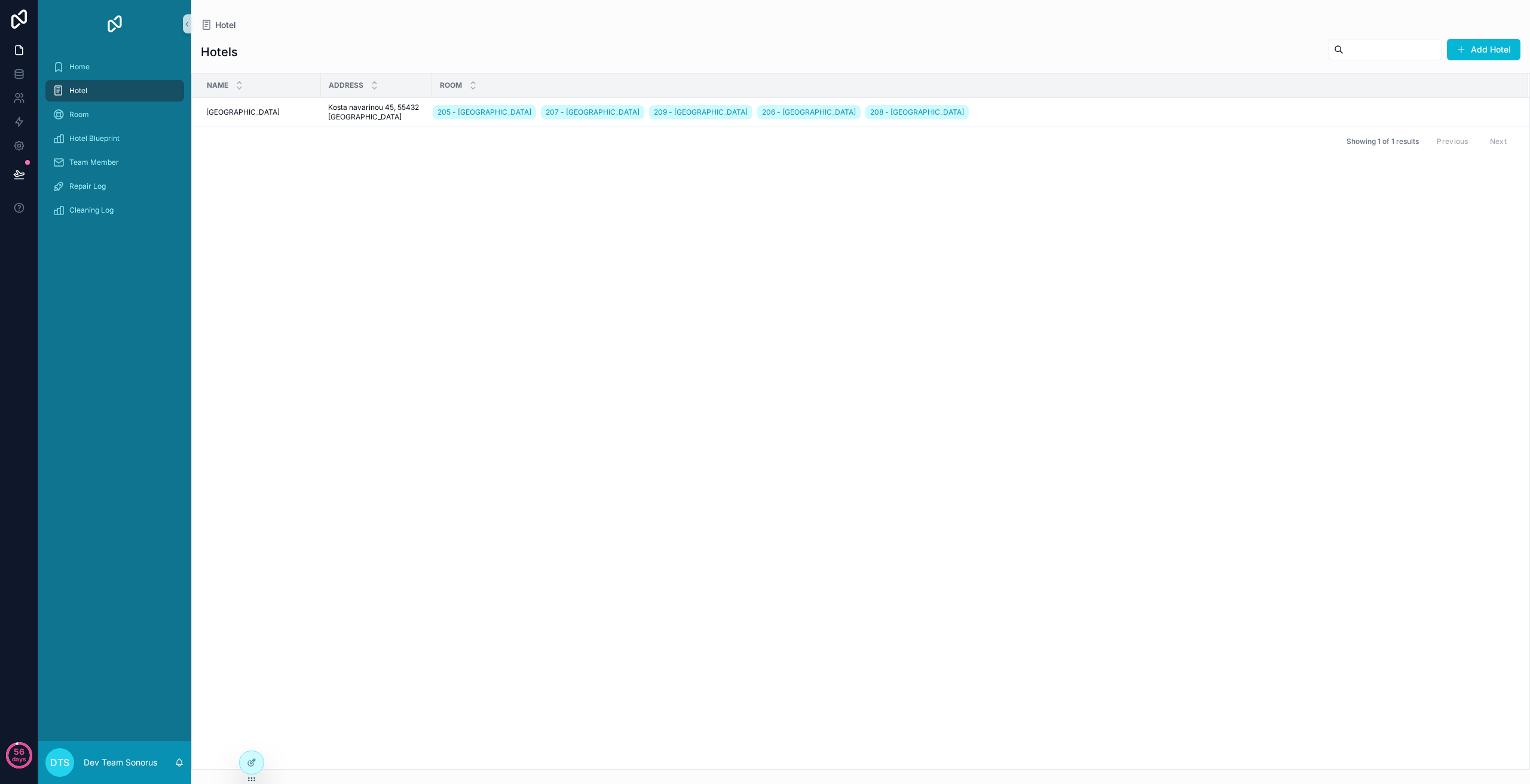
click at [1302, 258] on div "Name Address Room [GEOGRAPHIC_DATA] 205 - [GEOGRAPHIC_DATA] 207 - [GEOGRAPHIC_D…" at bounding box center [861, 421] width 1337 height 696
click at [1464, 98] on span "Generate Cleaning Logs" at bounding box center [1477, 97] width 81 height 9
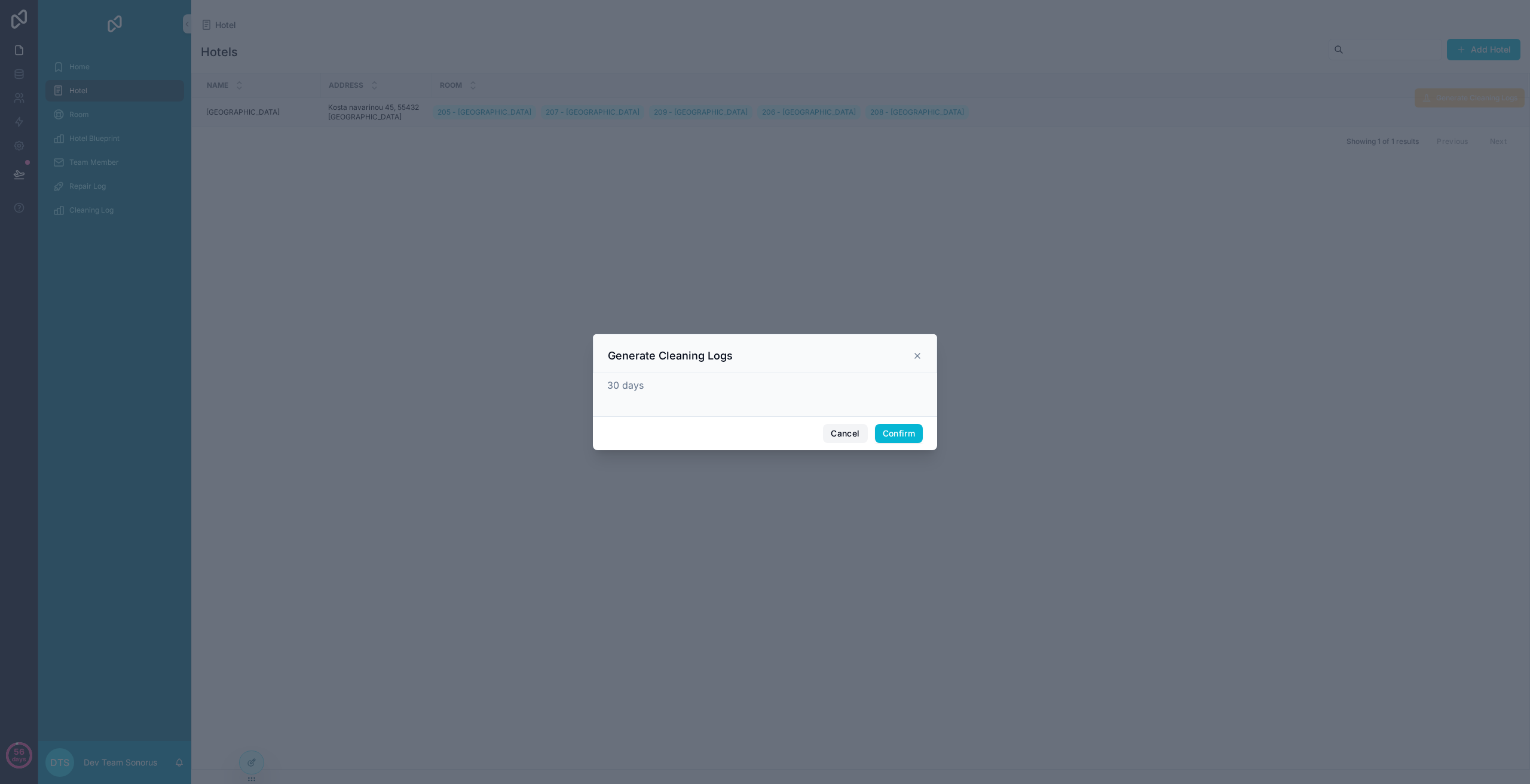
click at [837, 436] on button "Cancel" at bounding box center [844, 433] width 44 height 19
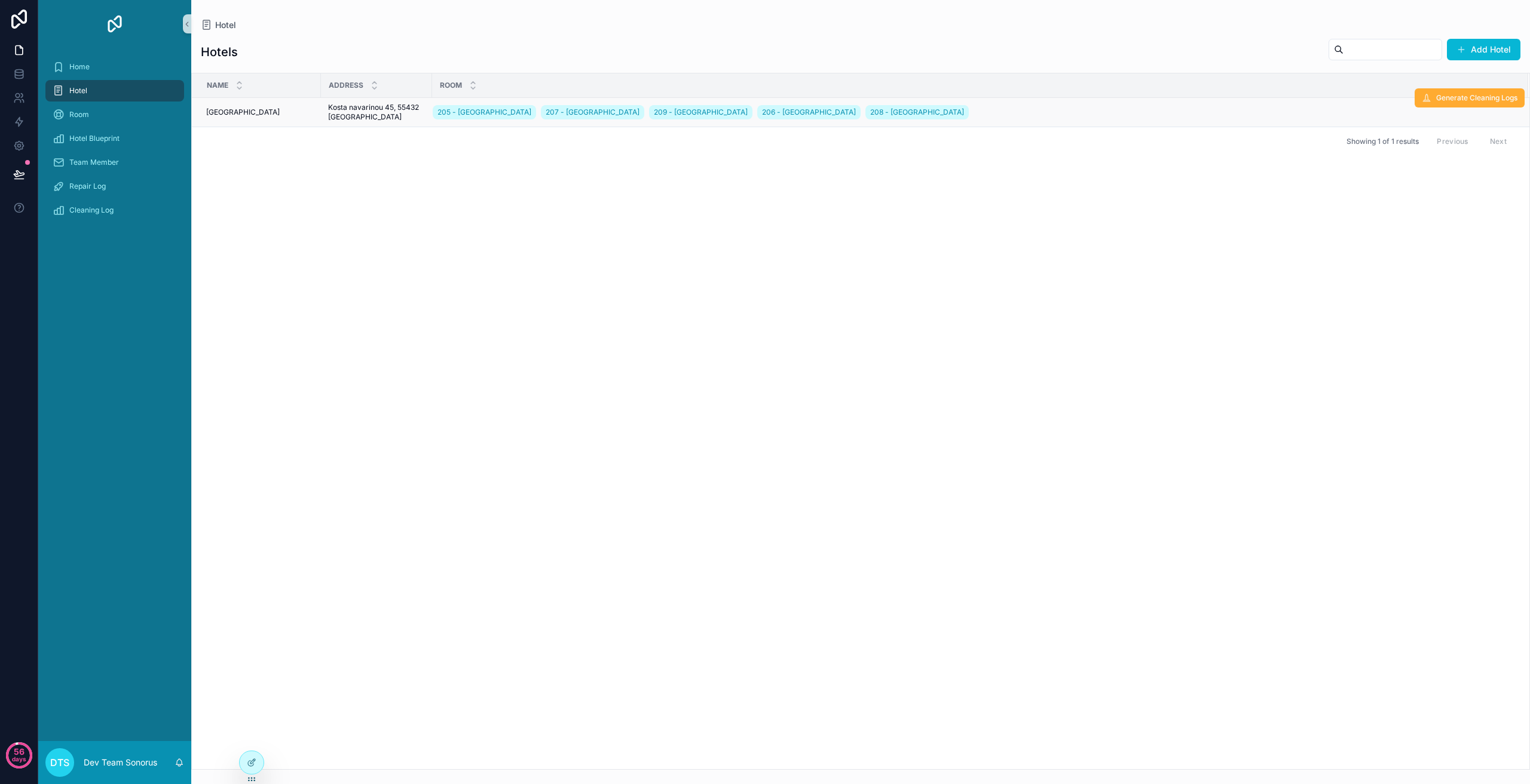
drag, startPoint x: 755, startPoint y: 431, endPoint x: 680, endPoint y: 415, distance: 76.7
click at [751, 430] on div "Name Address Room [GEOGRAPHIC_DATA] 205 - [GEOGRAPHIC_DATA] 207 - [GEOGRAPHIC_D…" at bounding box center [861, 421] width 1337 height 696
click at [15, 177] on icon at bounding box center [19, 175] width 12 height 12
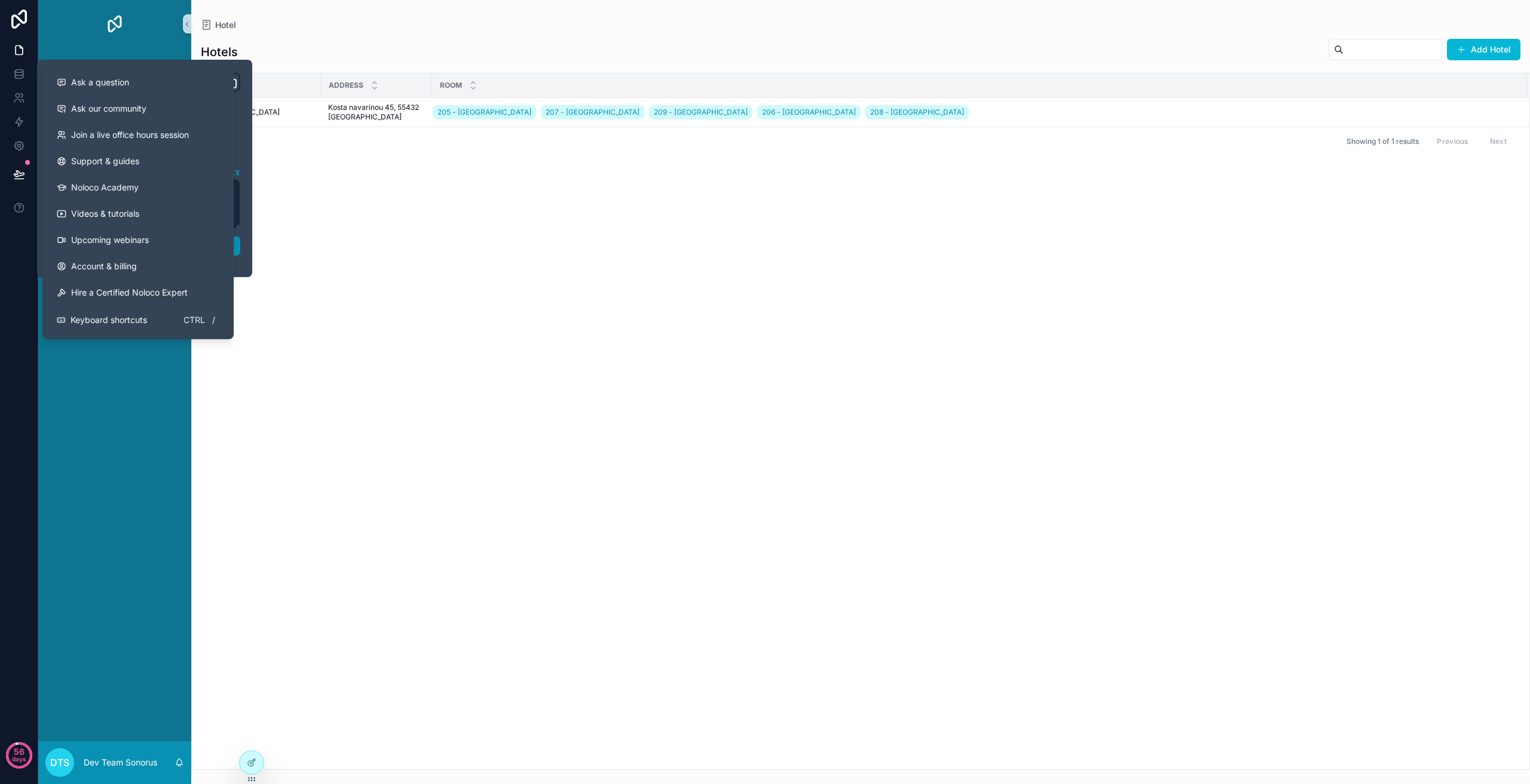
click at [234, 245] on button "Publish" at bounding box center [145, 246] width 191 height 19
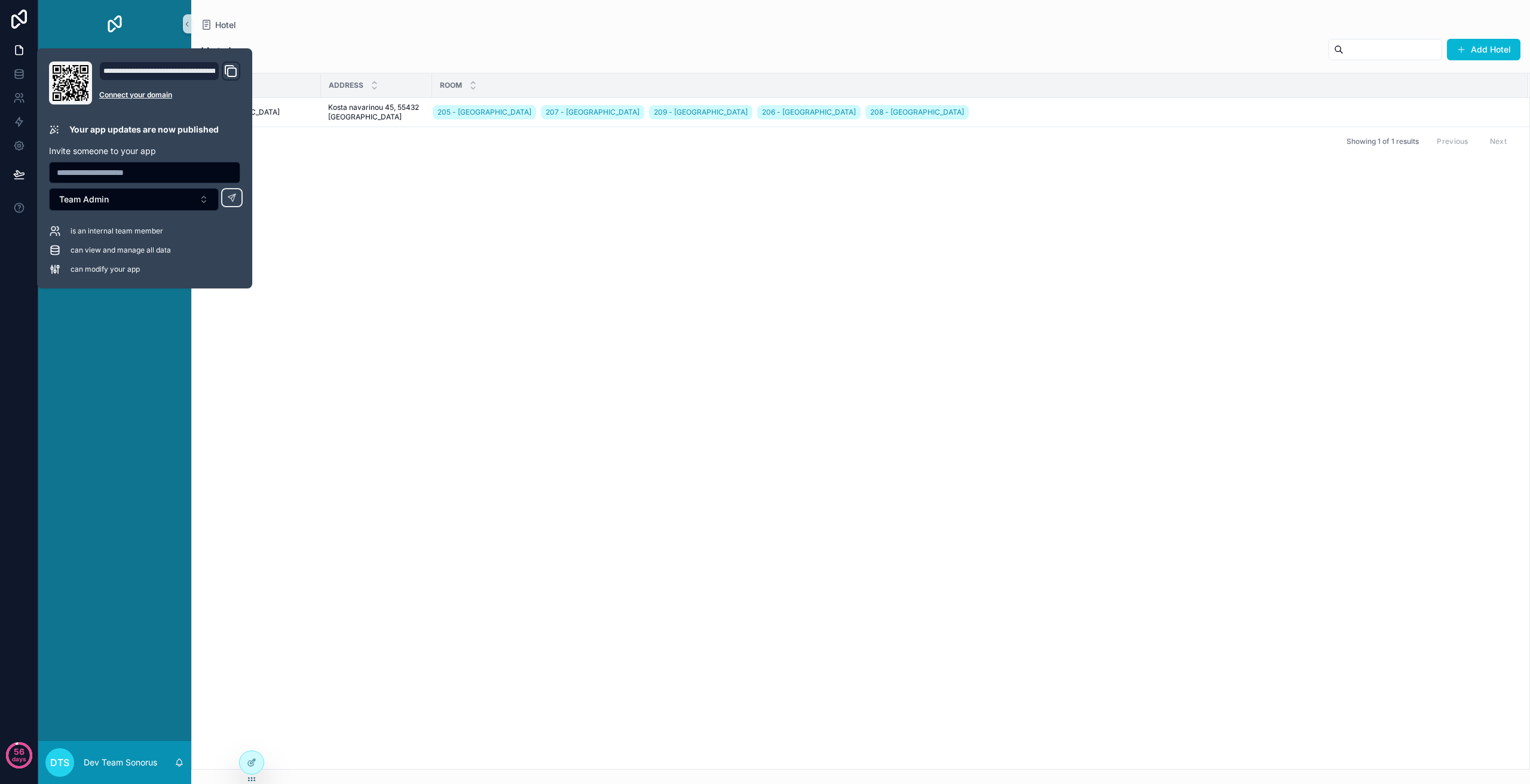
click at [548, 368] on div "Name Address Room [GEOGRAPHIC_DATA] 205 - [GEOGRAPHIC_DATA] 207 - [GEOGRAPHIC_D…" at bounding box center [861, 421] width 1337 height 696
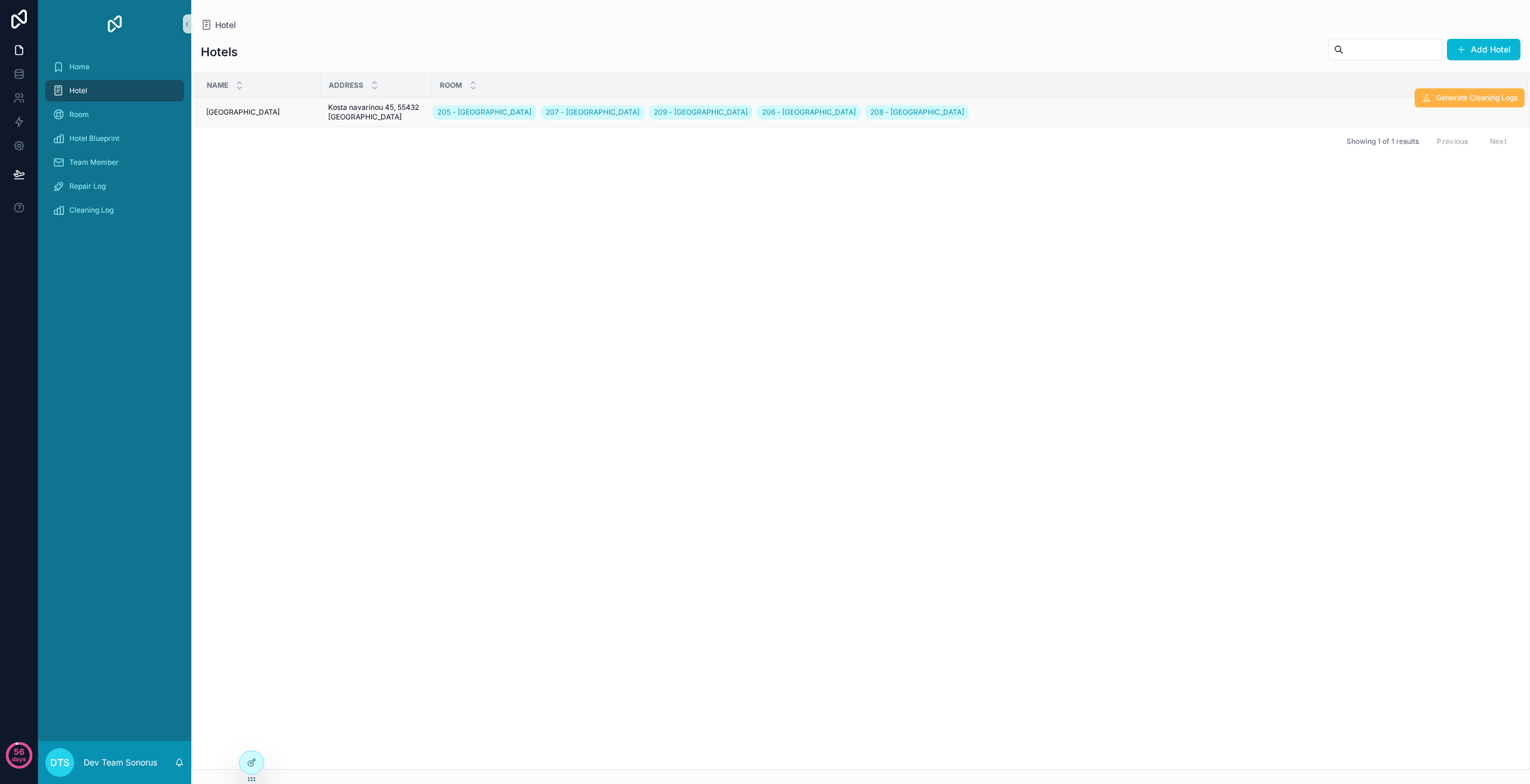
click at [1452, 106] on button "Generate Cleaning Logs" at bounding box center [1469, 97] width 110 height 19
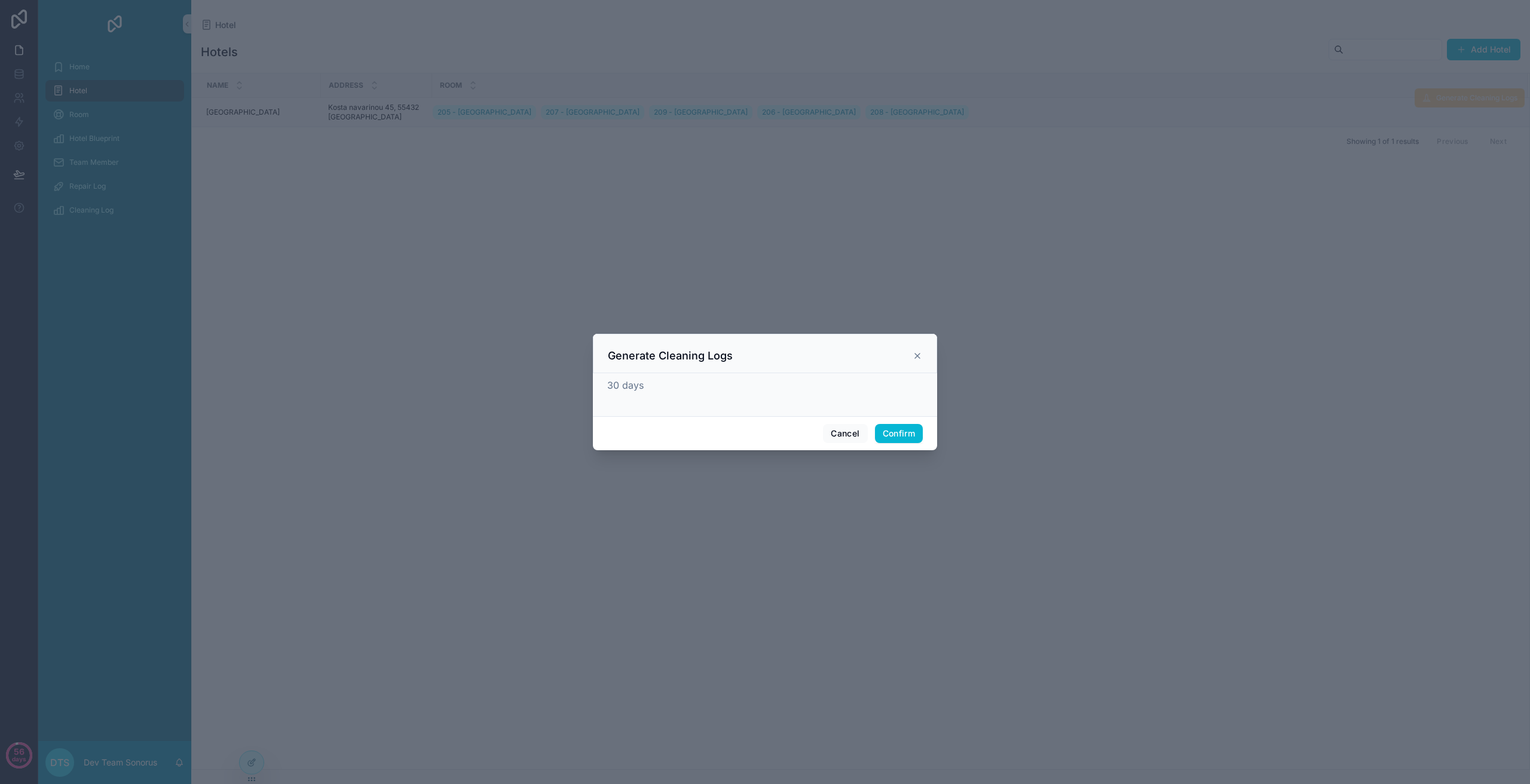
click at [922, 360] on div "Generate Cleaning Logs" at bounding box center [765, 353] width 344 height 39
click at [916, 356] on icon at bounding box center [916, 356] width 9 height 9
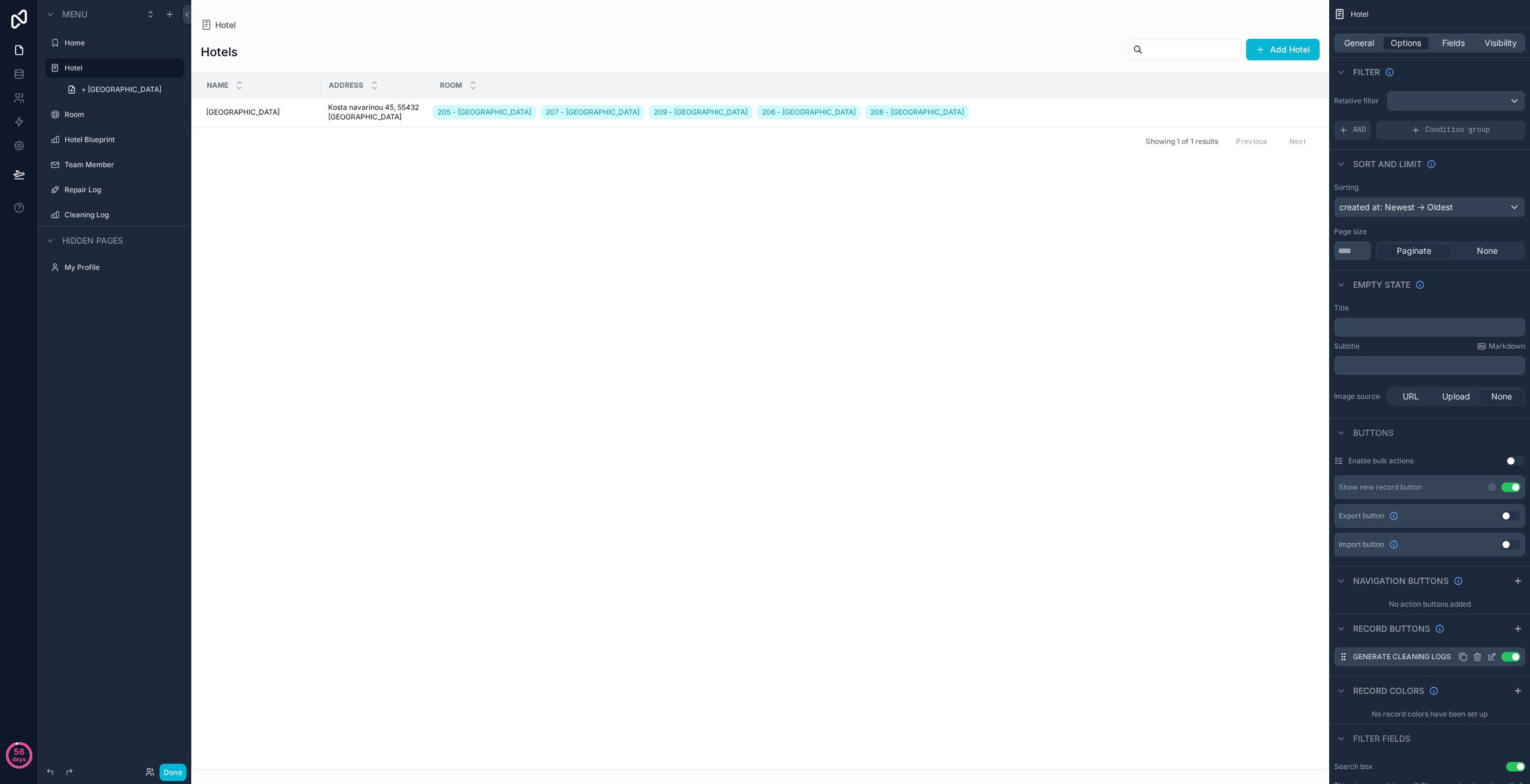
click at [1490, 657] on icon "scrollable content" at bounding box center [1493, 656] width 5 height 5
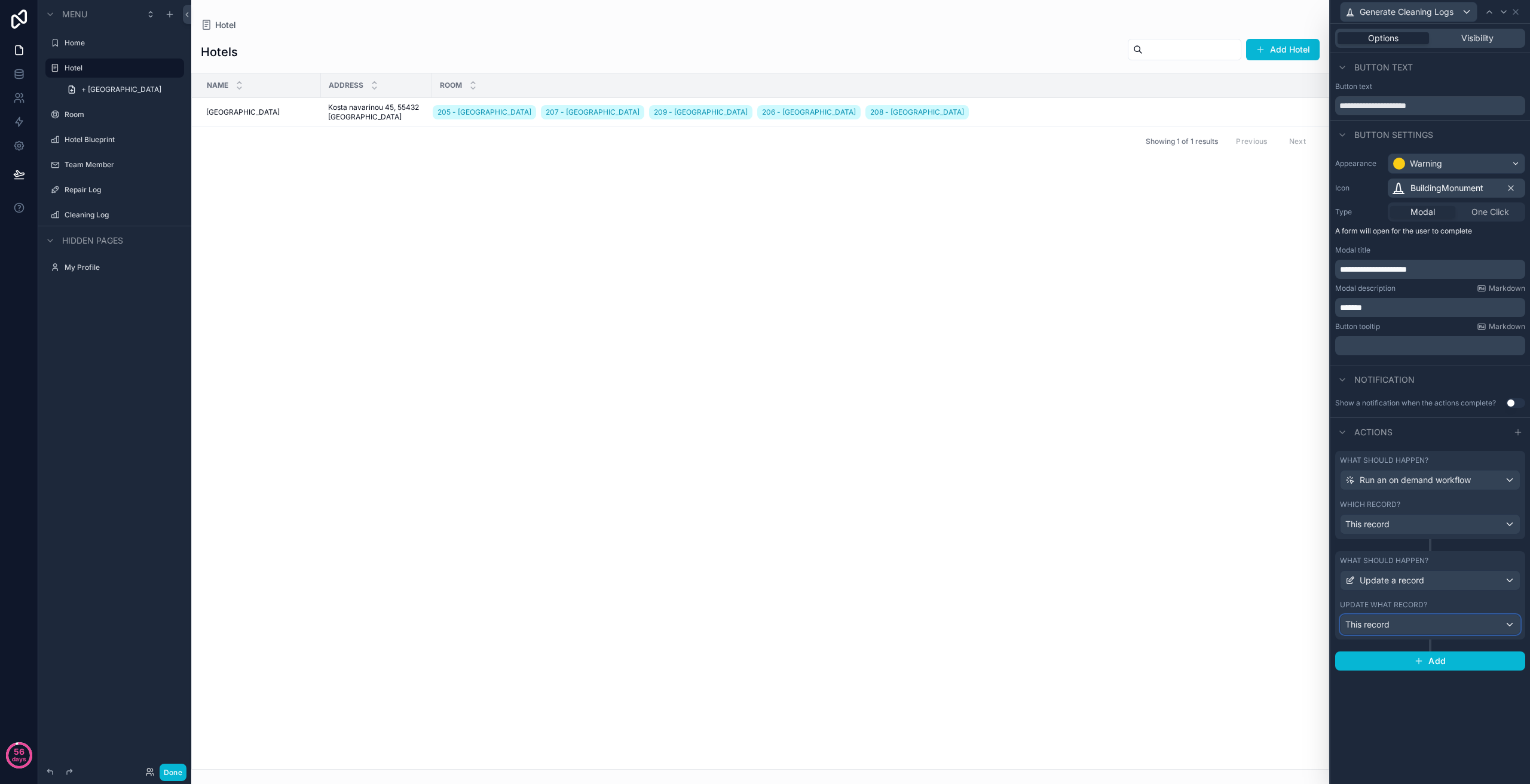
click at [1398, 628] on div "This record" at bounding box center [1430, 624] width 180 height 19
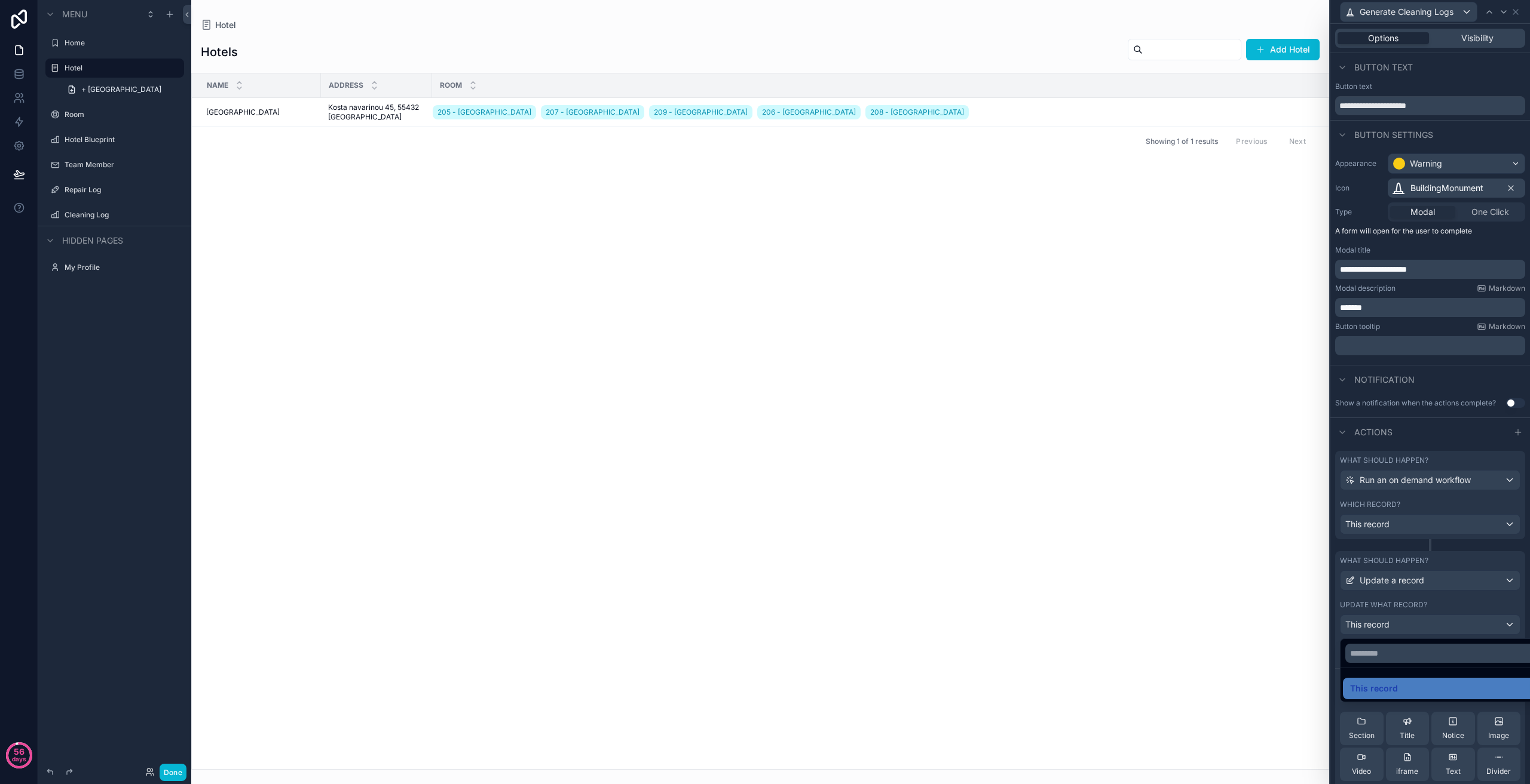
click at [1424, 625] on div at bounding box center [1430, 392] width 200 height 784
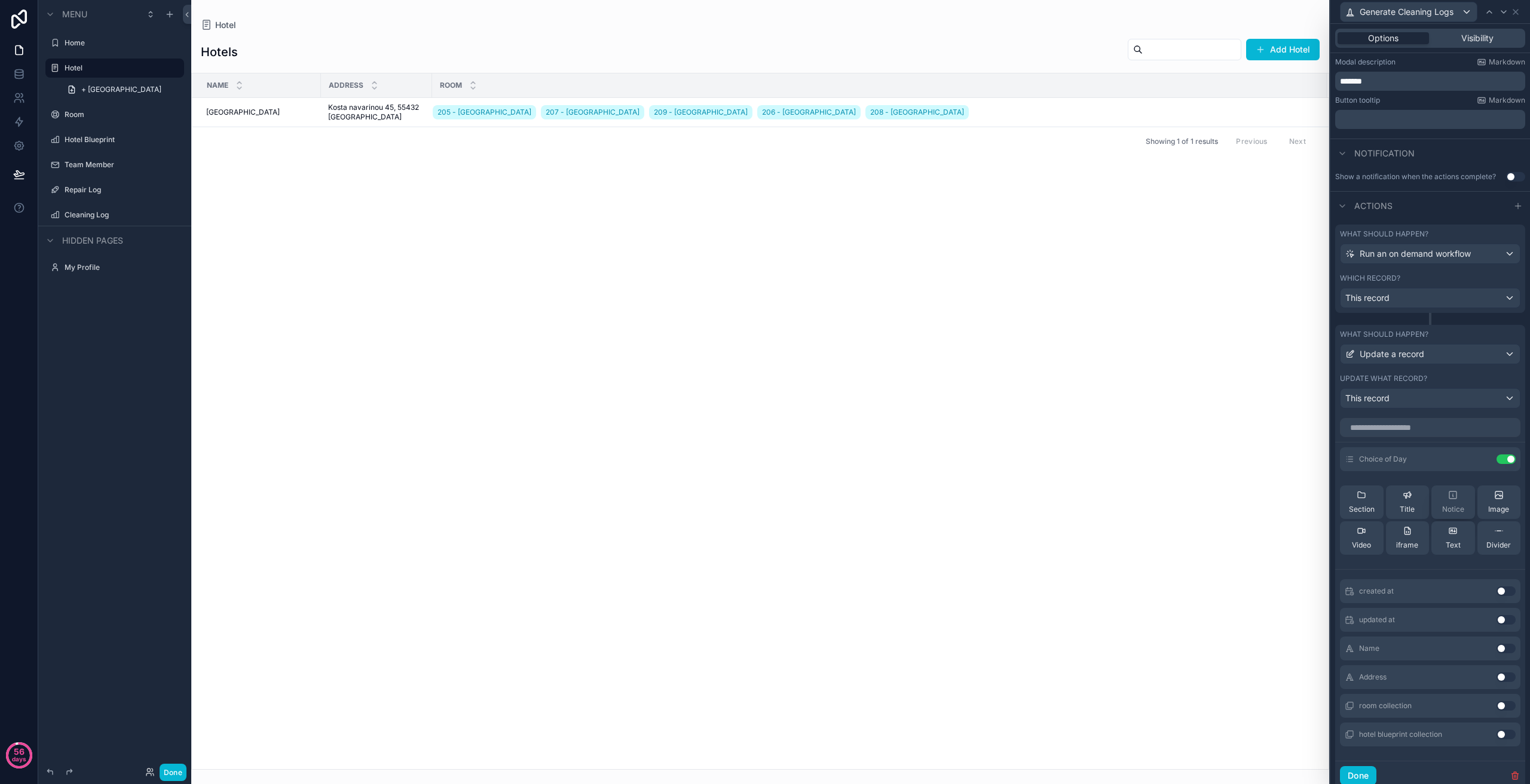
scroll to position [239, 0]
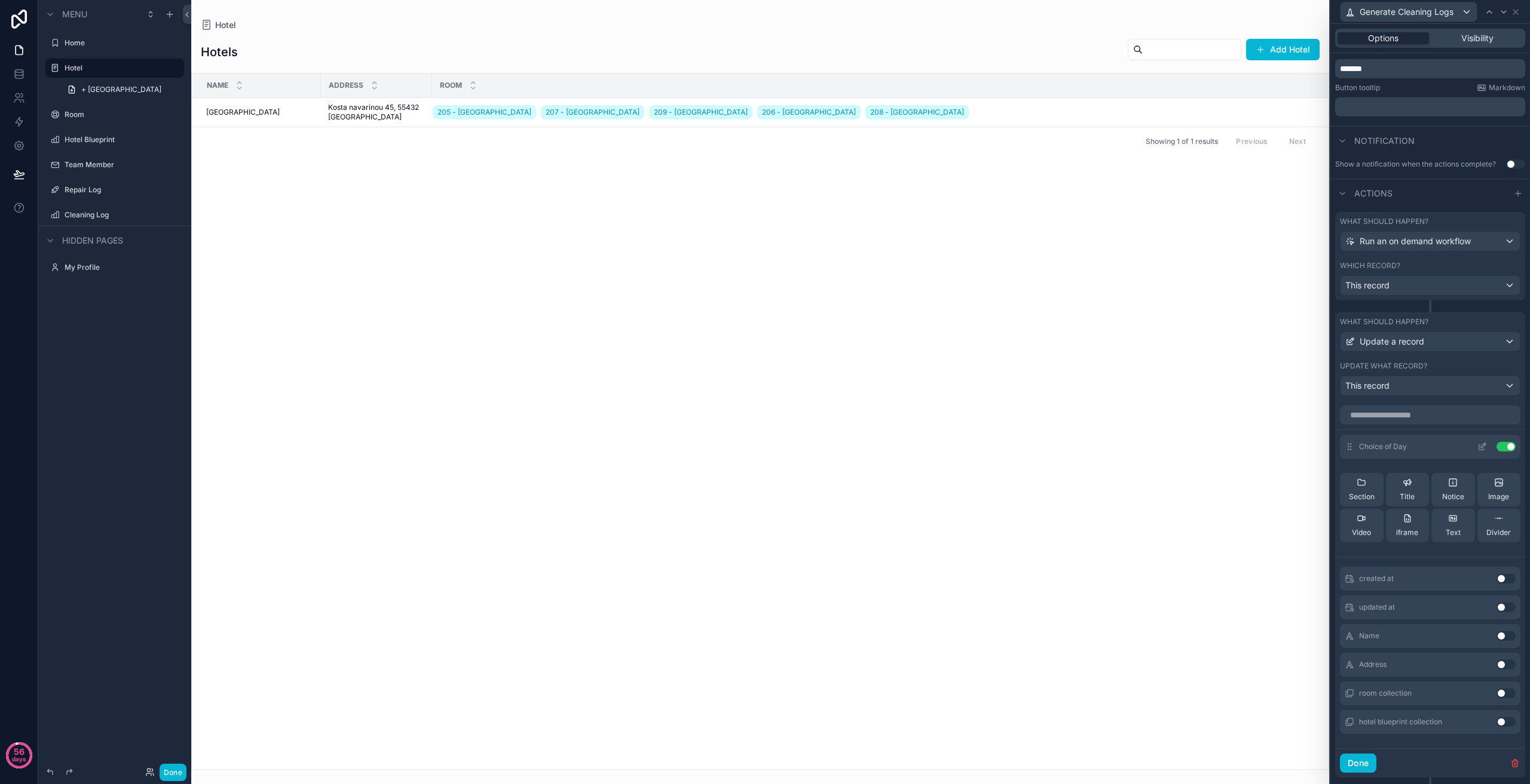
click at [1399, 446] on span "Choice of Day" at bounding box center [1382, 446] width 47 height 9
click at [1478, 445] on icon at bounding box center [1481, 447] width 5 height 5
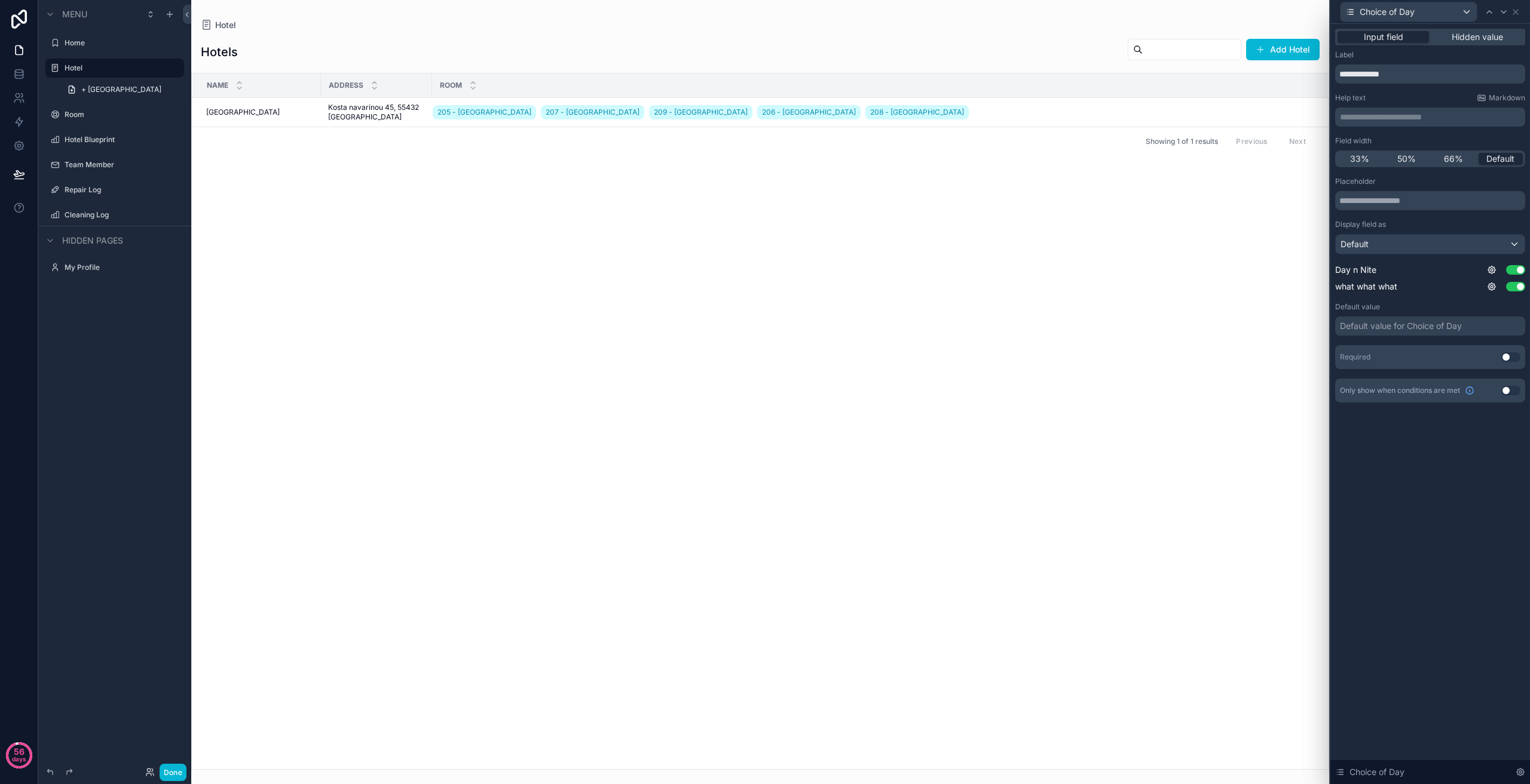
click at [1511, 353] on button "Use setting" at bounding box center [1510, 357] width 19 height 9
click at [1492, 269] on icon at bounding box center [1491, 269] width 2 height 2
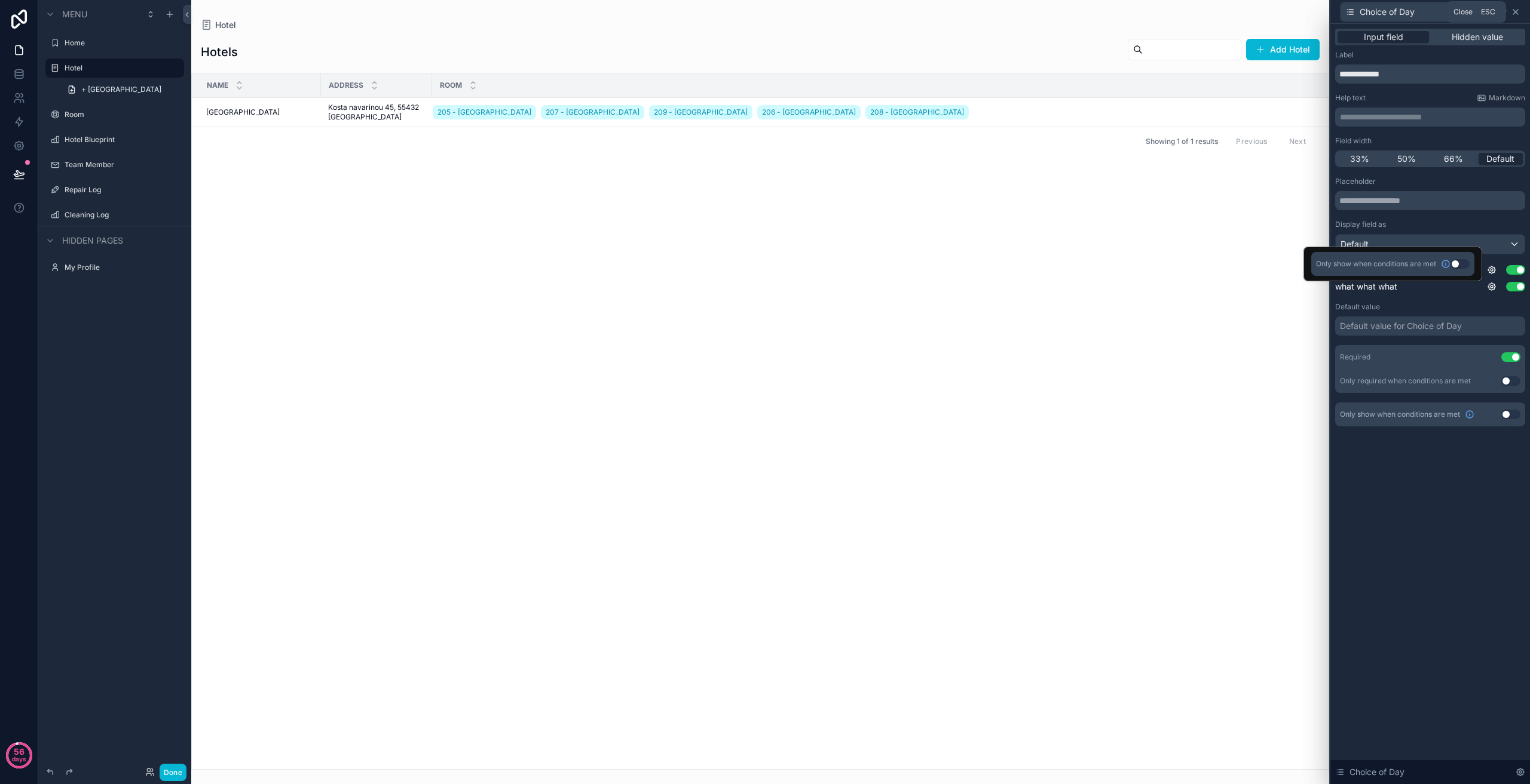
click at [1515, 14] on icon at bounding box center [1515, 12] width 9 height 9
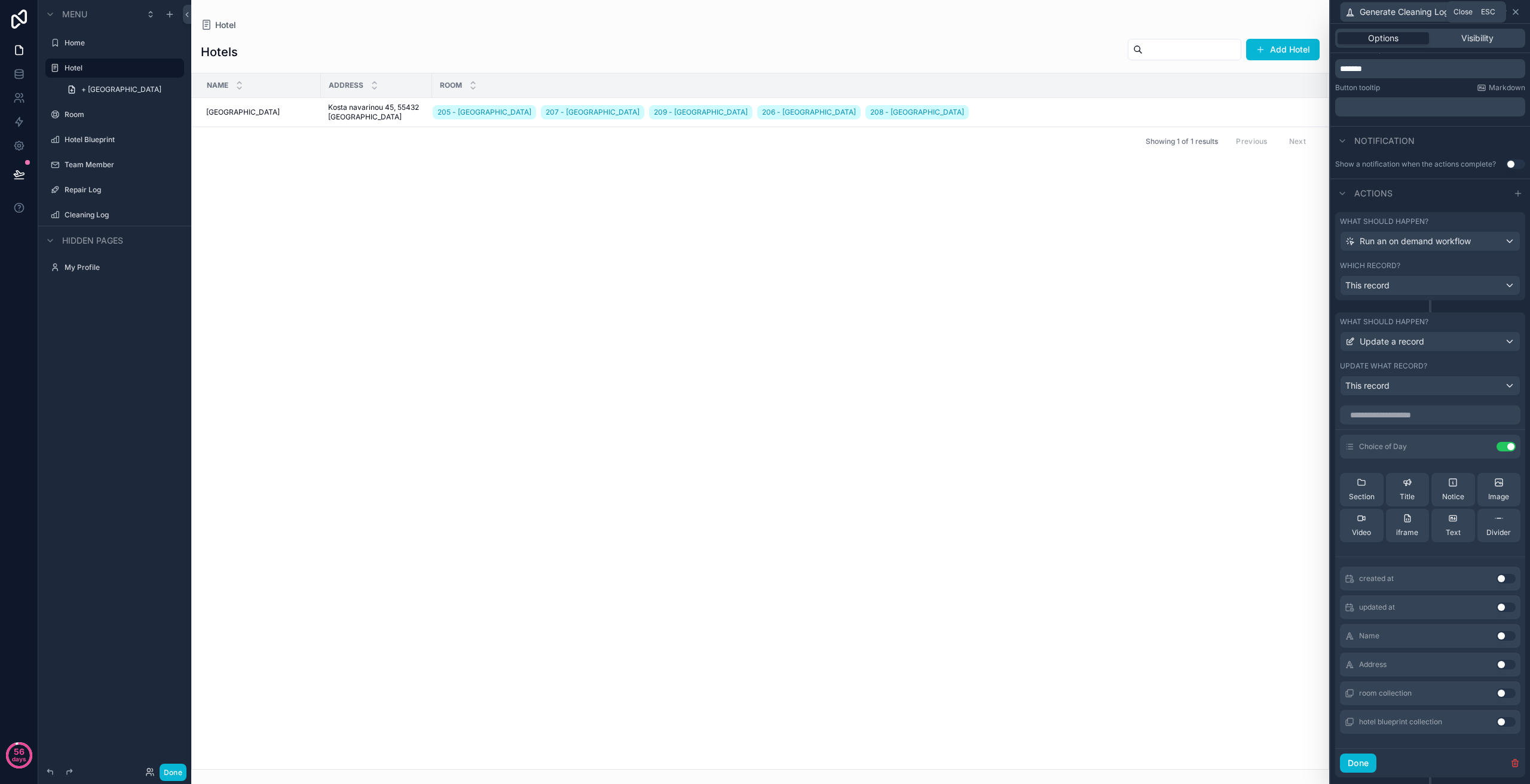
click at [1514, 11] on icon at bounding box center [1515, 12] width 5 height 5
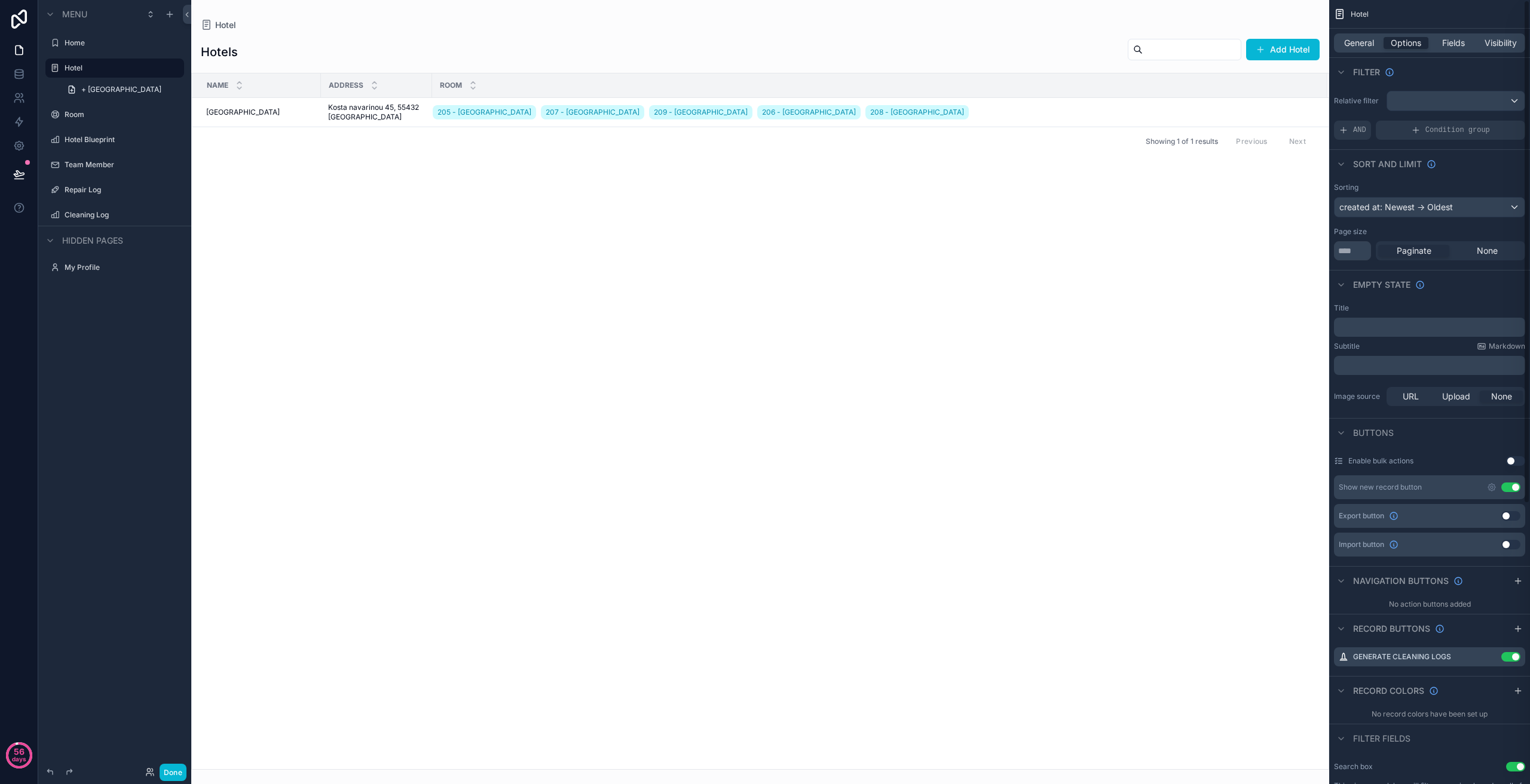
drag, startPoint x: 627, startPoint y: 472, endPoint x: 619, endPoint y: 472, distance: 8.0
click at [619, 472] on div "scrollable content" at bounding box center [760, 392] width 1138 height 784
click at [18, 176] on icon at bounding box center [19, 175] width 12 height 12
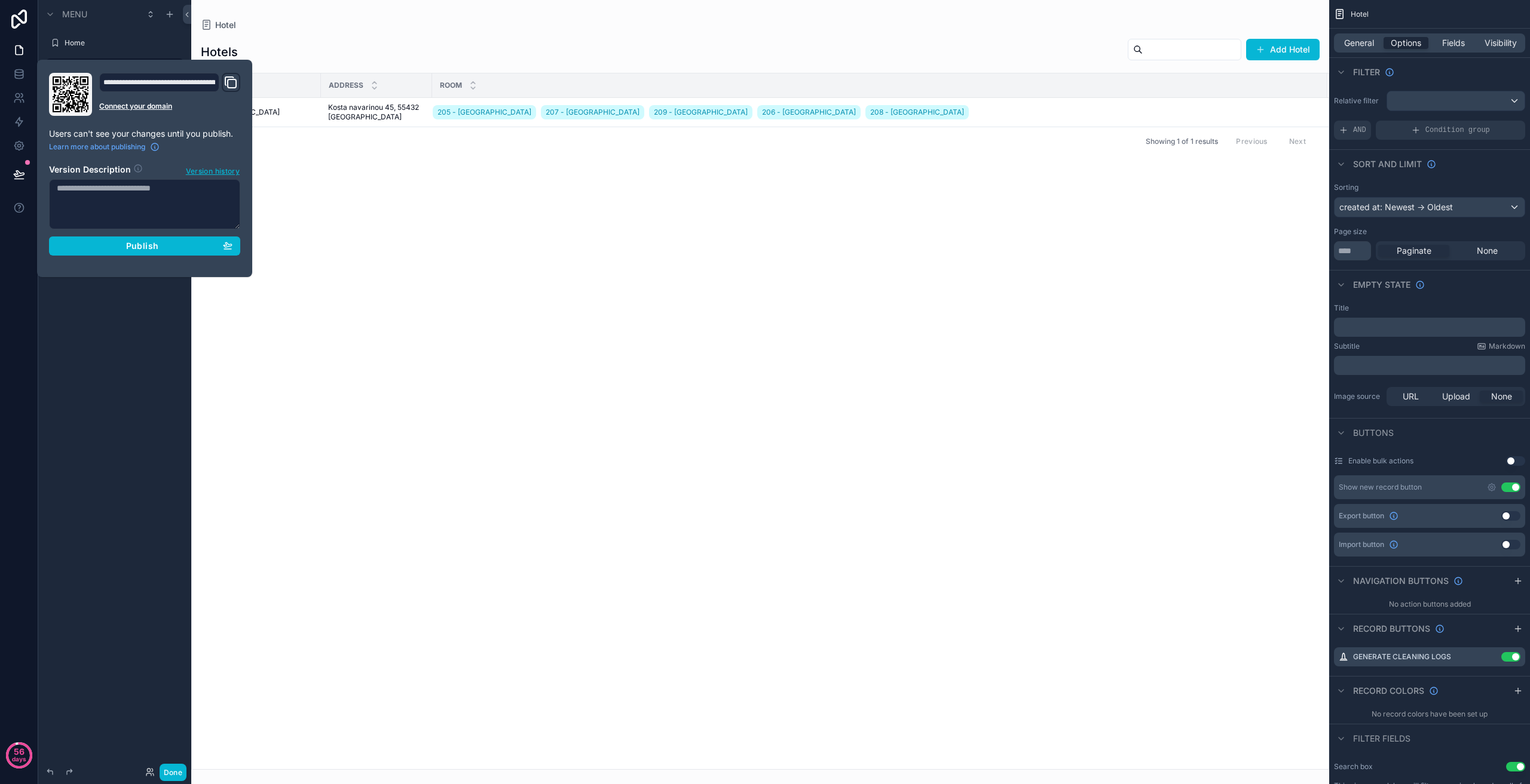
drag, startPoint x: 523, startPoint y: 303, endPoint x: 452, endPoint y: 303, distance: 71.0
click at [521, 303] on div "Name Address Room [GEOGRAPHIC_DATA] 205 - [GEOGRAPHIC_DATA] 207 - [GEOGRAPHIC_D…" at bounding box center [760, 421] width 1137 height 696
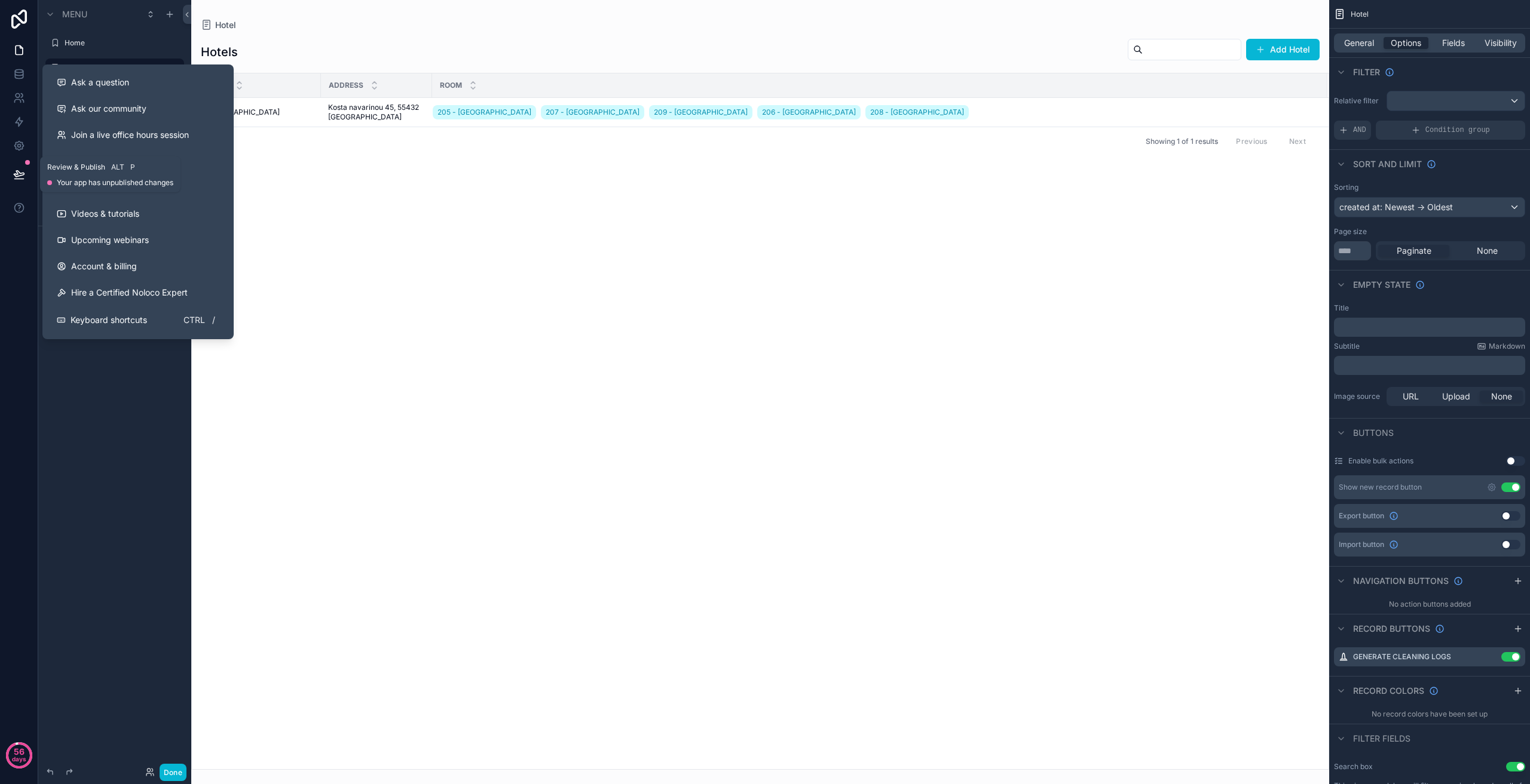
click at [26, 178] on button at bounding box center [19, 175] width 27 height 33
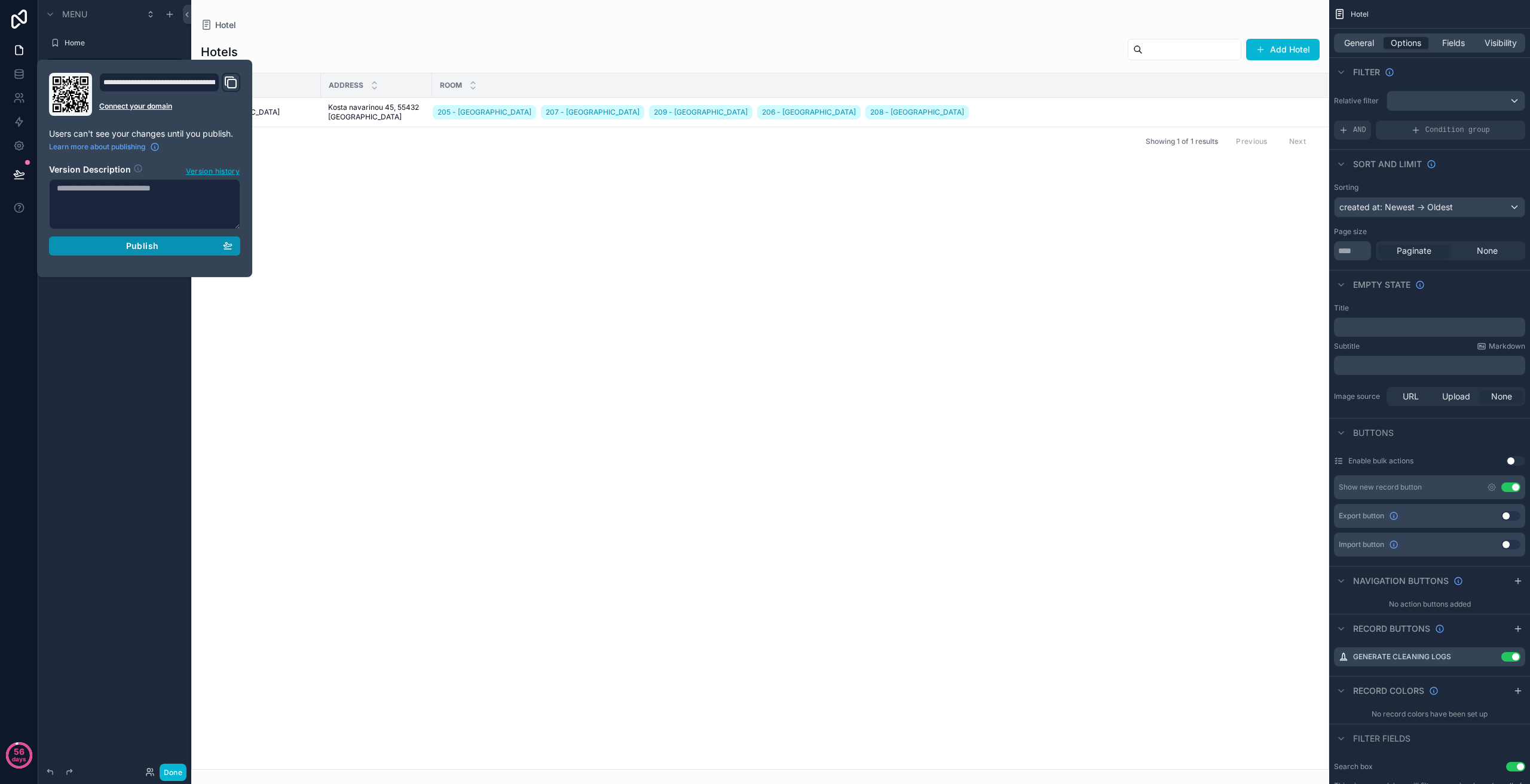
click at [235, 244] on button "Publish" at bounding box center [145, 246] width 191 height 19
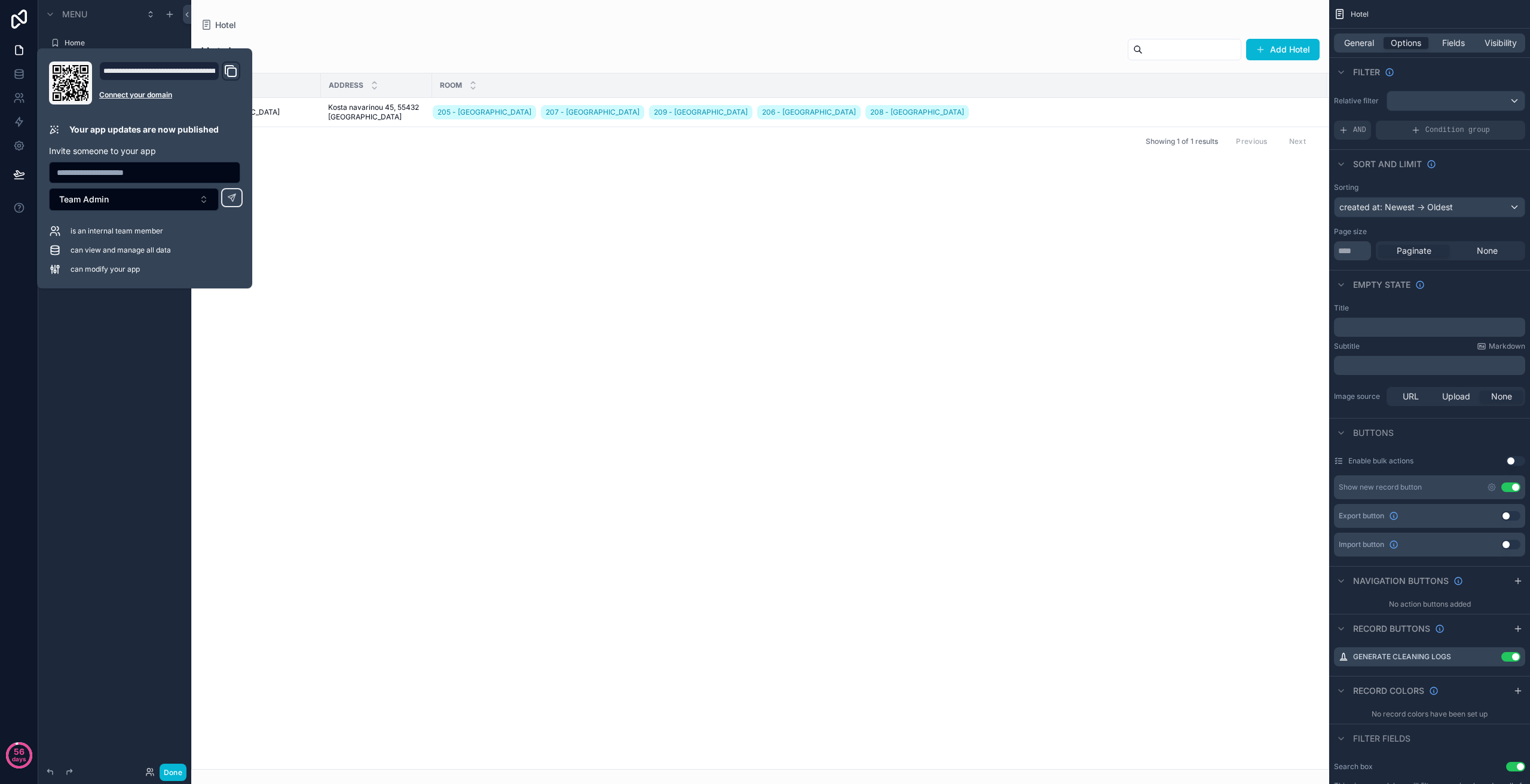
click at [525, 275] on div "Name Address Room [GEOGRAPHIC_DATA] 205 - [GEOGRAPHIC_DATA] 207 - [GEOGRAPHIC_D…" at bounding box center [760, 421] width 1137 height 696
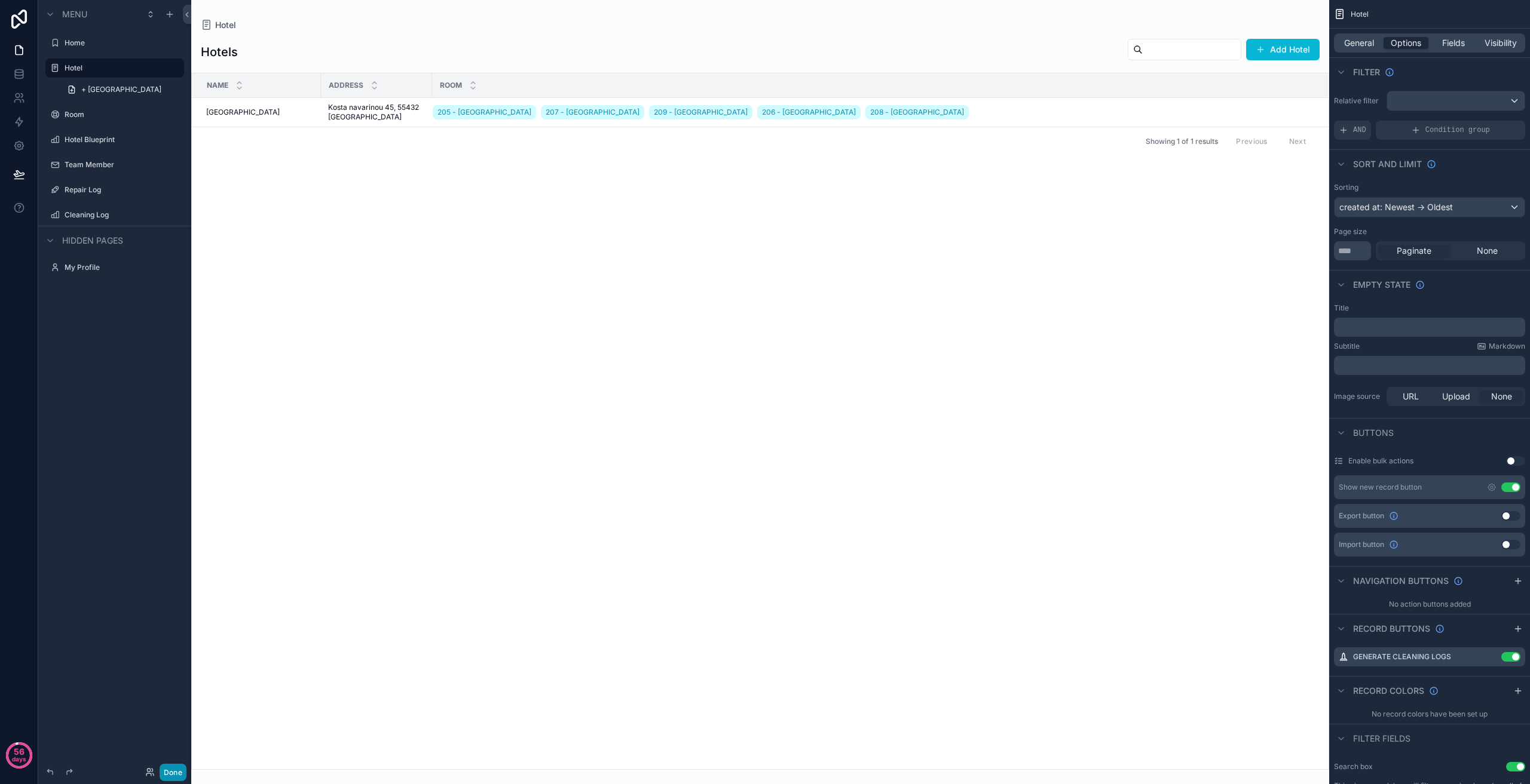
click at [177, 765] on button "Done" at bounding box center [173, 772] width 27 height 17
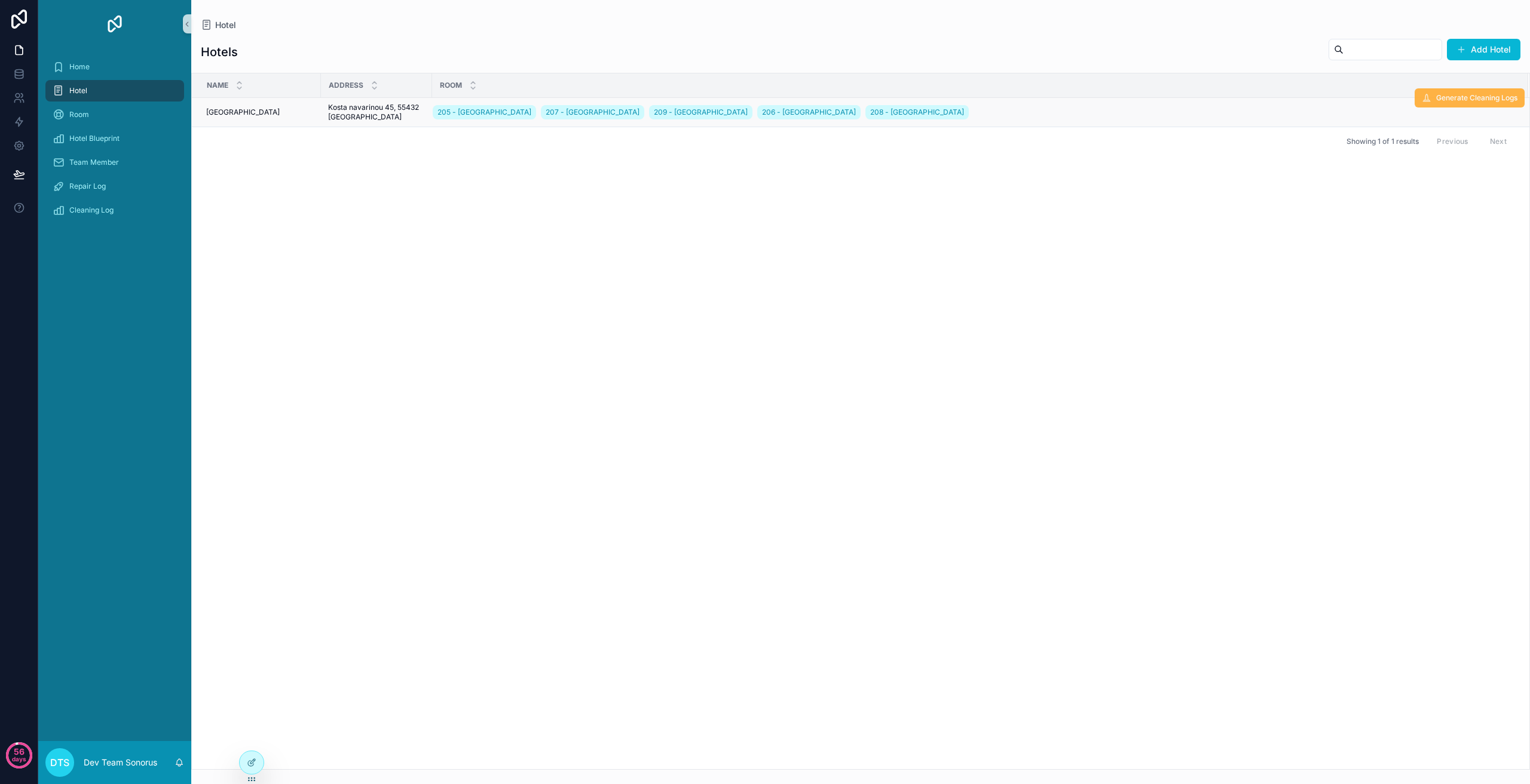
click at [1464, 100] on span "Generate Cleaning Logs" at bounding box center [1477, 97] width 81 height 9
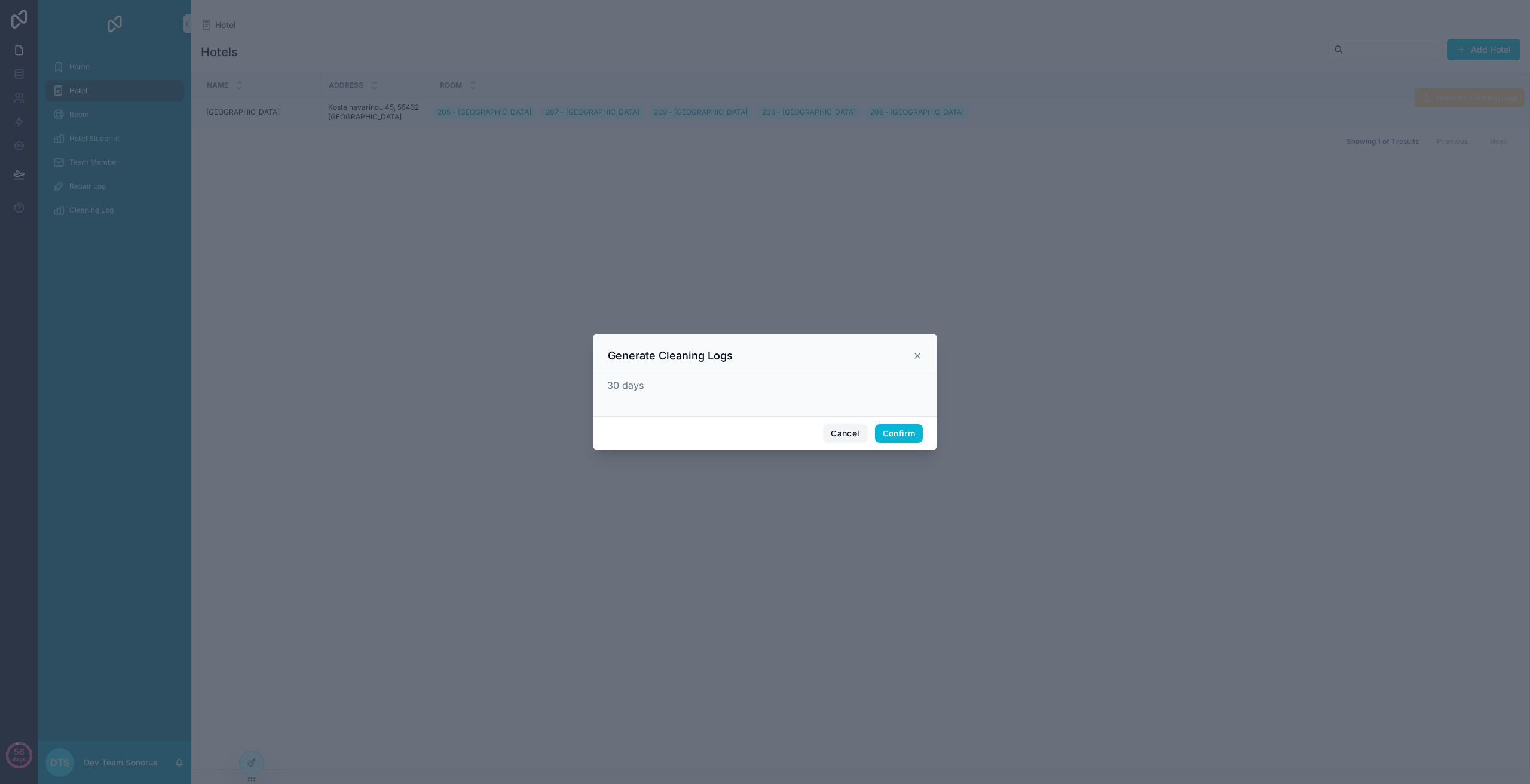
click at [848, 432] on button "Cancel" at bounding box center [844, 433] width 44 height 19
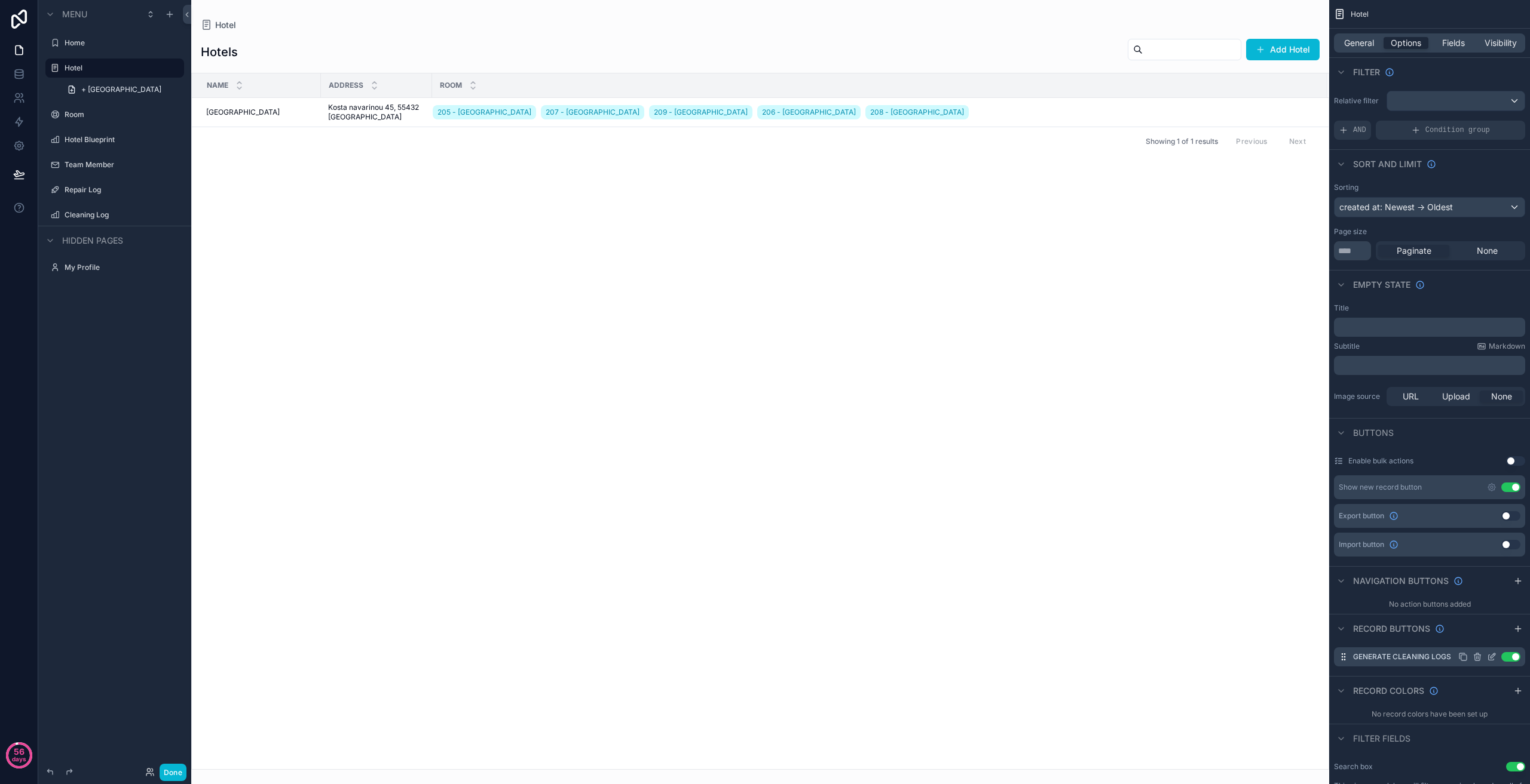
click at [1492, 656] on icon "scrollable content" at bounding box center [1491, 657] width 9 height 9
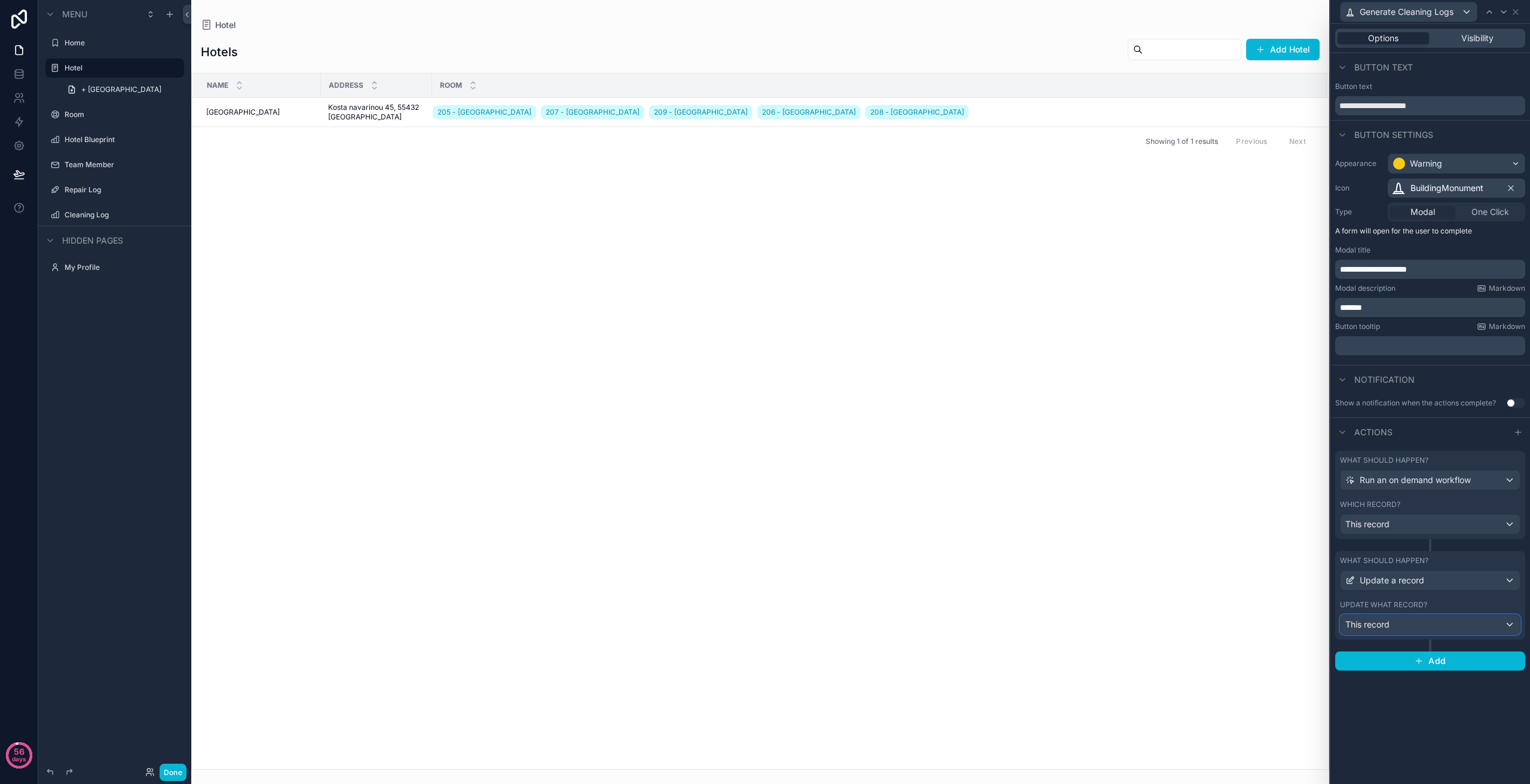
click at [1423, 625] on div "This record" at bounding box center [1430, 624] width 180 height 19
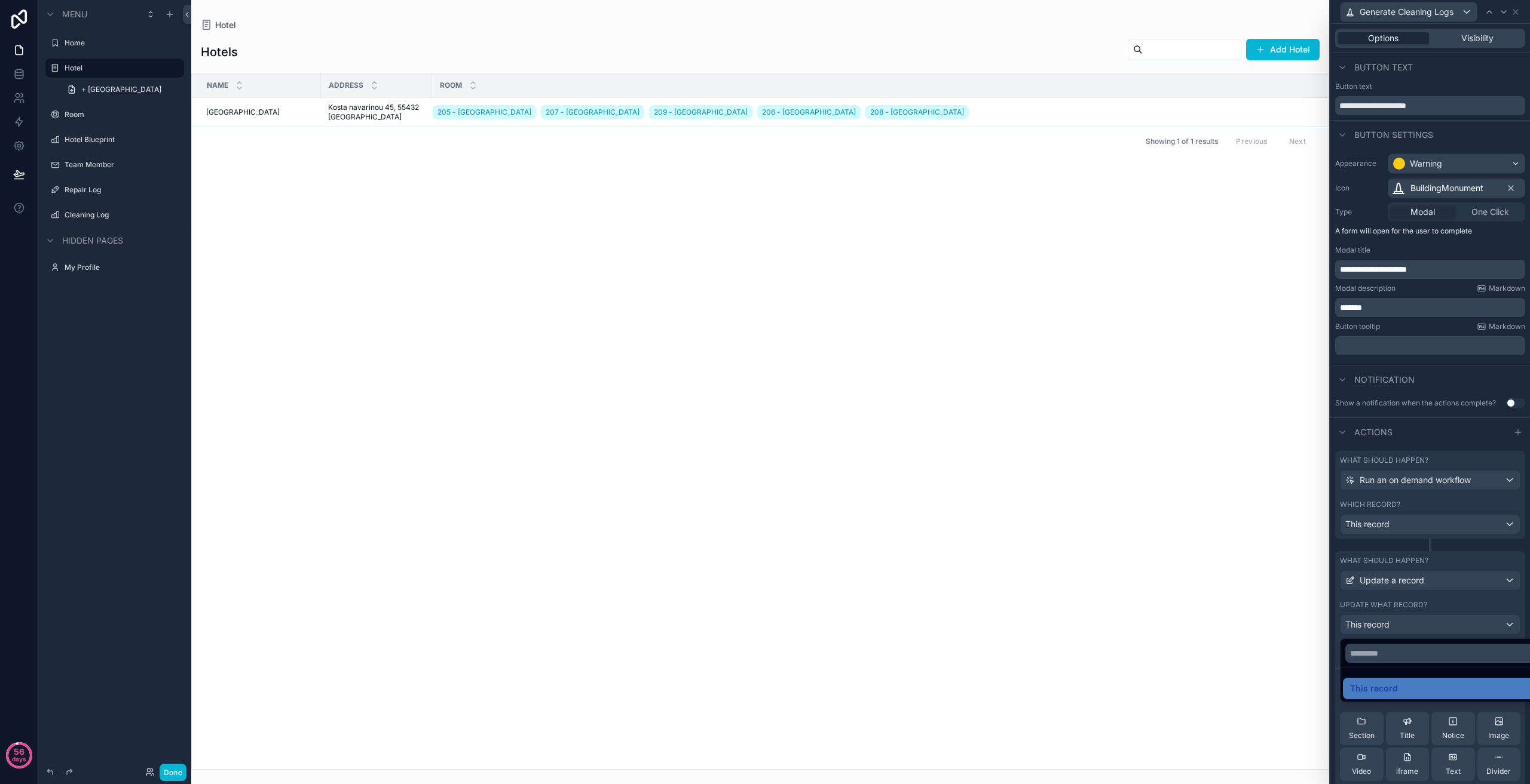
click at [1415, 625] on div at bounding box center [1430, 392] width 200 height 784
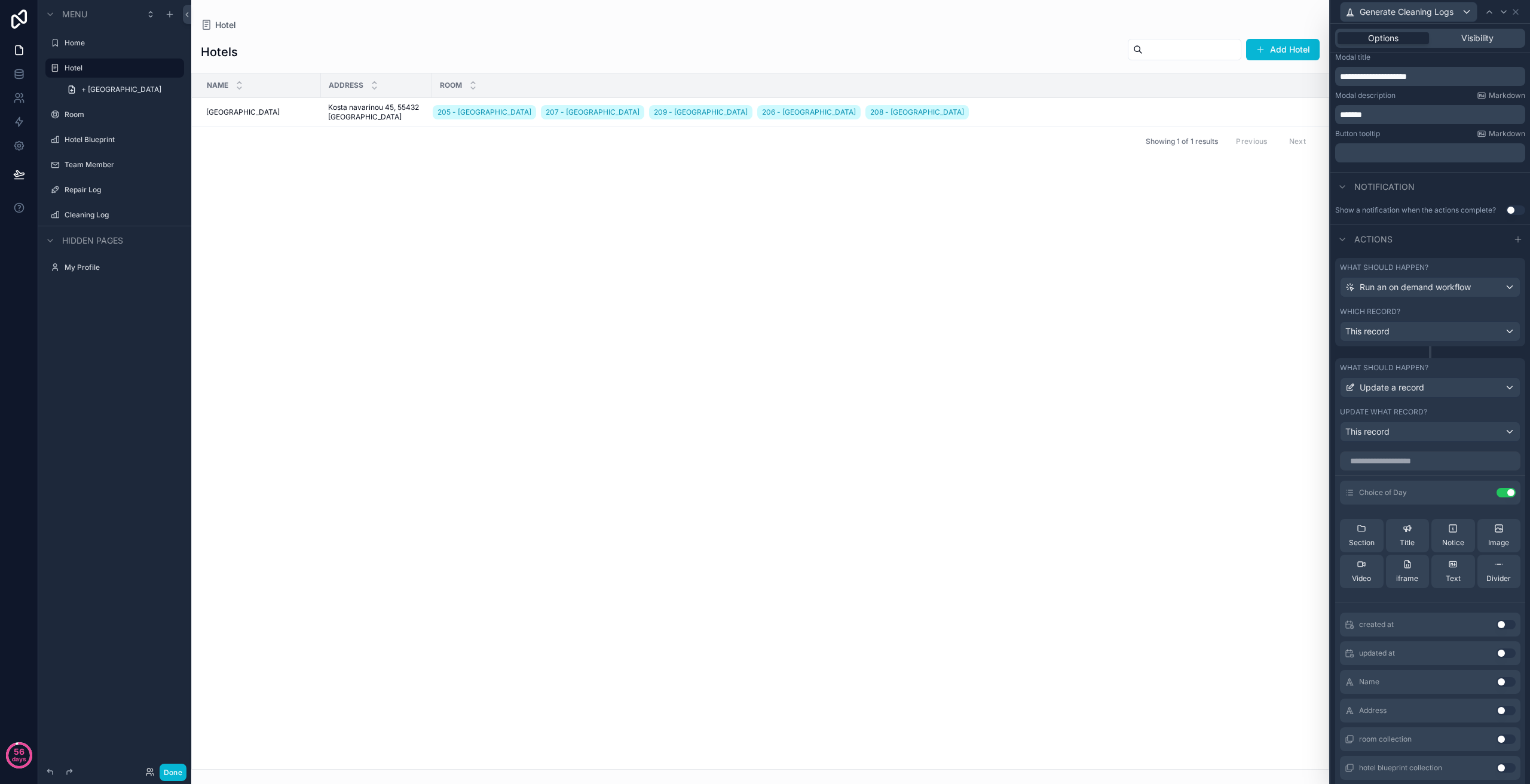
scroll to position [239, 0]
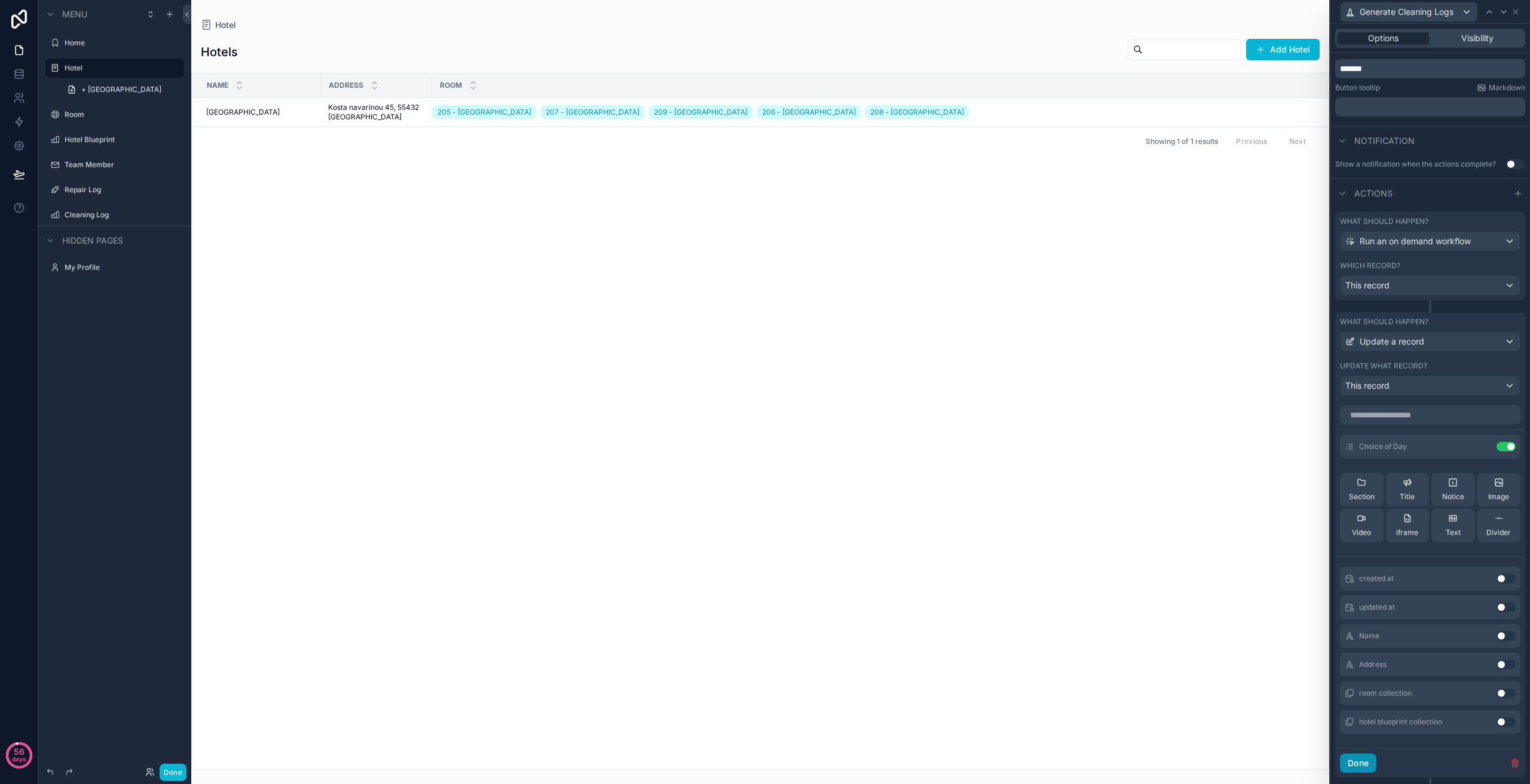
click at [1364, 762] on button "Done" at bounding box center [1358, 763] width 37 height 19
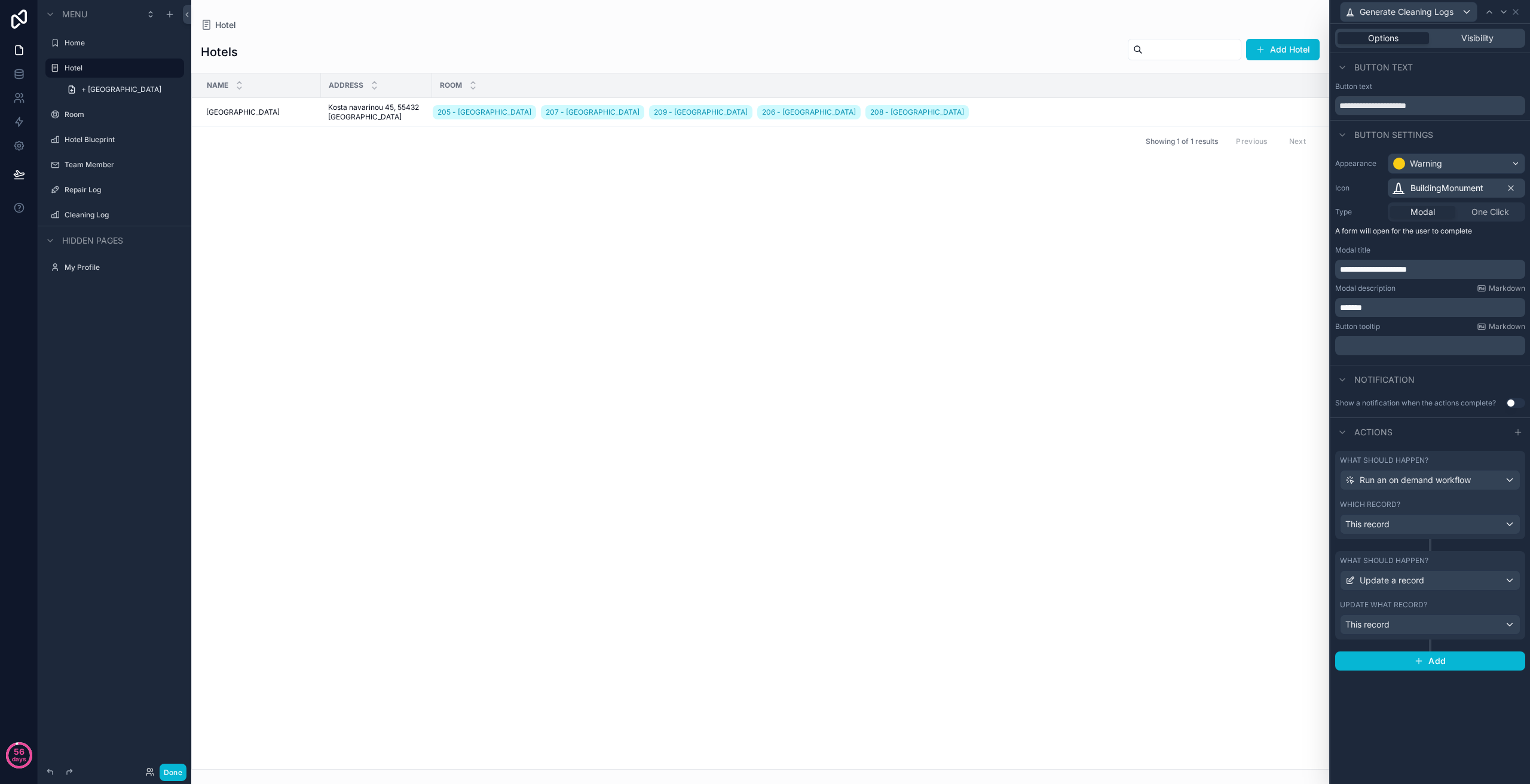
click at [1516, 402] on button "Use setting" at bounding box center [1515, 402] width 19 height 9
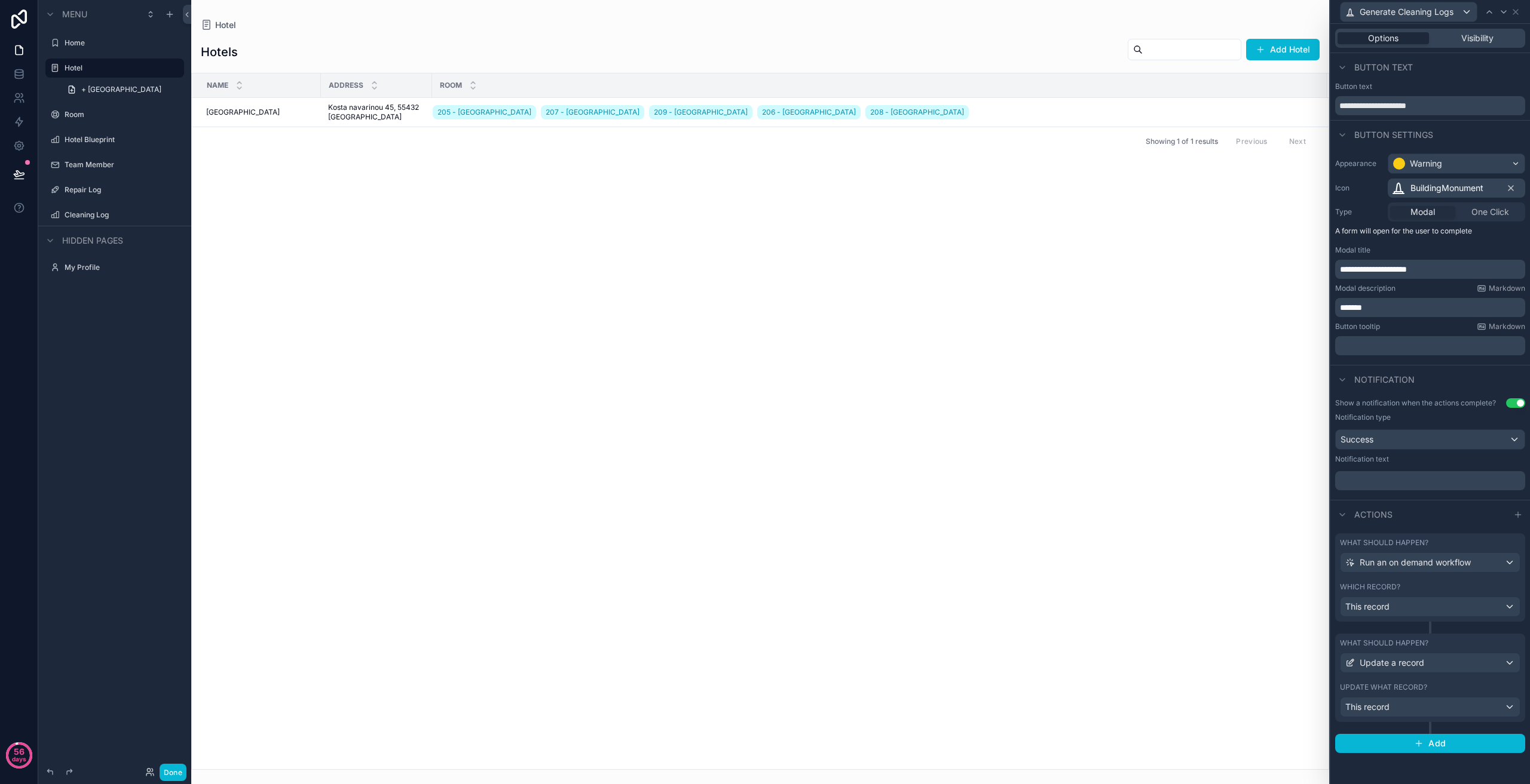
click at [1470, 28] on div "Options Visibility" at bounding box center [1430, 38] width 200 height 28
click at [1517, 7] on icon at bounding box center [1515, 12] width 9 height 9
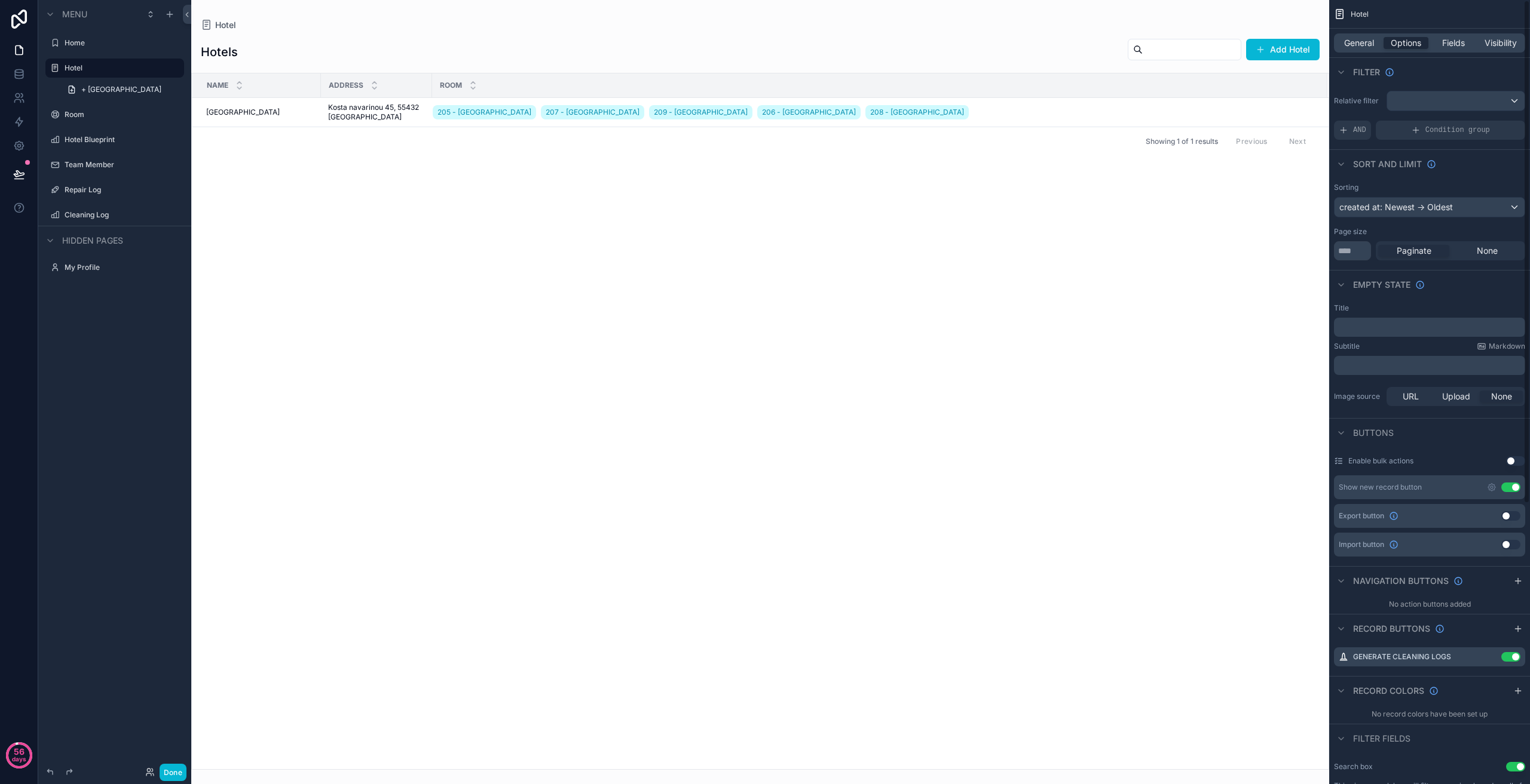
click at [969, 446] on div "scrollable content" at bounding box center [760, 392] width 1138 height 784
click at [172, 776] on button "Done" at bounding box center [173, 772] width 27 height 17
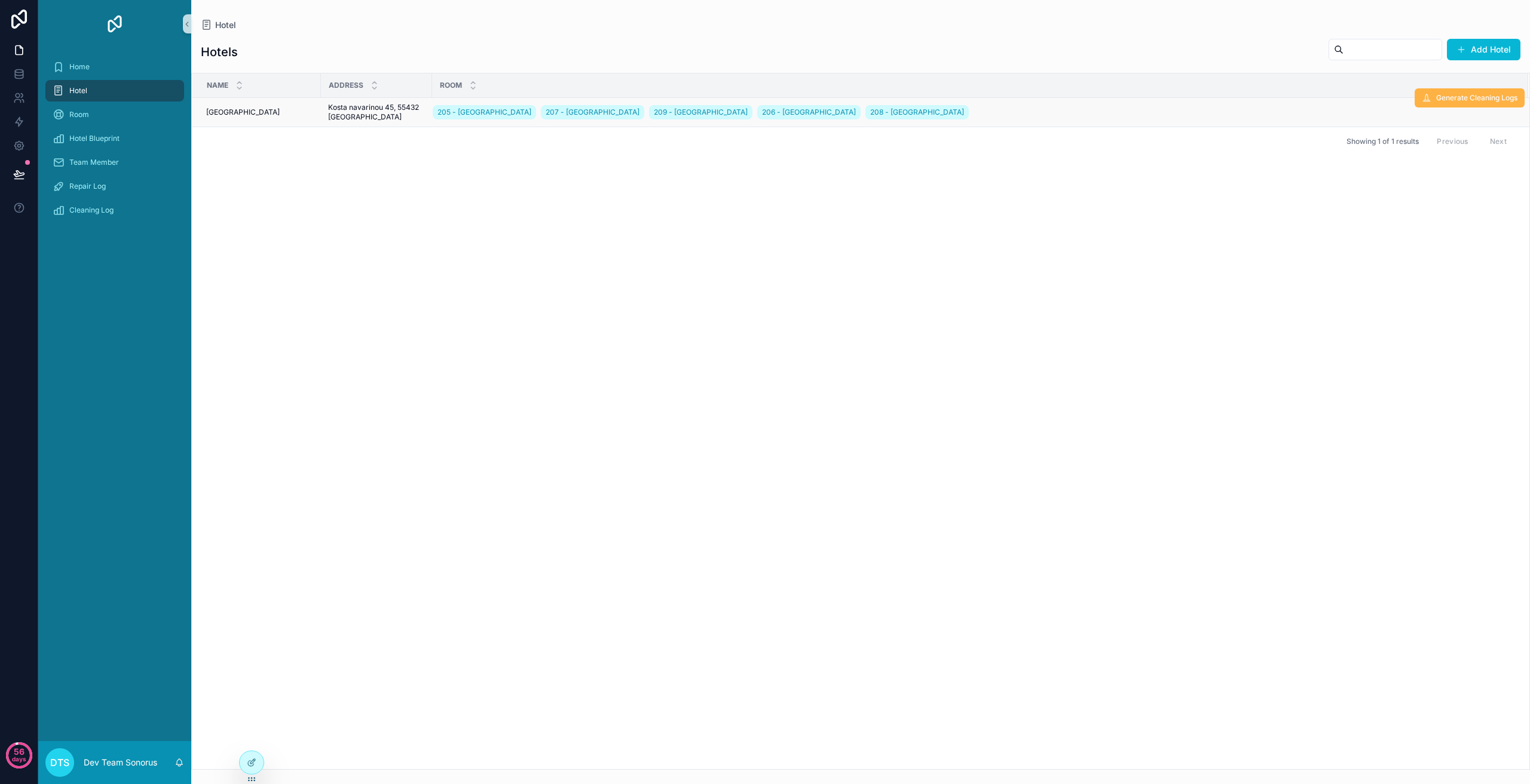
click at [1443, 103] on button "Generate Cleaning Logs" at bounding box center [1469, 97] width 110 height 19
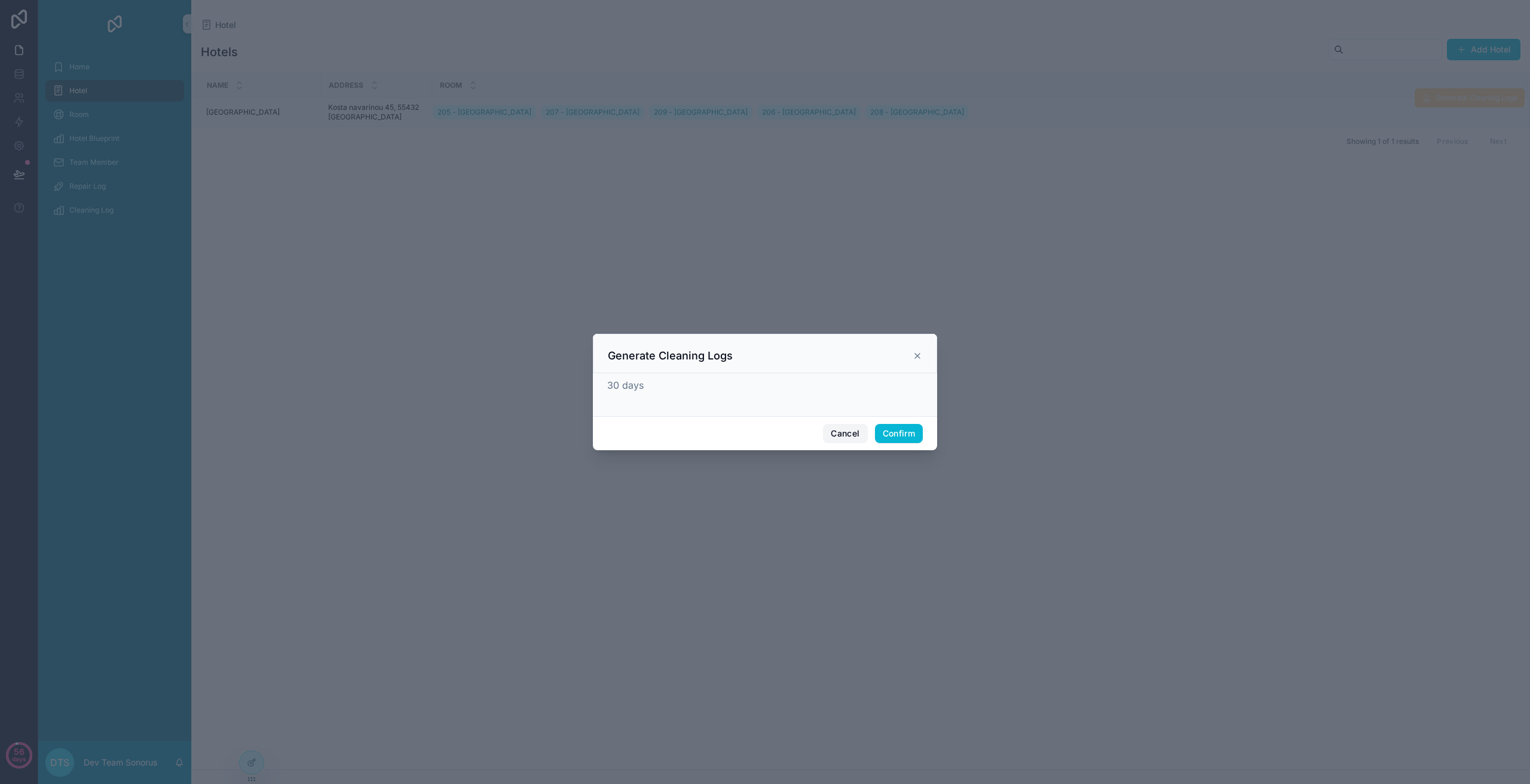
click at [845, 431] on button "Cancel" at bounding box center [844, 433] width 44 height 19
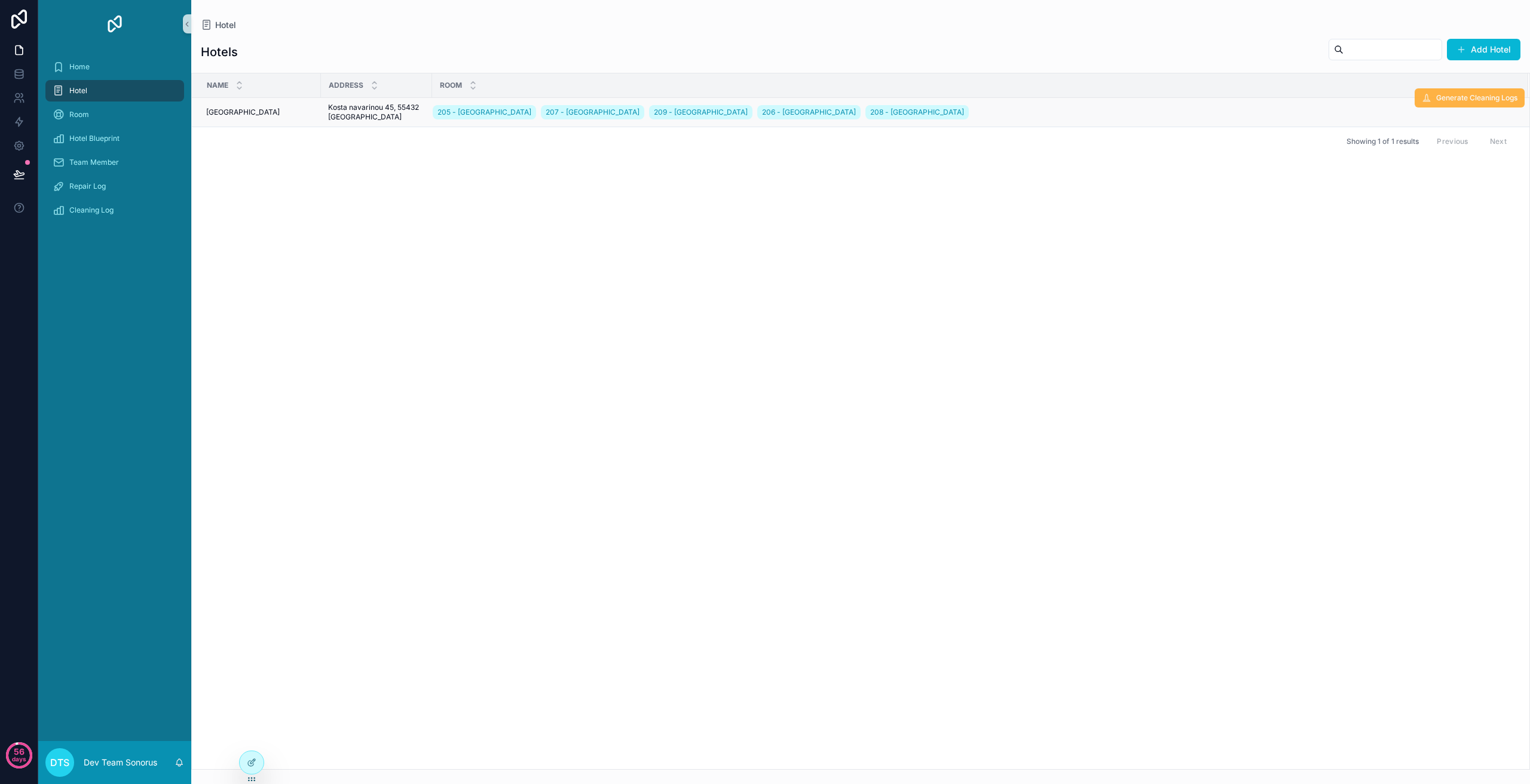
click at [1451, 96] on span "Generate Cleaning Logs" at bounding box center [1477, 97] width 81 height 9
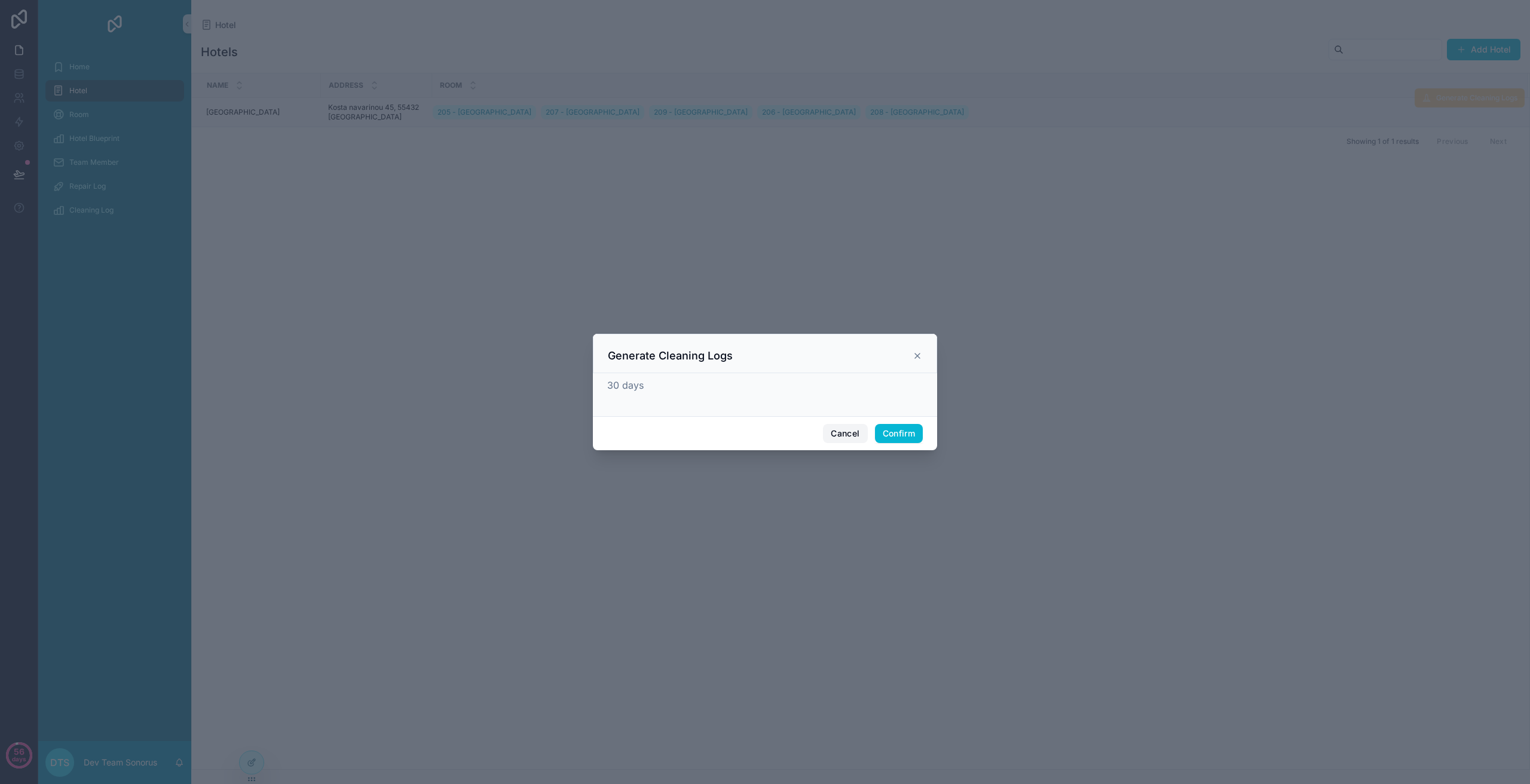
click at [848, 436] on button "Cancel" at bounding box center [844, 433] width 44 height 19
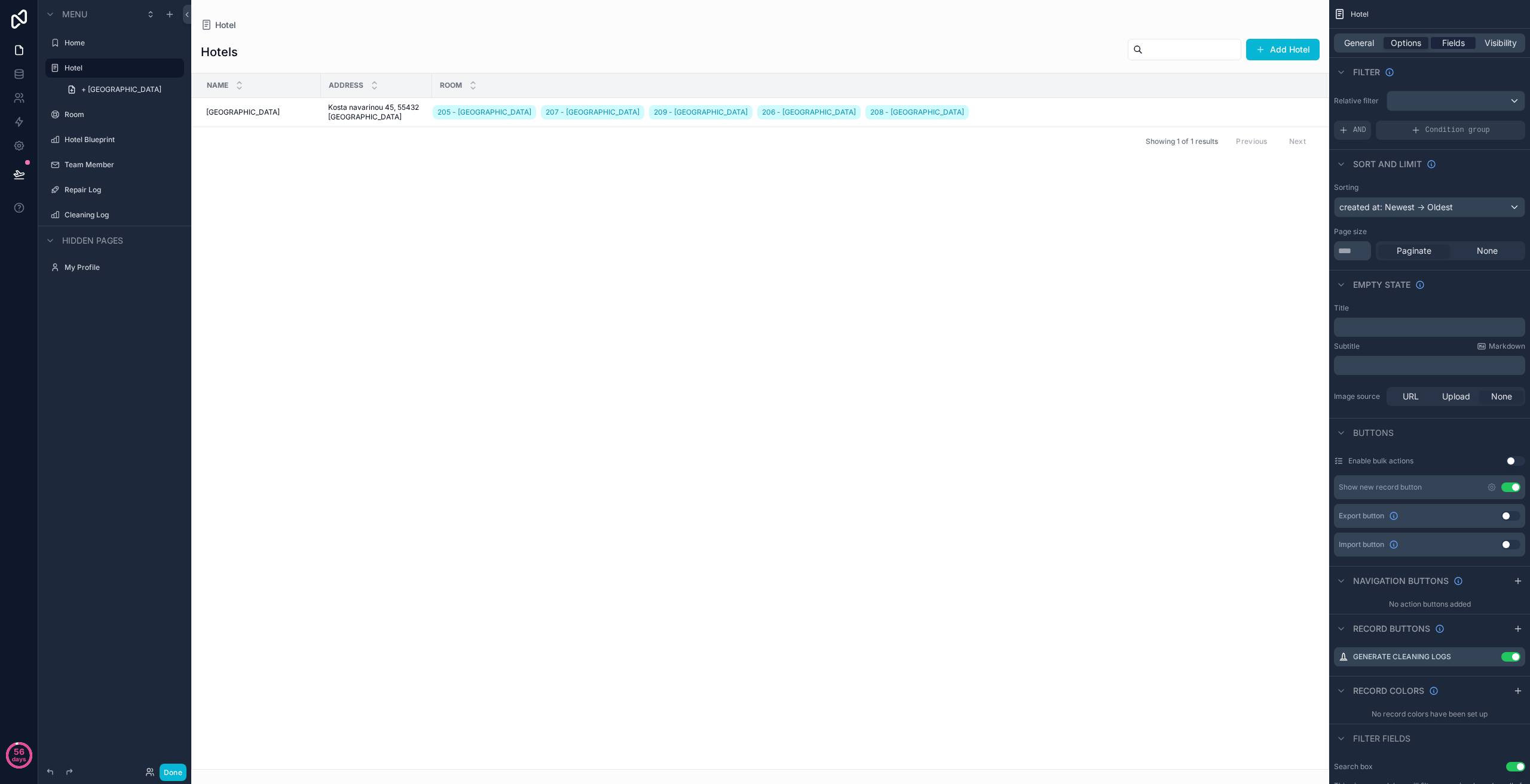
click at [1449, 42] on span "Fields" at bounding box center [1453, 43] width 22 height 12
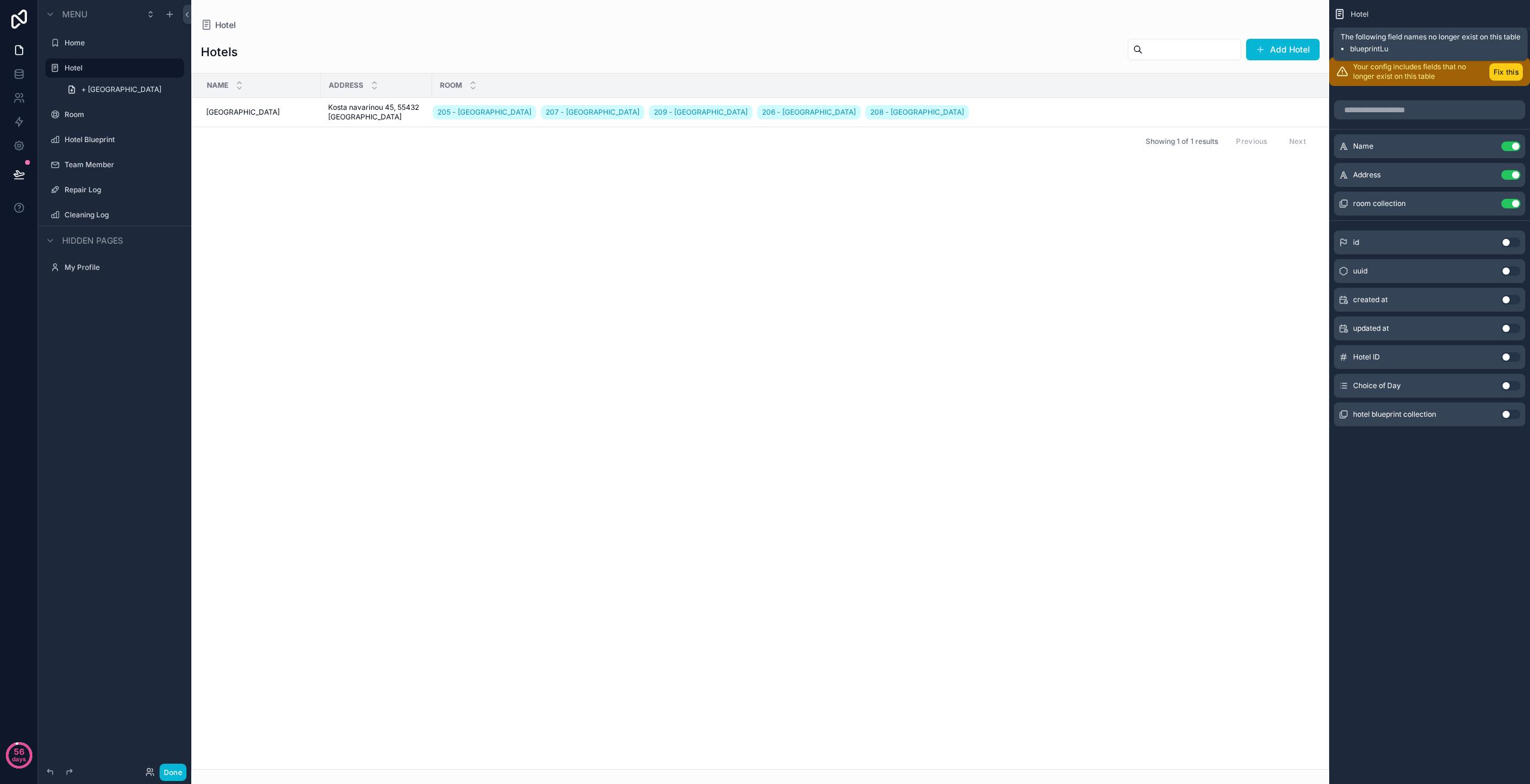
click at [1504, 76] on button "Fix this" at bounding box center [1506, 71] width 33 height 17
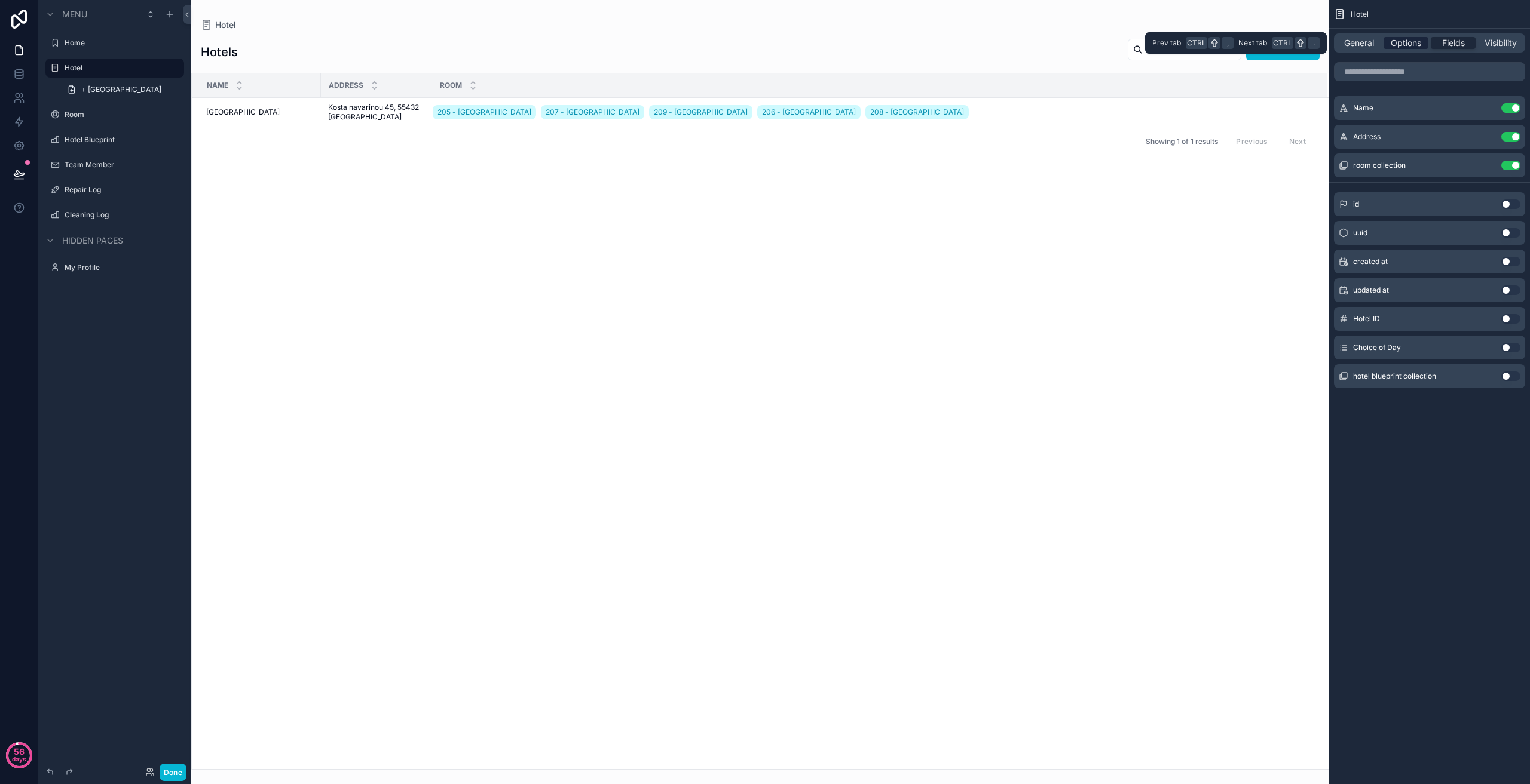
click at [1407, 46] on span "Options" at bounding box center [1405, 43] width 31 height 12
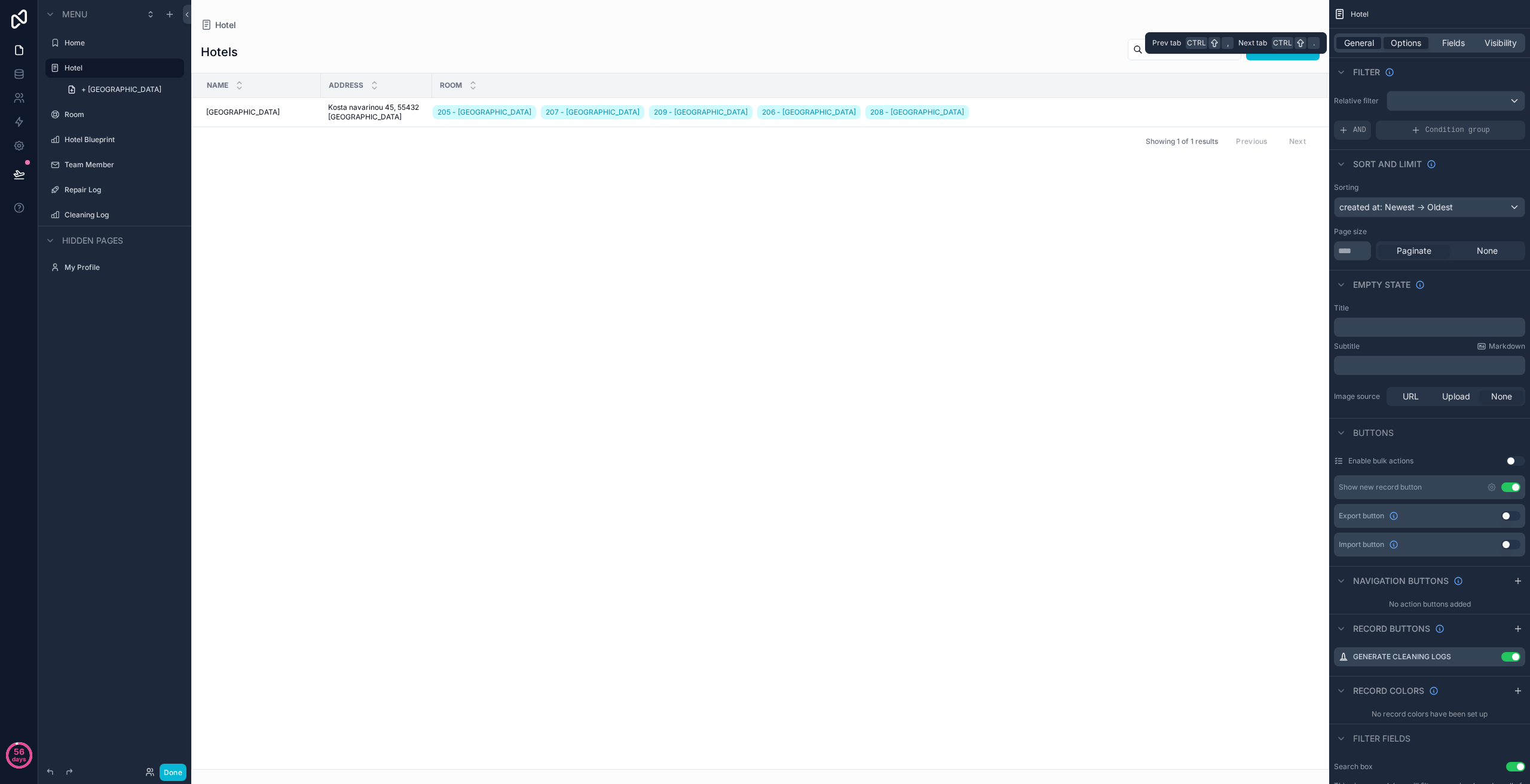
click at [1357, 40] on span "General" at bounding box center [1359, 43] width 30 height 12
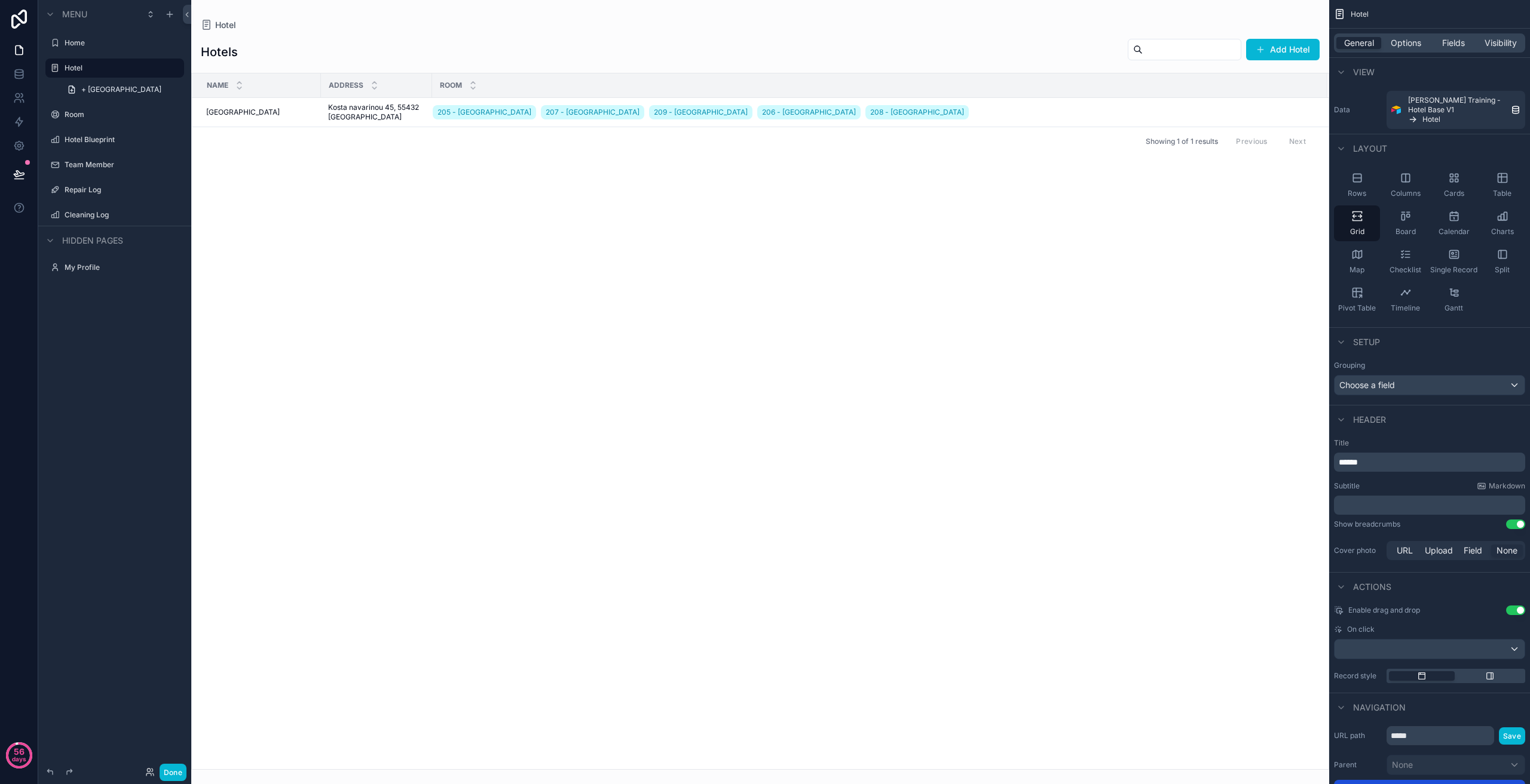
click at [1189, 294] on div "scrollable content" at bounding box center [760, 392] width 1138 height 784
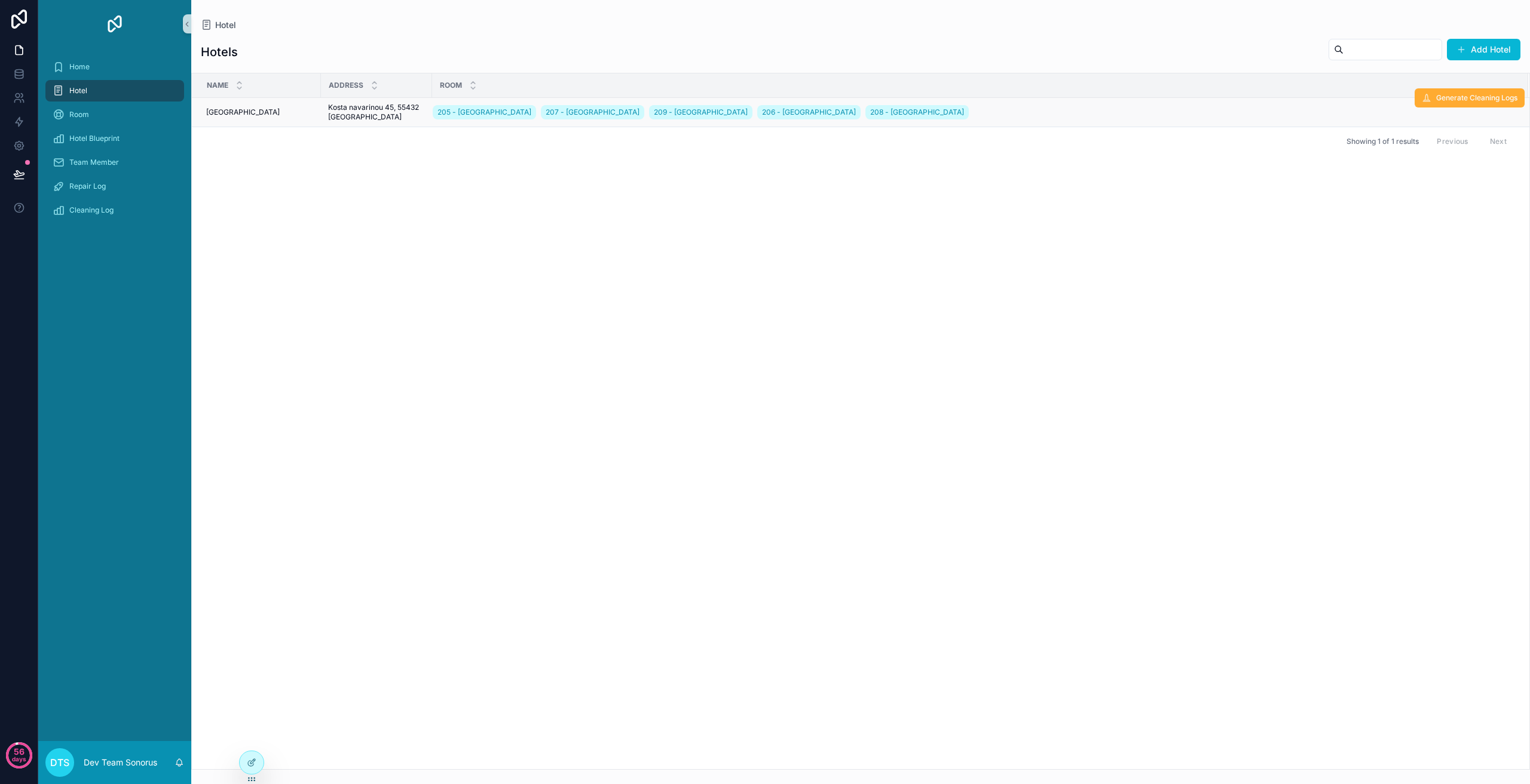
drag, startPoint x: 1430, startPoint y: 207, endPoint x: 1449, endPoint y: 120, distance: 89.1
click at [1430, 192] on div "Name Address Room [GEOGRAPHIC_DATA] 205 - [GEOGRAPHIC_DATA] 207 - [GEOGRAPHIC_D…" at bounding box center [861, 421] width 1337 height 696
click at [1456, 97] on span "Generate Cleaning Logs" at bounding box center [1477, 97] width 81 height 9
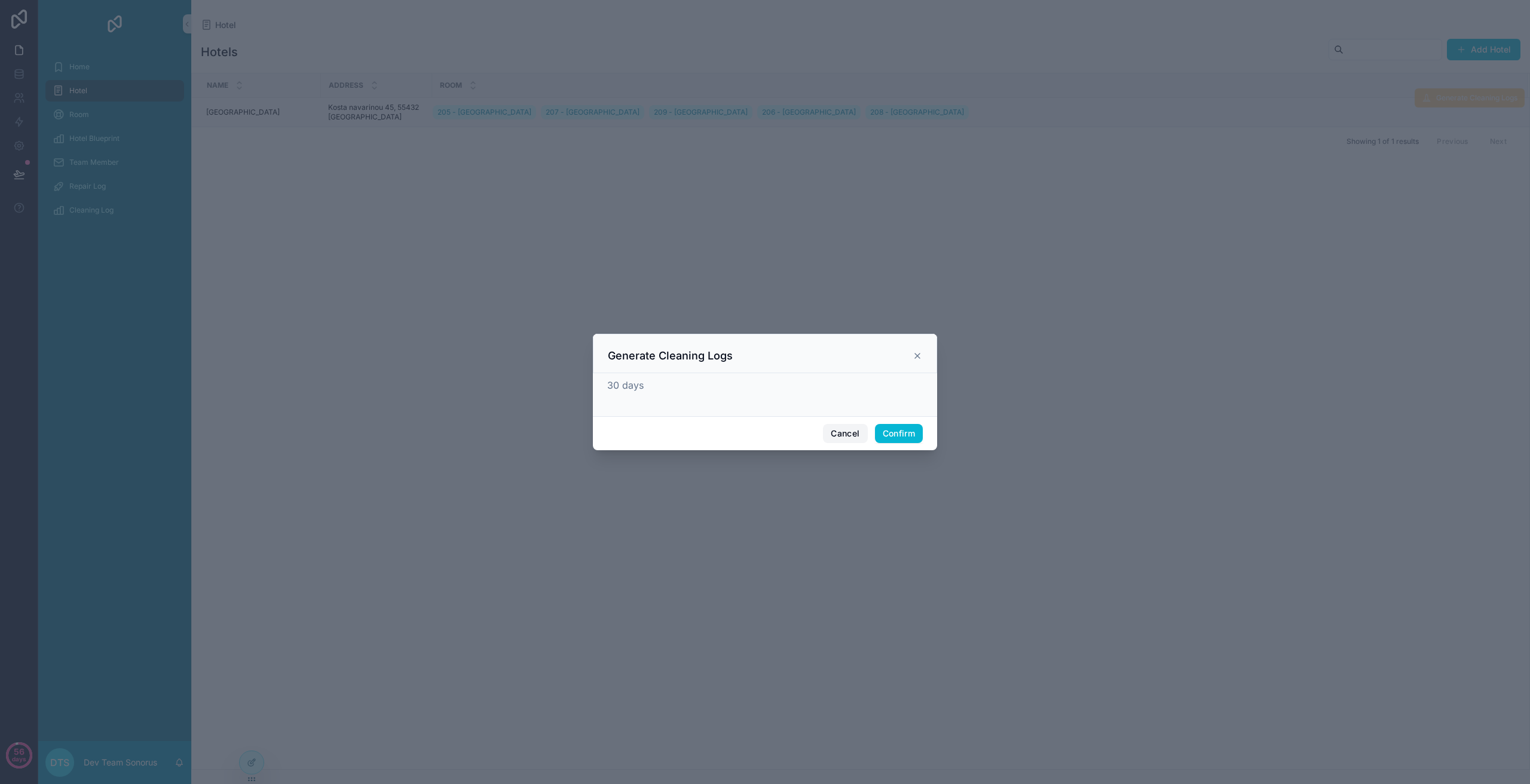
click at [841, 427] on button "Cancel" at bounding box center [844, 433] width 44 height 19
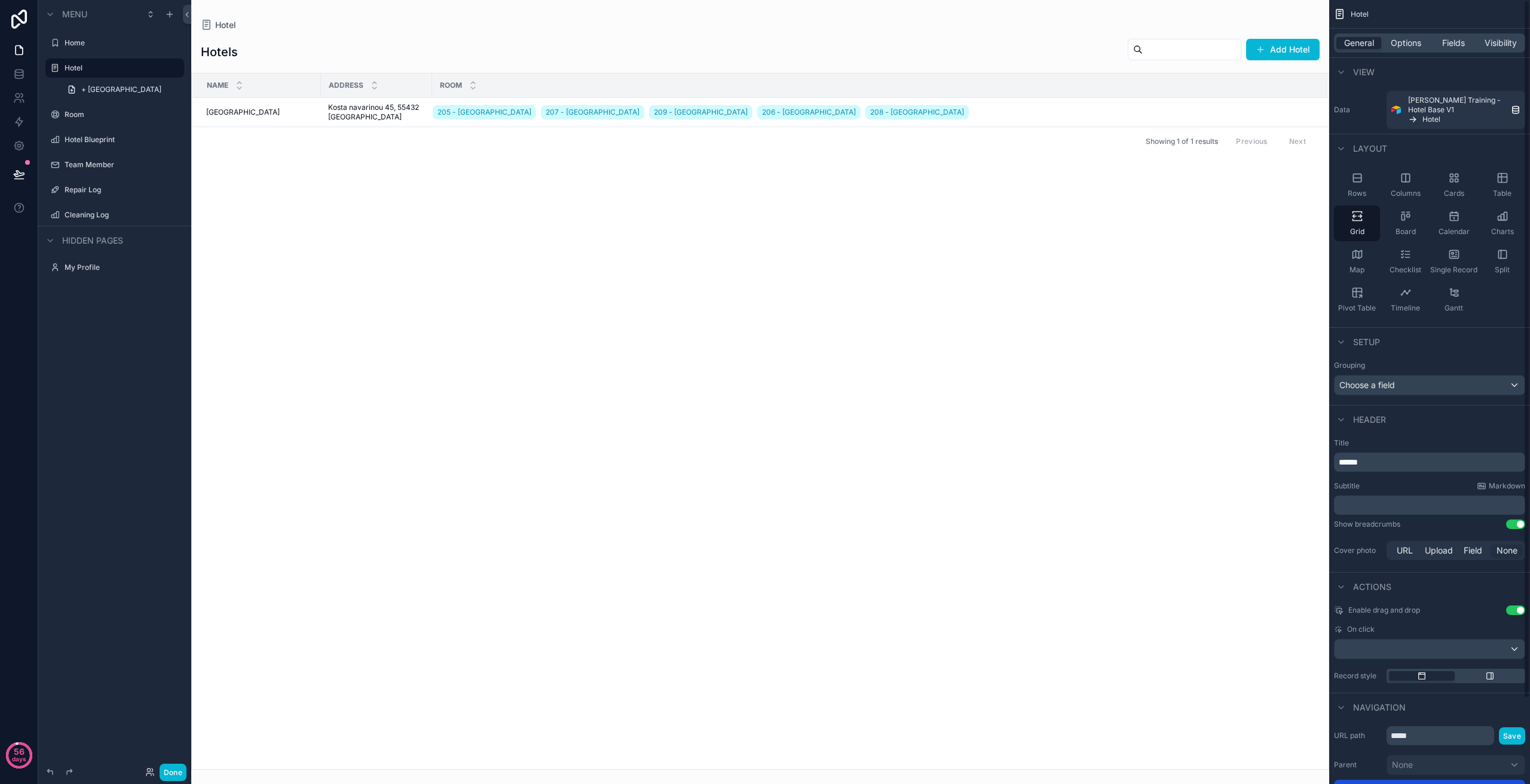
click at [669, 266] on div "scrollable content" at bounding box center [760, 392] width 1138 height 784
click at [118, 96] on link "+ [GEOGRAPHIC_DATA]" at bounding box center [121, 89] width 124 height 19
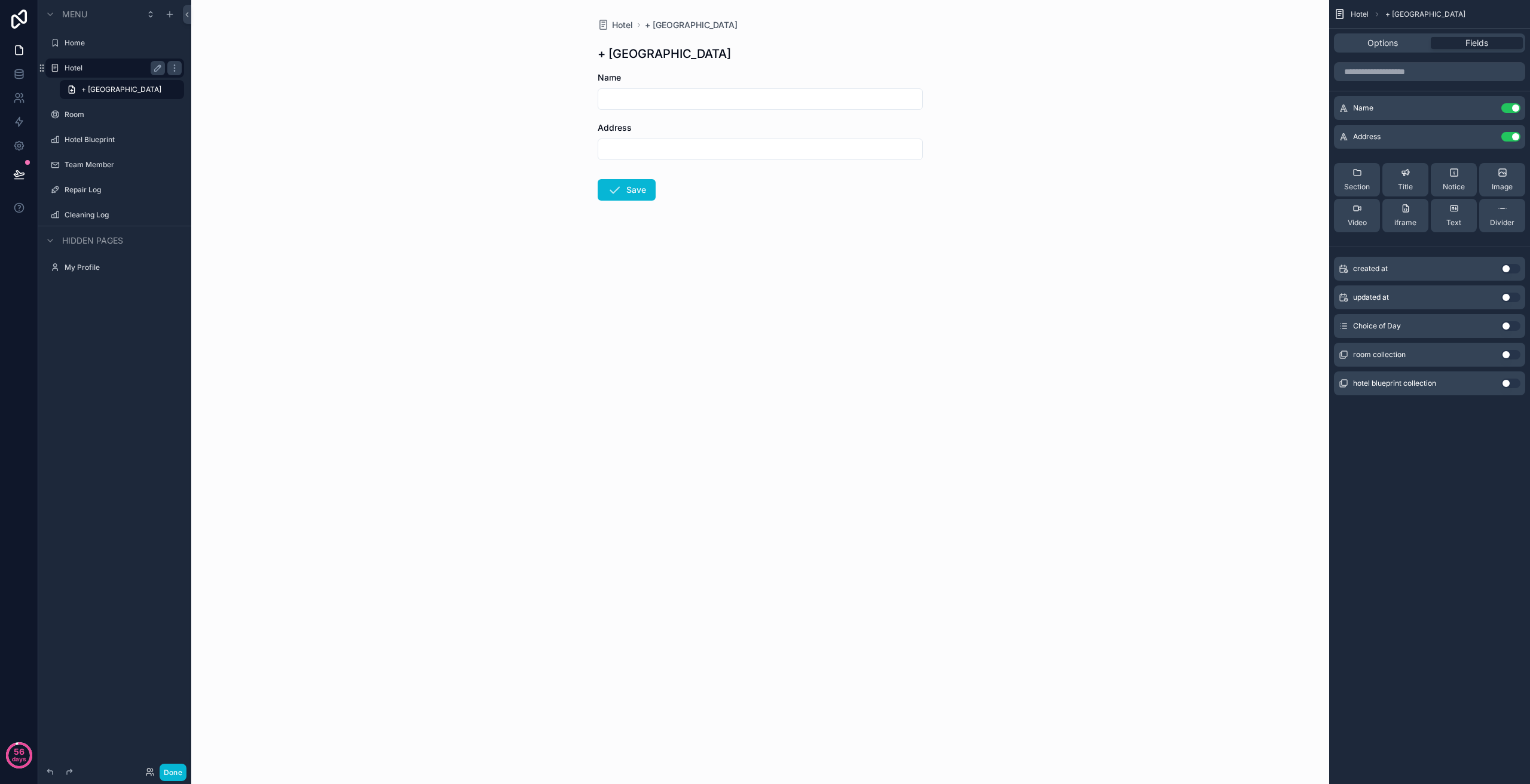
click at [112, 69] on label "Hotel" at bounding box center [112, 67] width 96 height 9
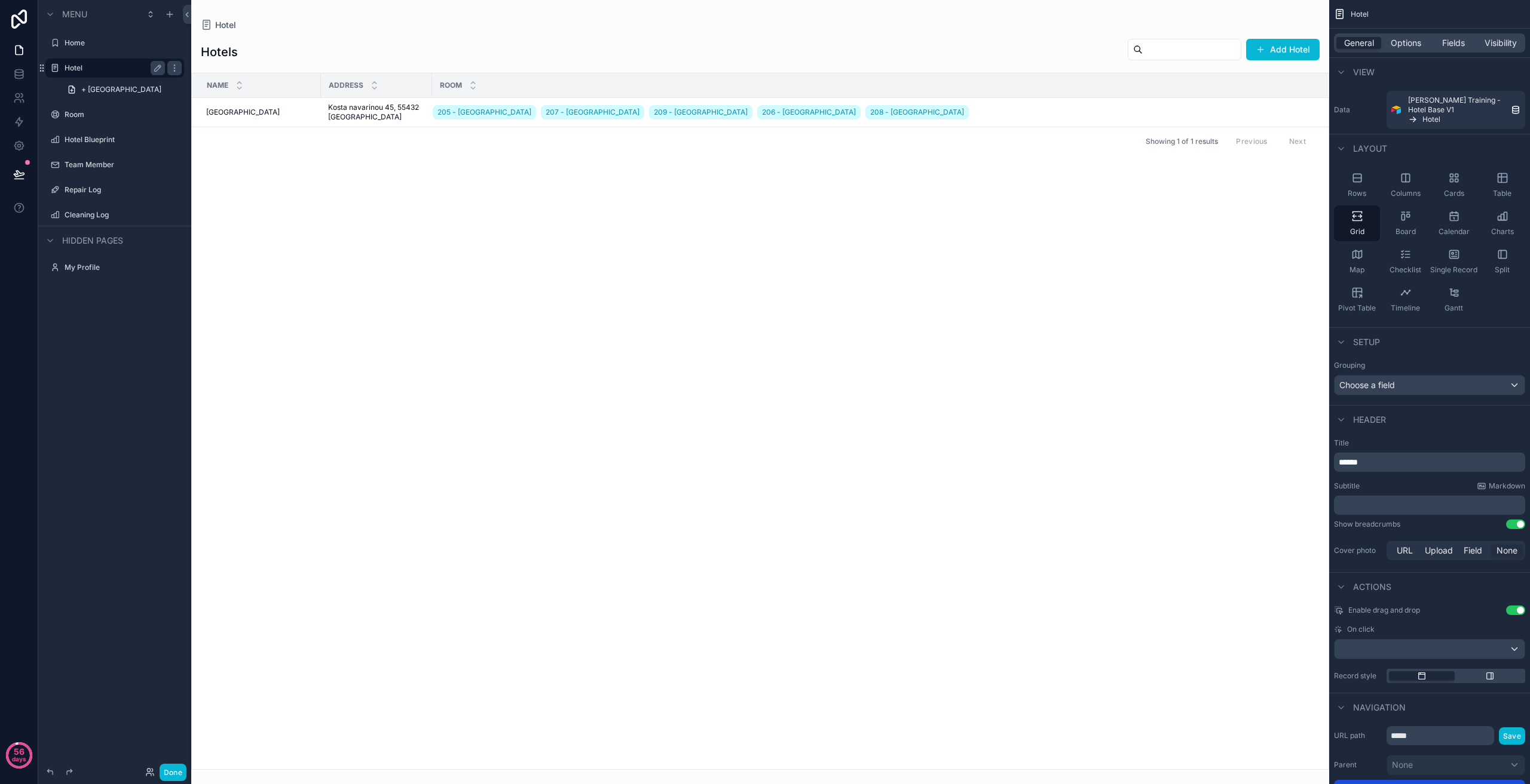
click at [965, 233] on div "Name Address Room [GEOGRAPHIC_DATA] 205 - [GEOGRAPHIC_DATA] 207 - [GEOGRAPHIC_D…" at bounding box center [760, 421] width 1137 height 696
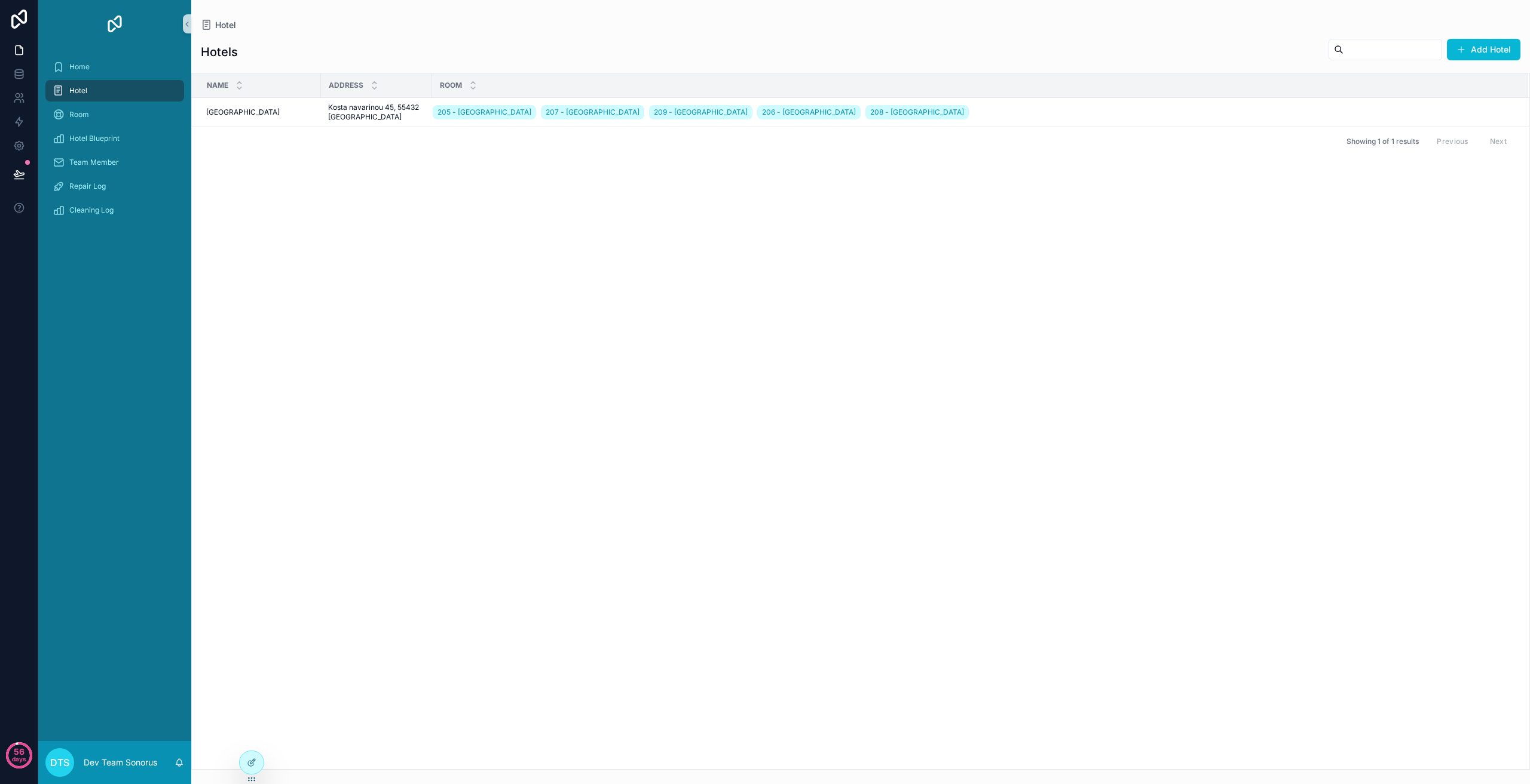
click at [968, 230] on div "Name Address Room [GEOGRAPHIC_DATA] 205 - [GEOGRAPHIC_DATA] 207 - [GEOGRAPHIC_D…" at bounding box center [861, 421] width 1337 height 696
click at [1470, 106] on button "Generate Cleaning Logs" at bounding box center [1469, 97] width 110 height 19
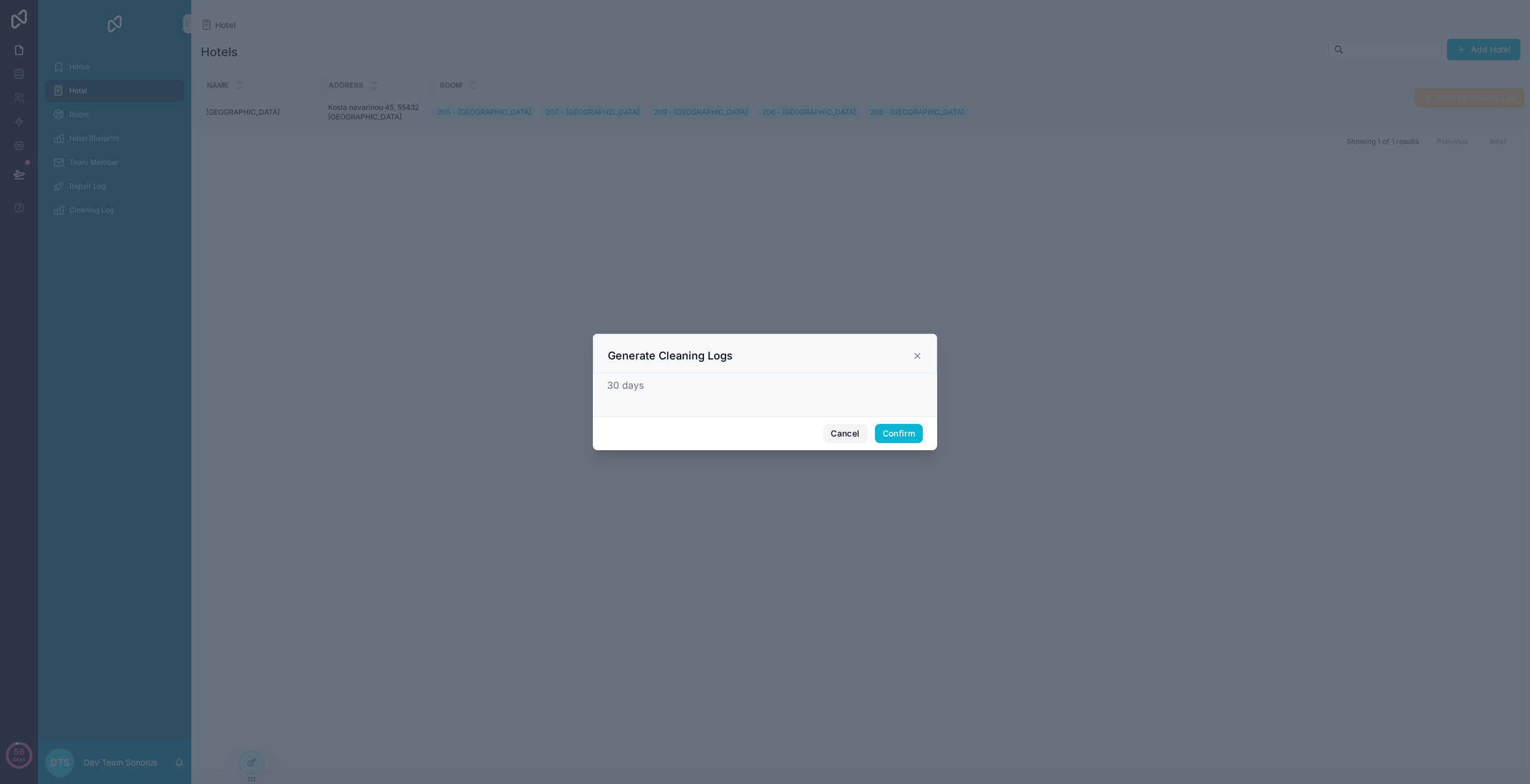
click at [837, 432] on button "Cancel" at bounding box center [844, 433] width 44 height 19
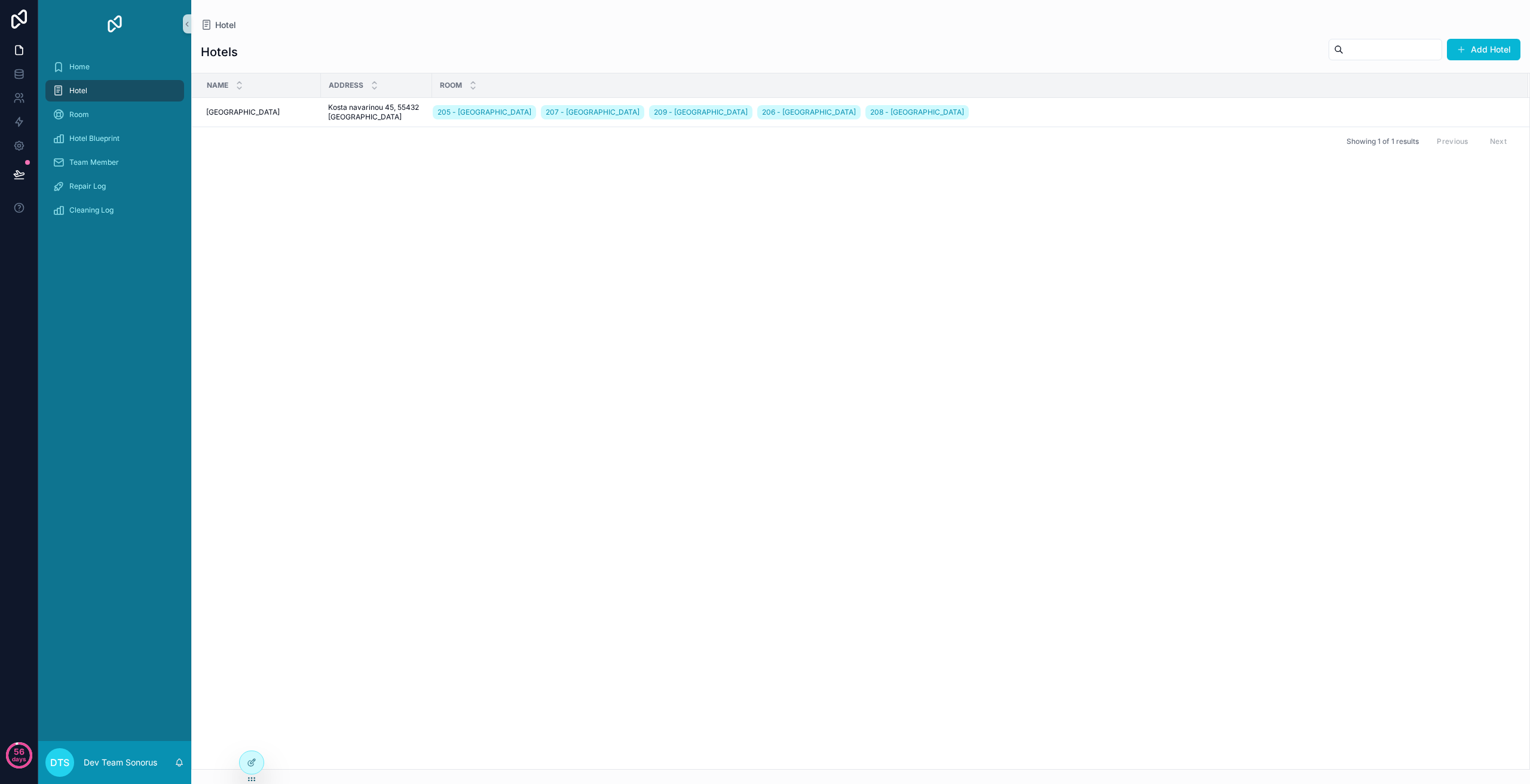
click at [828, 412] on div "Name Address Room [GEOGRAPHIC_DATA] 205 - [GEOGRAPHIC_DATA] 207 - [GEOGRAPHIC_D…" at bounding box center [861, 421] width 1337 height 696
click at [246, 759] on div at bounding box center [251, 762] width 24 height 22
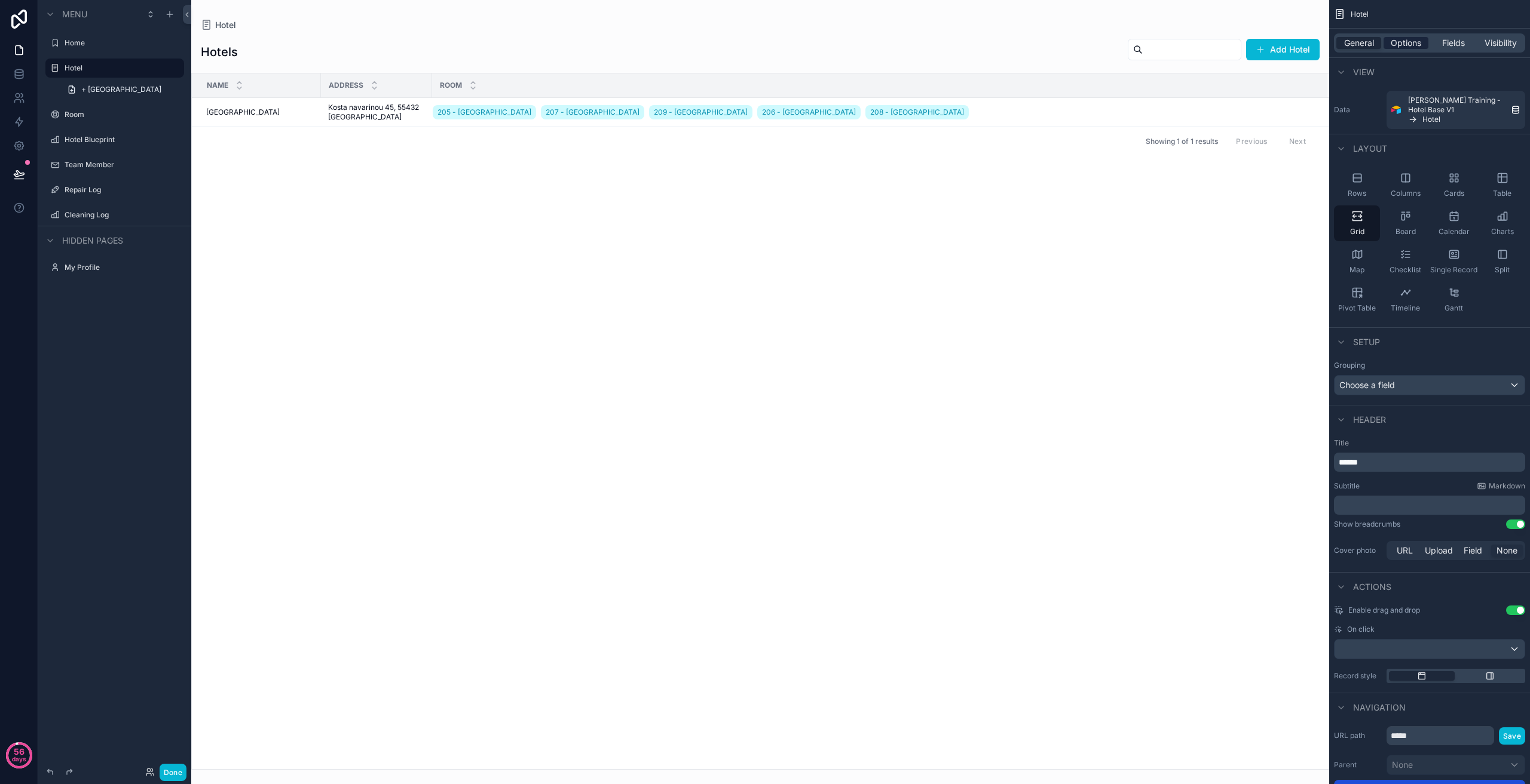
click at [1415, 45] on span "Options" at bounding box center [1405, 43] width 31 height 12
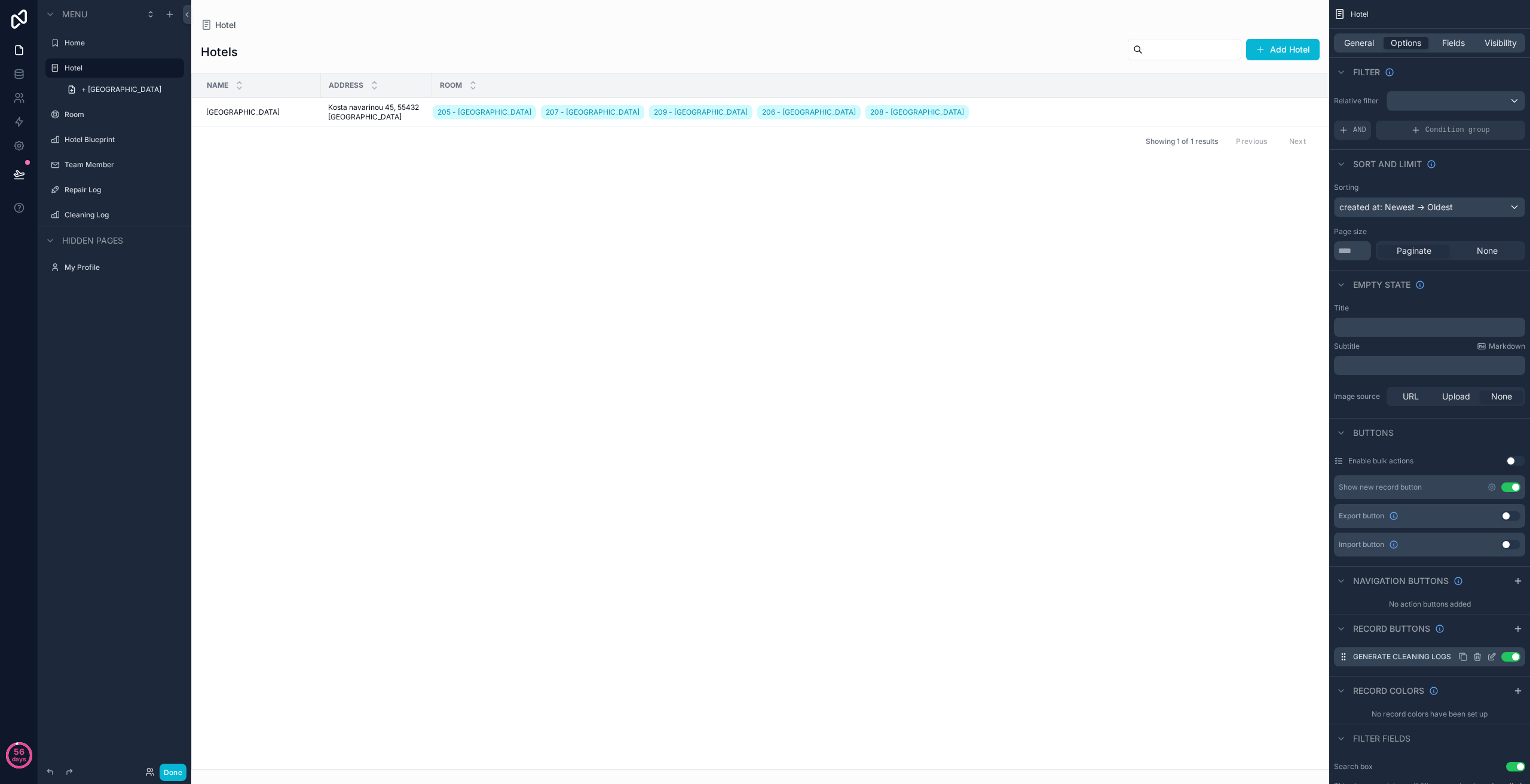
click at [1494, 657] on icon "scrollable content" at bounding box center [1491, 657] width 9 height 9
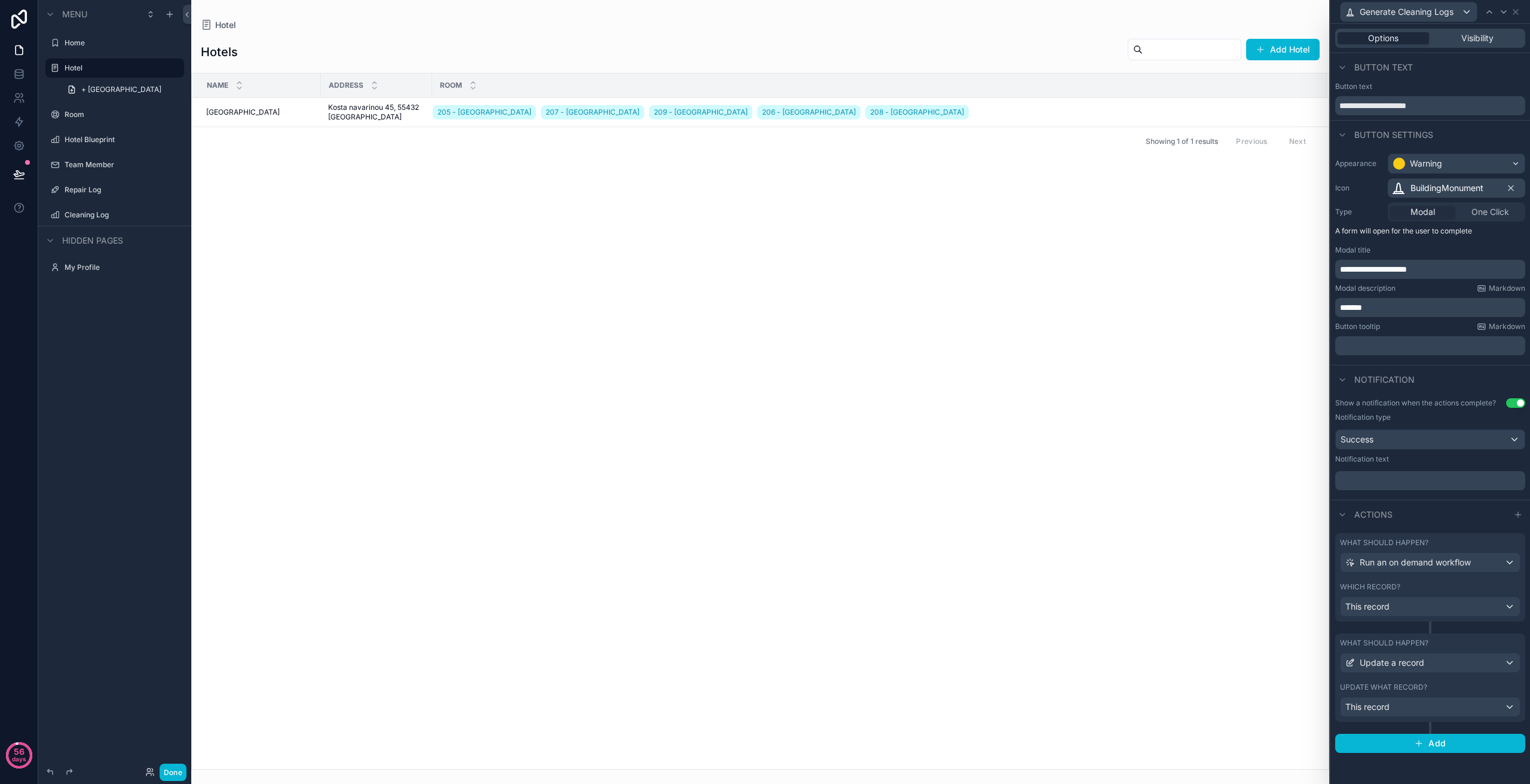
scroll to position [358, 0]
click at [1427, 663] on div "Update a record" at bounding box center [1430, 663] width 180 height 19
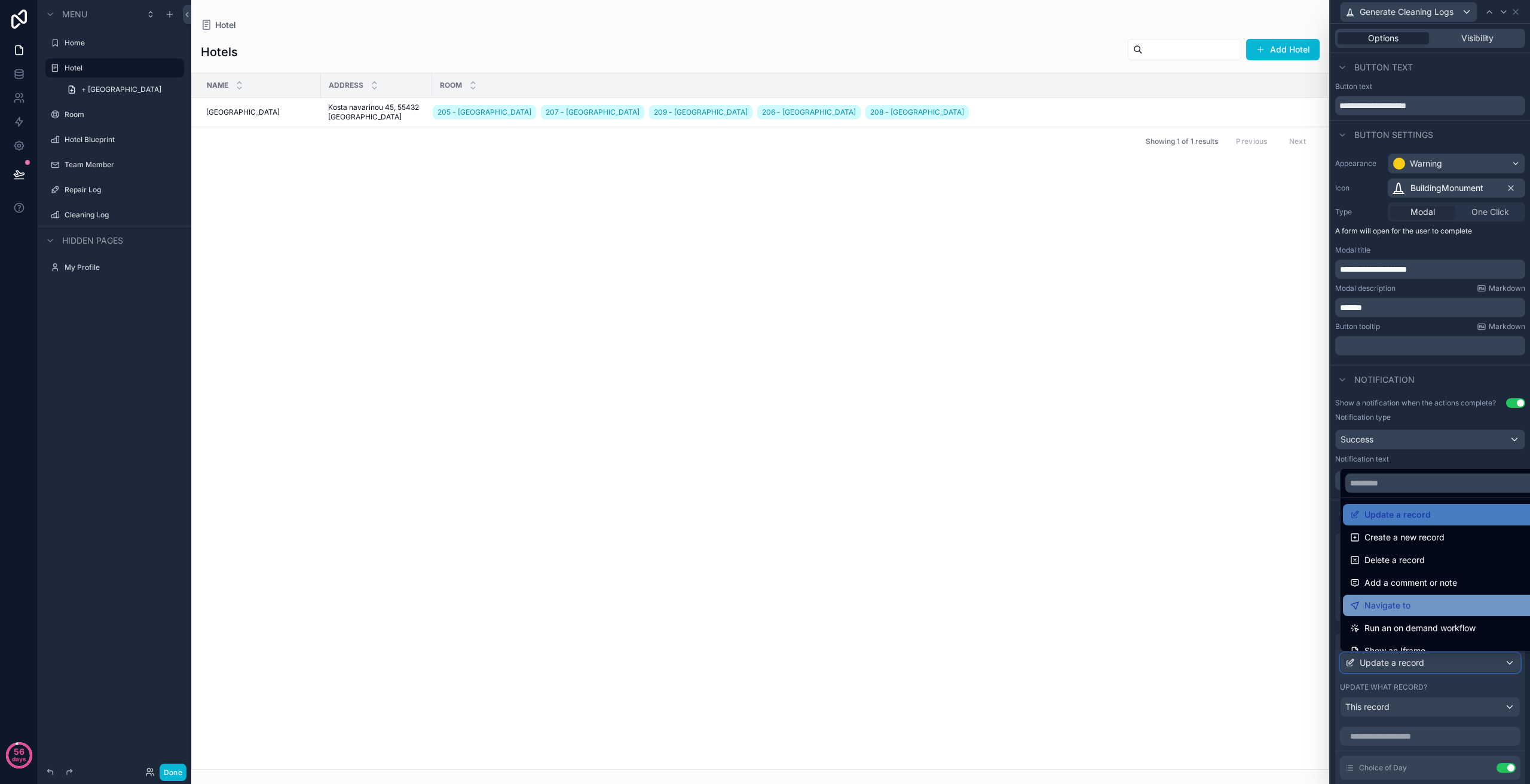
scroll to position [0, 0]
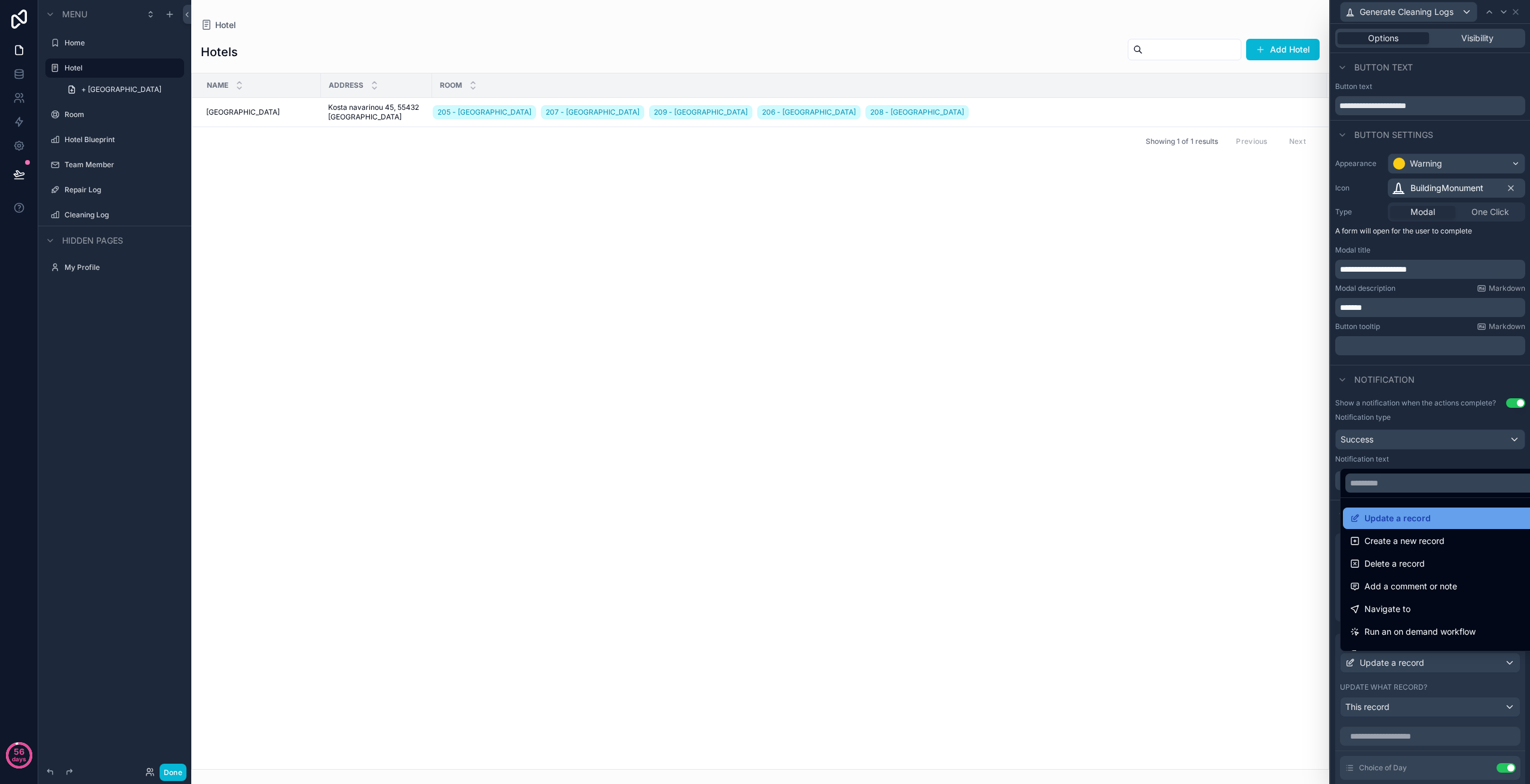
click at [1459, 518] on div "Update a record" at bounding box center [1444, 518] width 188 height 14
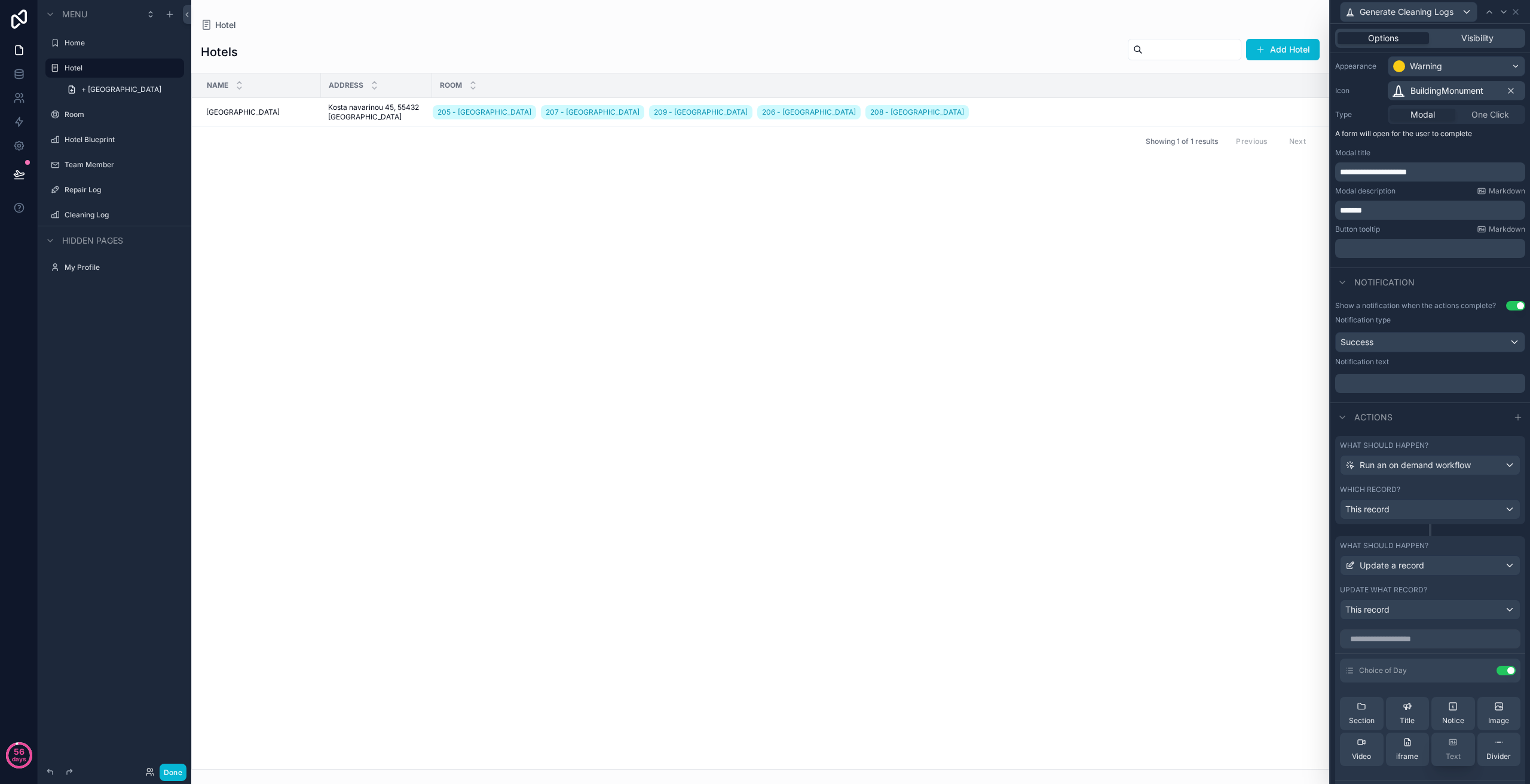
scroll to position [120, 0]
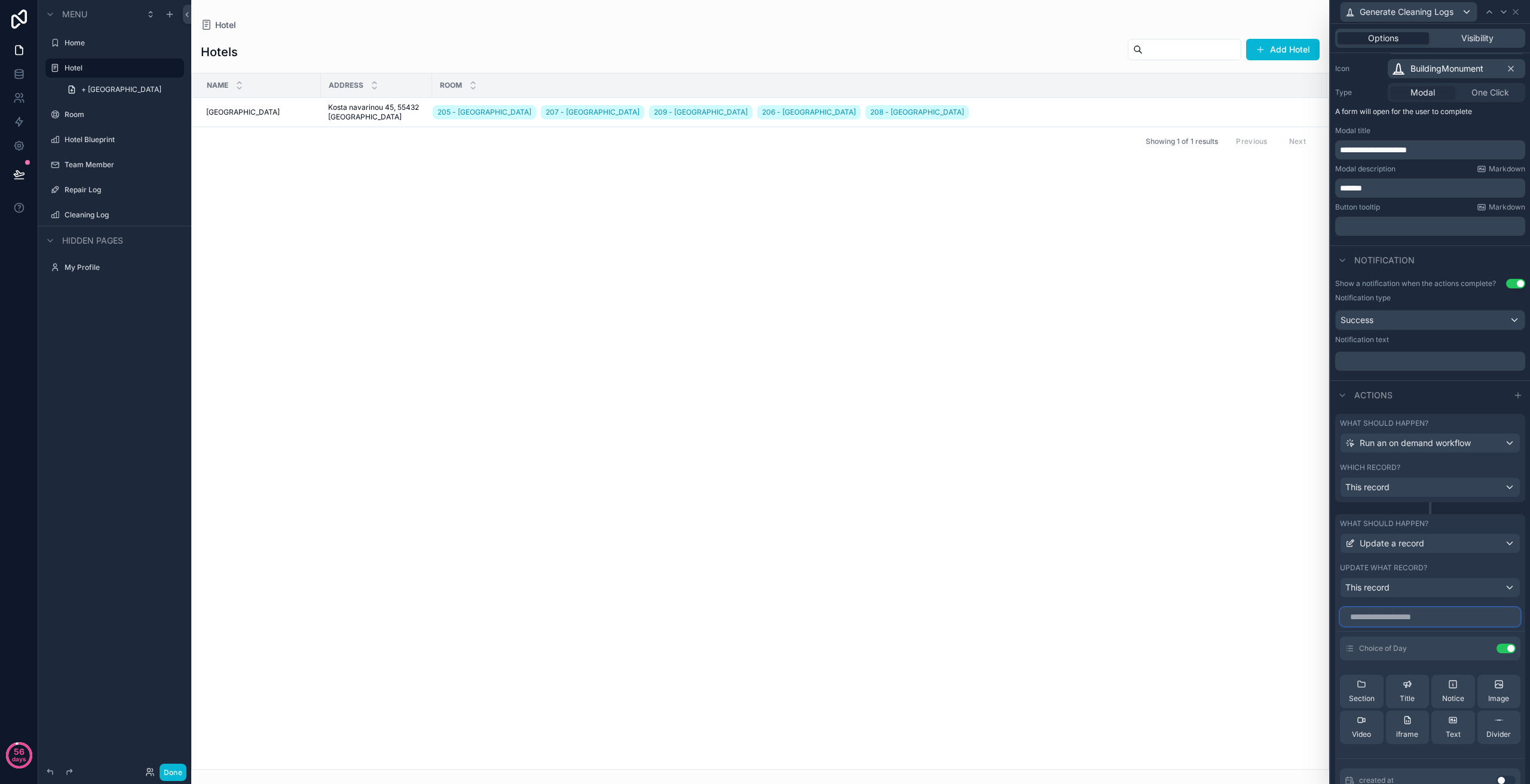
click at [1411, 616] on input "text" at bounding box center [1429, 617] width 180 height 19
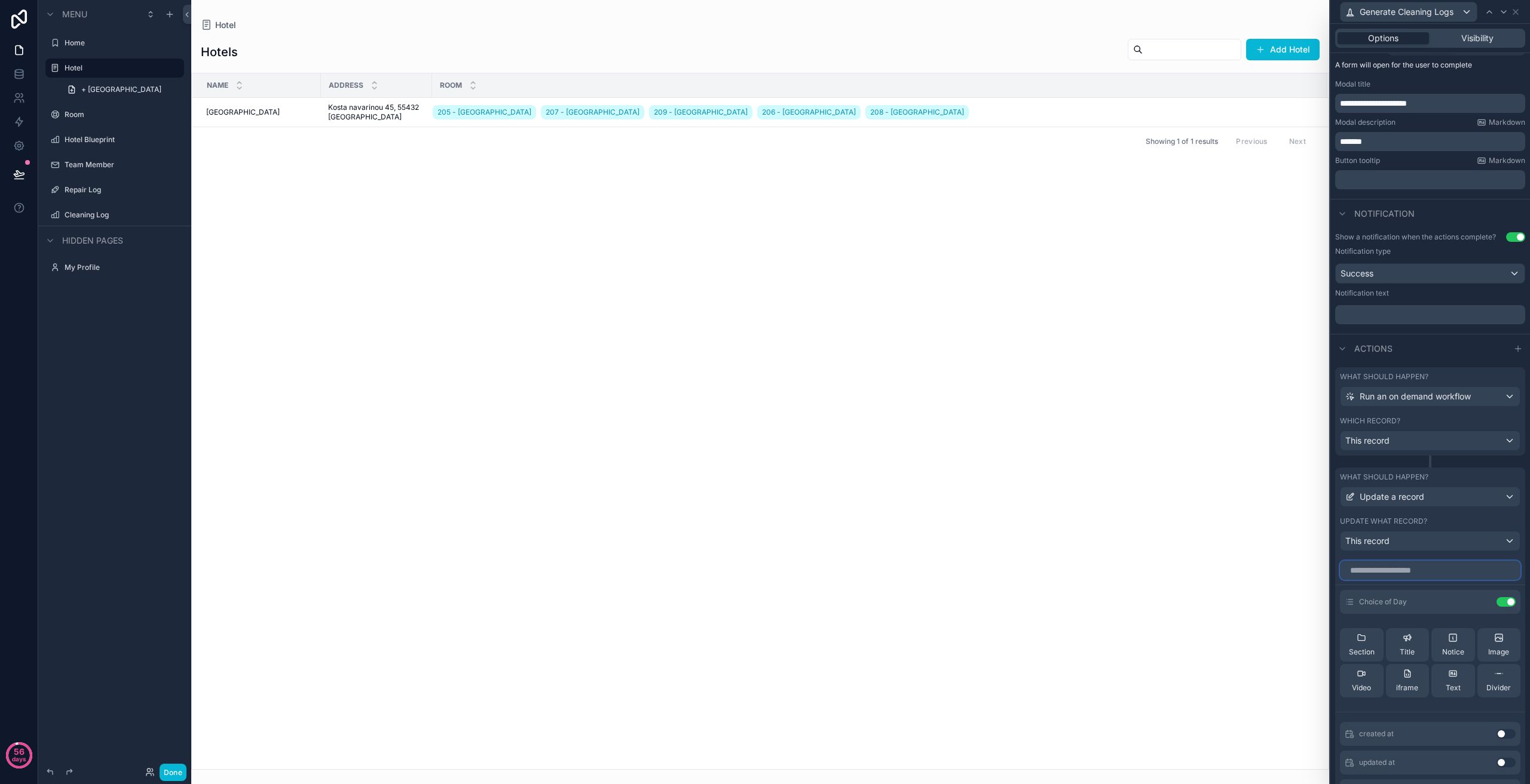
scroll to position [180, 0]
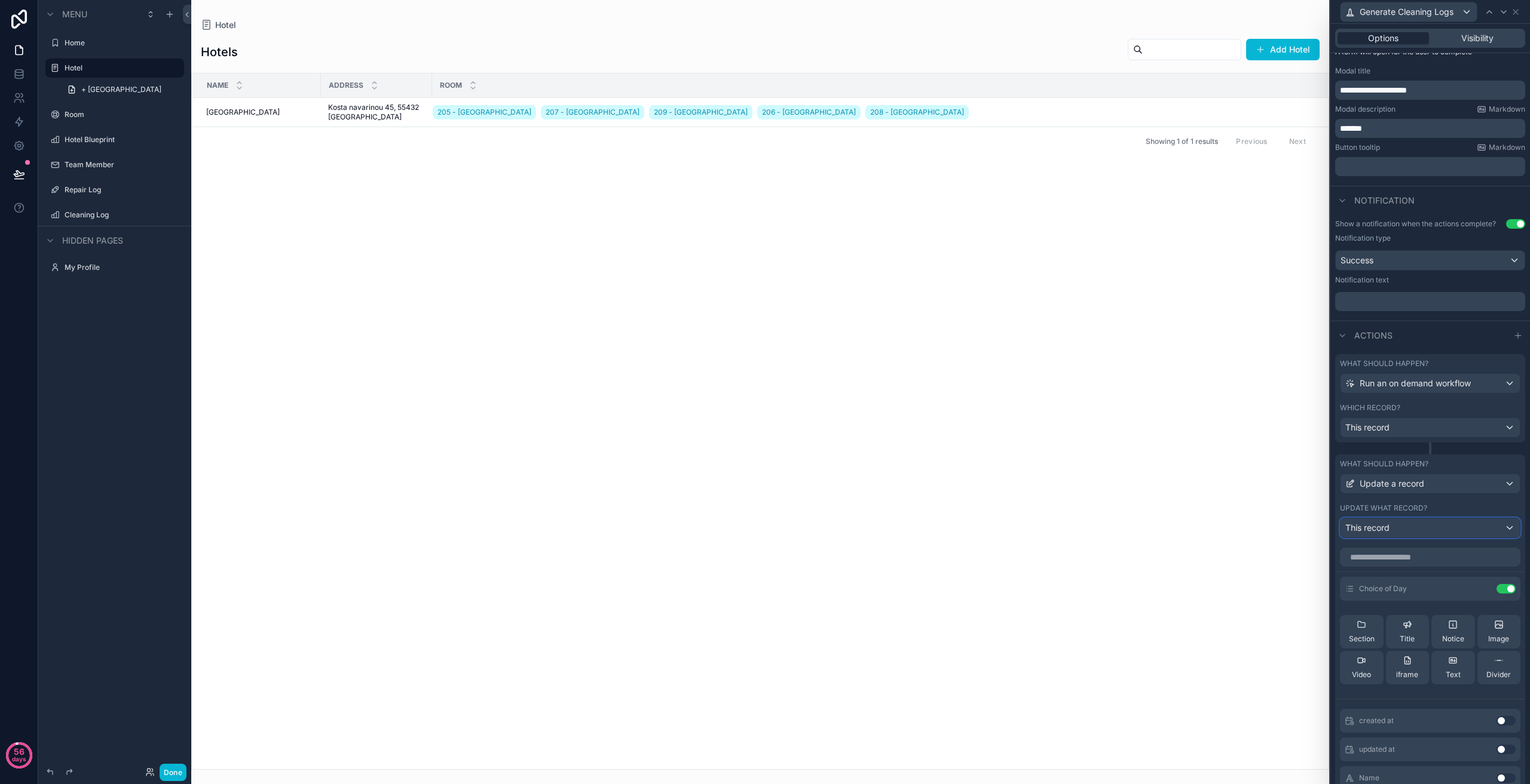
click at [1409, 532] on div "This record" at bounding box center [1430, 528] width 180 height 19
click at [1393, 596] on span "This record" at bounding box center [1373, 591] width 47 height 14
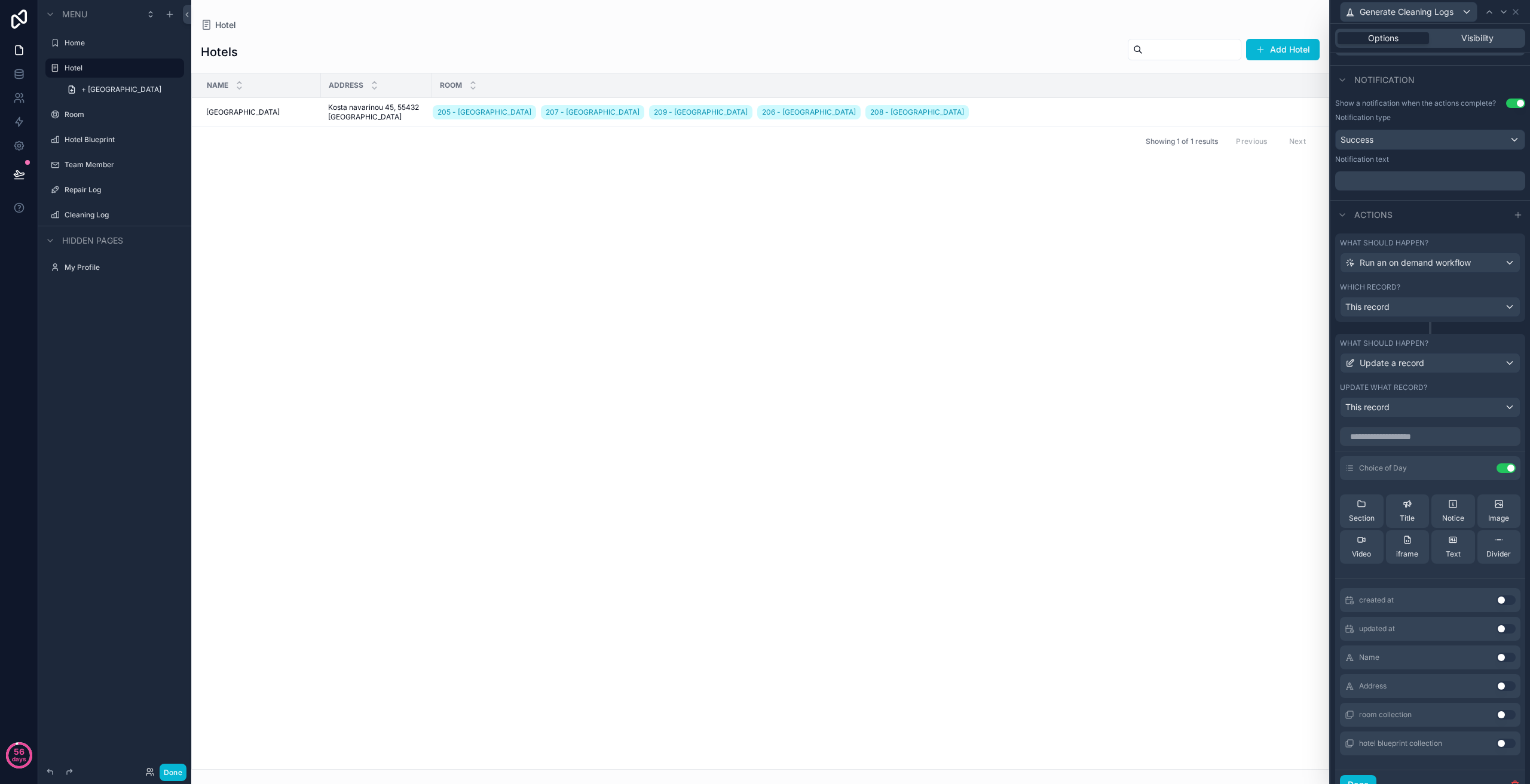
scroll to position [350, 0]
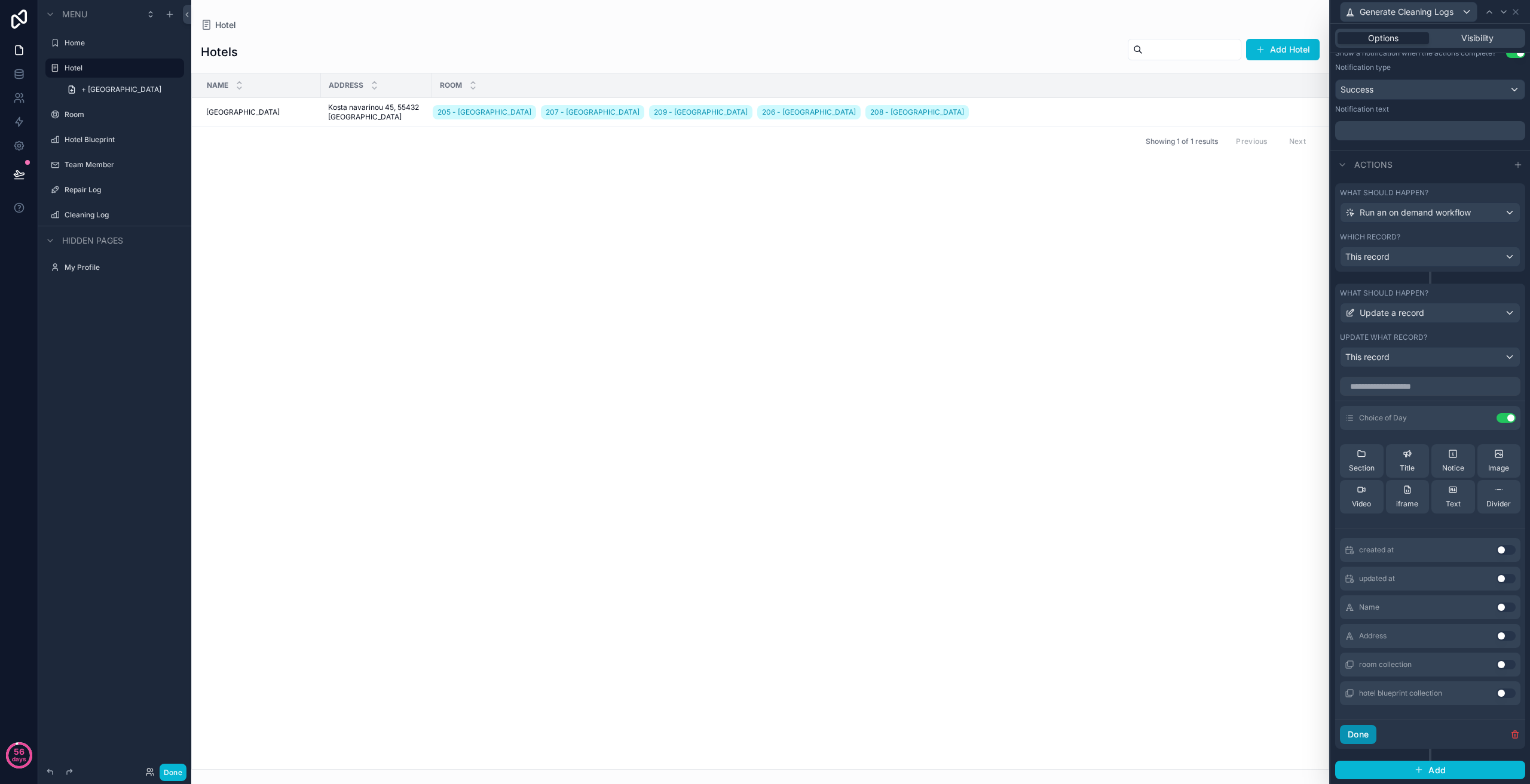
click at [1360, 731] on button "Done" at bounding box center [1358, 734] width 37 height 19
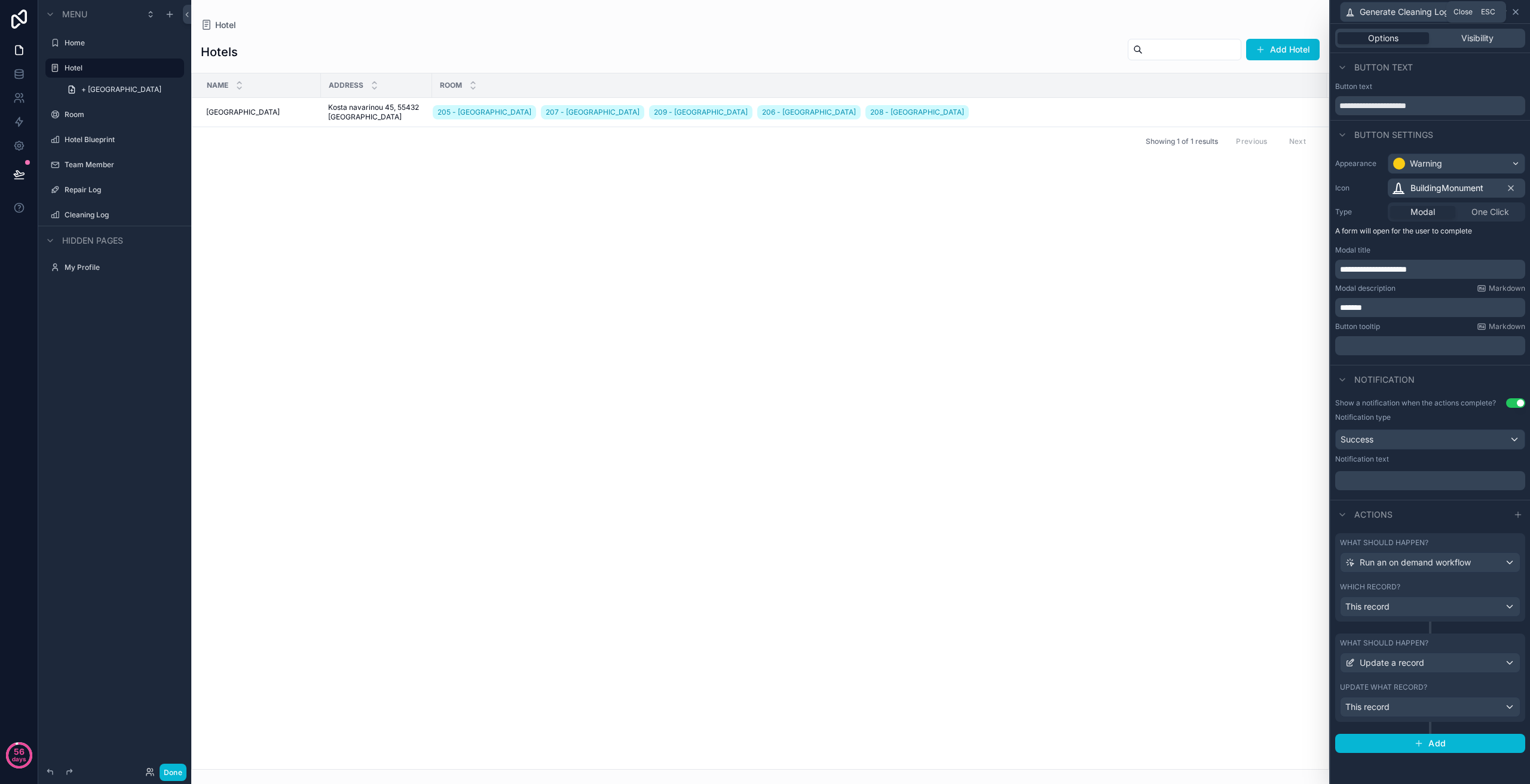
click at [1516, 12] on icon at bounding box center [1515, 12] width 5 height 5
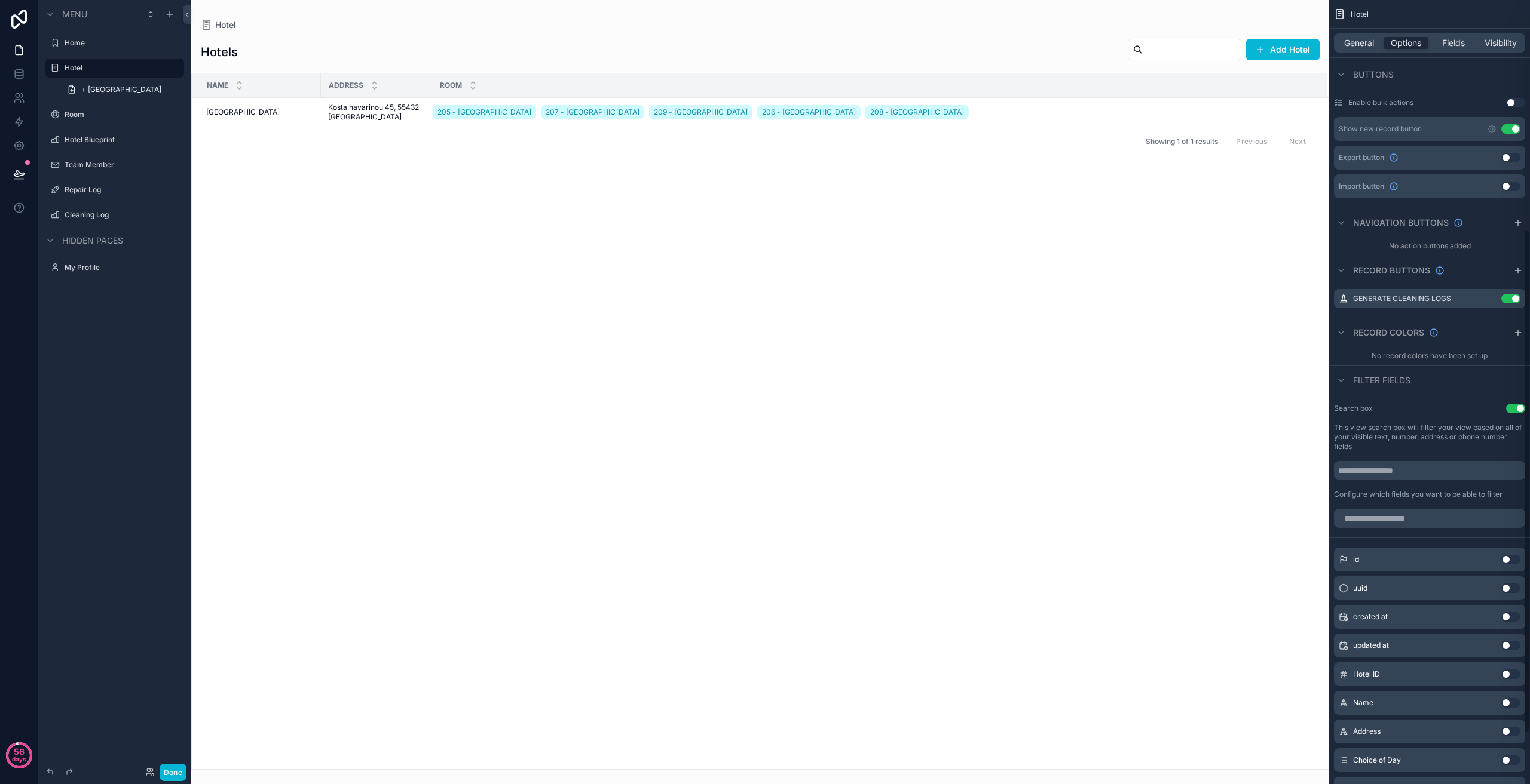
click at [832, 271] on div "scrollable content" at bounding box center [760, 392] width 1138 height 784
click at [20, 173] on icon at bounding box center [19, 175] width 12 height 12
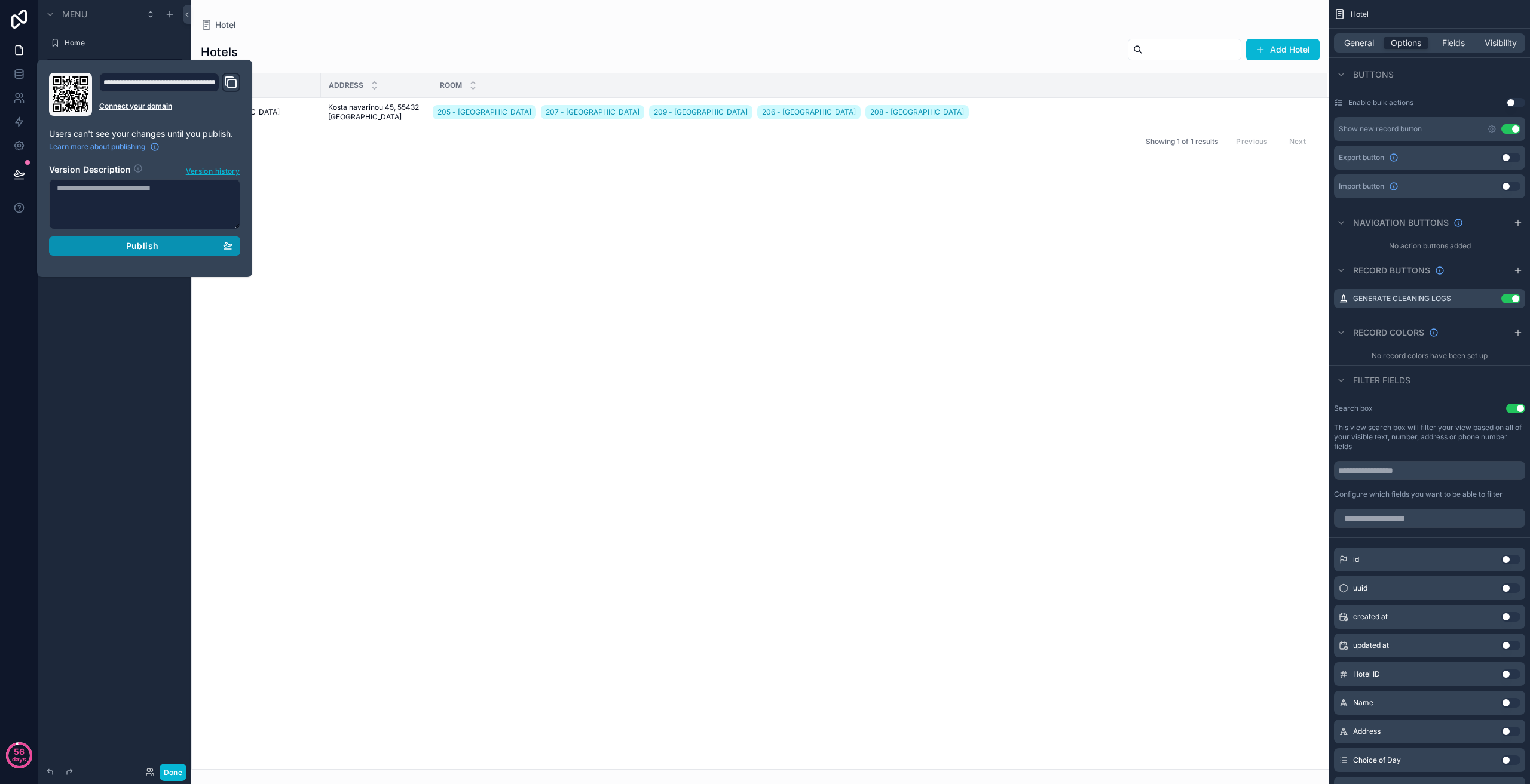
click at [146, 249] on span "Publish" at bounding box center [142, 246] width 32 height 11
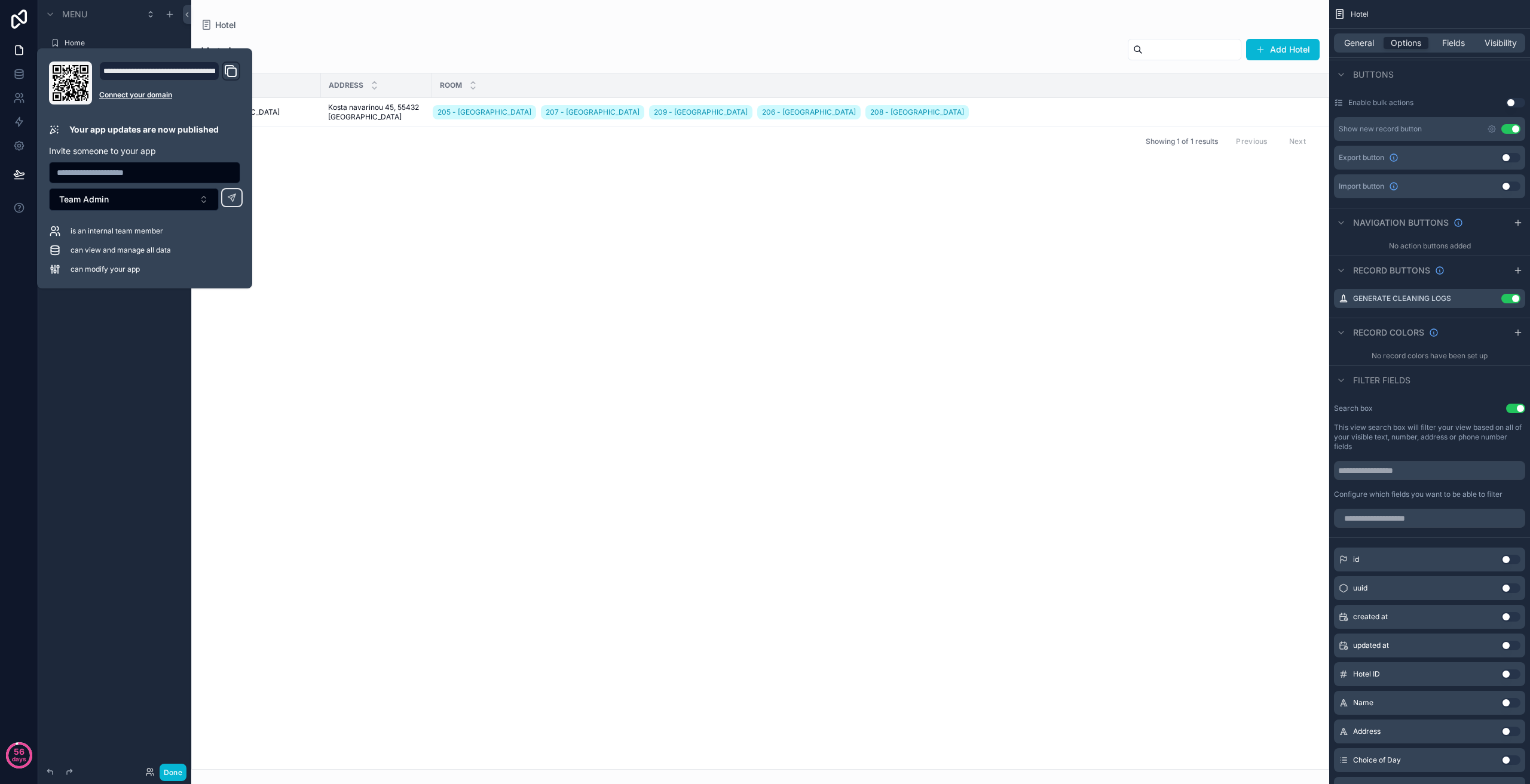
click at [381, 255] on div "Name Address Room [GEOGRAPHIC_DATA] 205 - [GEOGRAPHIC_DATA] 207 - [GEOGRAPHIC_D…" at bounding box center [760, 421] width 1137 height 696
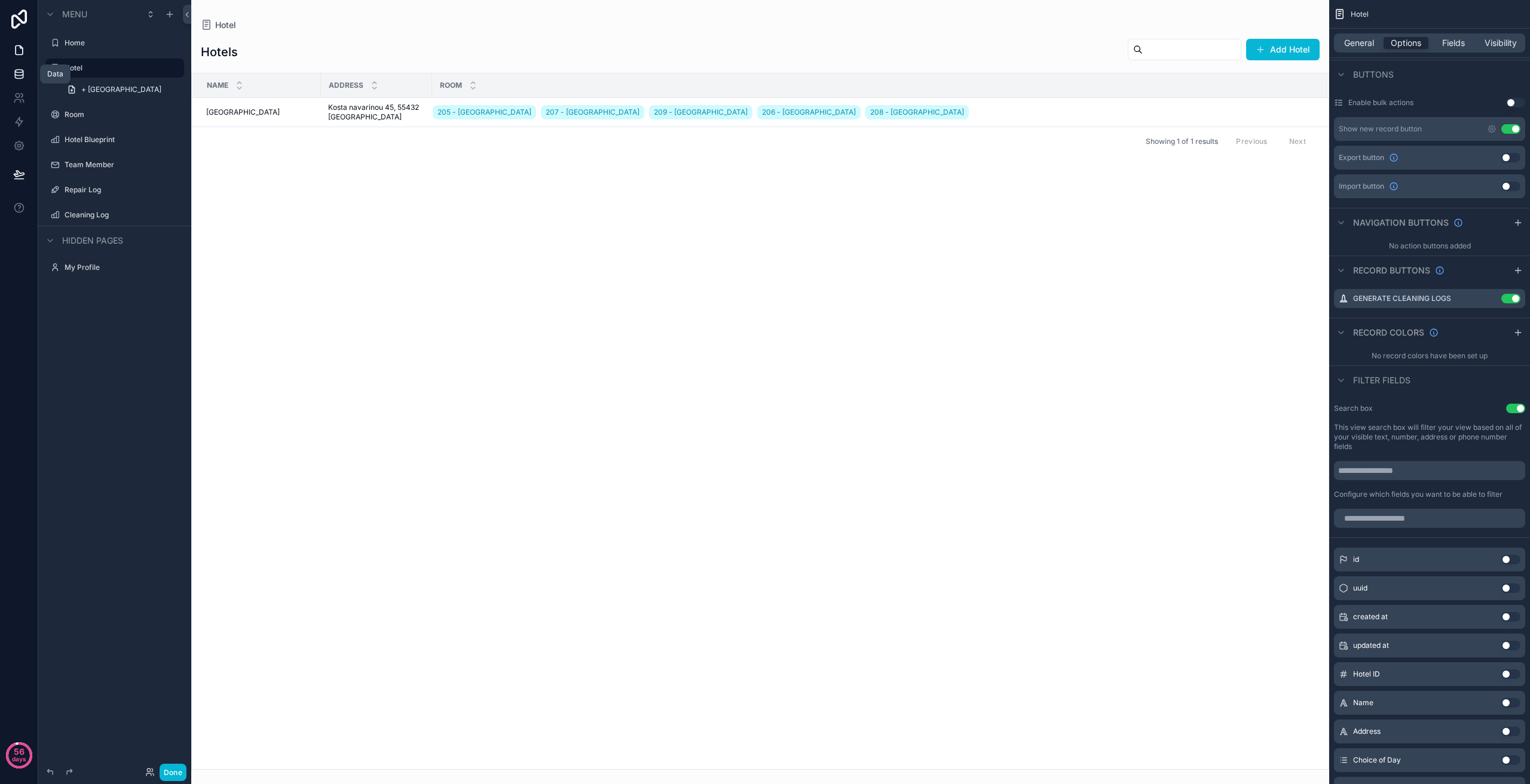
click at [14, 70] on icon at bounding box center [19, 74] width 12 height 12
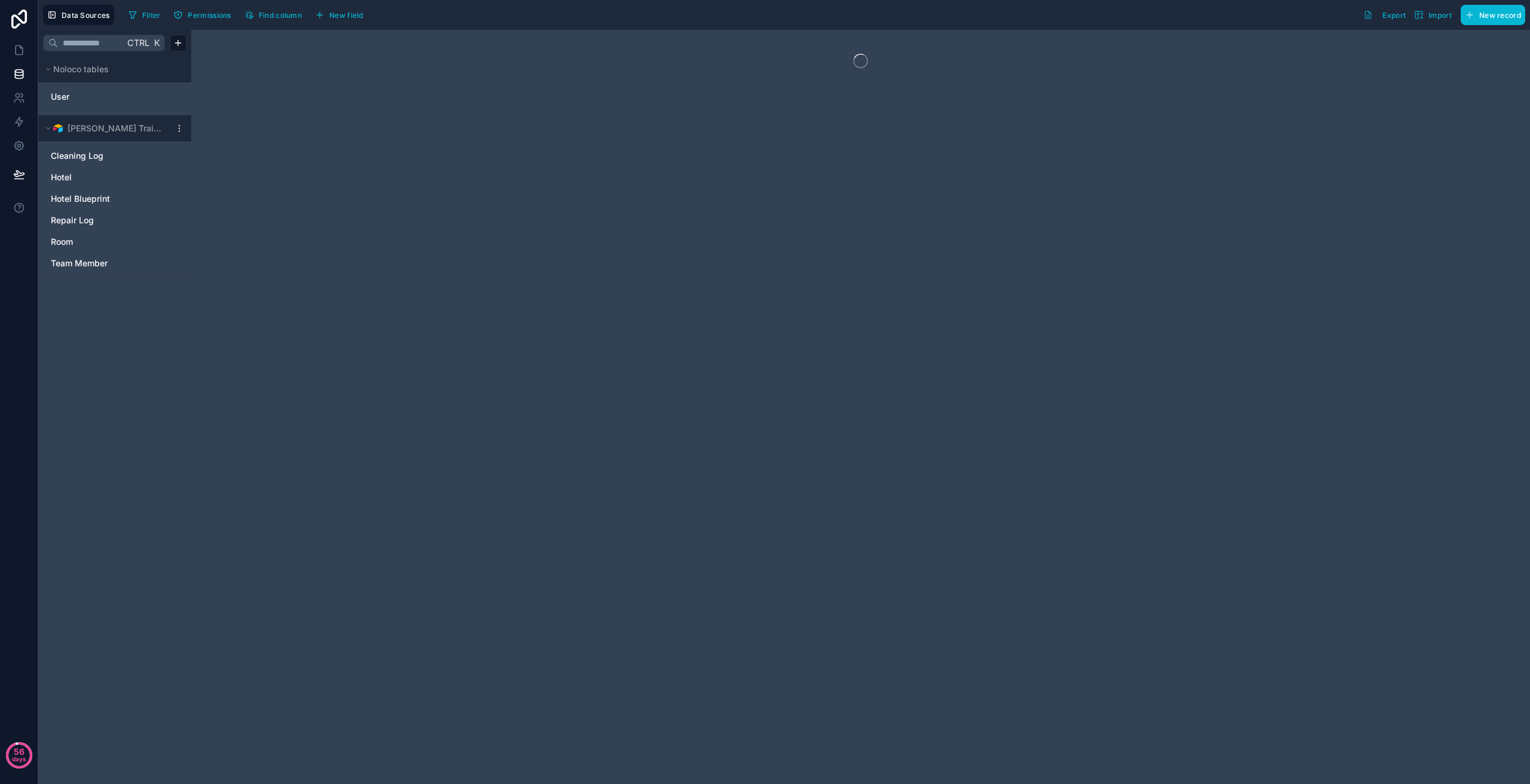
click at [182, 131] on icon at bounding box center [179, 128] width 9 height 9
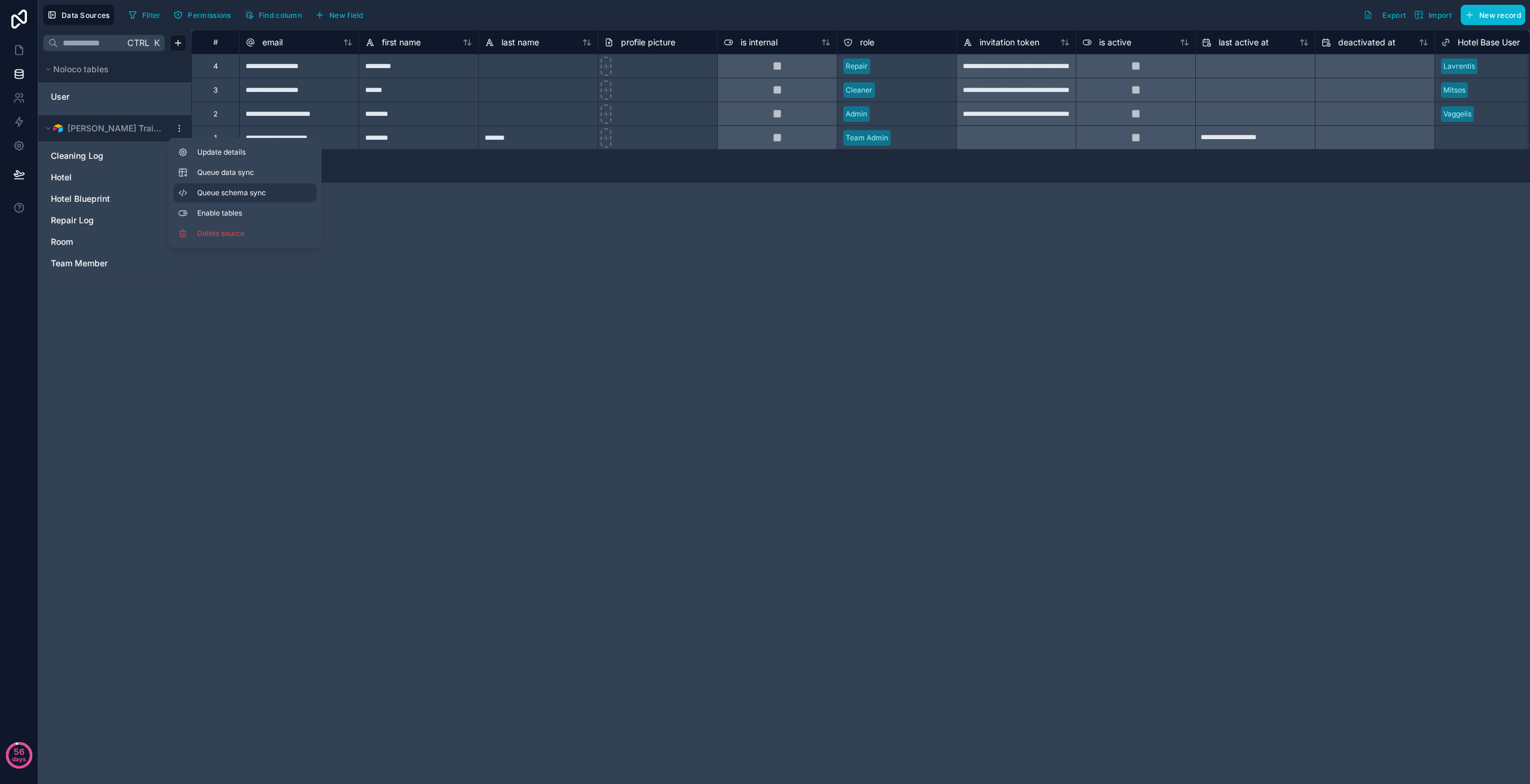
click at [224, 188] on button "Queue schema sync" at bounding box center [244, 193] width 143 height 19
click at [206, 171] on span "Queue data sync" at bounding box center [239, 172] width 86 height 9
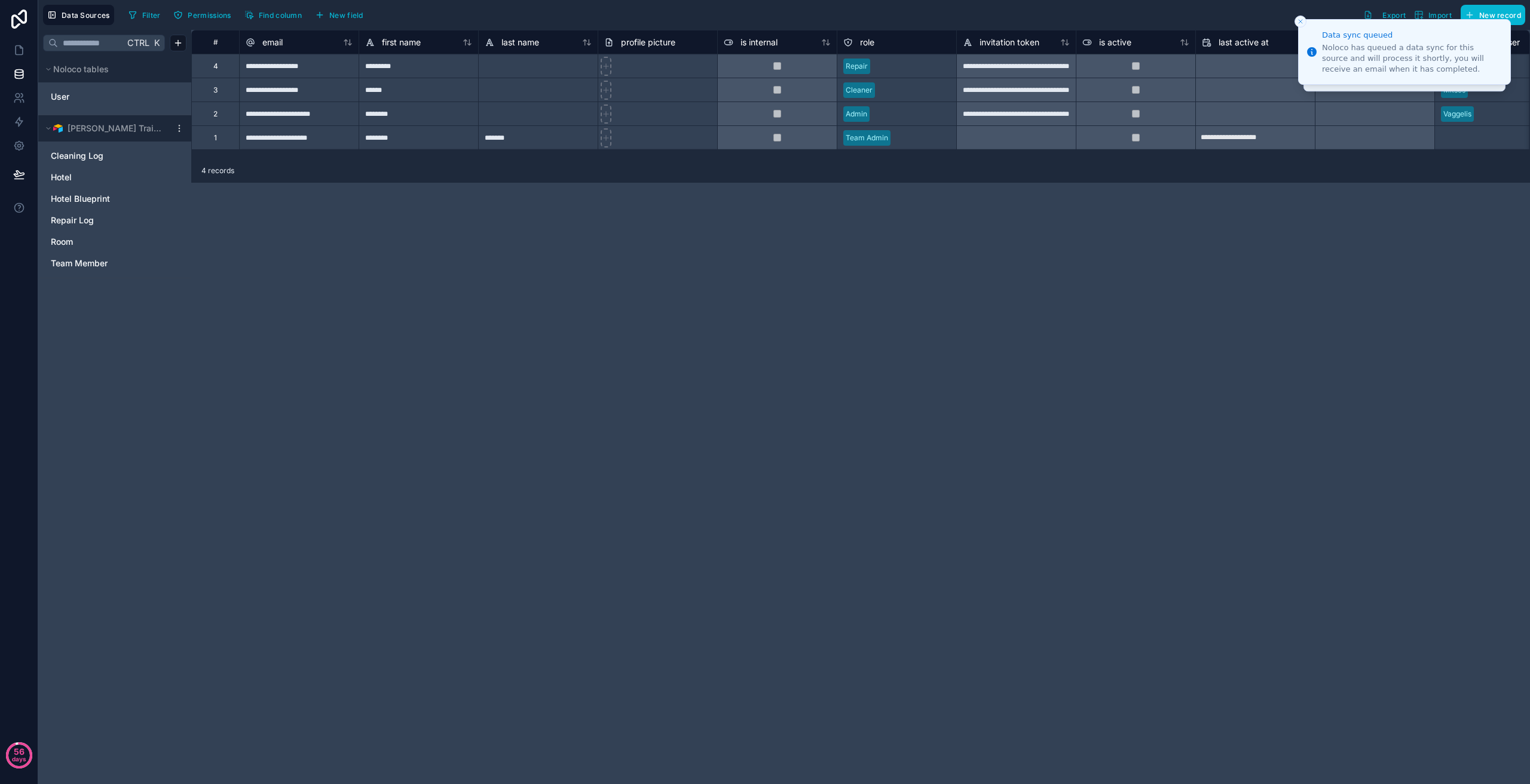
click at [368, 304] on div "**********" at bounding box center [861, 407] width 1339 height 755
click at [20, 50] on icon at bounding box center [19, 50] width 12 height 12
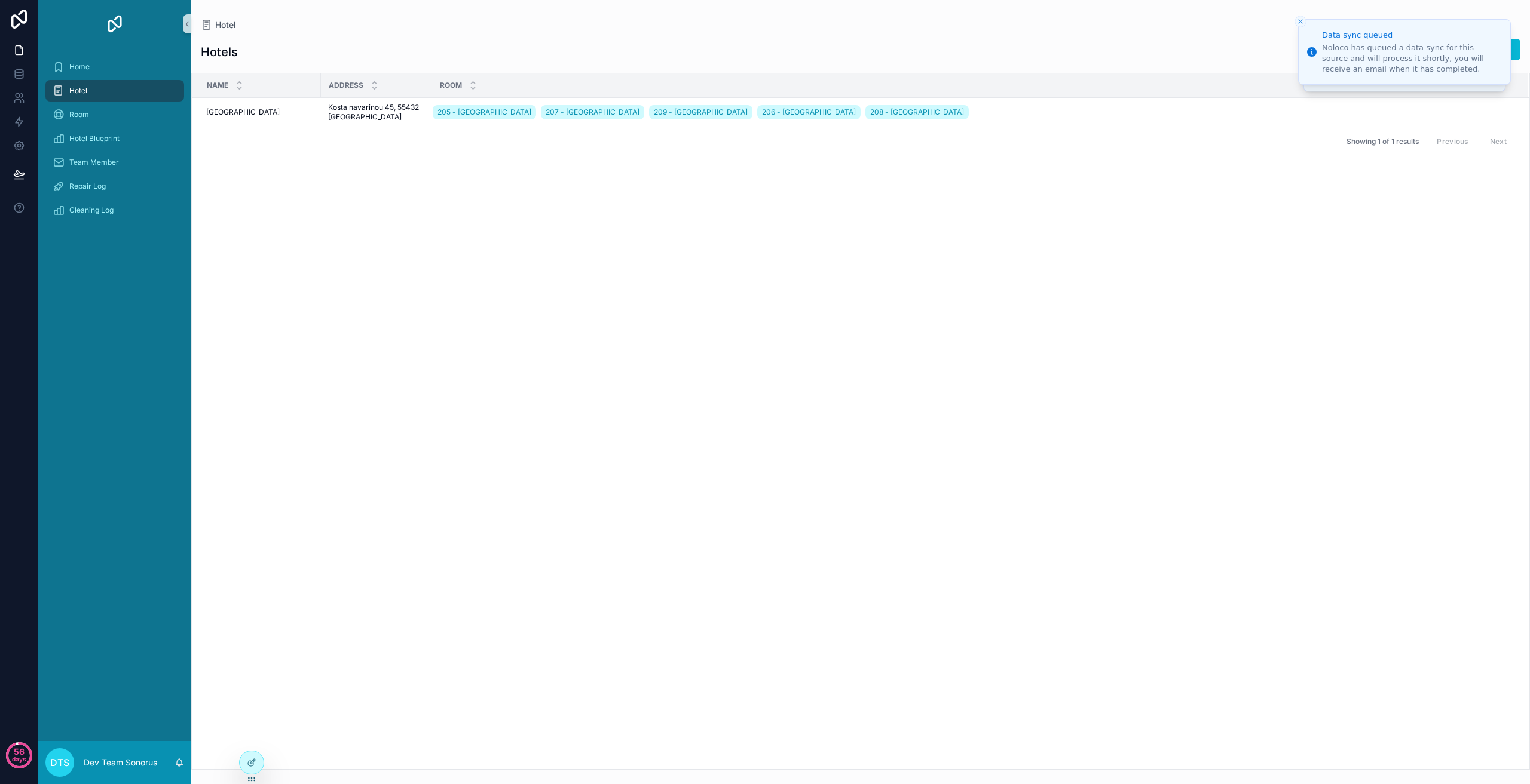
click at [1412, 257] on div "Name Address Room [GEOGRAPHIC_DATA] 205 - [GEOGRAPHIC_DATA] 207 - [GEOGRAPHIC_D…" at bounding box center [861, 421] width 1337 height 696
click at [1478, 103] on button "Generate Cleaning Logs" at bounding box center [1469, 97] width 110 height 19
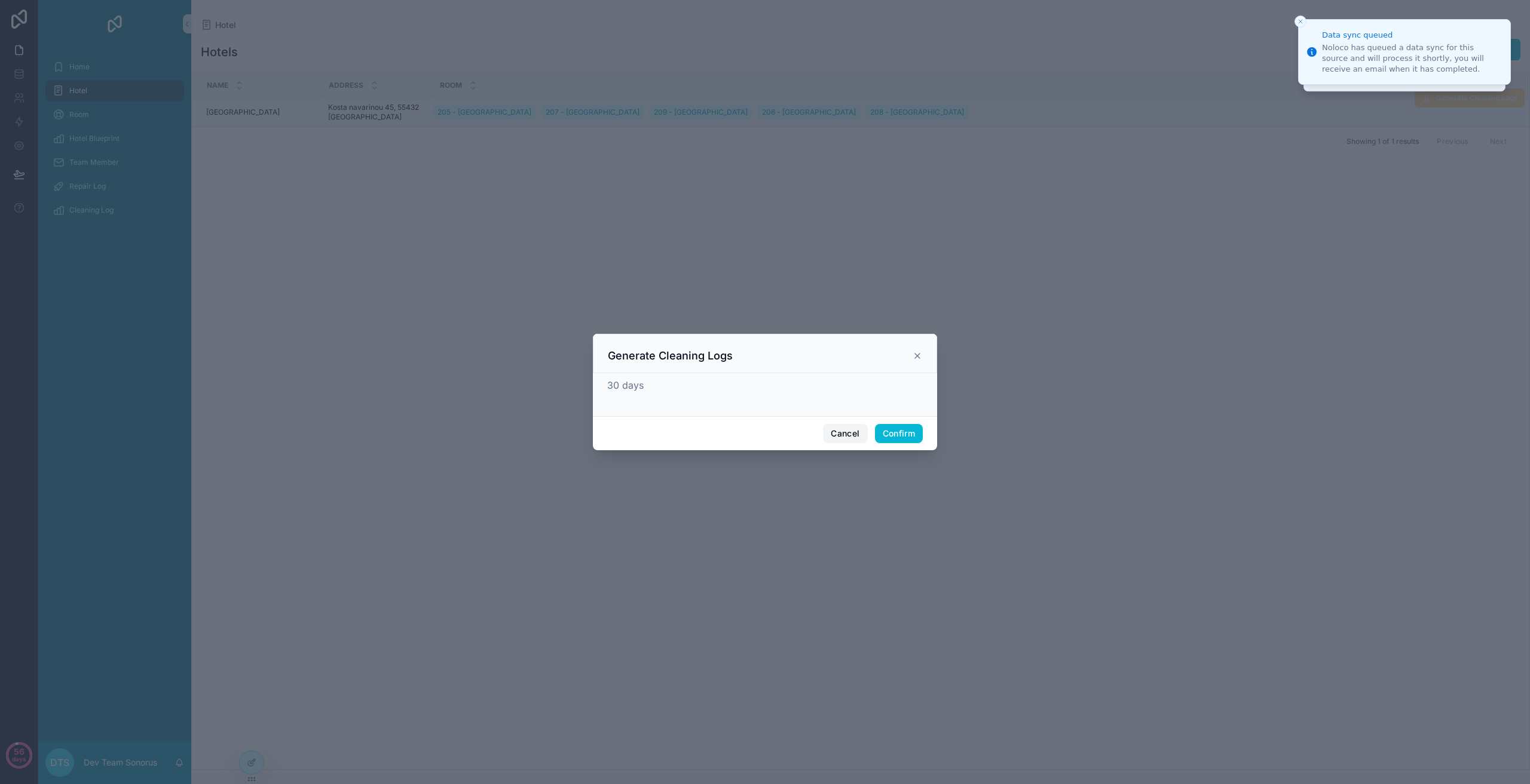
click at [849, 433] on button "Cancel" at bounding box center [844, 433] width 44 height 19
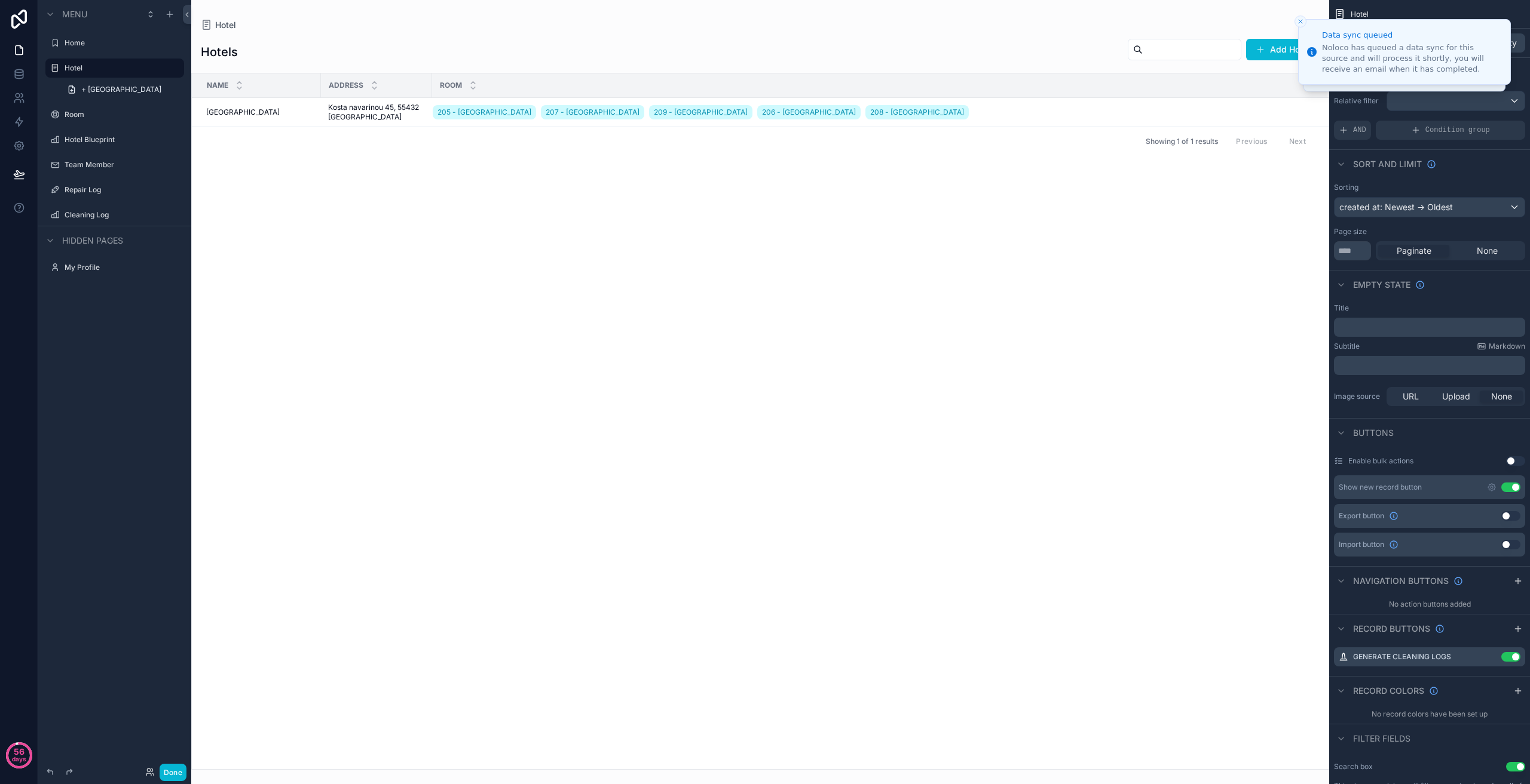
click at [782, 398] on div "scrollable content" at bounding box center [760, 392] width 1138 height 784
click at [1489, 658] on icon "scrollable content" at bounding box center [1491, 657] width 9 height 9
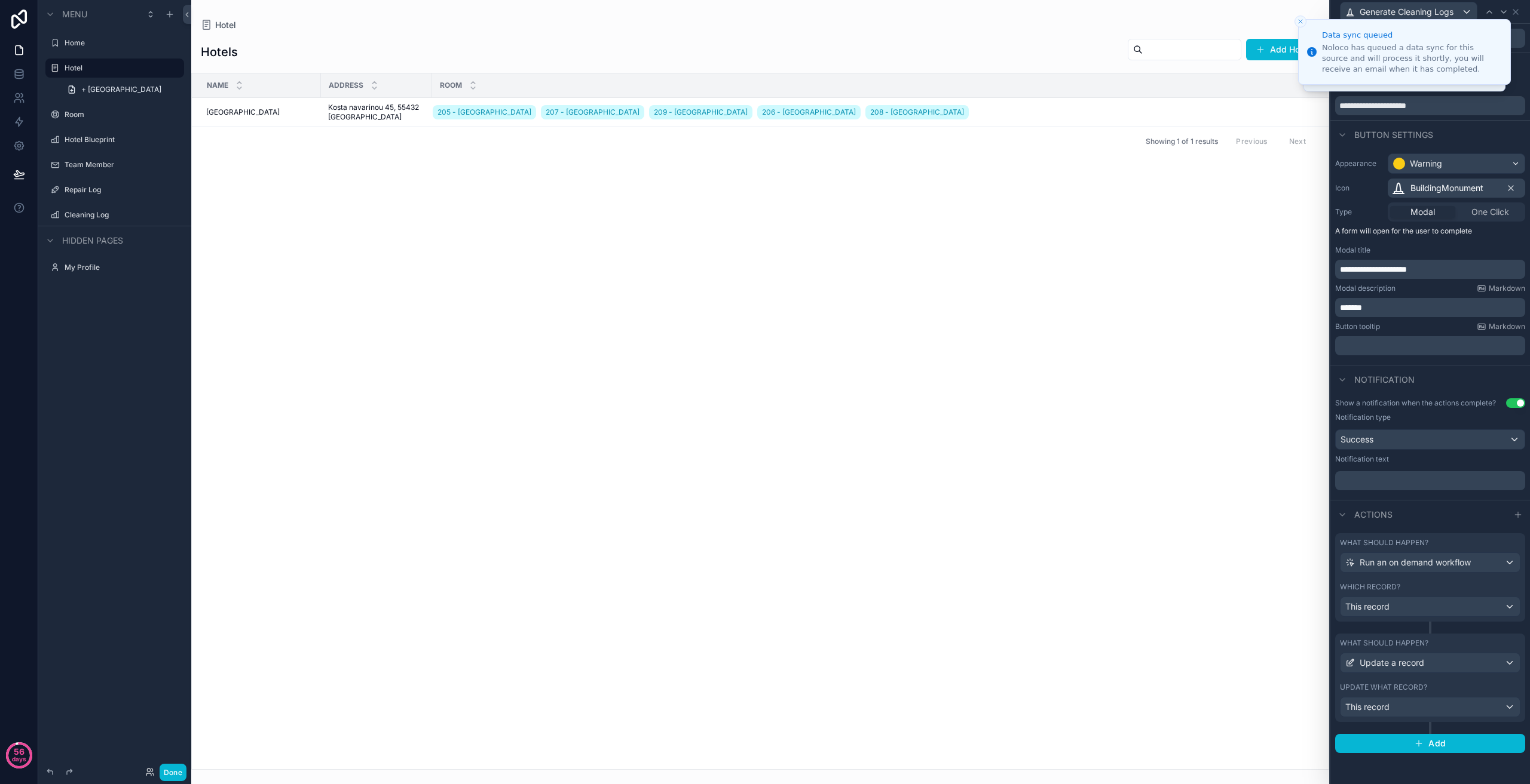
scroll to position [180, 0]
drag, startPoint x: 1417, startPoint y: 542, endPoint x: 1417, endPoint y: 658, distance: 116.0
click at [1417, 660] on div "What should happen? Run an on demand workflow Which record? This record What sh…" at bounding box center [1430, 643] width 200 height 229
click at [1438, 531] on div "What should happen? Run an on demand workflow Which record? This record What sh…" at bounding box center [1430, 643] width 200 height 229
click at [1499, 546] on div "What should happen?" at bounding box center [1429, 542] width 180 height 9
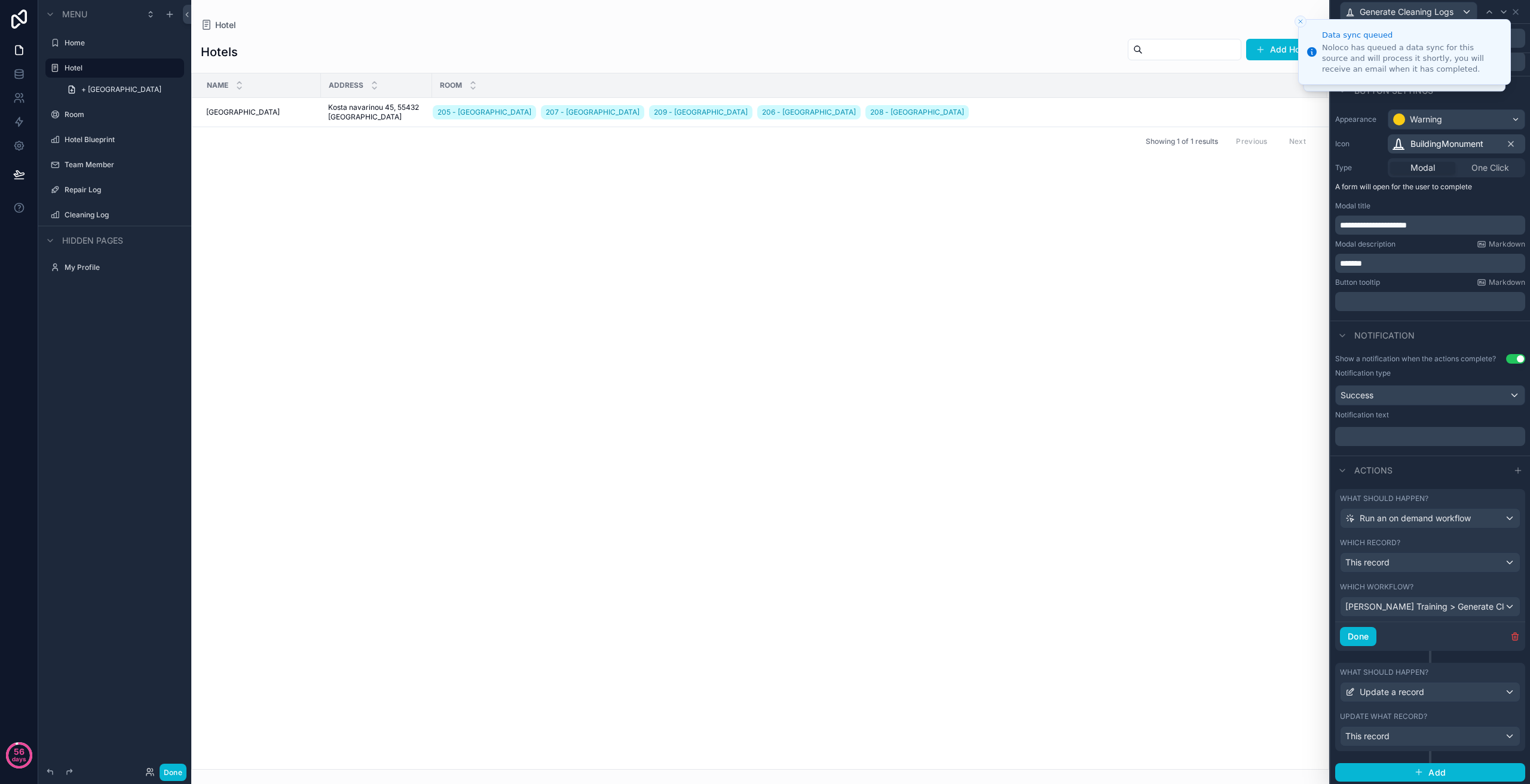
scroll to position [47, 0]
click at [1510, 632] on icon "button" at bounding box center [1514, 634] width 9 height 9
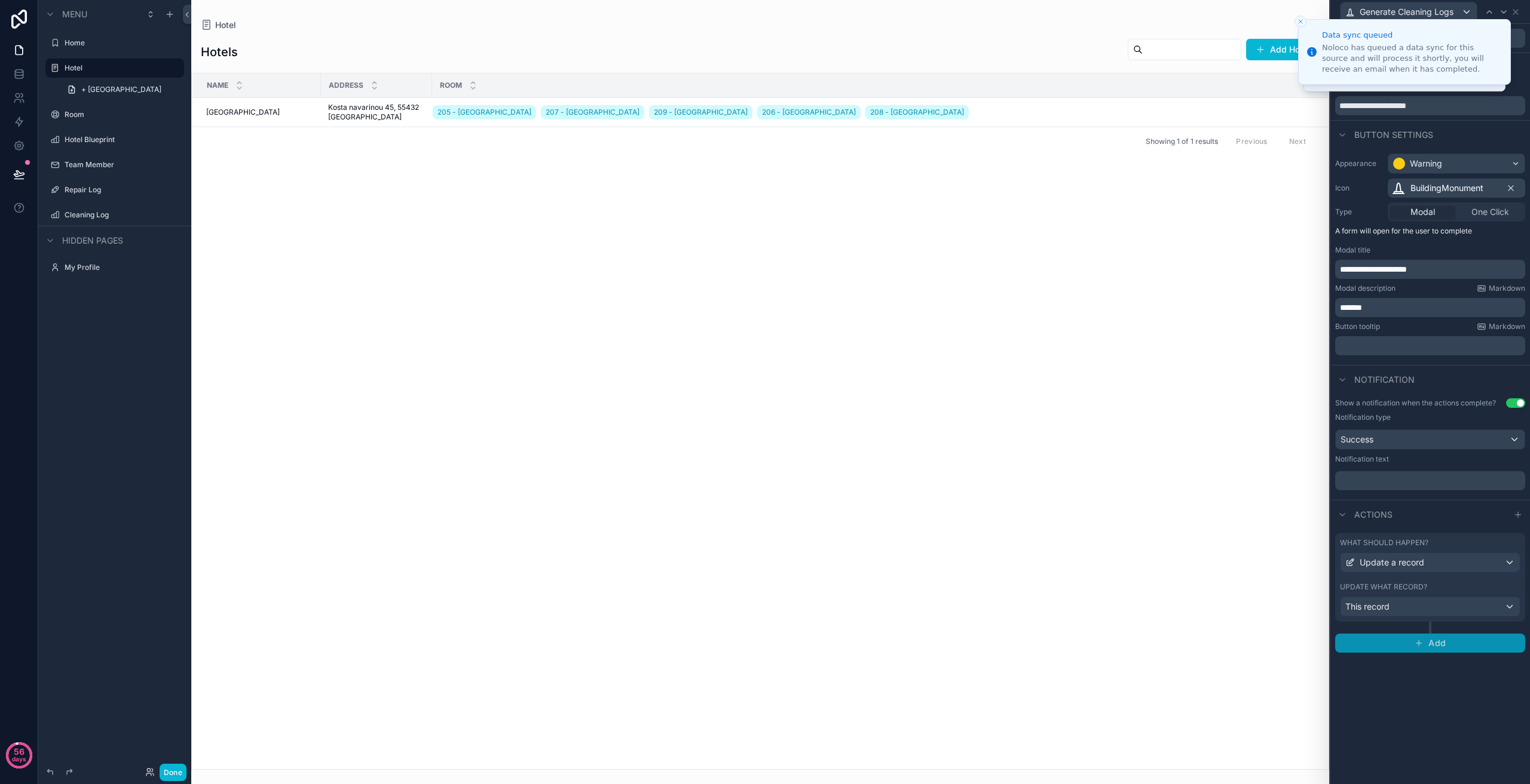
click at [1443, 637] on button "Add" at bounding box center [1429, 643] width 190 height 19
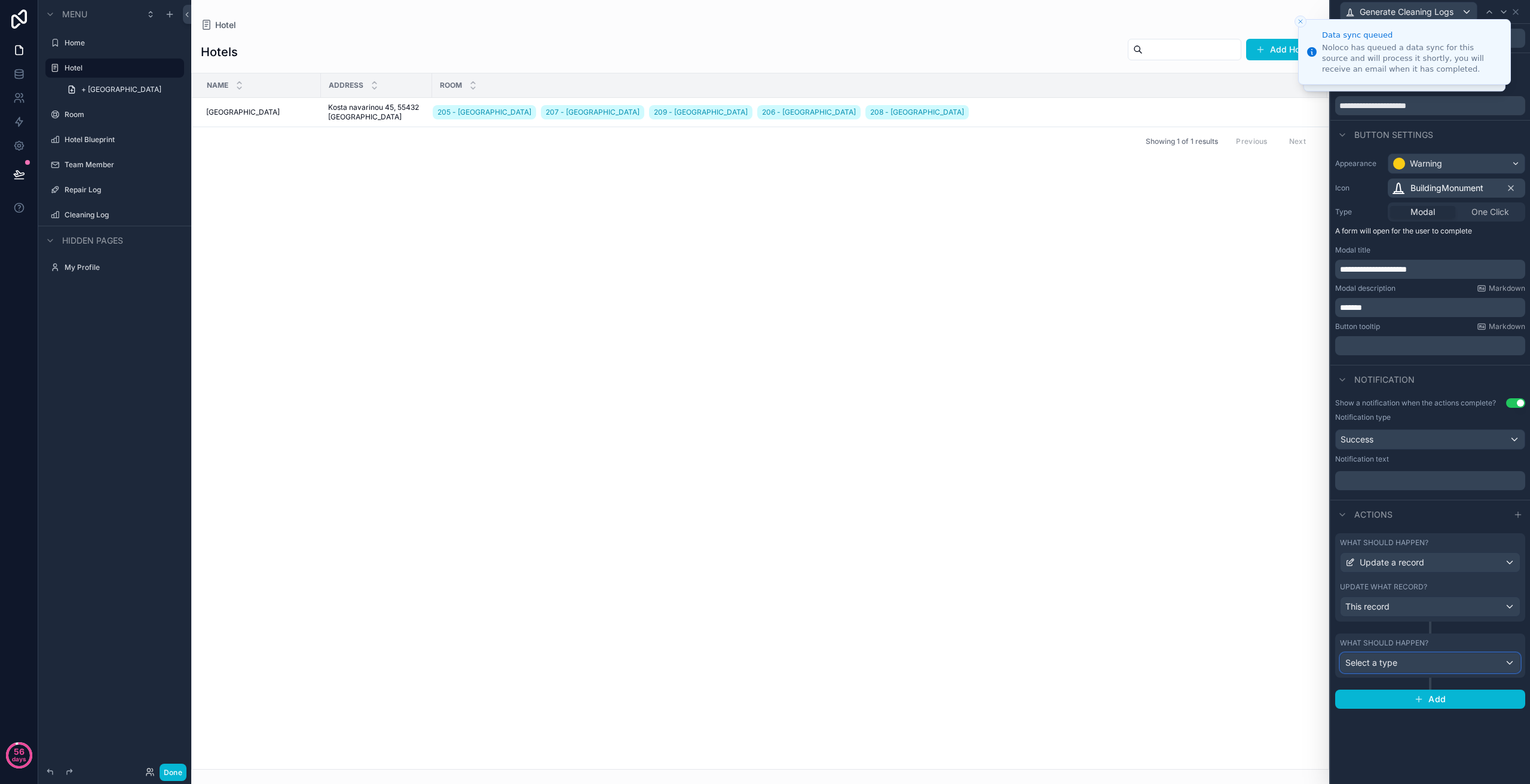
click at [1421, 665] on div "Select a type" at bounding box center [1430, 663] width 180 height 19
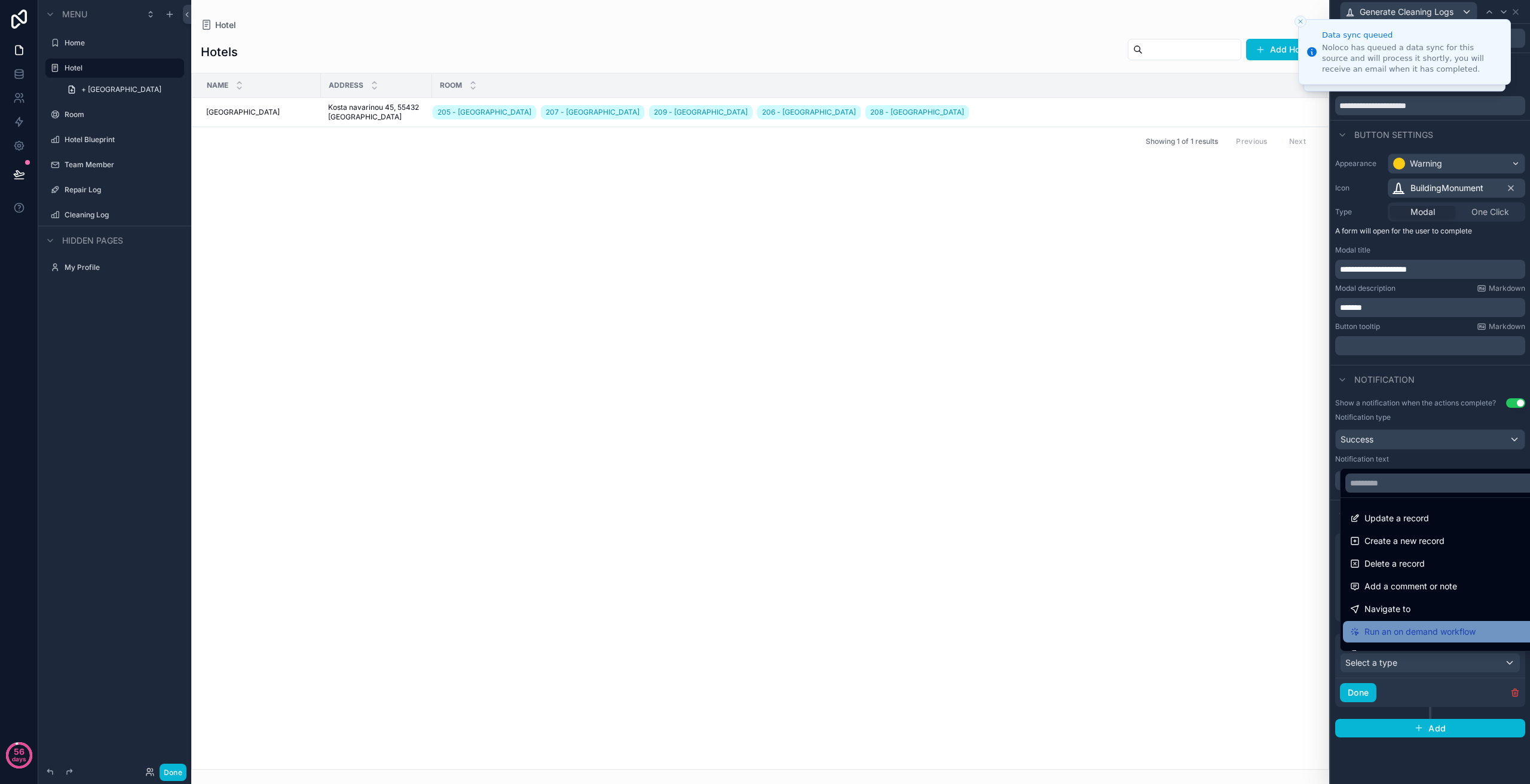
click at [1458, 633] on span "Run an on demand workflow" at bounding box center [1420, 632] width 111 height 14
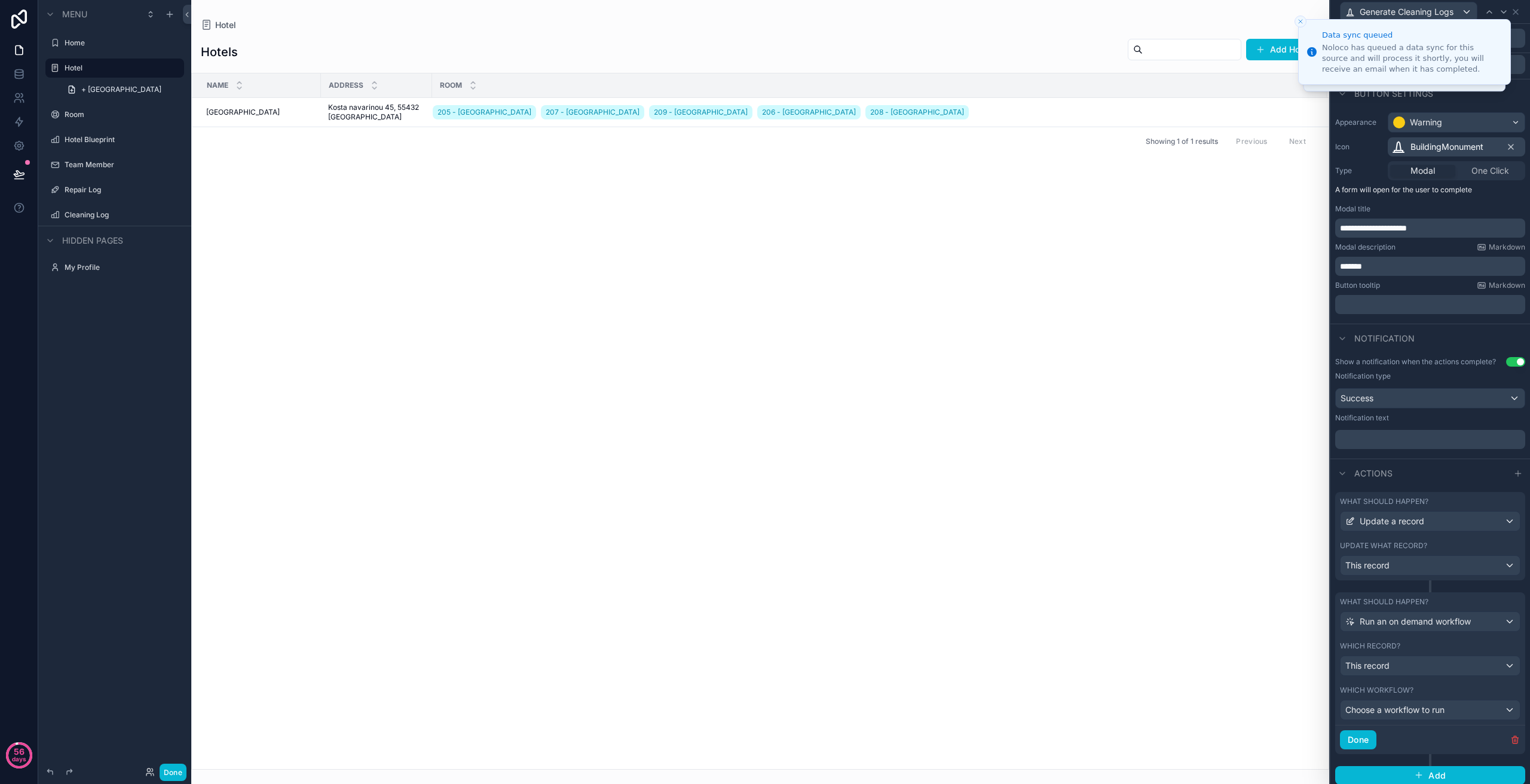
scroll to position [47, 0]
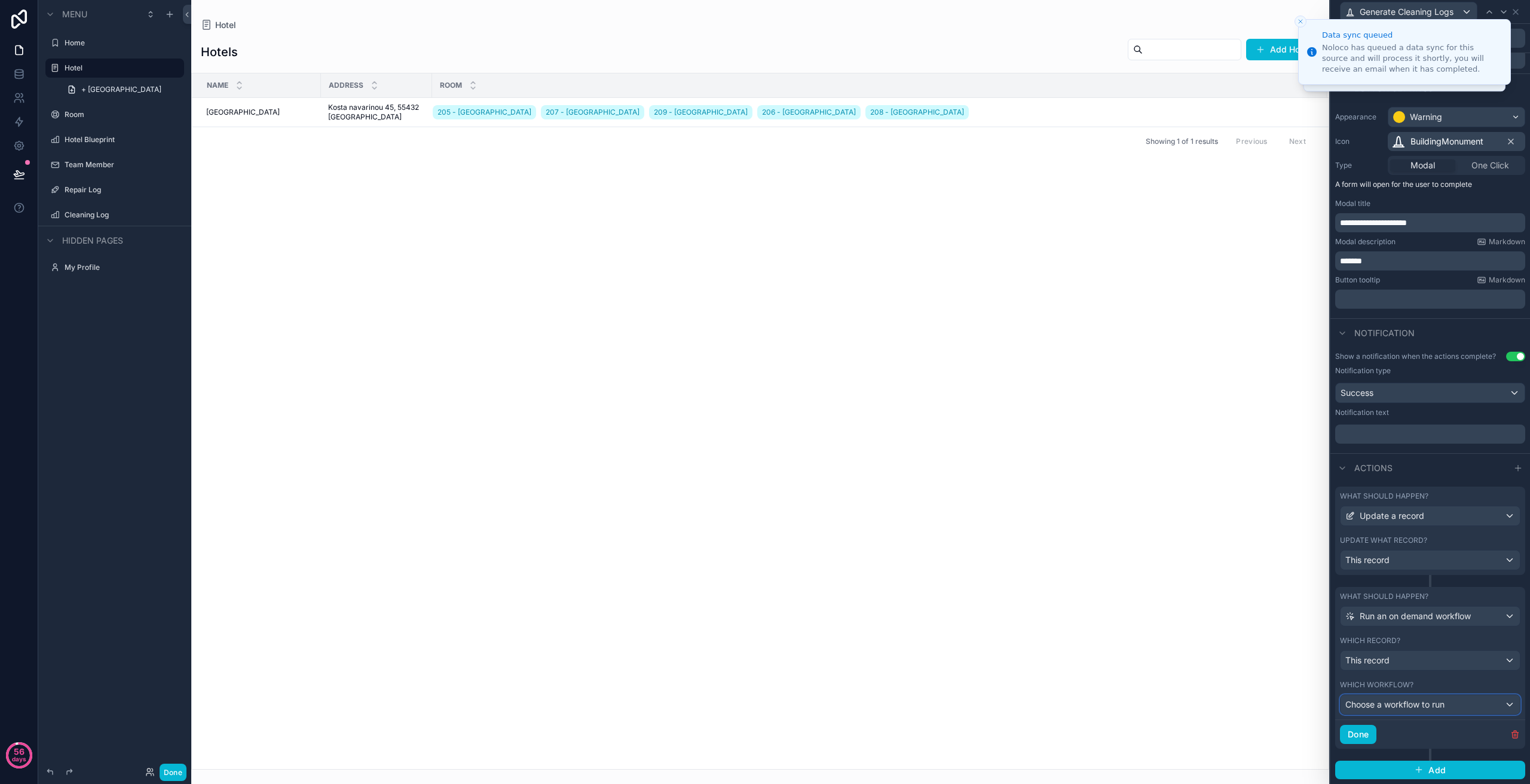
click at [1429, 707] on span "Choose a workflow to run" at bounding box center [1394, 704] width 99 height 10
click at [1414, 767] on span "[PERSON_NAME] Training > Generate Cleaning Logs > V1" at bounding box center [1463, 768] width 226 height 14
click at [1365, 737] on button "Done" at bounding box center [1358, 734] width 37 height 19
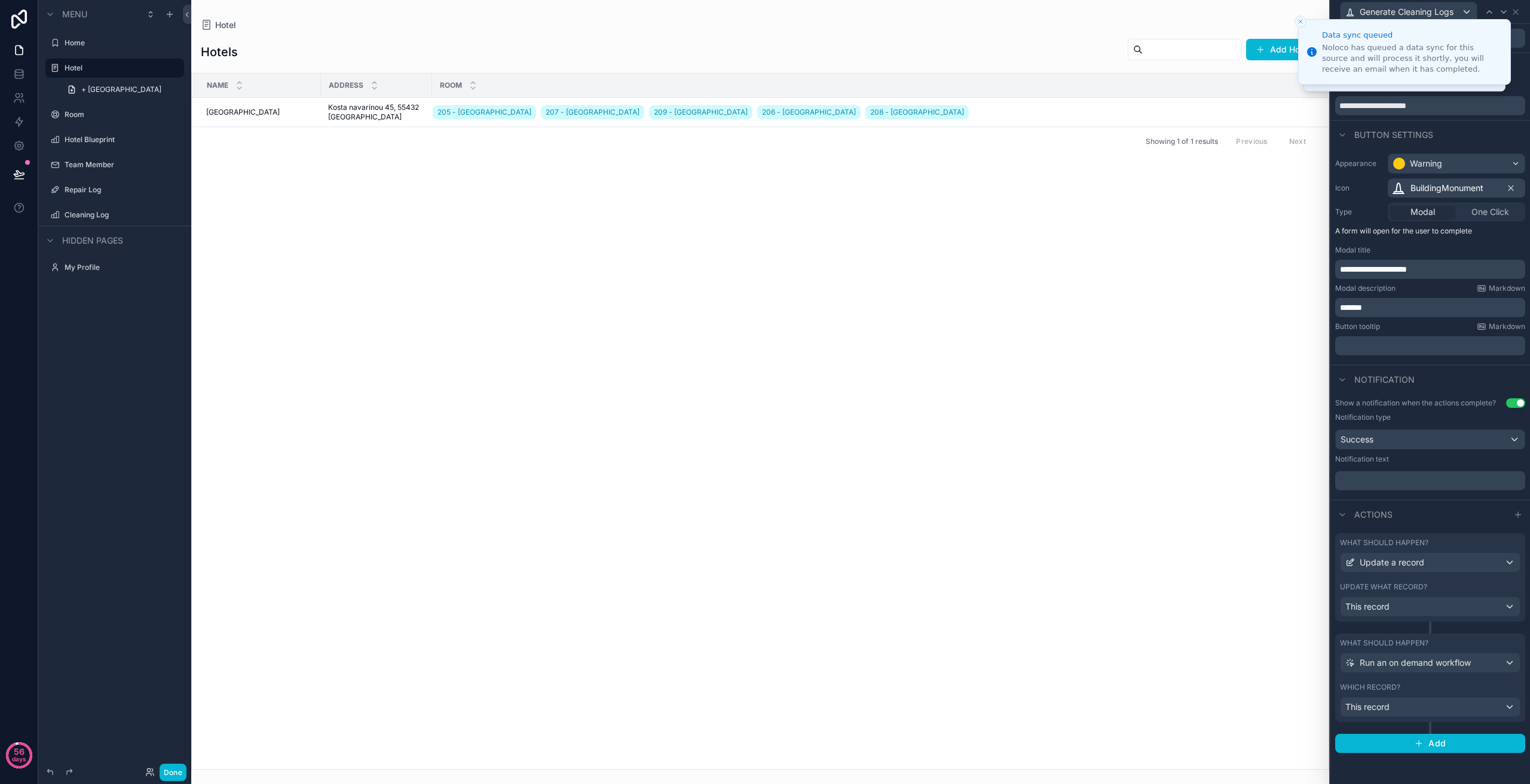
scroll to position [0, 0]
click at [1514, 12] on icon at bounding box center [1515, 12] width 9 height 9
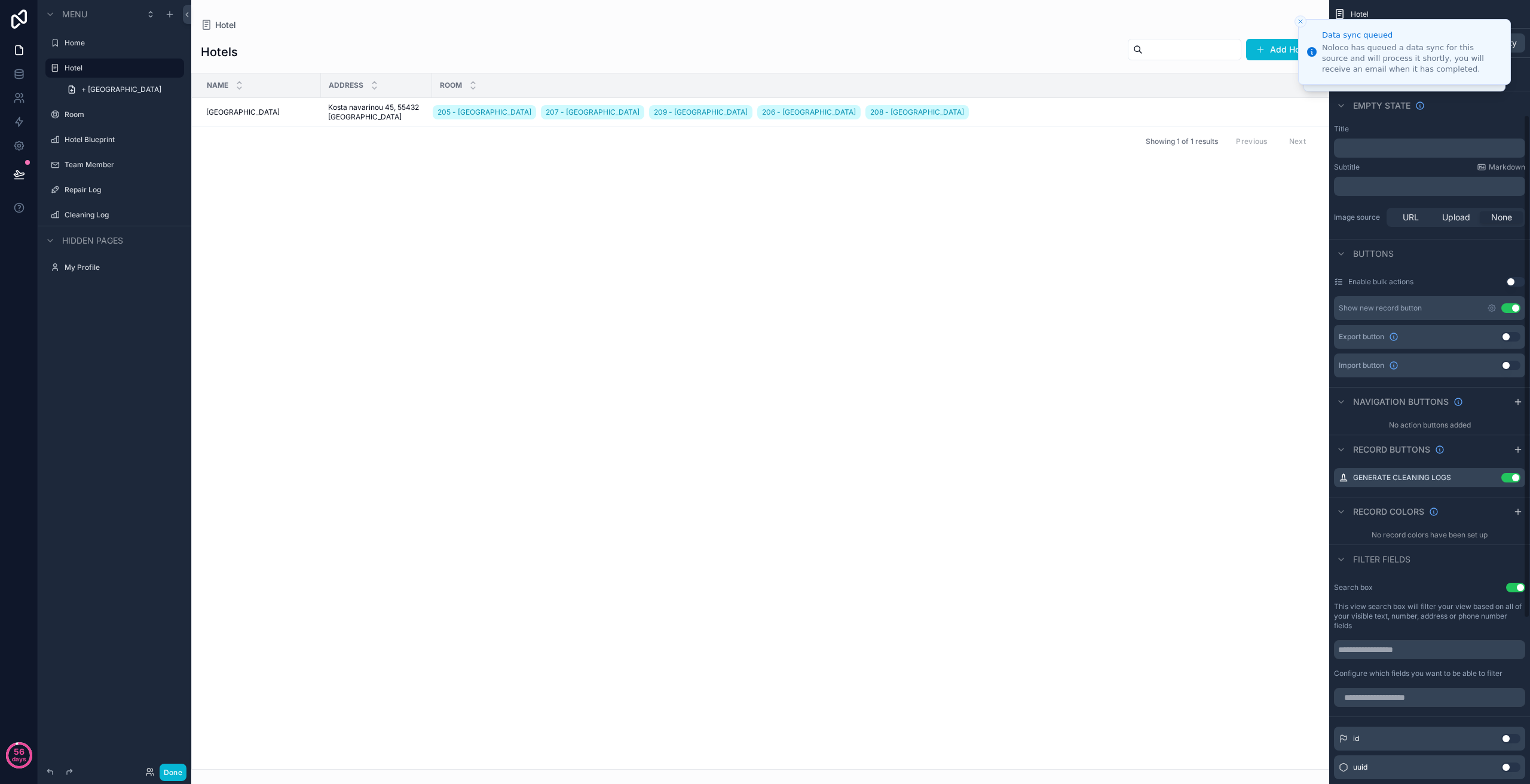
drag, startPoint x: 801, startPoint y: 313, endPoint x: 239, endPoint y: 231, distance: 568.0
click at [796, 313] on div "Name Address Room [GEOGRAPHIC_DATA] 205 - [GEOGRAPHIC_DATA] 207 - [GEOGRAPHIC_D…" at bounding box center [760, 421] width 1137 height 696
click at [14, 173] on icon at bounding box center [19, 175] width 12 height 12
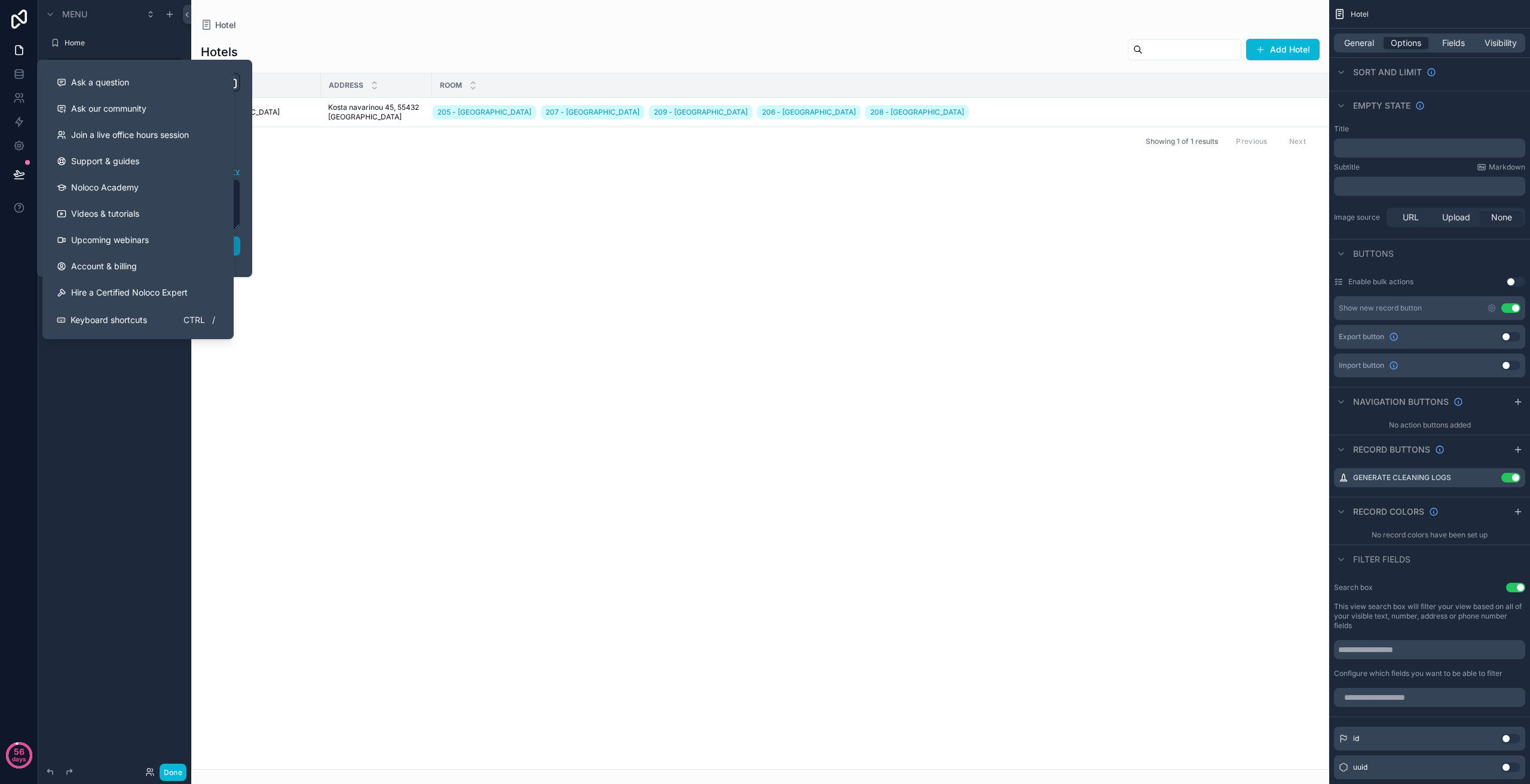
click at [234, 244] on button "Publish" at bounding box center [145, 246] width 191 height 19
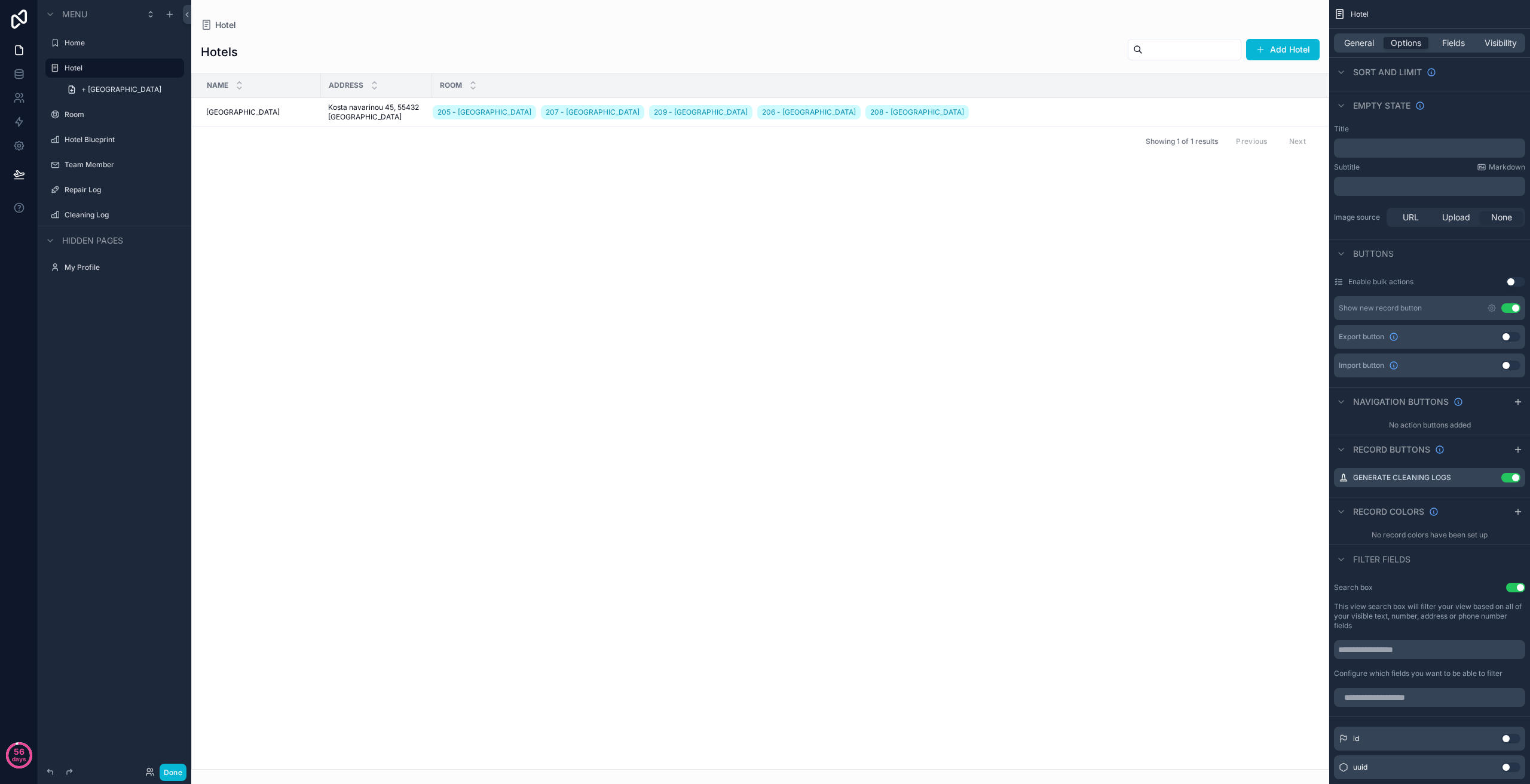
click at [799, 373] on div "Name Address Room [GEOGRAPHIC_DATA] 205 - [GEOGRAPHIC_DATA] 207 - [GEOGRAPHIC_D…" at bounding box center [760, 421] width 1137 height 696
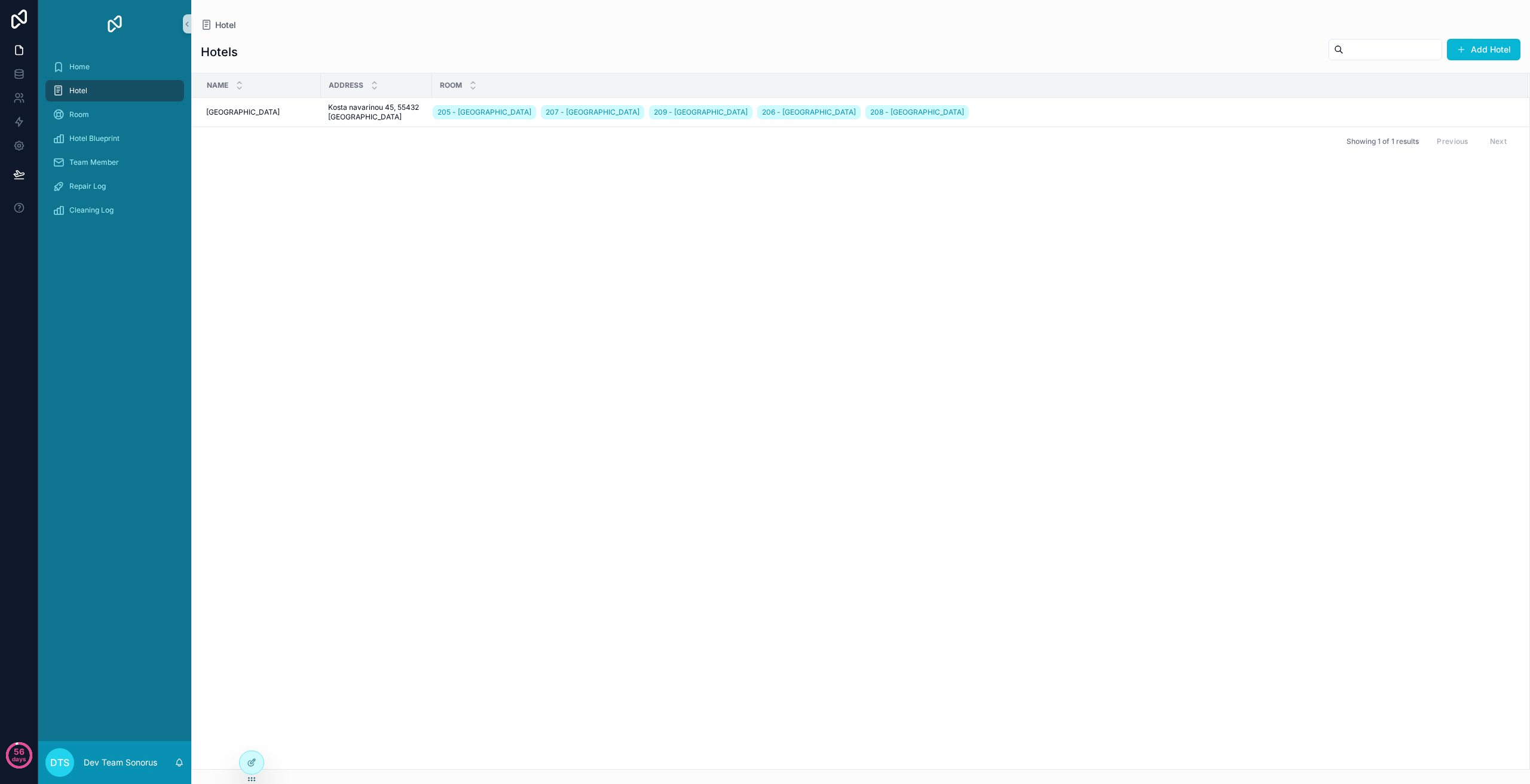
click at [1448, 135] on div "Previous Next" at bounding box center [1471, 141] width 86 height 18
click at [1450, 99] on span "Generate Cleaning Logs" at bounding box center [1477, 97] width 81 height 9
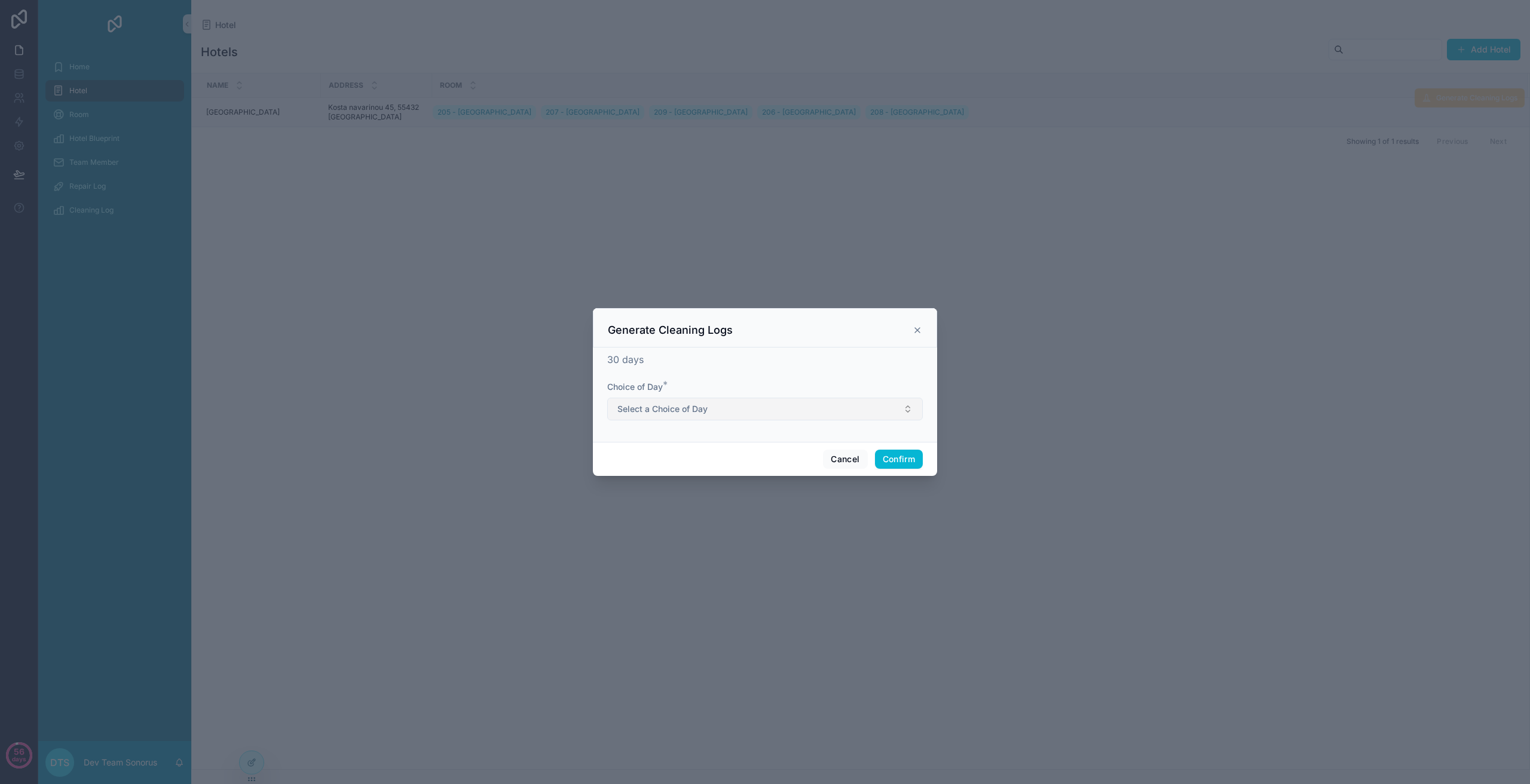
click at [695, 412] on span "Select a Choice of Day" at bounding box center [662, 409] width 91 height 12
click at [664, 404] on span "Select a Choice of Day" at bounding box center [662, 409] width 91 height 12
click at [914, 327] on icon at bounding box center [916, 330] width 9 height 9
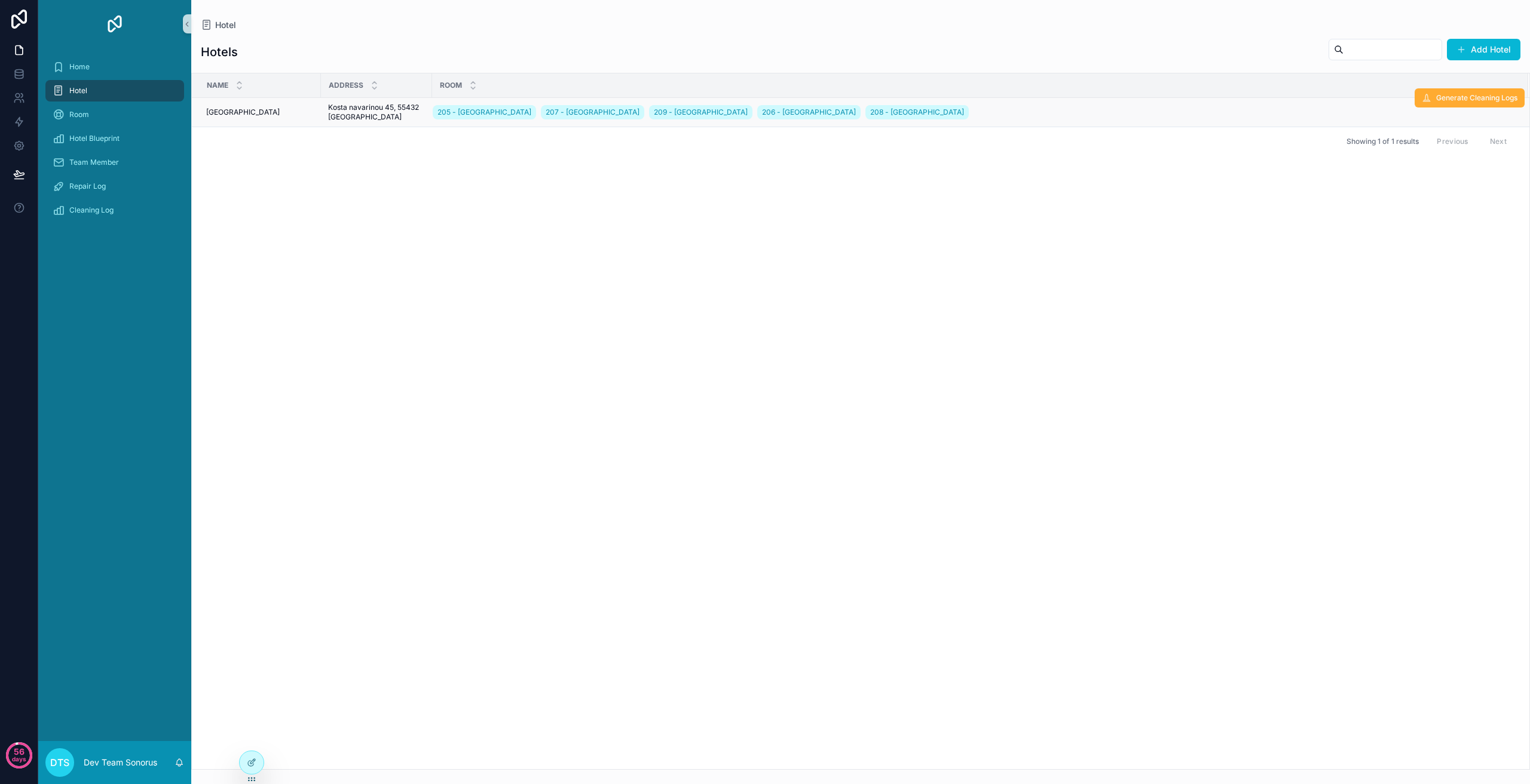
click at [726, 303] on div "Name Address Room [GEOGRAPHIC_DATA] 205 - [GEOGRAPHIC_DATA] 207 - [GEOGRAPHIC_D…" at bounding box center [861, 421] width 1337 height 696
click at [1106, 372] on div "Name Address Room [GEOGRAPHIC_DATA] 205 - [GEOGRAPHIC_DATA] 207 - [GEOGRAPHIC_D…" at bounding box center [861, 421] width 1337 height 696
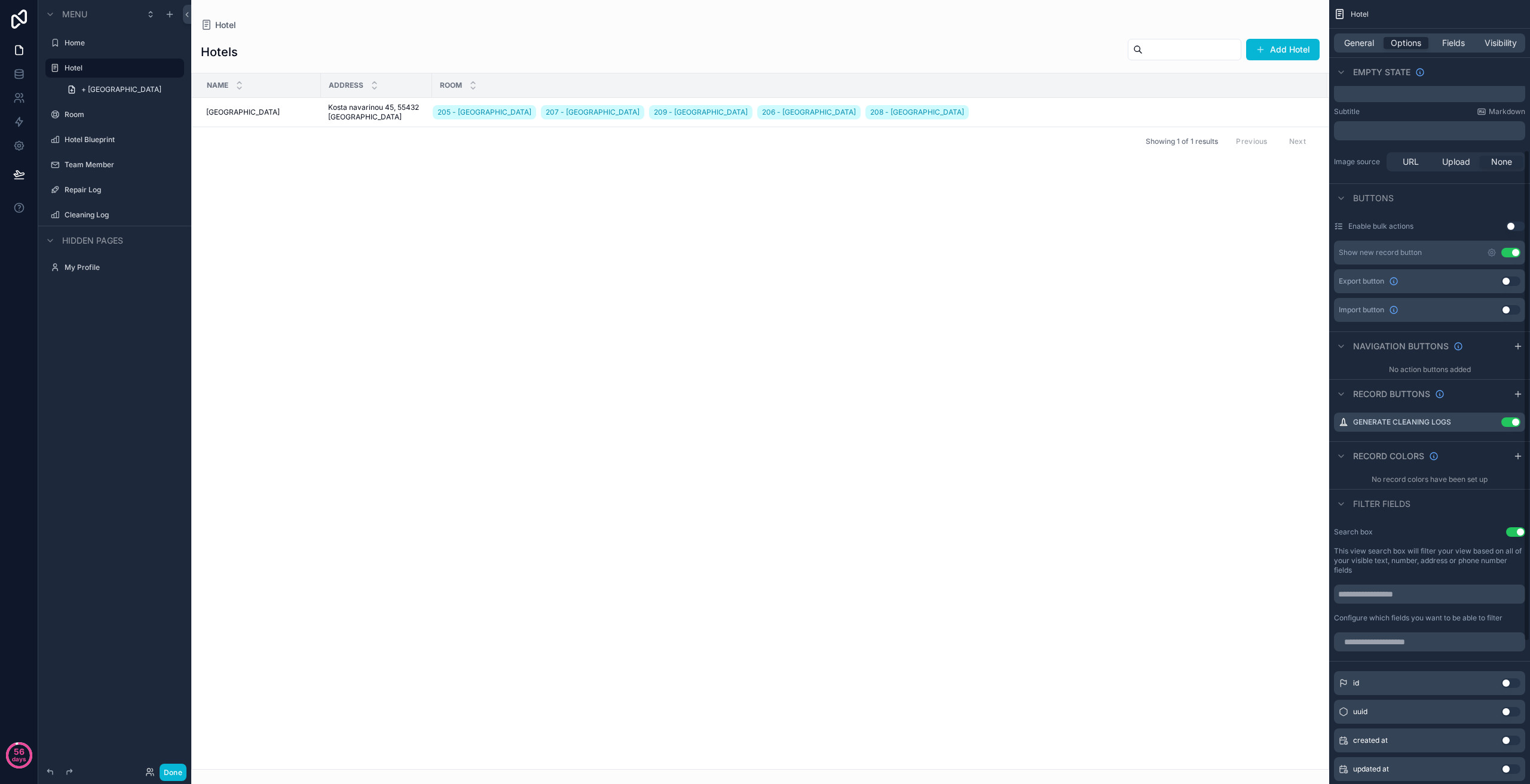
scroll to position [239, 0]
click at [1488, 419] on icon "scrollable content" at bounding box center [1491, 419] width 5 height 5
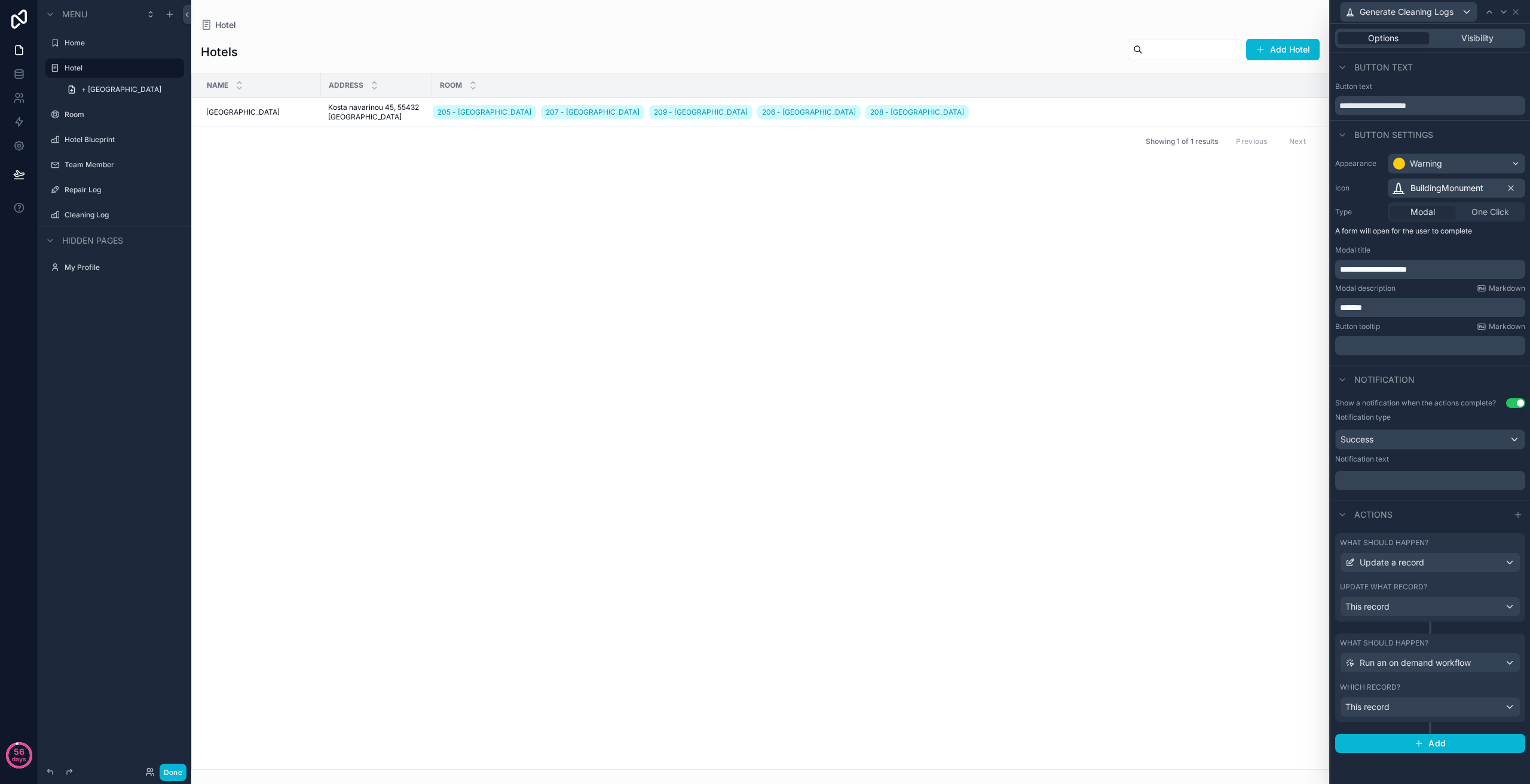
scroll to position [466, 0]
click at [1429, 606] on div "This record" at bounding box center [1430, 607] width 180 height 19
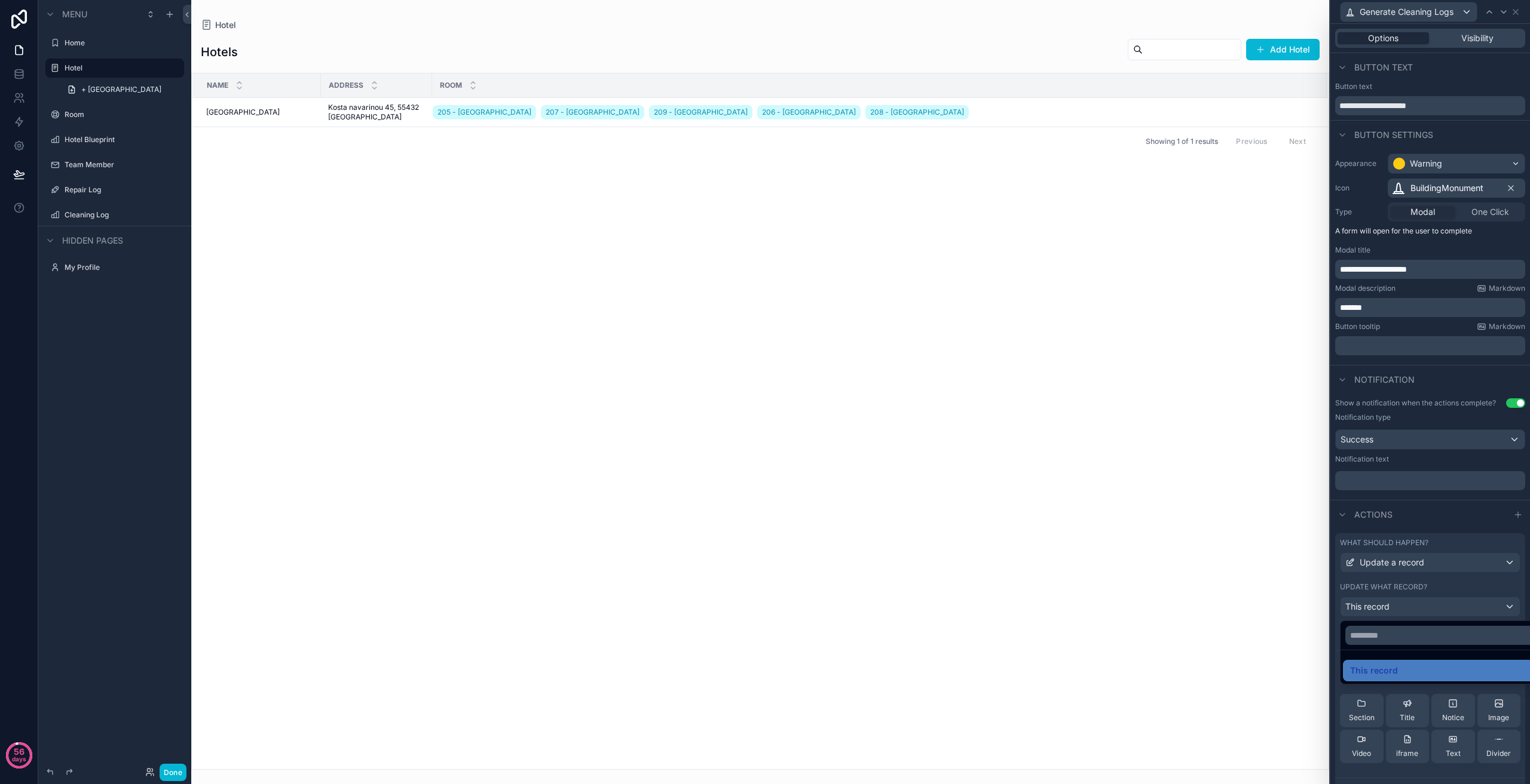
click at [1434, 595] on div at bounding box center [1430, 392] width 200 height 784
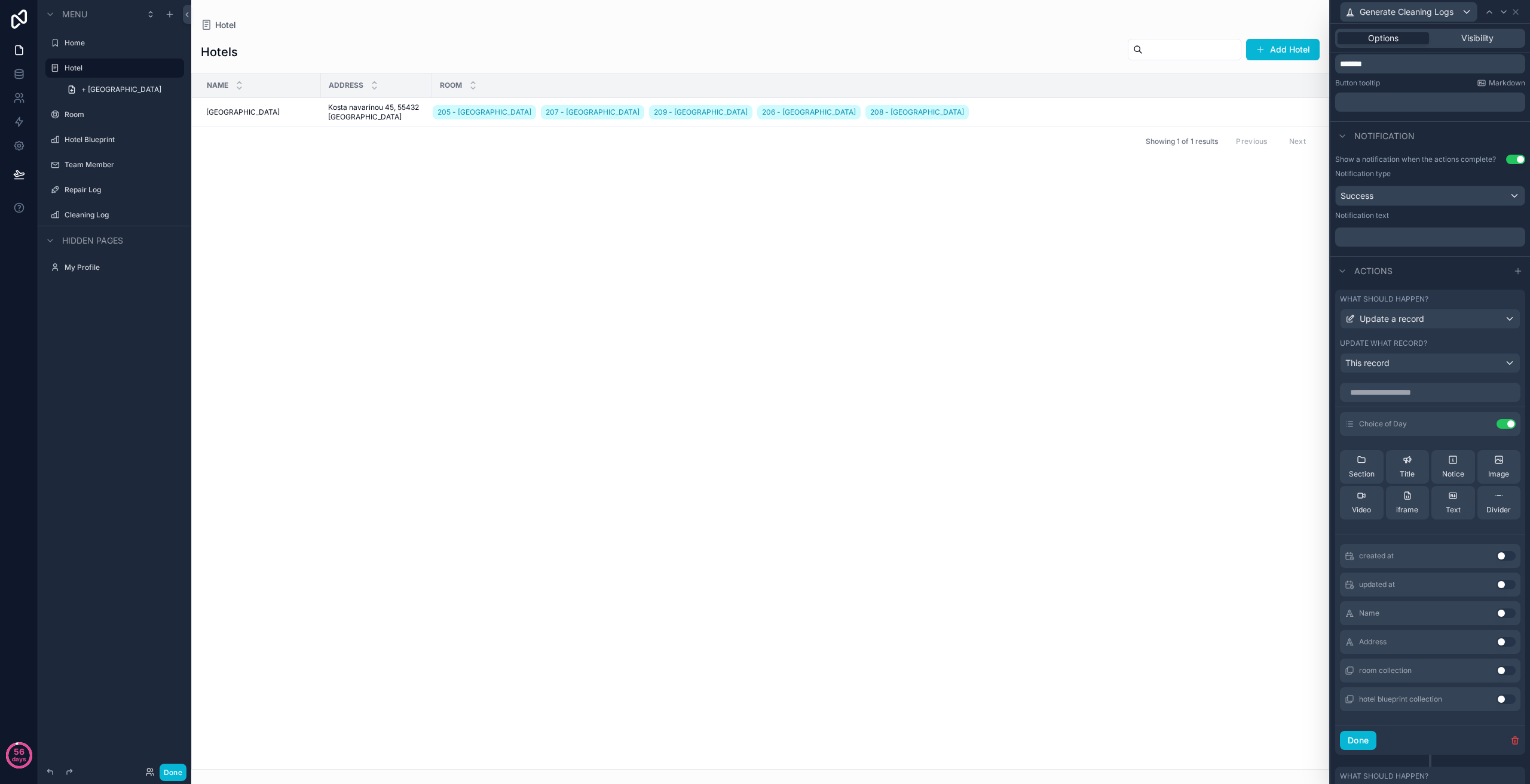
scroll to position [239, 0]
click at [1358, 742] on button "Done" at bounding box center [1358, 745] width 37 height 19
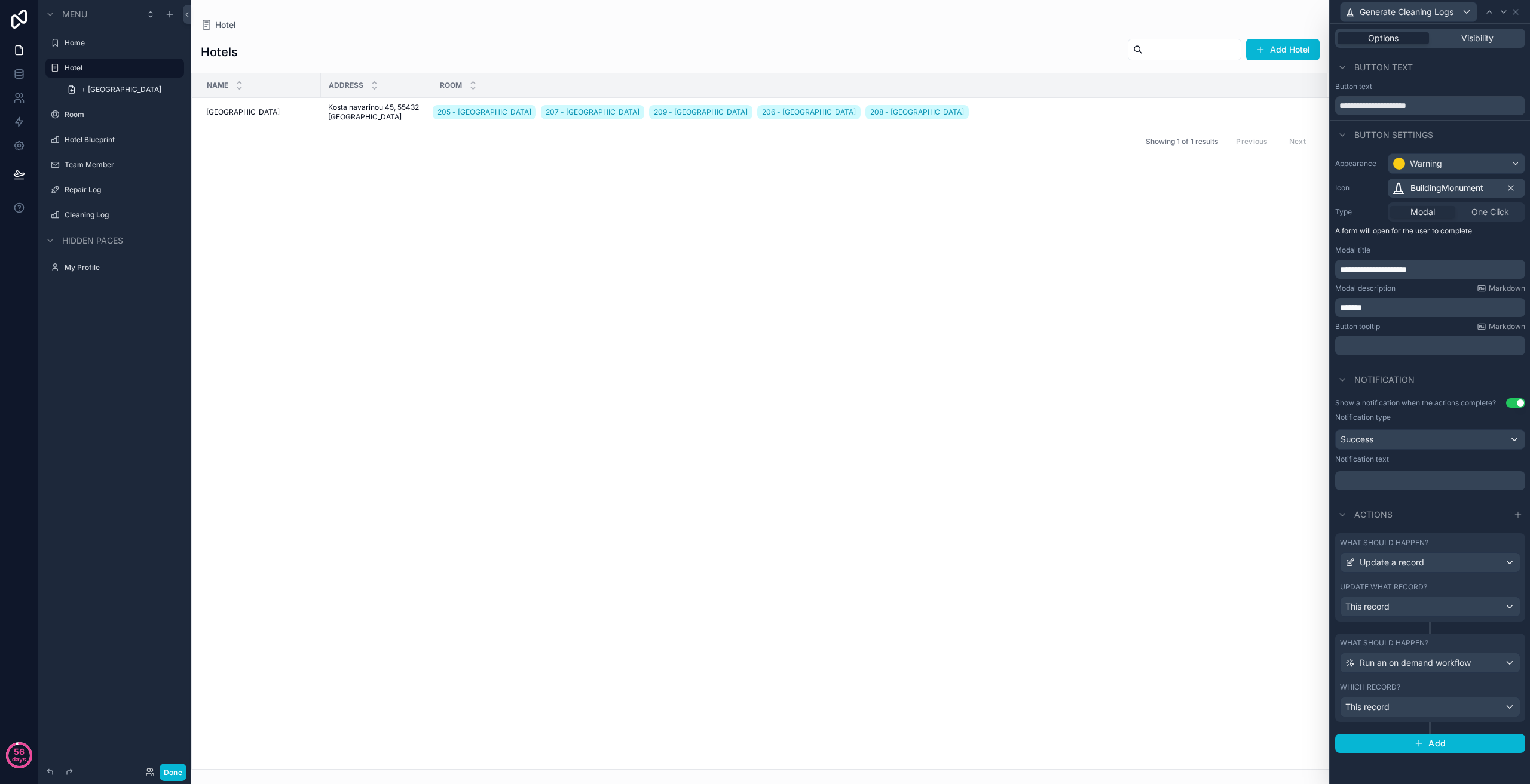
click at [1171, 269] on div "scrollable content" at bounding box center [760, 392] width 1138 height 784
click at [1516, 11] on icon at bounding box center [1515, 12] width 5 height 5
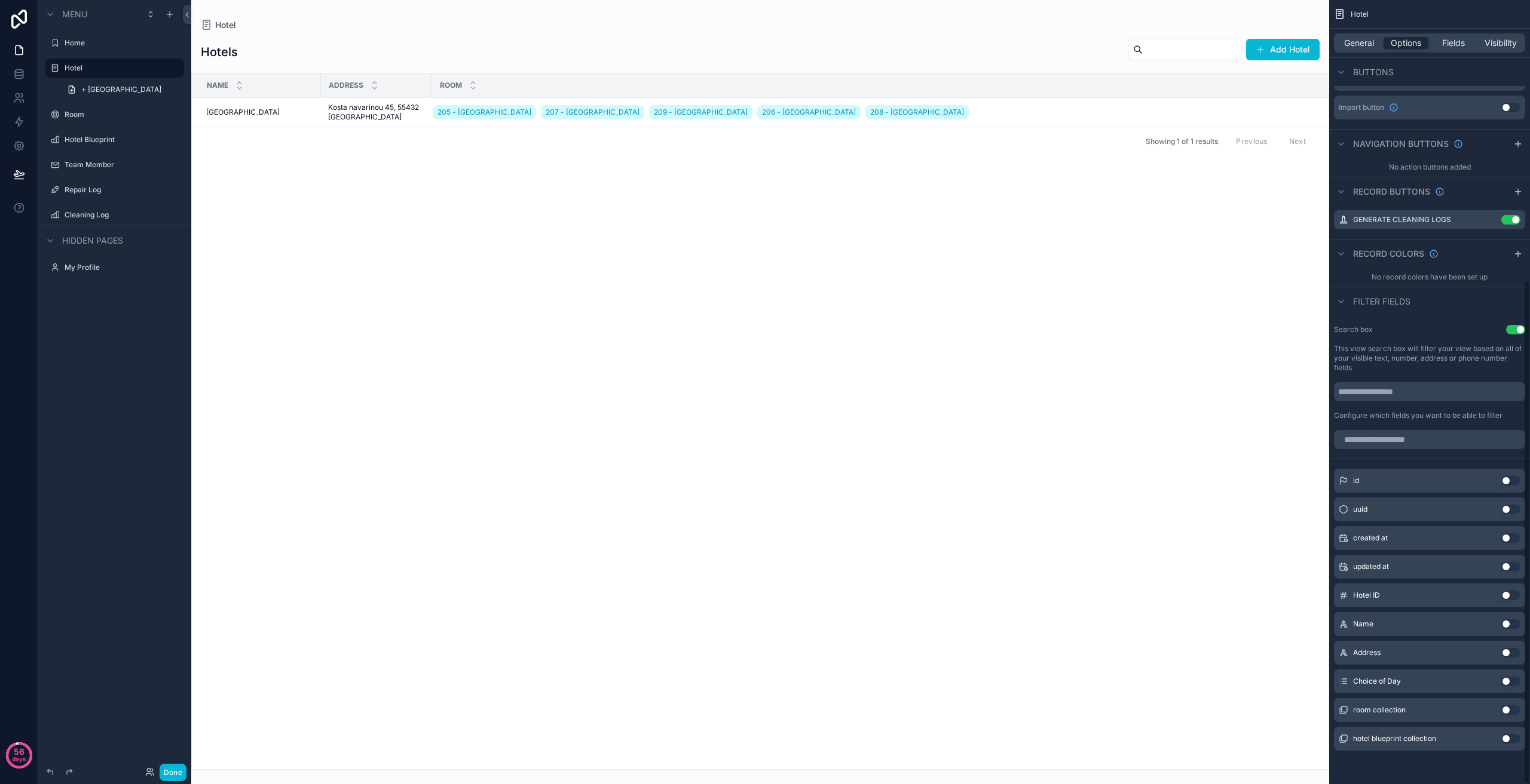
scroll to position [437, 0]
click at [1442, 47] on span "Fields" at bounding box center [1453, 43] width 22 height 12
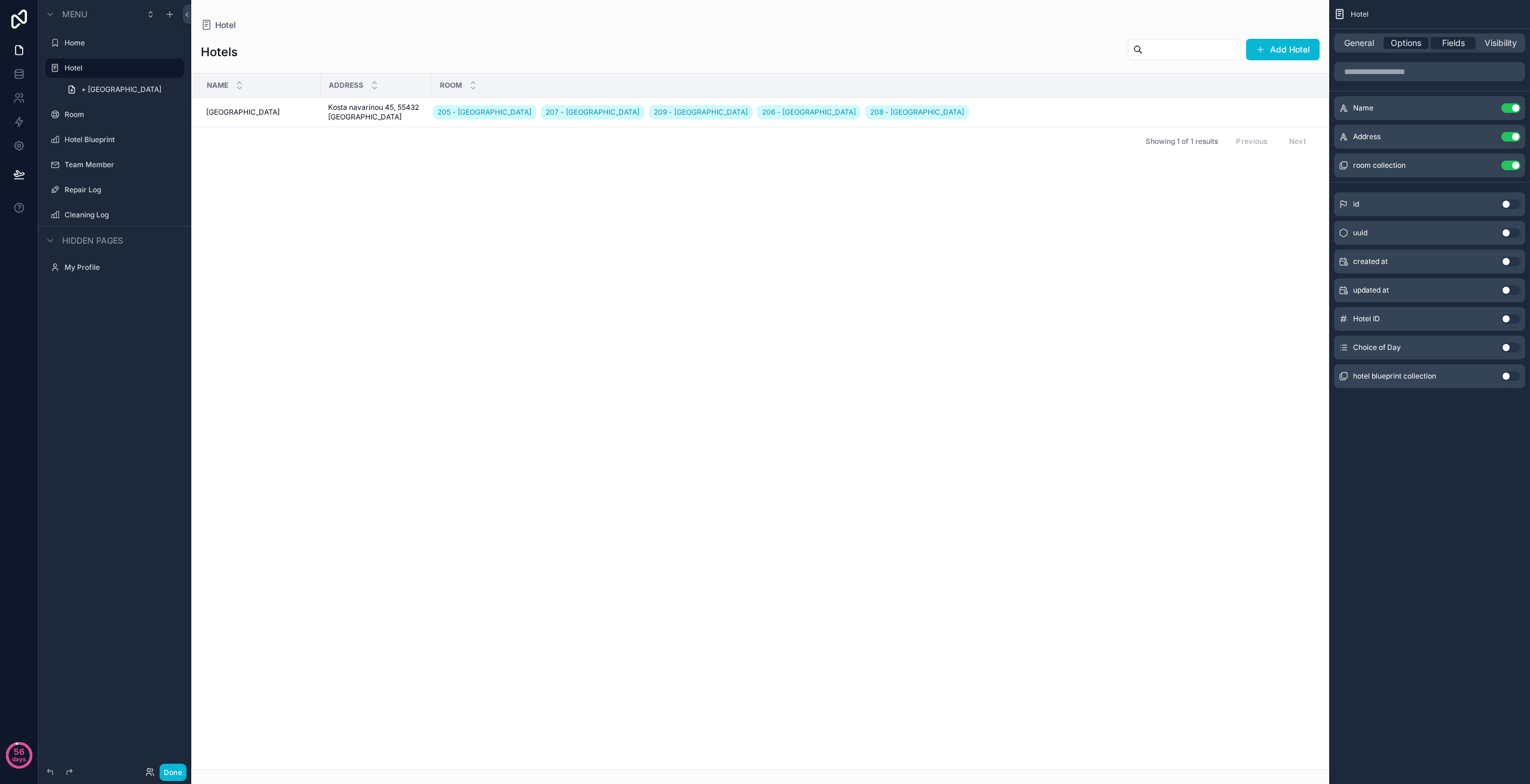
scroll to position [0, 0]
click at [1409, 37] on span "Options" at bounding box center [1405, 43] width 31 height 12
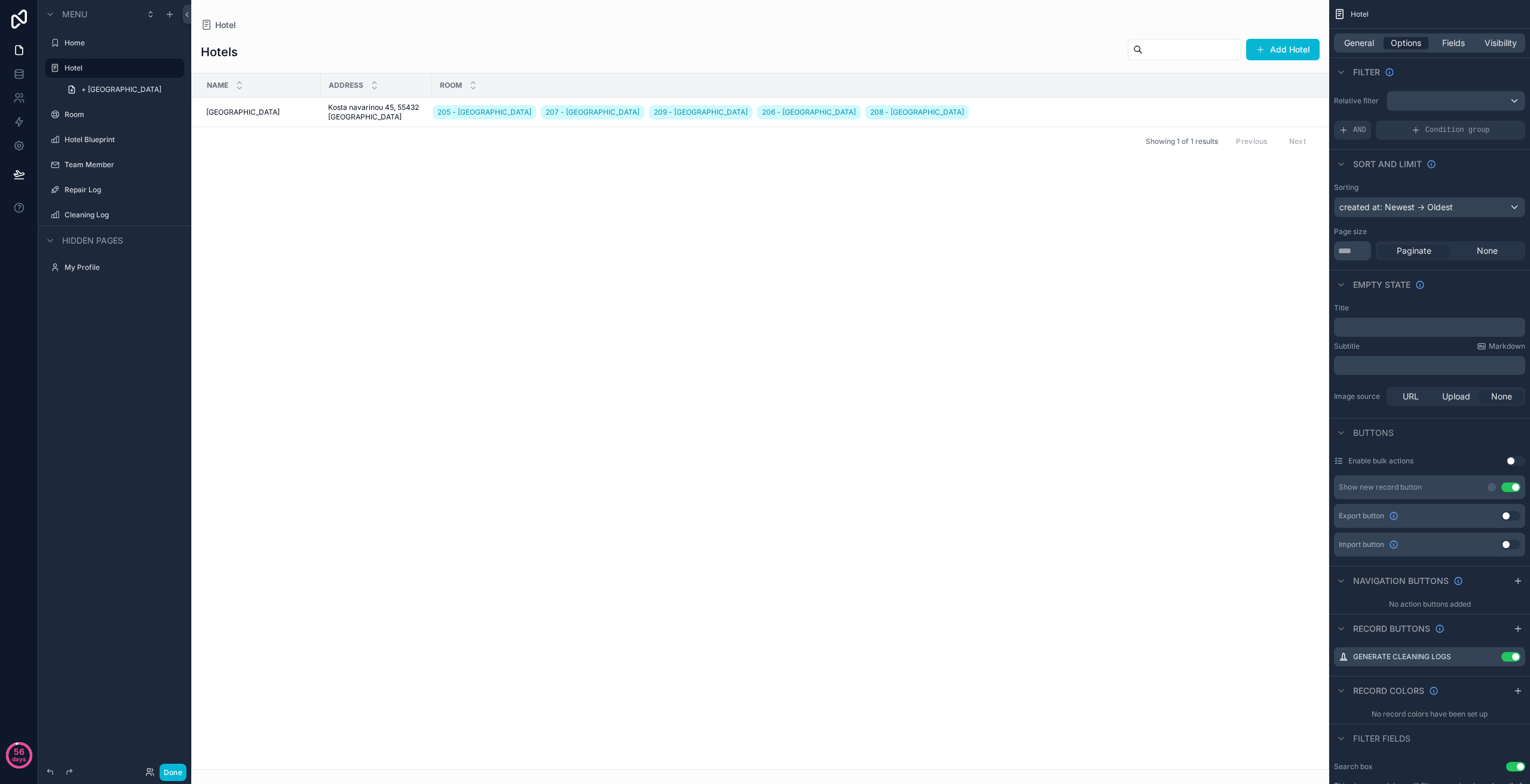
drag, startPoint x: 1492, startPoint y: 659, endPoint x: 1487, endPoint y: 645, distance: 14.9
click at [0, 0] on icon "scrollable content" at bounding box center [0, 0] width 0 height 0
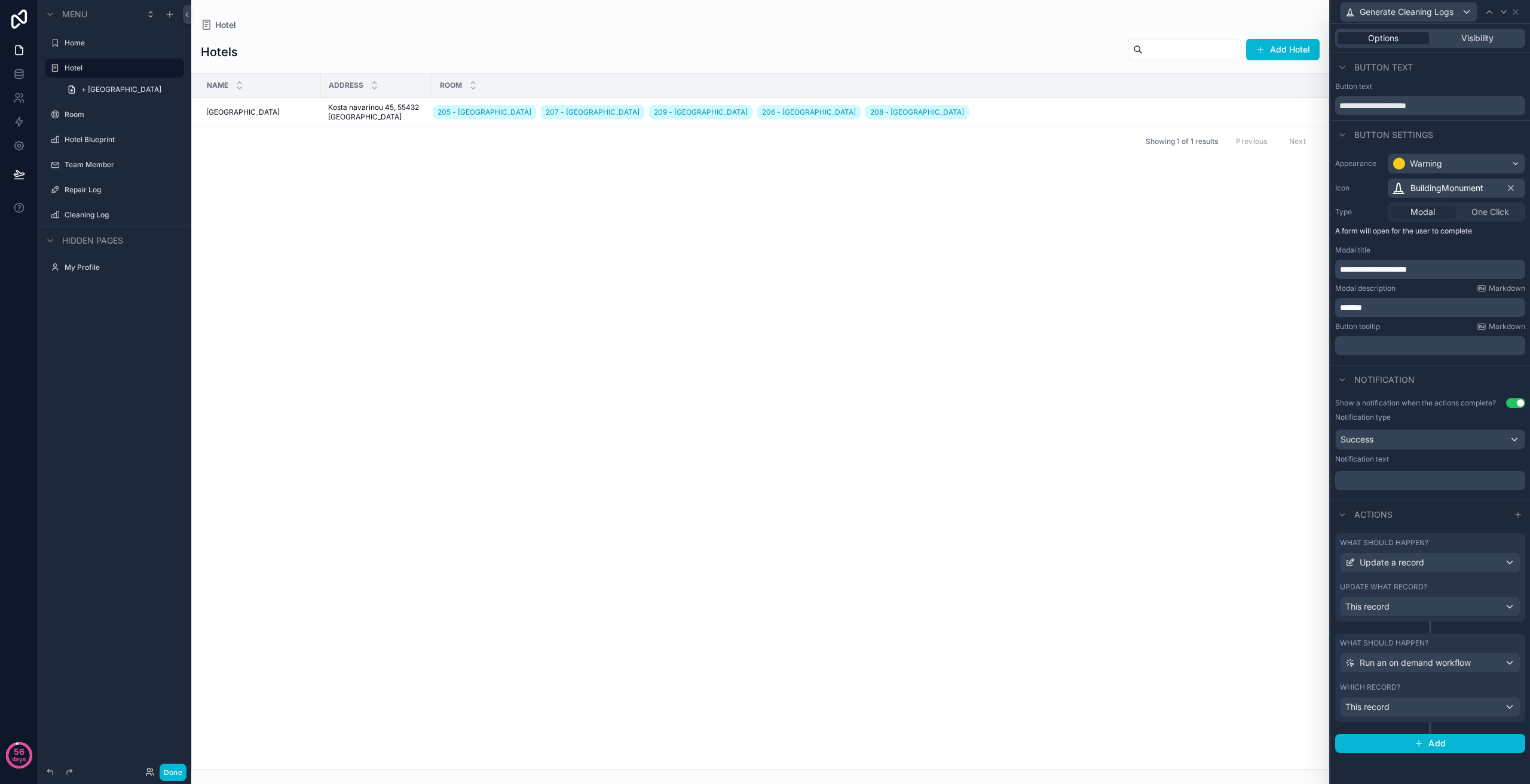
scroll to position [120, 0]
click at [1513, 12] on icon at bounding box center [1515, 12] width 9 height 9
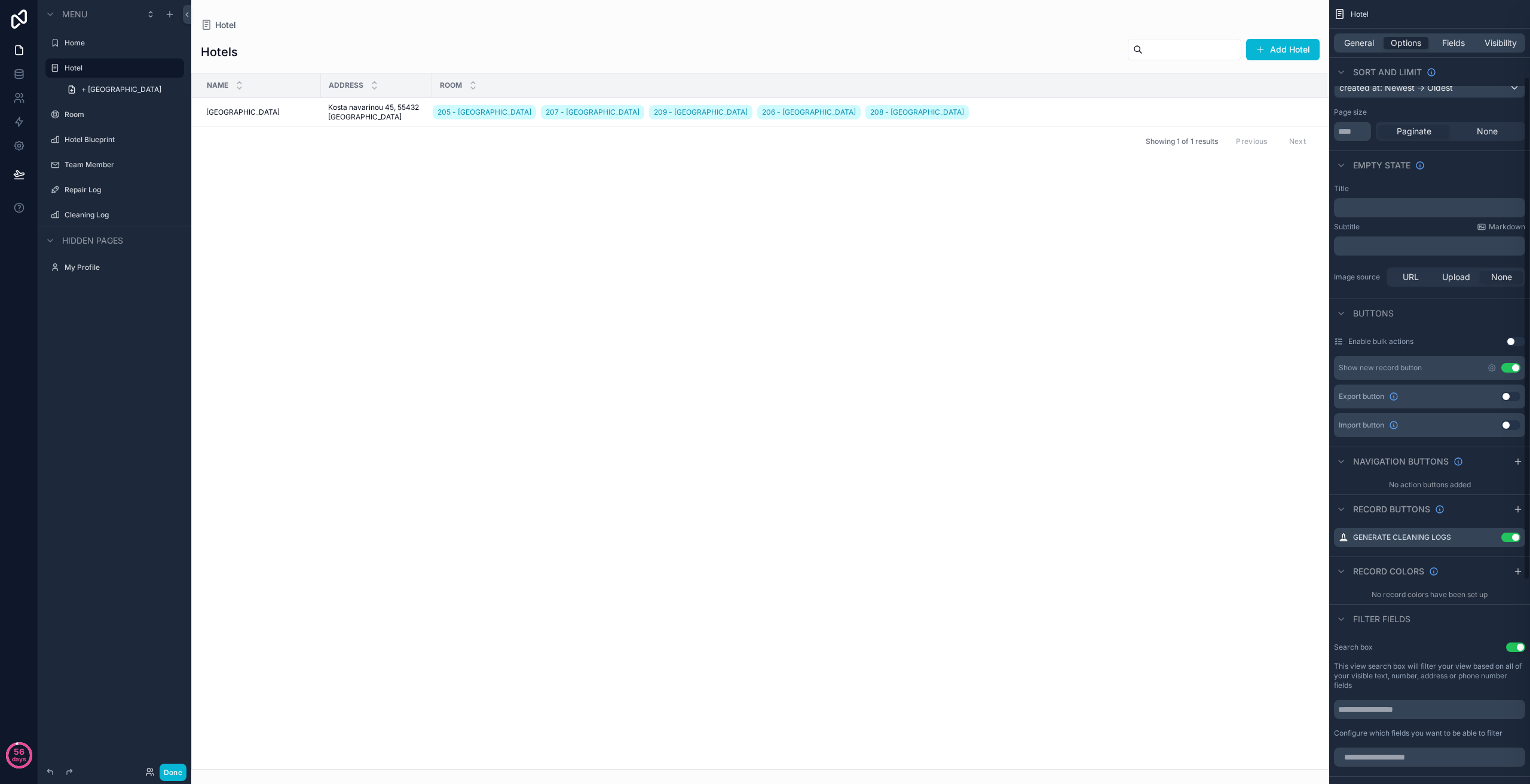
click at [1084, 285] on div "Name Address Room [GEOGRAPHIC_DATA] 205 - [GEOGRAPHIC_DATA] 207 - [GEOGRAPHIC_D…" at bounding box center [760, 421] width 1137 height 696
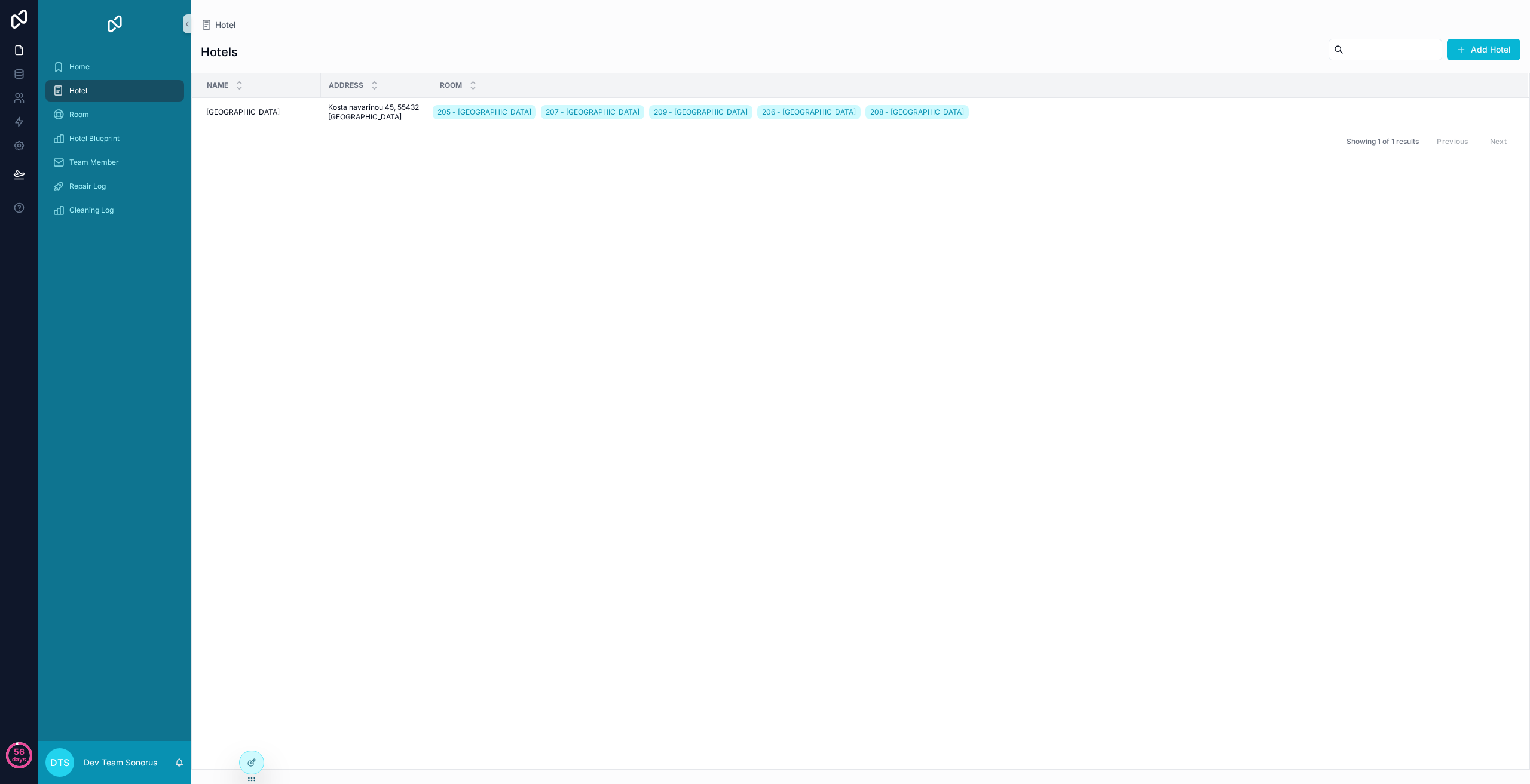
drag, startPoint x: 1422, startPoint y: 248, endPoint x: 1419, endPoint y: 233, distance: 15.3
click at [1422, 245] on div "Name Address Room [GEOGRAPHIC_DATA] 205 - [GEOGRAPHIC_DATA] 207 - [GEOGRAPHIC_D…" at bounding box center [861, 421] width 1337 height 696
drag, startPoint x: 1478, startPoint y: 110, endPoint x: 1484, endPoint y: 102, distance: 10.0
click at [1478, 108] on div "Generate Cleaning Logs" at bounding box center [1469, 98] width 110 height 28
click at [1484, 102] on span "Generate Cleaning Logs" at bounding box center [1477, 97] width 81 height 9
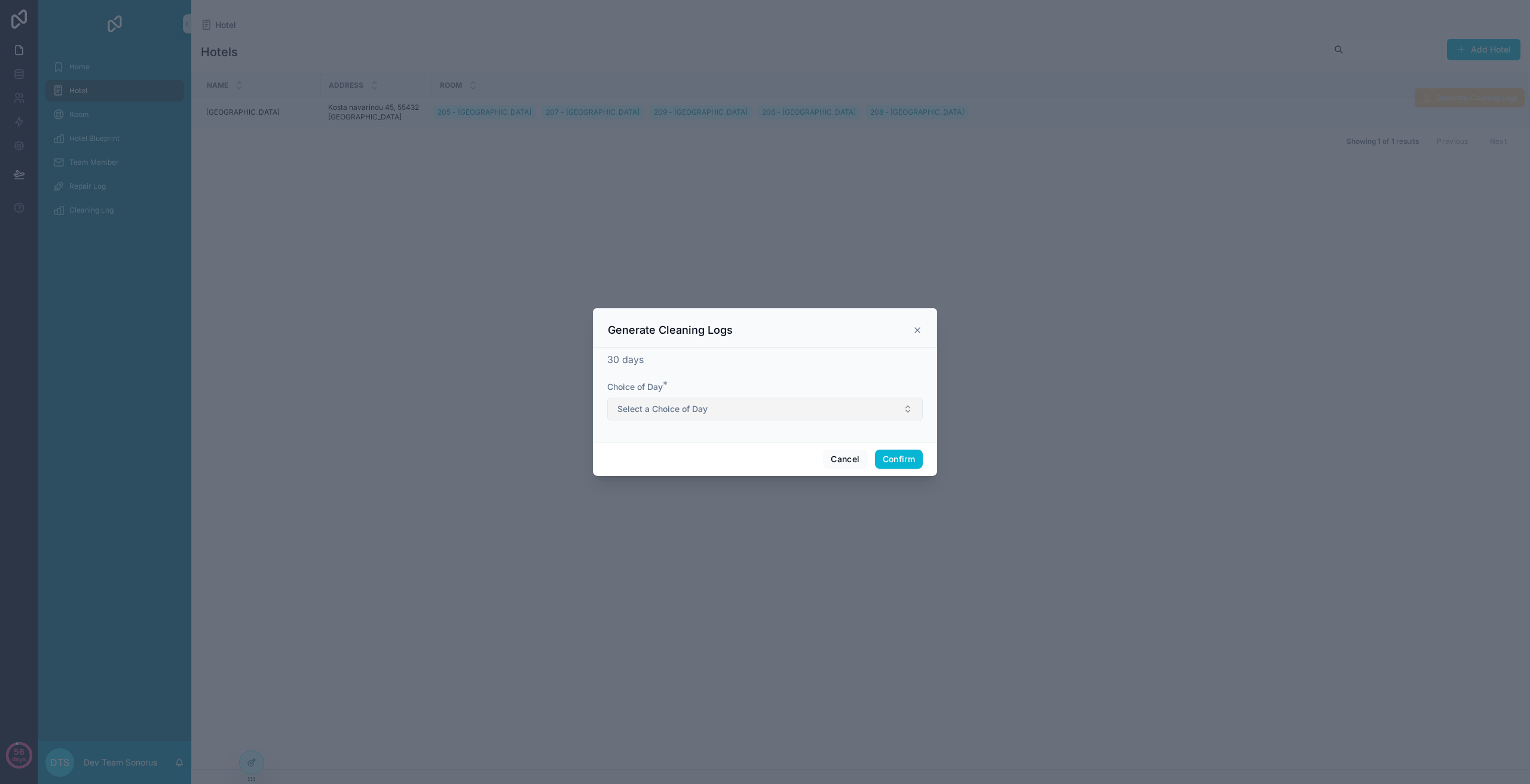
click at [704, 404] on span "Select a Choice of Day" at bounding box center [662, 409] width 91 height 12
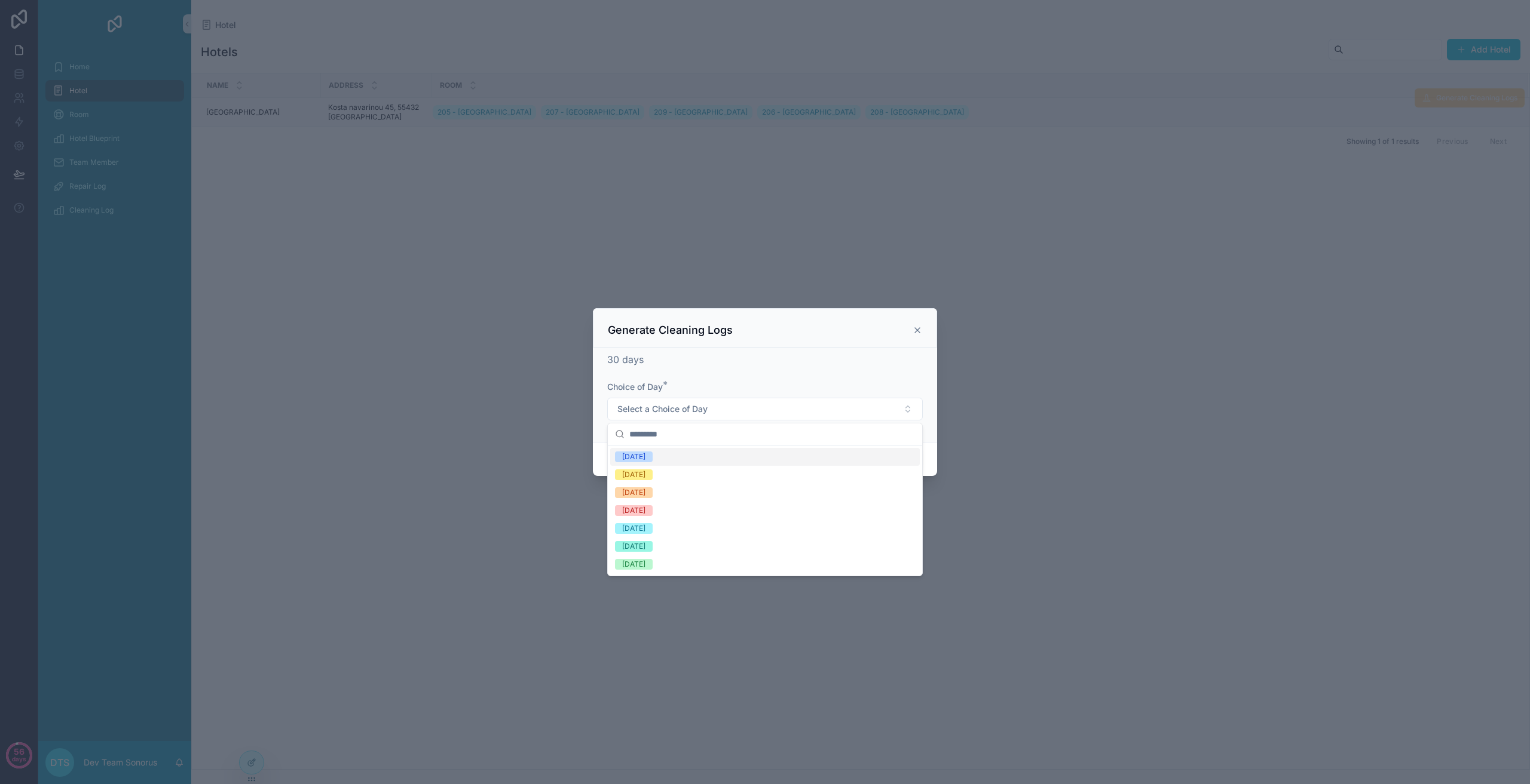
click at [684, 456] on div "[DATE]" at bounding box center [765, 457] width 309 height 18
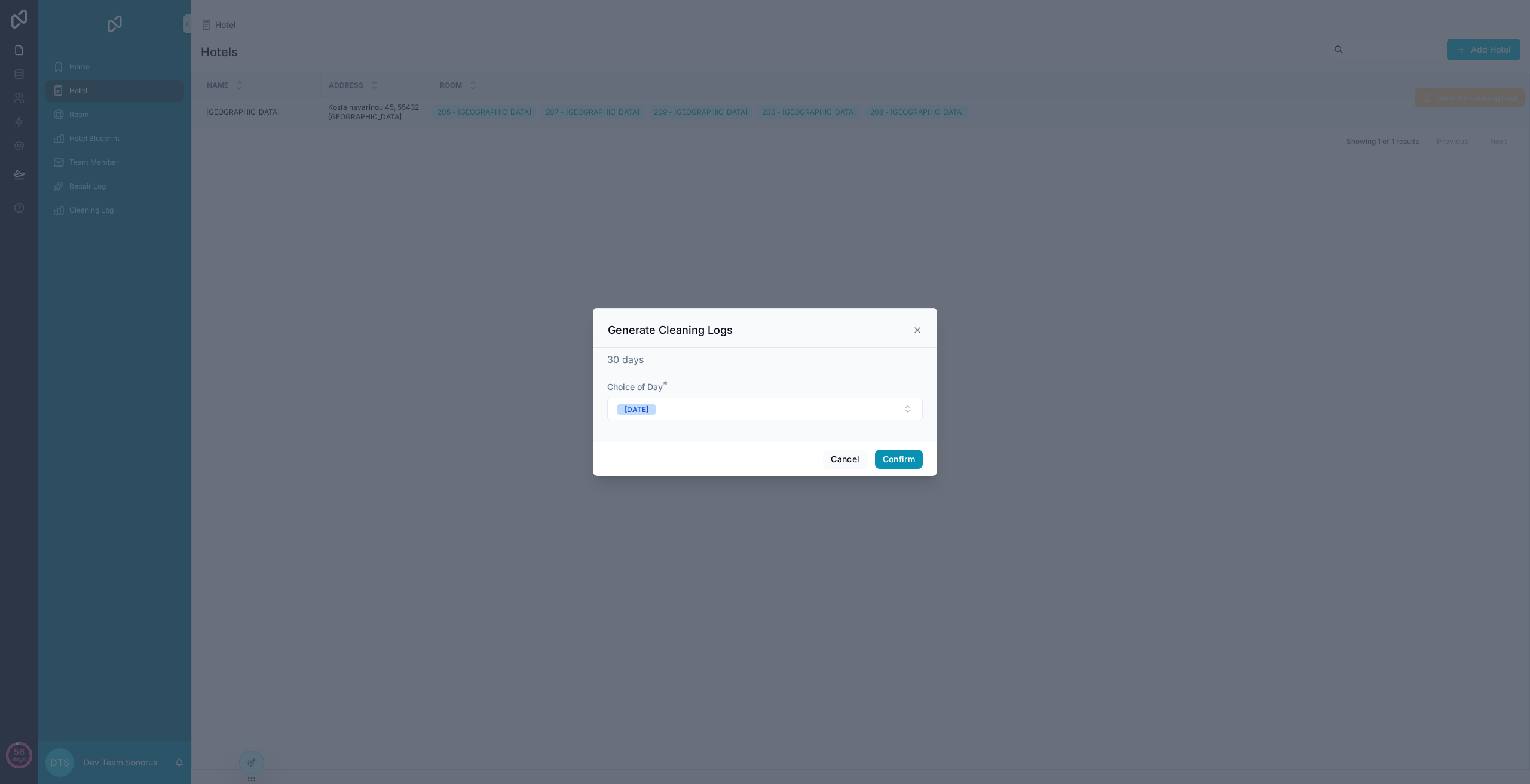
click at [898, 462] on button "Confirm" at bounding box center [898, 459] width 47 height 19
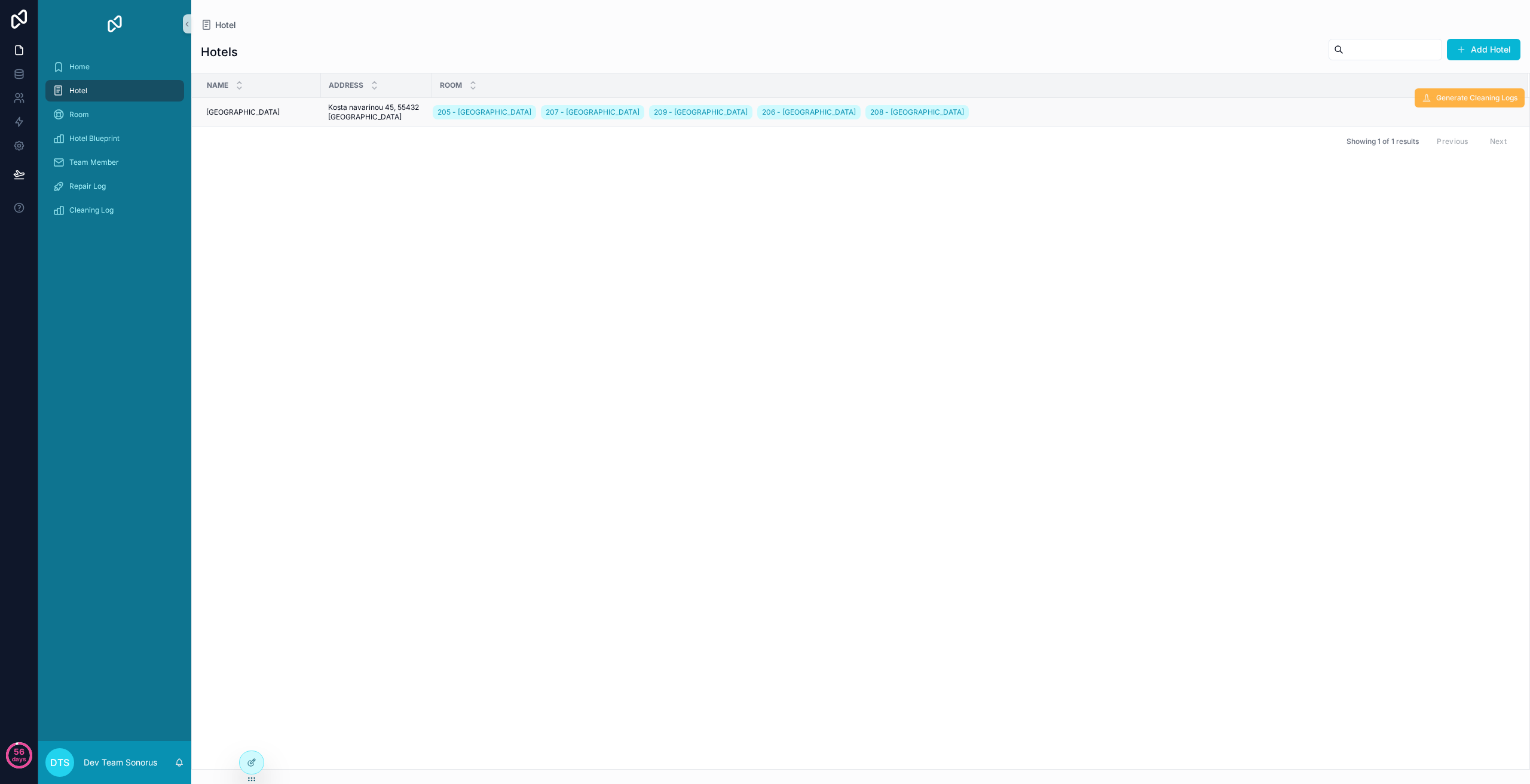
click at [1454, 91] on button "Generate Cleaning Logs" at bounding box center [1469, 97] width 110 height 19
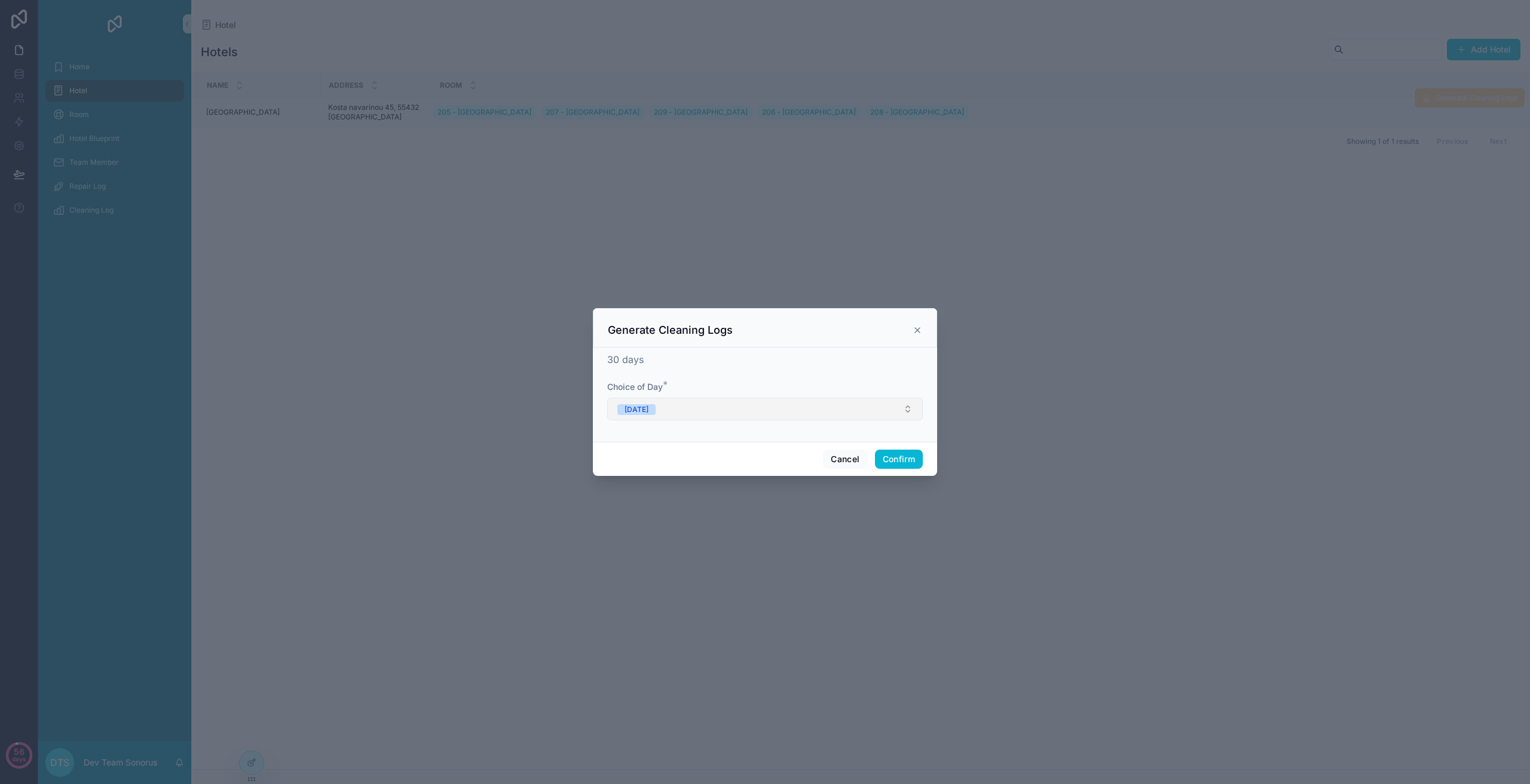
click at [763, 399] on button "[DATE]" at bounding box center [764, 409] width 315 height 22
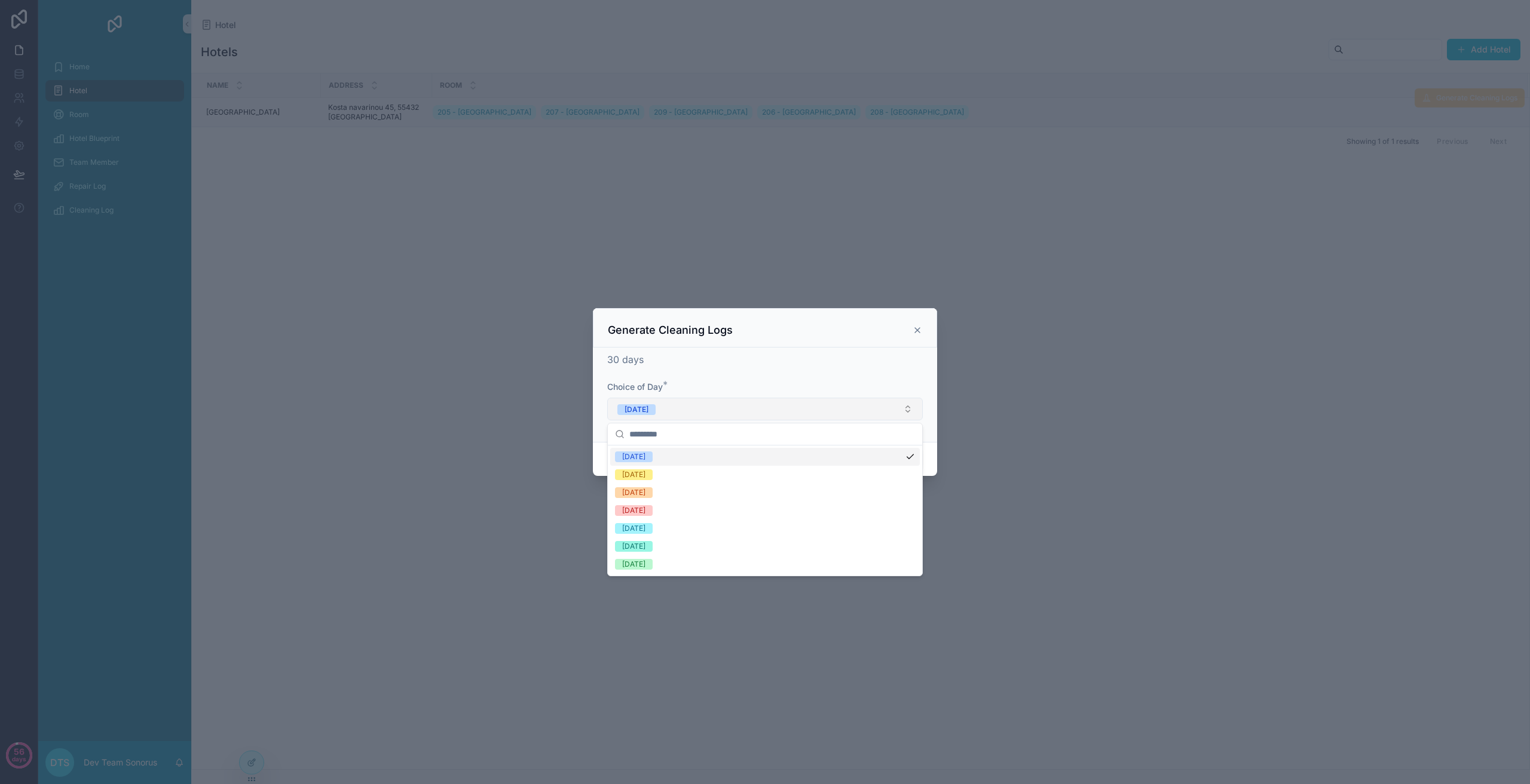
click at [746, 404] on button "[DATE]" at bounding box center [764, 409] width 315 height 22
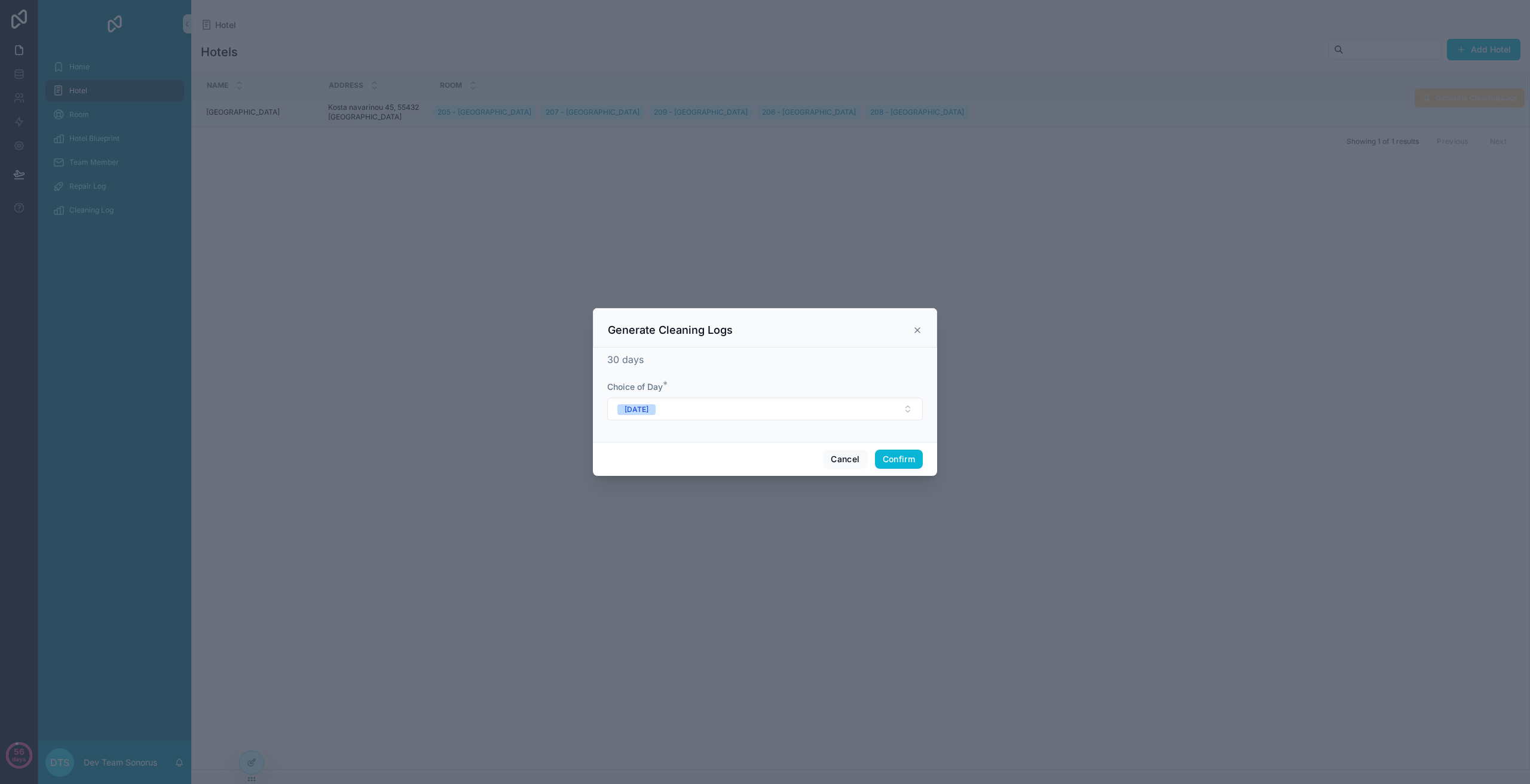
click at [912, 333] on icon at bounding box center [916, 330] width 9 height 9
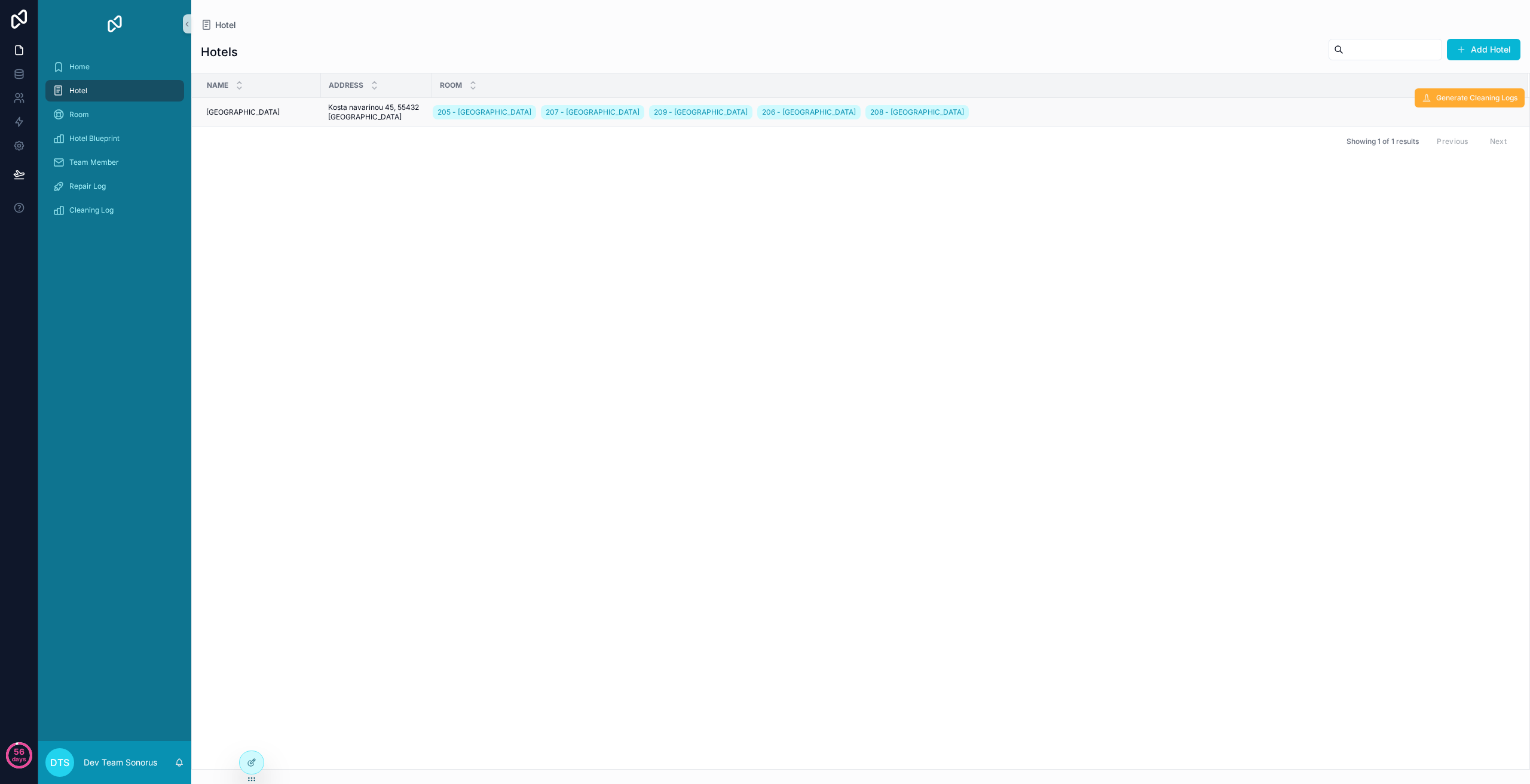
click at [1448, 94] on div "Room" at bounding box center [980, 85] width 1094 height 22
click at [1453, 99] on span "Generate Cleaning Logs" at bounding box center [1477, 97] width 81 height 9
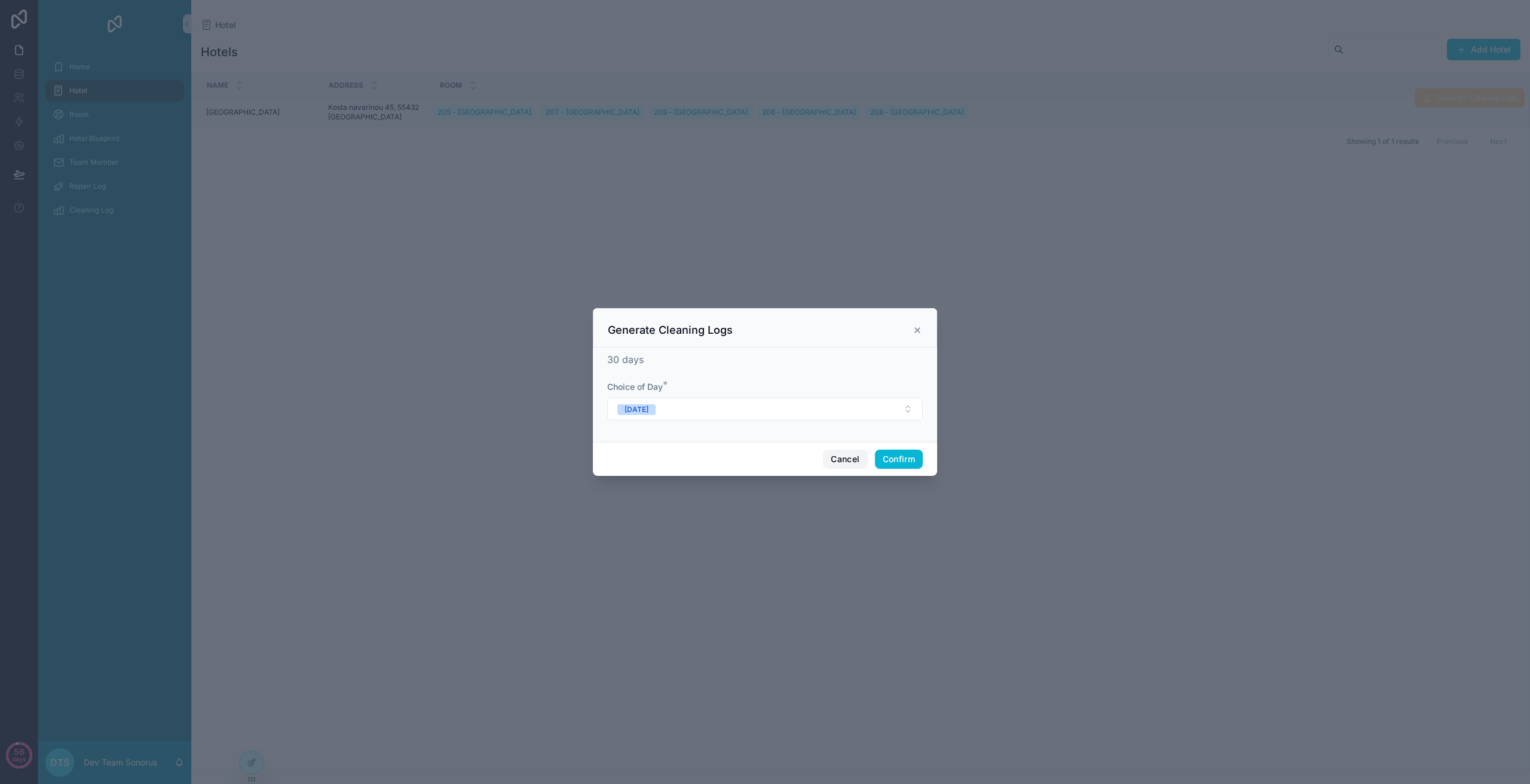
click at [846, 457] on button "Cancel" at bounding box center [844, 459] width 44 height 19
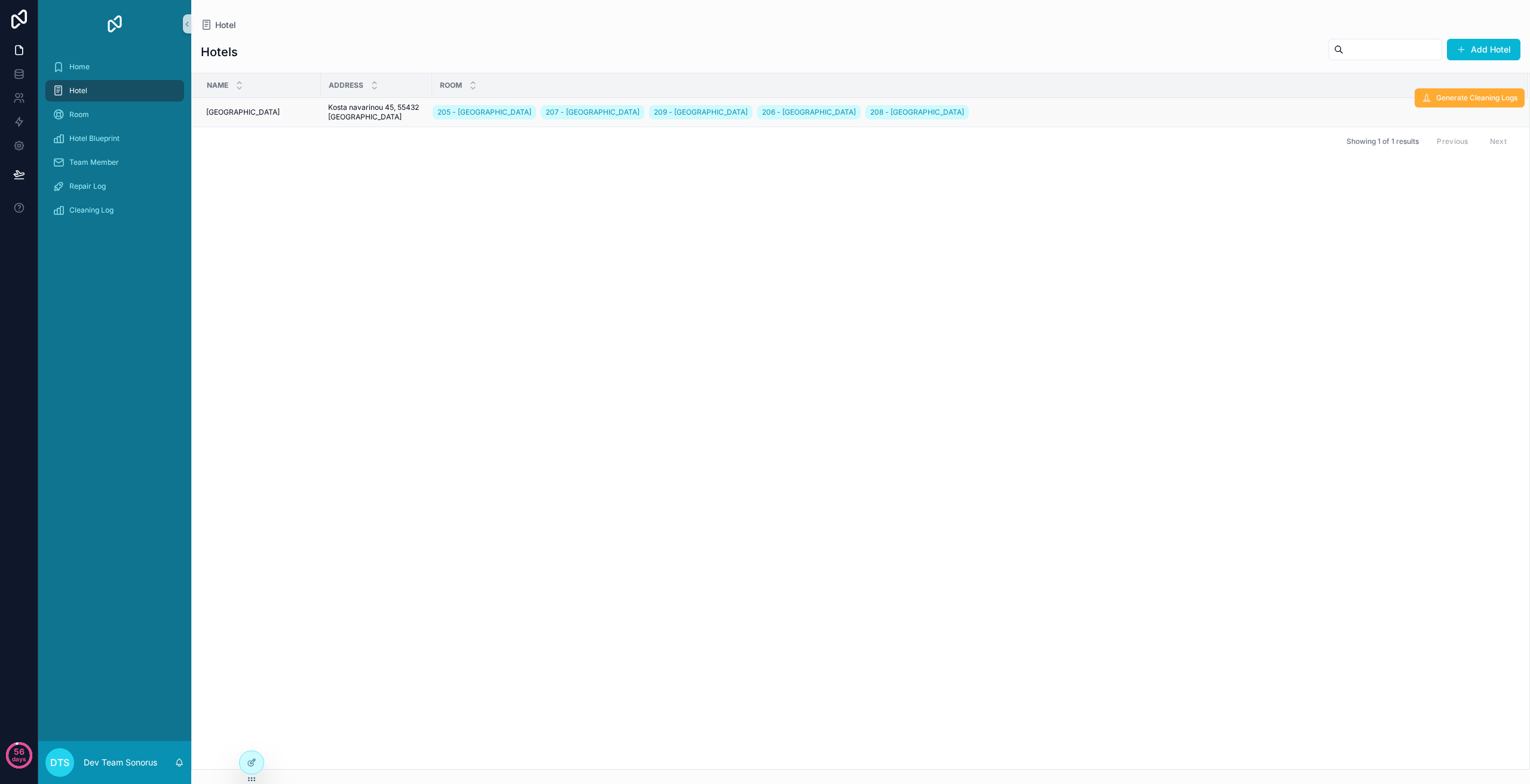
click at [479, 517] on div "Name Address Room [GEOGRAPHIC_DATA] 205 - [GEOGRAPHIC_DATA] 207 - [GEOGRAPHIC_D…" at bounding box center [861, 421] width 1337 height 696
click at [1463, 101] on span "Generate Cleaning Logs" at bounding box center [1477, 97] width 81 height 9
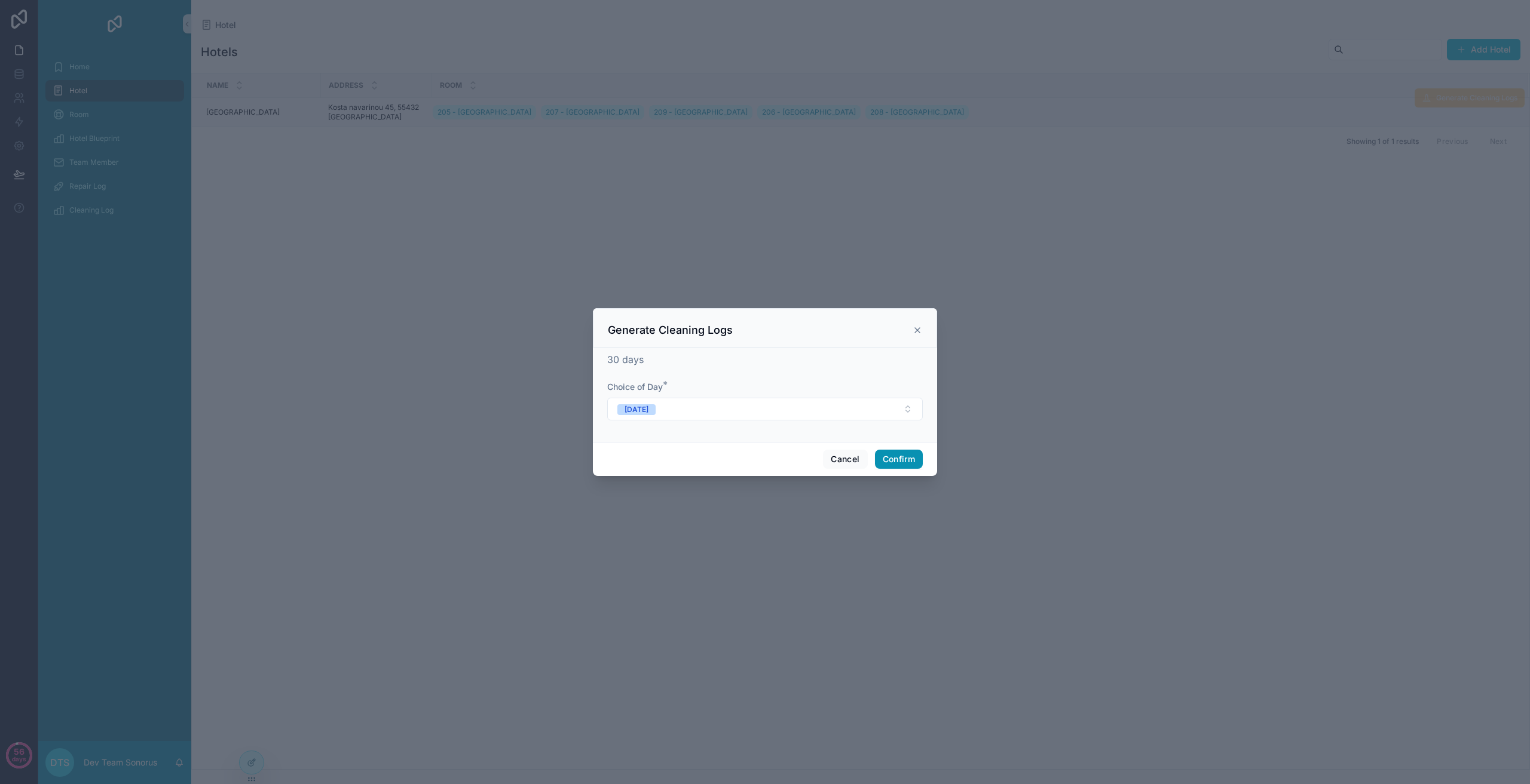
click at [904, 460] on button "Confirm" at bounding box center [898, 459] width 47 height 19
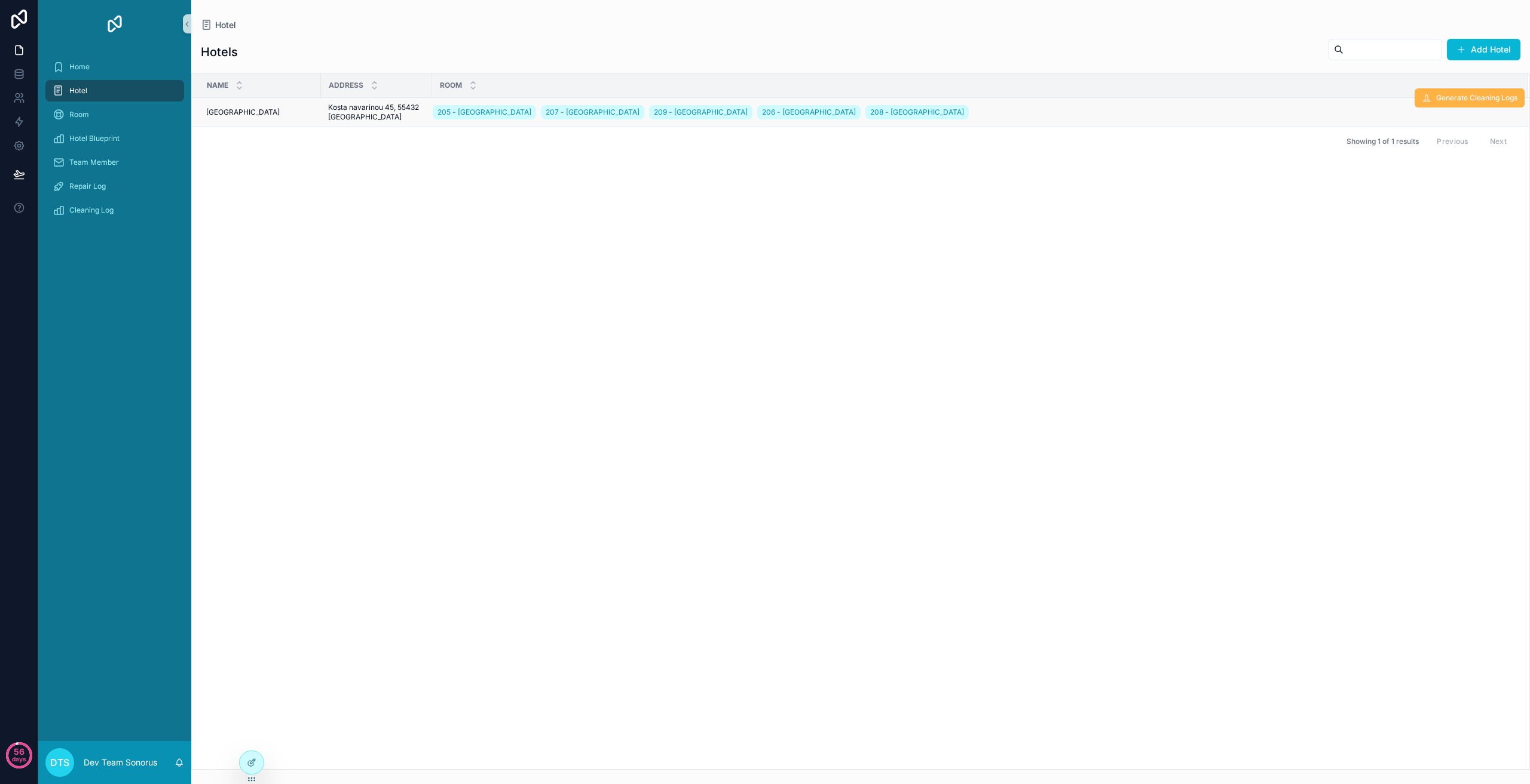
click at [1467, 91] on button "Generate Cleaning Logs" at bounding box center [1469, 97] width 110 height 19
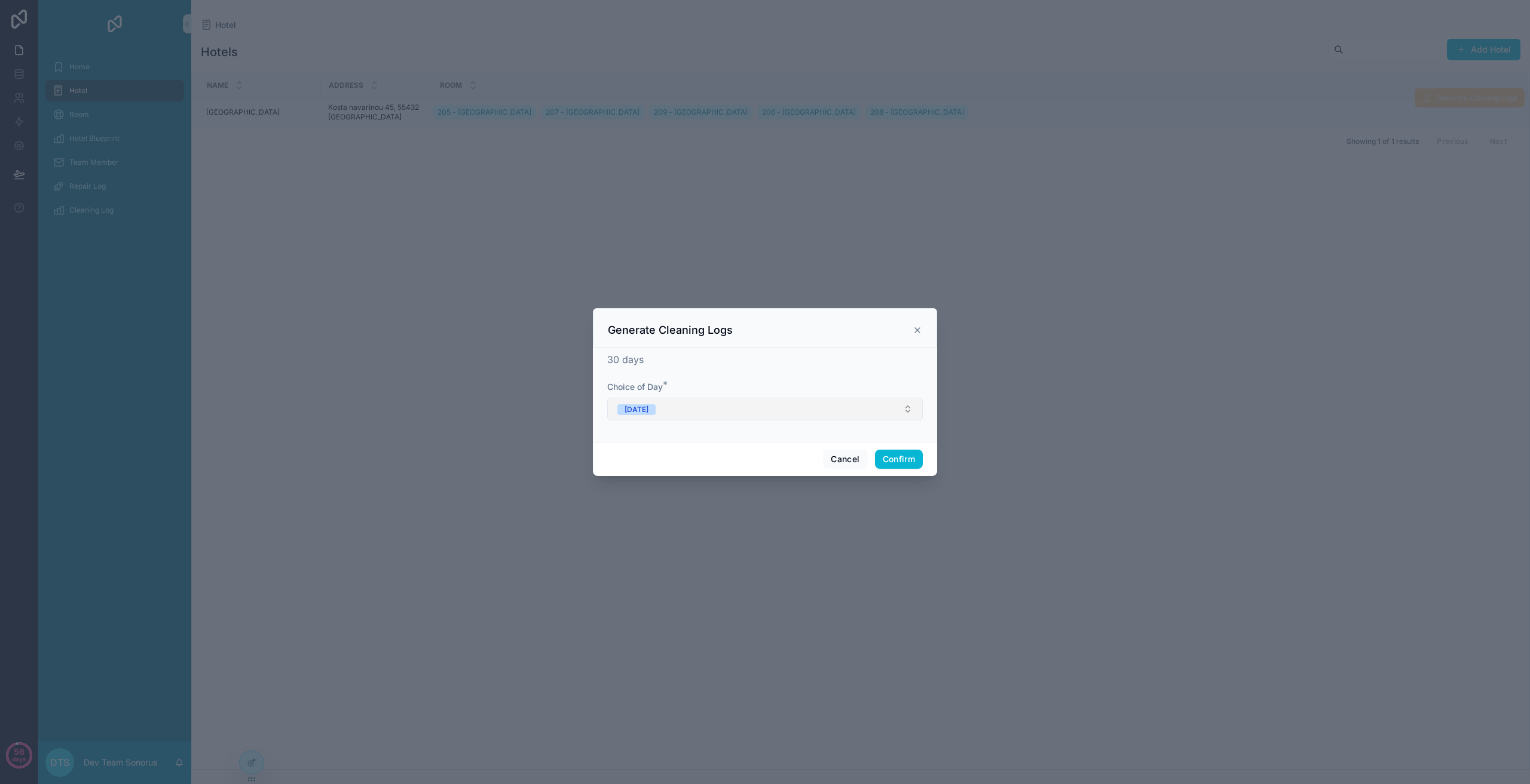
click at [674, 402] on button "[DATE]" at bounding box center [764, 409] width 315 height 22
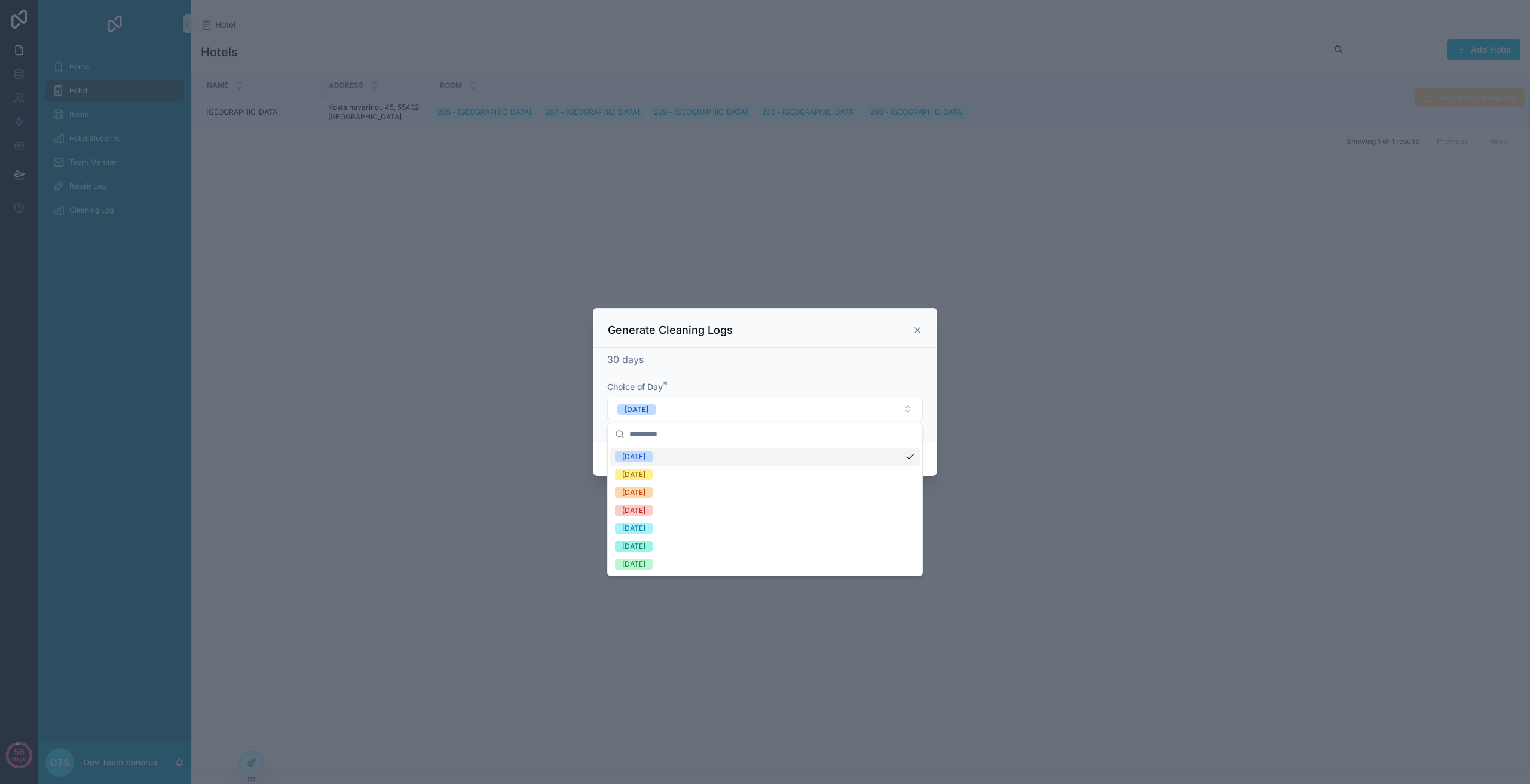
click at [689, 390] on div "Choice of Day *" at bounding box center [764, 387] width 315 height 12
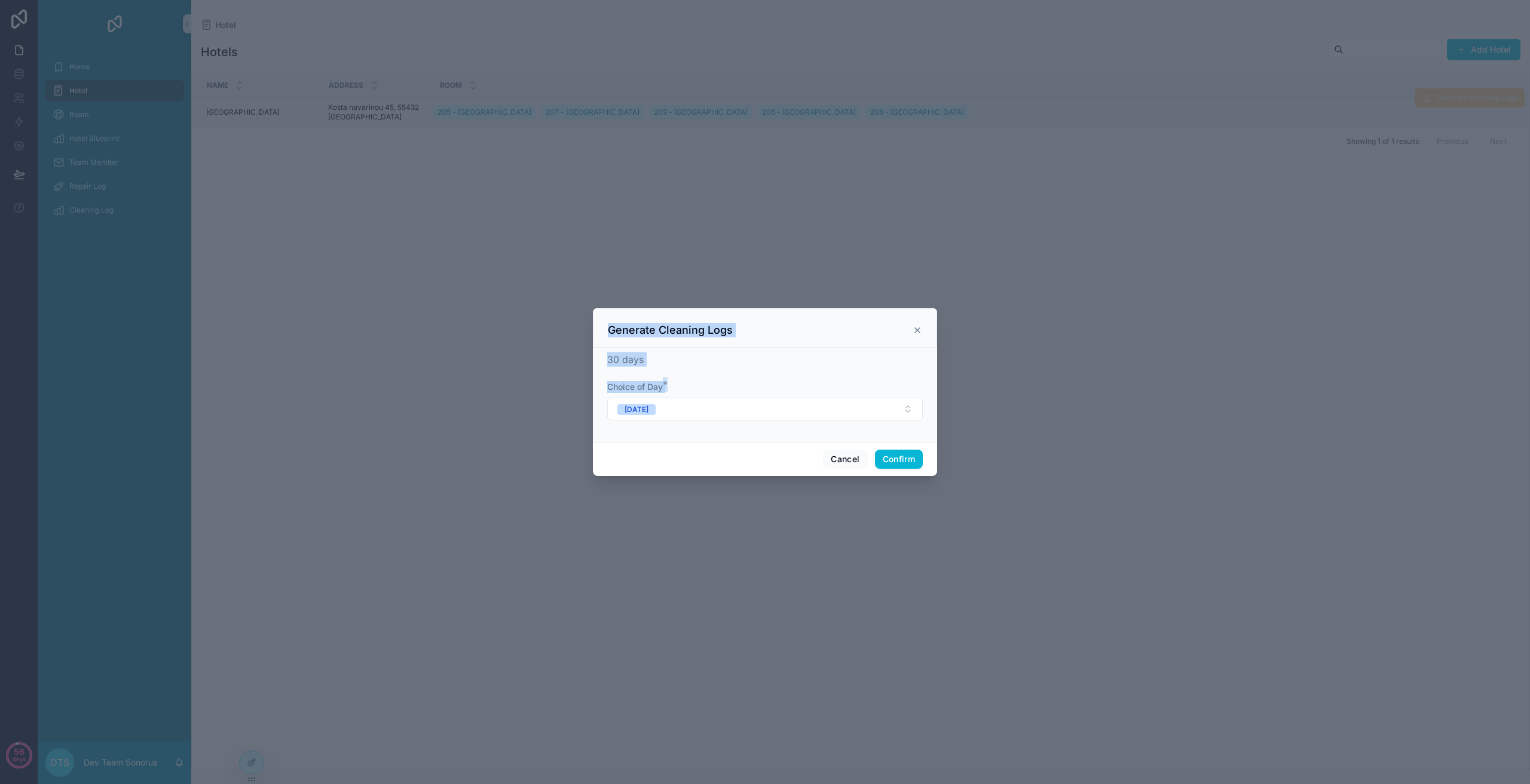
drag, startPoint x: 666, startPoint y: 387, endPoint x: 609, endPoint y: 383, distance: 57.1
click at [590, 383] on div "Generate Cleaning Logs 30 days Choice of Day * [DATE] Cancel Confirm" at bounding box center [765, 392] width 1530 height 784
click at [723, 385] on div "Choice of Day *" at bounding box center [764, 387] width 315 height 12
drag, startPoint x: 688, startPoint y: 412, endPoint x: 697, endPoint y: 417, distance: 10.3
click at [688, 412] on button "[DATE]" at bounding box center [764, 409] width 315 height 22
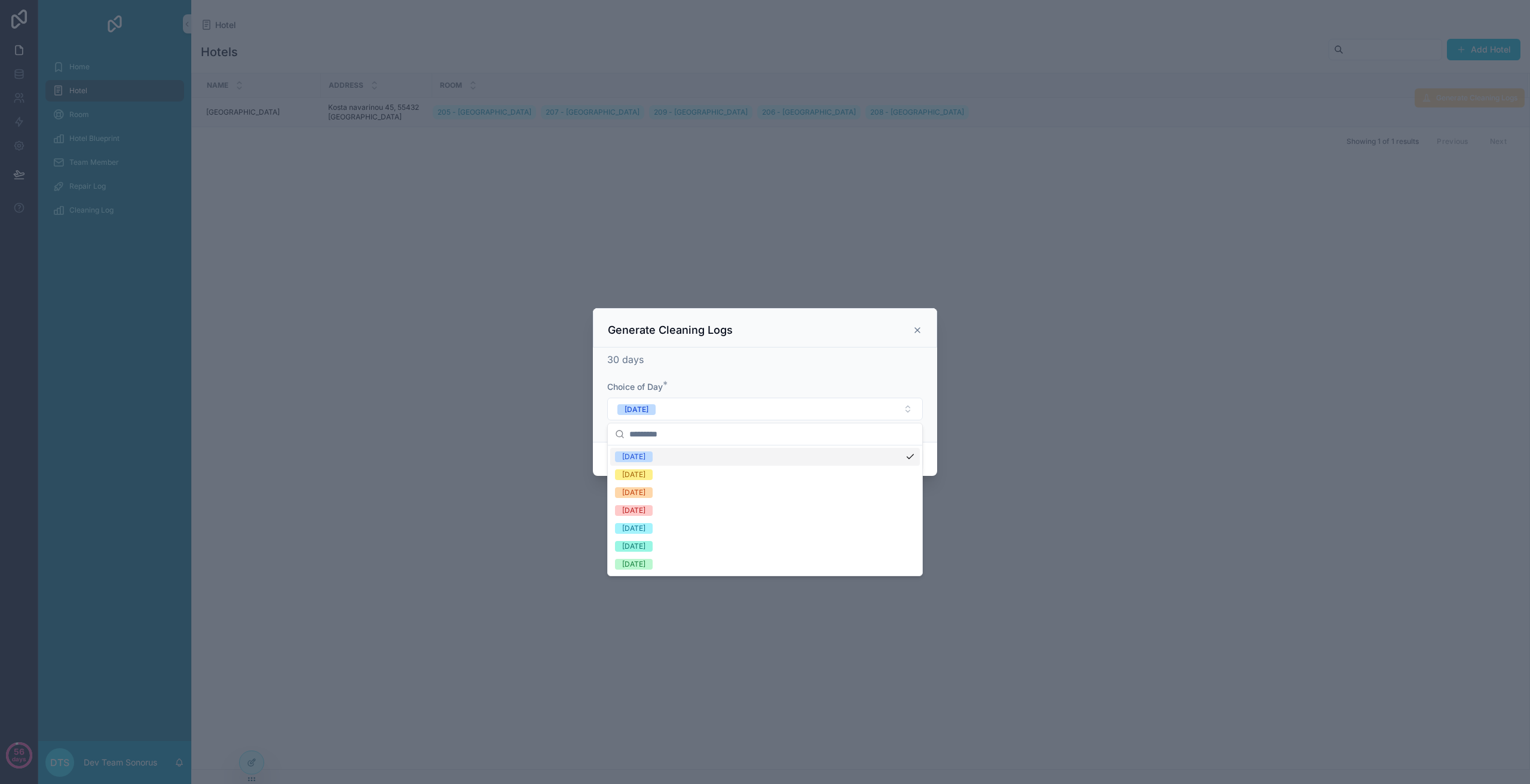
click at [912, 323] on div "Generate Cleaning Logs" at bounding box center [765, 330] width 314 height 14
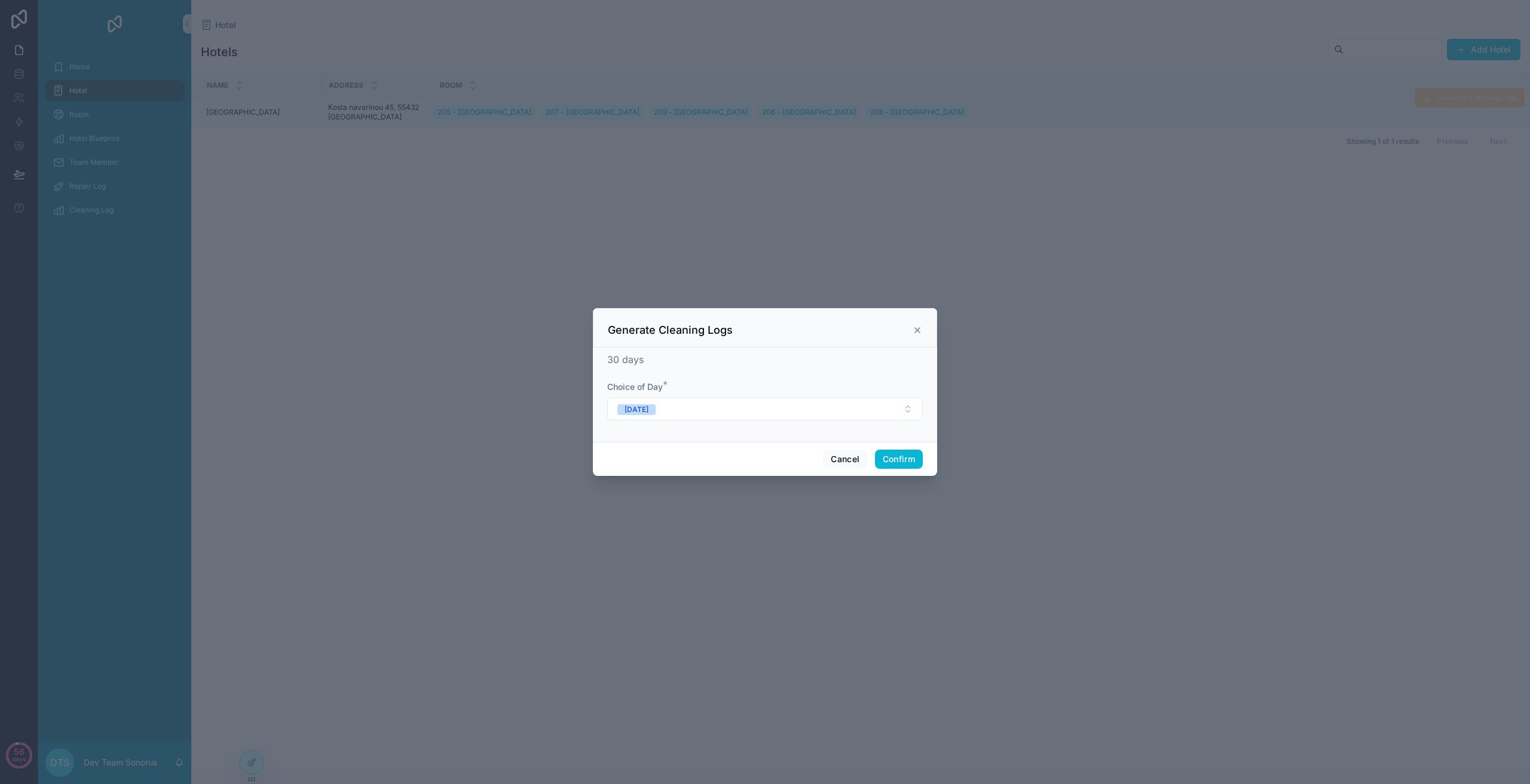
click at [916, 327] on icon at bounding box center [916, 330] width 9 height 9
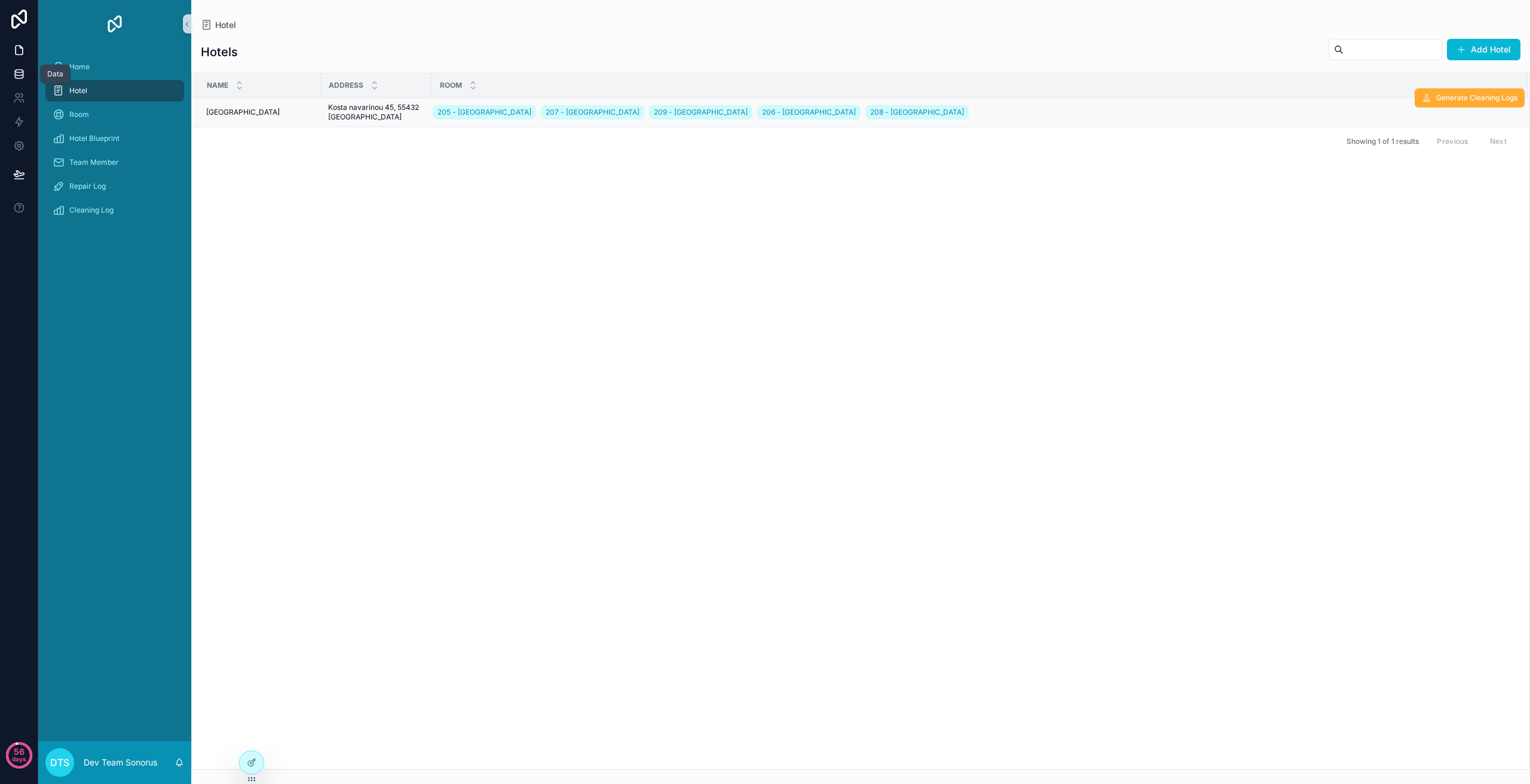
click at [16, 76] on icon at bounding box center [18, 74] width 7 height 5
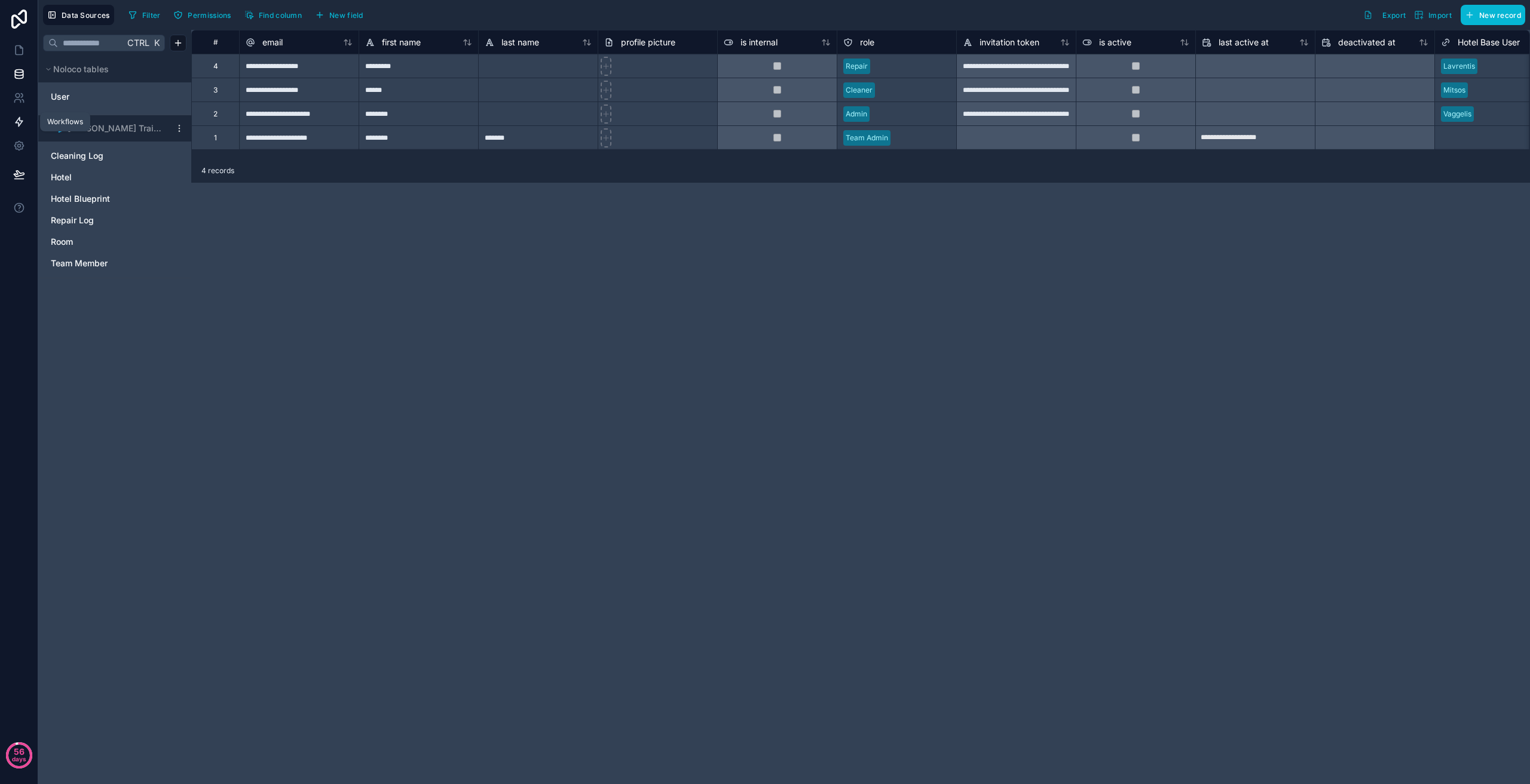
click at [20, 121] on icon at bounding box center [19, 122] width 7 height 9
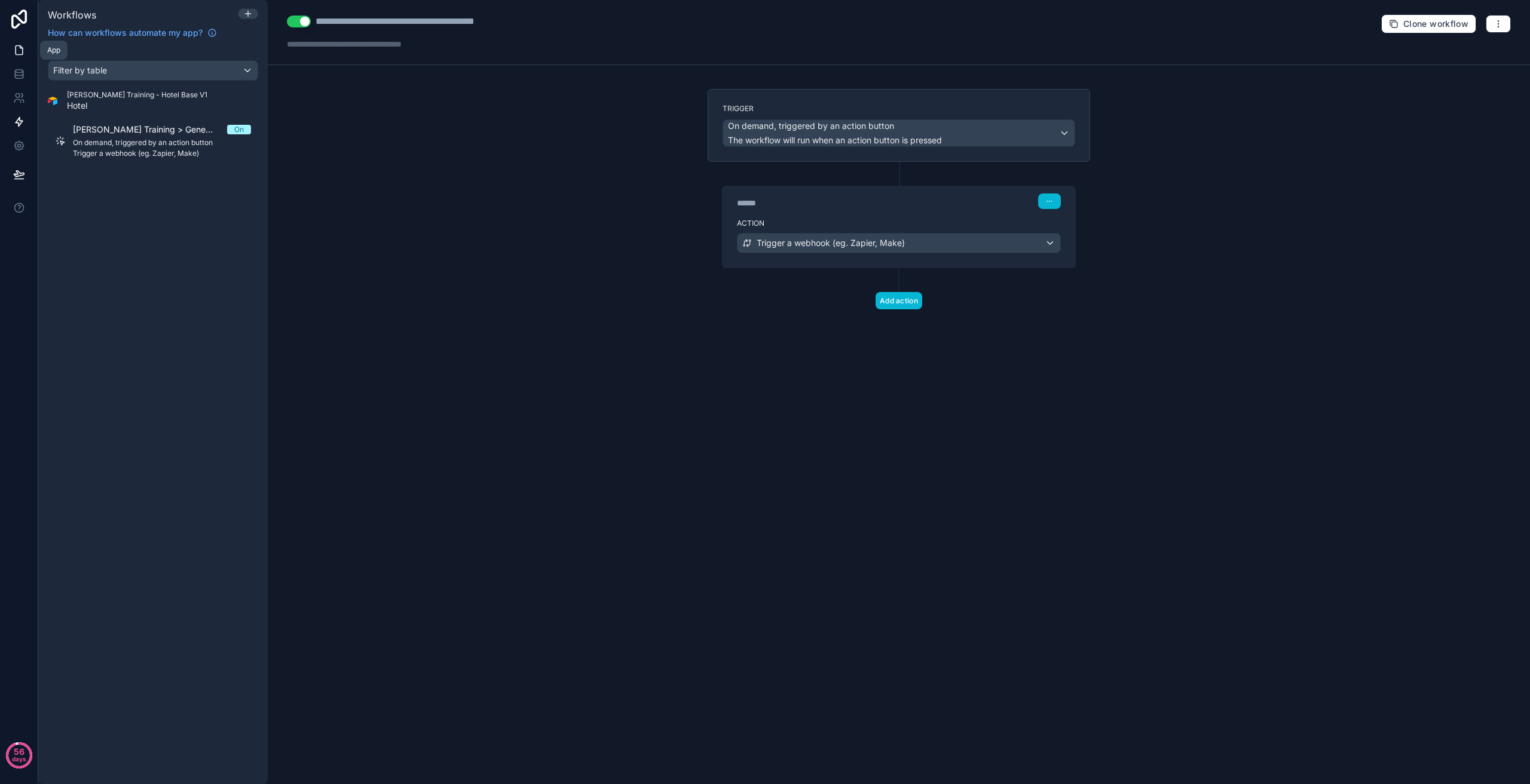
click at [19, 52] on icon at bounding box center [19, 50] width 12 height 12
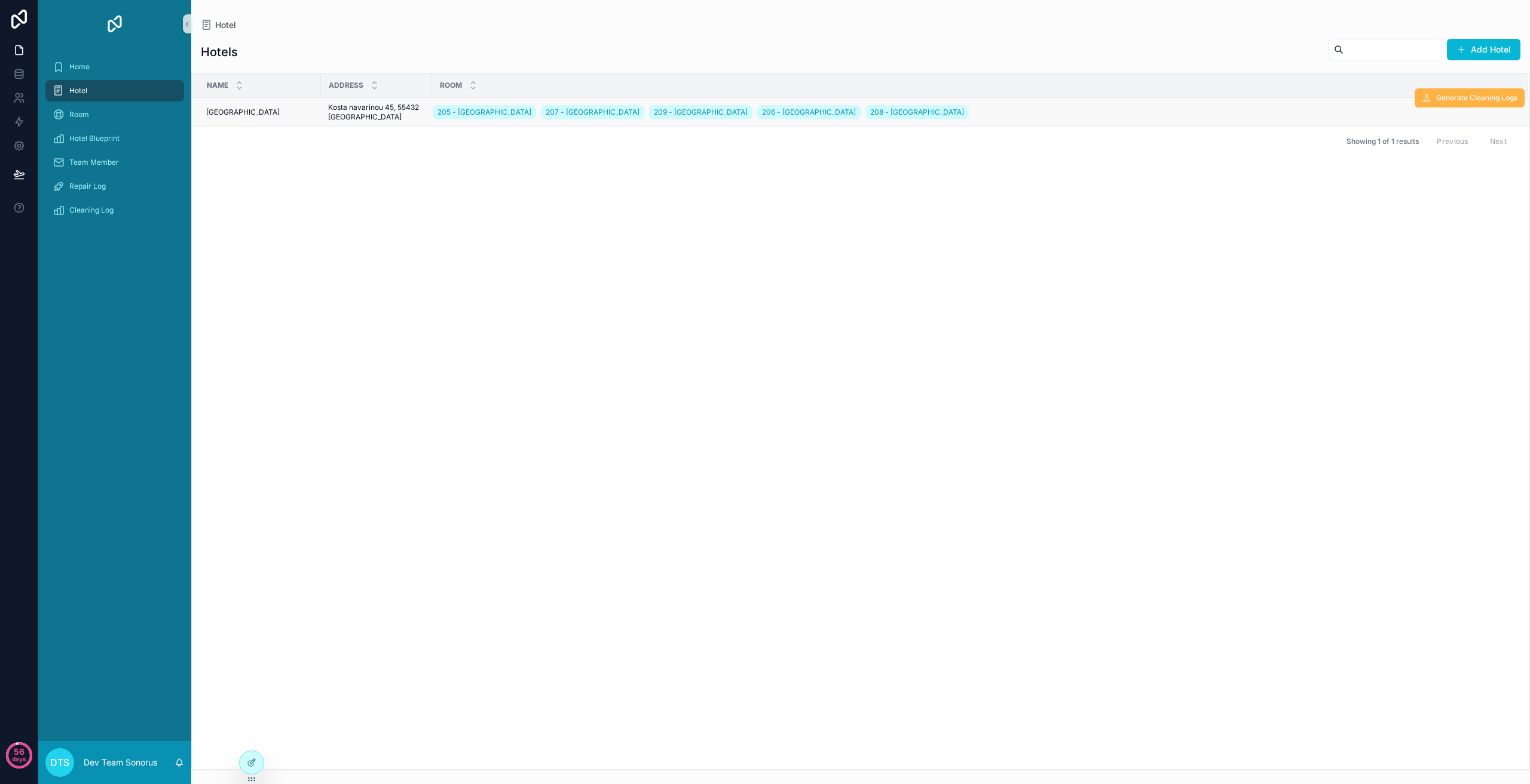
click at [1471, 101] on span "Generate Cleaning Logs" at bounding box center [1477, 97] width 81 height 9
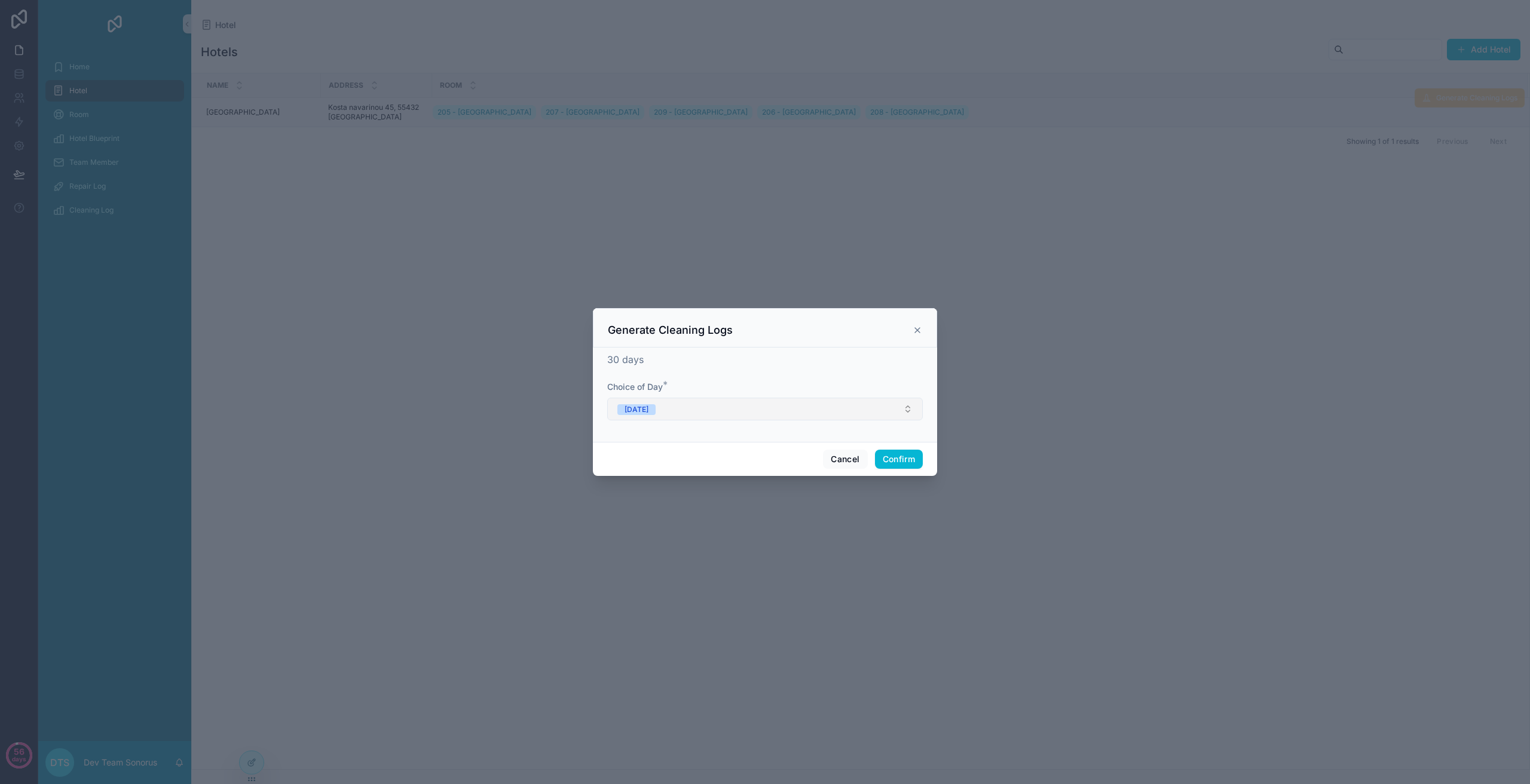
click at [729, 407] on button "[DATE]" at bounding box center [764, 409] width 315 height 22
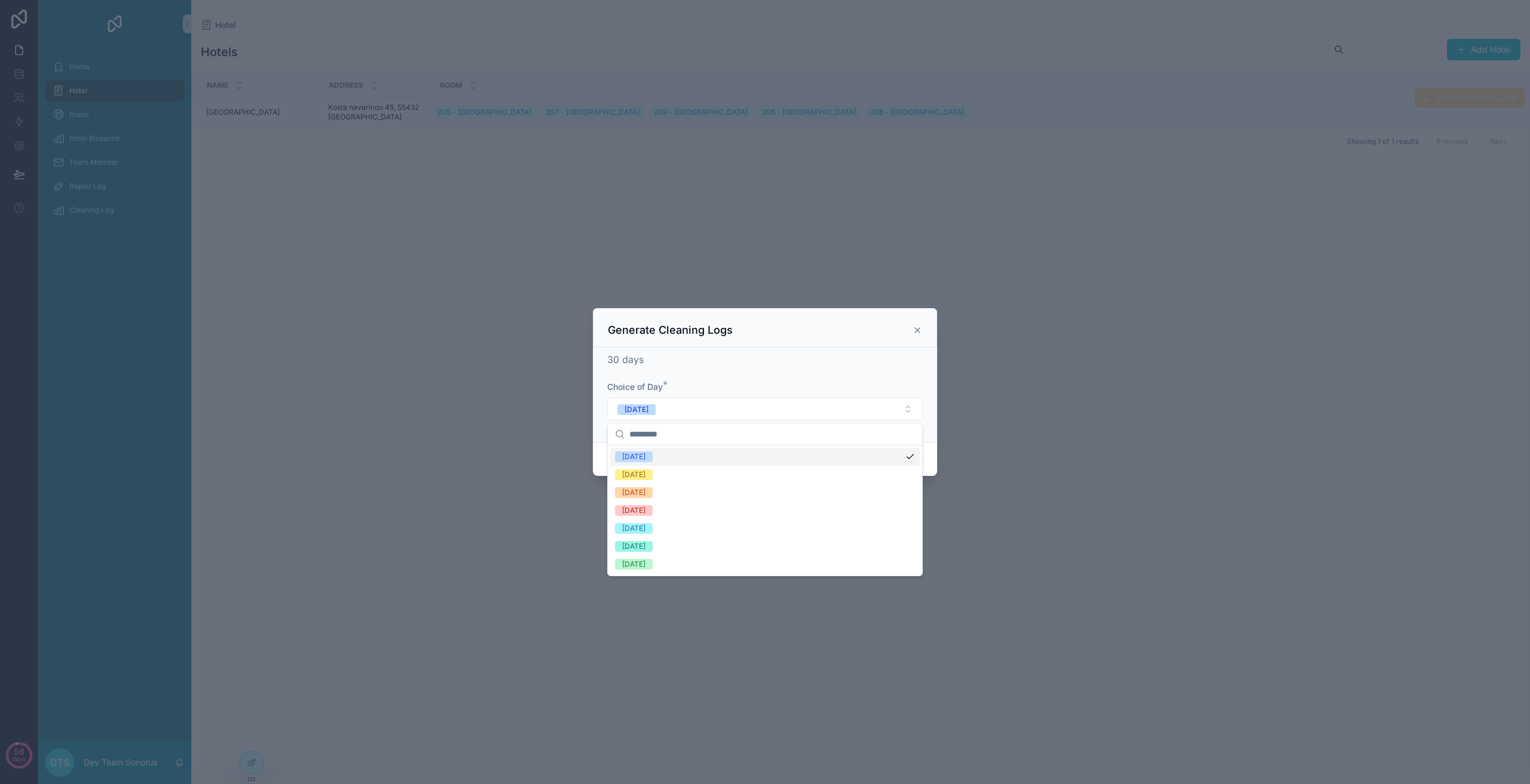
click at [736, 367] on div "30 days" at bounding box center [764, 359] width 315 height 14
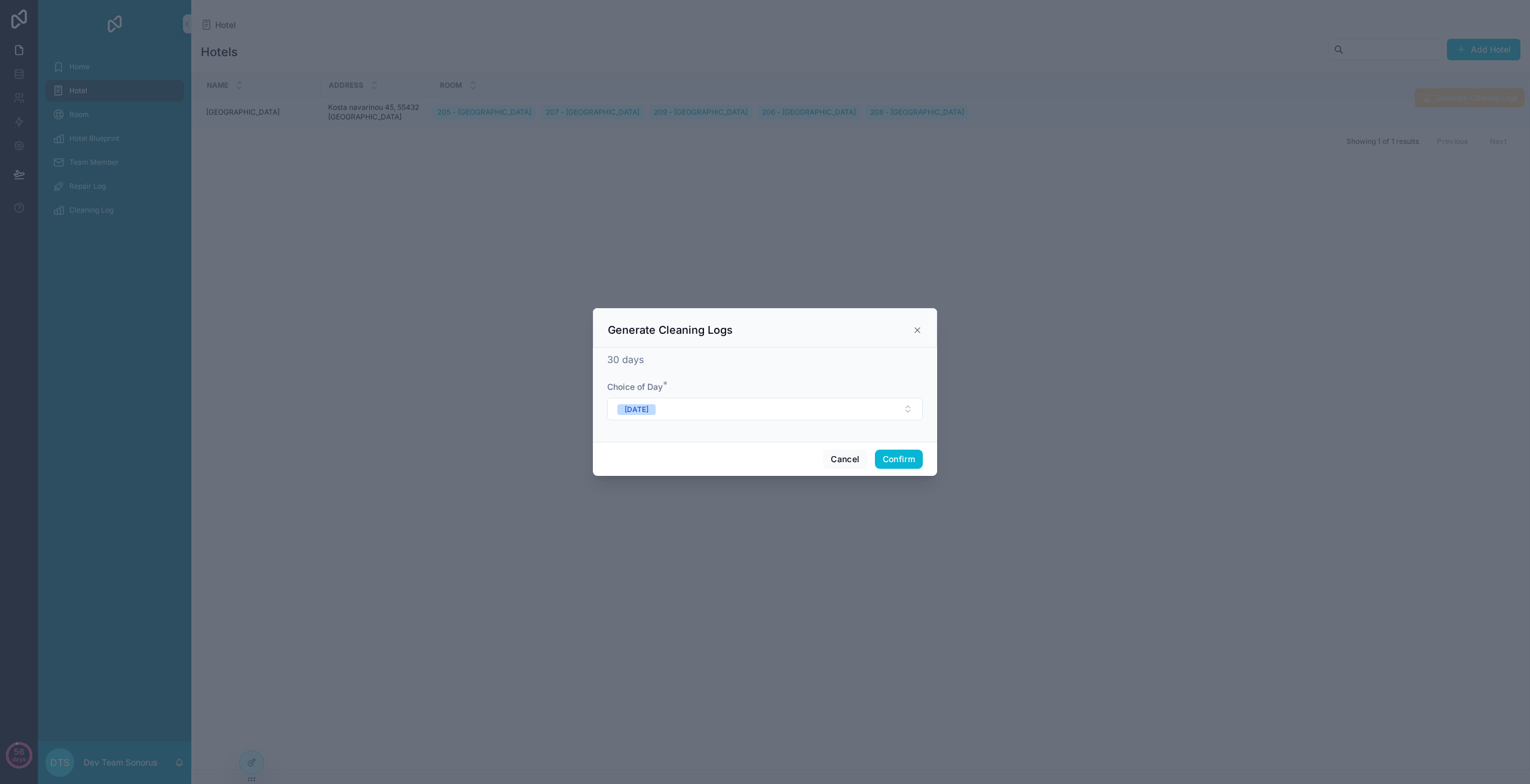
click at [917, 330] on icon at bounding box center [916, 330] width 9 height 9
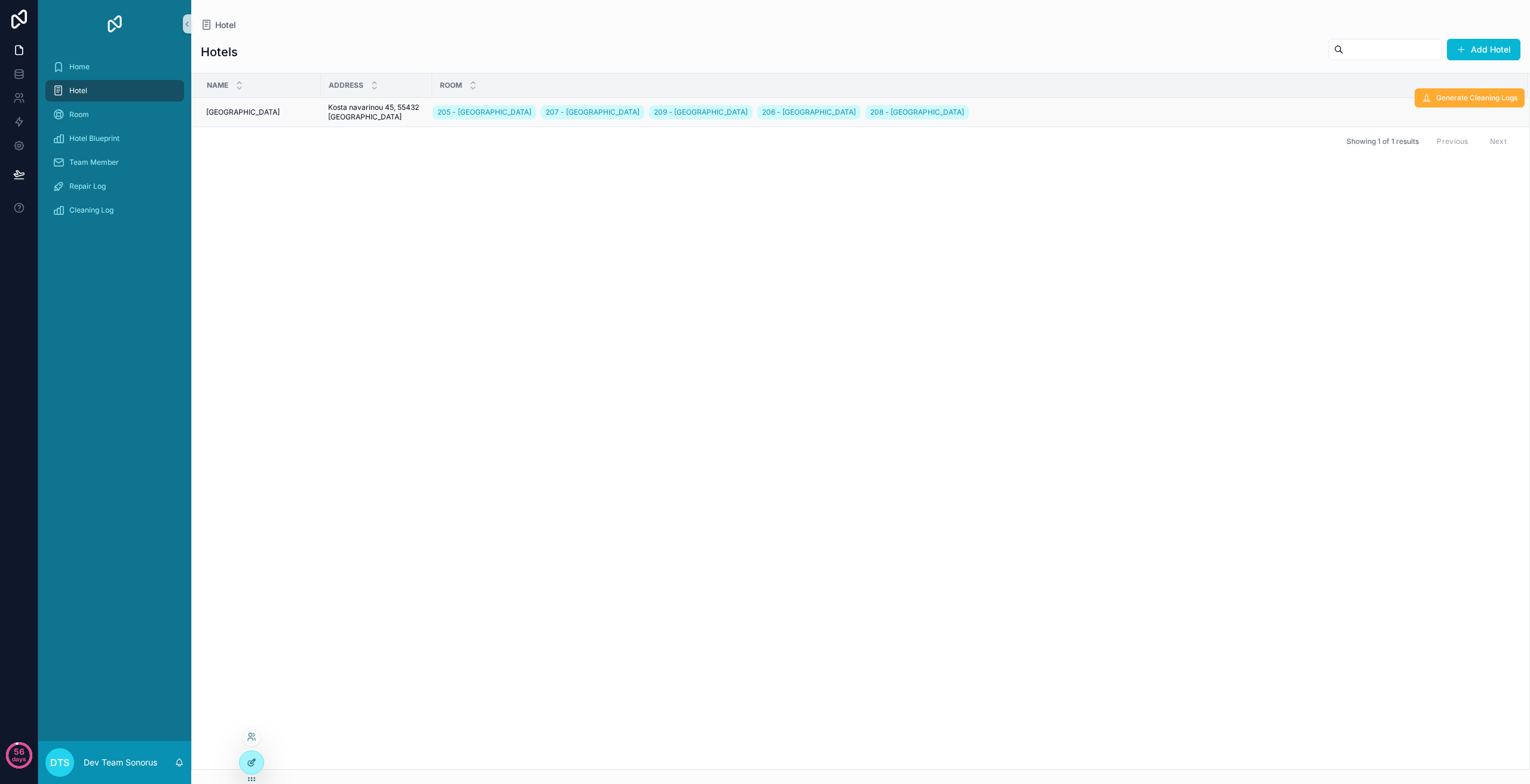
click at [252, 766] on icon at bounding box center [250, 763] width 5 height 5
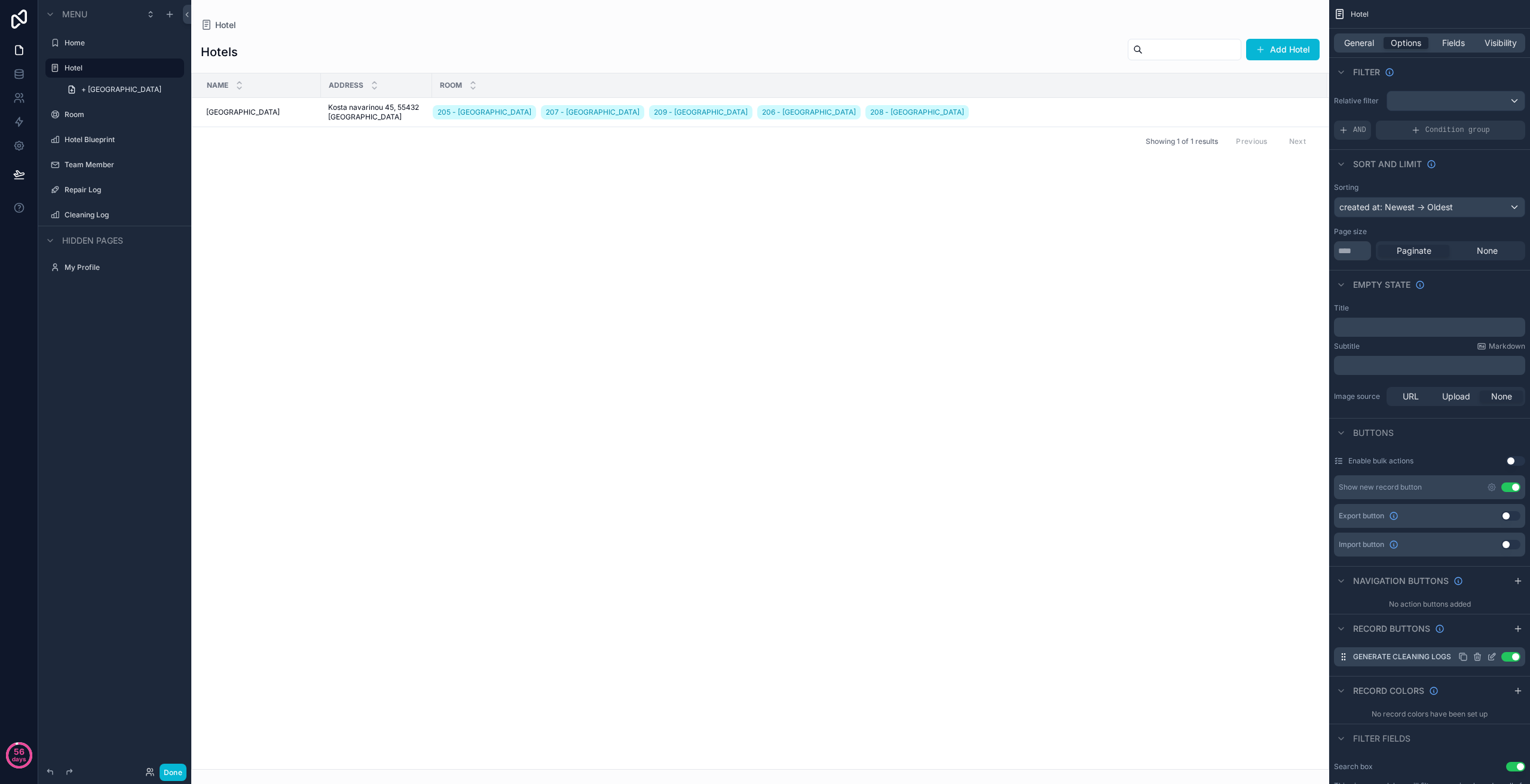
click at [1492, 658] on icon "scrollable content" at bounding box center [1491, 657] width 9 height 9
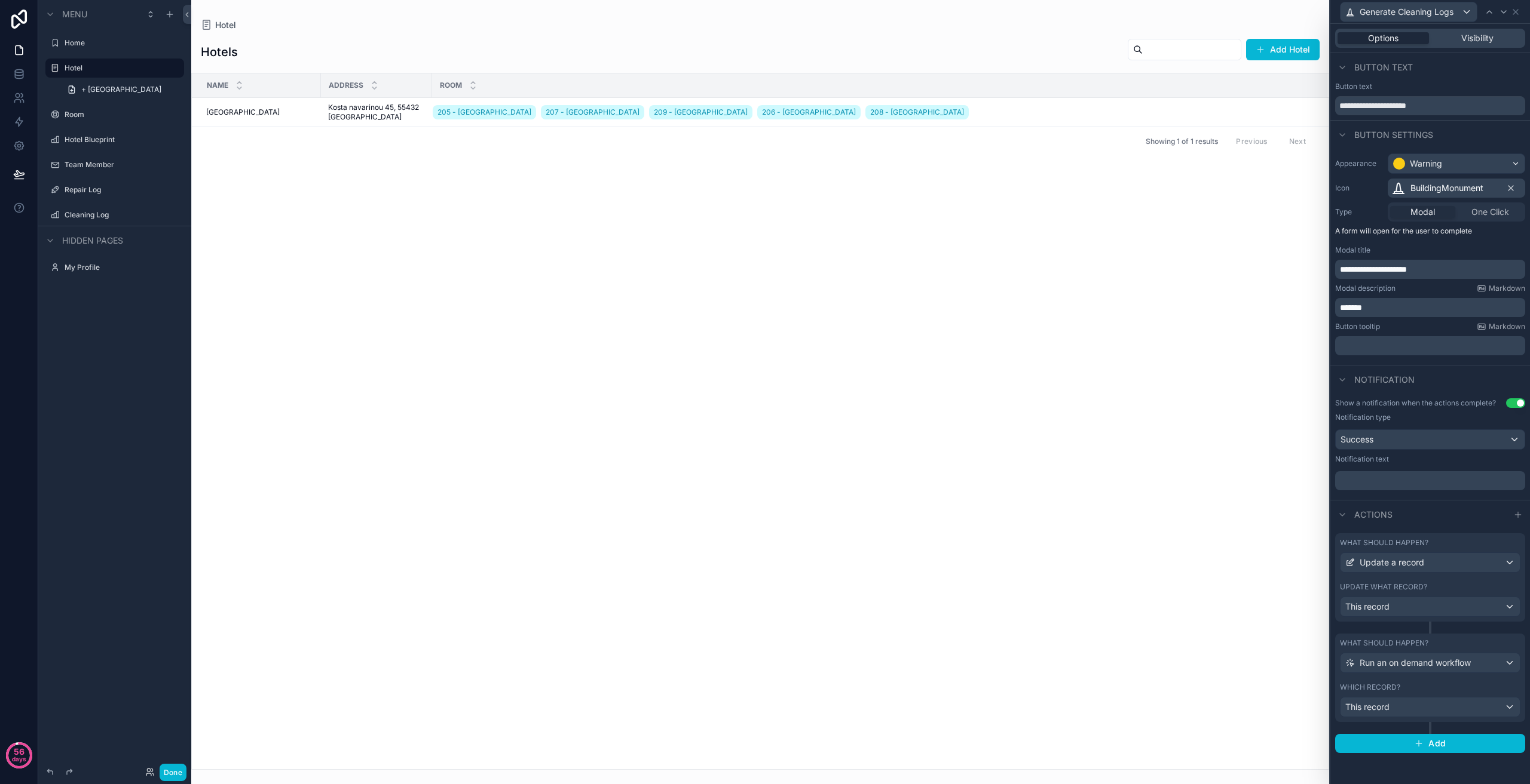
scroll to position [60, 0]
click at [1496, 37] on div "Visibility" at bounding box center [1477, 38] width 91 height 12
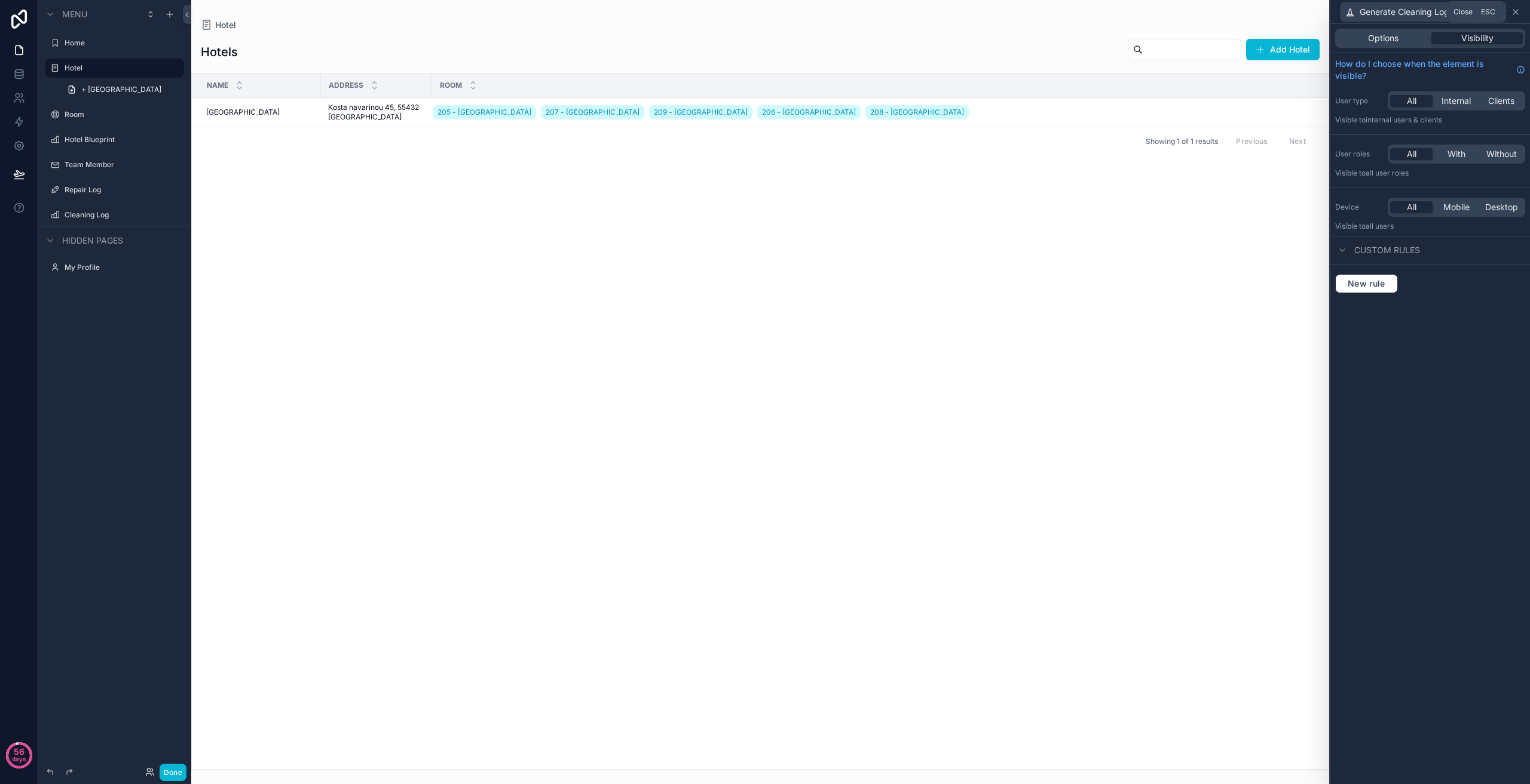
click at [1518, 12] on icon at bounding box center [1515, 12] width 9 height 9
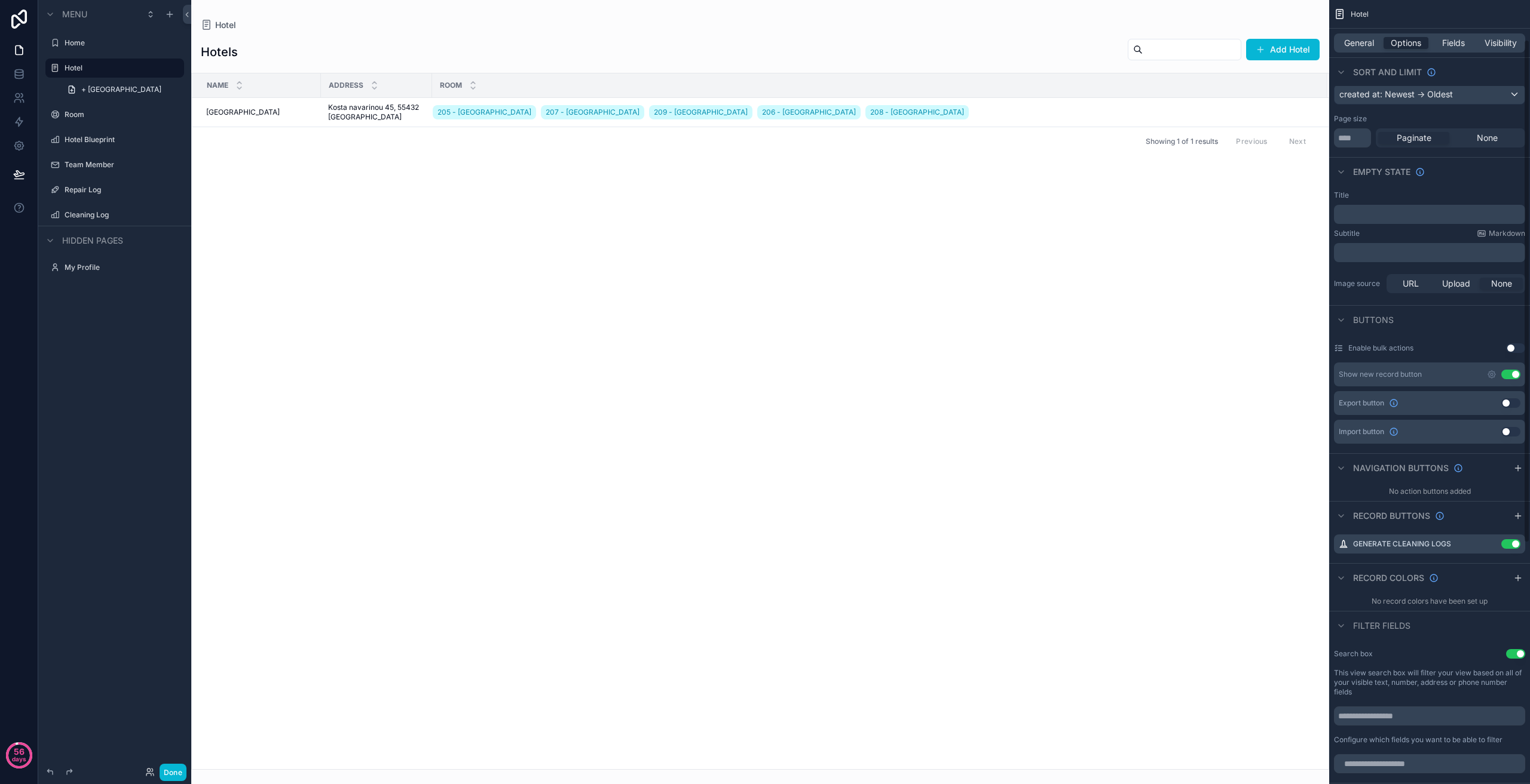
scroll to position [120, 0]
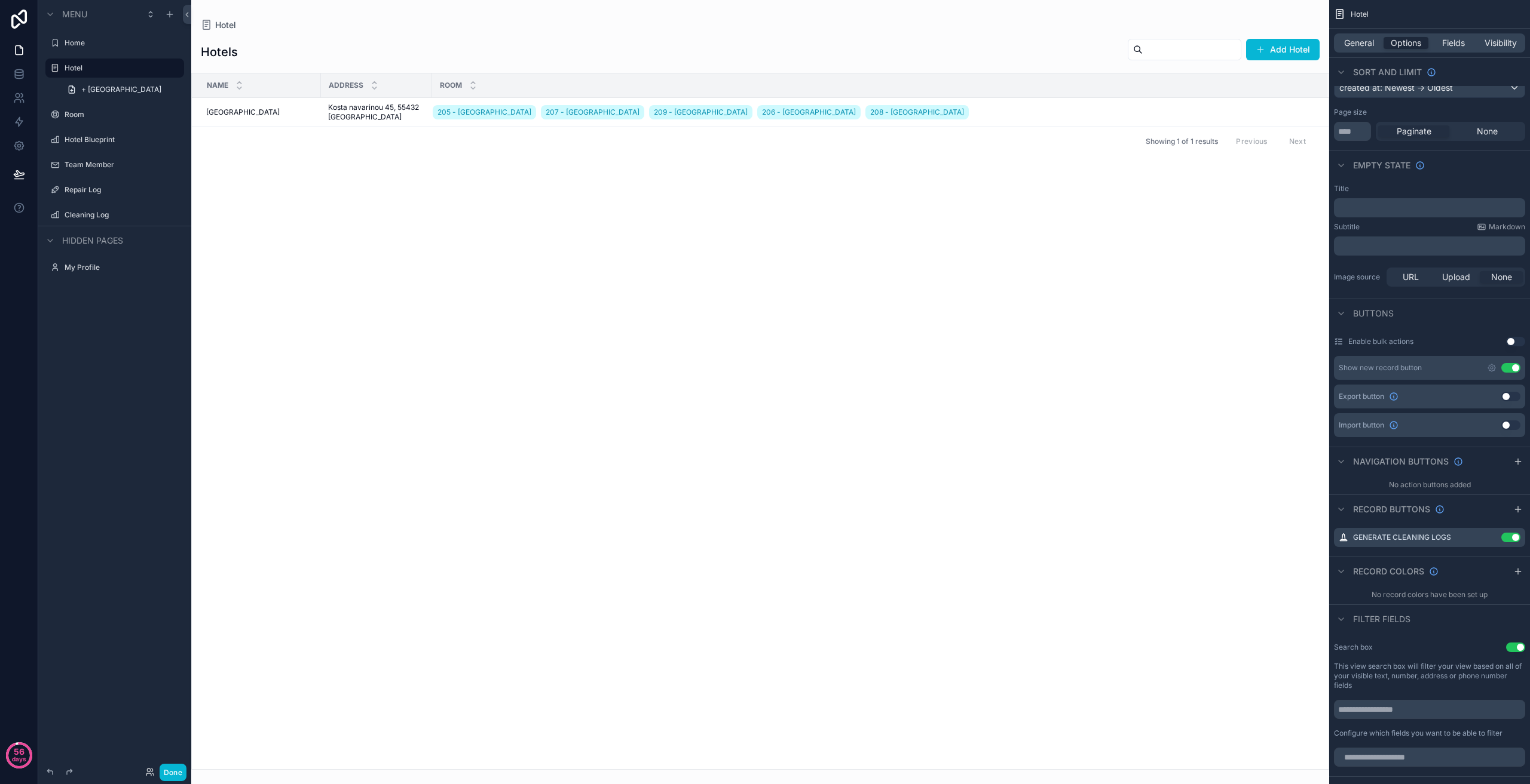
click at [1257, 205] on div "scrollable content" at bounding box center [760, 392] width 1138 height 784
click at [1490, 540] on icon "scrollable content" at bounding box center [1491, 537] width 9 height 9
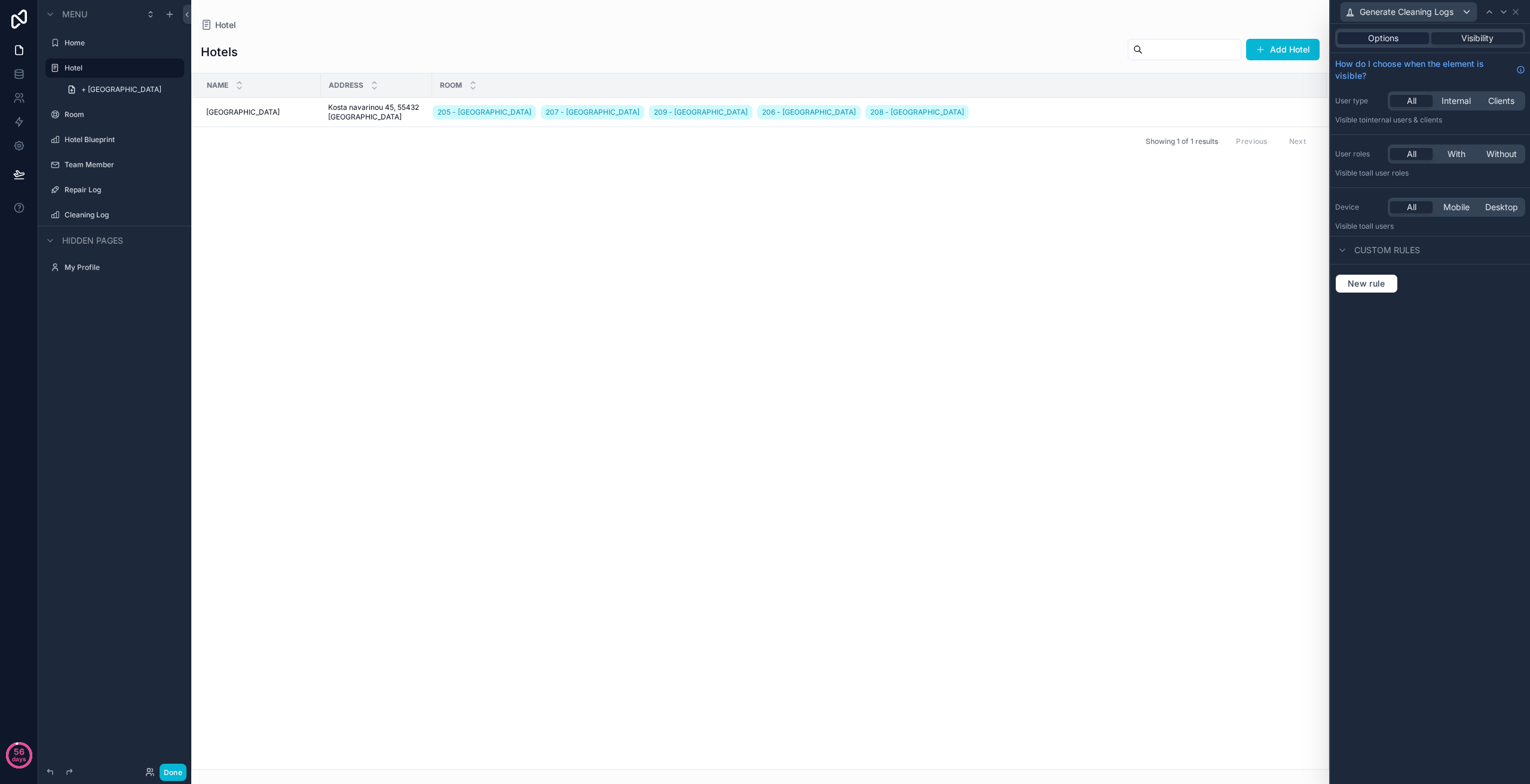
click at [1398, 37] on span "Options" at bounding box center [1383, 38] width 31 height 12
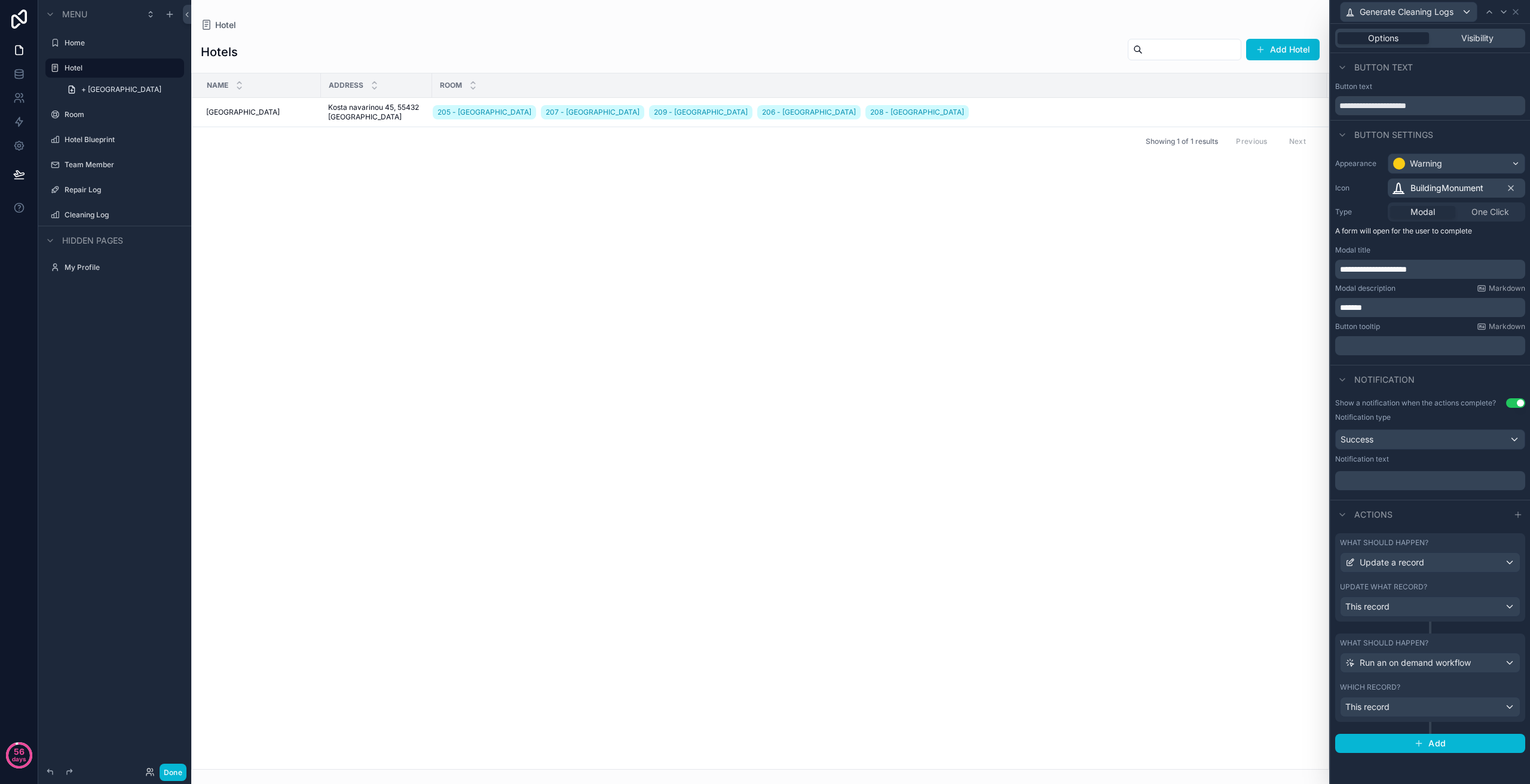
scroll to position [60, 0]
click at [1424, 565] on div "Update a record" at bounding box center [1430, 562] width 180 height 19
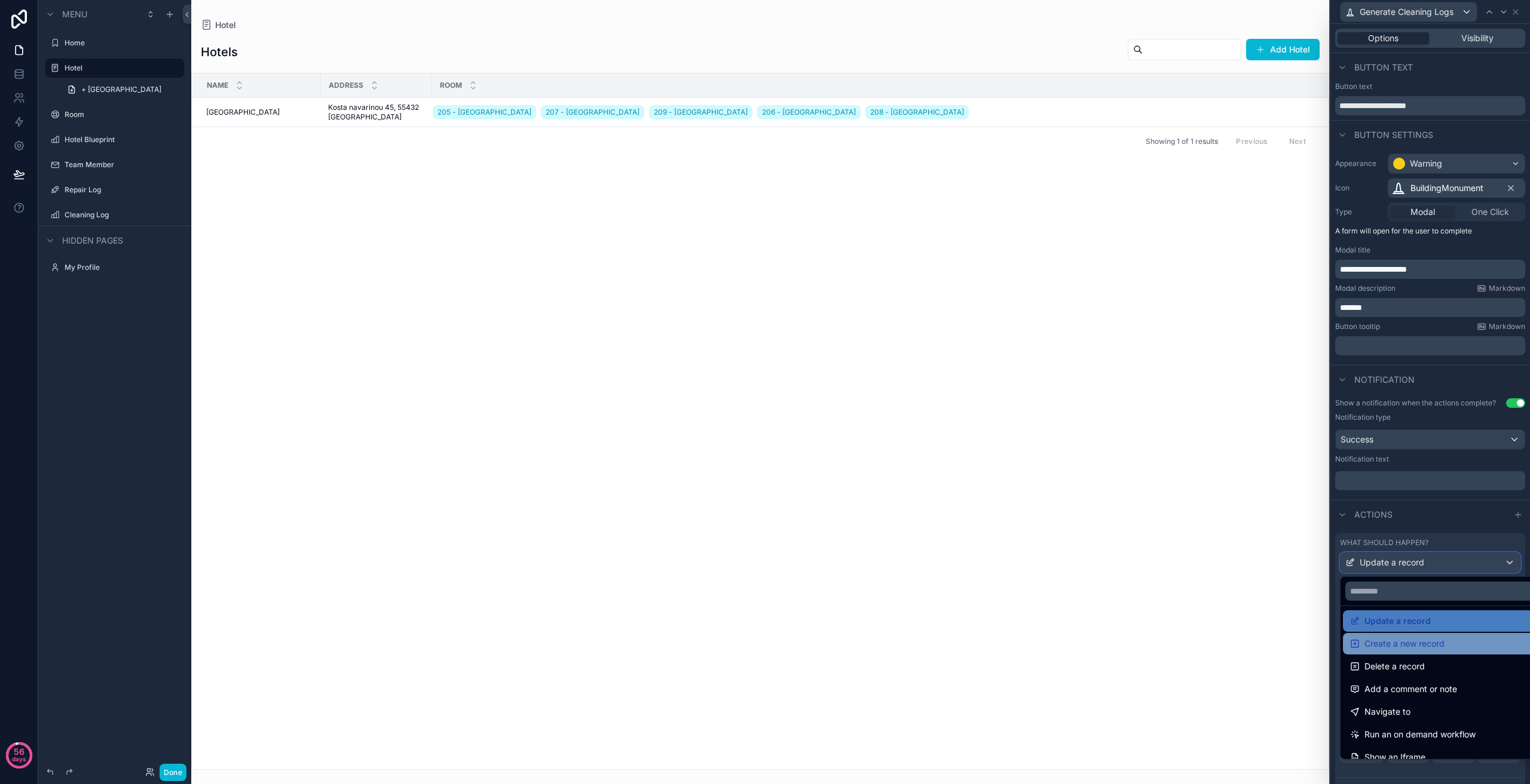
scroll to position [0, 0]
click at [1419, 628] on span "Update a record" at bounding box center [1398, 626] width 67 height 14
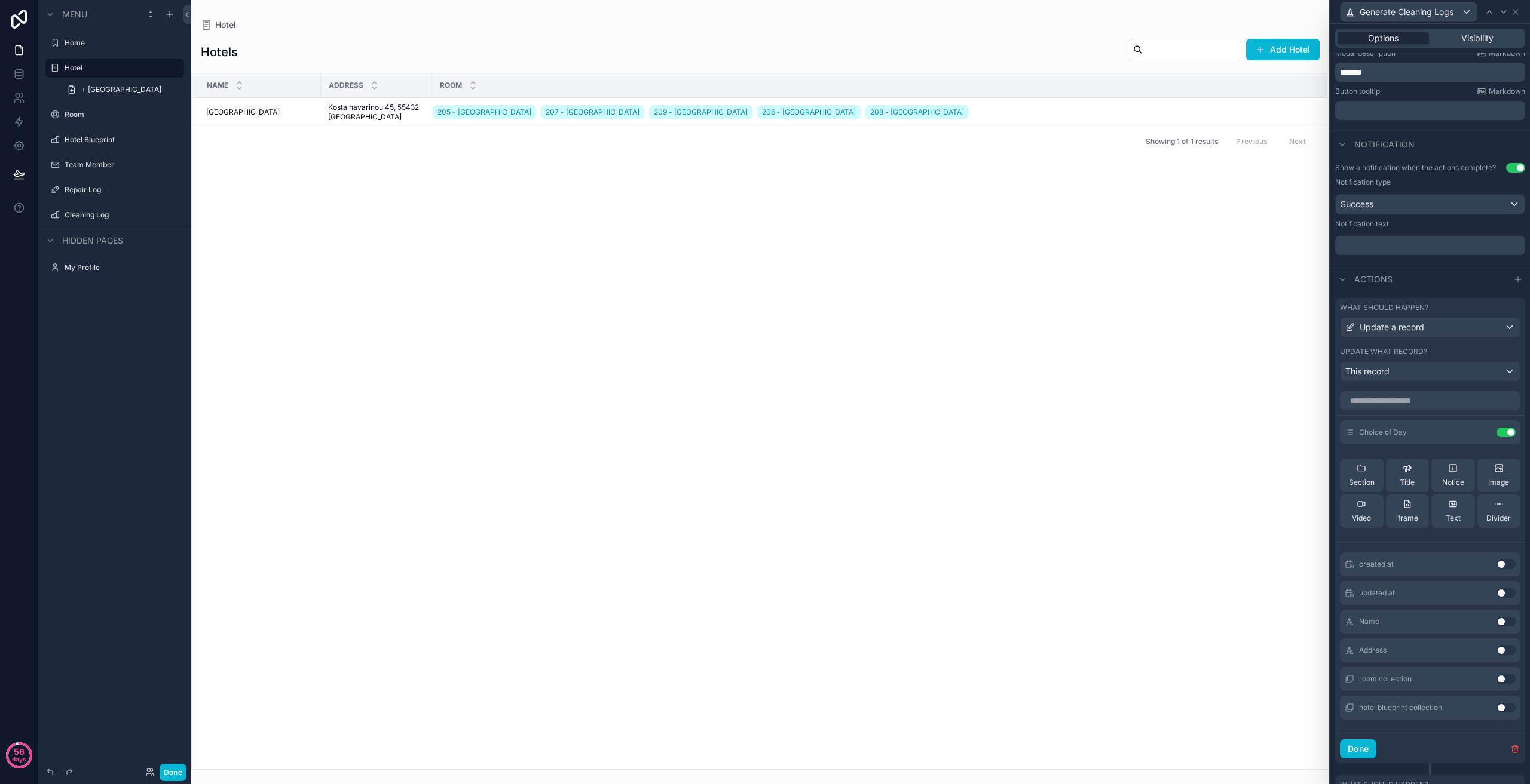
scroll to position [239, 0]
click at [1477, 428] on icon at bounding box center [1481, 428] width 9 height 9
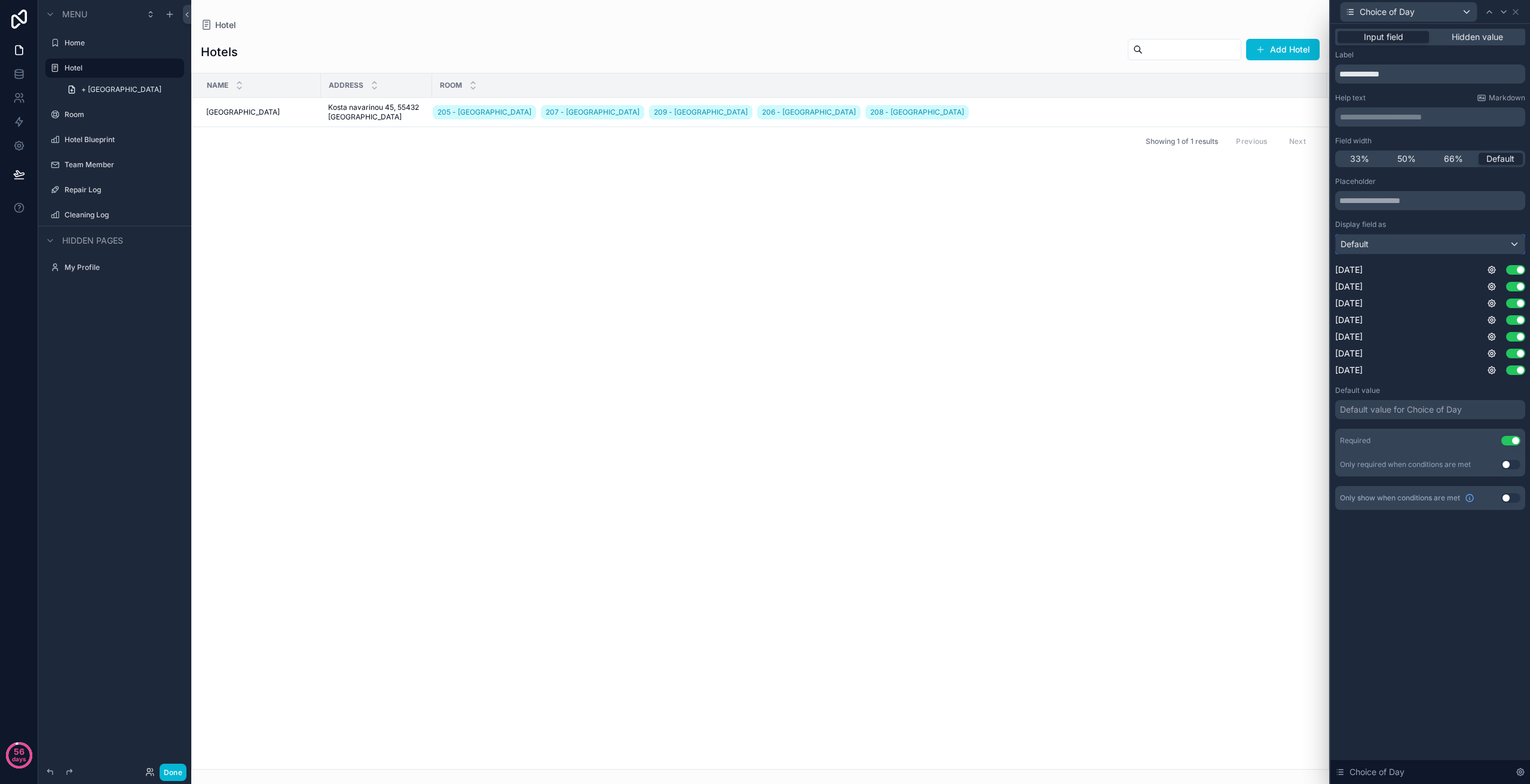
click at [1422, 244] on div "Default" at bounding box center [1429, 244] width 189 height 19
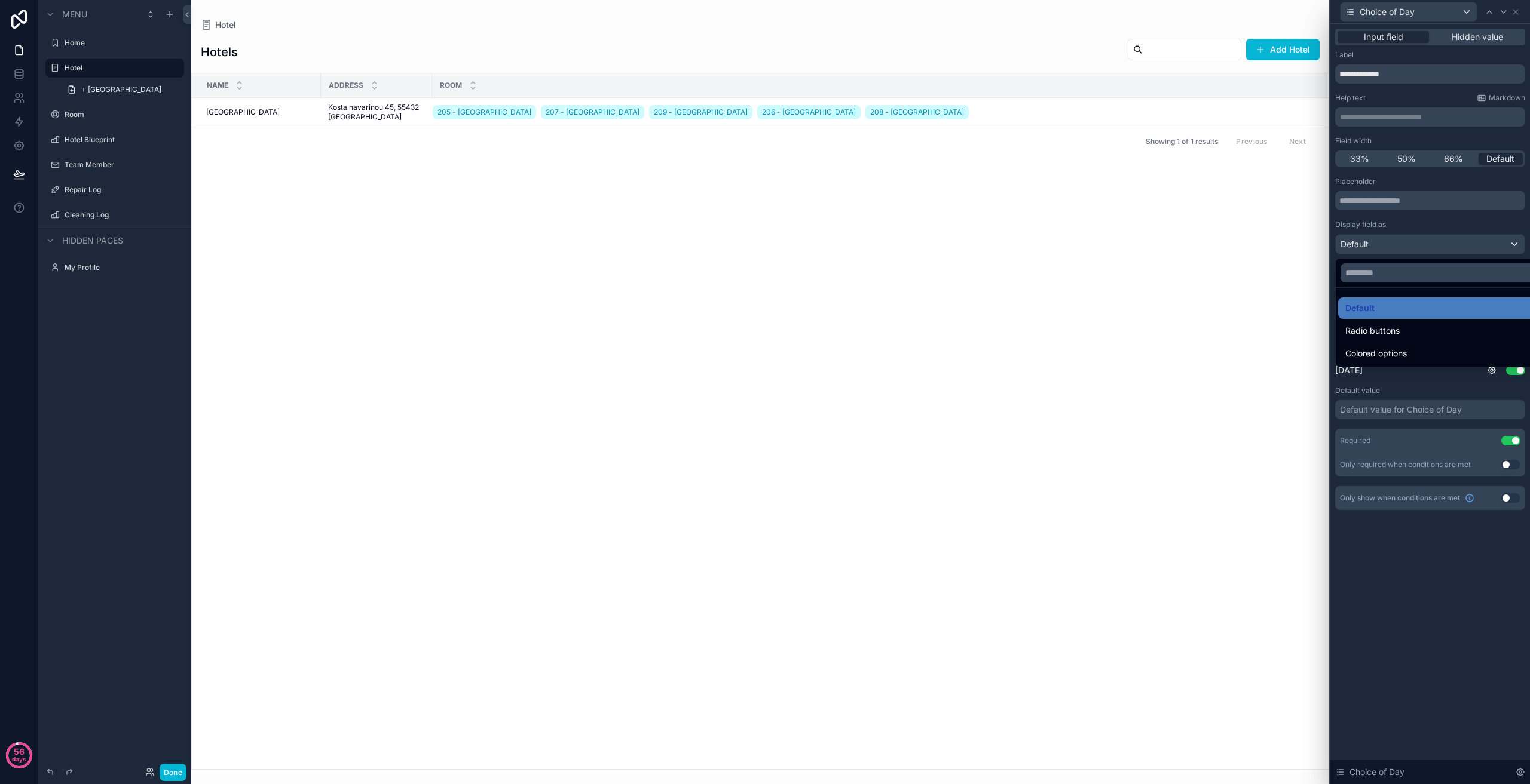
click at [1422, 244] on div at bounding box center [1430, 392] width 200 height 784
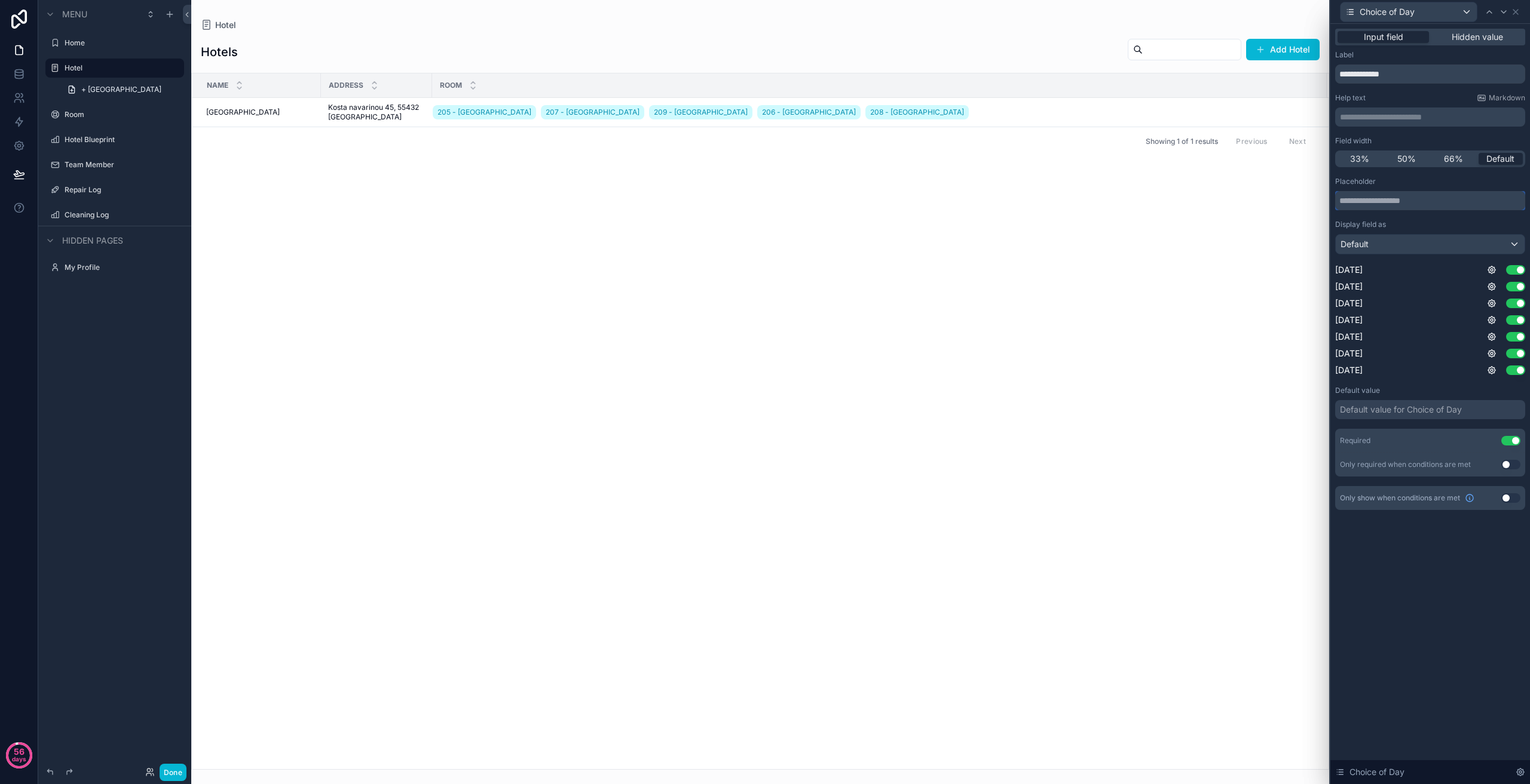
click at [1439, 207] on input "text" at bounding box center [1429, 200] width 190 height 19
click at [1453, 171] on div "**********" at bounding box center [1429, 279] width 190 height 460
click at [1416, 77] on input "**********" at bounding box center [1429, 74] width 190 height 19
click at [1466, 40] on span "Hidden value" at bounding box center [1477, 37] width 52 height 12
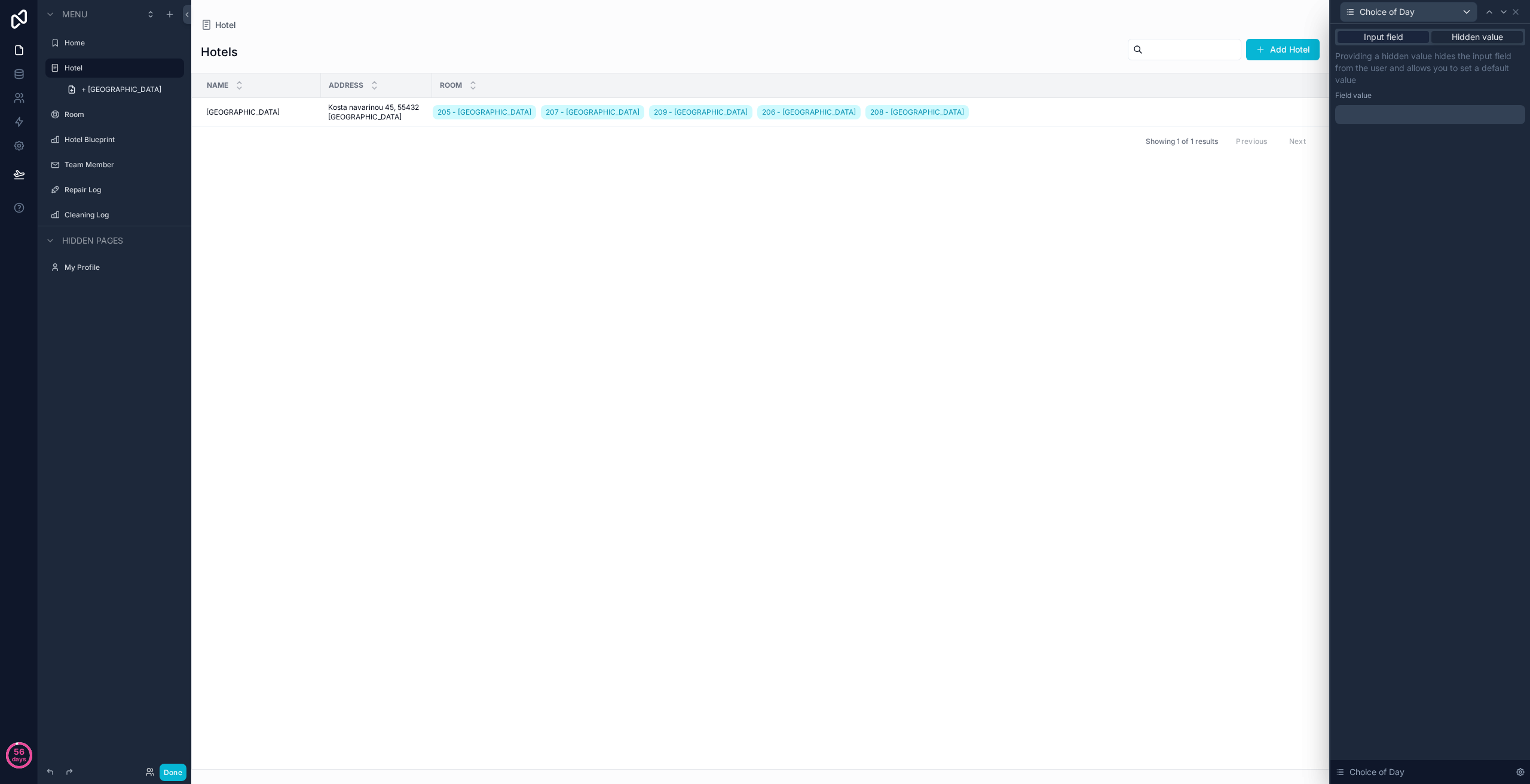
click at [1396, 40] on span "Input field" at bounding box center [1383, 37] width 39 height 12
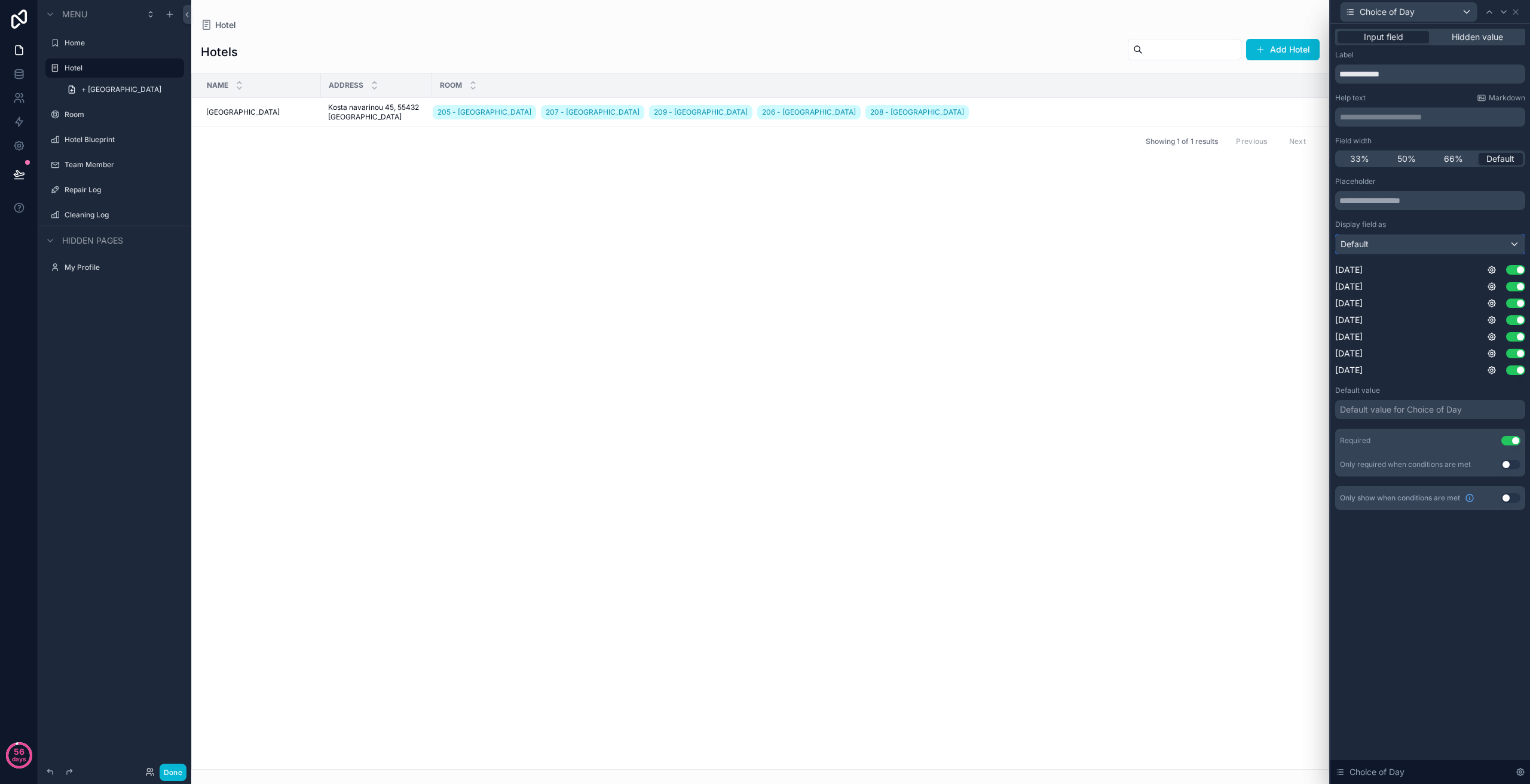
click at [1474, 239] on div "Default" at bounding box center [1429, 244] width 189 height 19
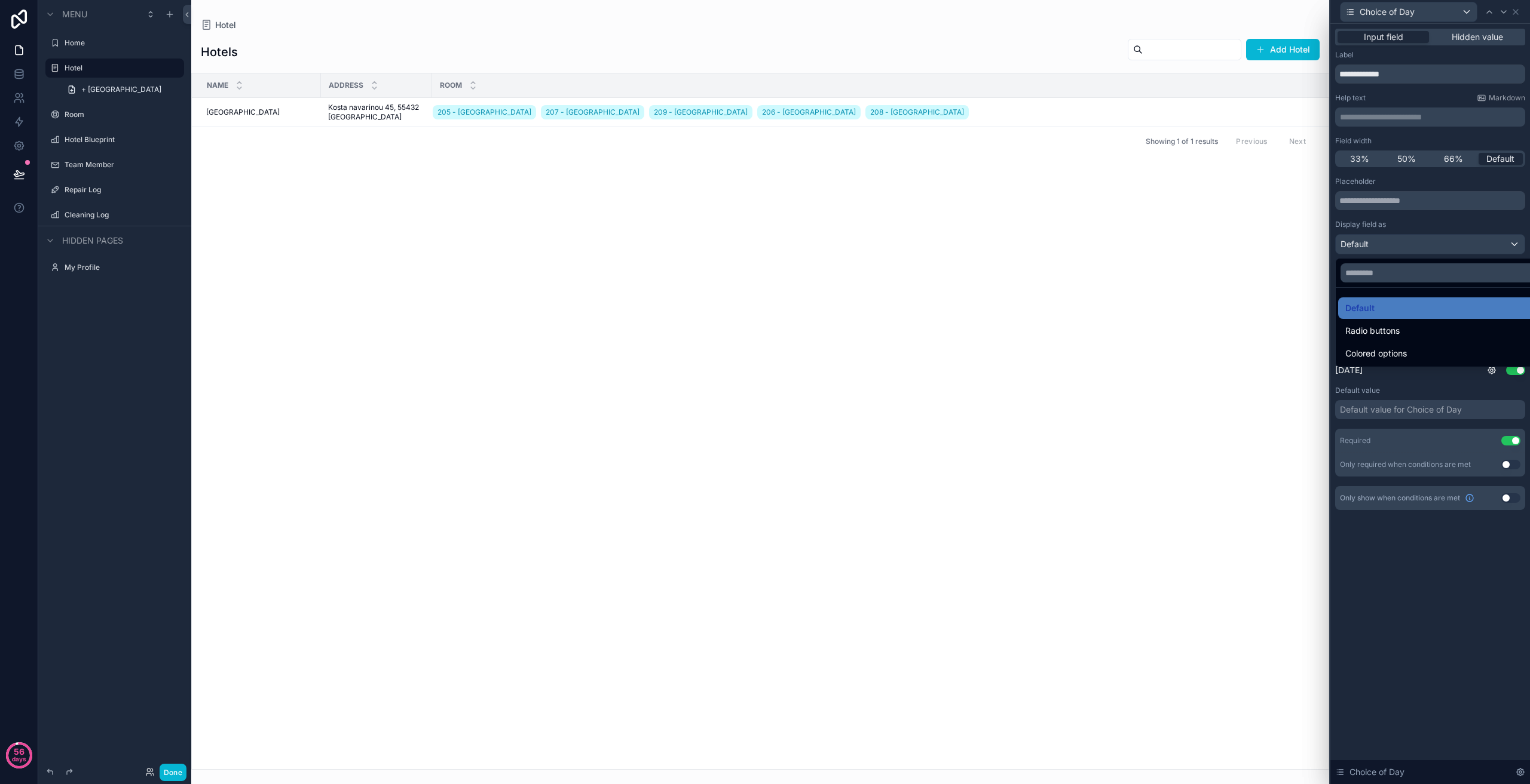
click at [1471, 243] on div at bounding box center [1430, 392] width 200 height 784
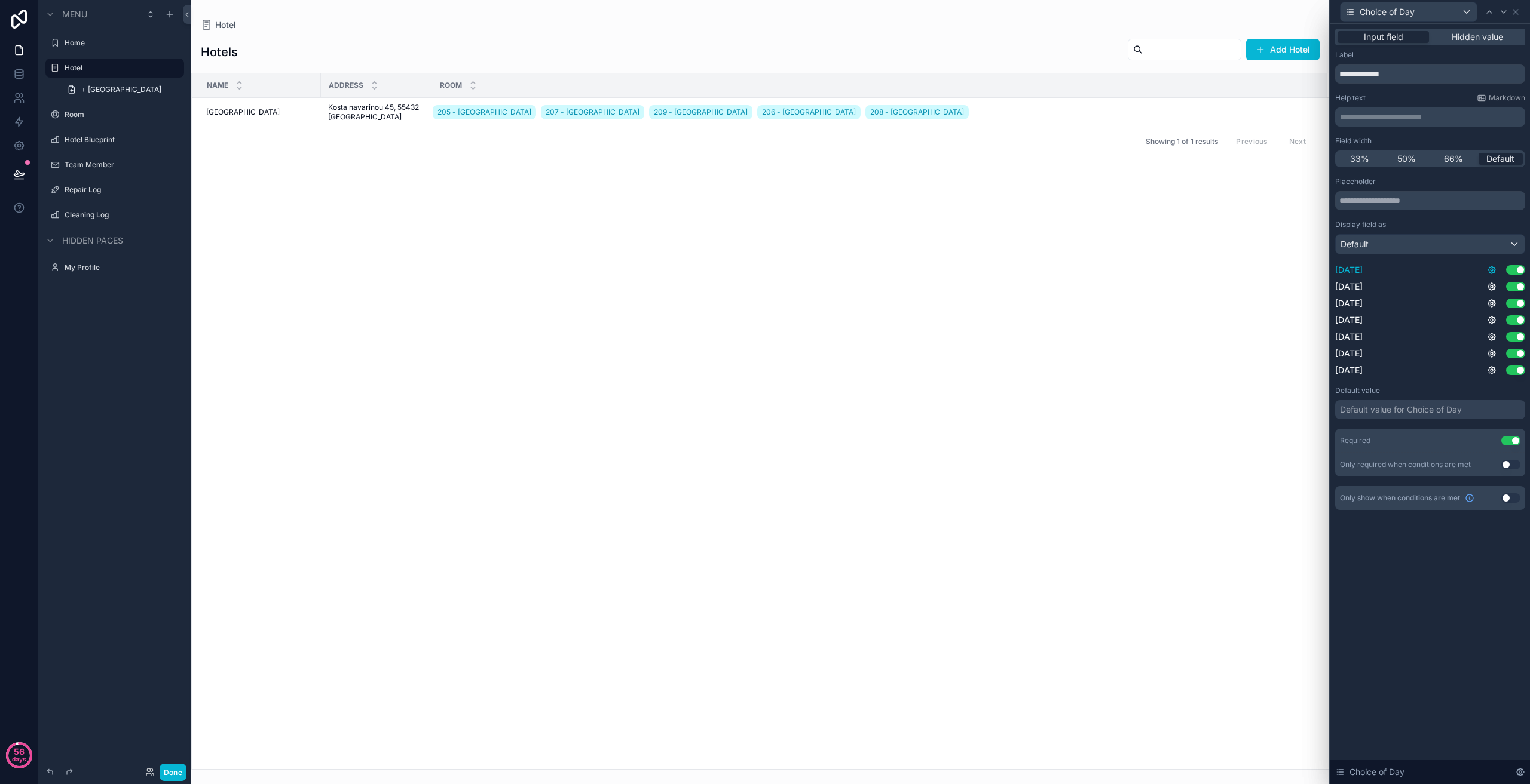
click at [1489, 269] on icon at bounding box center [1491, 269] width 9 height 9
click at [1471, 286] on div "[DATE] Use setting" at bounding box center [1429, 287] width 190 height 12
drag, startPoint x: 1468, startPoint y: 287, endPoint x: 1467, endPoint y: 278, distance: 9.1
click at [1467, 278] on div "[DATE] Use setting [DATE] Use setting [DATE] Use setting [DATE] Use setting [DA…" at bounding box center [1429, 320] width 190 height 112
click at [1428, 292] on div "[DATE] Use setting" at bounding box center [1429, 287] width 190 height 12
